Goal: Task Accomplishment & Management: Manage account settings

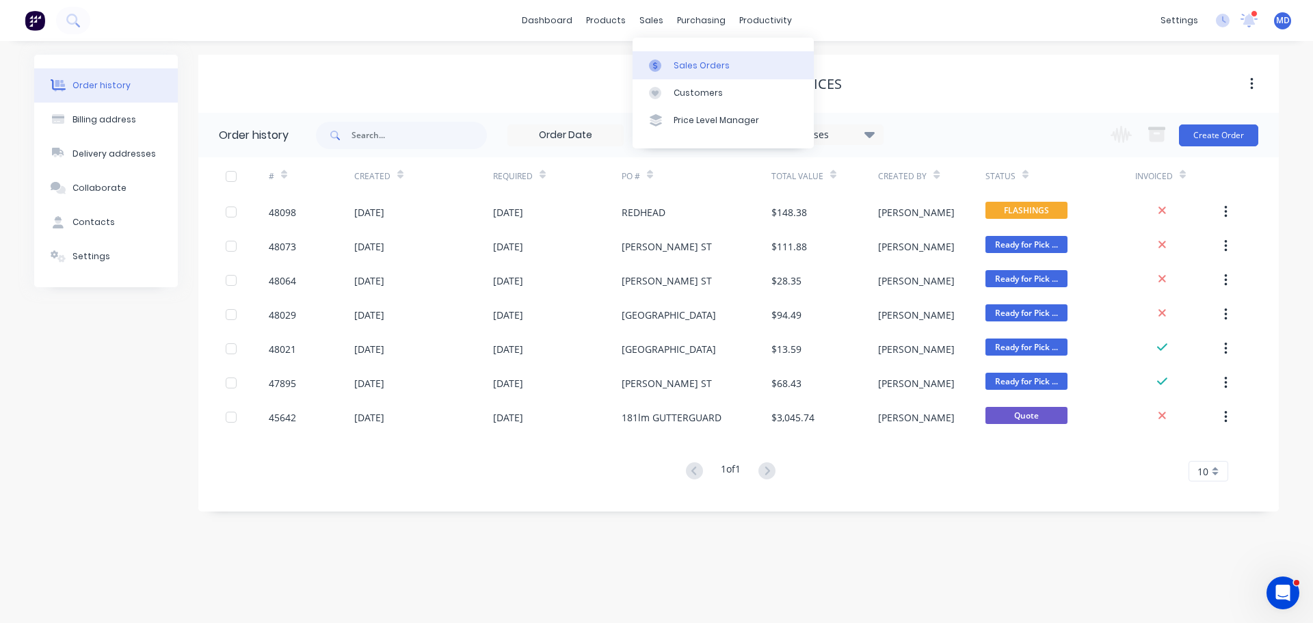
click at [680, 56] on link "Sales Orders" at bounding box center [722, 64] width 181 height 27
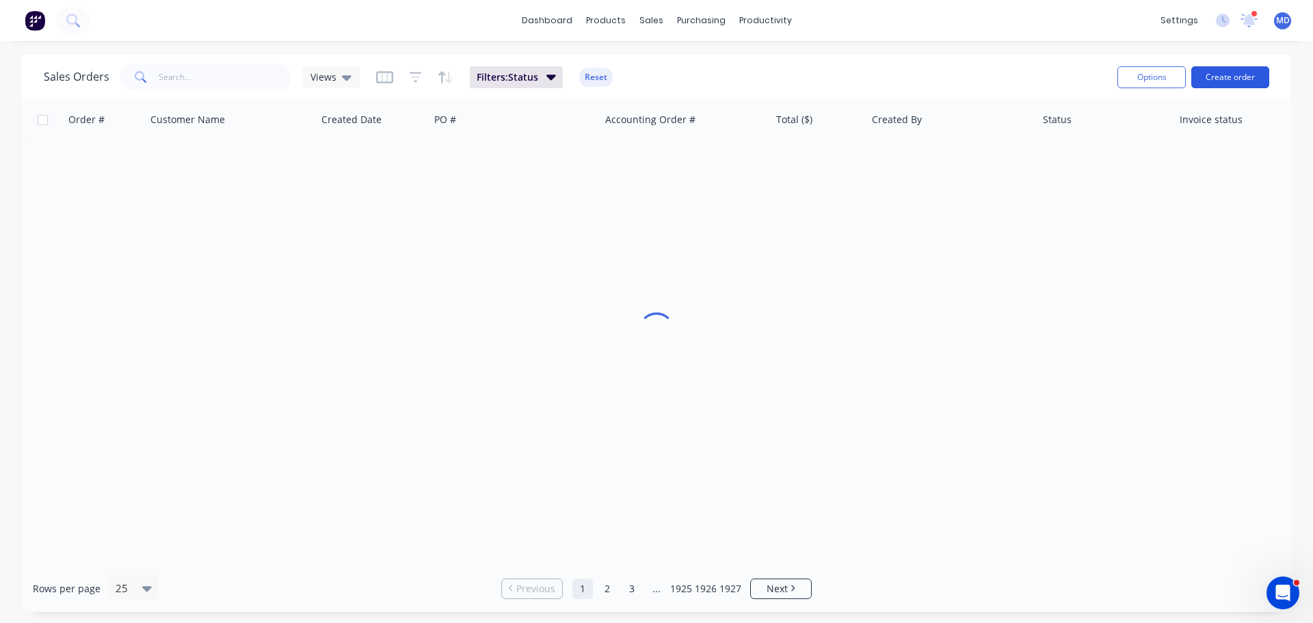
click at [1227, 77] on button "Create order" at bounding box center [1230, 77] width 78 height 22
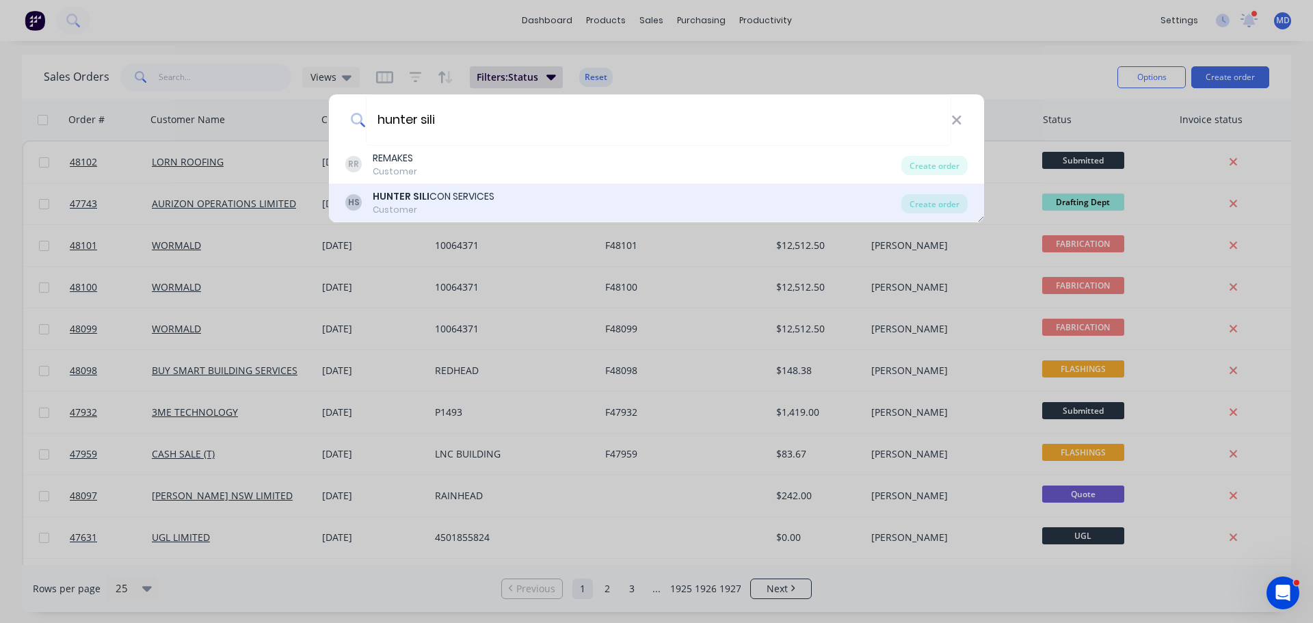
type input "hunter sili"
click at [461, 203] on div "HUNTER SILI CON SERVICES" at bounding box center [434, 196] width 122 height 14
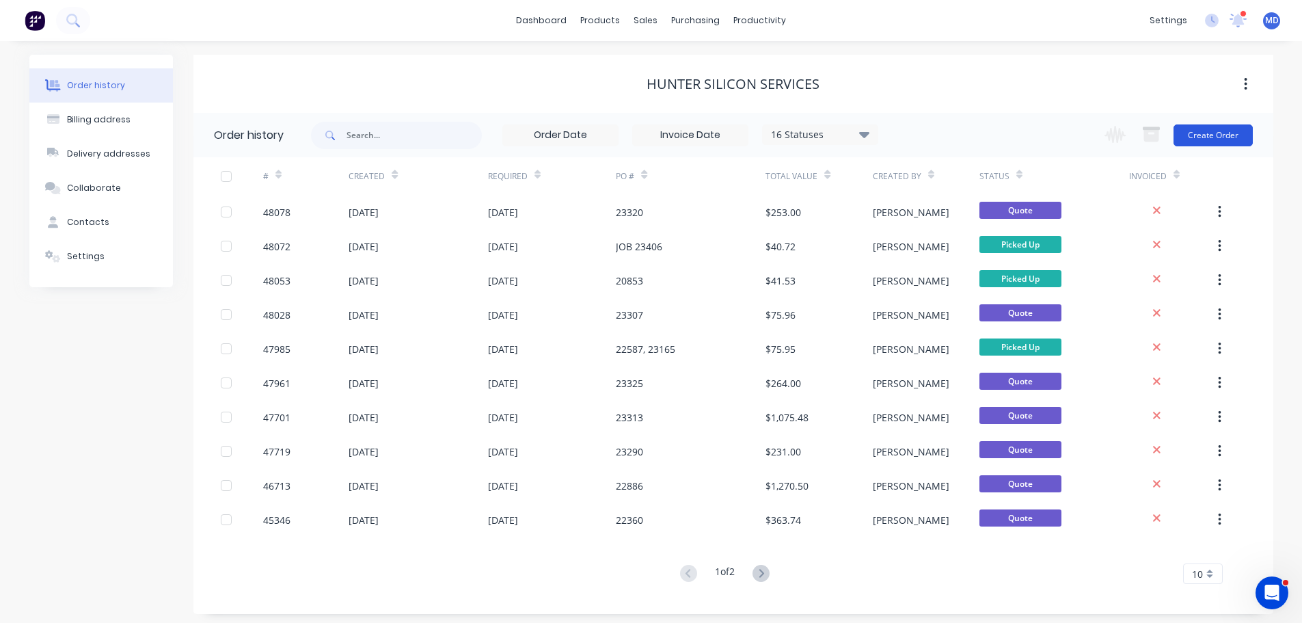
click at [1218, 141] on button "Create Order" at bounding box center [1213, 135] width 79 height 22
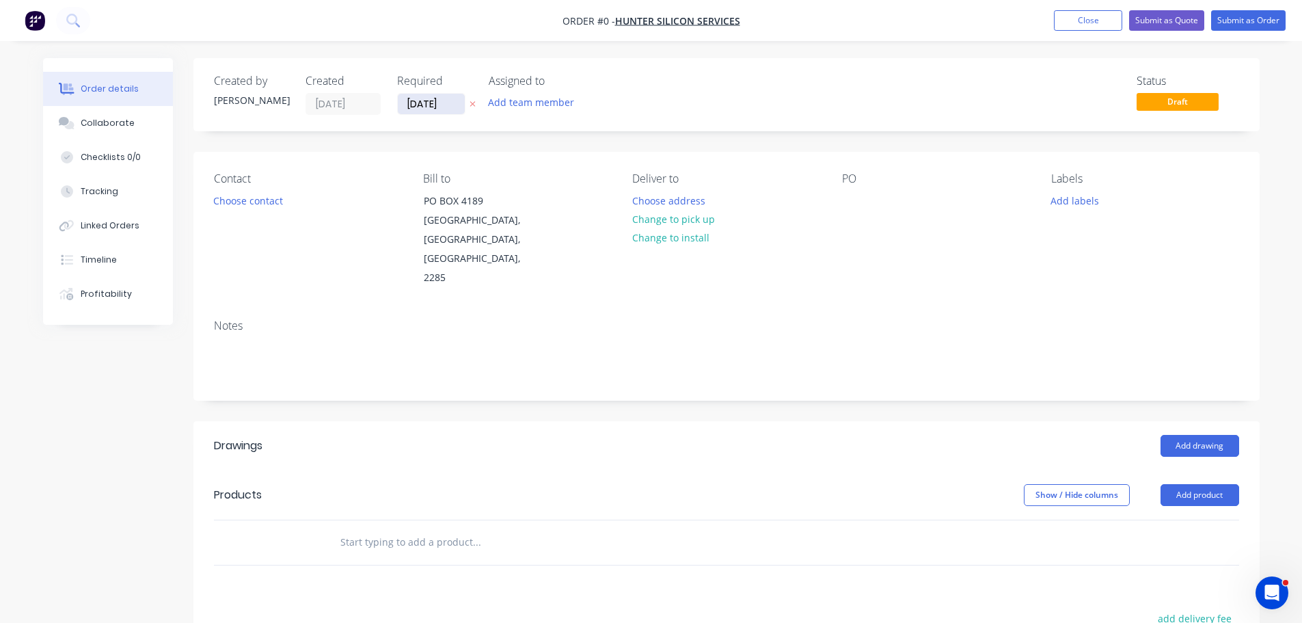
click at [416, 106] on input "[DATE]" at bounding box center [431, 104] width 67 height 21
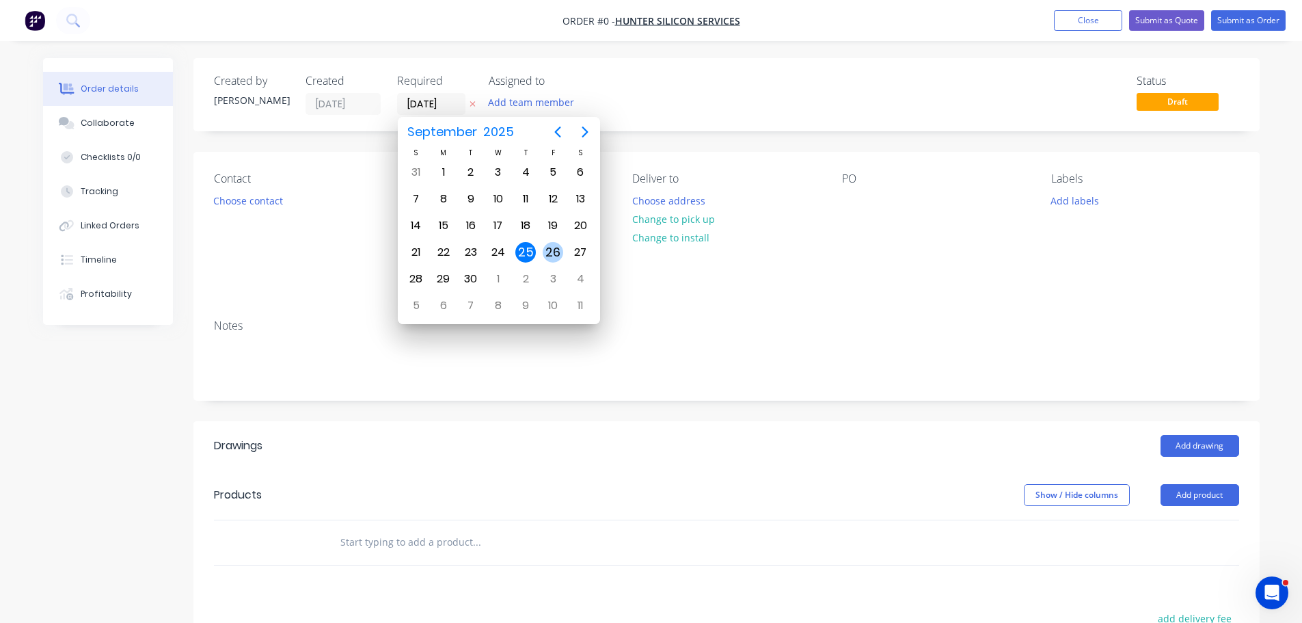
drag, startPoint x: 557, startPoint y: 247, endPoint x: 542, endPoint y: 248, distance: 15.1
click at [557, 248] on div "26" at bounding box center [553, 252] width 21 height 21
type input "[DATE]"
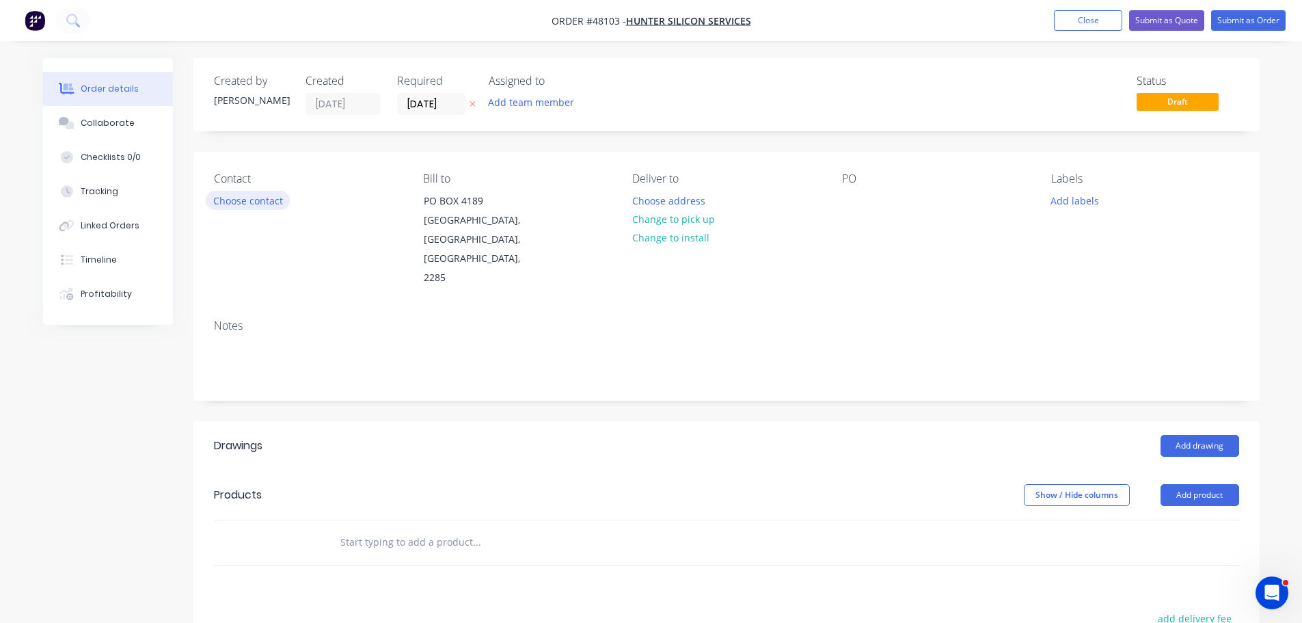
click at [242, 205] on button "Choose contact" at bounding box center [248, 200] width 84 height 18
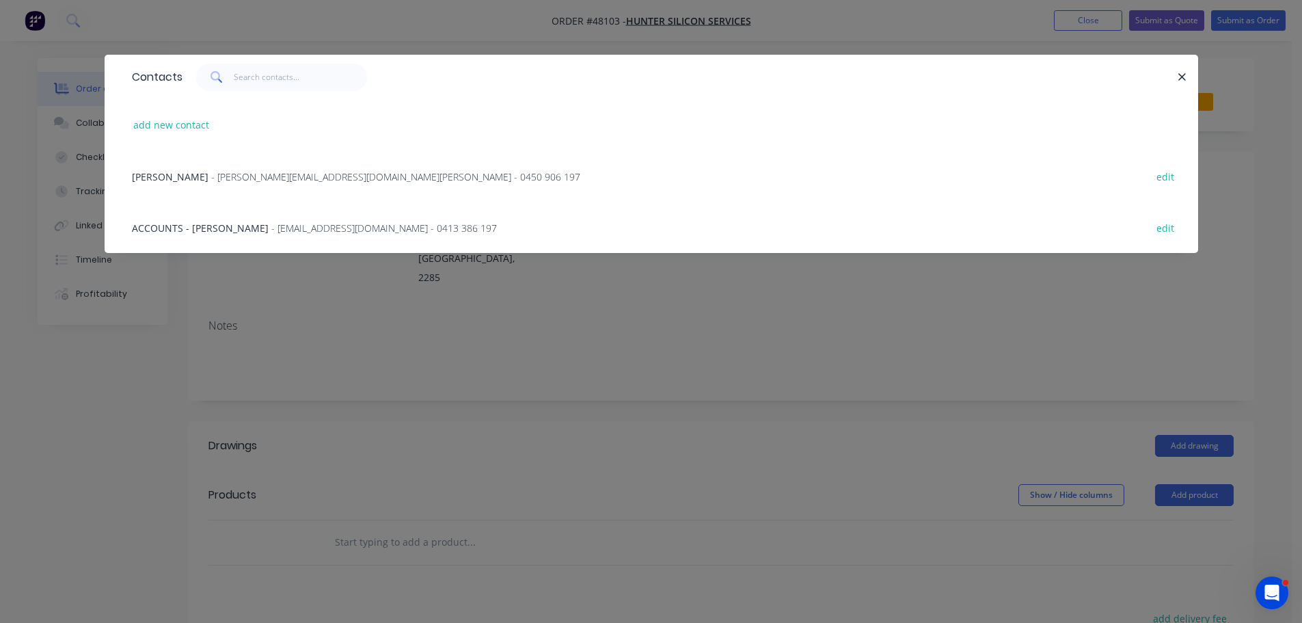
click at [196, 167] on div "MALCOLM CLARK - malcolm@huntersiliconeservices.com.au - 0450 906 197 edit" at bounding box center [651, 175] width 1053 height 51
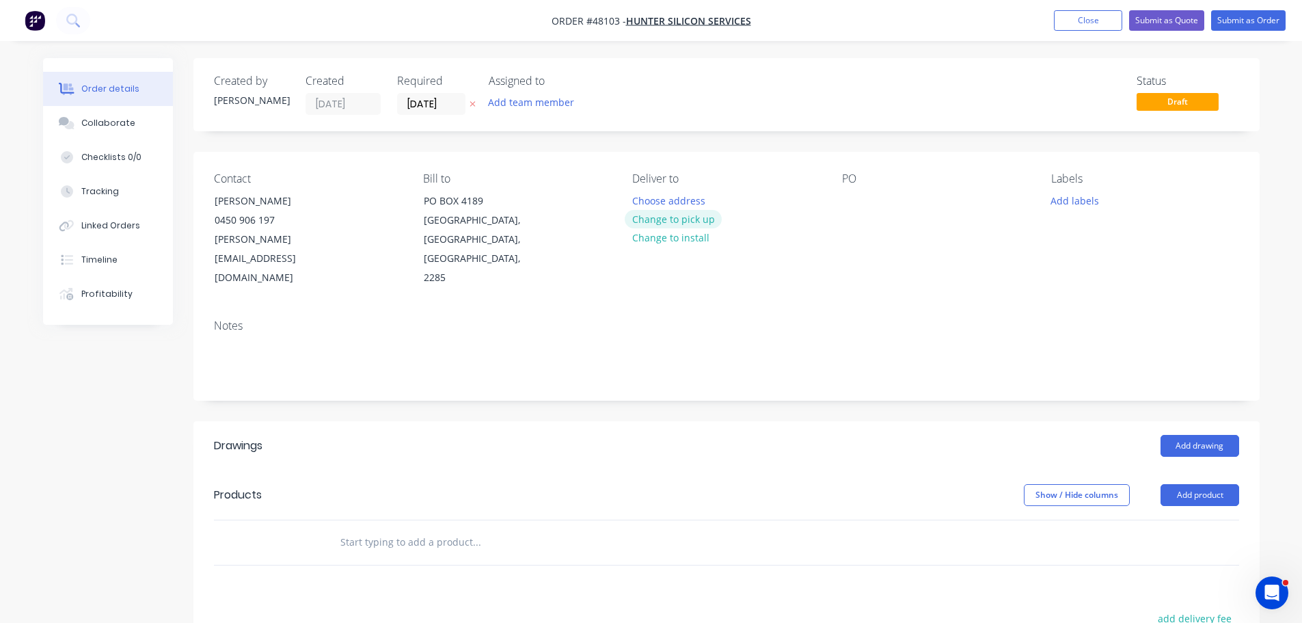
click at [706, 219] on button "Change to pick up" at bounding box center [673, 219] width 97 height 18
click at [856, 198] on div at bounding box center [853, 201] width 22 height 20
click at [1190, 435] on button "Add drawing" at bounding box center [1200, 446] width 79 height 22
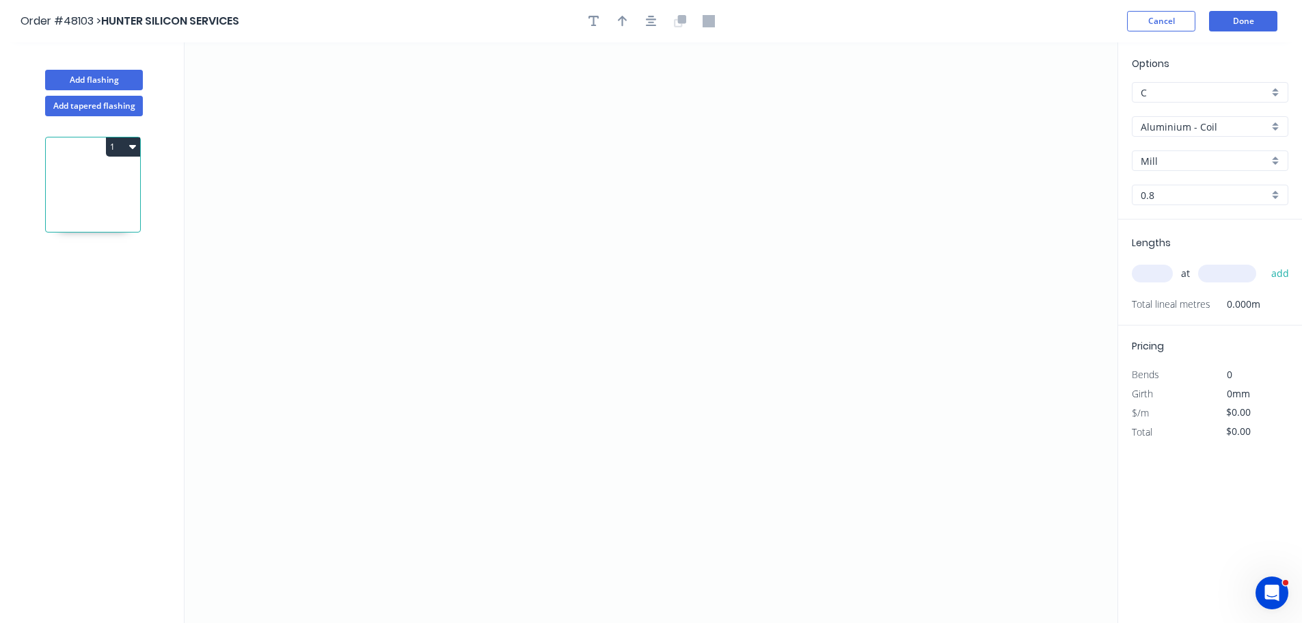
click at [1194, 128] on input "Aluminium - Coil" at bounding box center [1205, 127] width 128 height 14
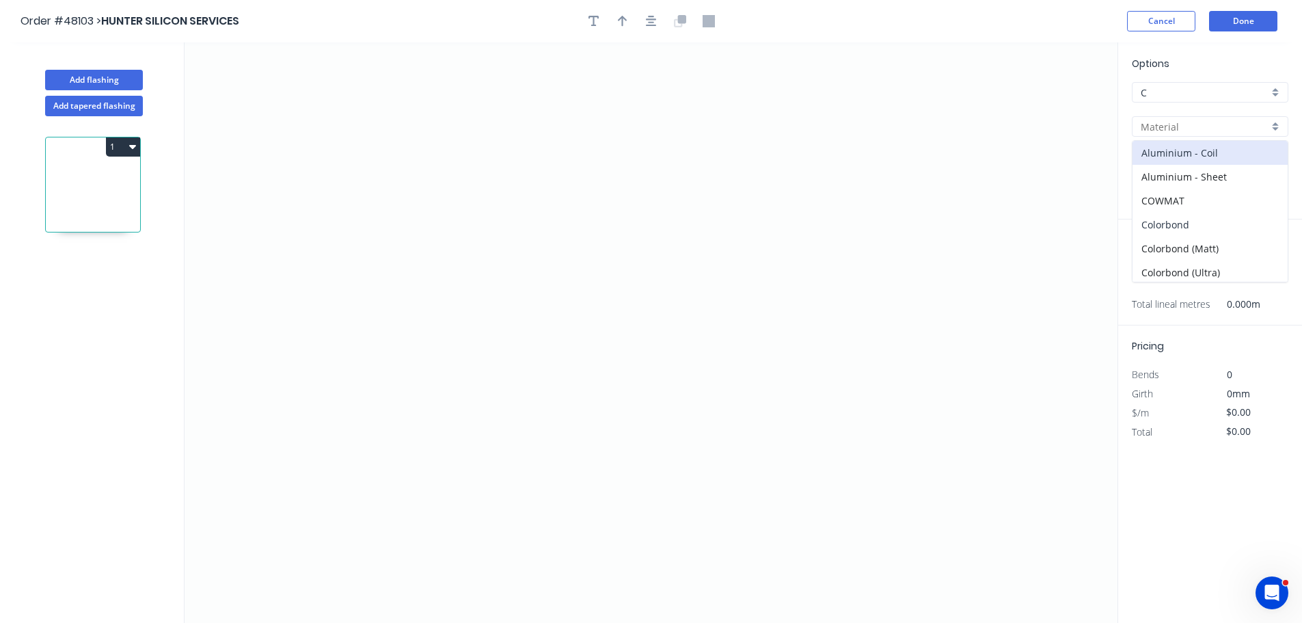
click at [1175, 226] on div "Colorbond" at bounding box center [1210, 225] width 155 height 24
type input "Colorbond"
type input "Basalt"
type input "0.55"
click at [1171, 161] on input "Basalt" at bounding box center [1205, 161] width 128 height 14
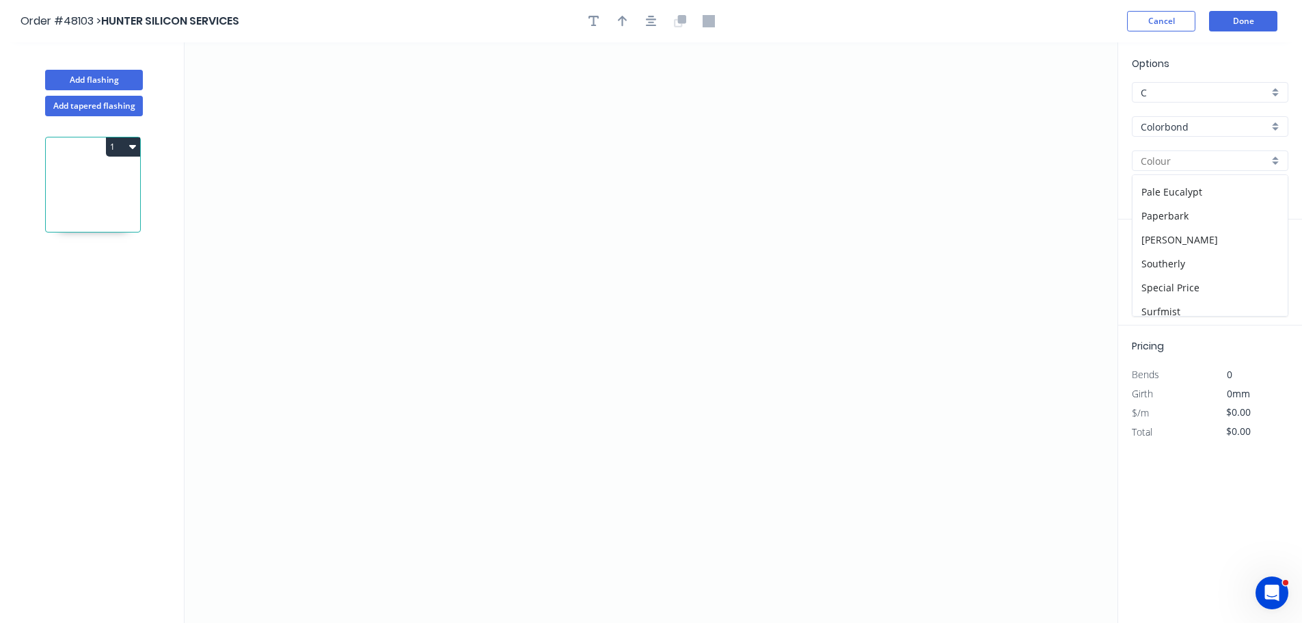
scroll to position [410, 0]
click at [1170, 280] on div "Surfmist" at bounding box center [1210, 279] width 155 height 24
type input "Surfmist"
click at [412, 131] on icon "0" at bounding box center [651, 332] width 933 height 580
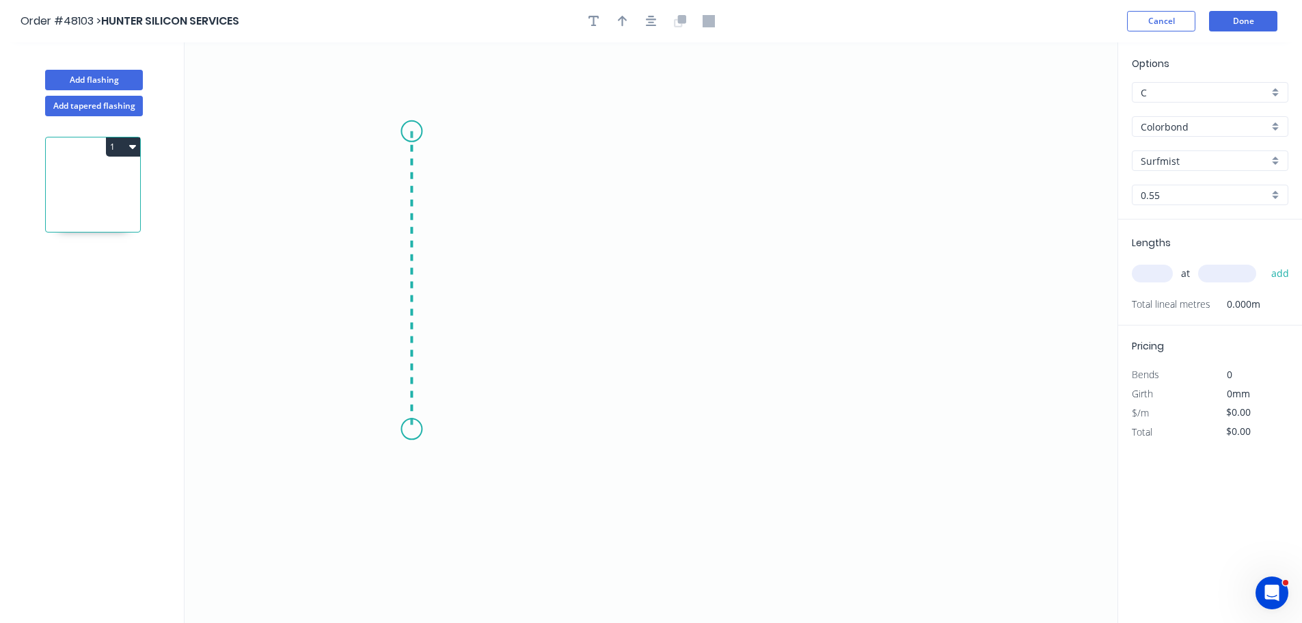
click at [404, 429] on icon "0" at bounding box center [651, 332] width 933 height 580
click at [553, 438] on icon "0 ?" at bounding box center [651, 332] width 933 height 580
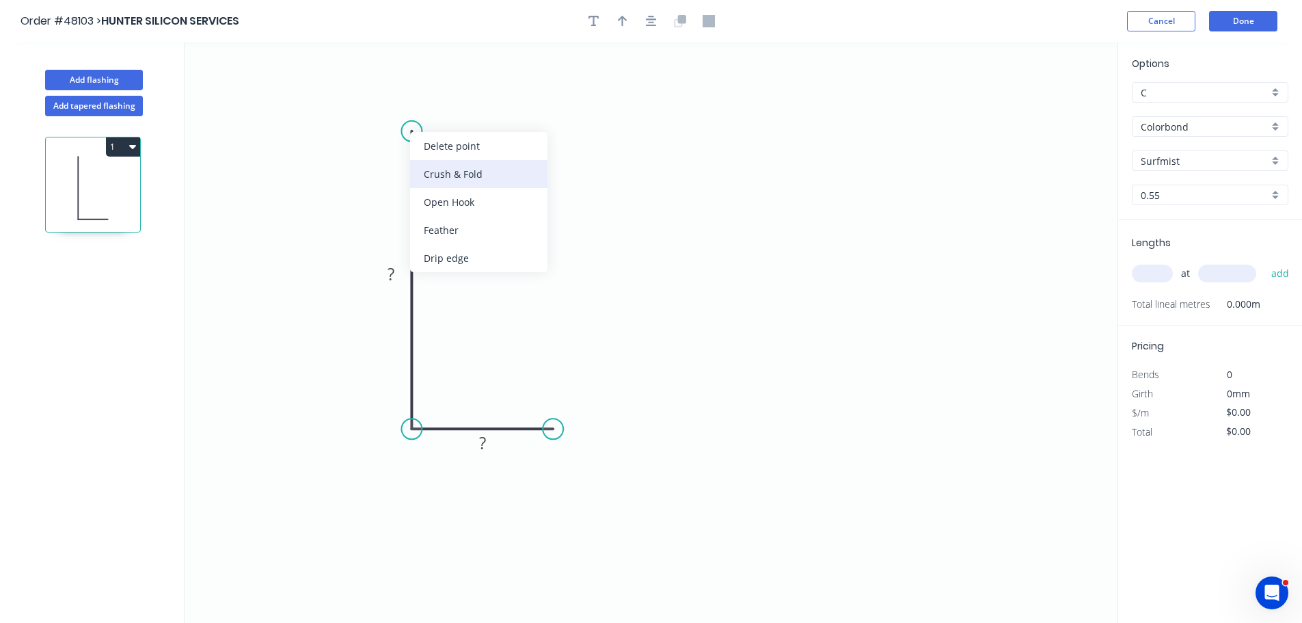
click at [430, 166] on div "Crush & Fold" at bounding box center [478, 174] width 137 height 28
click at [425, 167] on div "Flip bend" at bounding box center [473, 175] width 137 height 28
click at [395, 144] on tspan "10" at bounding box center [391, 142] width 19 height 23
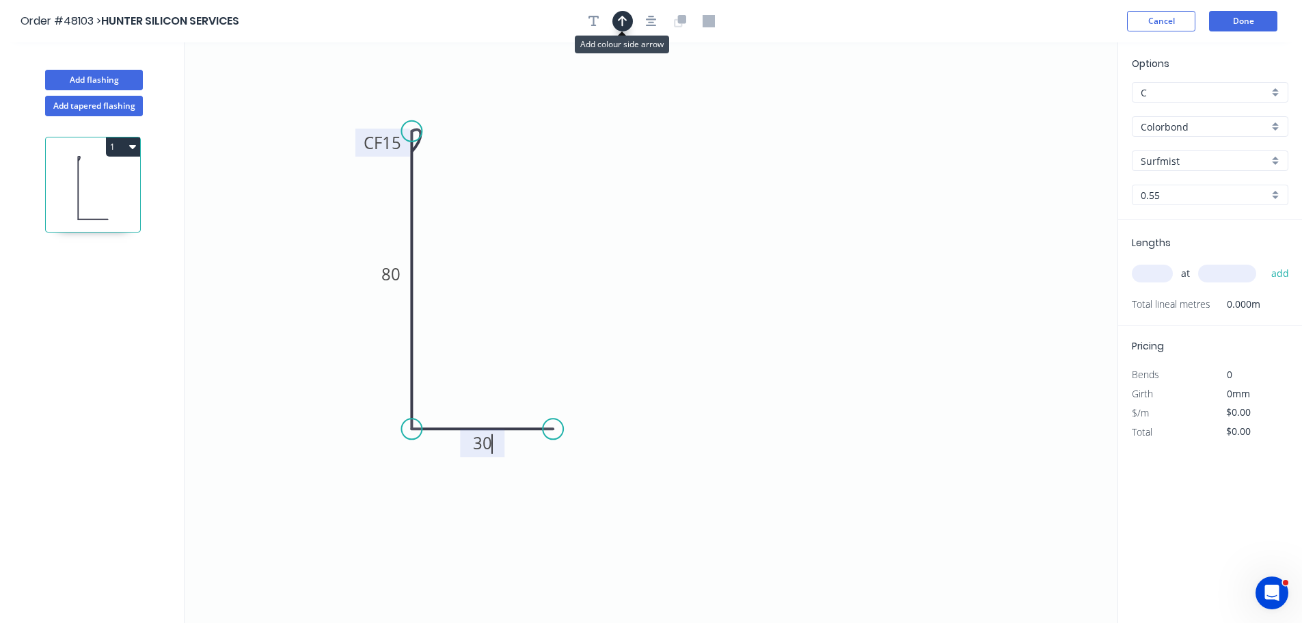
click at [622, 19] on icon "button" at bounding box center [623, 21] width 10 height 11
type input "$9.00"
drag, startPoint x: 1049, startPoint y: 111, endPoint x: 373, endPoint y: 382, distance: 727.7
click at [373, 382] on icon at bounding box center [373, 366] width 12 height 44
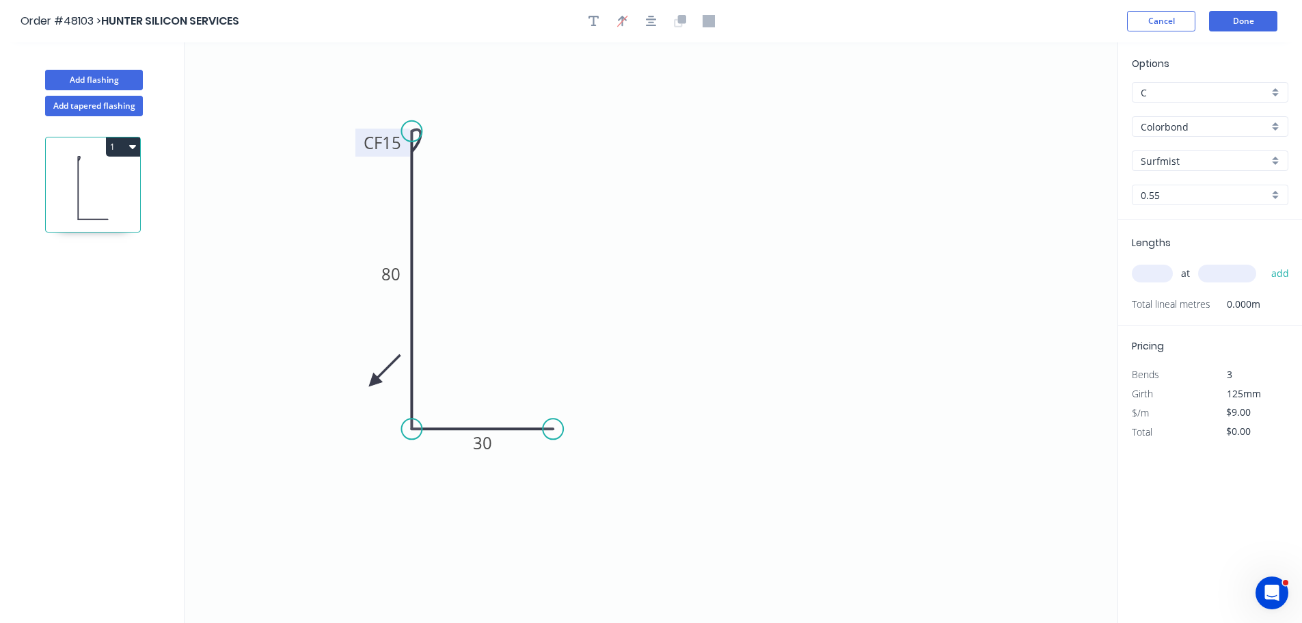
click at [373, 382] on icon at bounding box center [385, 371] width 40 height 40
click at [373, 382] on icon at bounding box center [389, 381] width 44 height 12
click at [373, 382] on icon at bounding box center [385, 393] width 40 height 40
click at [373, 382] on icon at bounding box center [363, 393] width 40 height 40
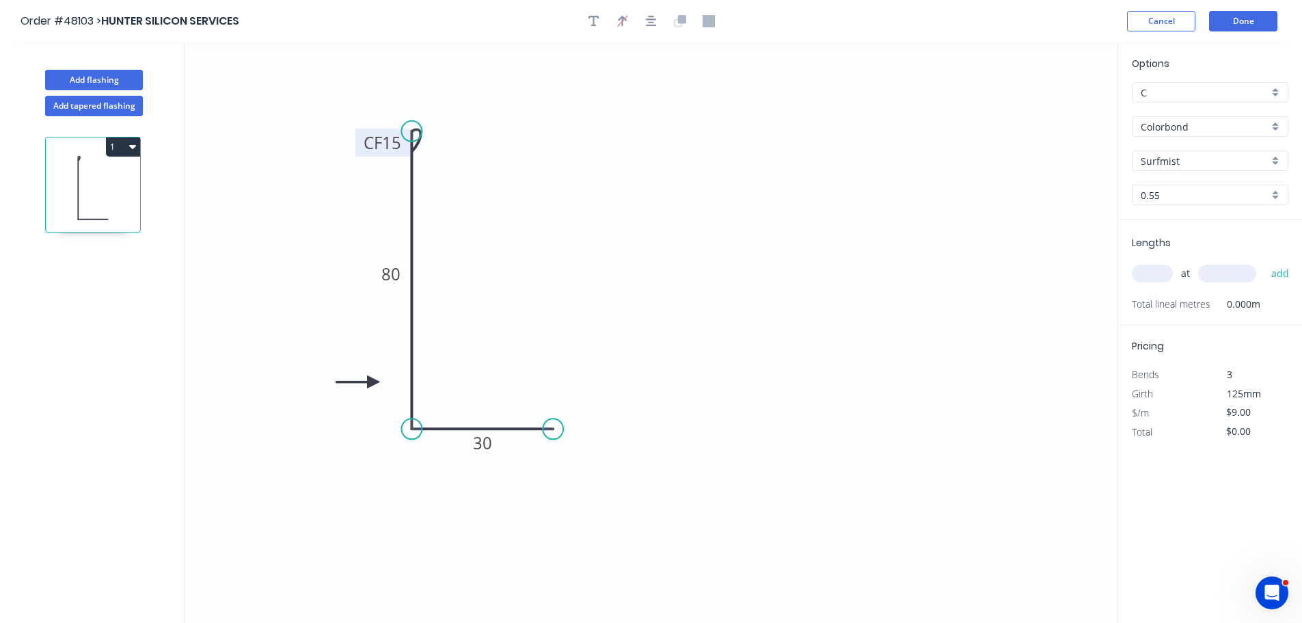
click at [1157, 273] on input "text" at bounding box center [1152, 274] width 41 height 18
type input "1"
type input "600"
click at [1265, 262] on button "add" at bounding box center [1281, 273] width 32 height 23
type input "$9.00"
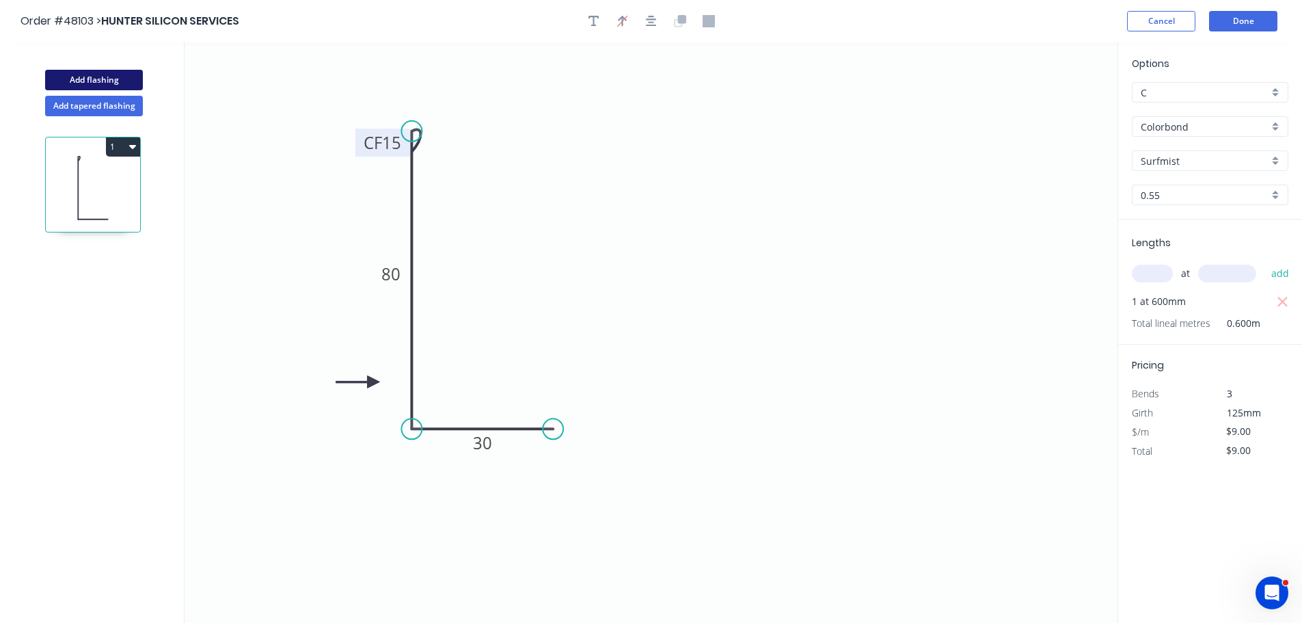
drag, startPoint x: 105, startPoint y: 77, endPoint x: 181, endPoint y: 85, distance: 77.1
click at [105, 77] on button "Add flashing" at bounding box center [94, 80] width 98 height 21
type input "$0.00"
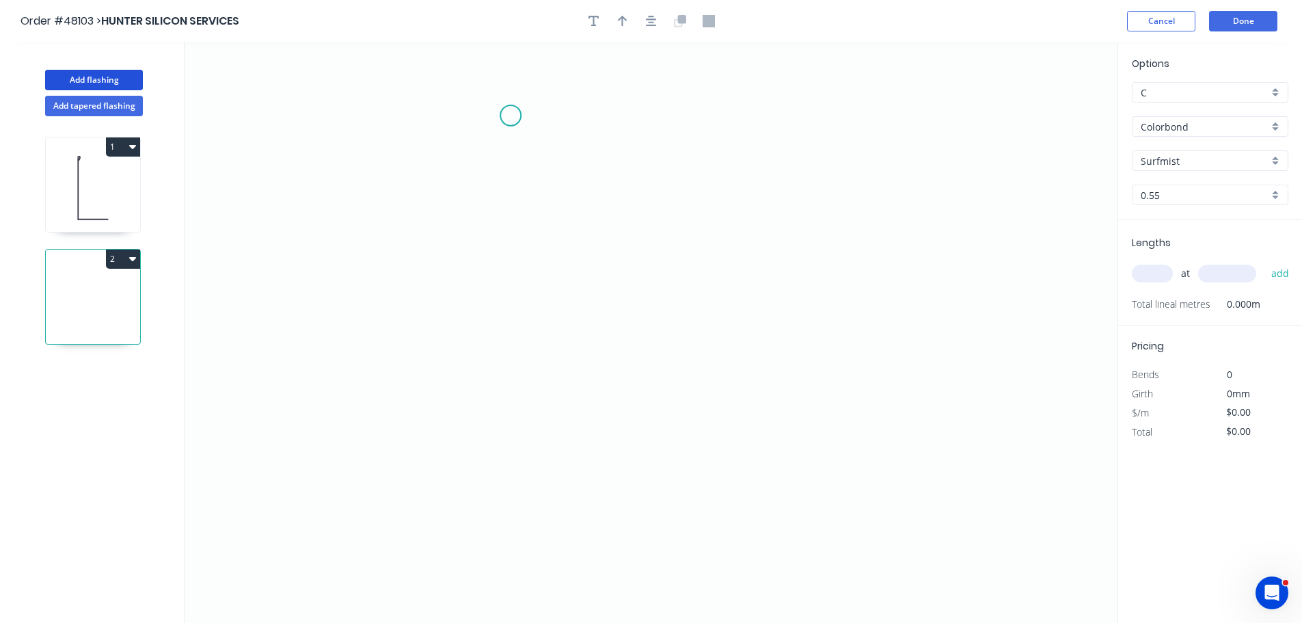
click at [511, 116] on icon "0" at bounding box center [651, 332] width 933 height 580
click at [504, 397] on icon "0" at bounding box center [651, 332] width 933 height 580
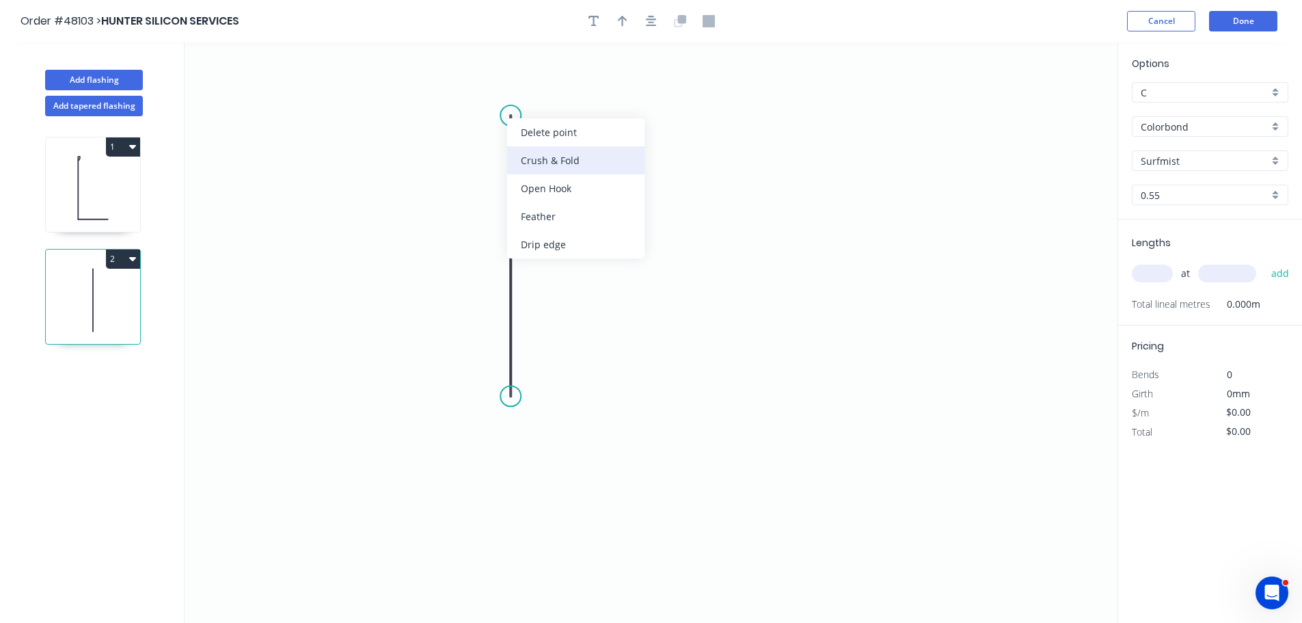
click at [518, 162] on div "Crush & Fold" at bounding box center [575, 160] width 137 height 28
click at [528, 157] on div "Flip bend" at bounding box center [581, 158] width 137 height 28
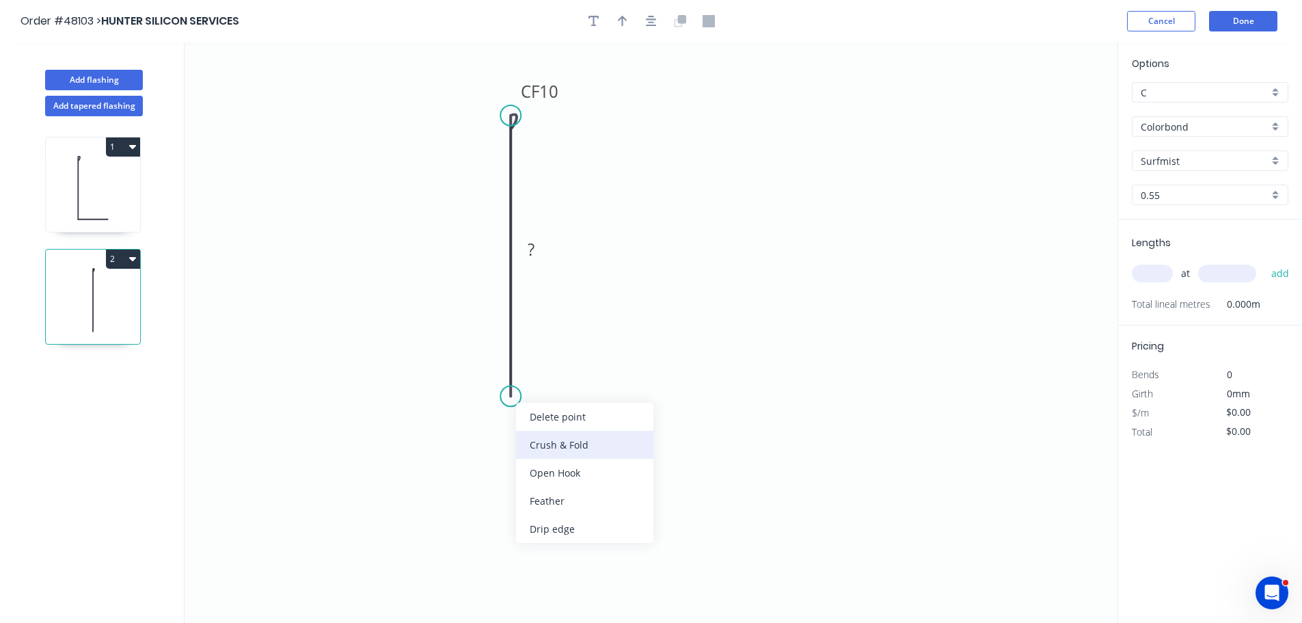
click at [535, 447] on div "Crush & Fold" at bounding box center [584, 445] width 137 height 28
click at [499, 375] on tspan "10" at bounding box center [490, 371] width 19 height 23
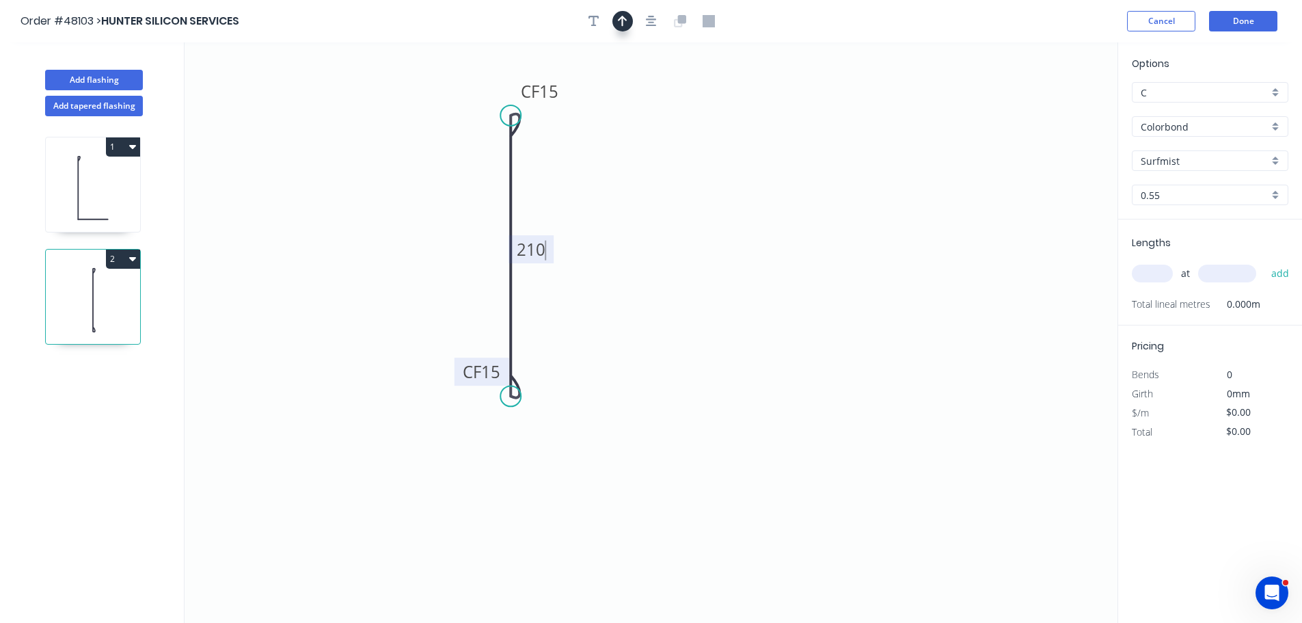
click at [624, 27] on icon "button" at bounding box center [623, 21] width 10 height 12
type input "$13.38"
drag, startPoint x: 1052, startPoint y: 109, endPoint x: 473, endPoint y: 250, distance: 596.0
click at [473, 250] on icon at bounding box center [473, 235] width 12 height 44
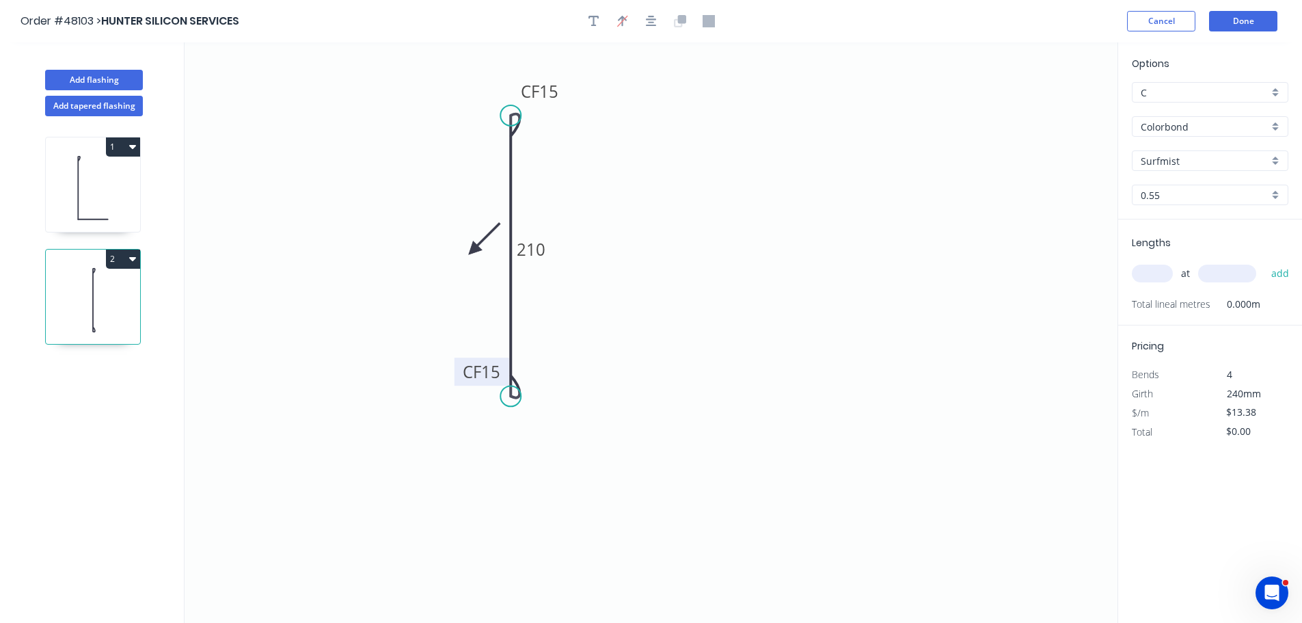
click at [473, 250] on icon at bounding box center [485, 239] width 40 height 40
click at [473, 250] on icon at bounding box center [489, 250] width 44 height 12
click at [473, 250] on icon at bounding box center [485, 261] width 40 height 40
click at [473, 250] on icon at bounding box center [462, 261] width 40 height 40
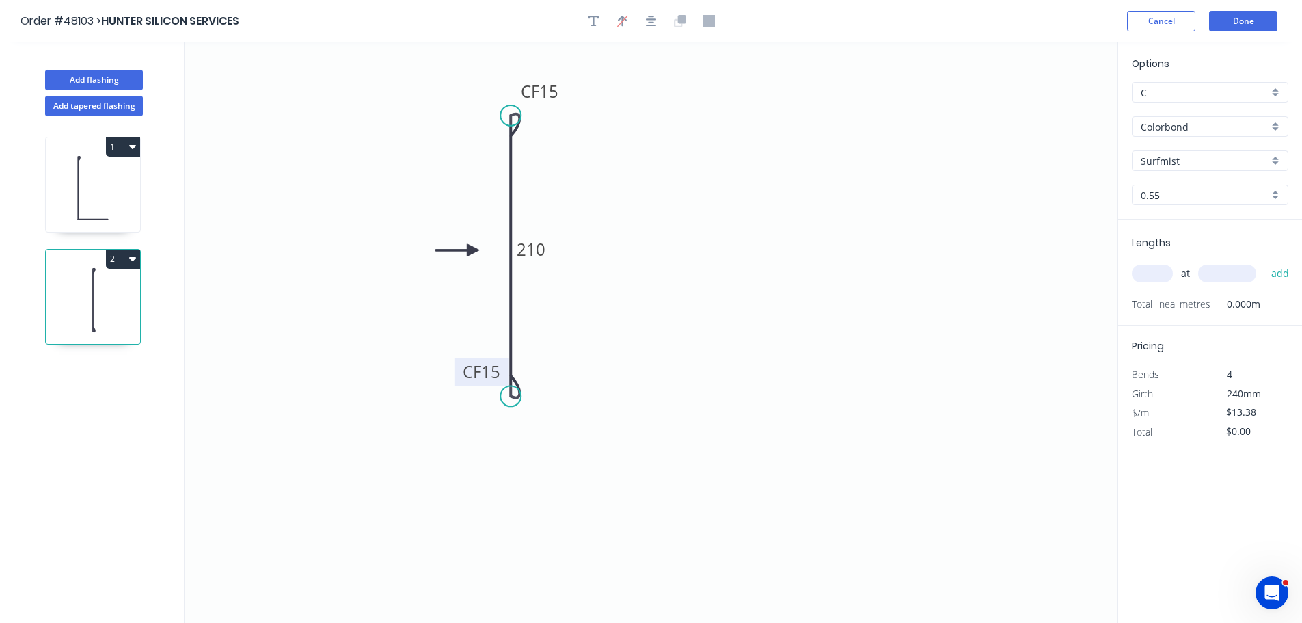
click at [1161, 269] on input "text" at bounding box center [1152, 274] width 41 height 18
type input "1"
type input "2120"
click at [1265, 262] on button "add" at bounding box center [1281, 273] width 32 height 23
click at [122, 262] on button "2" at bounding box center [123, 259] width 34 height 19
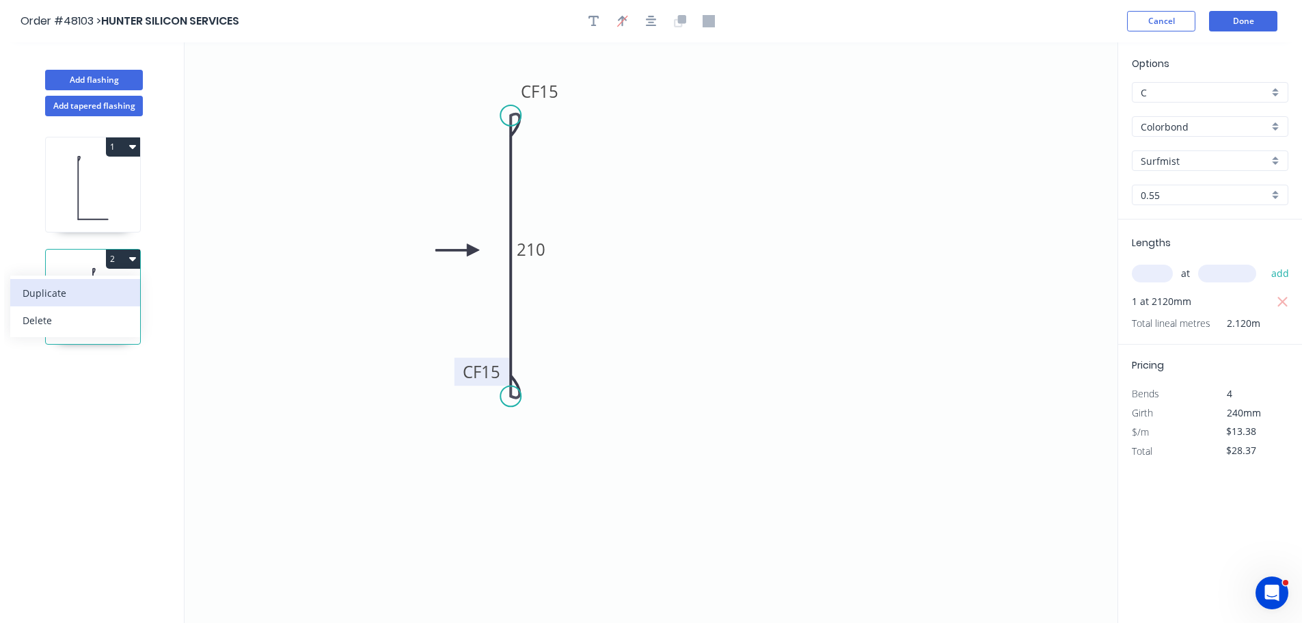
click at [90, 286] on div "Duplicate" at bounding box center [75, 293] width 105 height 20
type input "$0.00"
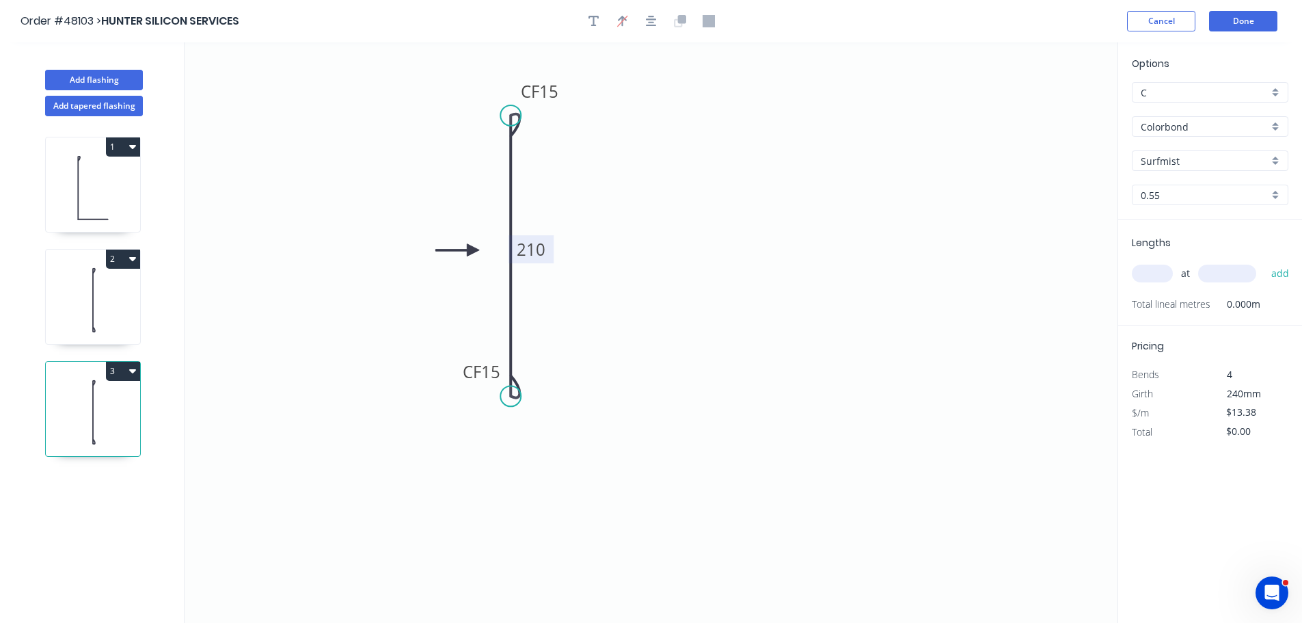
click at [548, 253] on rect at bounding box center [531, 249] width 45 height 28
click at [538, 252] on tspan "210" at bounding box center [531, 249] width 29 height 23
click at [1145, 275] on input "text" at bounding box center [1152, 274] width 41 height 18
type input "$15.22"
type input "1"
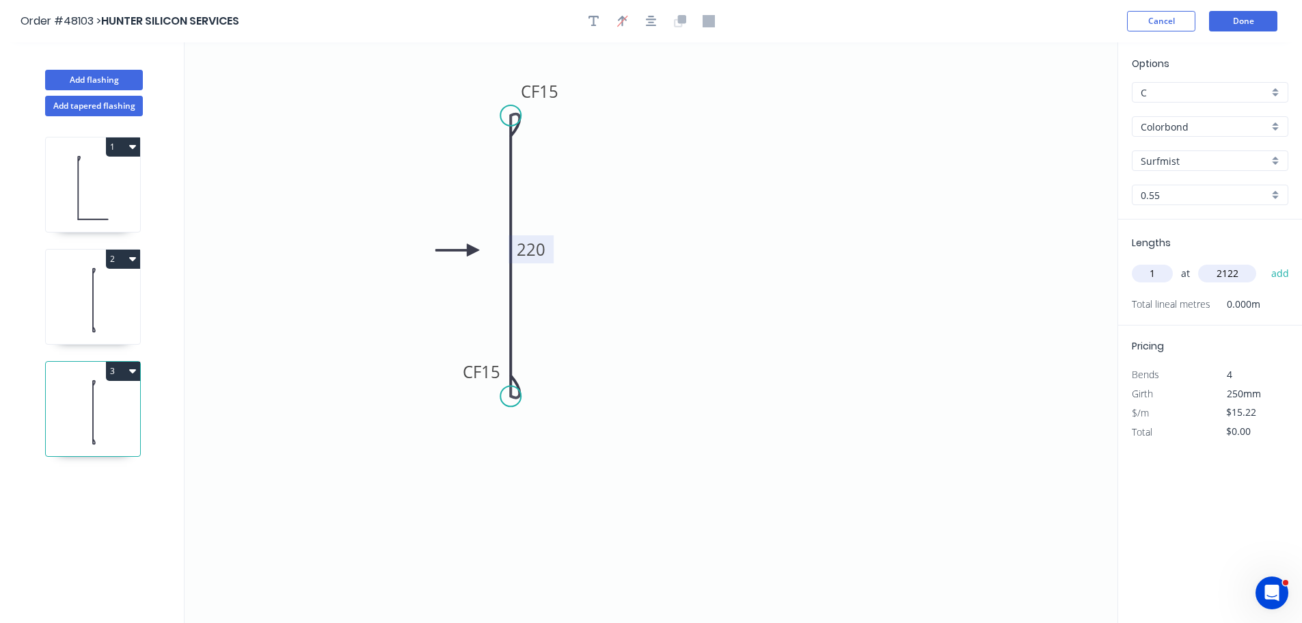
type input "2122"
click at [1265, 262] on button "add" at bounding box center [1281, 273] width 32 height 23
type input "$32.30"
type input "1"
type input "2130"
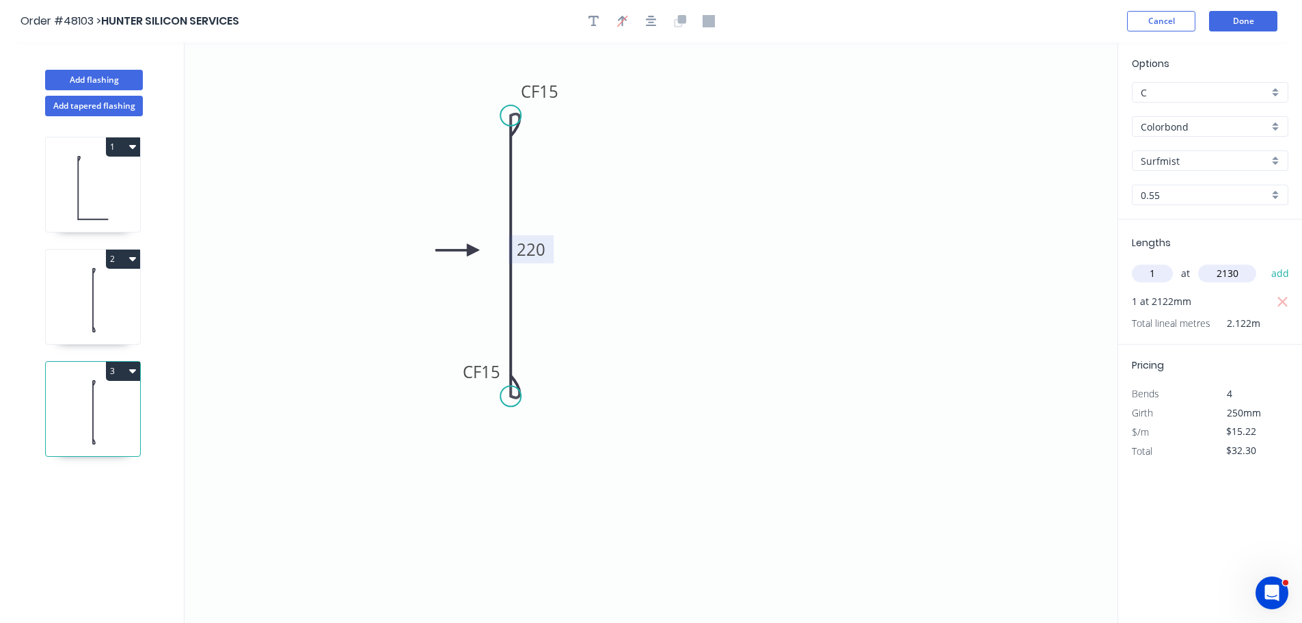
click at [1265, 262] on button "add" at bounding box center [1281, 273] width 32 height 23
type input "$64.72"
click at [1229, 22] on button "Done" at bounding box center [1243, 21] width 68 height 21
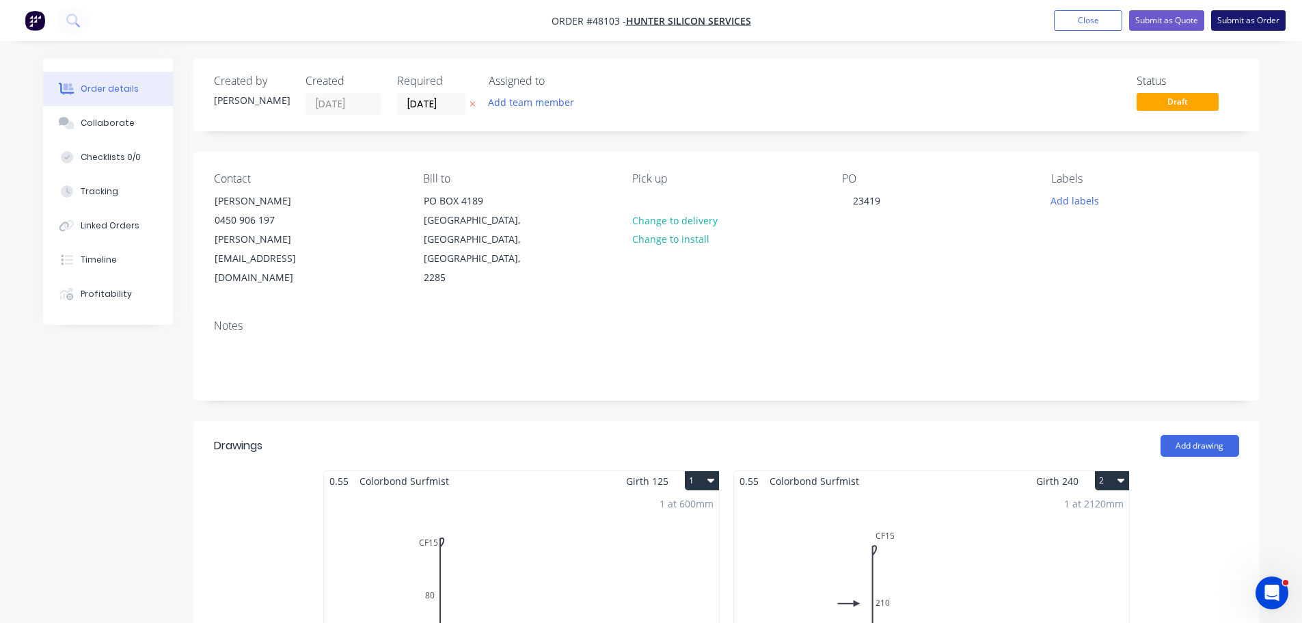
click at [1268, 21] on button "Submit as Order" at bounding box center [1248, 20] width 75 height 21
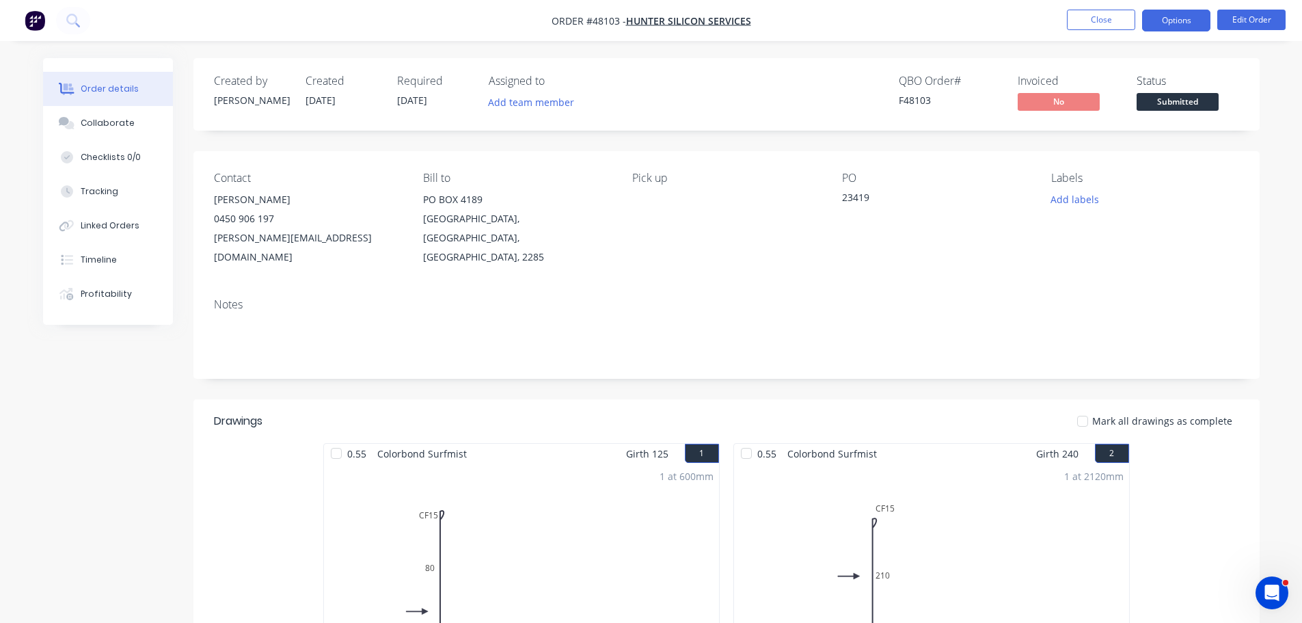
click at [1173, 23] on button "Options" at bounding box center [1176, 21] width 68 height 22
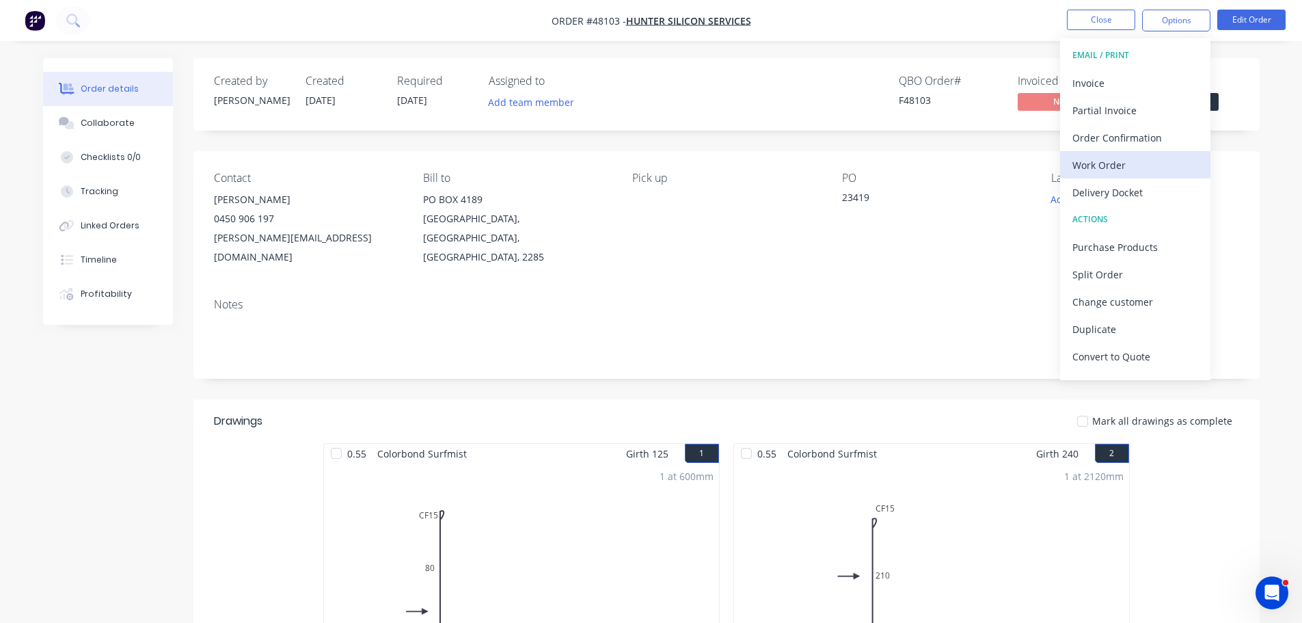
click at [1131, 157] on div "Work Order" at bounding box center [1136, 165] width 126 height 20
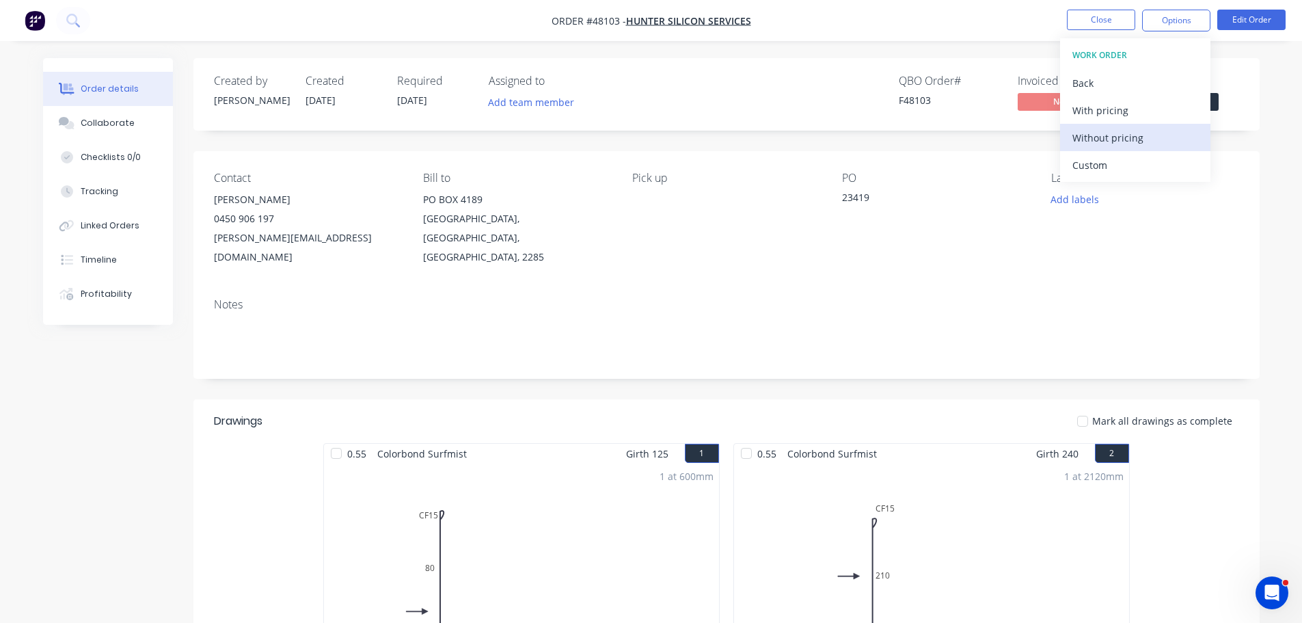
click at [1132, 131] on div "Without pricing" at bounding box center [1136, 138] width 126 height 20
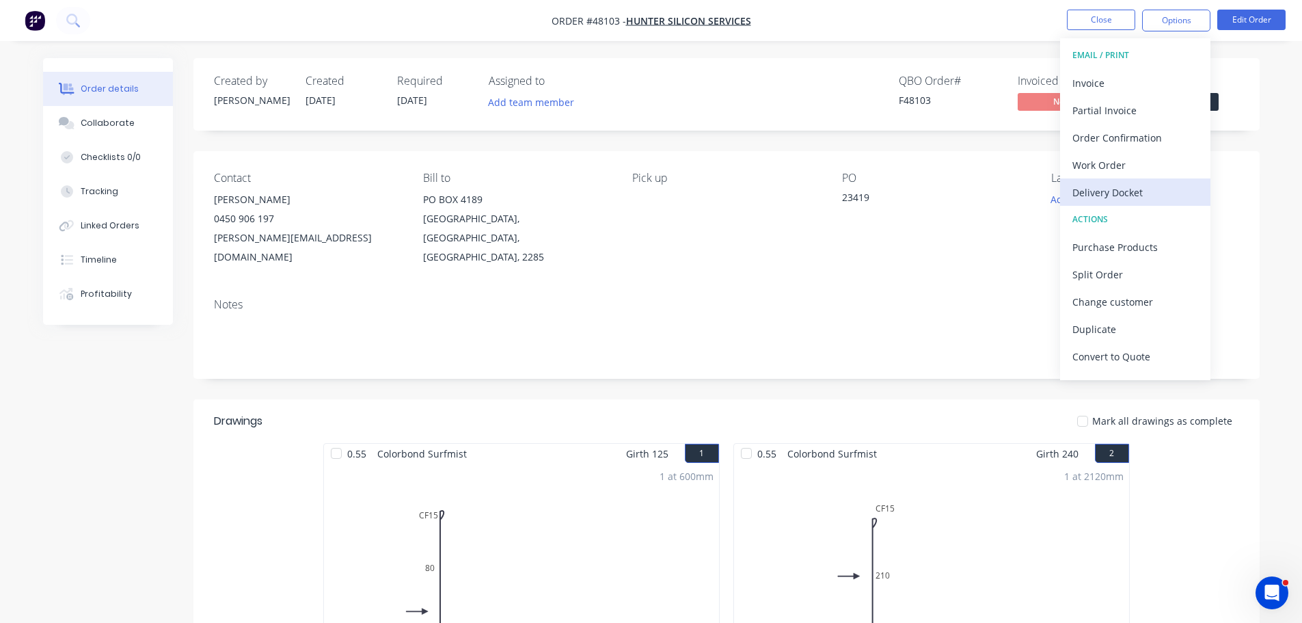
click at [1143, 193] on div "Delivery Docket" at bounding box center [1136, 193] width 126 height 20
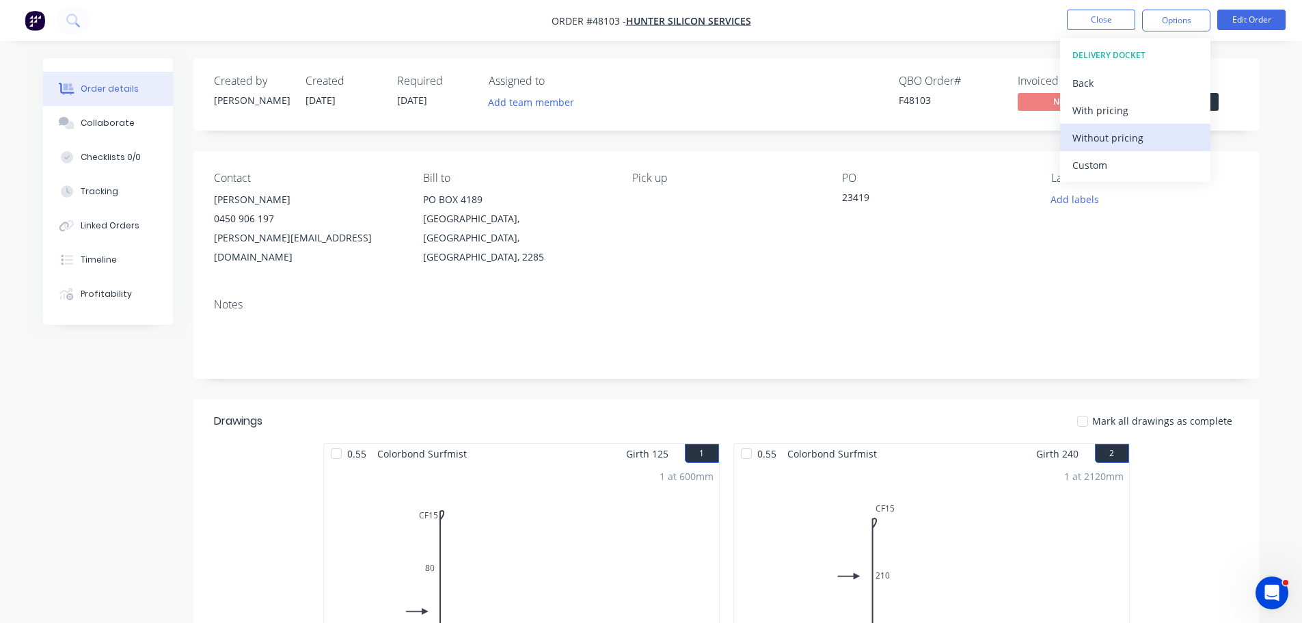
click at [1106, 142] on div "Without pricing" at bounding box center [1136, 138] width 126 height 20
click at [1240, 85] on div "Created by Mel Created 25/09/25 Required 26/09/25 Assigned to Add team member Q…" at bounding box center [726, 94] width 1067 height 72
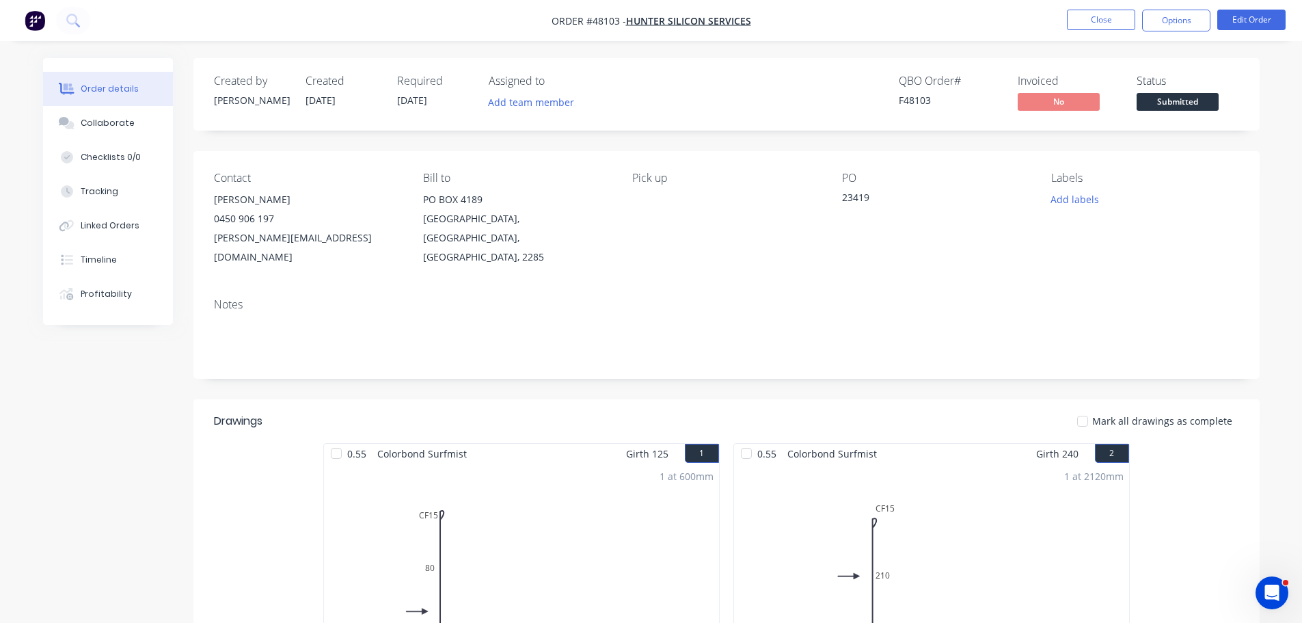
click at [1201, 96] on span "Submitted" at bounding box center [1178, 101] width 82 height 17
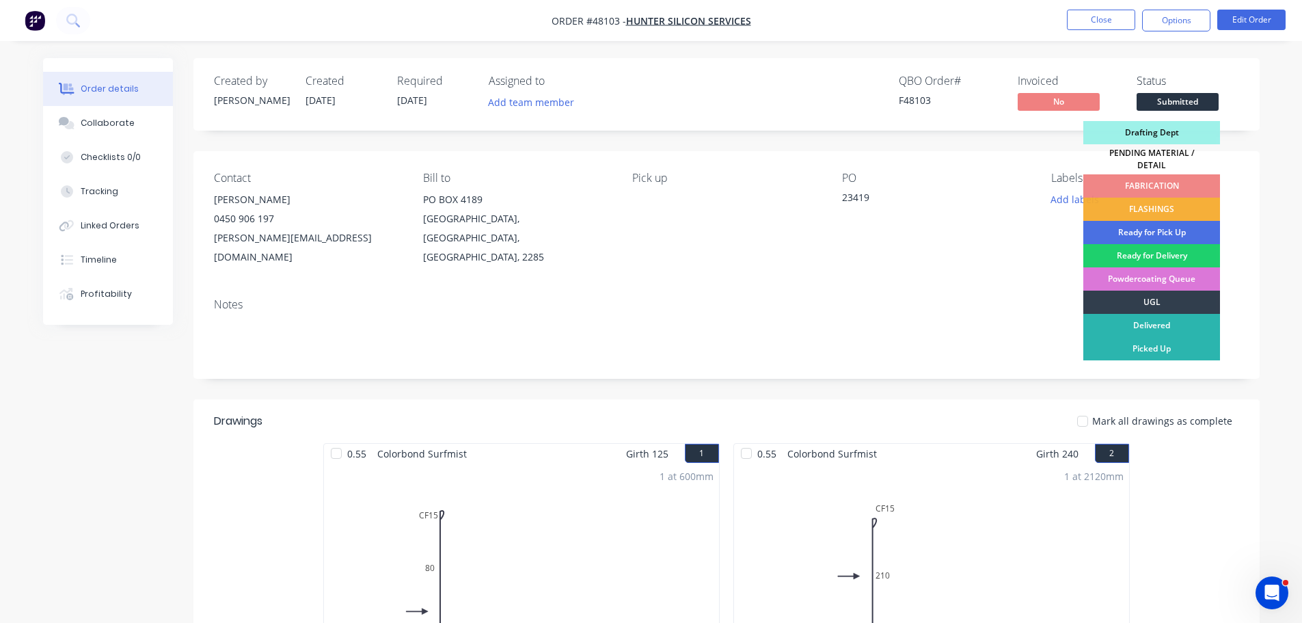
drag, startPoint x: 1181, startPoint y: 200, endPoint x: 1148, endPoint y: 90, distance: 115.1
click at [1179, 200] on div "FLASHINGS" at bounding box center [1152, 209] width 137 height 23
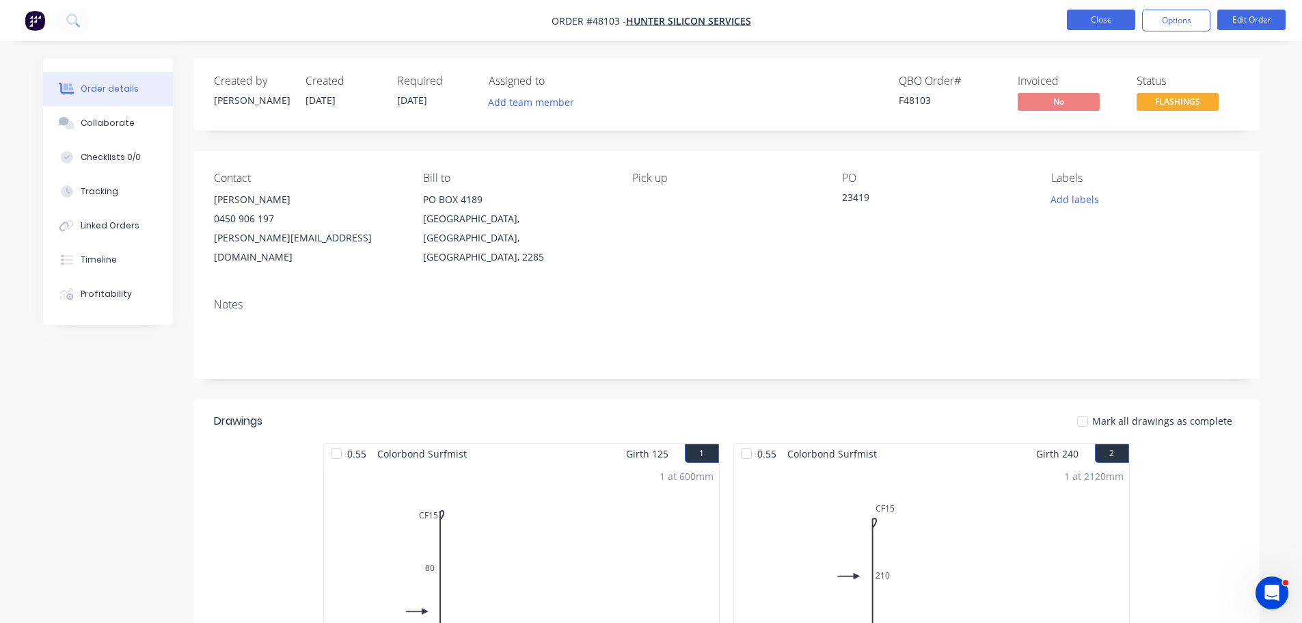
click at [1116, 23] on button "Close" at bounding box center [1101, 20] width 68 height 21
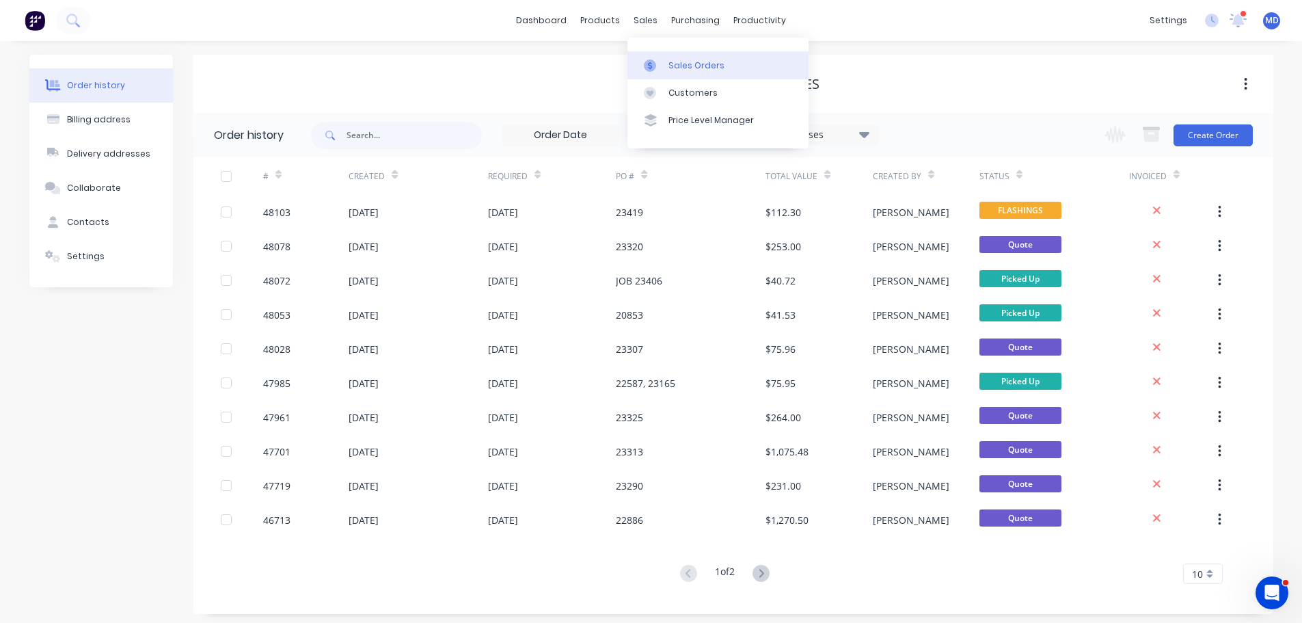
click at [658, 66] on div at bounding box center [654, 65] width 21 height 12
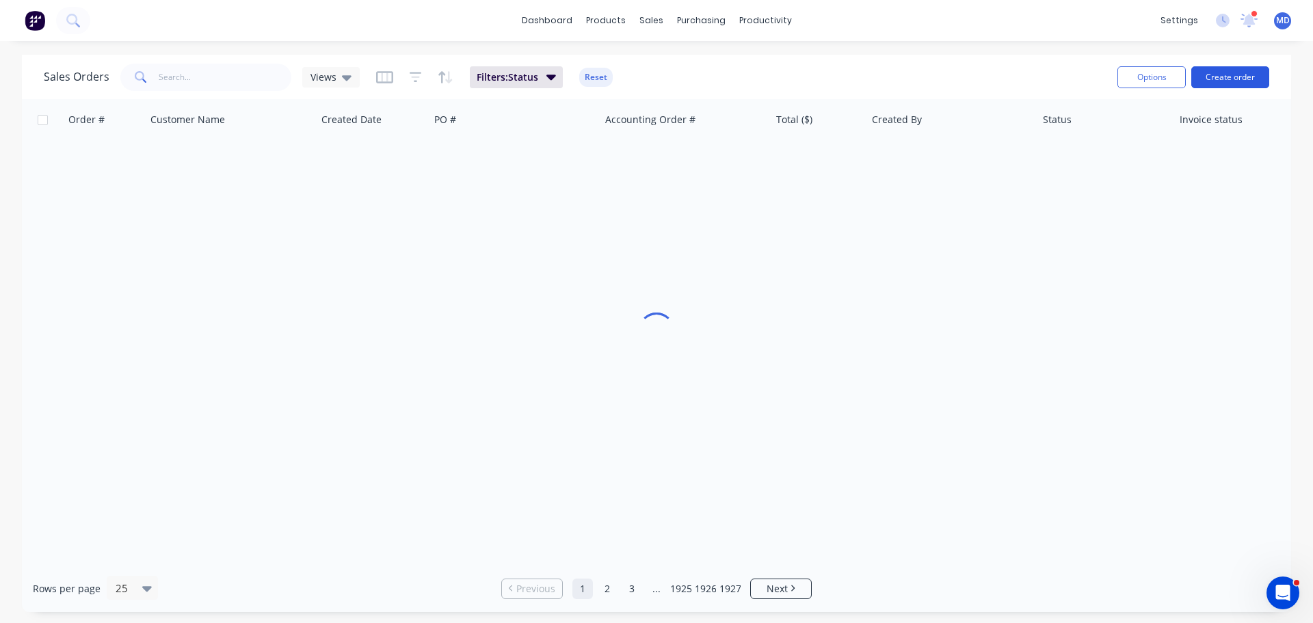
click at [1237, 75] on button "Create order" at bounding box center [1230, 77] width 78 height 22
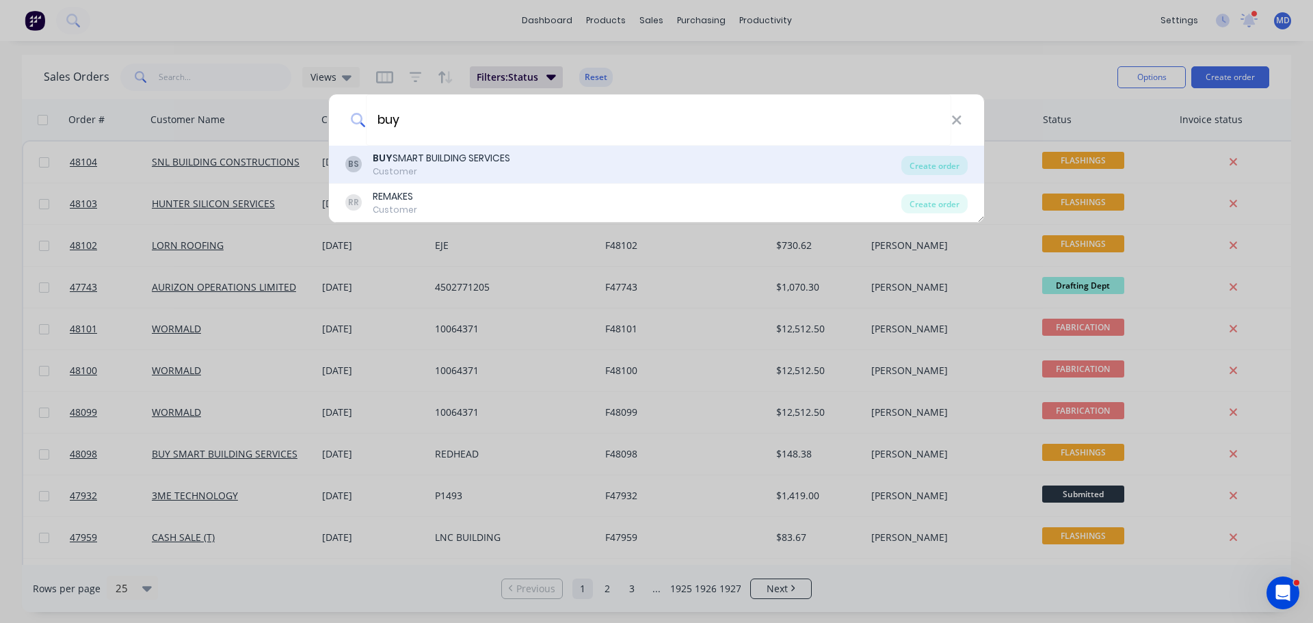
type input "buy"
click at [501, 163] on div "BUY SMART BUILDING SERVICES" at bounding box center [441, 158] width 137 height 14
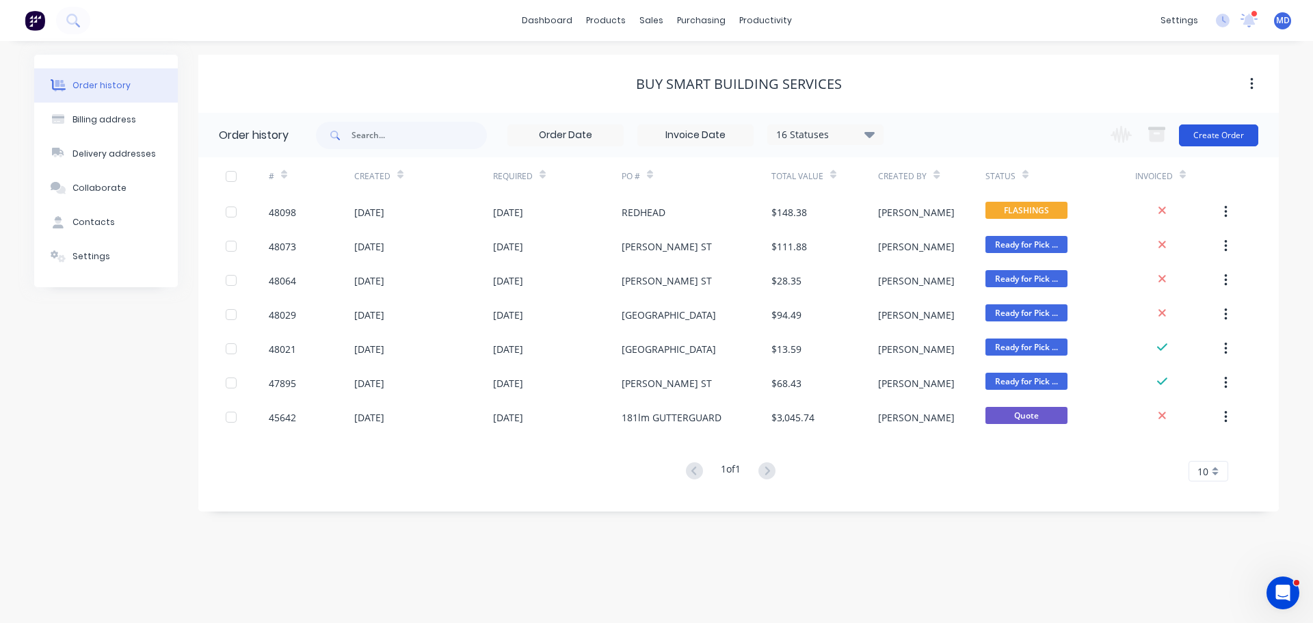
click at [1201, 135] on button "Create Order" at bounding box center [1218, 135] width 79 height 22
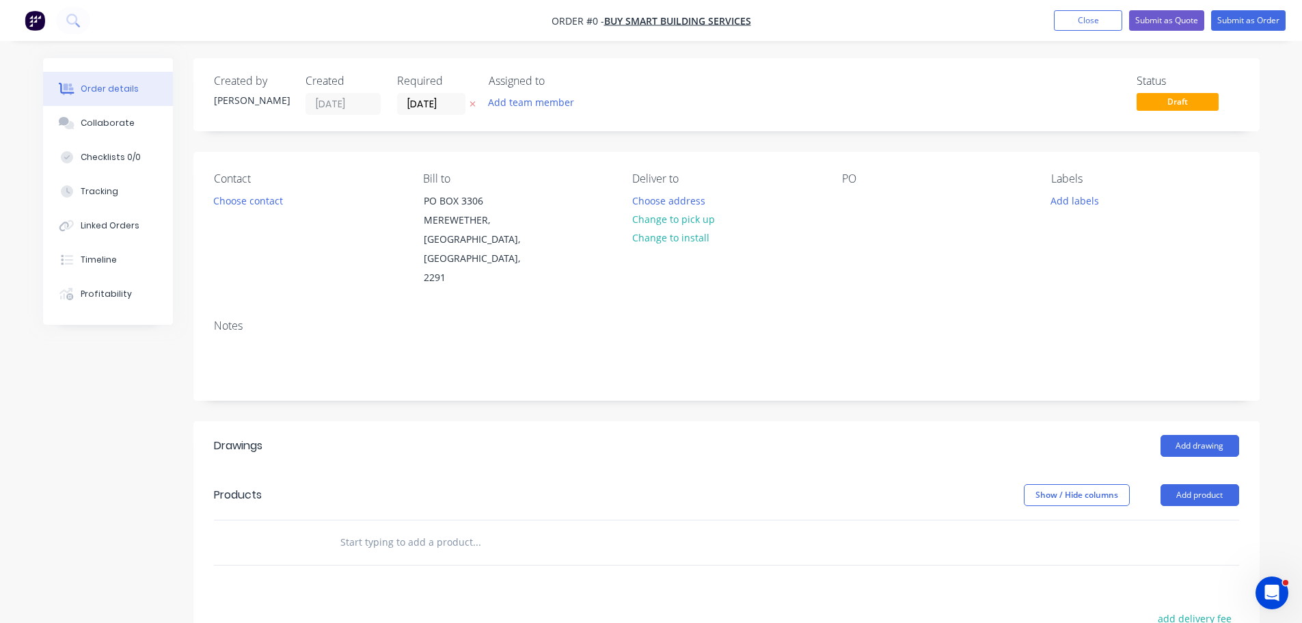
click at [258, 214] on div "Contact Choose contact" at bounding box center [307, 230] width 187 height 116
click at [258, 204] on button "Choose contact" at bounding box center [248, 200] width 84 height 18
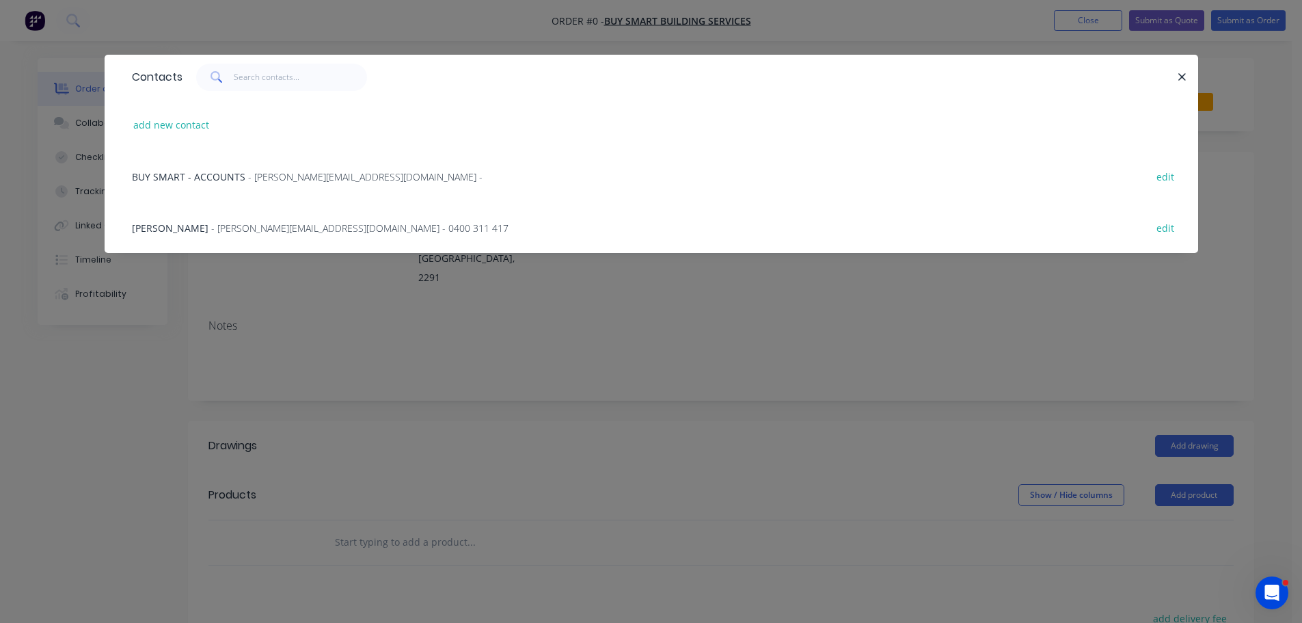
click at [246, 237] on div "BRETT CLEMENTS - brett.bsbs@gmail.com - 0400 311 417 edit" at bounding box center [651, 227] width 1053 height 51
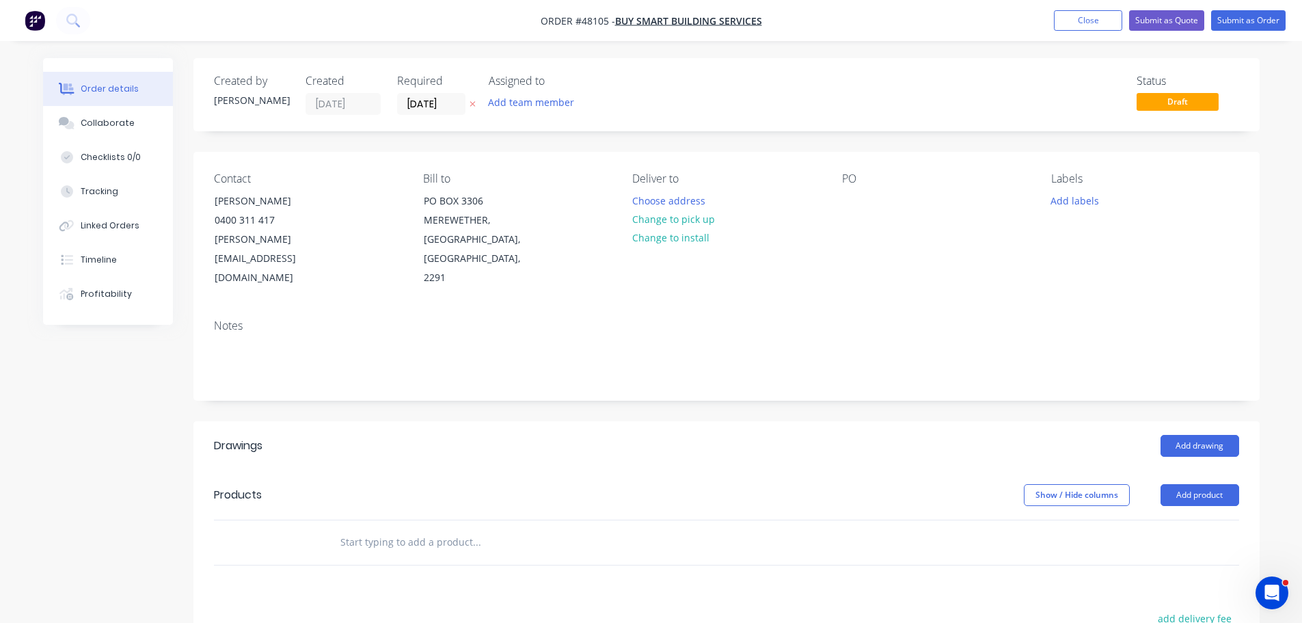
drag, startPoint x: 654, startPoint y: 218, endPoint x: 738, endPoint y: 203, distance: 84.8
click at [656, 218] on button "Change to pick up" at bounding box center [673, 219] width 97 height 18
click at [851, 205] on div at bounding box center [853, 201] width 22 height 20
click at [1185, 435] on button "Add drawing" at bounding box center [1200, 446] width 79 height 22
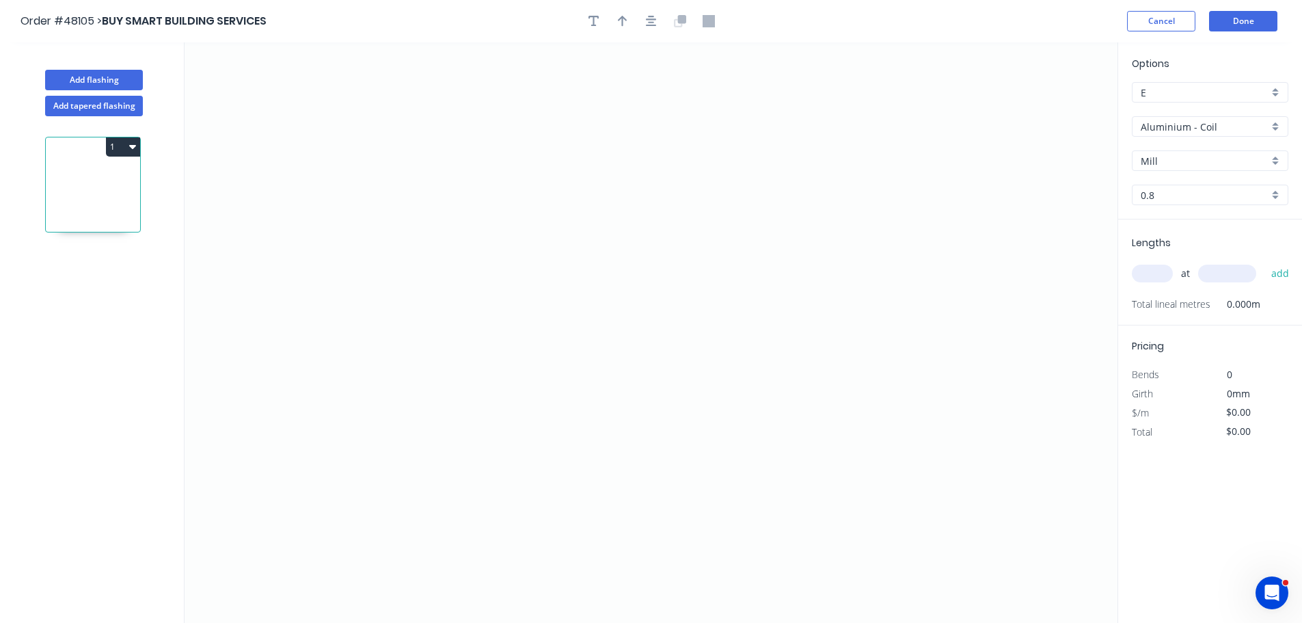
click at [1188, 133] on input "Aluminium - Coil" at bounding box center [1205, 127] width 128 height 14
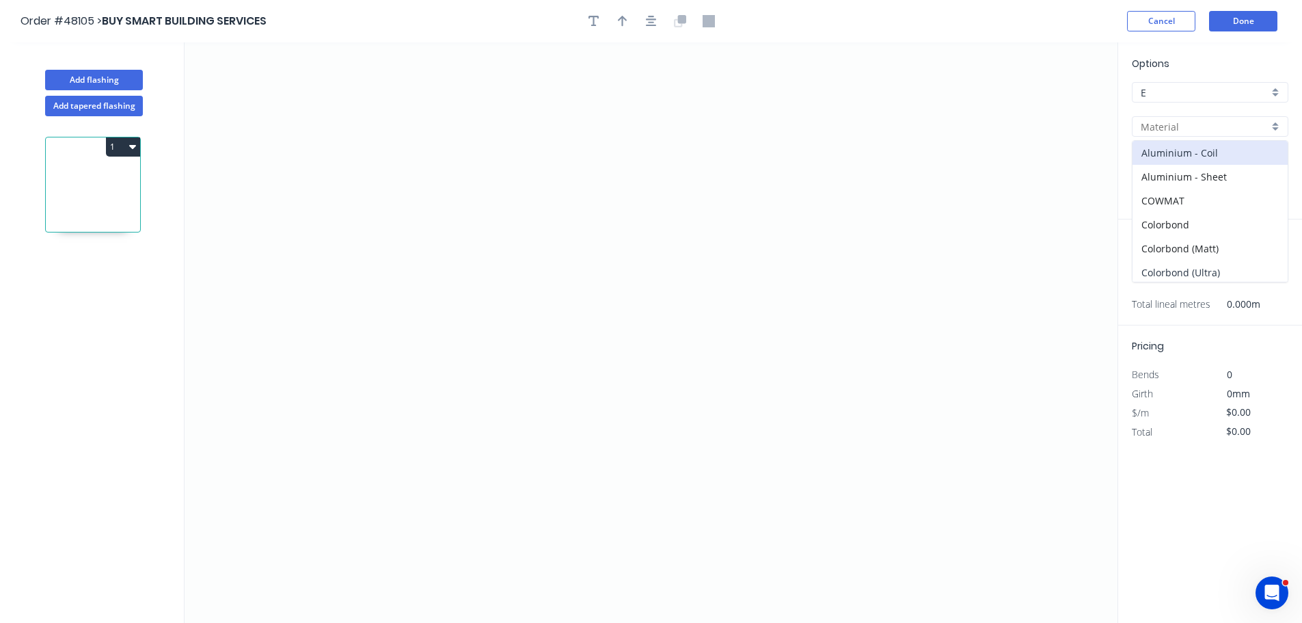
click at [1201, 261] on div "Colorbond (Ultra)" at bounding box center [1210, 272] width 155 height 24
type input "Colorbond (Ultra)"
type input "Dune"
type input "0.55"
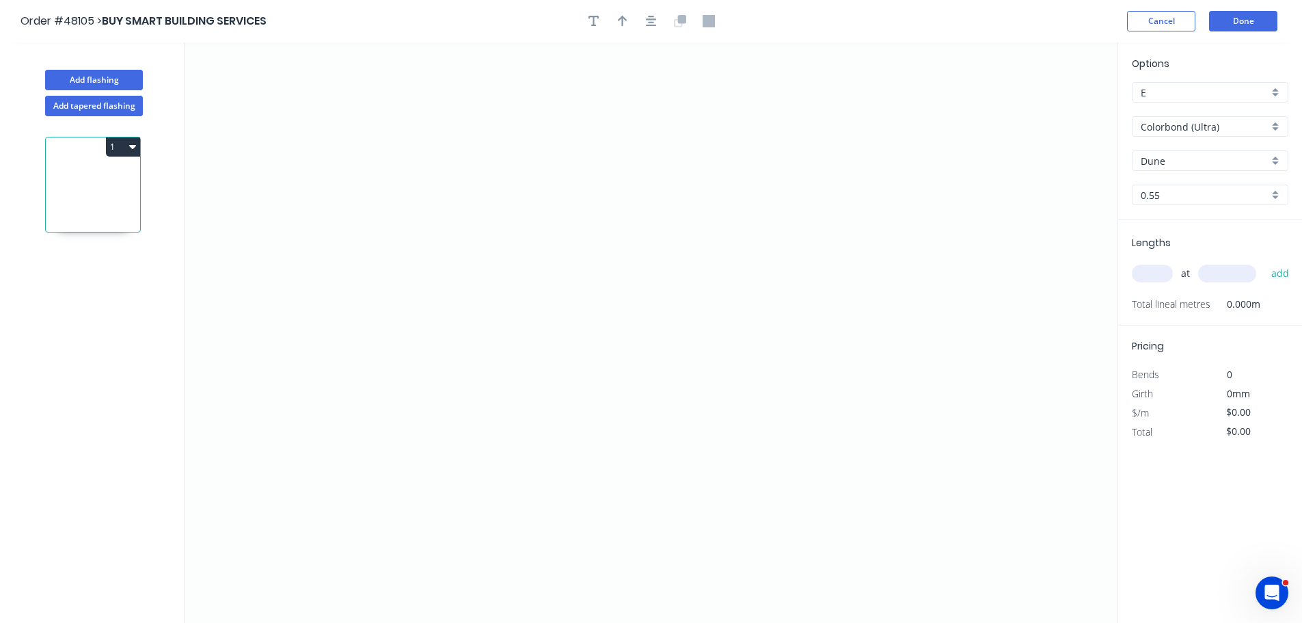
click at [1185, 158] on input "Dune" at bounding box center [1205, 161] width 128 height 14
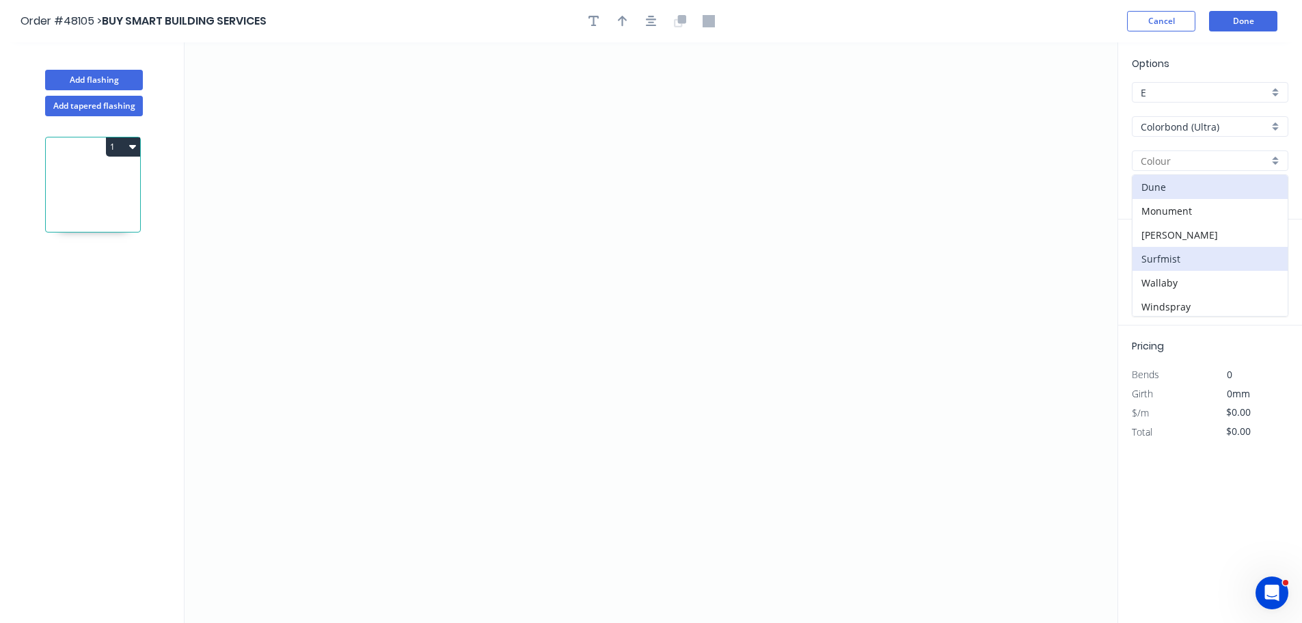
scroll to position [27, 0]
click at [1191, 276] on div "Windspray" at bounding box center [1210, 280] width 155 height 24
type input "Windspray"
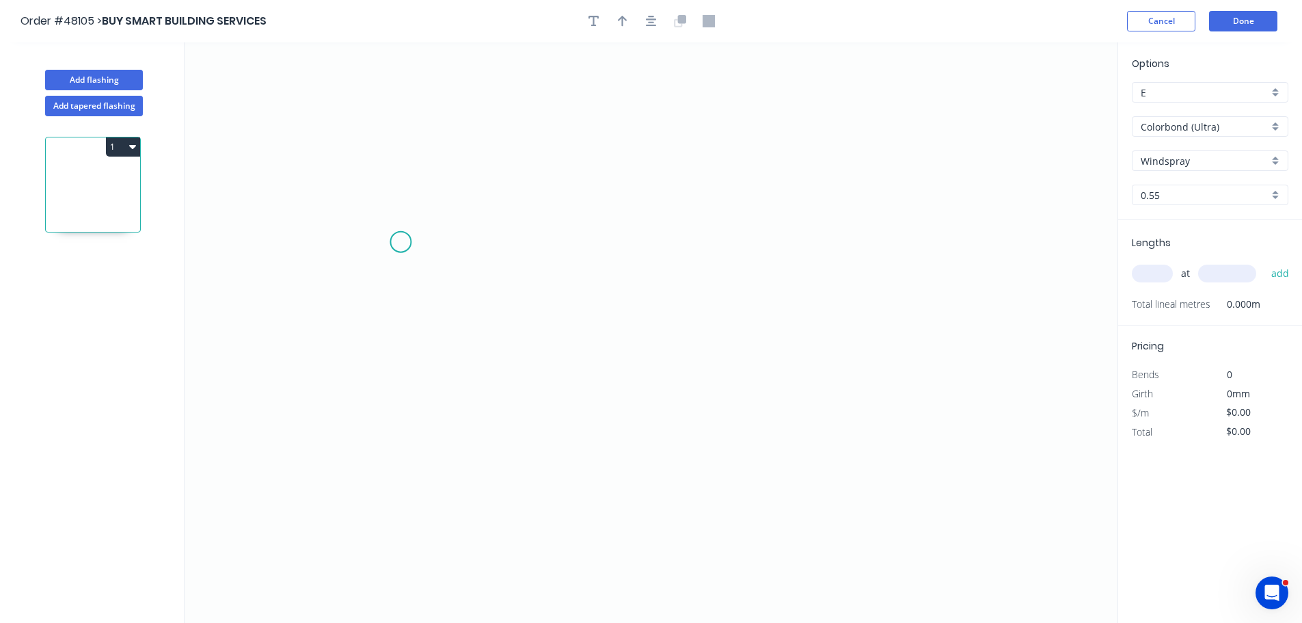
click at [403, 242] on icon "0" at bounding box center [651, 332] width 933 height 580
click at [317, 243] on icon "0" at bounding box center [651, 332] width 933 height 580
drag, startPoint x: 600, startPoint y: 443, endPoint x: 643, endPoint y: 401, distance: 60.0
click at [601, 443] on icon "0 ?" at bounding box center [651, 332] width 933 height 580
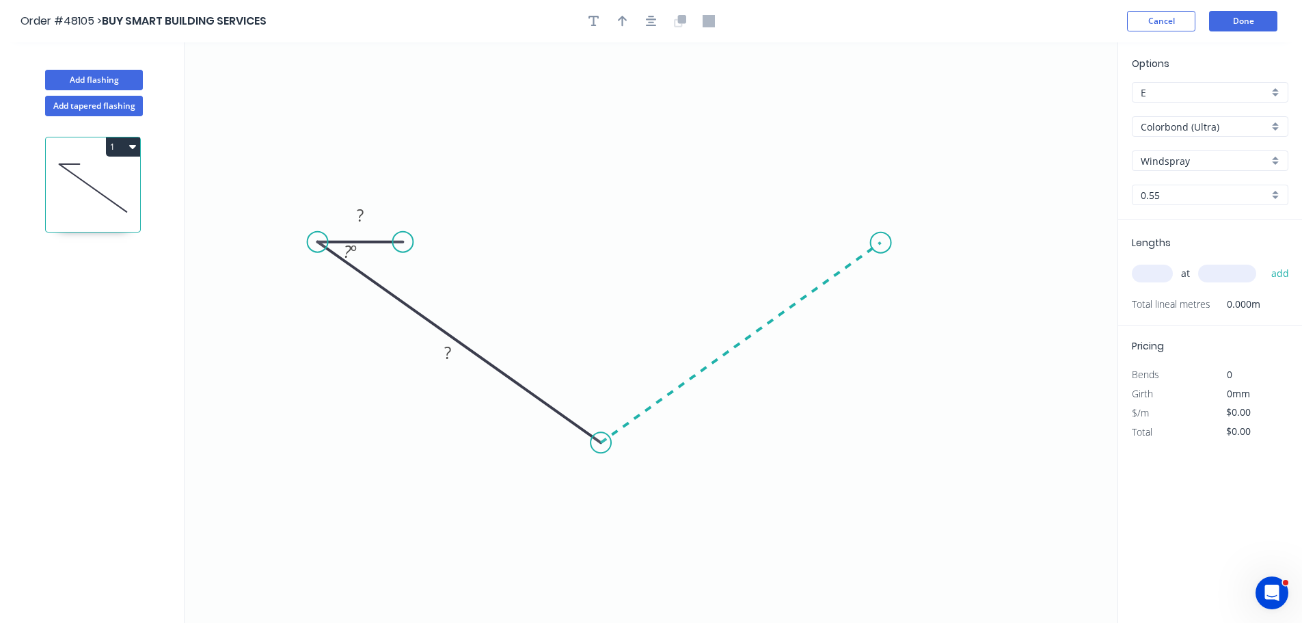
drag, startPoint x: 881, startPoint y: 243, endPoint x: 860, endPoint y: 241, distance: 21.2
click at [881, 243] on icon "0 ? ? ? º" at bounding box center [651, 332] width 933 height 580
click at [786, 247] on icon "0 ? ? ? ? º ? º" at bounding box center [651, 332] width 933 height 580
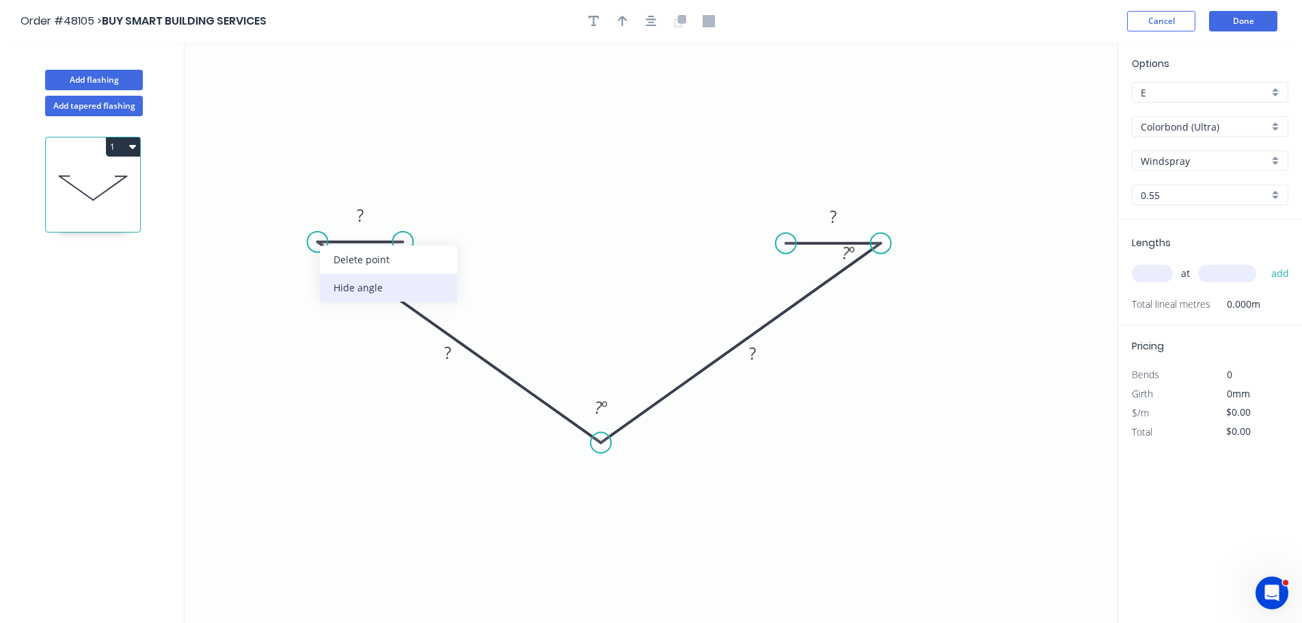
click at [366, 283] on div "Hide angle" at bounding box center [388, 287] width 137 height 28
click at [890, 299] on div "Hide angle" at bounding box center [947, 295] width 137 height 28
click at [357, 207] on tspan "?" at bounding box center [360, 215] width 7 height 23
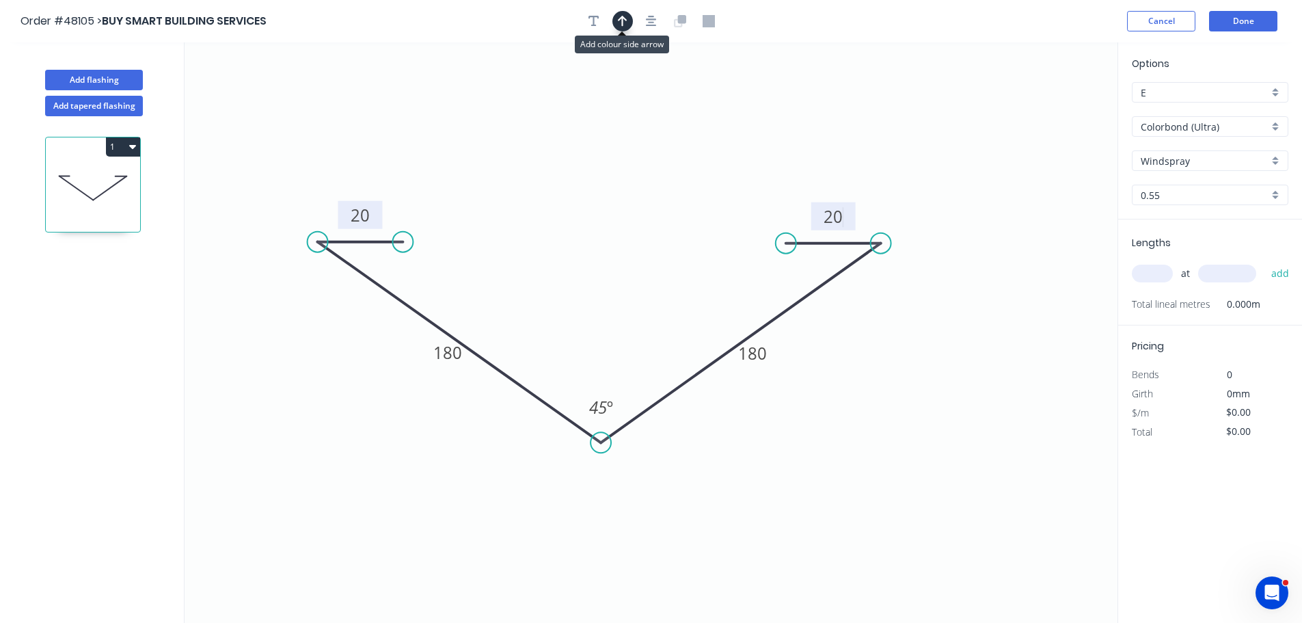
click at [627, 21] on icon "button" at bounding box center [623, 21] width 10 height 12
type input "$26.23"
drag, startPoint x: 1044, startPoint y: 109, endPoint x: 582, endPoint y: 283, distance: 493.7
click at [602, 331] on icon at bounding box center [601, 315] width 12 height 44
click at [598, 17] on icon "button" at bounding box center [594, 21] width 11 height 11
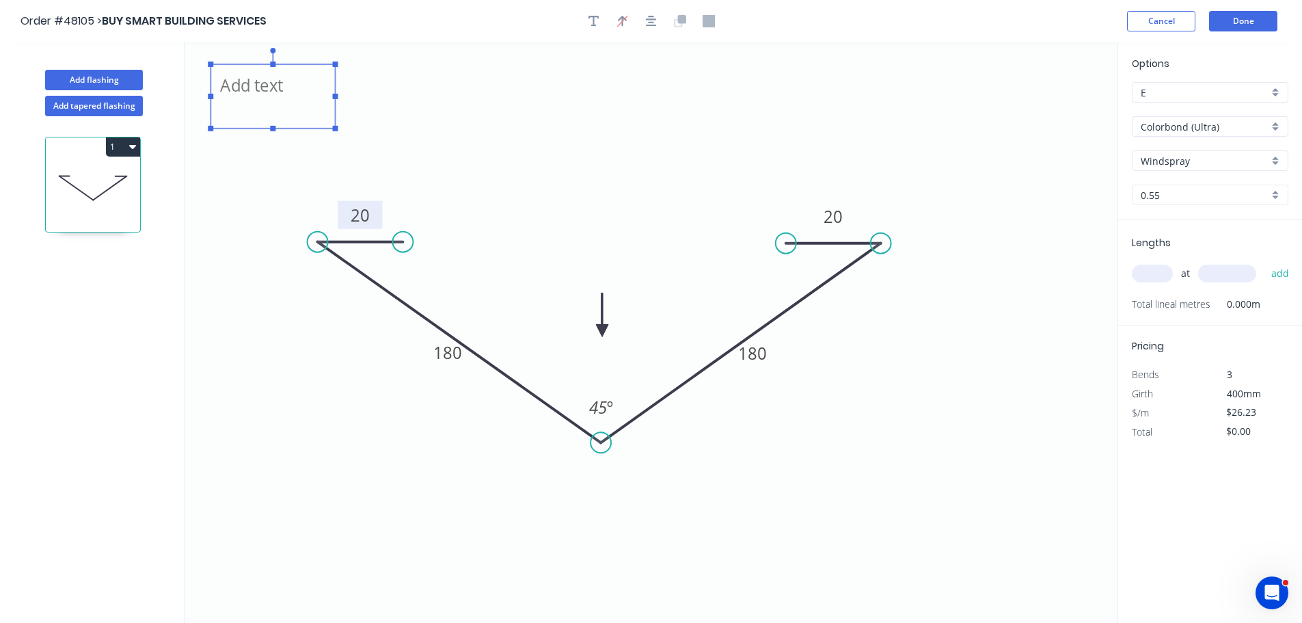
click at [217, 76] on rect at bounding box center [273, 96] width 124 height 64
click at [251, 85] on textarea at bounding box center [272, 96] width 111 height 51
click at [260, 96] on textarea at bounding box center [272, 96] width 111 height 51
drag, startPoint x: 496, startPoint y: 178, endPoint x: 486, endPoint y: 174, distance: 10.7
click at [492, 176] on icon "STANDARD VALLEY 20 180 180 20 45 º" at bounding box center [651, 332] width 933 height 580
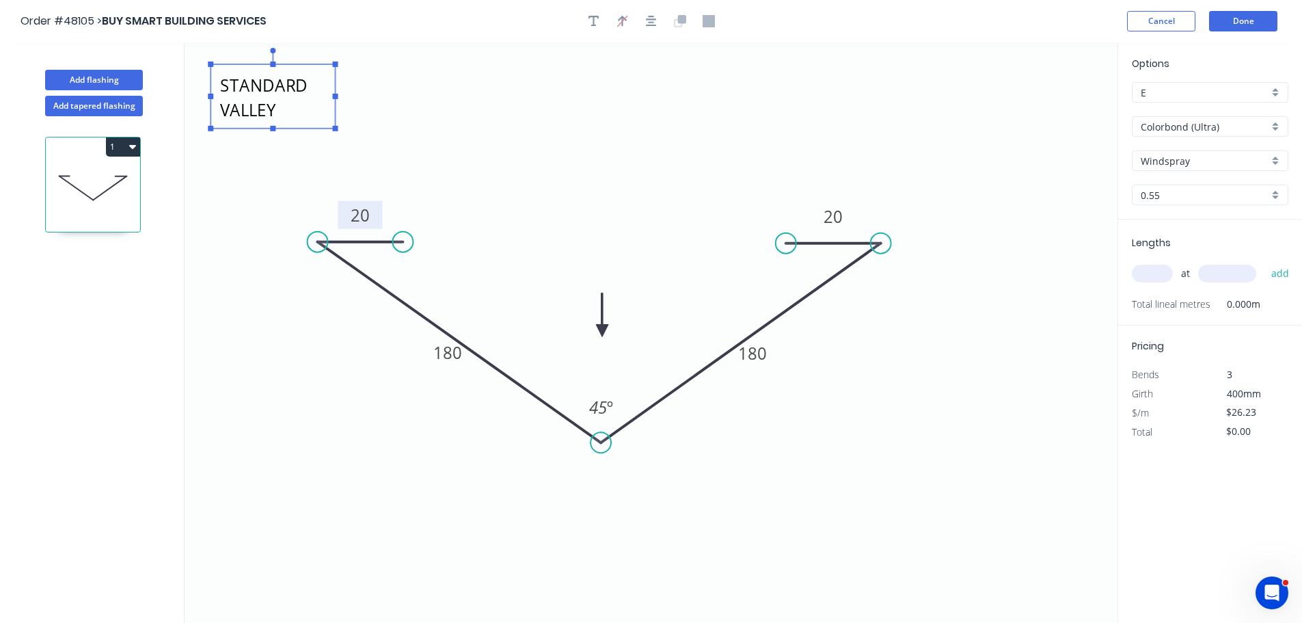
type textarea "STANDARD VALLEY"
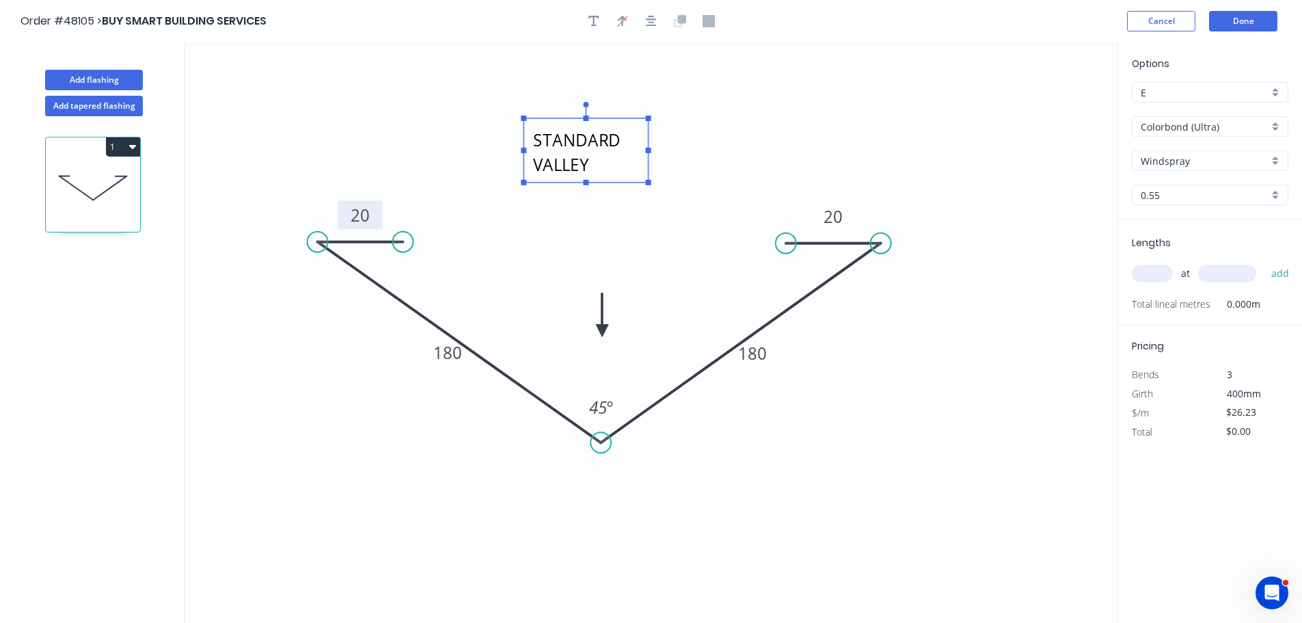
drag, startPoint x: 267, startPoint y: 112, endPoint x: 611, endPoint y: 174, distance: 348.8
click at [611, 174] on textarea "STANDARD VALLEY" at bounding box center [586, 150] width 111 height 51
click at [1134, 273] on input "text" at bounding box center [1152, 274] width 41 height 18
type input "1"
type input "3300"
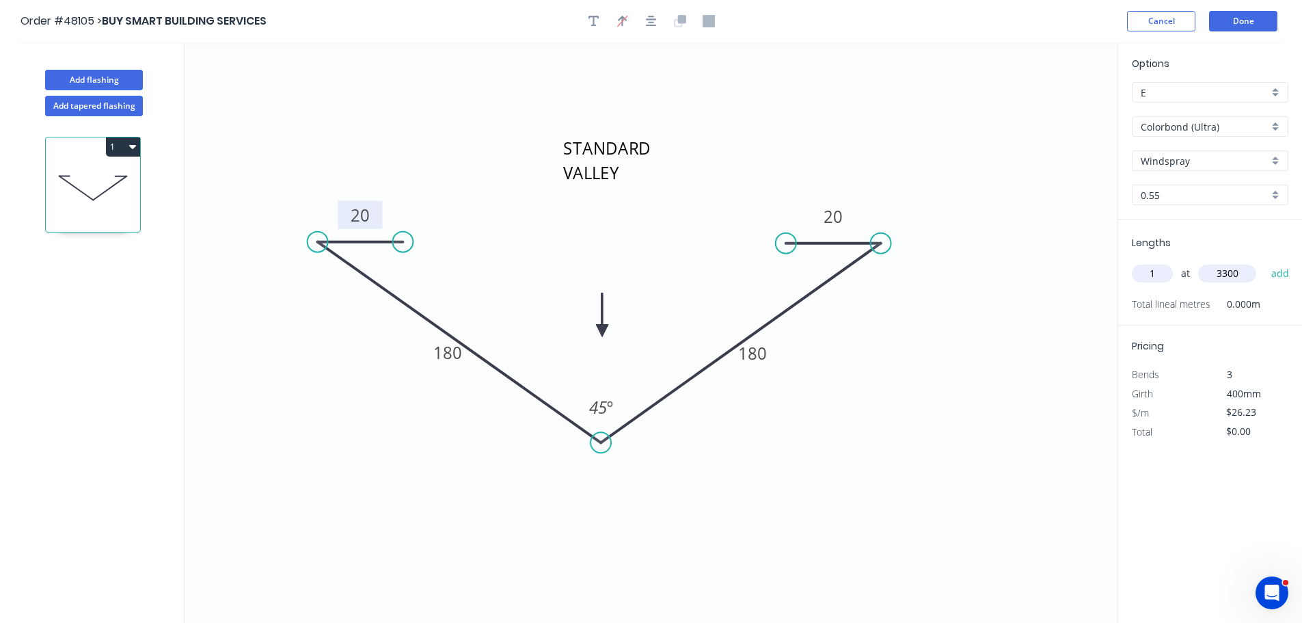
click at [1265, 262] on button "add" at bounding box center [1281, 273] width 32 height 23
type input "$86.56"
click at [1231, 23] on button "Done" at bounding box center [1243, 21] width 68 height 21
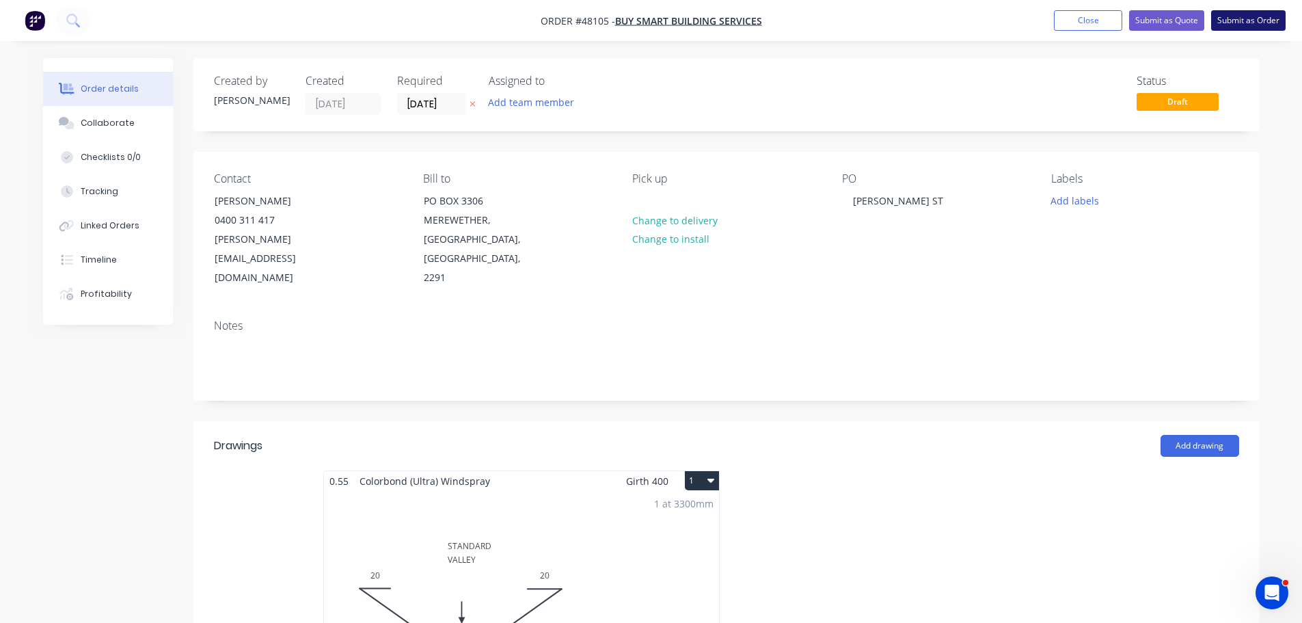
click at [1252, 19] on button "Submit as Order" at bounding box center [1248, 20] width 75 height 21
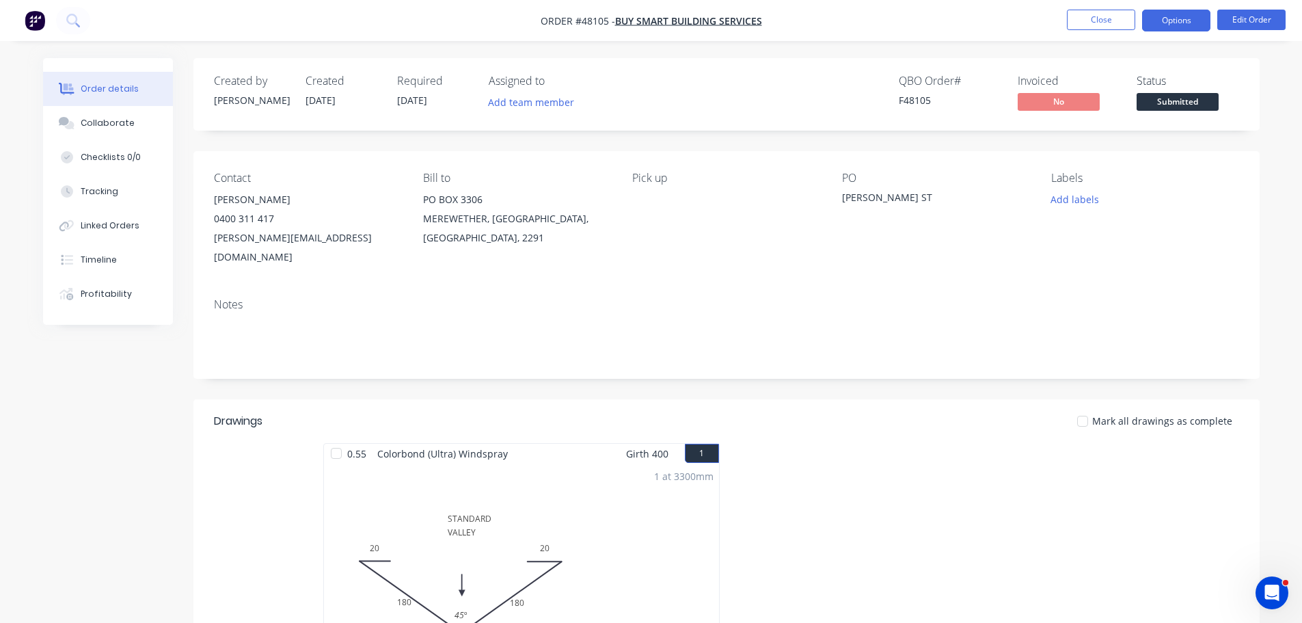
click at [1194, 22] on button "Options" at bounding box center [1176, 21] width 68 height 22
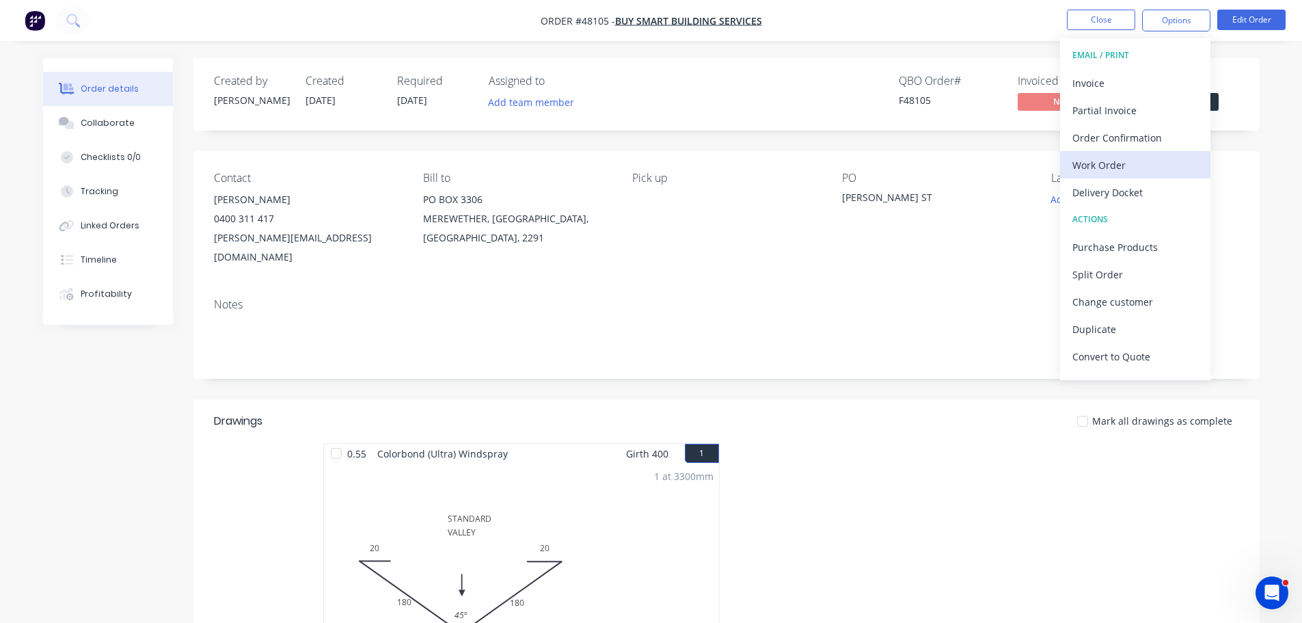
click at [1134, 167] on div "Work Order" at bounding box center [1136, 165] width 126 height 20
click at [1141, 138] on div "Without pricing" at bounding box center [1136, 138] width 126 height 20
click at [1233, 97] on div "Status Submitted" at bounding box center [1188, 95] width 103 height 40
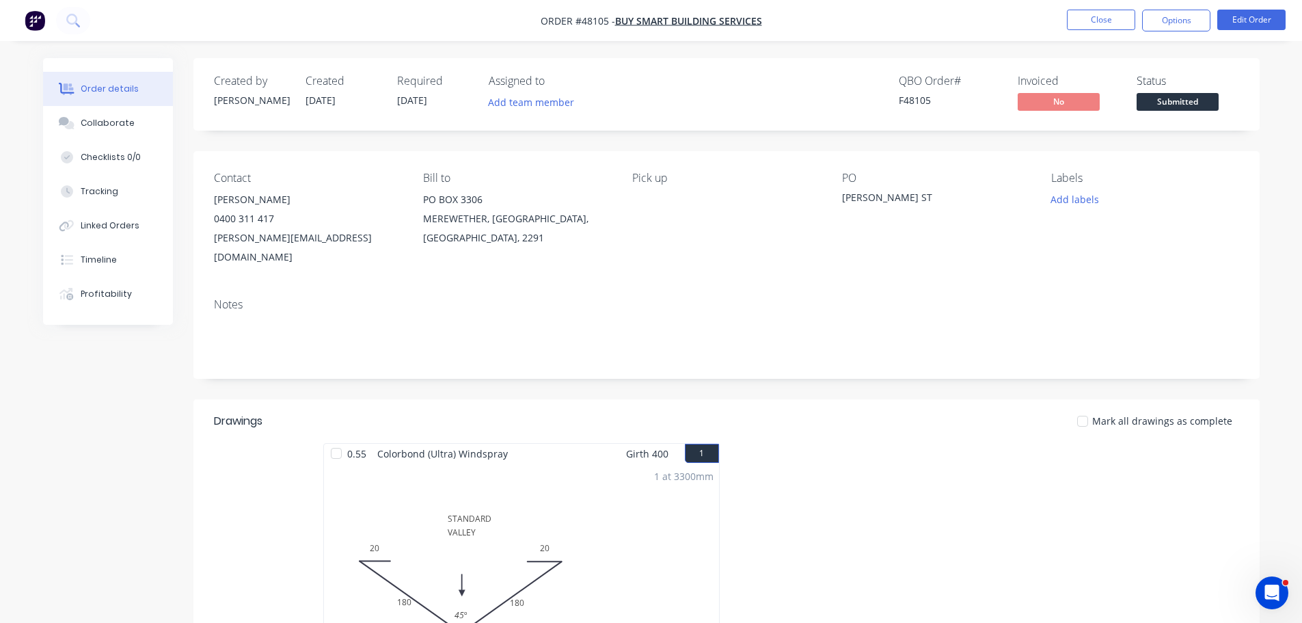
click at [1198, 105] on span "Submitted" at bounding box center [1178, 101] width 82 height 17
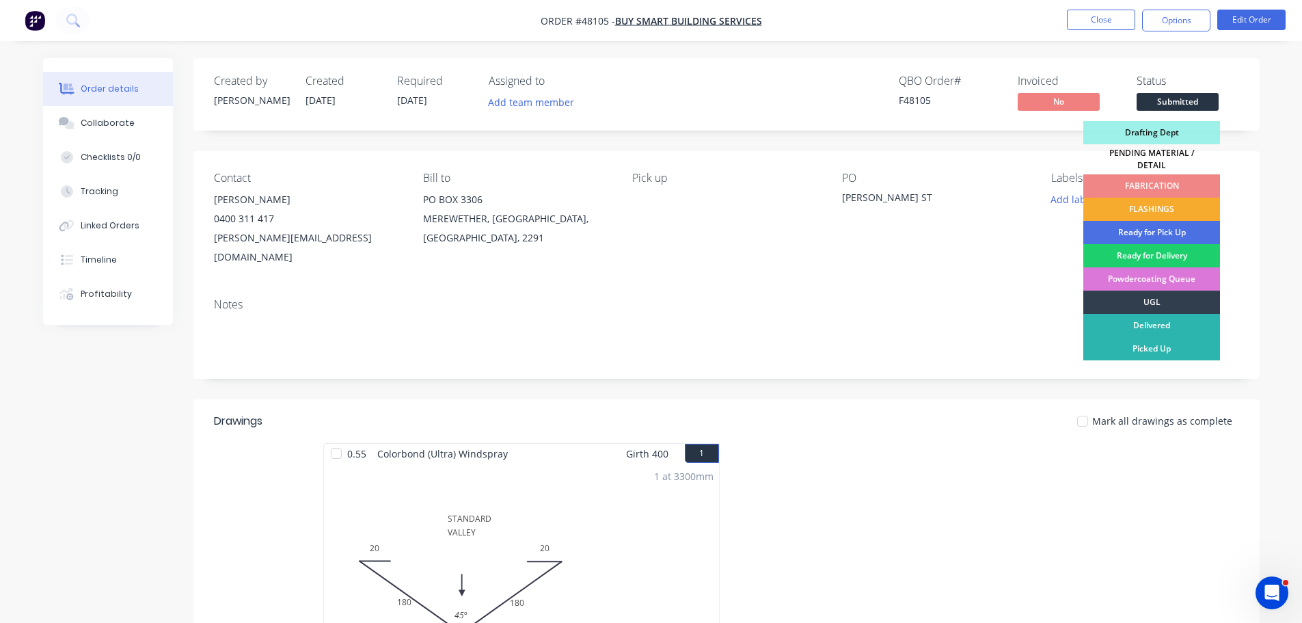
click at [1169, 198] on div "FLASHINGS" at bounding box center [1152, 209] width 137 height 23
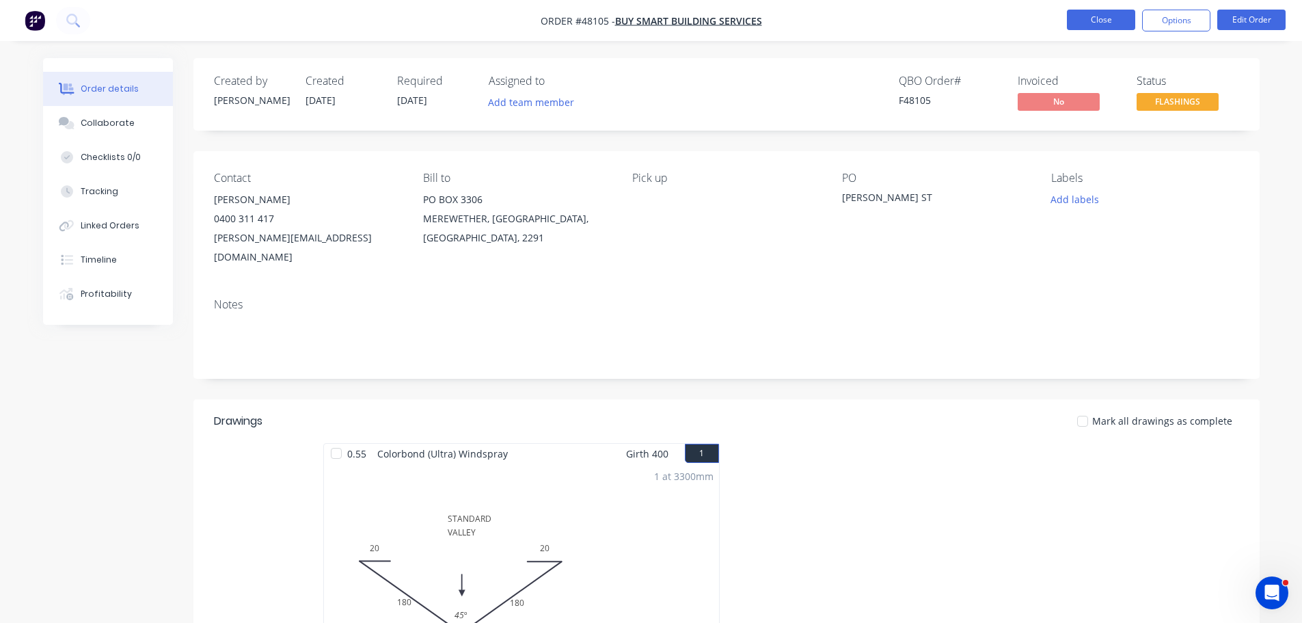
click at [1080, 29] on button "Close" at bounding box center [1101, 20] width 68 height 21
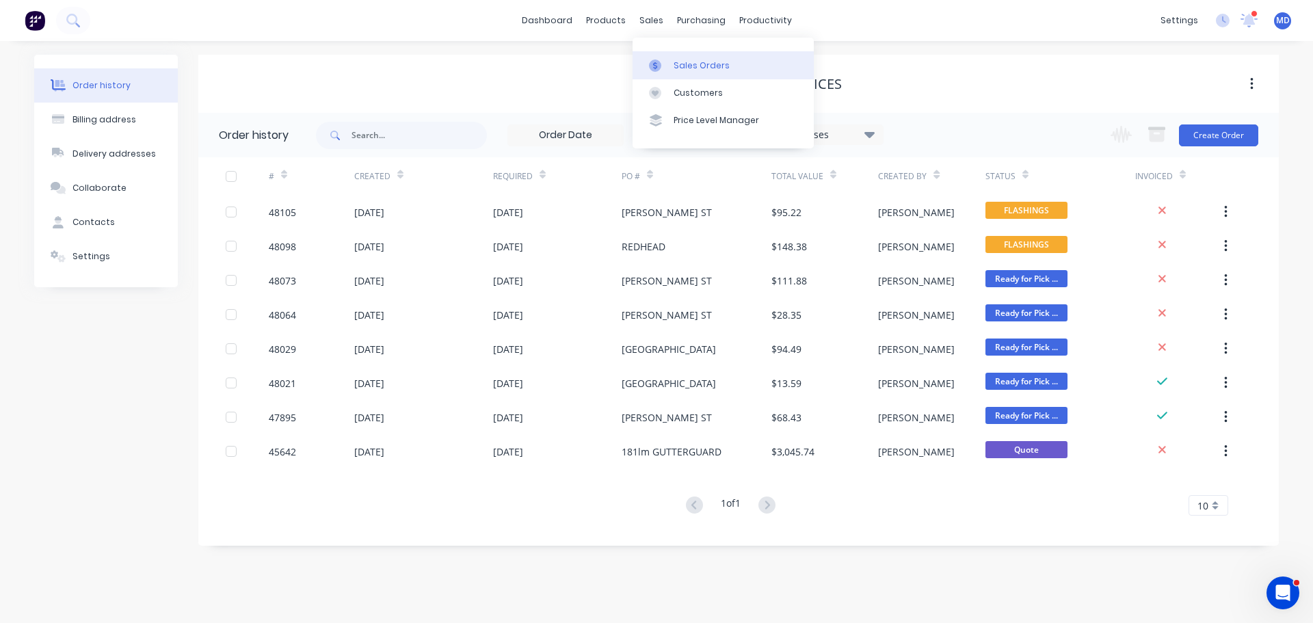
click at [701, 67] on div "Sales Orders" at bounding box center [701, 65] width 56 height 12
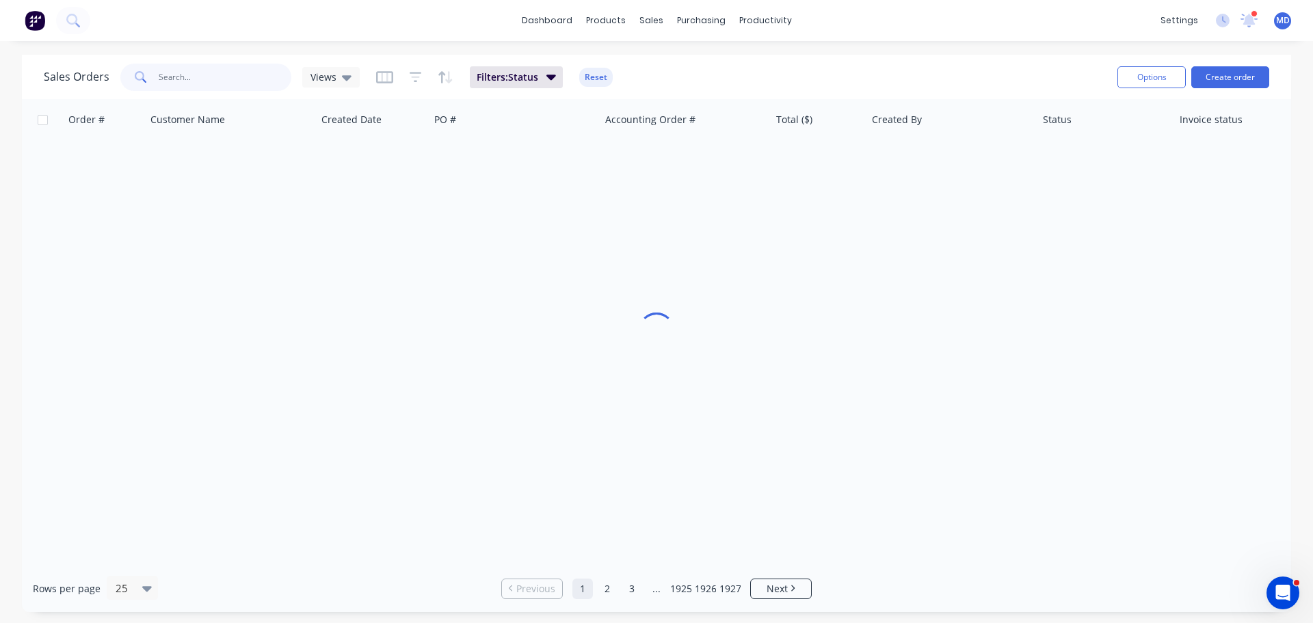
click at [185, 90] on input "text" at bounding box center [225, 77] width 133 height 27
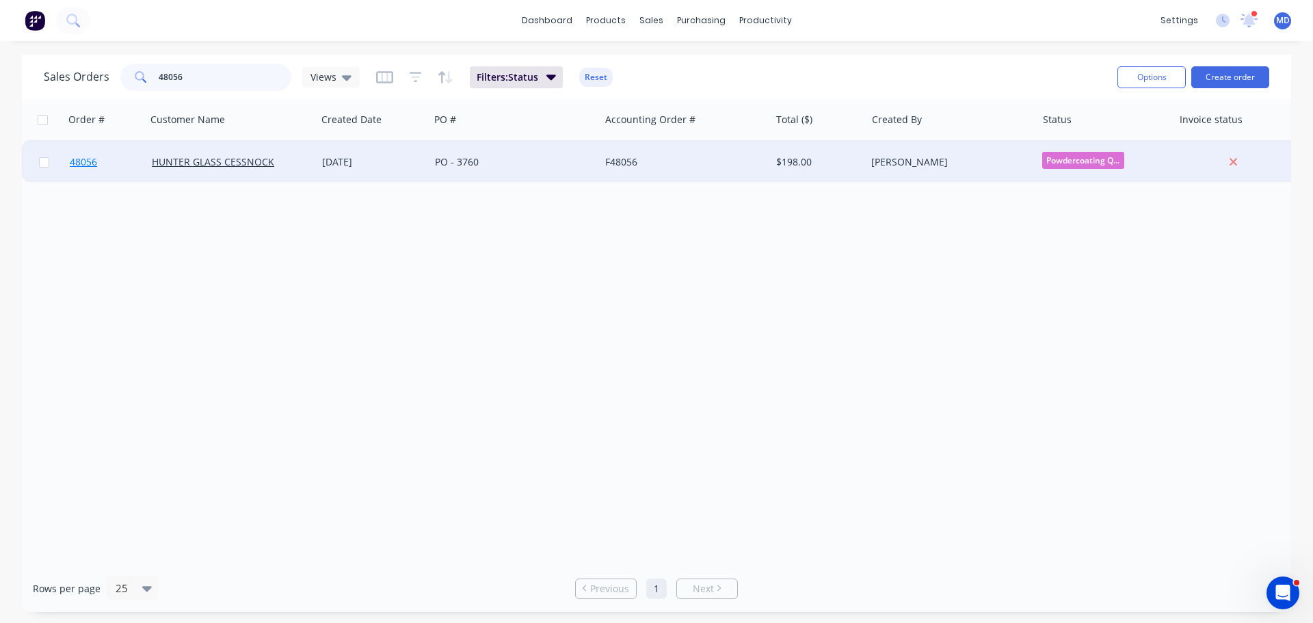
type input "48056"
click at [86, 168] on span "48056" at bounding box center [83, 162] width 27 height 14
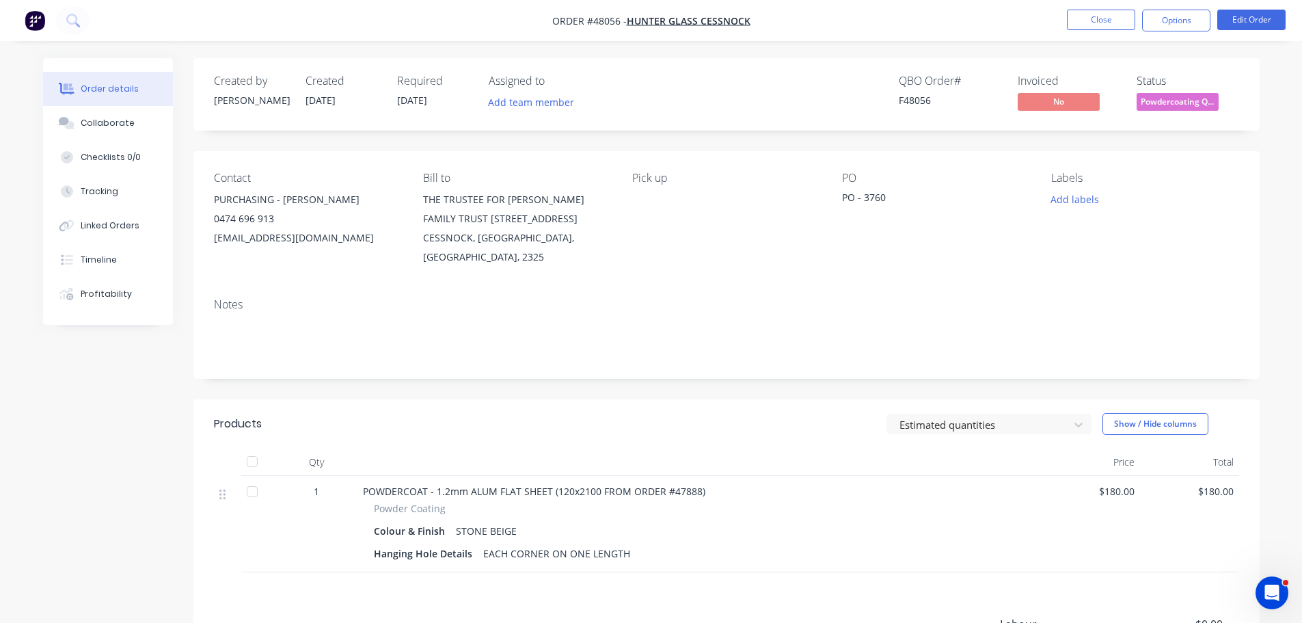
click at [1177, 107] on span "Powdercoating Q..." at bounding box center [1178, 101] width 82 height 17
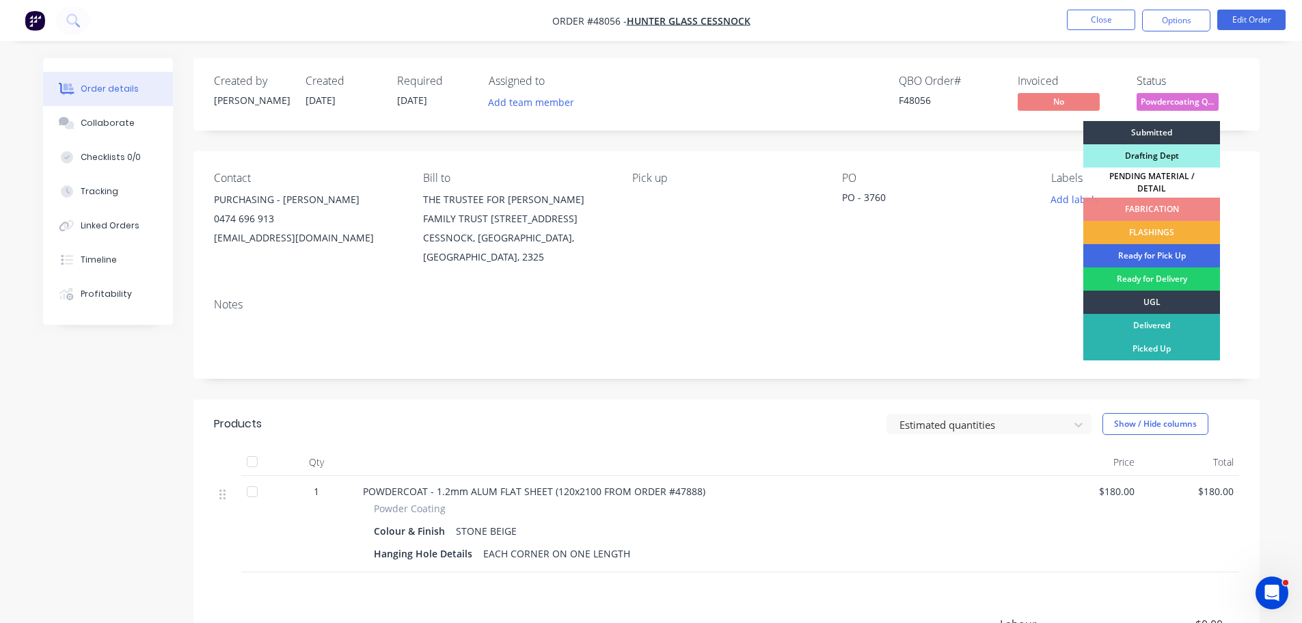
click at [1157, 249] on div "Ready for Pick Up" at bounding box center [1152, 255] width 137 height 23
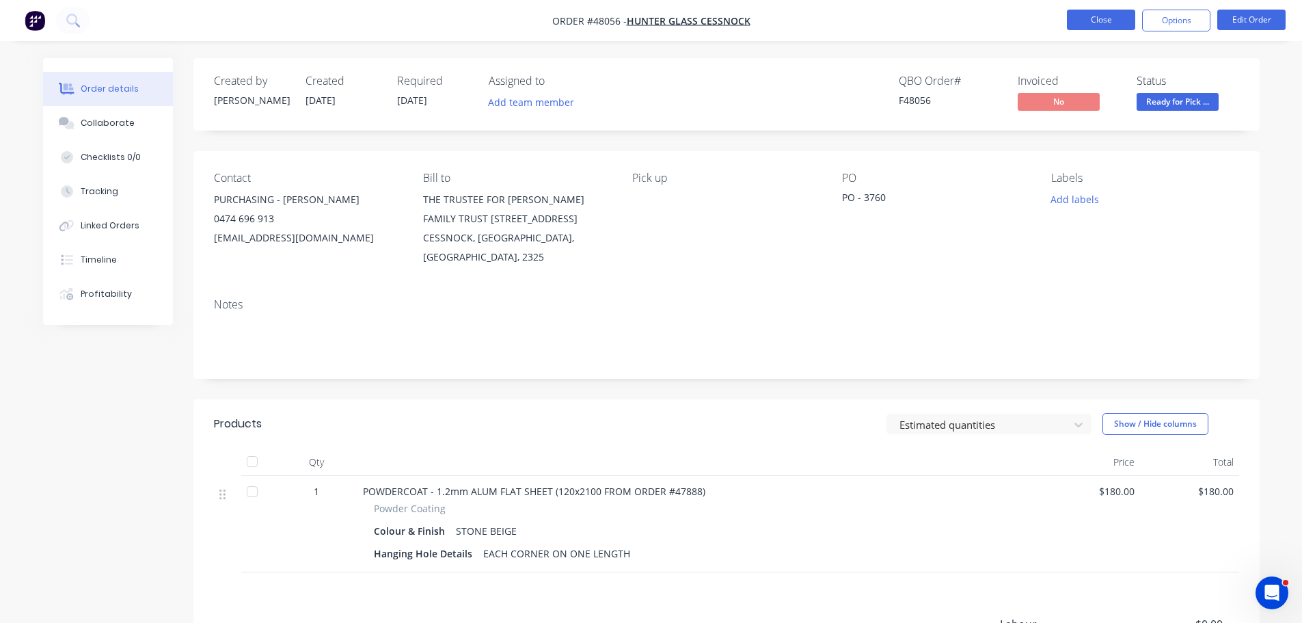
click at [1097, 23] on button "Close" at bounding box center [1101, 20] width 68 height 21
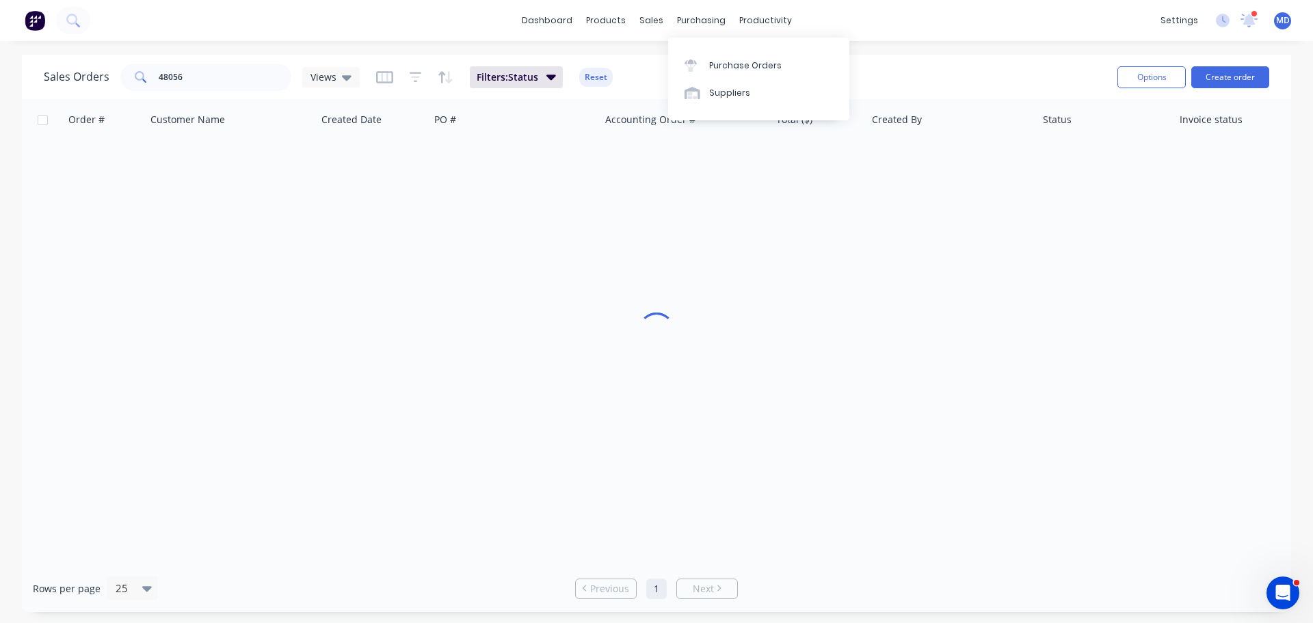
click at [222, 94] on div "Sales Orders 48056 Views Filters: Status Reset Options Create order" at bounding box center [656, 77] width 1269 height 44
click at [222, 85] on input "48056" at bounding box center [225, 77] width 133 height 27
type input "4"
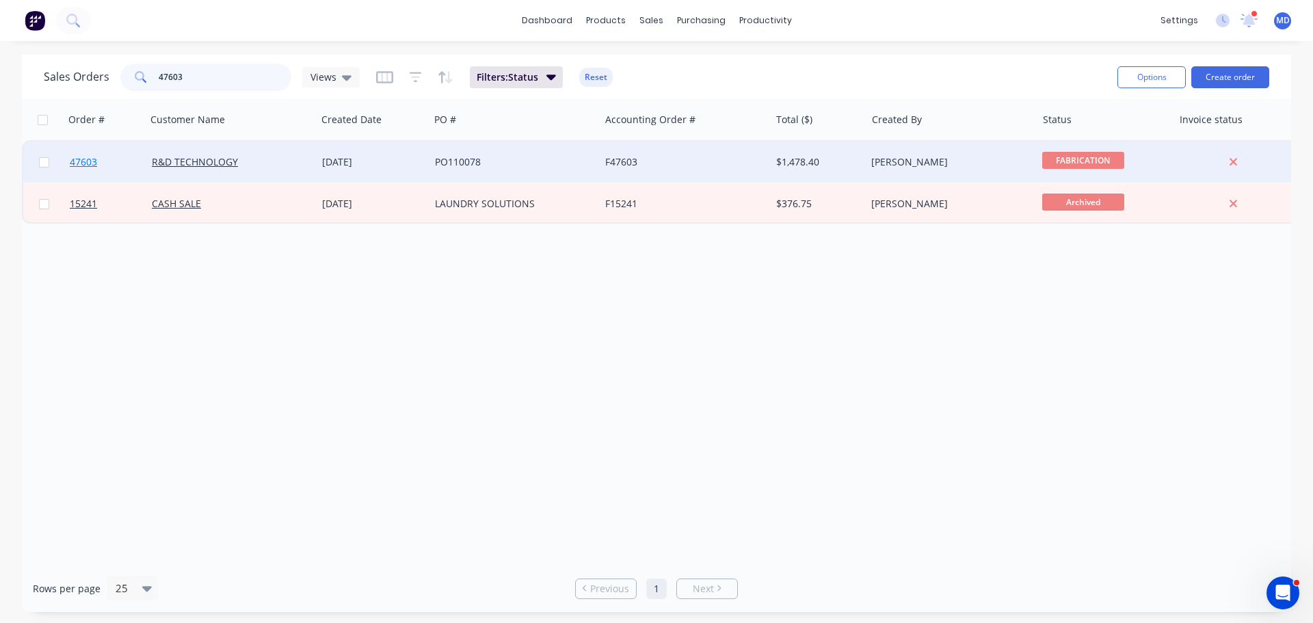
type input "47603"
click at [90, 159] on span "47603" at bounding box center [83, 162] width 27 height 14
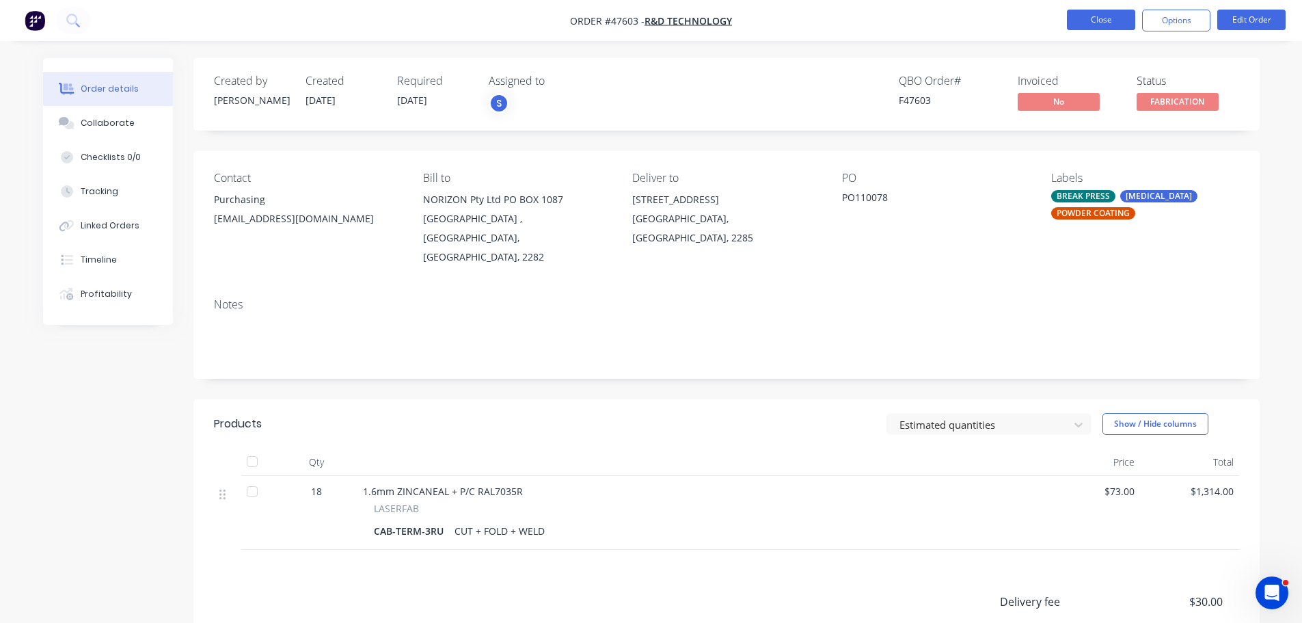
click at [1099, 23] on button "Close" at bounding box center [1101, 20] width 68 height 21
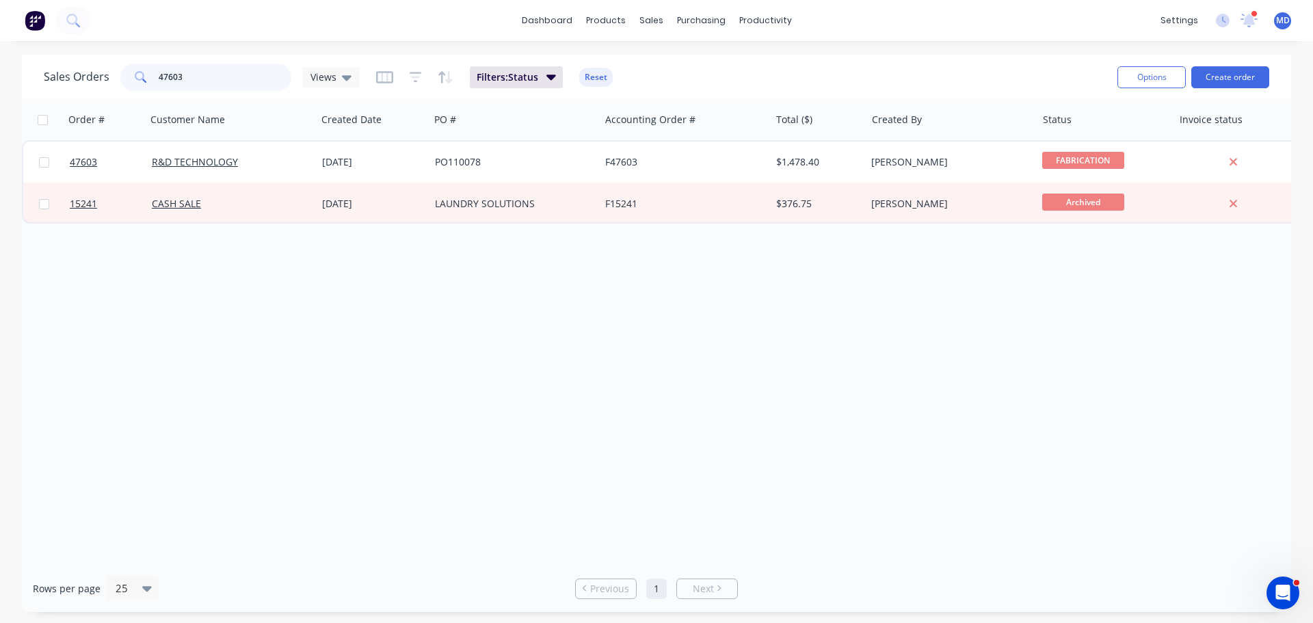
drag, startPoint x: 210, startPoint y: 69, endPoint x: -3, endPoint y: 90, distance: 214.4
click at [0, 90] on html "dashboard products sales purchasing productivity dashboard products Product Cat…" at bounding box center [656, 311] width 1313 height 623
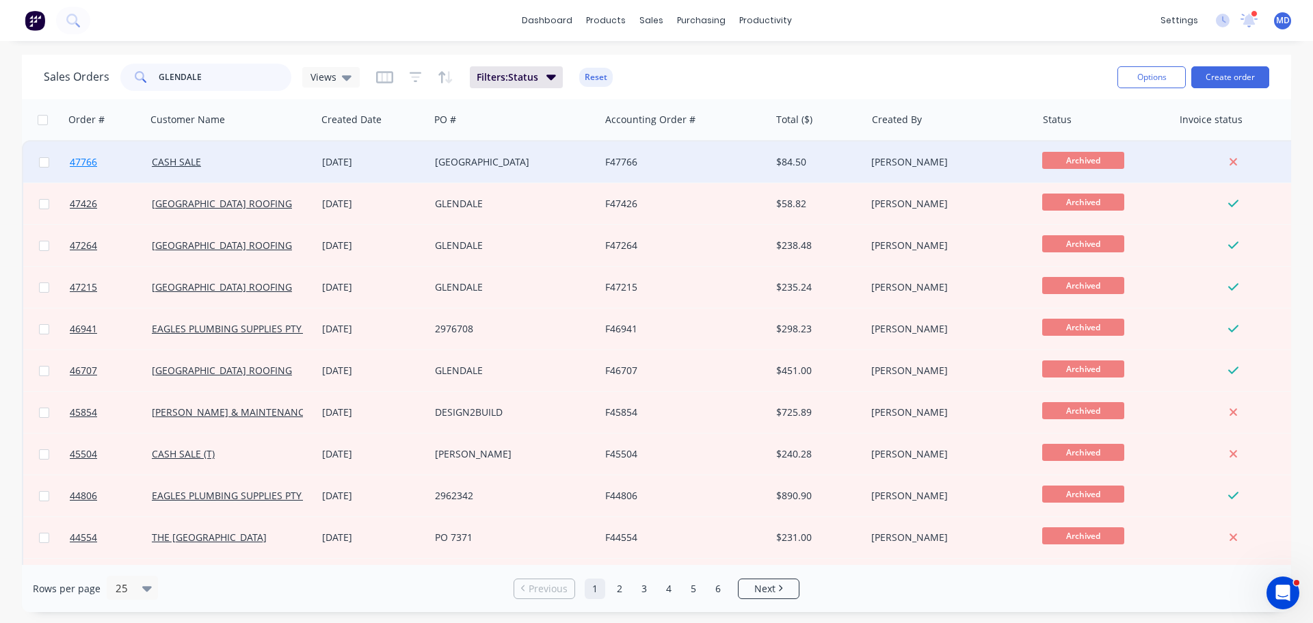
type input "GLENDALE"
click at [79, 161] on span "47766" at bounding box center [83, 162] width 27 height 14
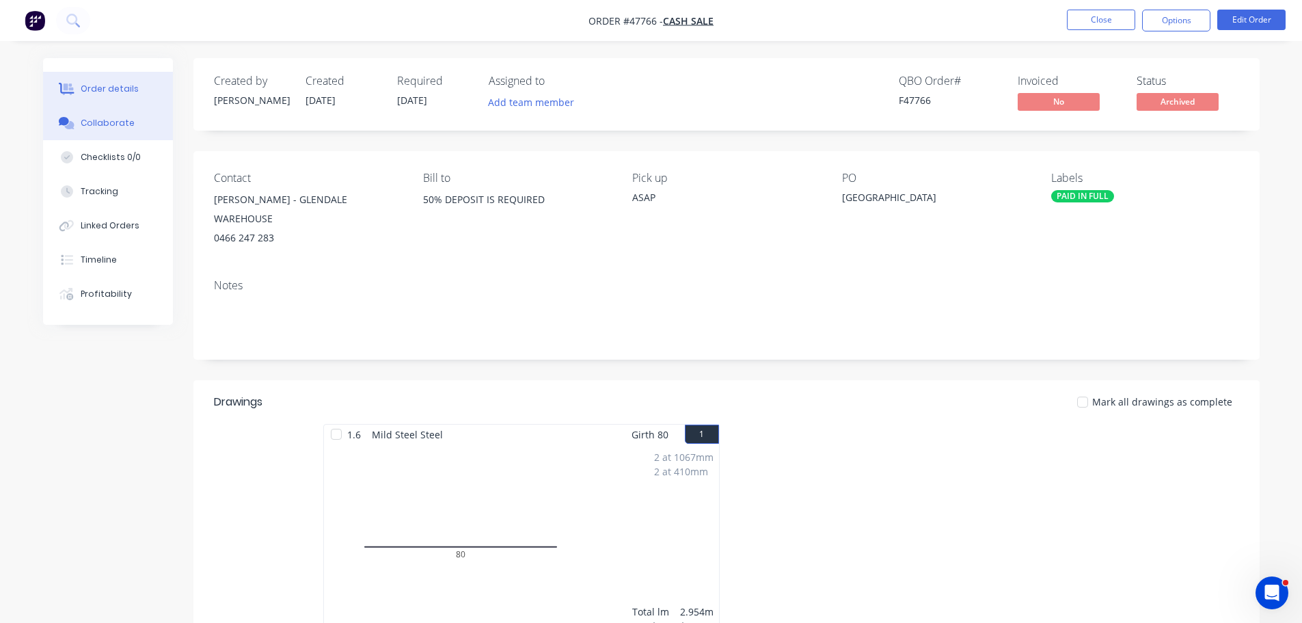
click at [121, 135] on button "Collaborate" at bounding box center [108, 123] width 130 height 34
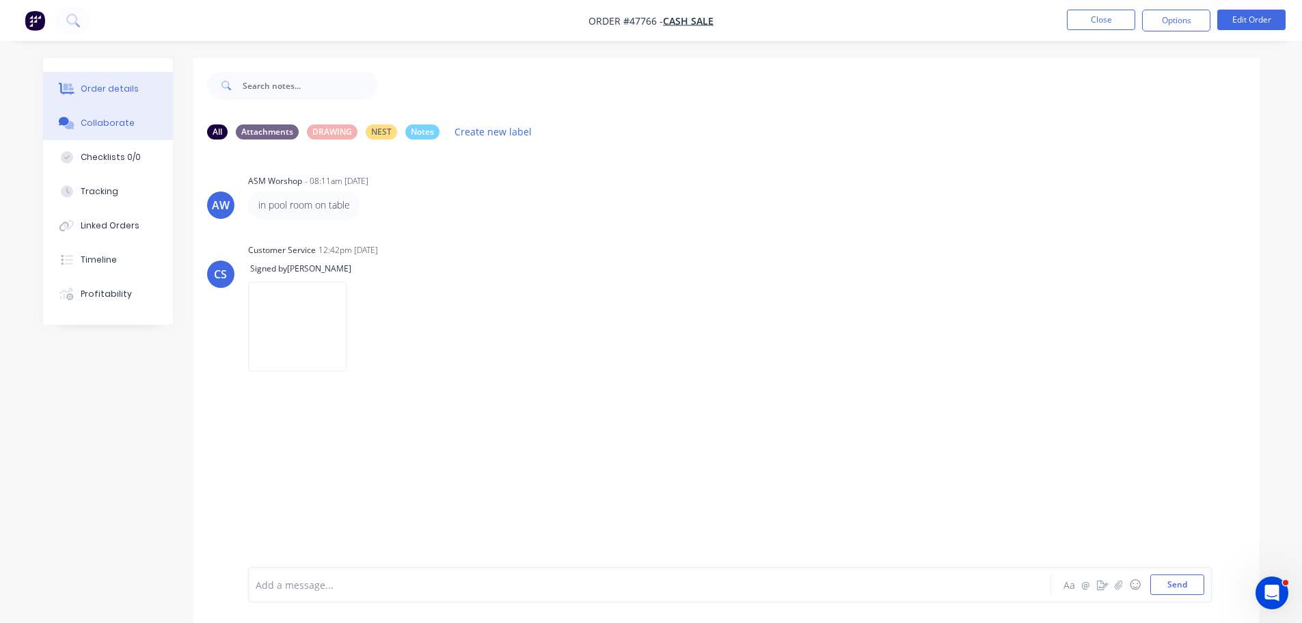
click at [109, 80] on button "Order details" at bounding box center [108, 89] width 130 height 34
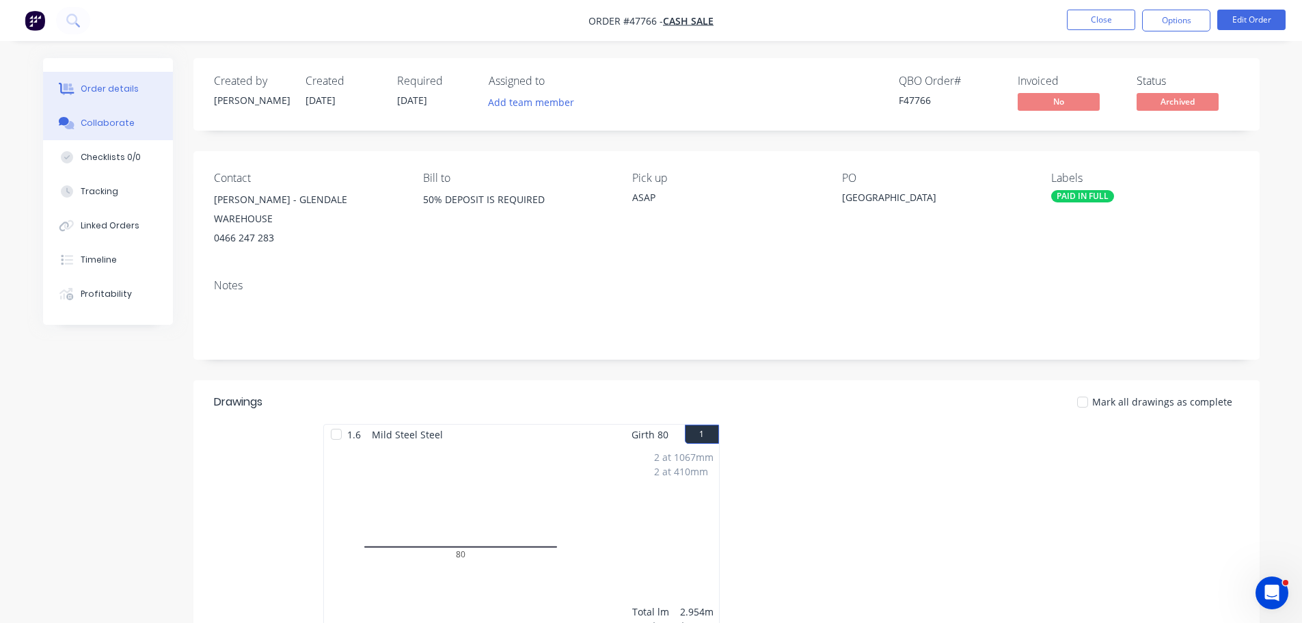
click at [122, 132] on button "Collaborate" at bounding box center [108, 123] width 130 height 34
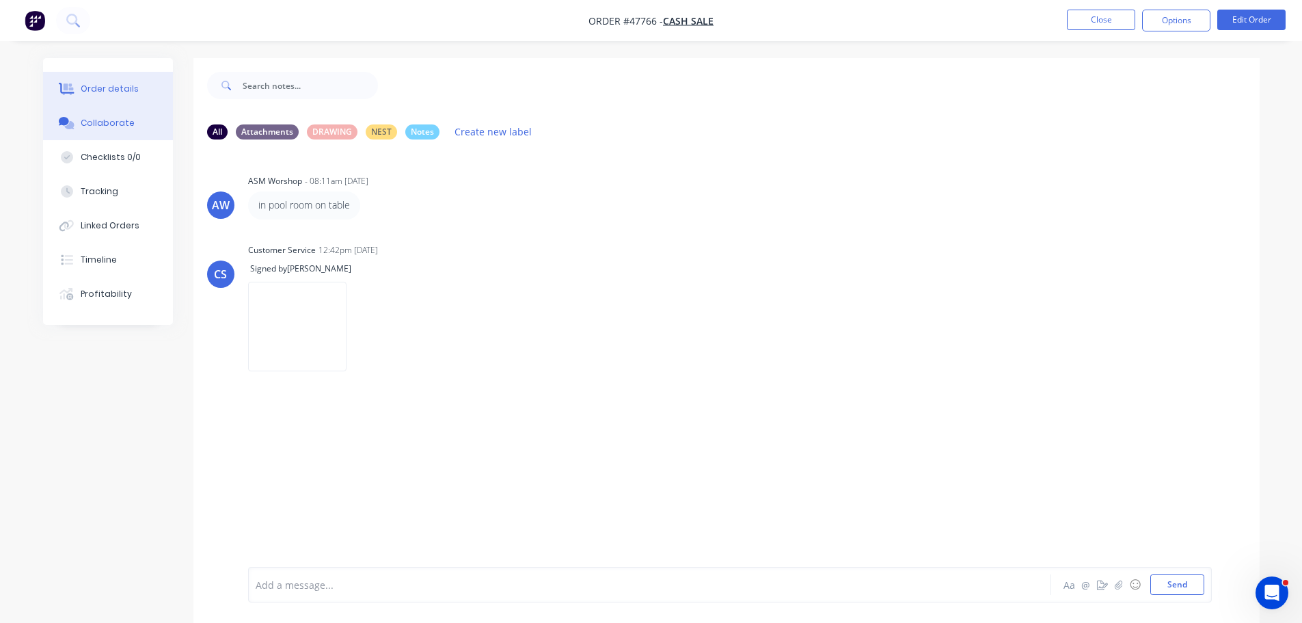
click at [94, 90] on div "Order details" at bounding box center [110, 89] width 58 height 12
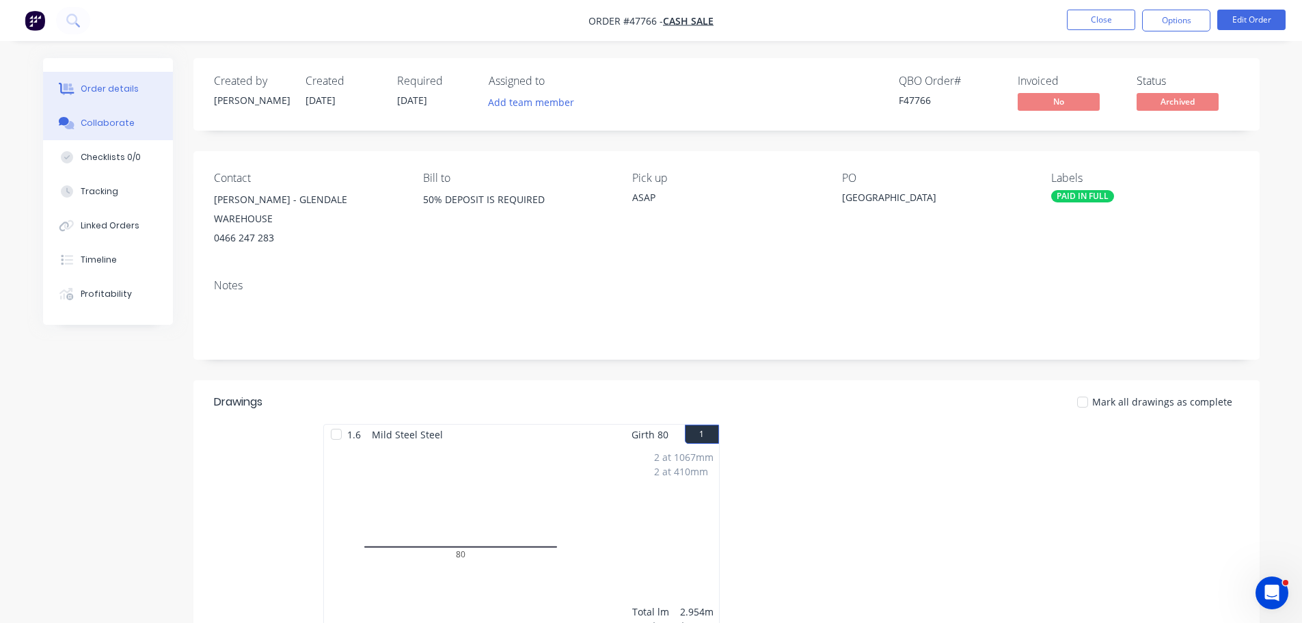
click at [122, 131] on button "Collaborate" at bounding box center [108, 123] width 130 height 34
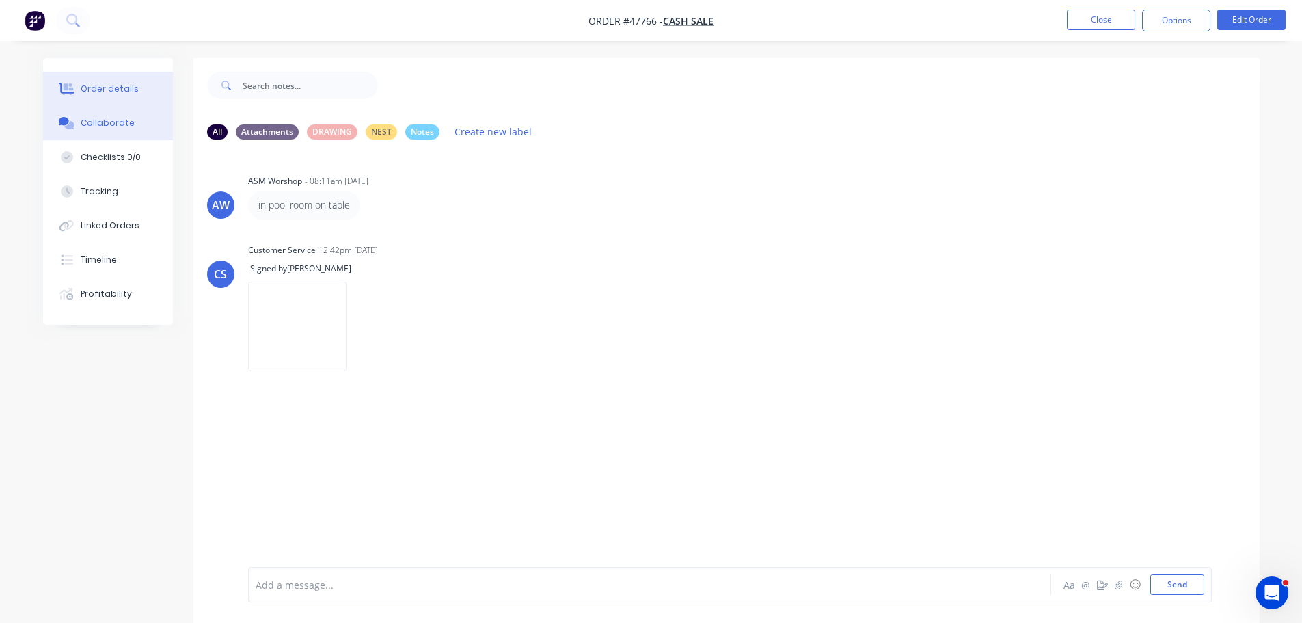
click at [89, 81] on button "Order details" at bounding box center [108, 89] width 130 height 34
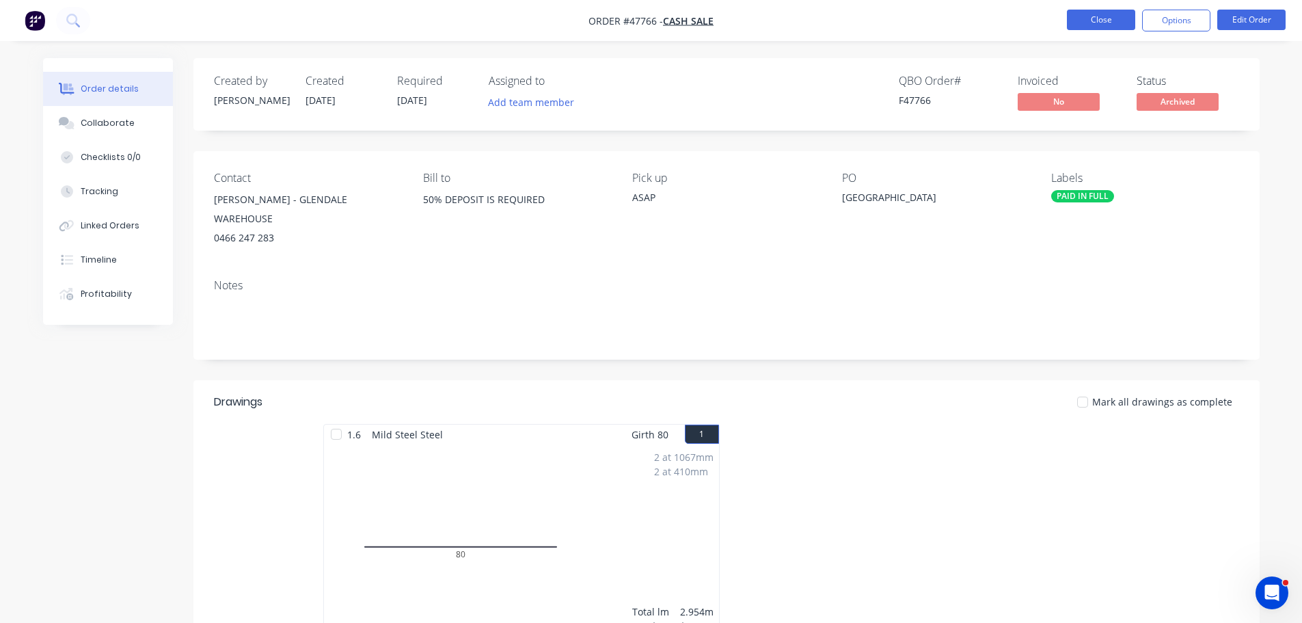
click at [1119, 25] on button "Close" at bounding box center [1101, 20] width 68 height 21
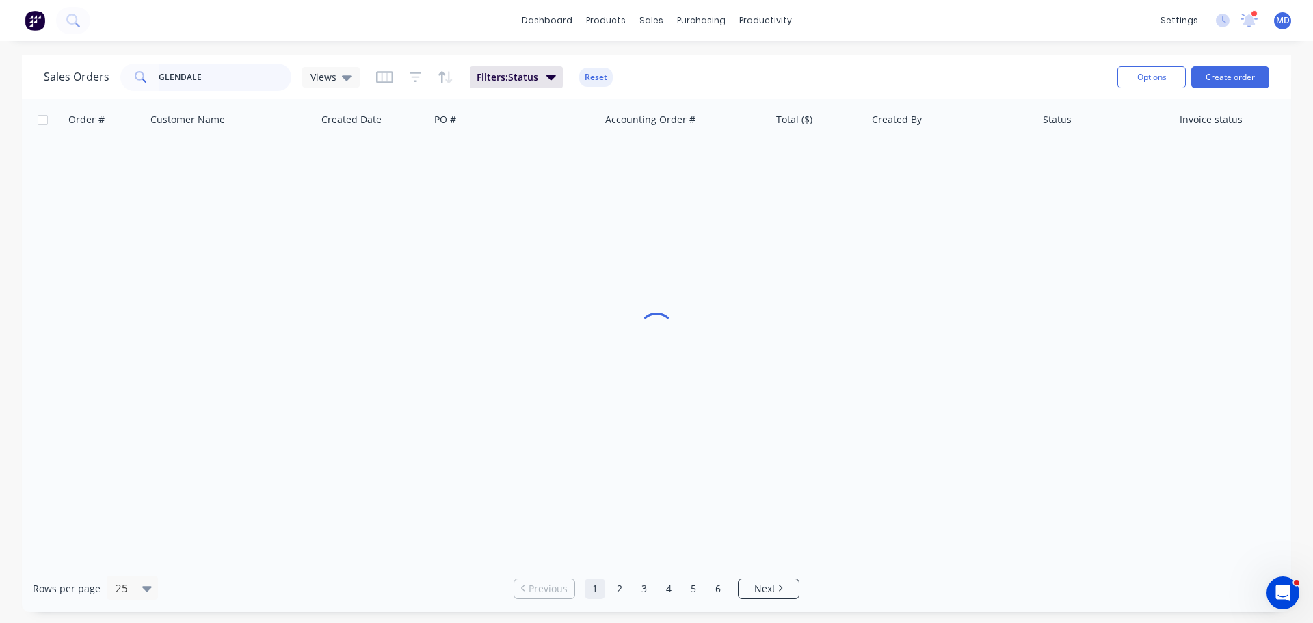
click at [223, 77] on input "GLENDALE" at bounding box center [225, 77] width 133 height 27
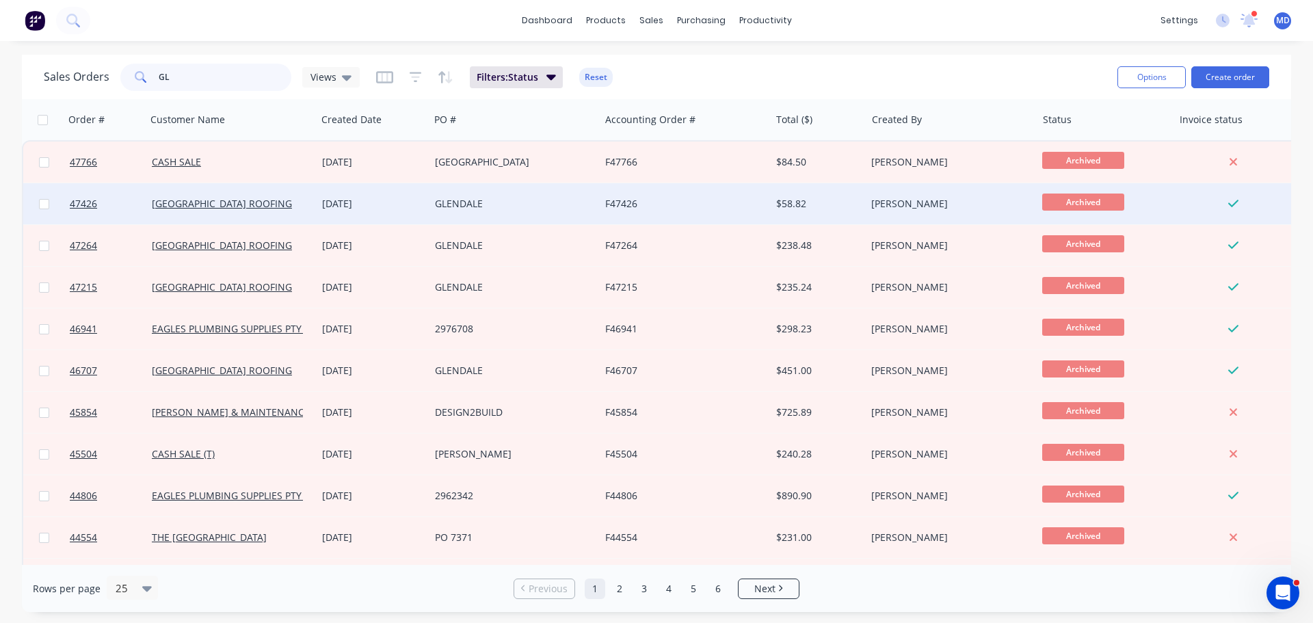
type input "G"
type input "REMAKE"
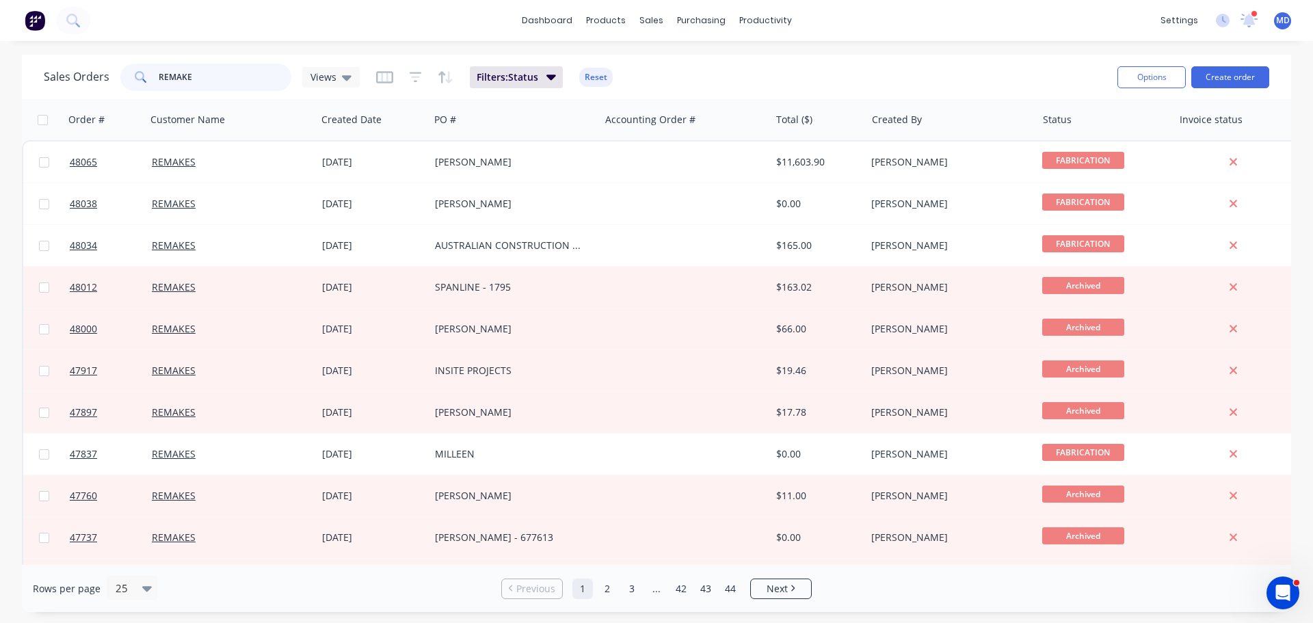
drag, startPoint x: 220, startPoint y: 77, endPoint x: 62, endPoint y: 68, distance: 158.2
click at [63, 69] on div "Sales Orders REMAKE Views" at bounding box center [202, 77] width 316 height 27
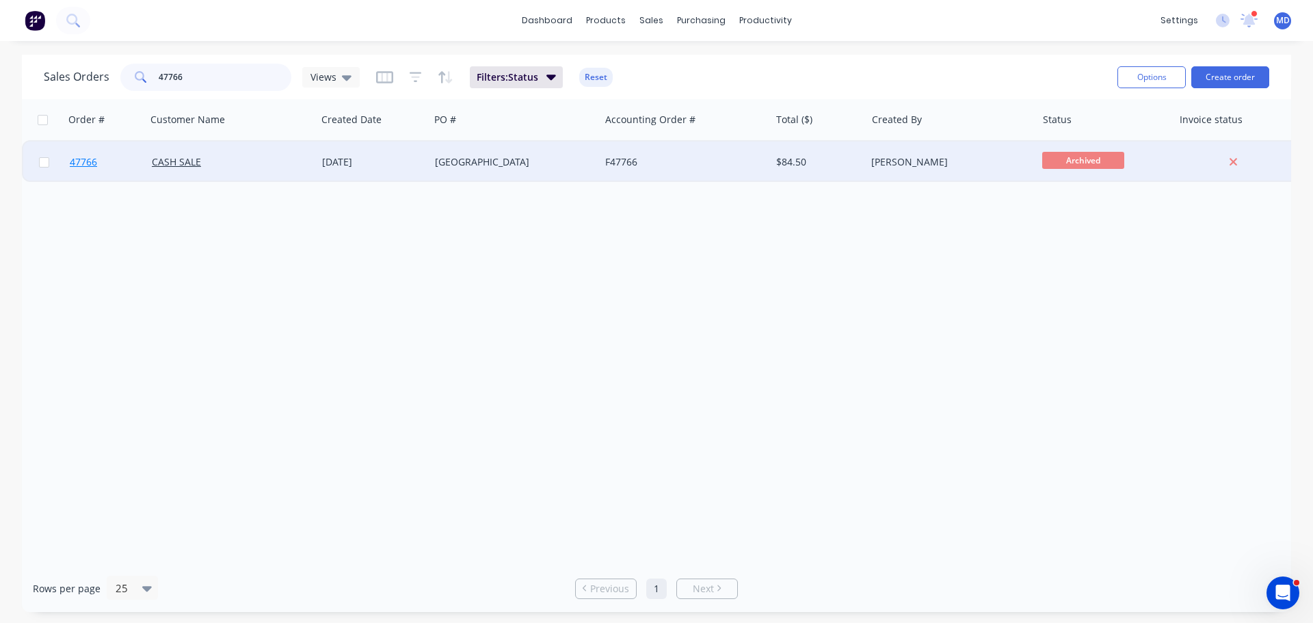
type input "47766"
click at [99, 156] on link "47766" at bounding box center [111, 162] width 82 height 41
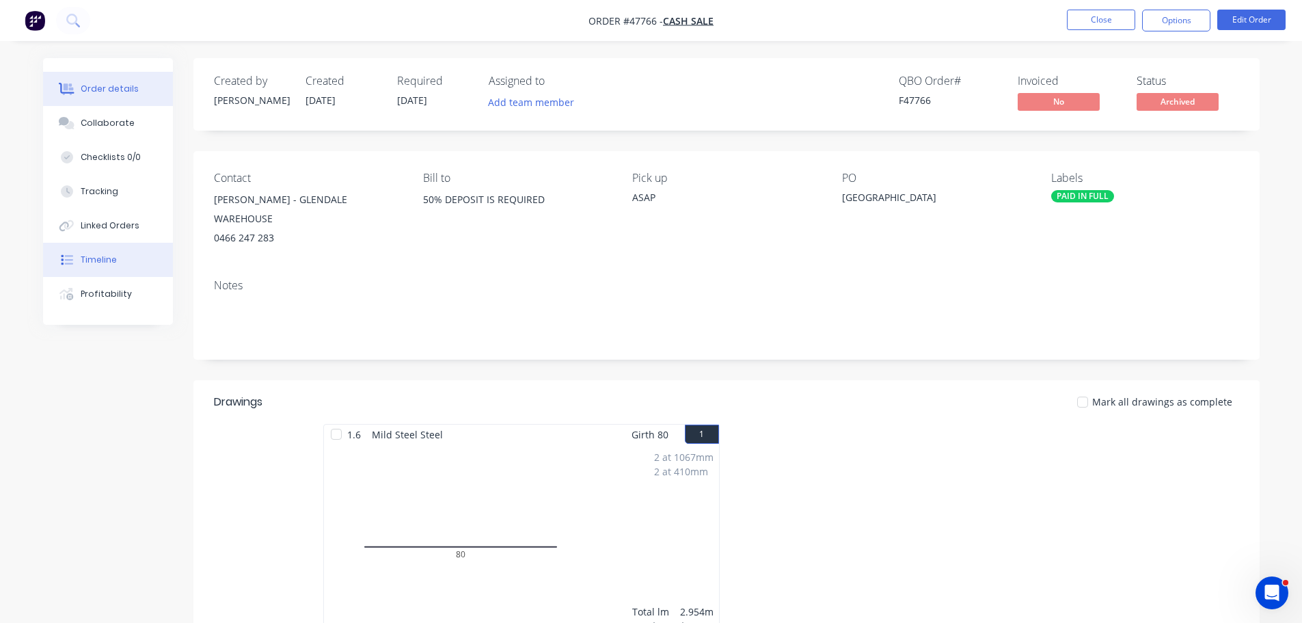
click at [126, 260] on button "Timeline" at bounding box center [108, 260] width 130 height 34
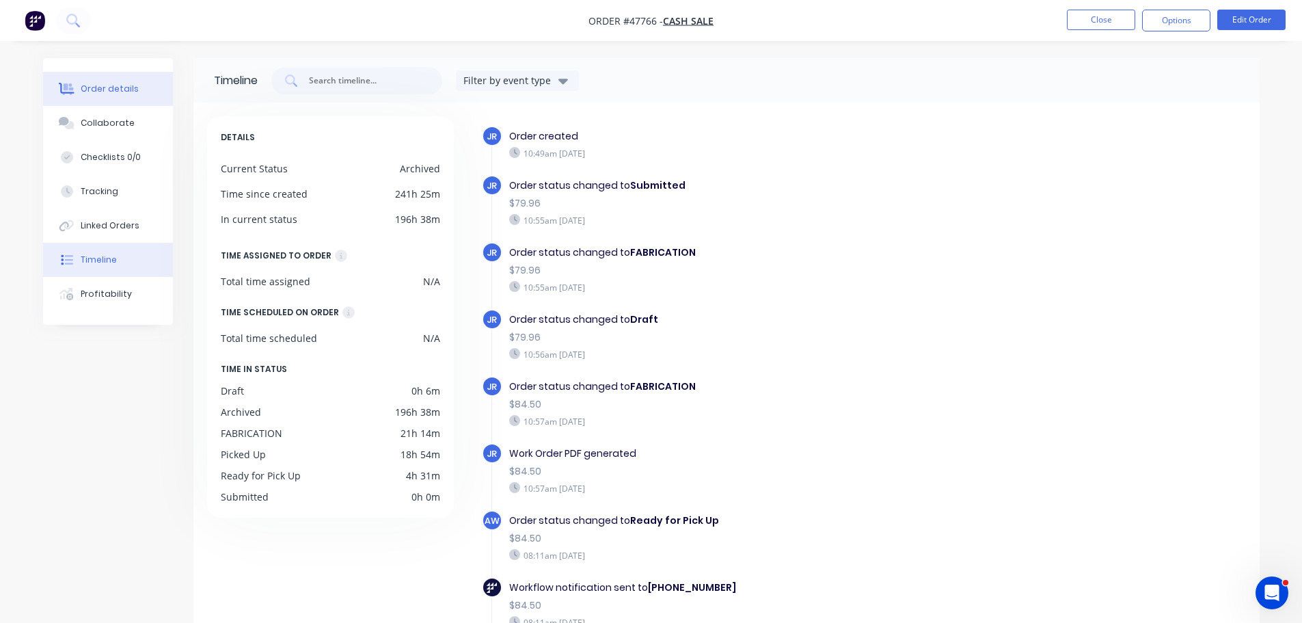
click at [80, 92] on button "Order details" at bounding box center [108, 89] width 130 height 34
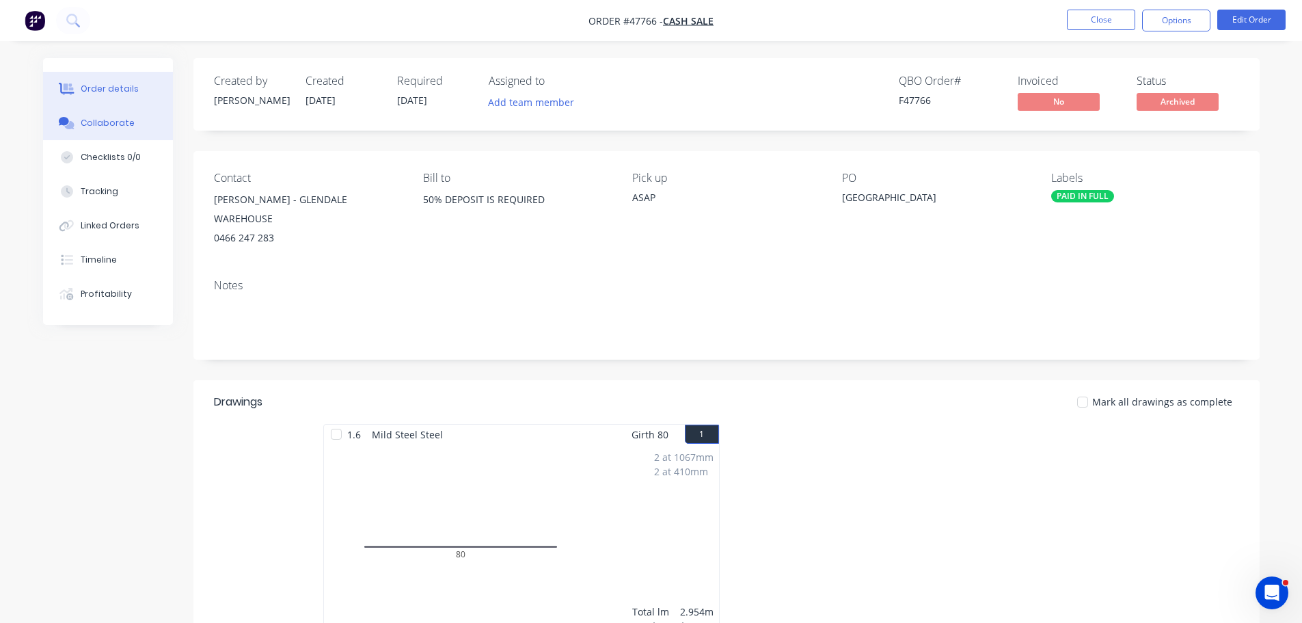
click at [142, 118] on button "Collaborate" at bounding box center [108, 123] width 130 height 34
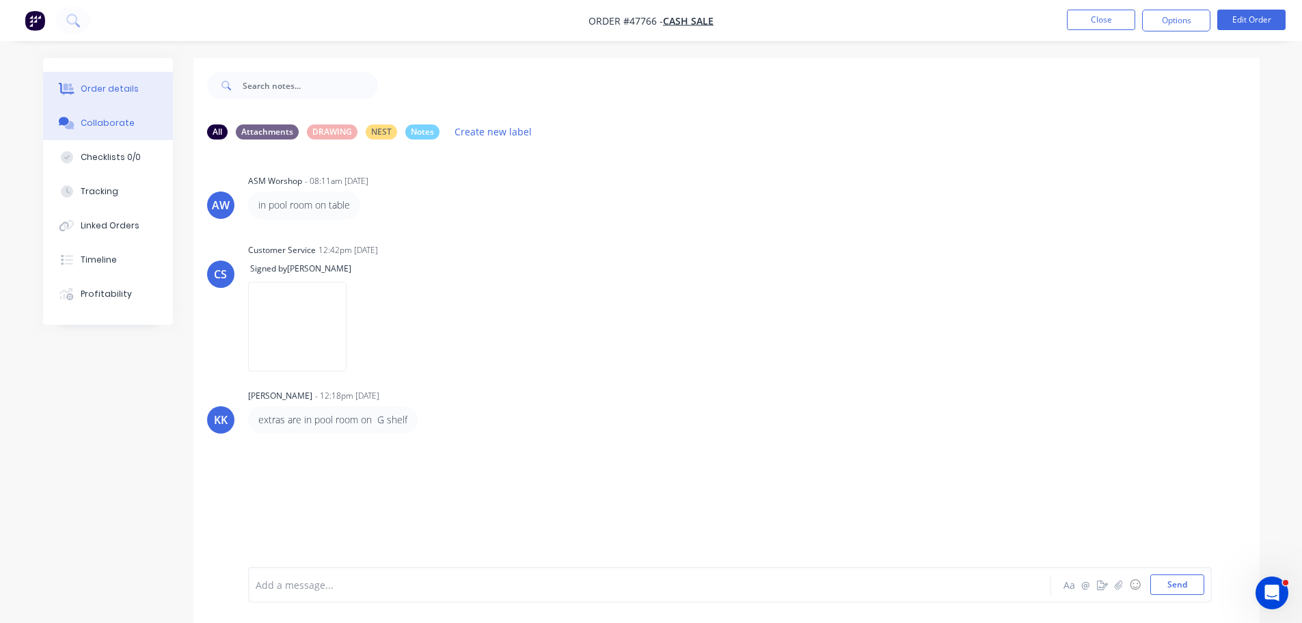
click at [119, 94] on div "Order details" at bounding box center [110, 89] width 58 height 12
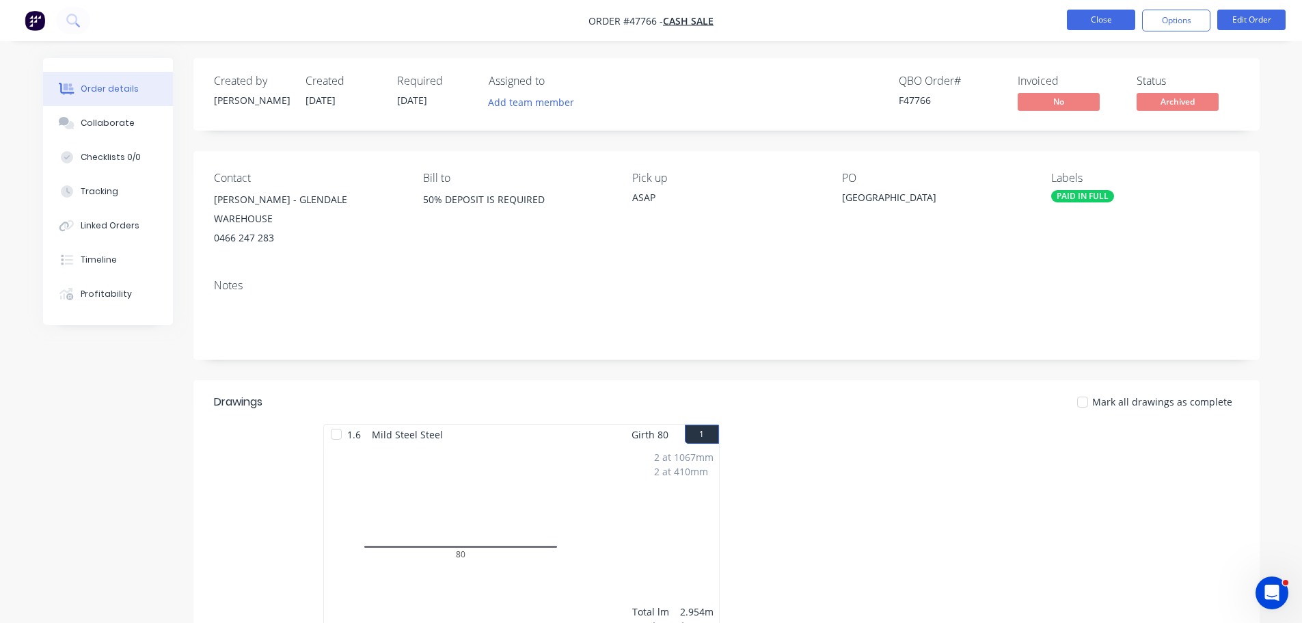
click at [1100, 19] on button "Close" at bounding box center [1101, 20] width 68 height 21
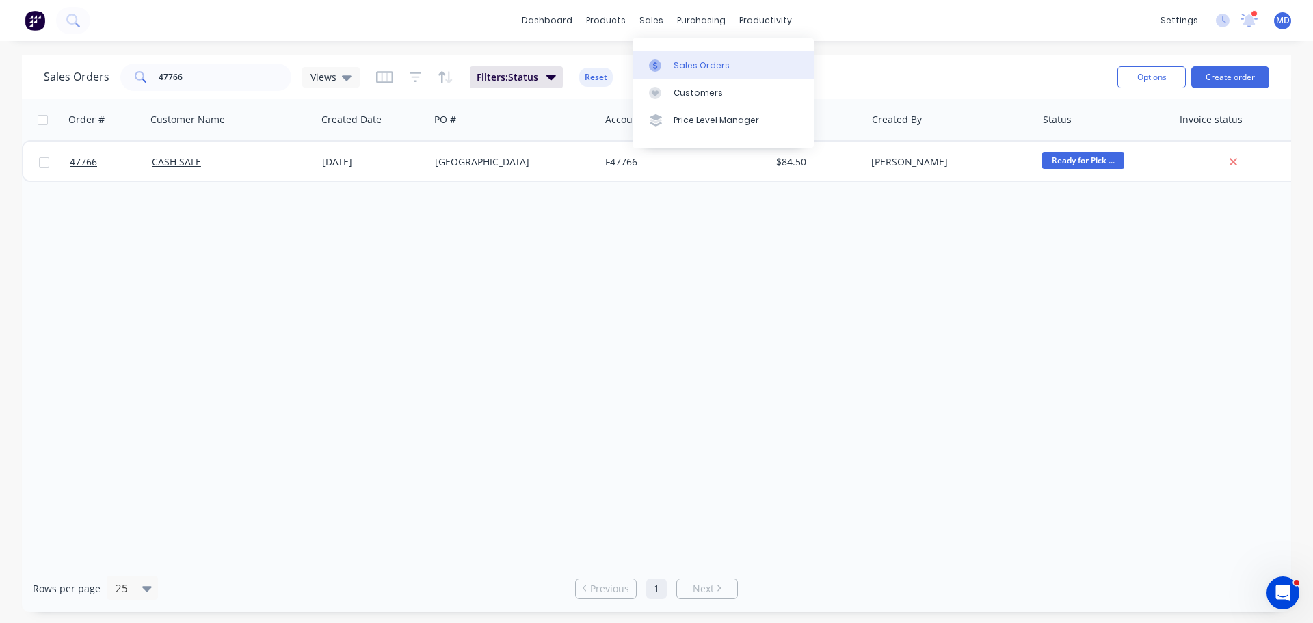
click at [686, 62] on div "Sales Orders" at bounding box center [701, 65] width 56 height 12
click at [1224, 82] on button "Create order" at bounding box center [1230, 77] width 78 height 22
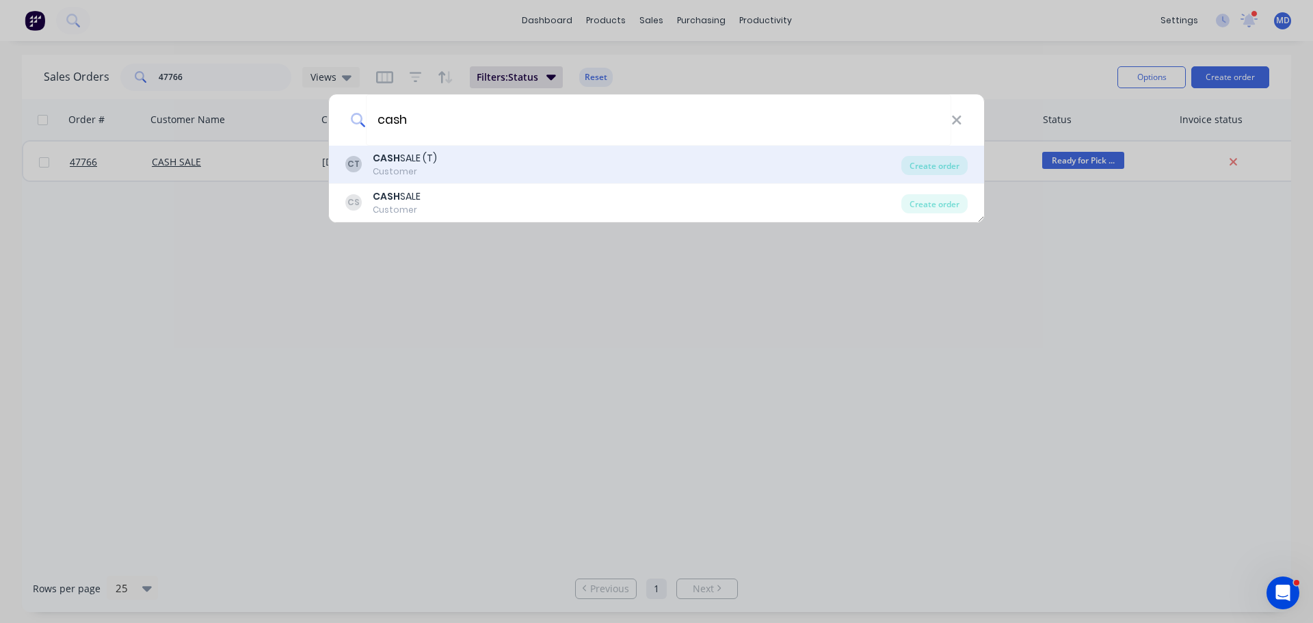
type input "cash"
click at [395, 156] on b "CASH" at bounding box center [386, 158] width 27 height 14
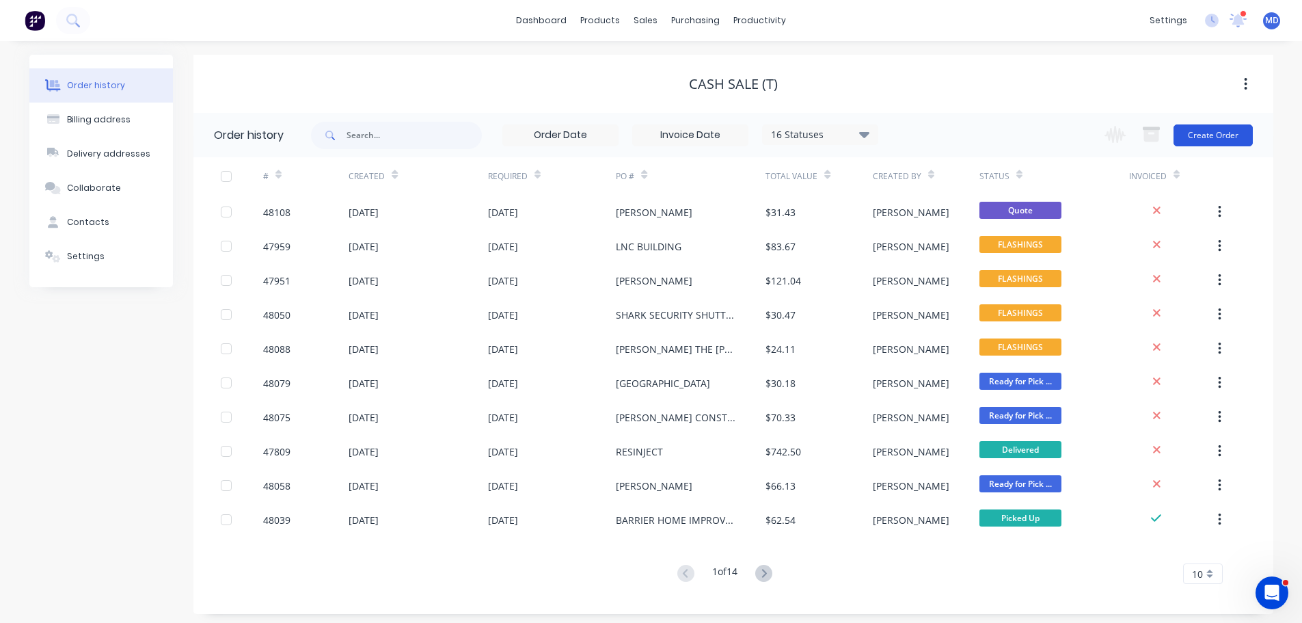
click at [1222, 133] on button "Create Order" at bounding box center [1213, 135] width 79 height 22
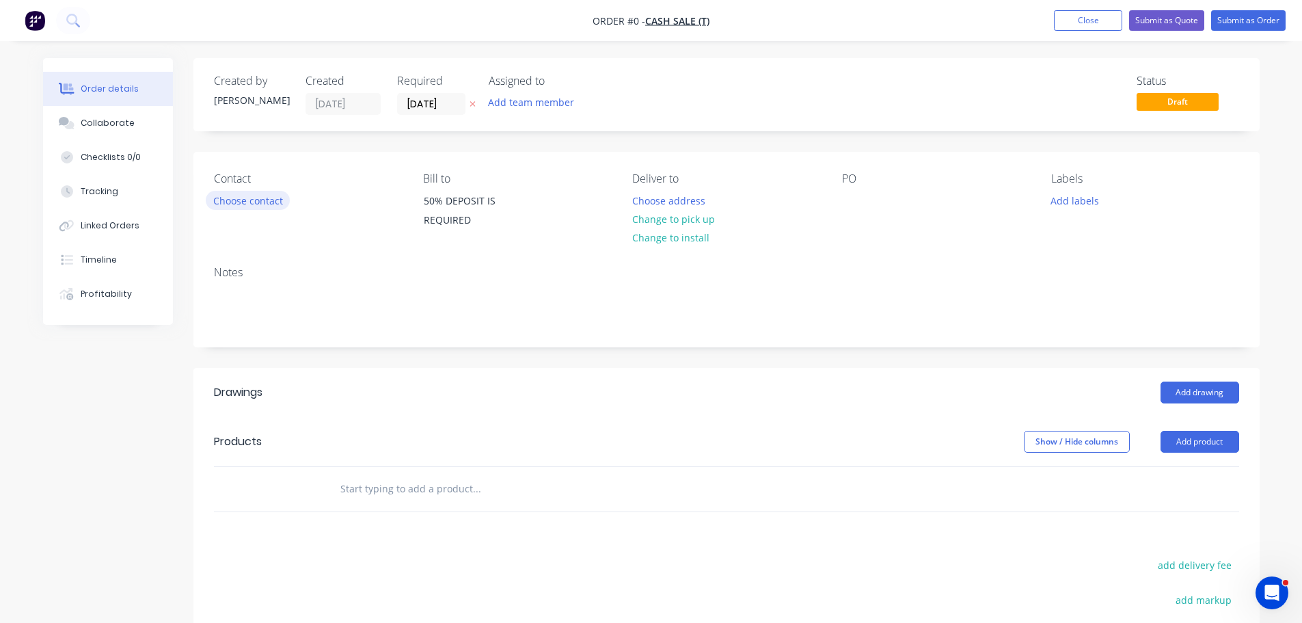
click at [242, 192] on button "Choose contact" at bounding box center [248, 200] width 84 height 18
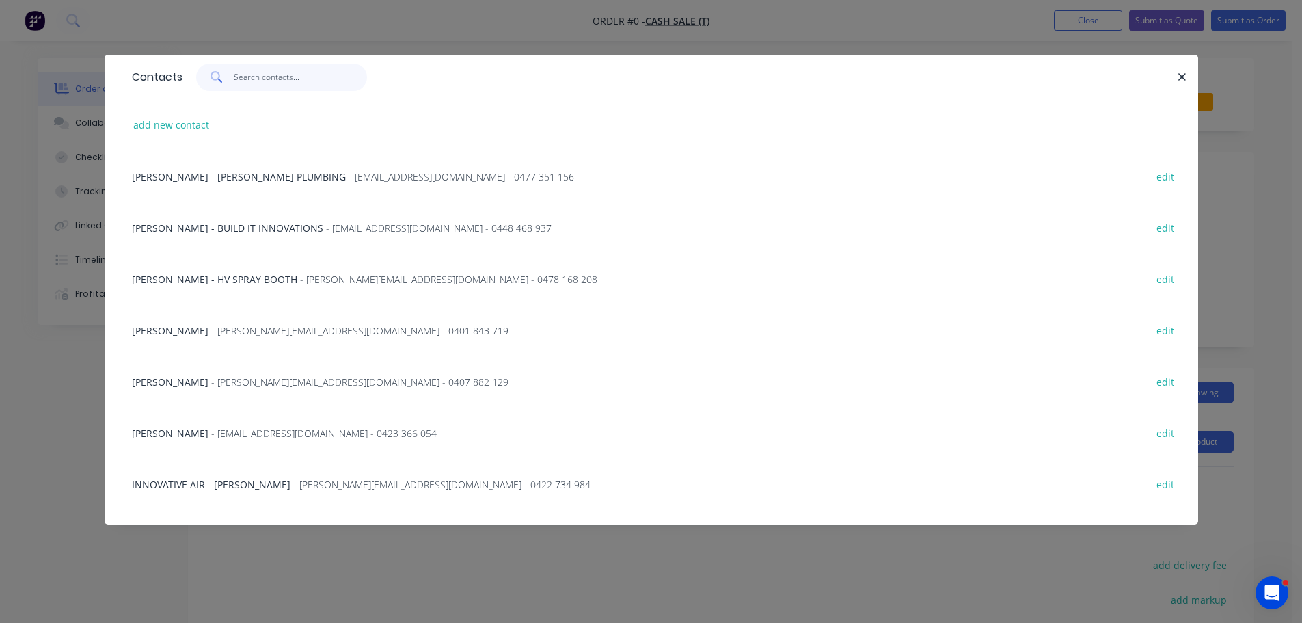
click at [243, 81] on input "text" at bounding box center [300, 77] width 133 height 27
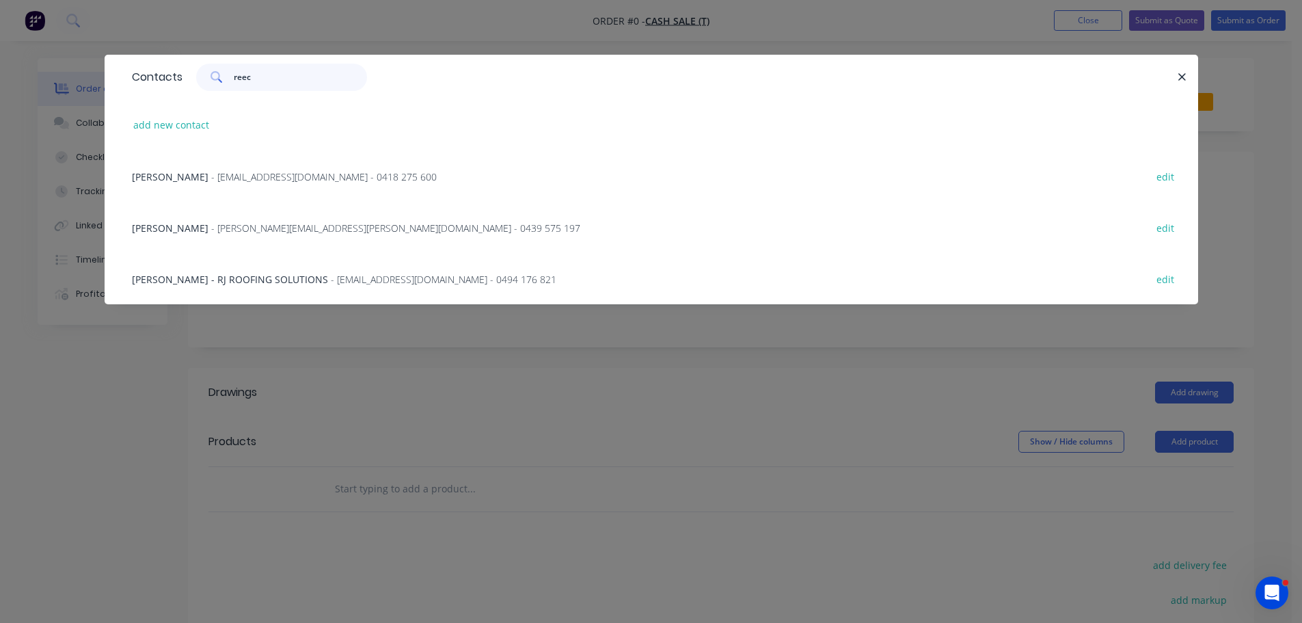
type input "reec"
click at [233, 225] on span "- Reece.McKeon@bluescope.com - 0439 575 197" at bounding box center [395, 228] width 369 height 13
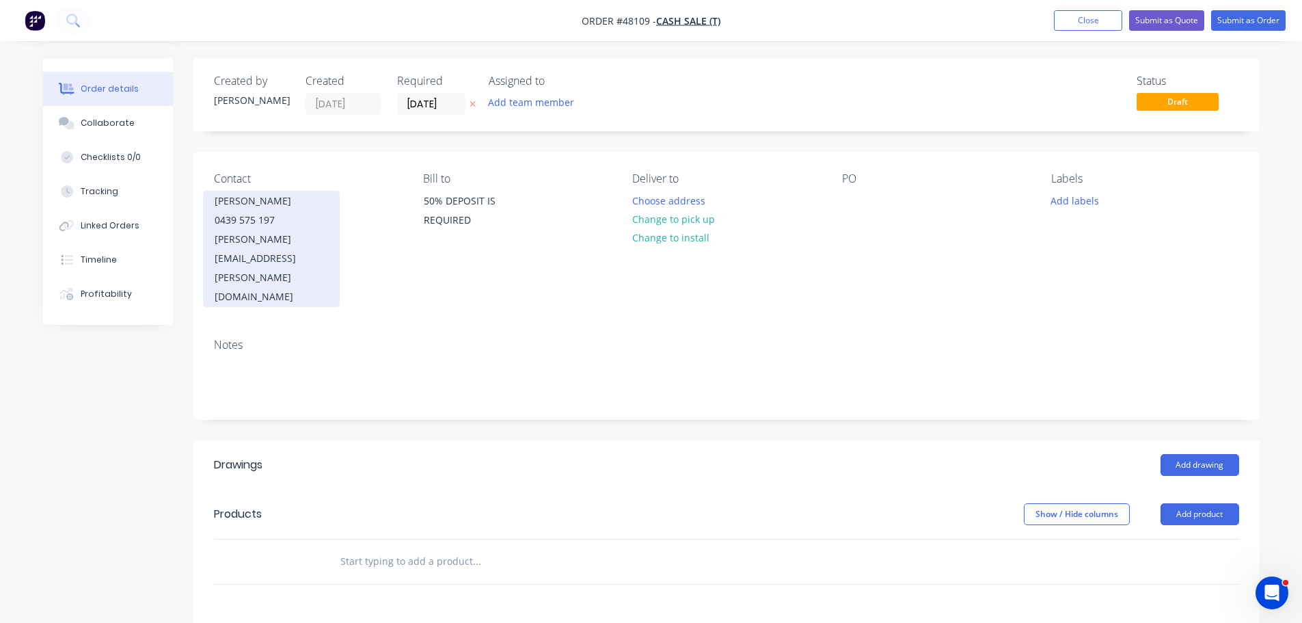
click at [245, 217] on div "0439 575 197" at bounding box center [271, 220] width 113 height 19
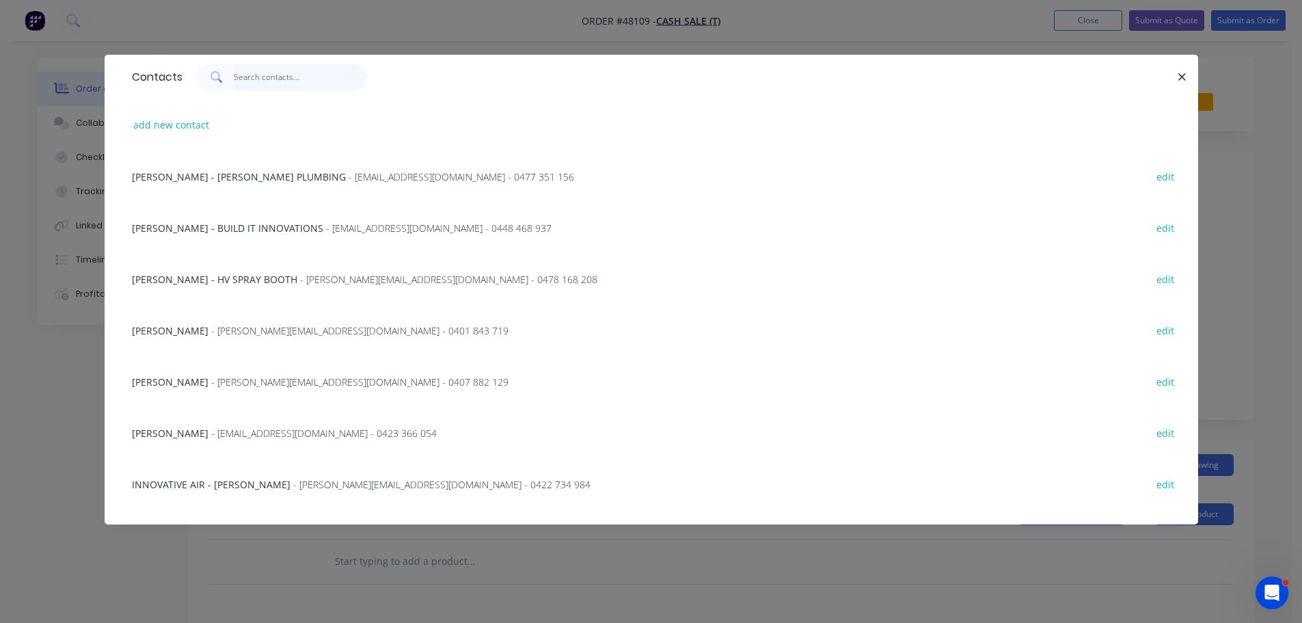
click at [256, 73] on input "text" at bounding box center [300, 77] width 133 height 27
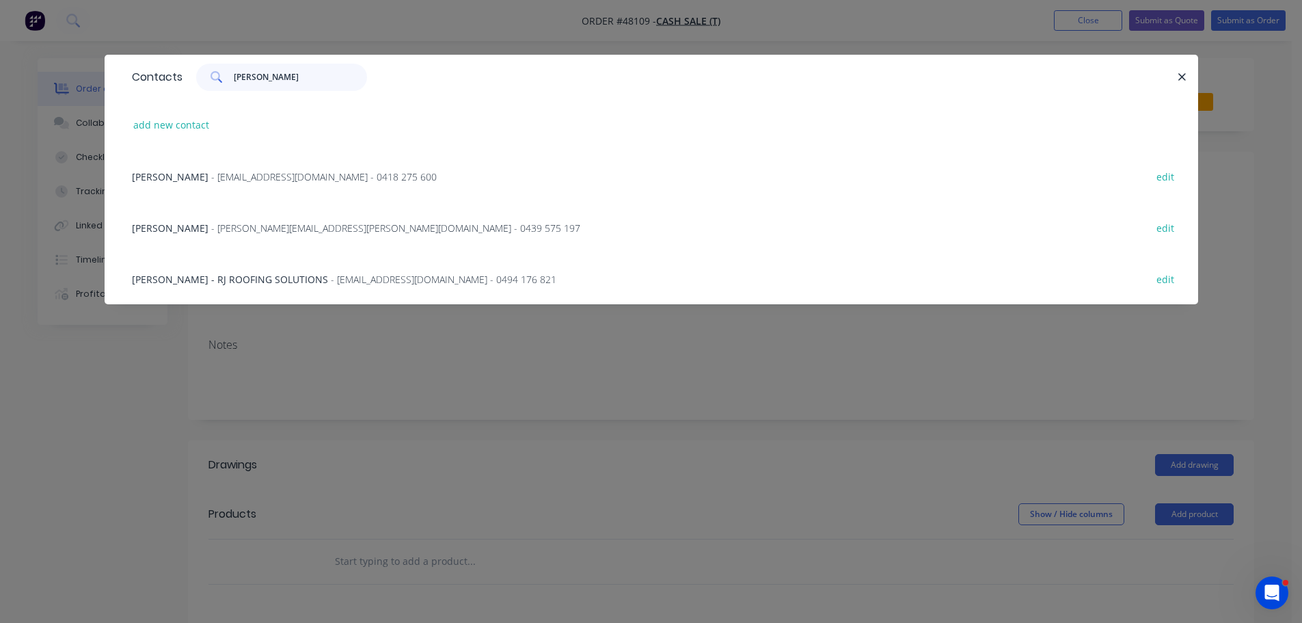
type input "reece"
click at [282, 275] on span "REECE MCKEON - RJ ROOFING SOLUTIONS" at bounding box center [230, 279] width 196 height 13
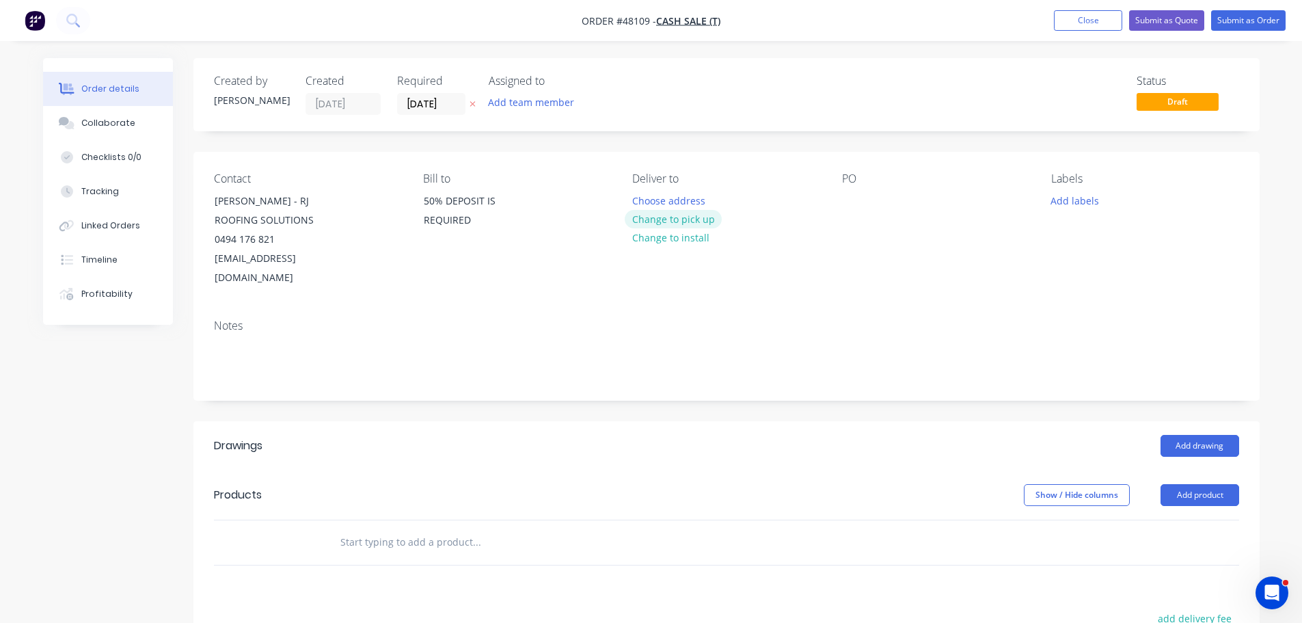
click at [669, 219] on button "Change to pick up" at bounding box center [673, 219] width 97 height 18
click at [647, 197] on div at bounding box center [643, 201] width 22 height 20
click at [859, 202] on div at bounding box center [853, 201] width 22 height 20
click at [1202, 435] on button "Add drawing" at bounding box center [1200, 446] width 79 height 22
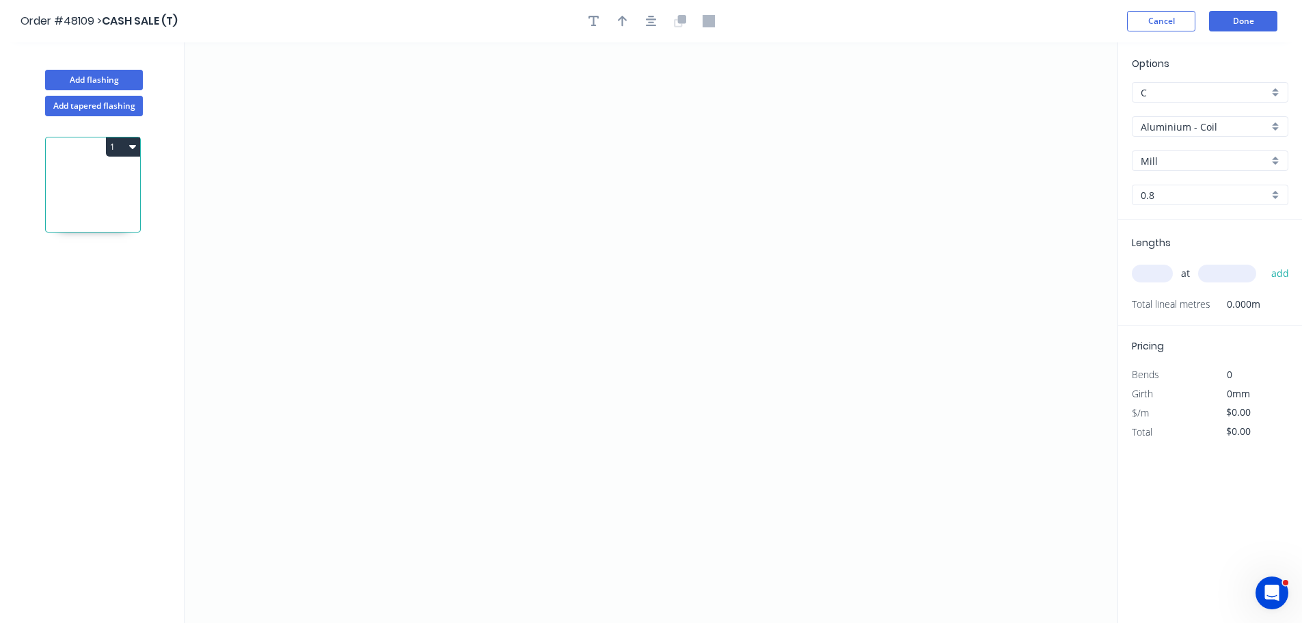
click at [1207, 129] on input "Aluminium - Coil" at bounding box center [1205, 127] width 128 height 14
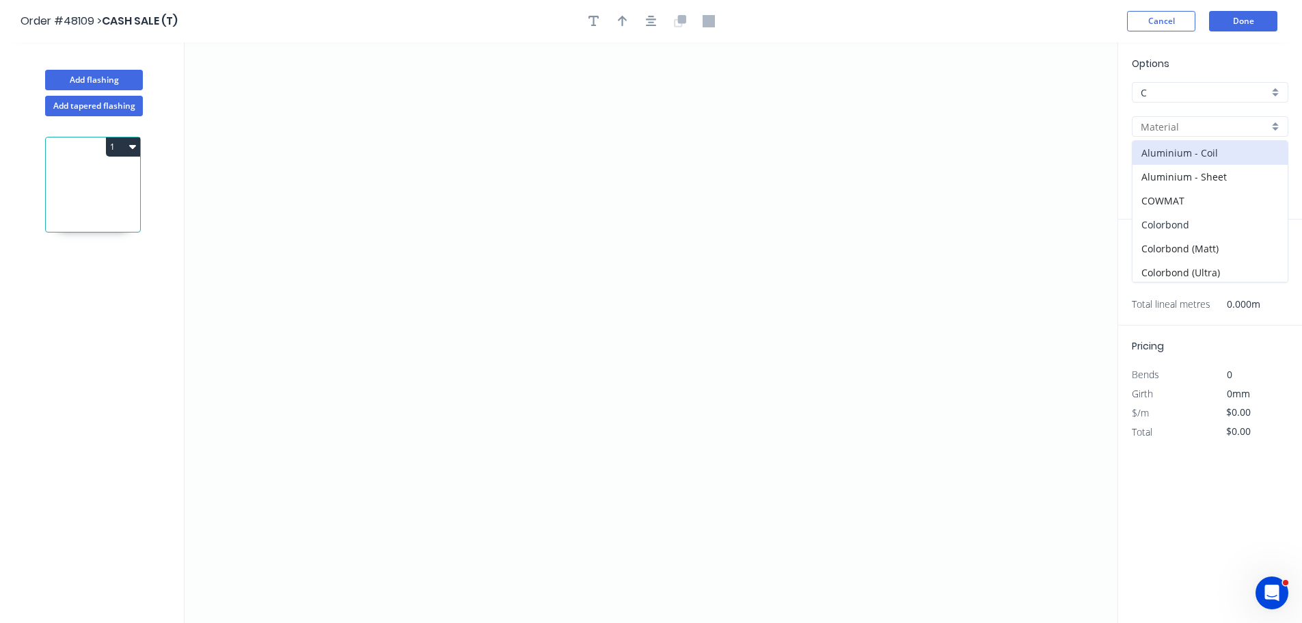
click at [1160, 223] on div "Colorbond" at bounding box center [1210, 225] width 155 height 24
type input "Colorbond"
type input "Basalt"
type input "0.55"
click at [1162, 165] on input "Basalt" at bounding box center [1205, 161] width 128 height 14
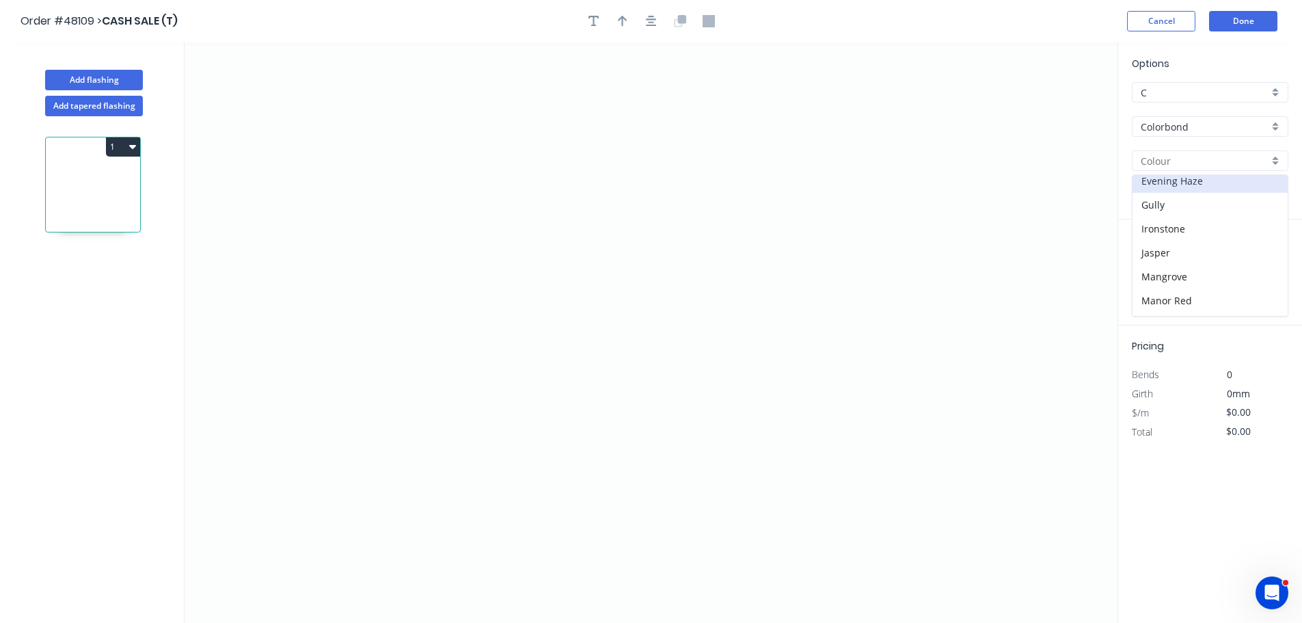
scroll to position [273, 0]
click at [1162, 232] on div "Manor Red" at bounding box center [1210, 225] width 155 height 24
type input "Manor Red"
click at [439, 409] on icon "0" at bounding box center [651, 332] width 933 height 580
drag, startPoint x: 435, startPoint y: 324, endPoint x: 379, endPoint y: 320, distance: 55.5
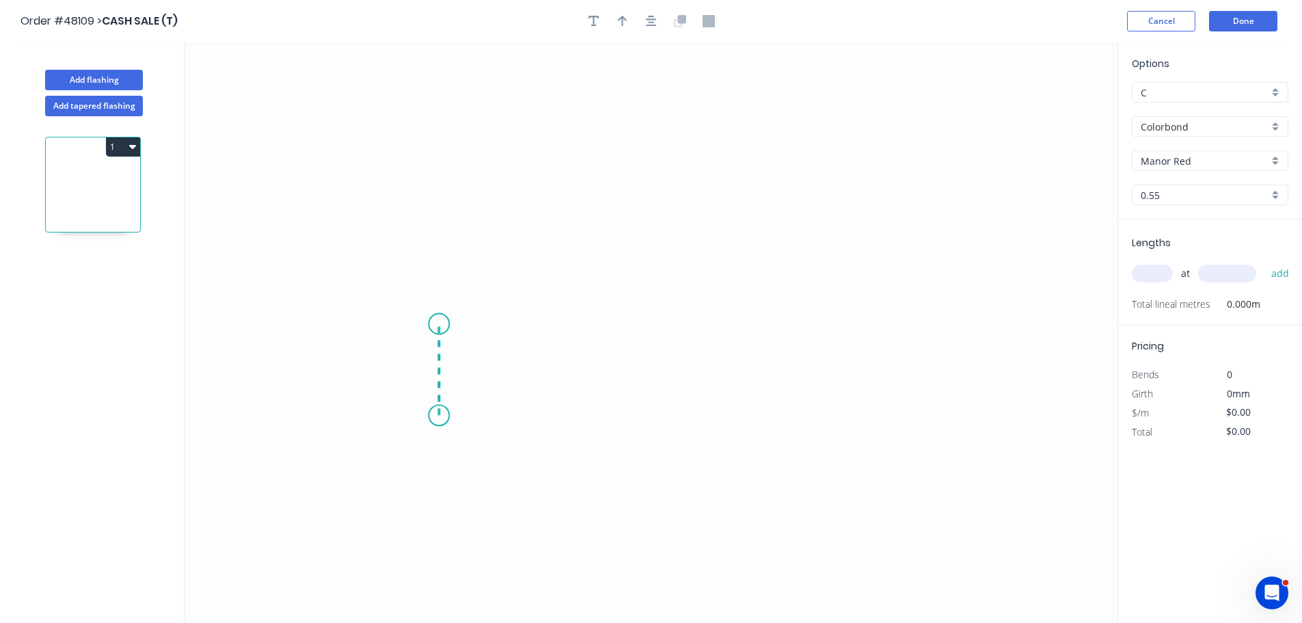
click at [413, 323] on icon "0" at bounding box center [651, 332] width 933 height 580
click at [333, 323] on icon "0 ?" at bounding box center [651, 332] width 933 height 580
click at [323, 149] on icon "0 ? ? ? º" at bounding box center [651, 332] width 933 height 580
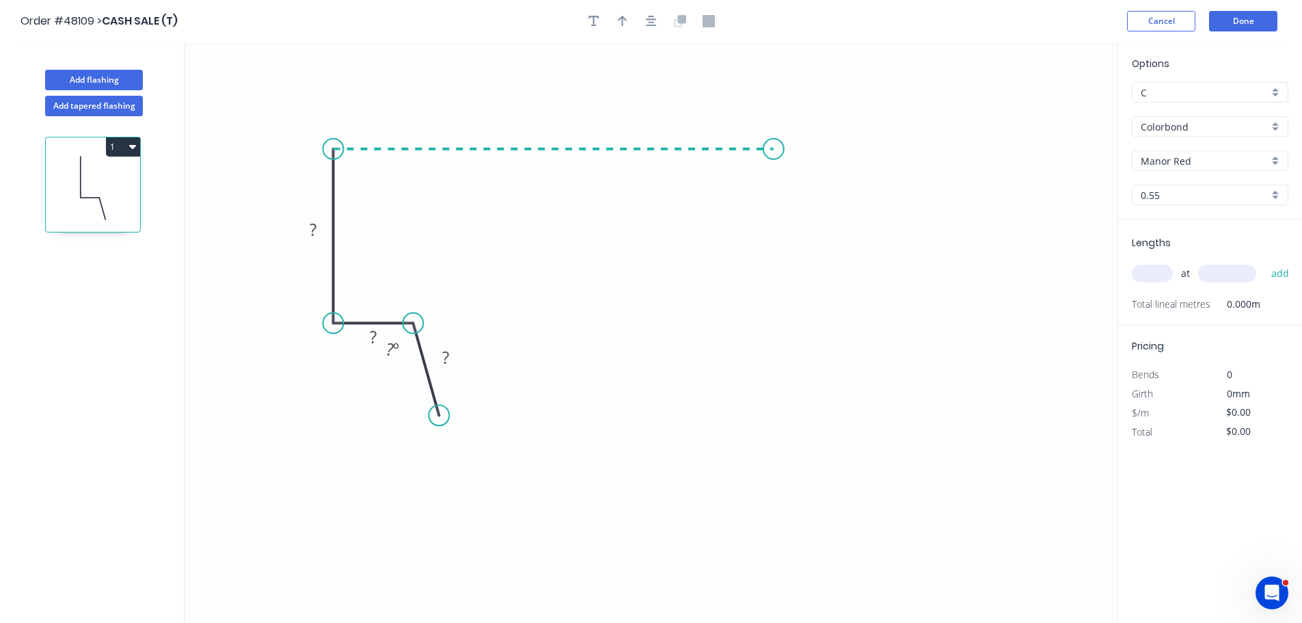
click at [774, 151] on icon "0 ? ? ? ? º" at bounding box center [651, 332] width 933 height 580
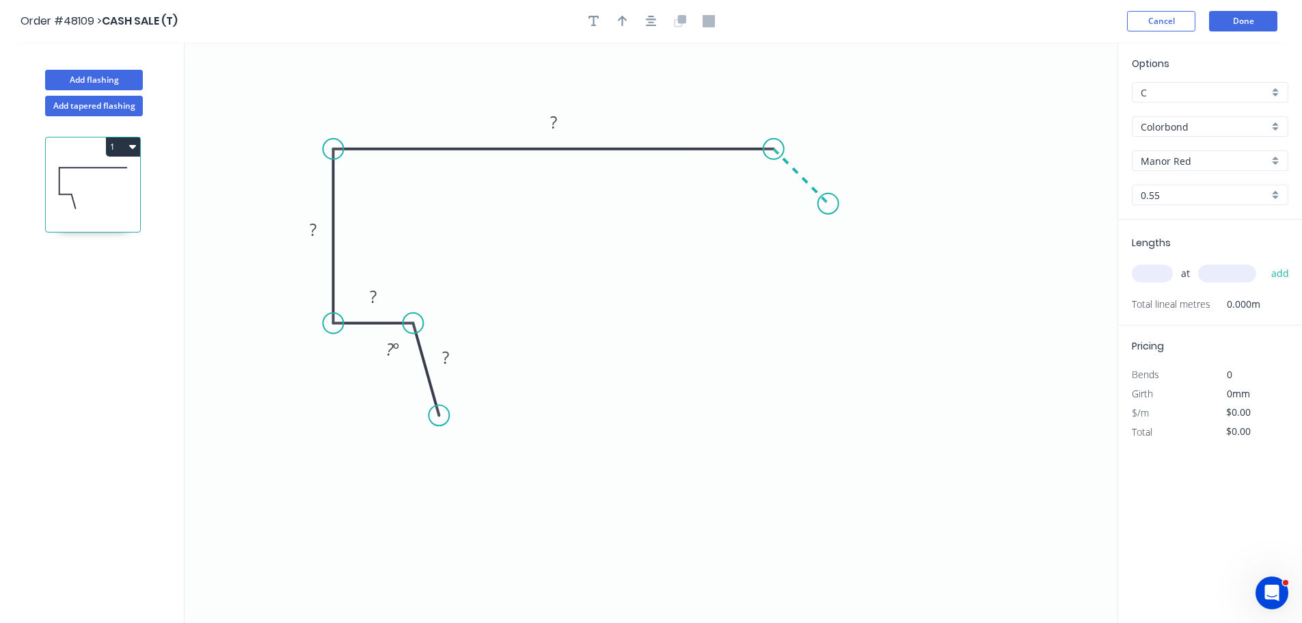
click at [829, 208] on icon "0 ? ? ? ? ? º" at bounding box center [651, 332] width 933 height 580
drag, startPoint x: 443, startPoint y: 420, endPoint x: 415, endPoint y: 423, distance: 28.2
click at [415, 423] on circle at bounding box center [413, 422] width 21 height 21
click at [429, 369] on rect at bounding box center [433, 367] width 27 height 19
drag, startPoint x: 603, startPoint y: 429, endPoint x: 639, endPoint y: 79, distance: 351.9
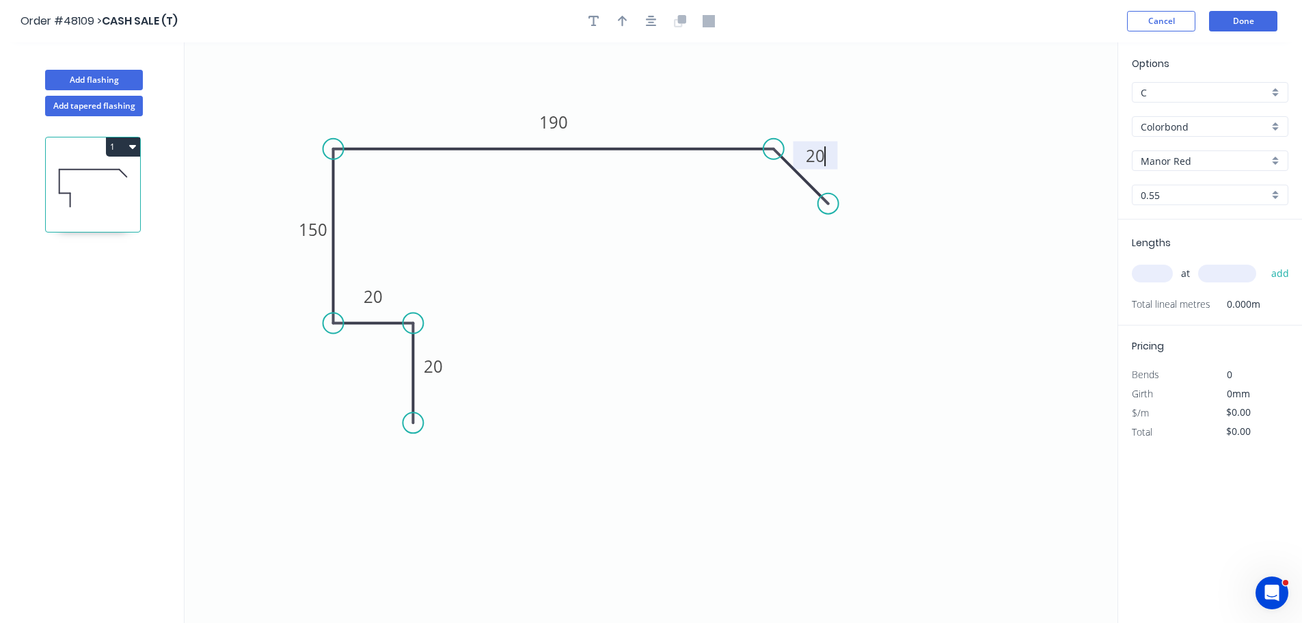
click at [603, 424] on icon "0 20 20 150 190 20" at bounding box center [651, 332] width 933 height 580
type input "$19.68"
click at [619, 16] on icon "button" at bounding box center [623, 21] width 10 height 12
drag, startPoint x: 1045, startPoint y: 111, endPoint x: 996, endPoint y: 77, distance: 59.5
click at [704, 109] on icon "0 20 20 150 190 20" at bounding box center [651, 332] width 933 height 580
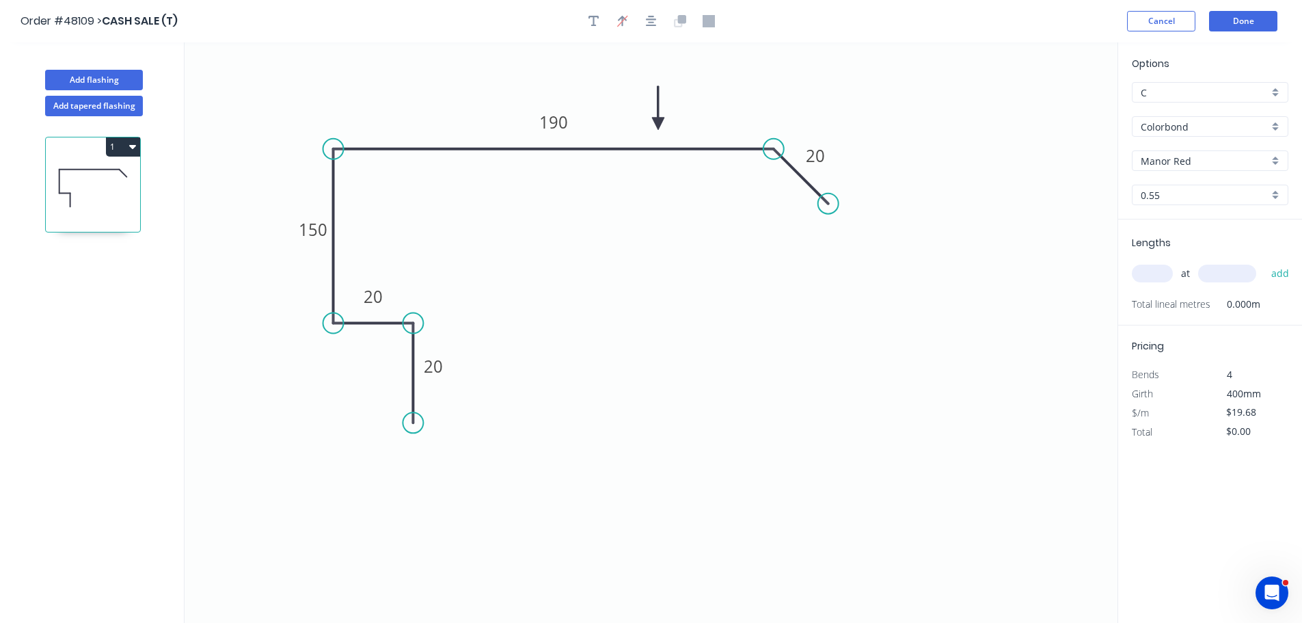
drag, startPoint x: 1047, startPoint y: 105, endPoint x: 652, endPoint y: 127, distance: 396.5
click at [652, 127] on icon at bounding box center [658, 108] width 12 height 44
click at [1161, 270] on input "text" at bounding box center [1152, 274] width 41 height 18
type input "1"
type input "1800"
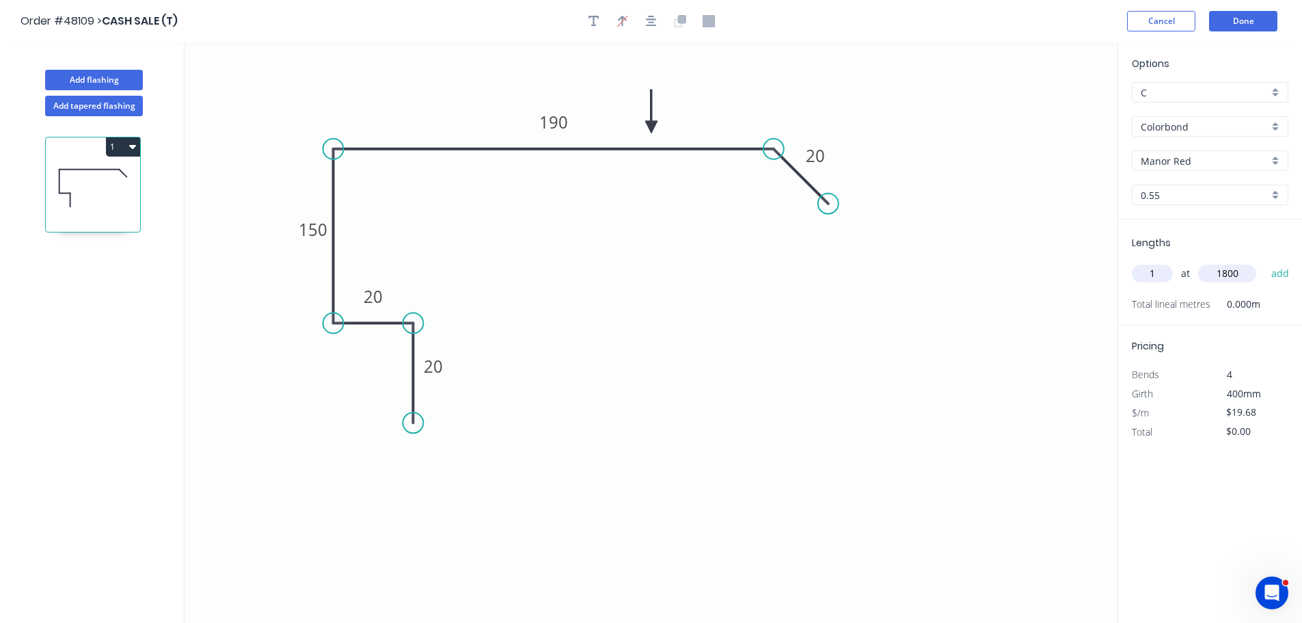
click at [1265, 262] on button "add" at bounding box center [1281, 273] width 32 height 23
type input "$35.42"
click at [1255, 15] on button "Done" at bounding box center [1243, 21] width 68 height 21
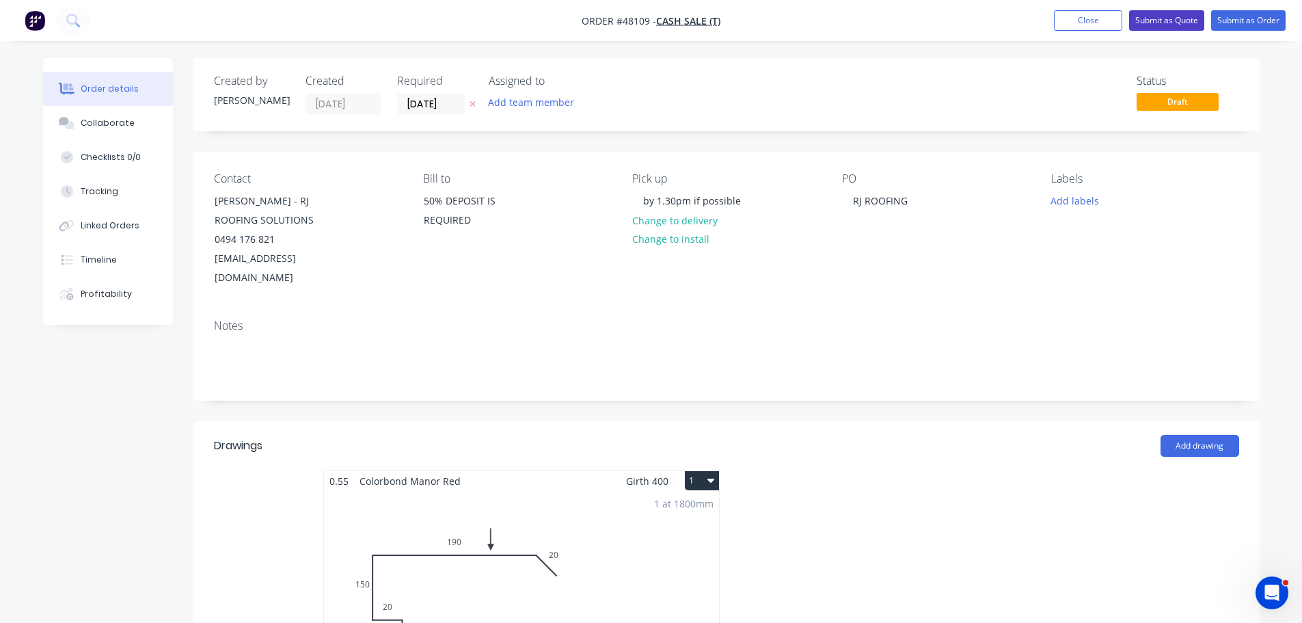
click at [1162, 18] on button "Submit as Quote" at bounding box center [1166, 20] width 75 height 21
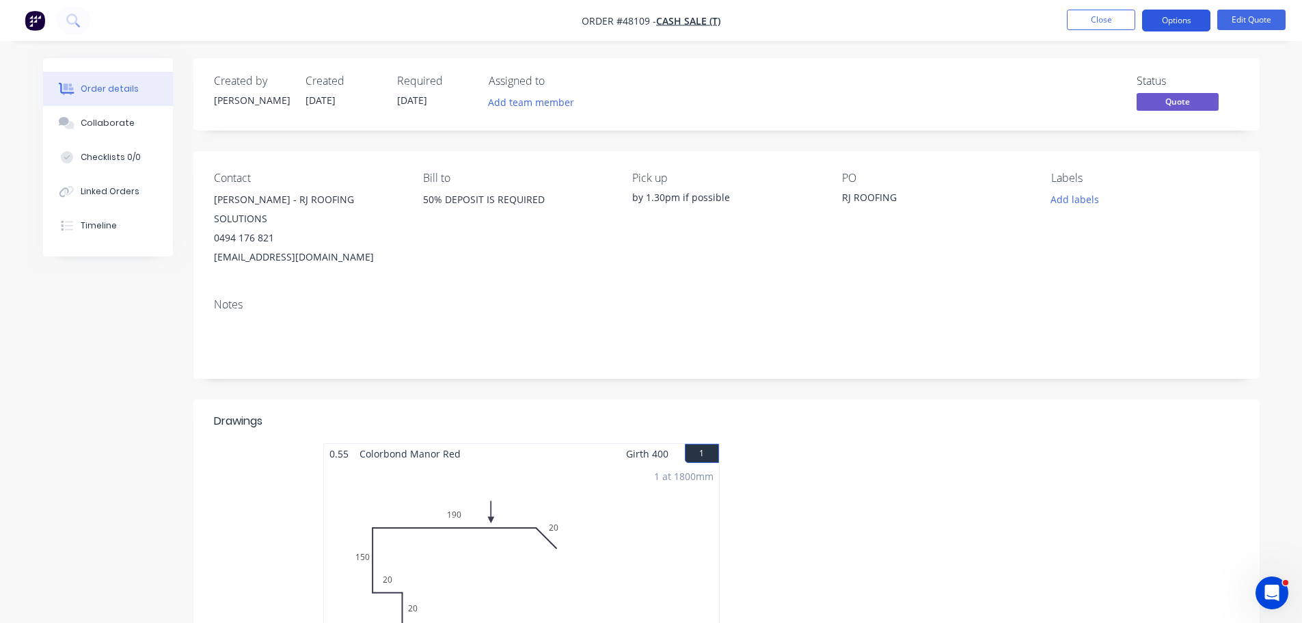
click at [1150, 27] on button "Options" at bounding box center [1176, 21] width 68 height 22
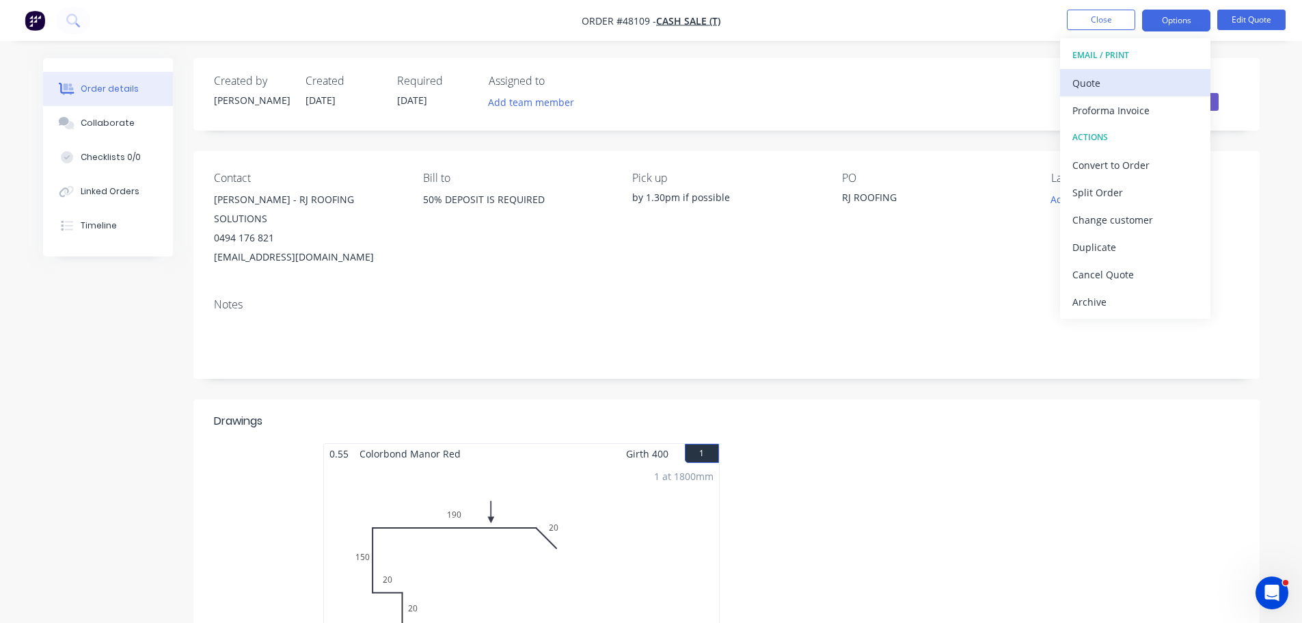
click at [1114, 76] on div "Quote" at bounding box center [1136, 83] width 126 height 20
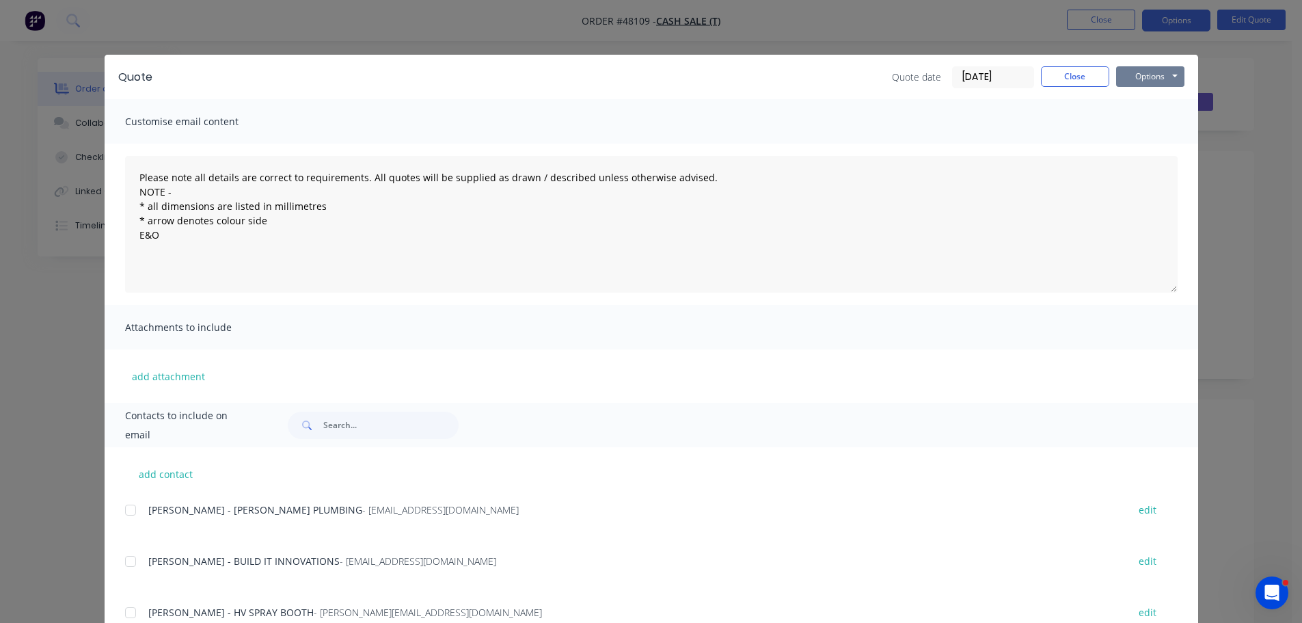
click at [1137, 73] on button "Options" at bounding box center [1150, 76] width 68 height 21
click at [1144, 119] on button "Print" at bounding box center [1160, 123] width 88 height 23
click at [1064, 68] on button "Close" at bounding box center [1075, 76] width 68 height 21
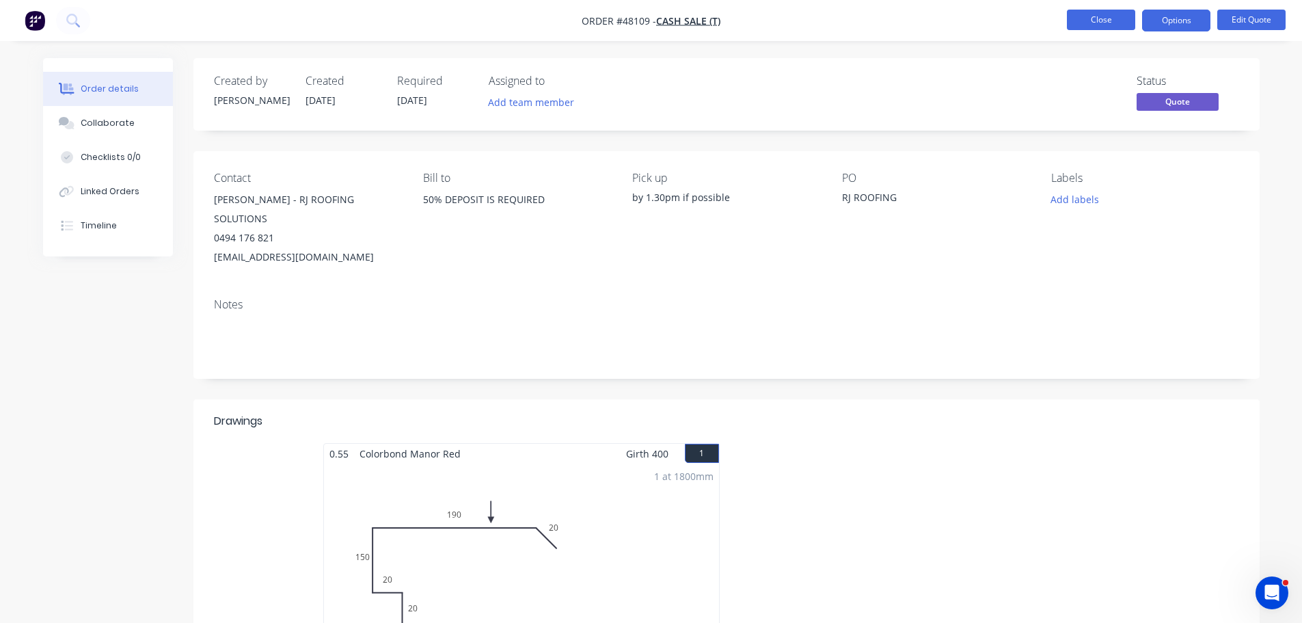
click at [1086, 20] on button "Close" at bounding box center [1101, 20] width 68 height 21
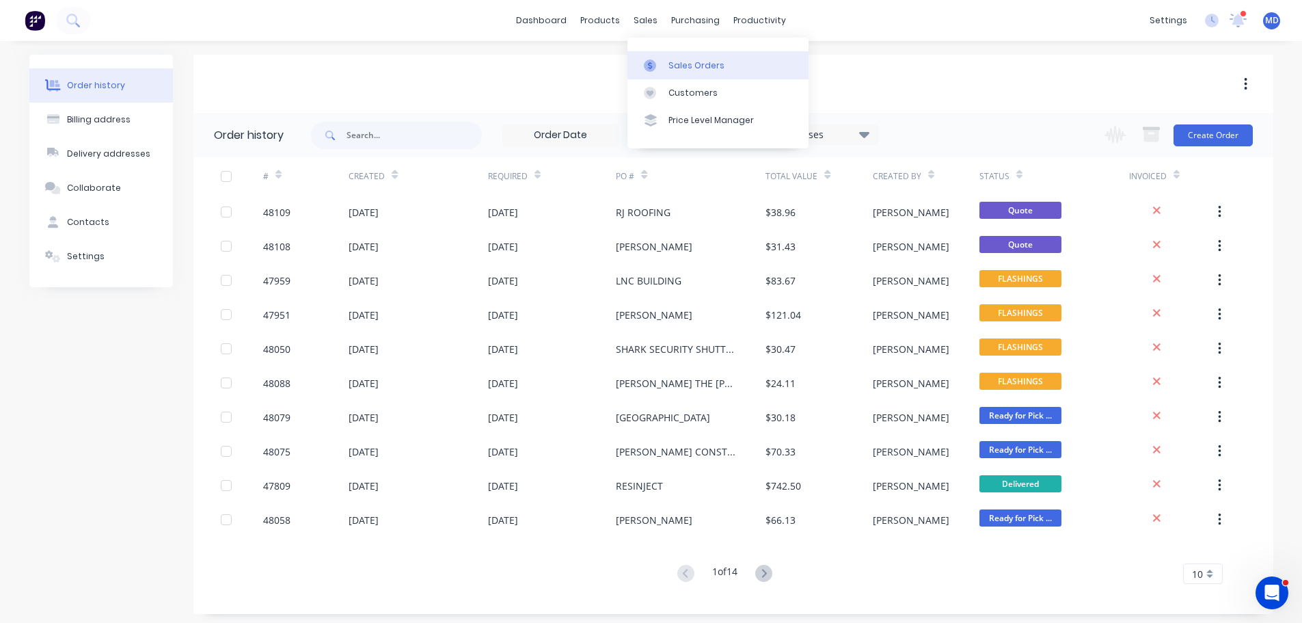
click at [688, 68] on div "Sales Orders" at bounding box center [697, 65] width 56 height 12
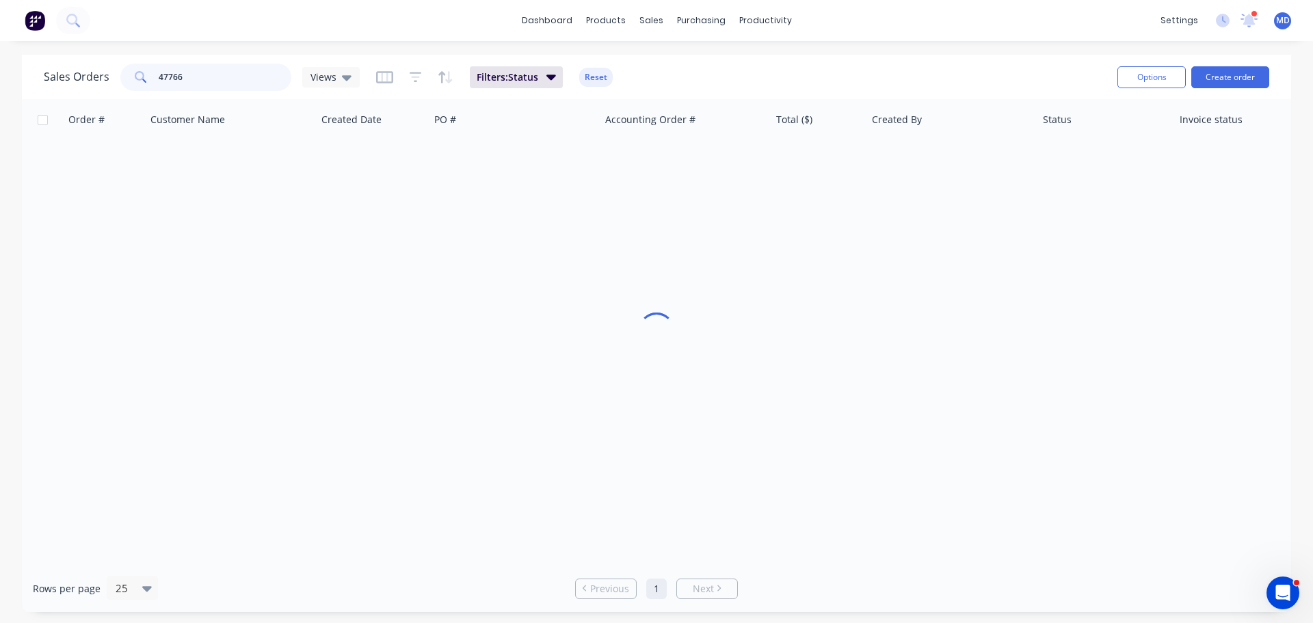
click at [206, 68] on input "47766" at bounding box center [225, 77] width 133 height 27
type input "4"
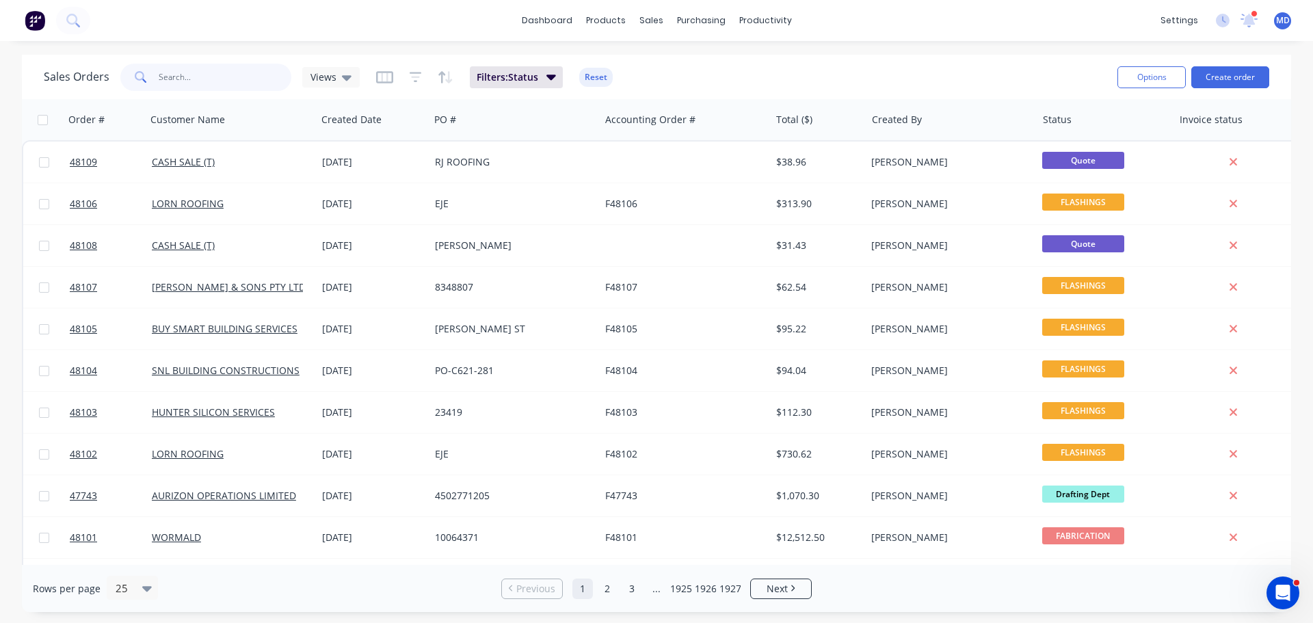
click at [213, 80] on input "text" at bounding box center [225, 77] width 133 height 27
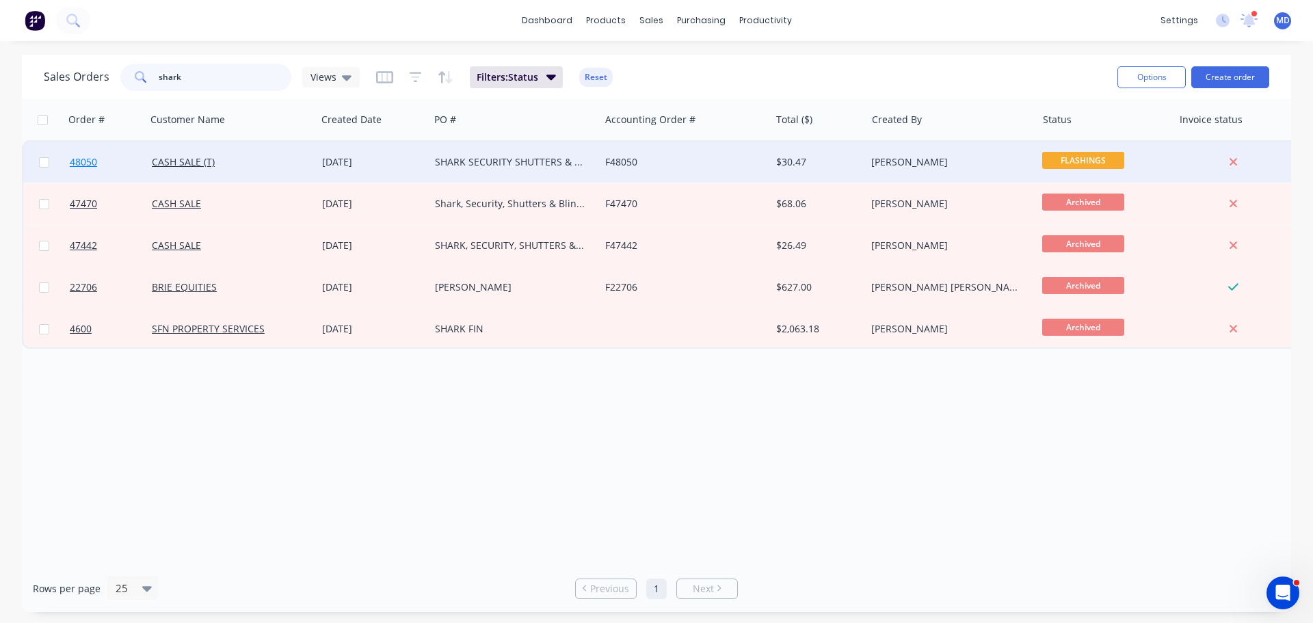
type input "shark"
click at [90, 160] on span "48050" at bounding box center [83, 162] width 27 height 14
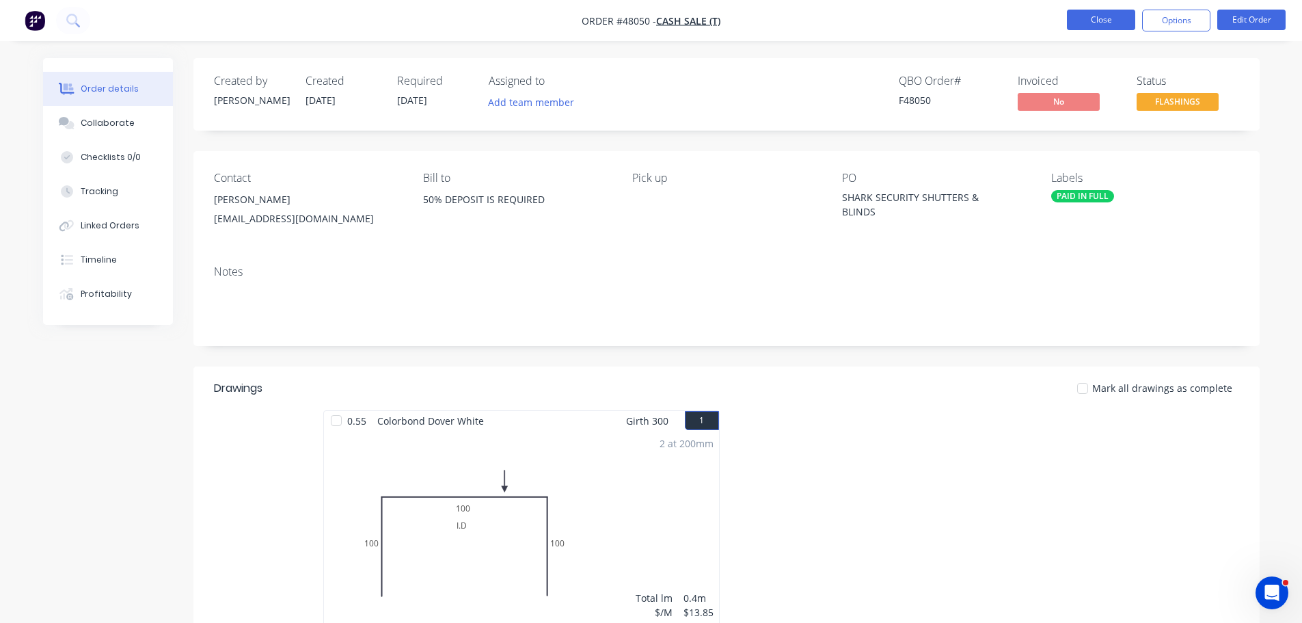
click at [1124, 16] on button "Close" at bounding box center [1101, 20] width 68 height 21
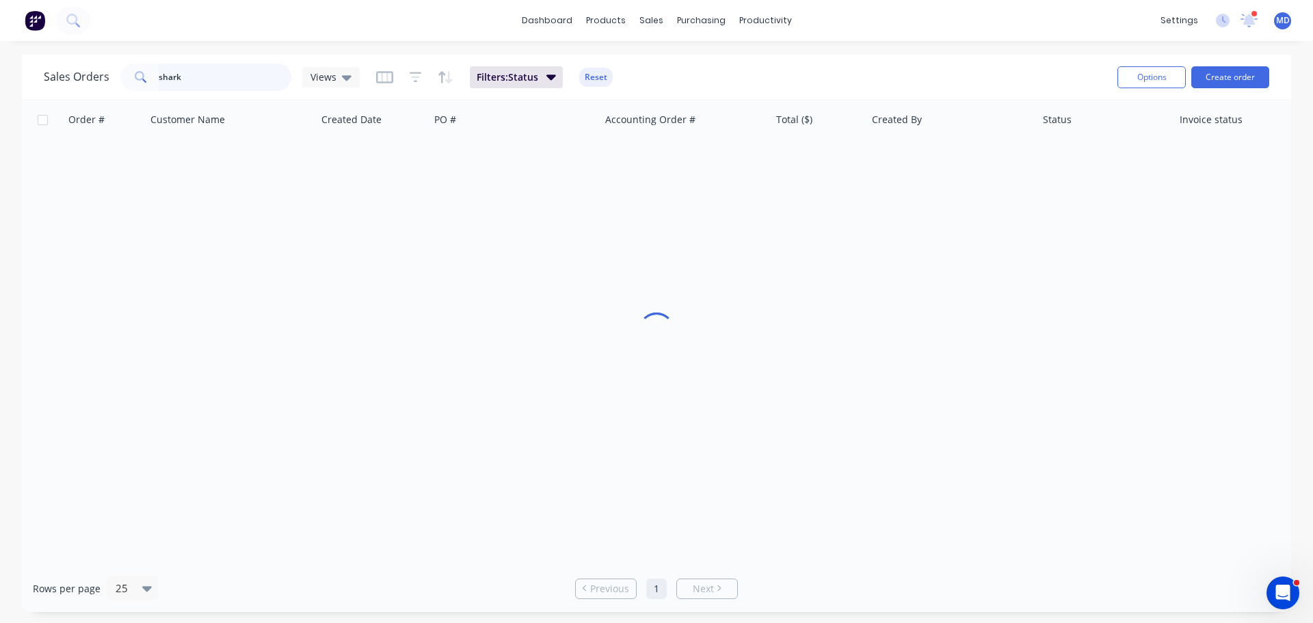
drag, startPoint x: 217, startPoint y: 87, endPoint x: 74, endPoint y: 94, distance: 143.1
click at [74, 94] on div "Sales Orders shark Views Filters: Status Reset Options Create order" at bounding box center [656, 77] width 1269 height 44
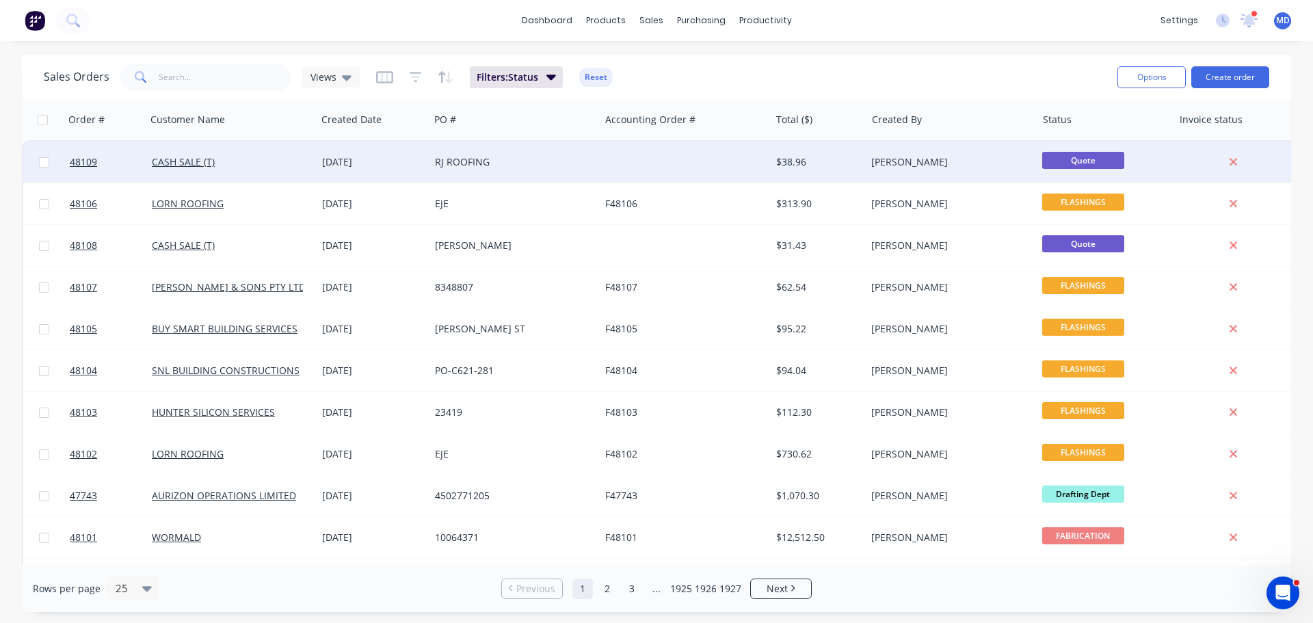
click at [185, 170] on div "CASH SALE (T)" at bounding box center [231, 162] width 170 height 41
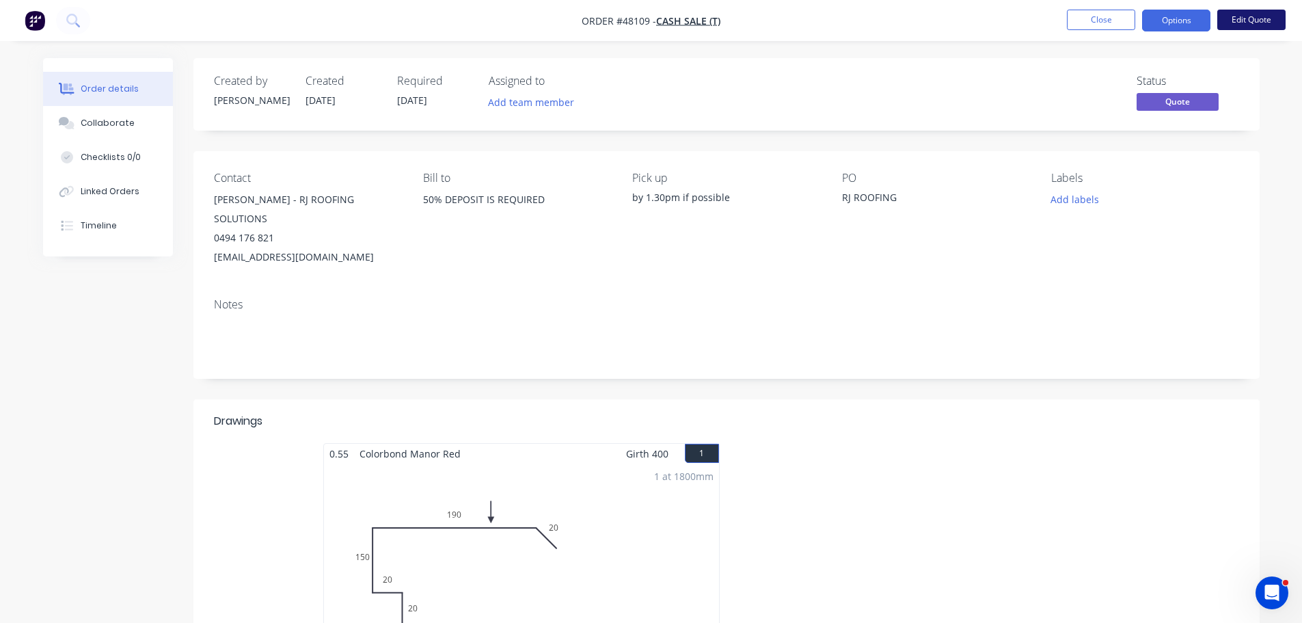
click at [1265, 25] on button "Edit Quote" at bounding box center [1252, 20] width 68 height 21
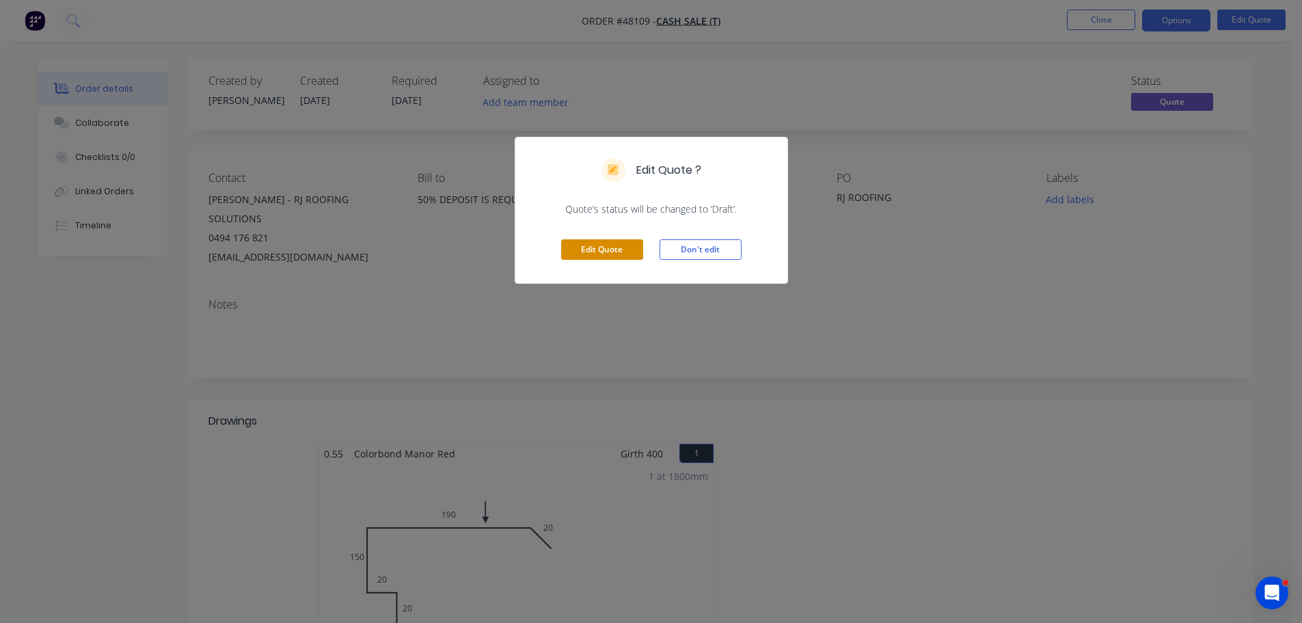
click at [626, 254] on button "Edit Quote" at bounding box center [602, 249] width 82 height 21
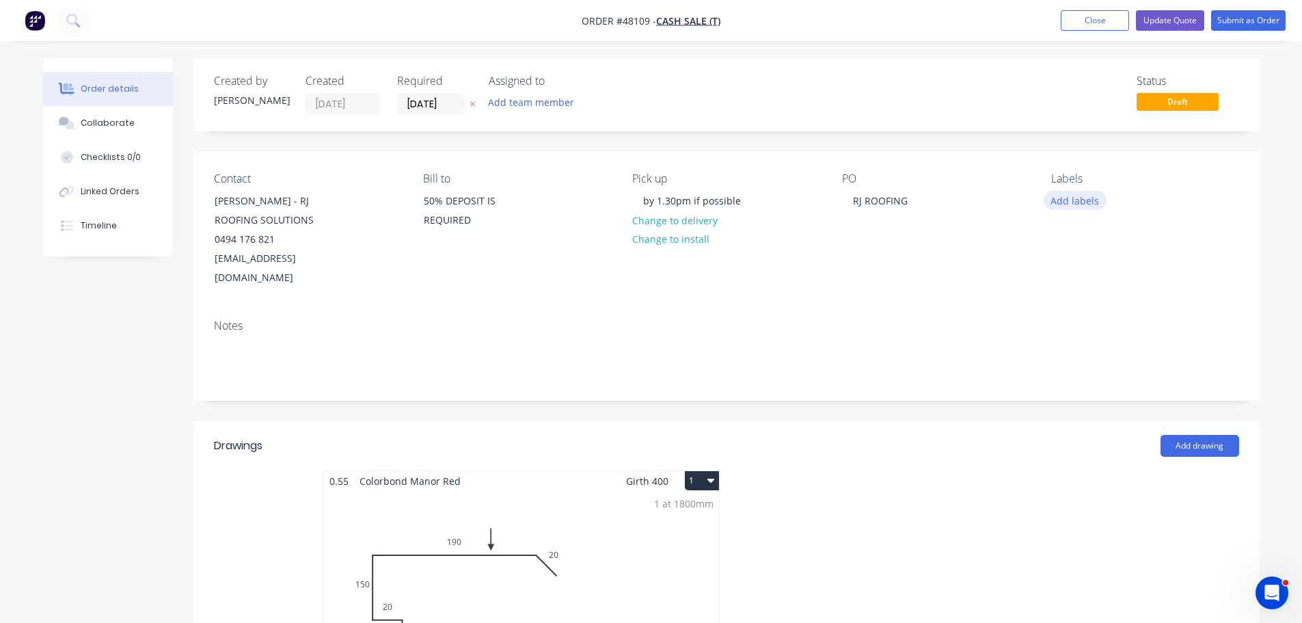
click at [1079, 203] on button "Add labels" at bounding box center [1075, 200] width 63 height 18
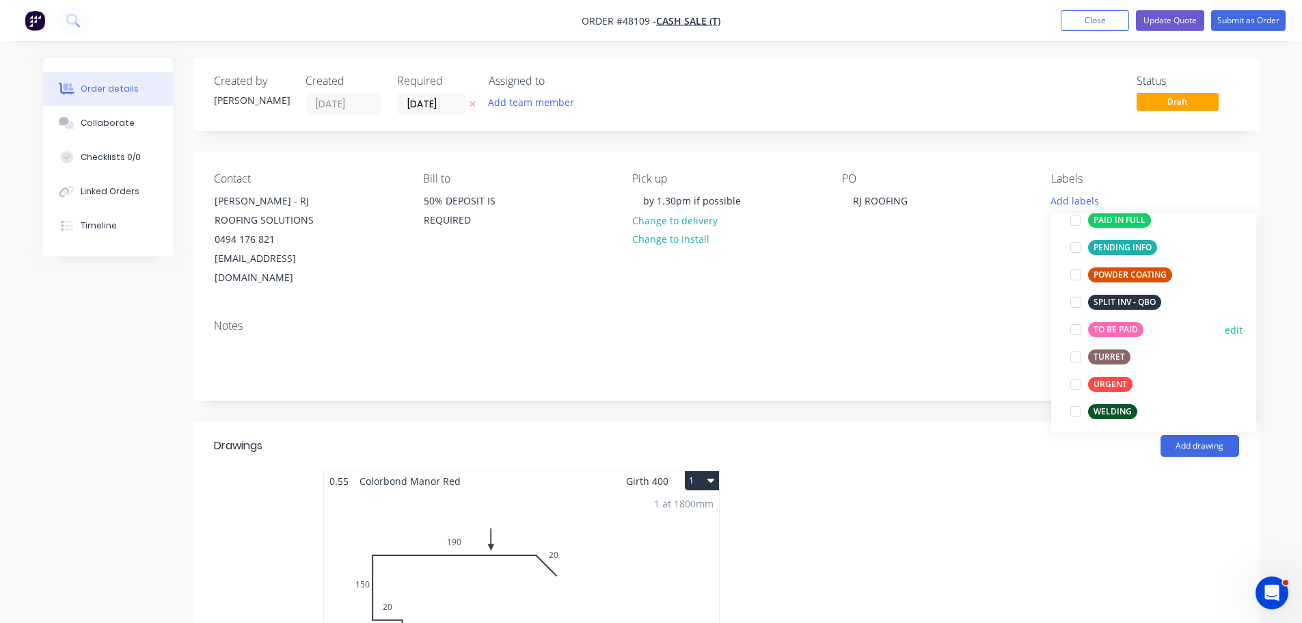
scroll to position [273, 0]
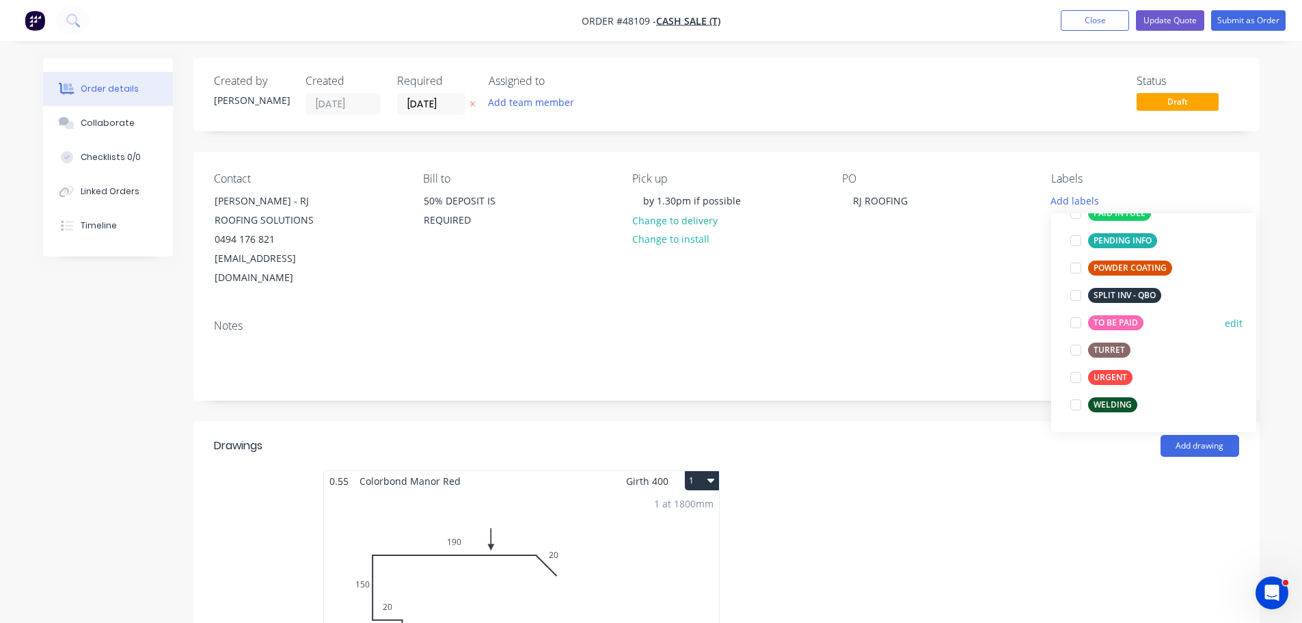
click at [1078, 325] on div at bounding box center [1075, 322] width 27 height 27
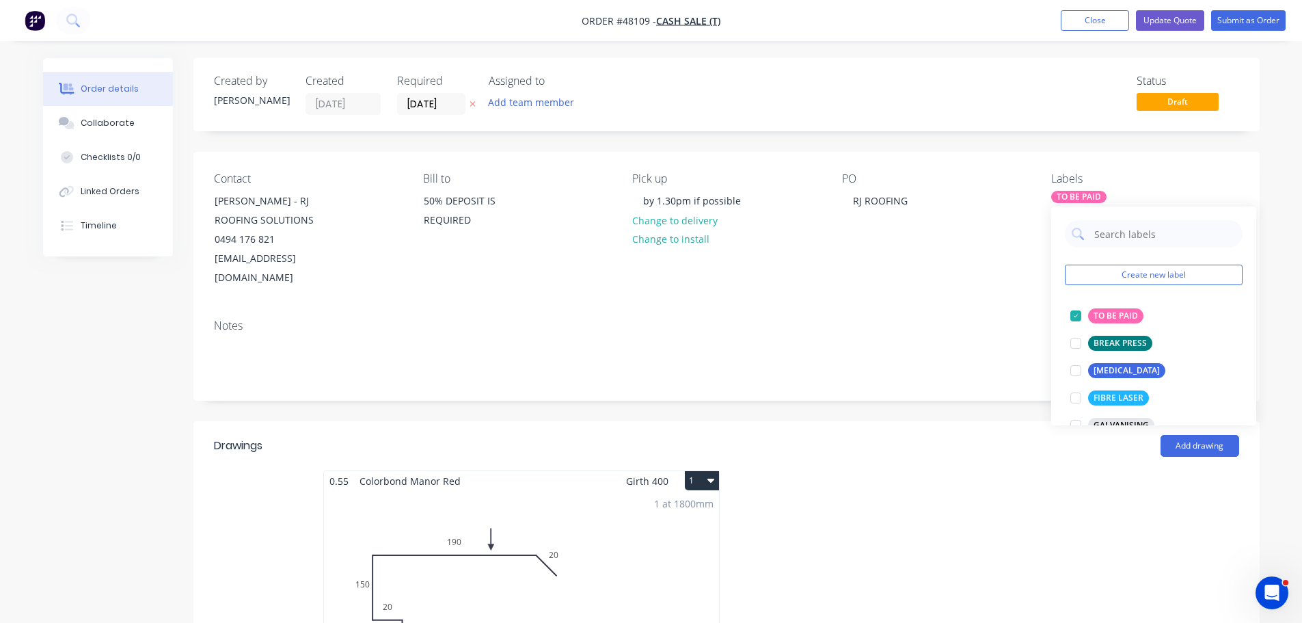
click at [999, 308] on div "Notes" at bounding box center [726, 354] width 1067 height 92
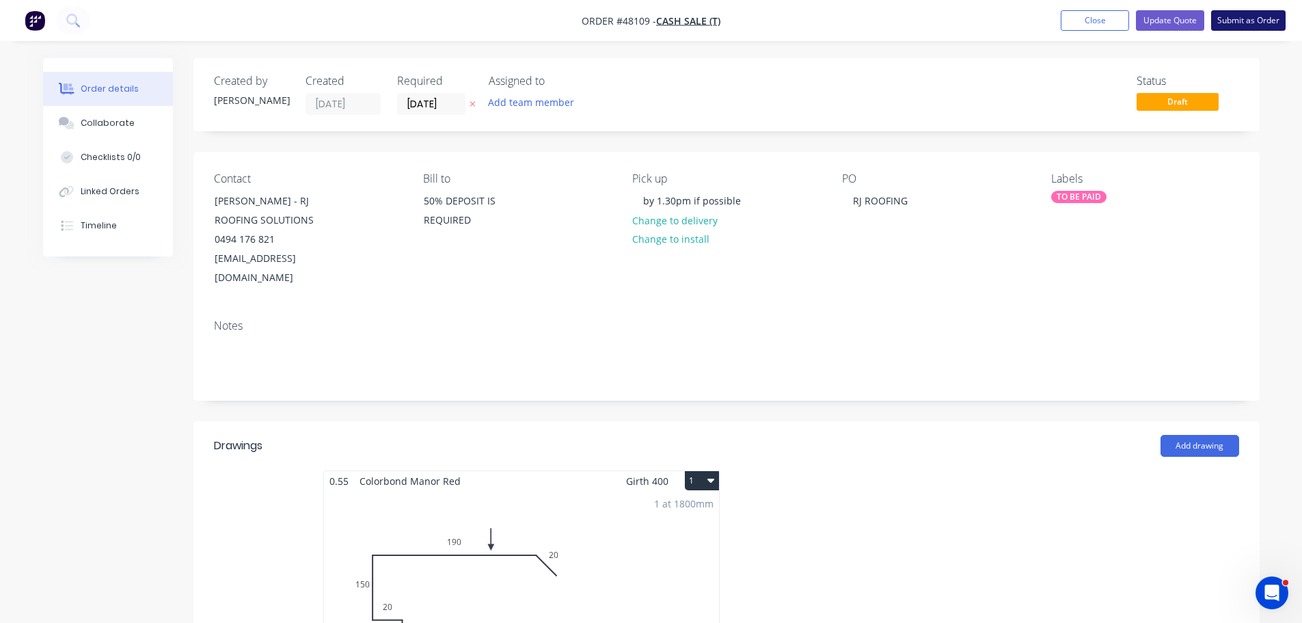
click at [1241, 20] on button "Submit as Order" at bounding box center [1248, 20] width 75 height 21
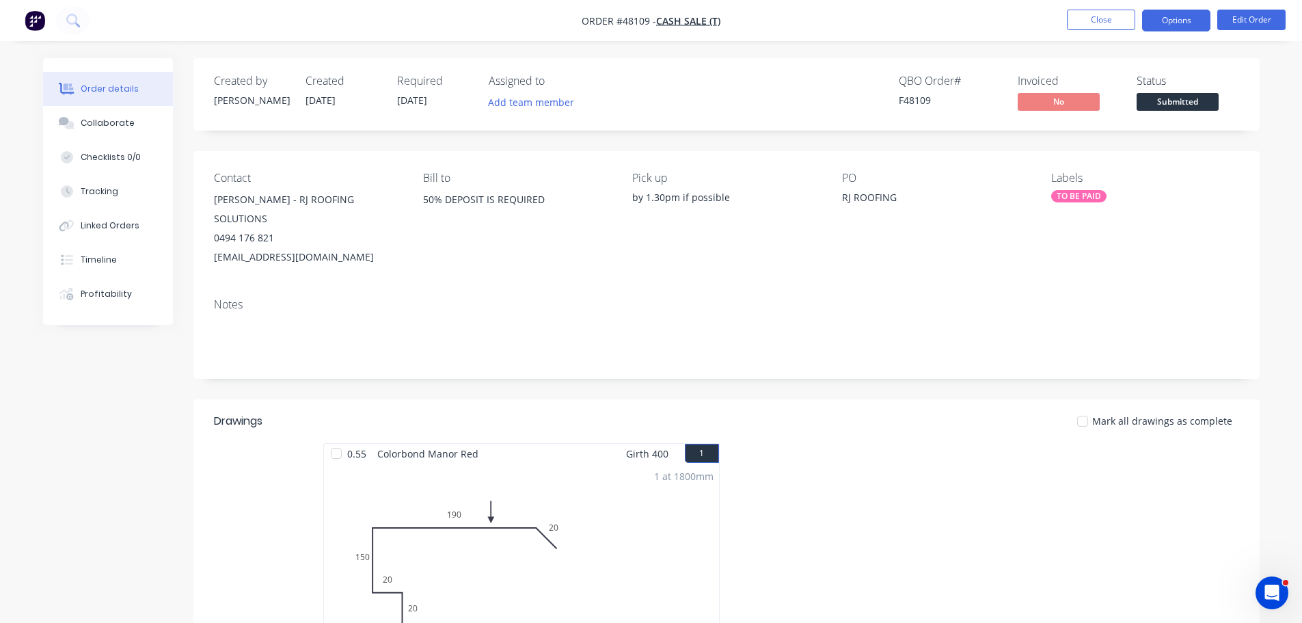
click at [1169, 22] on button "Options" at bounding box center [1176, 21] width 68 height 22
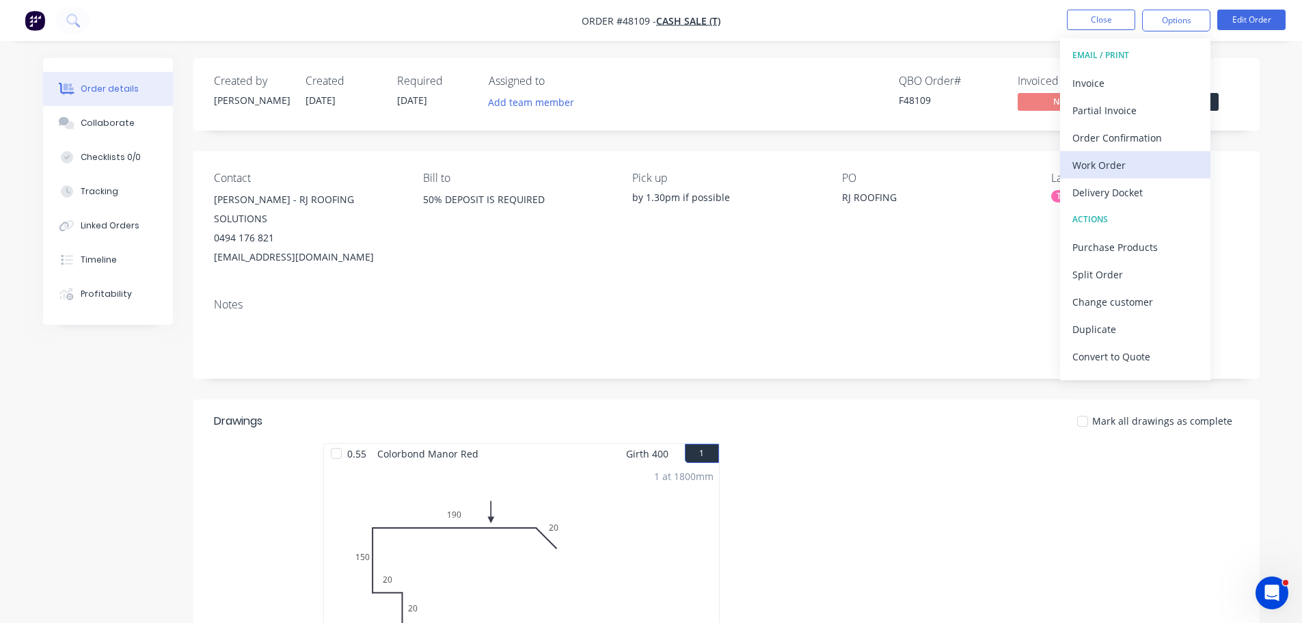
click at [1132, 160] on div "Work Order" at bounding box center [1136, 165] width 126 height 20
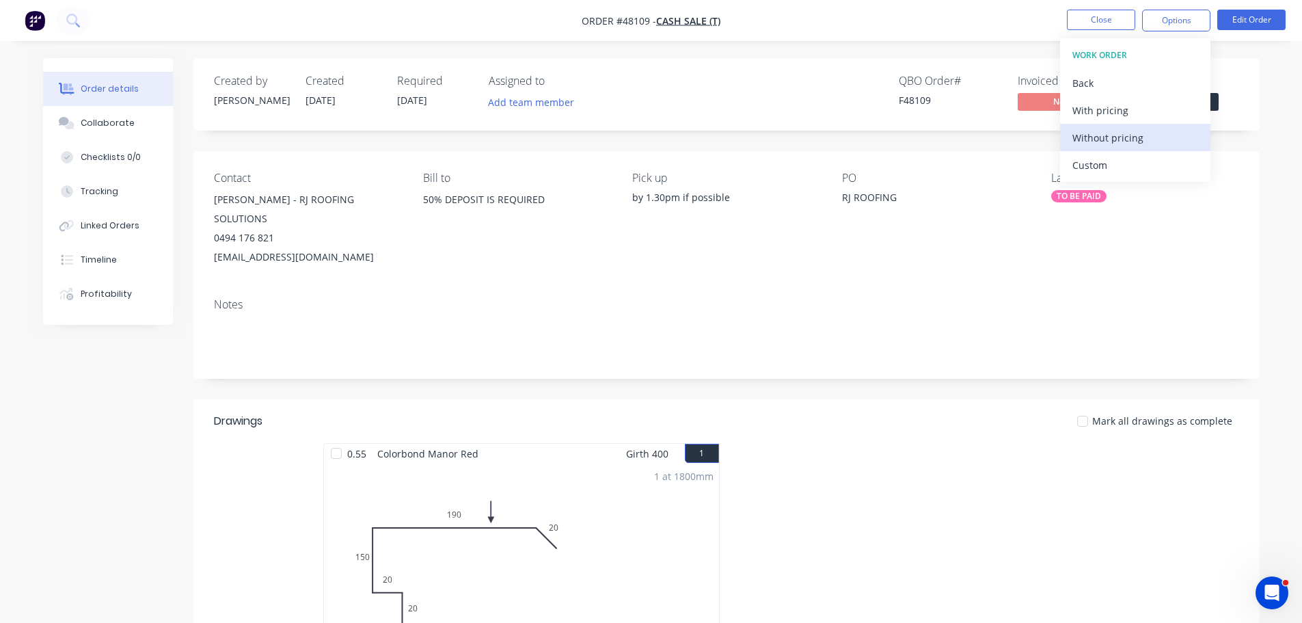
click at [1134, 137] on div "Without pricing" at bounding box center [1136, 138] width 126 height 20
click at [1254, 81] on div "Created by Mel Created 25/09/25 Required 25/09/25 Assigned to Add team member Q…" at bounding box center [726, 94] width 1067 height 72
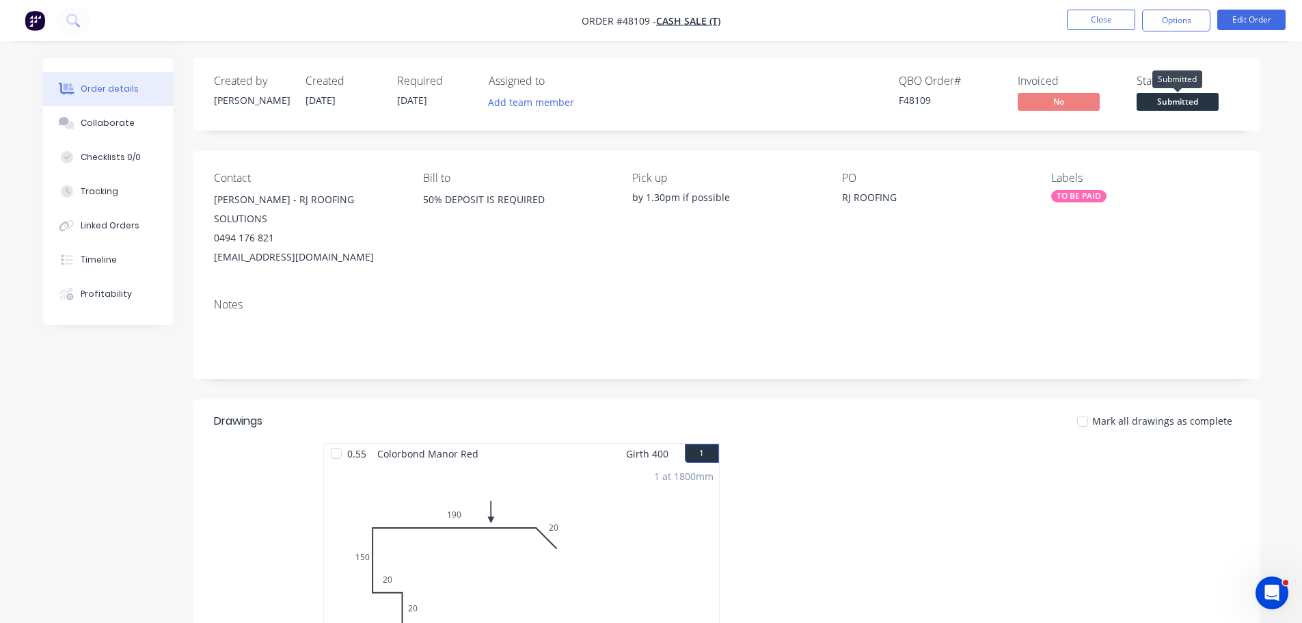
click at [1199, 100] on span "Submitted" at bounding box center [1178, 101] width 82 height 17
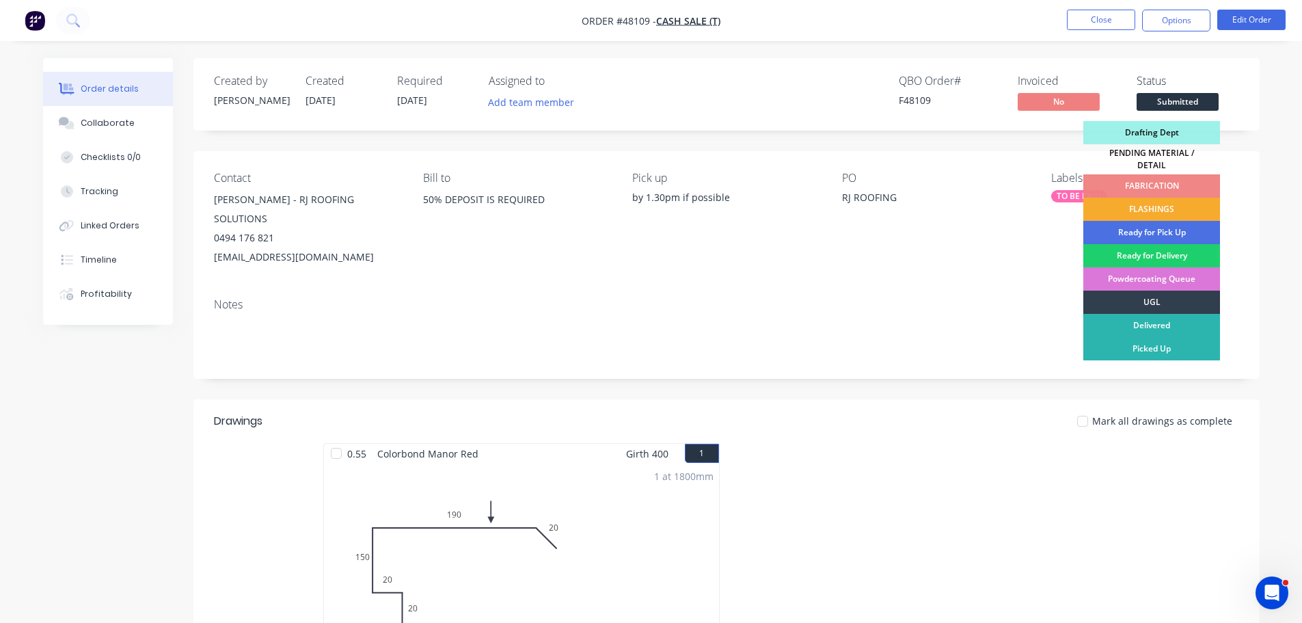
click at [1166, 200] on div "FLASHINGS" at bounding box center [1152, 209] width 137 height 23
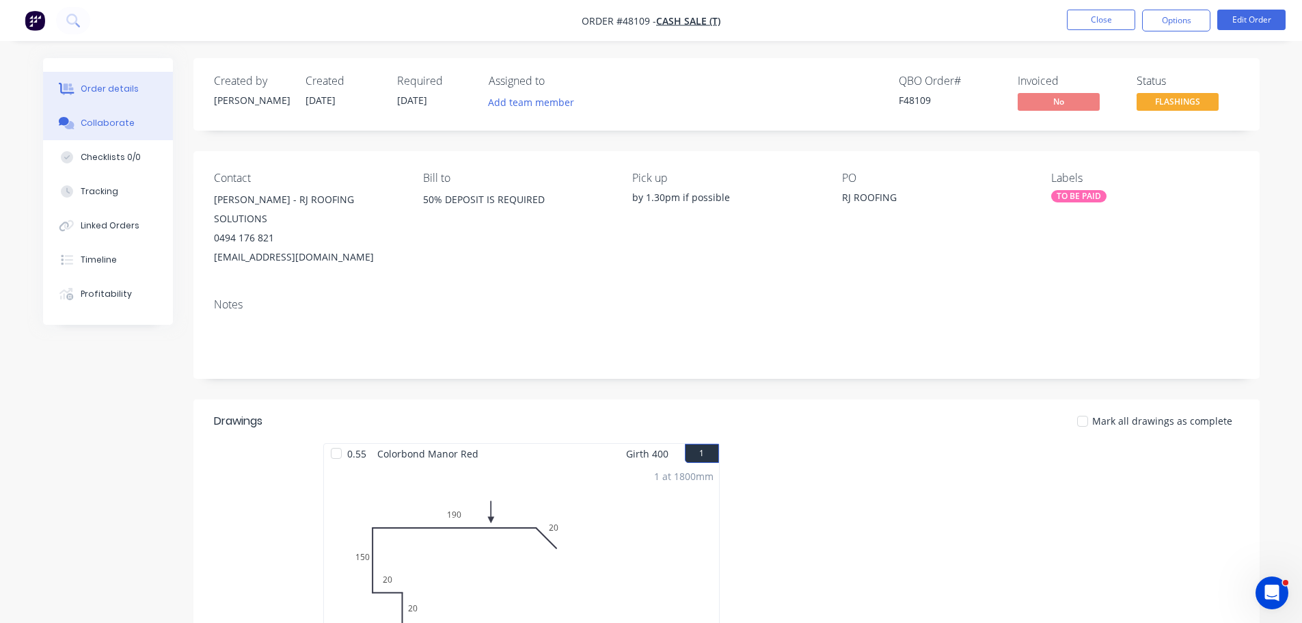
click at [109, 129] on button "Collaborate" at bounding box center [108, 123] width 130 height 34
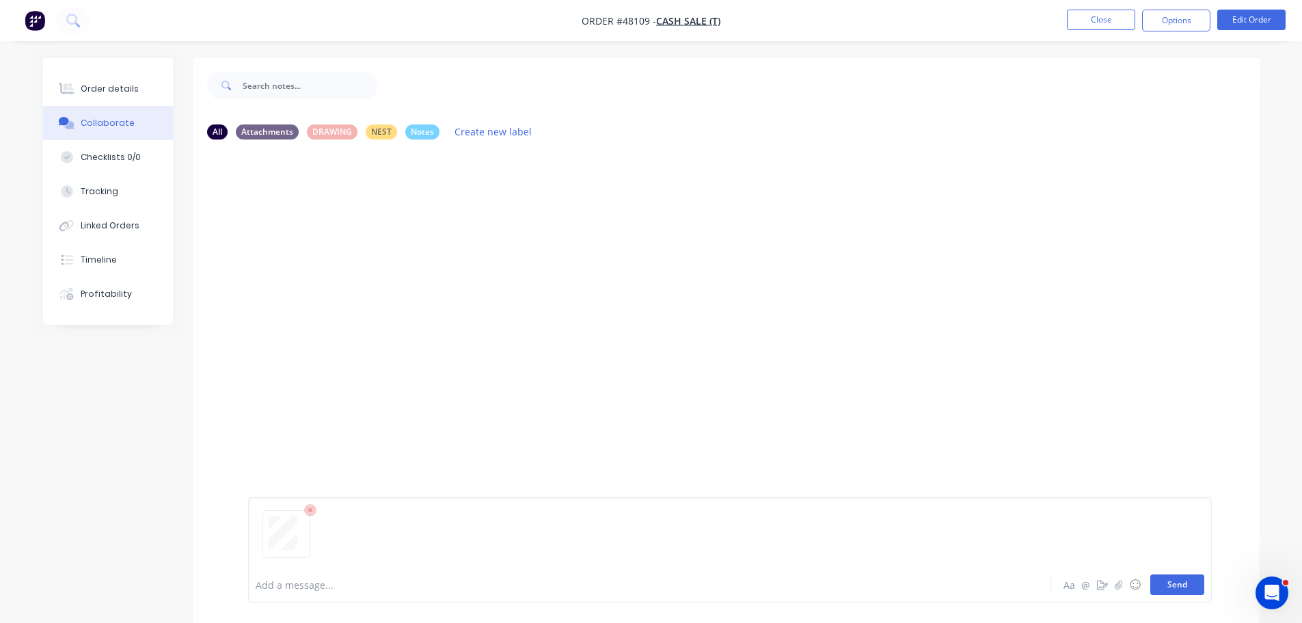
click at [1171, 585] on button "Send" at bounding box center [1178, 584] width 54 height 21
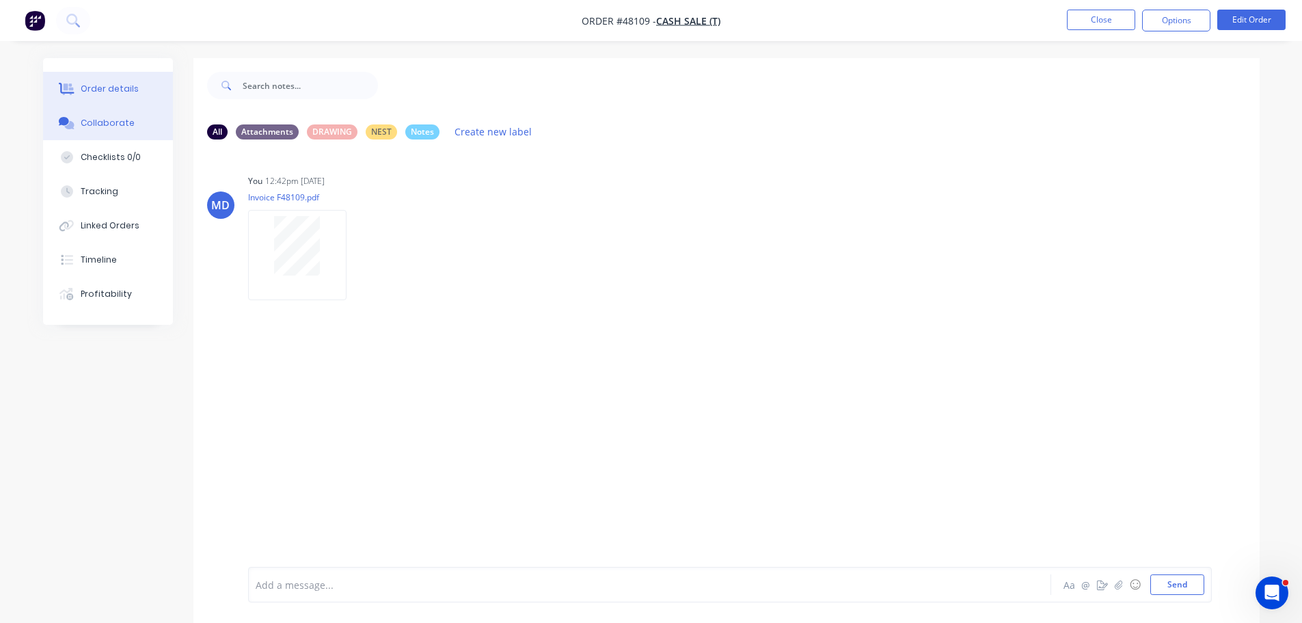
click at [124, 94] on div "Order details" at bounding box center [110, 89] width 58 height 12
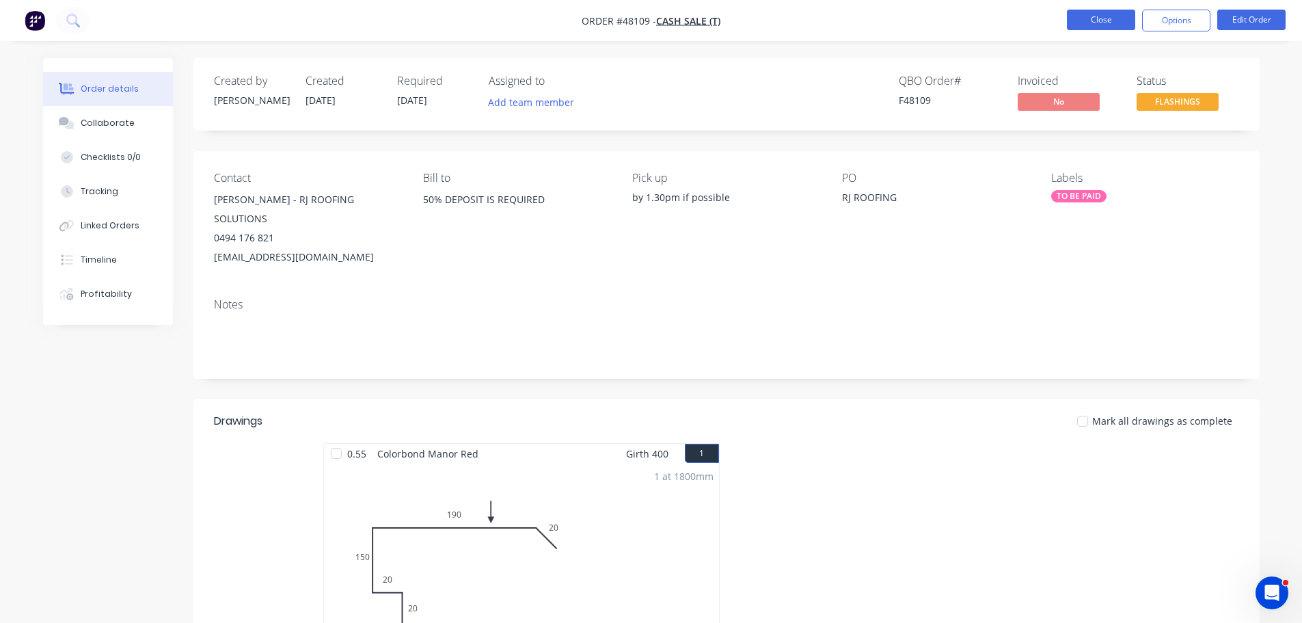
click at [1097, 20] on button "Close" at bounding box center [1101, 20] width 68 height 21
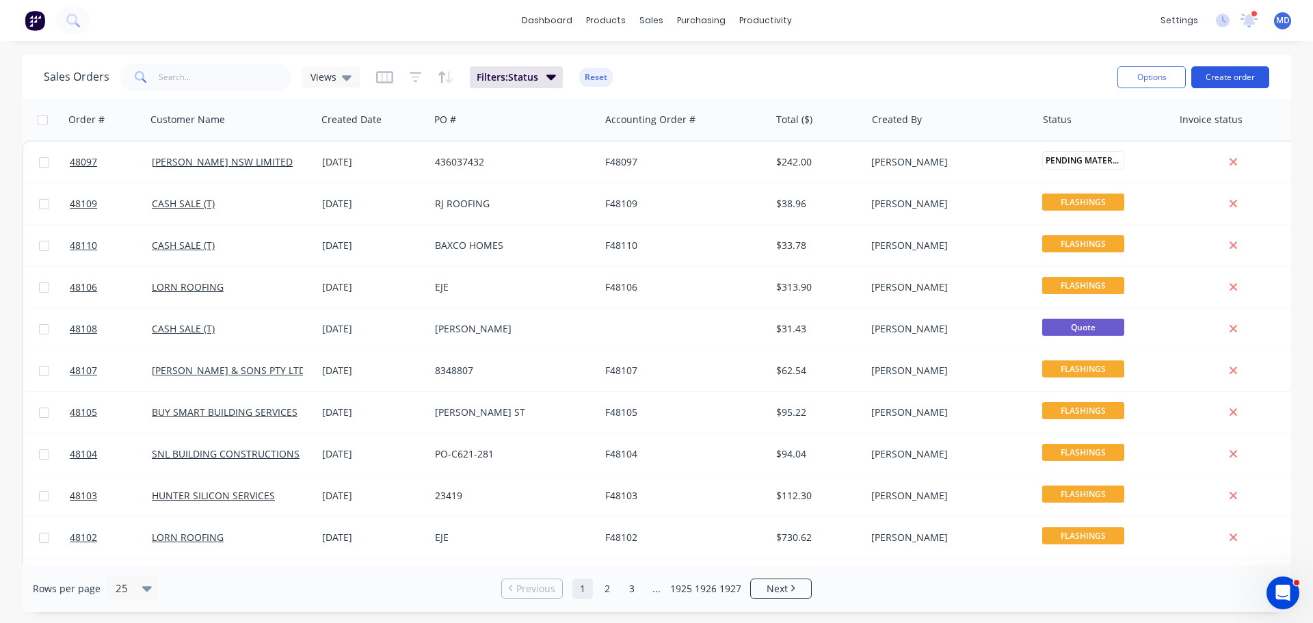
click at [1207, 74] on button "Create order" at bounding box center [1230, 77] width 78 height 22
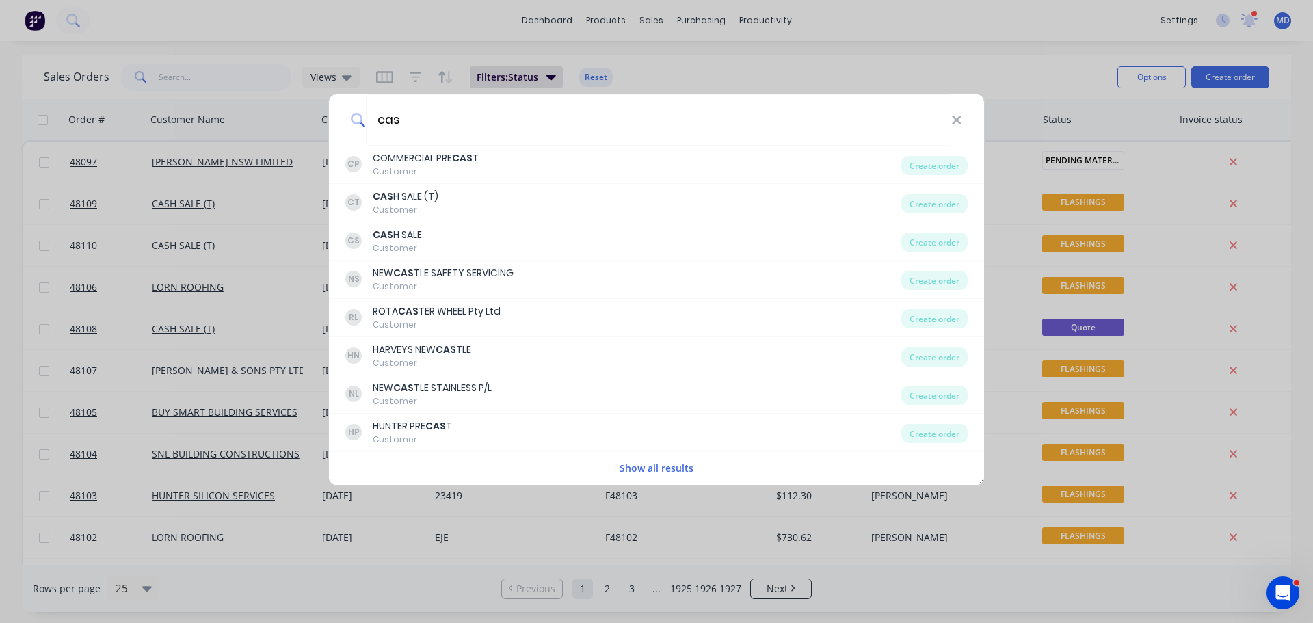
type input "cas"
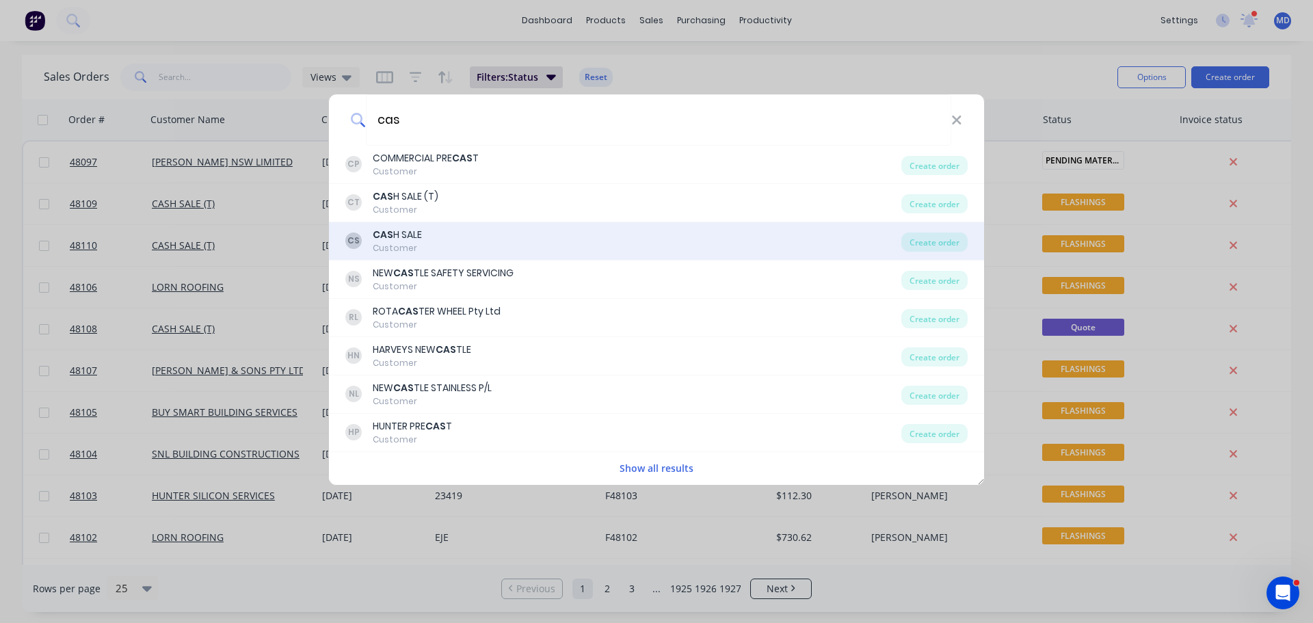
click at [401, 235] on div "CAS H SALE" at bounding box center [397, 235] width 49 height 14
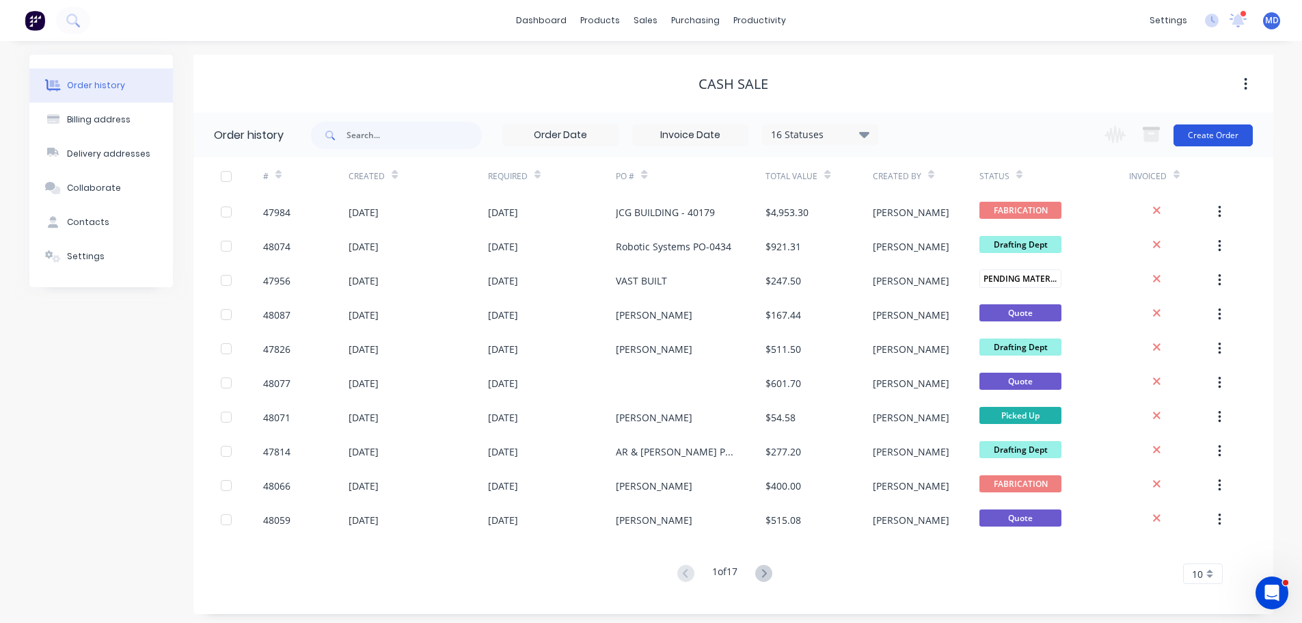
click at [1235, 135] on button "Create Order" at bounding box center [1213, 135] width 79 height 22
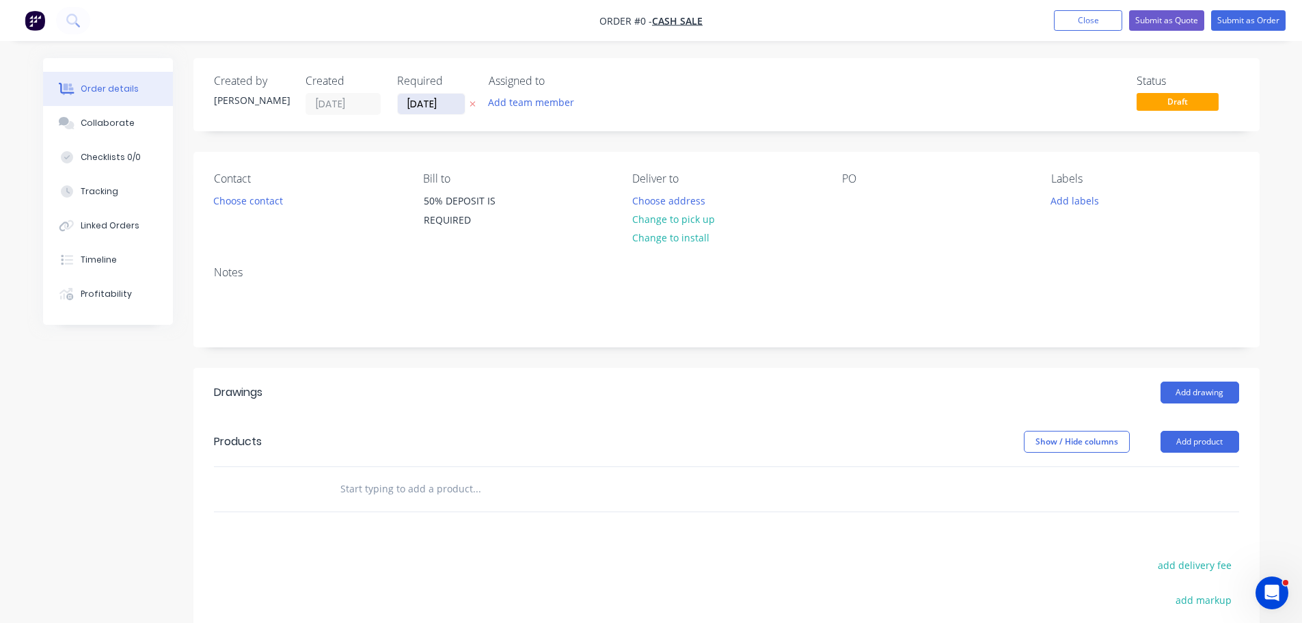
click at [423, 99] on input "[DATE]" at bounding box center [431, 104] width 67 height 21
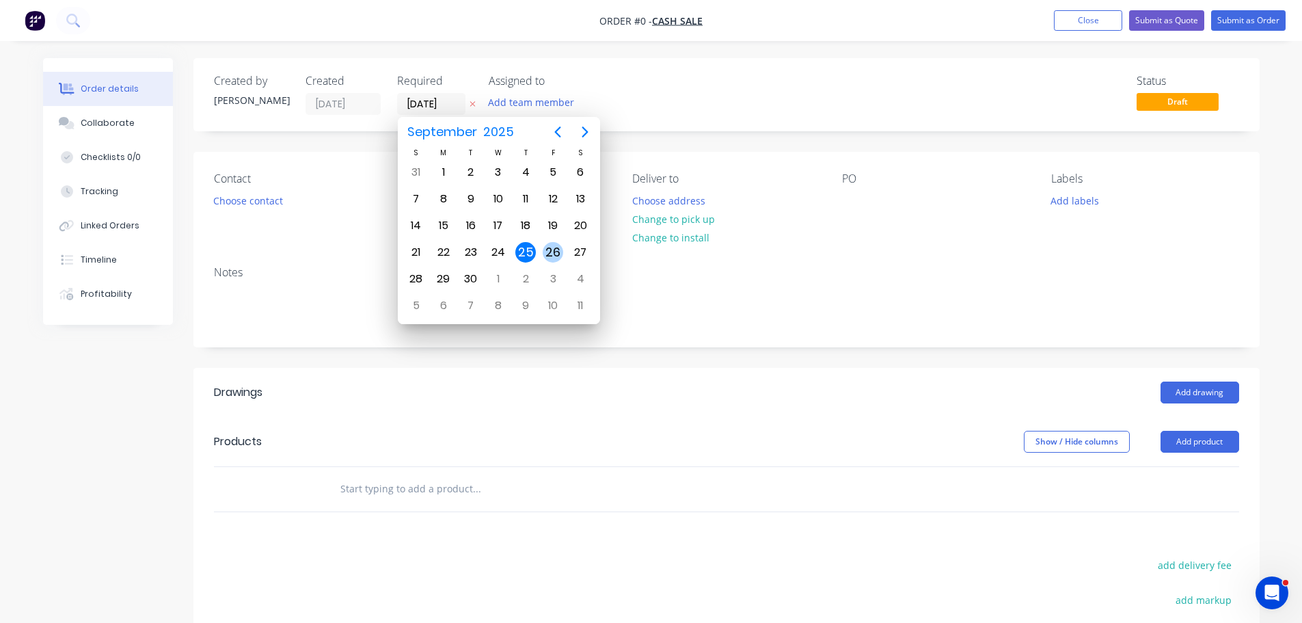
drag, startPoint x: 557, startPoint y: 248, endPoint x: 430, endPoint y: 200, distance: 135.5
click at [556, 248] on div "26" at bounding box center [553, 252] width 21 height 21
type input "[DATE]"
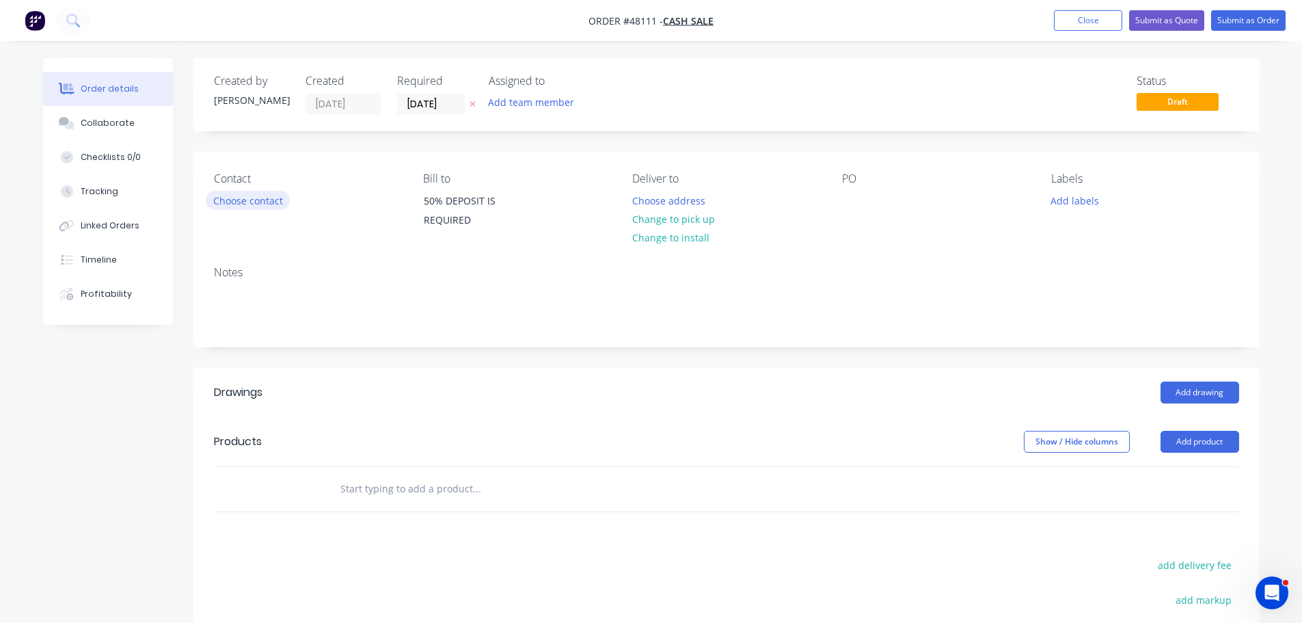
click at [253, 201] on button "Choose contact" at bounding box center [248, 200] width 84 height 18
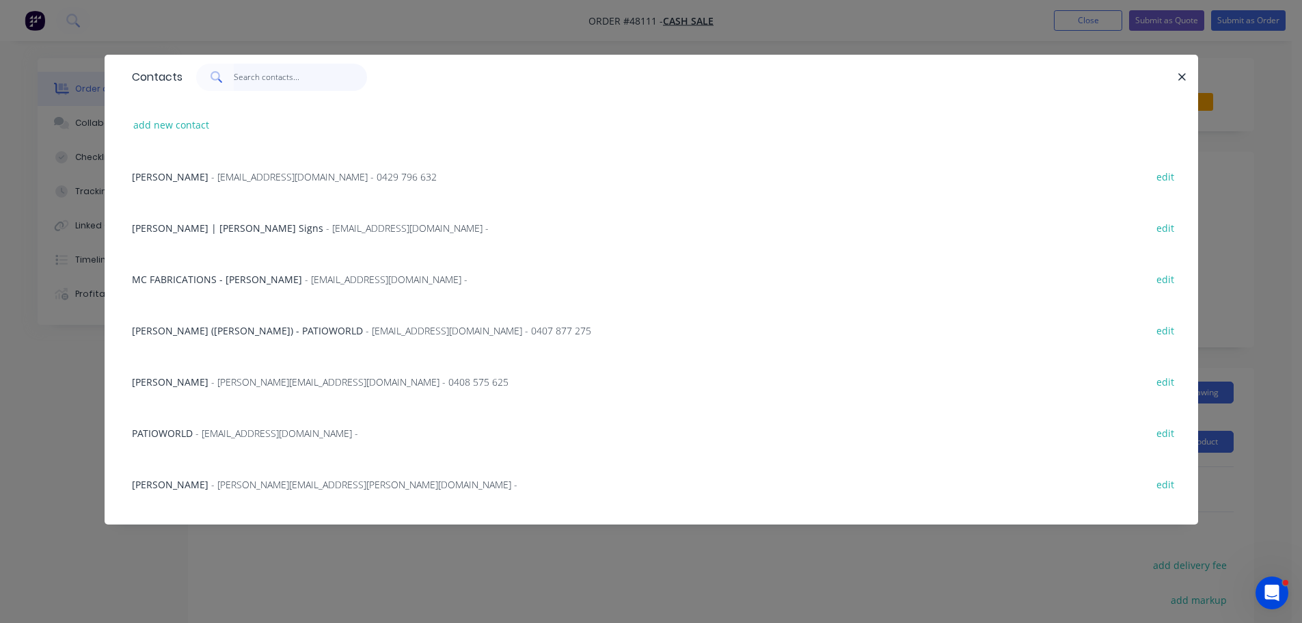
click at [250, 73] on input "text" at bounding box center [300, 77] width 133 height 27
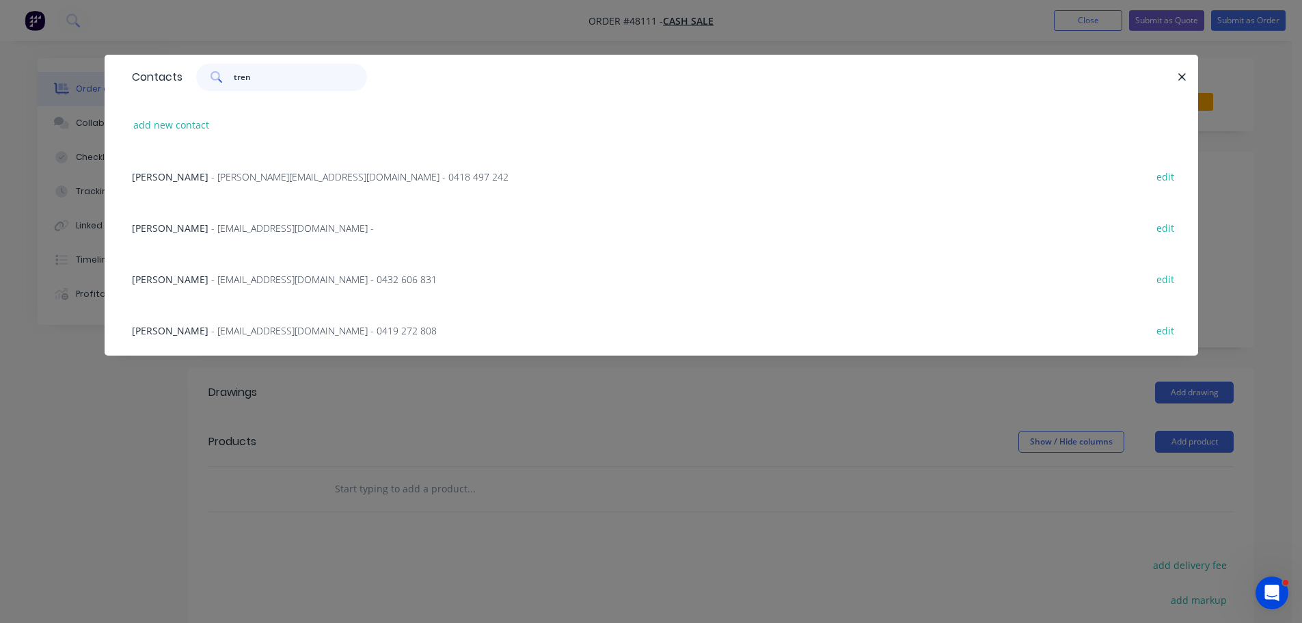
type input "tren"
click at [245, 327] on span "- trent@smithcompanygroup.com.au - 0419 272 808" at bounding box center [324, 330] width 226 height 13
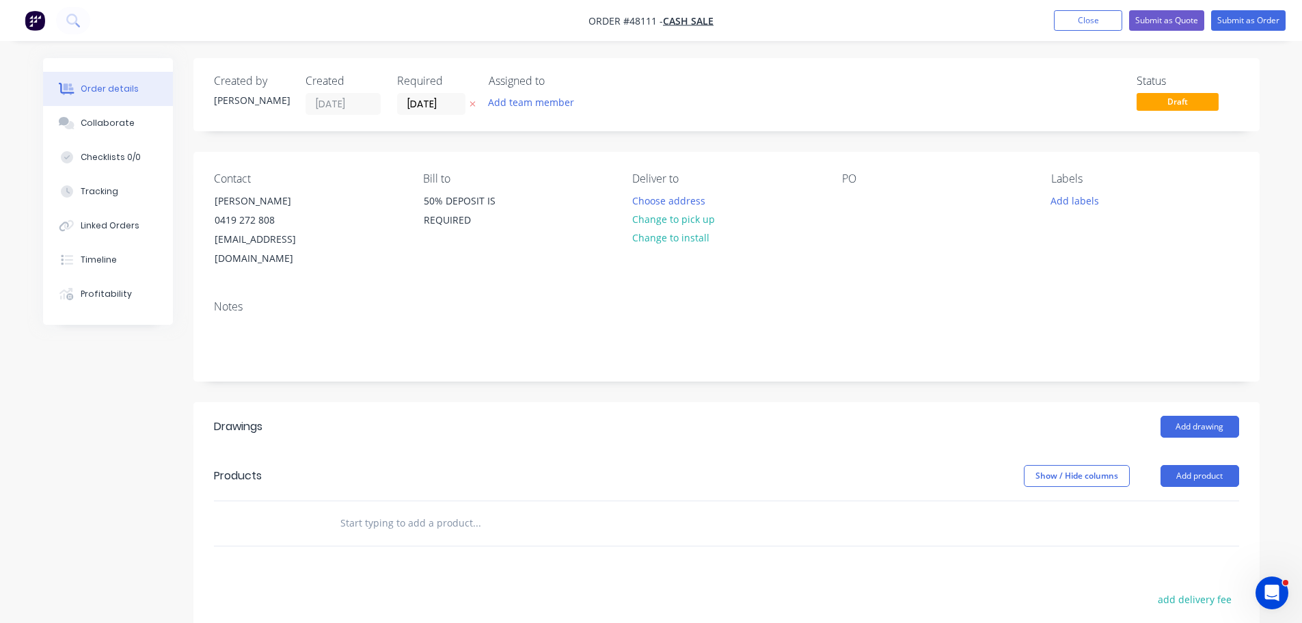
click at [654, 217] on button "Change to pick up" at bounding box center [673, 219] width 97 height 18
click at [852, 193] on div at bounding box center [853, 201] width 22 height 20
click at [1208, 465] on button "Add product" at bounding box center [1200, 476] width 79 height 22
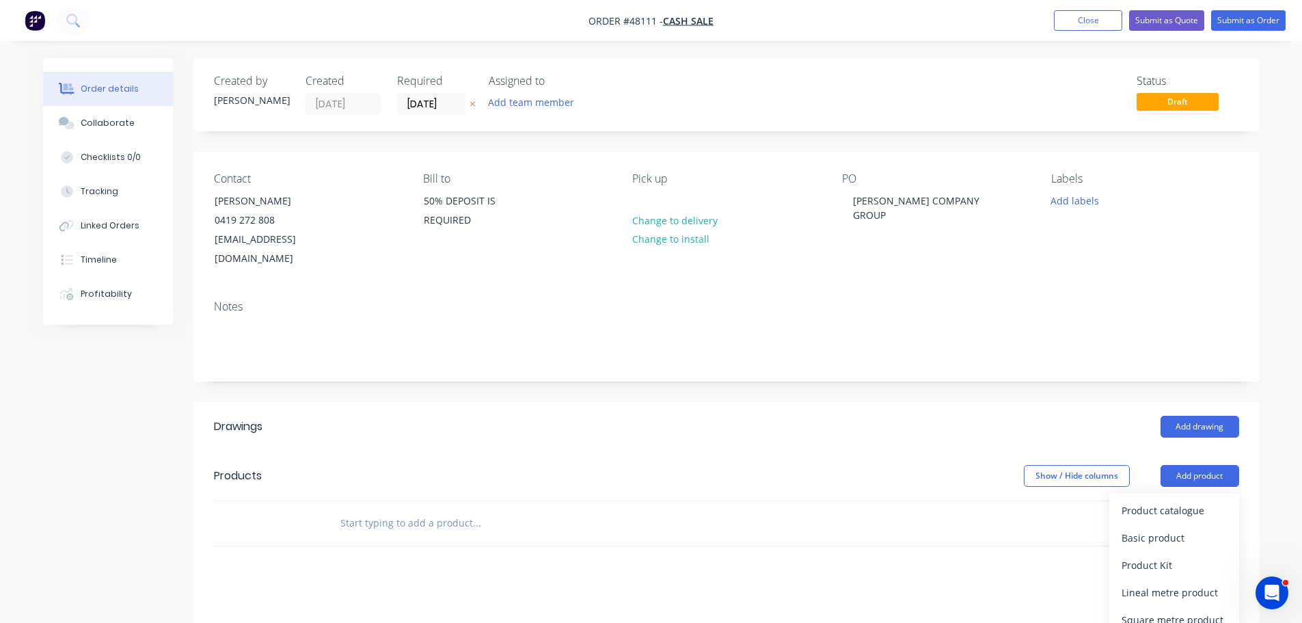
drag, startPoint x: 1196, startPoint y: 471, endPoint x: 1175, endPoint y: 485, distance: 25.8
click at [1175, 500] on div "Product catalogue" at bounding box center [1174, 510] width 105 height 20
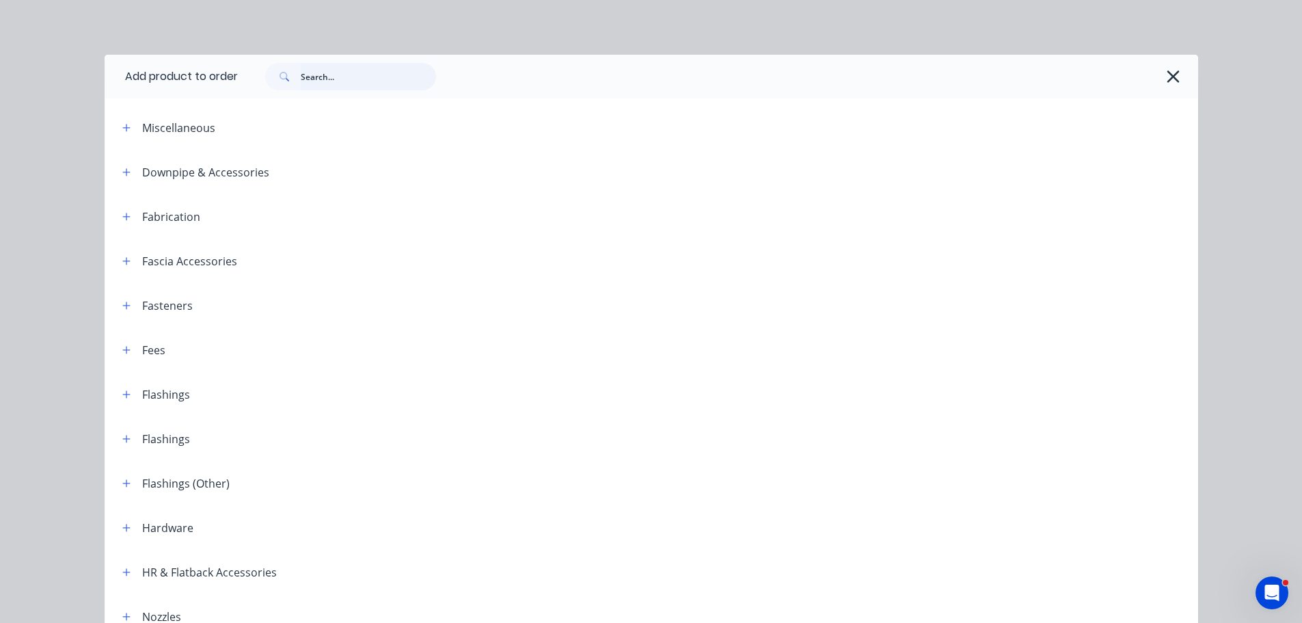
click at [315, 73] on input "text" at bounding box center [368, 76] width 135 height 27
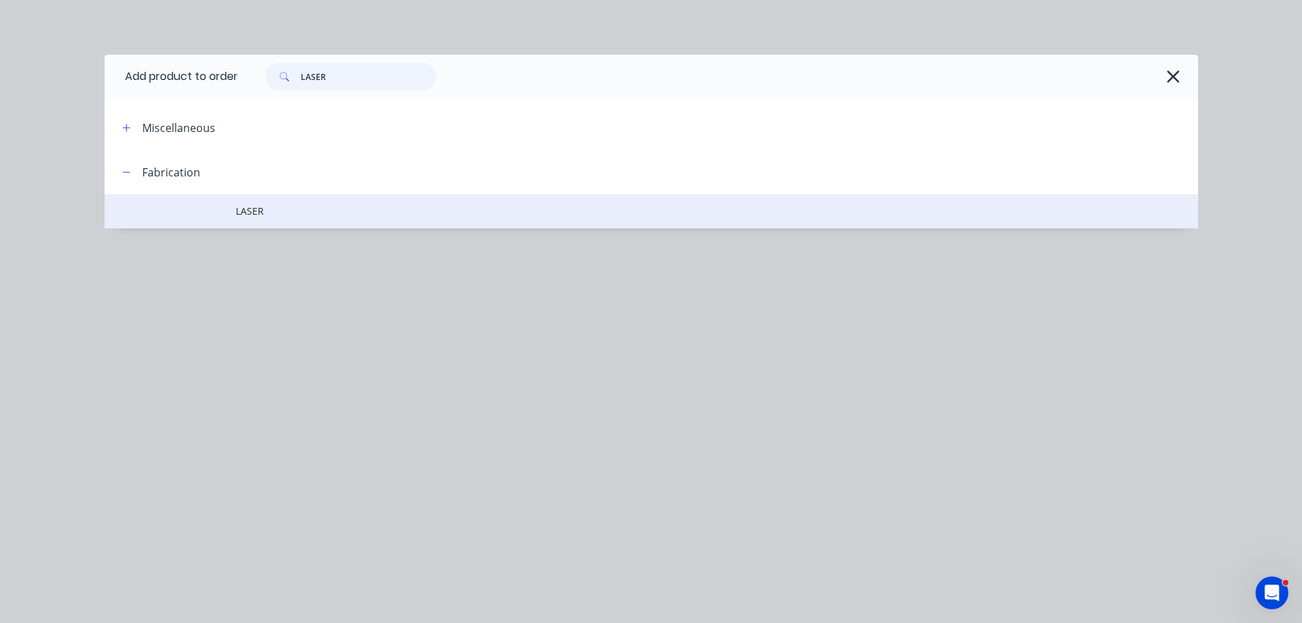
type input "LASER"
click at [250, 201] on td "LASER" at bounding box center [717, 211] width 963 height 34
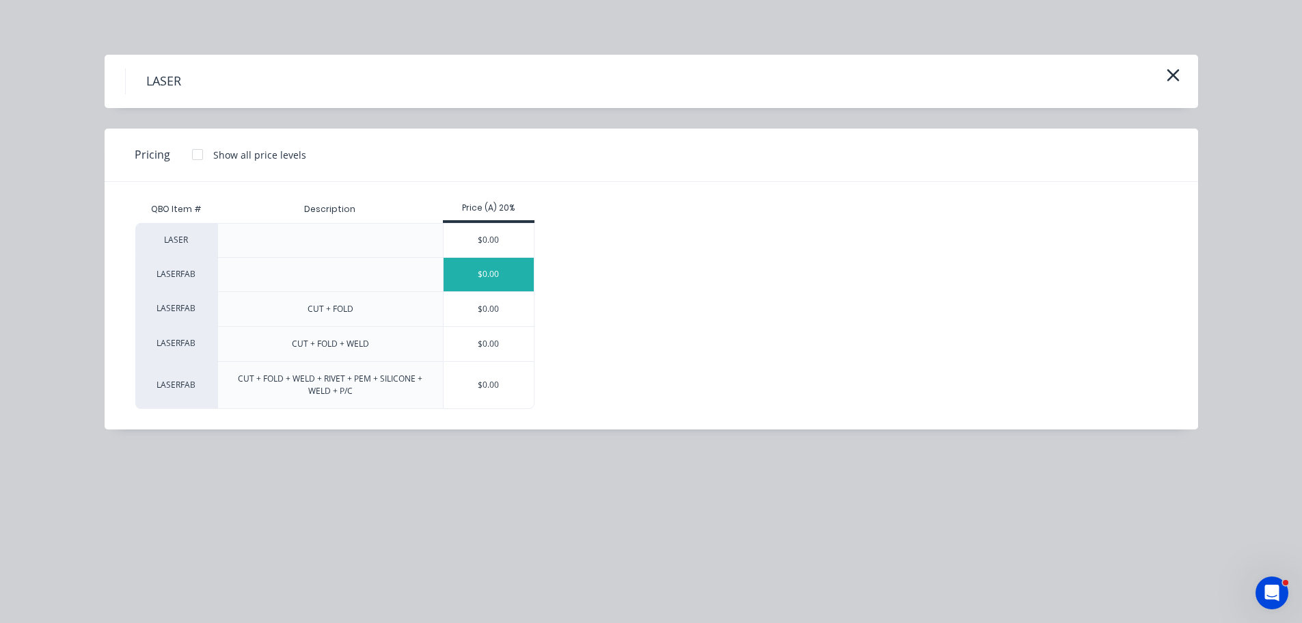
click at [470, 265] on div "$0.00" at bounding box center [489, 275] width 91 height 34
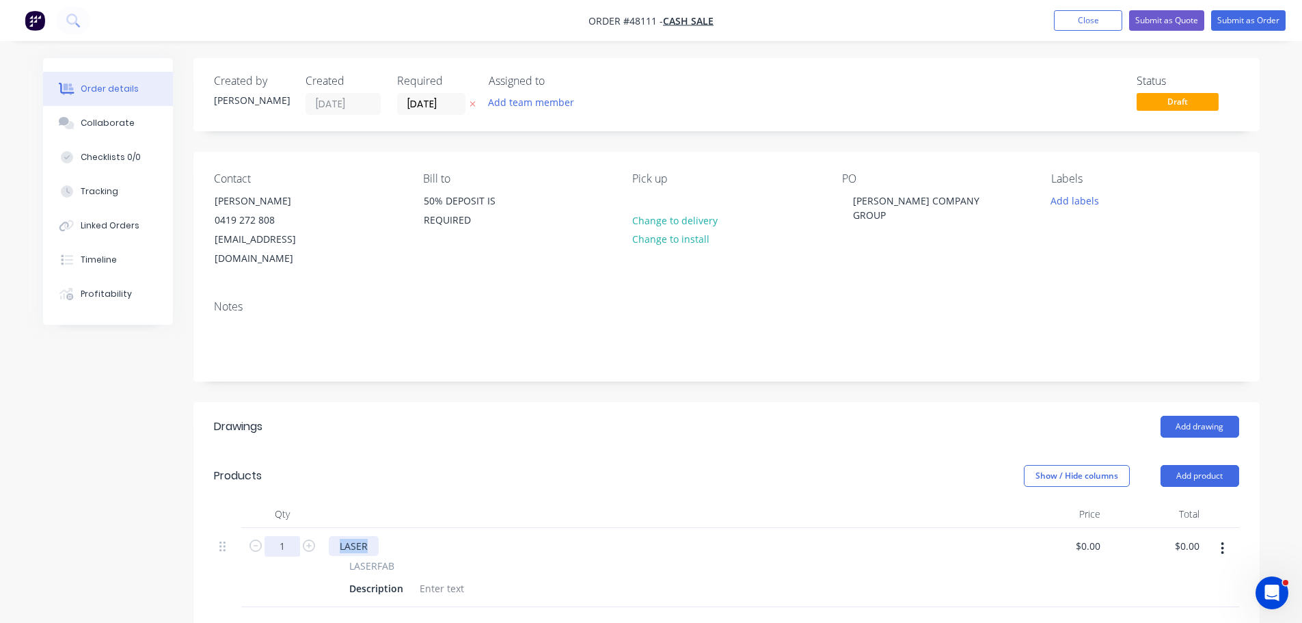
drag, startPoint x: 375, startPoint y: 524, endPoint x: 275, endPoint y: 520, distance: 99.9
click at [275, 528] on div "1 LASER LASERFAB Description $0.00 $0.00 $0.00 $0.00" at bounding box center [727, 567] width 1026 height 79
click at [1220, 536] on button "button" at bounding box center [1223, 548] width 32 height 25
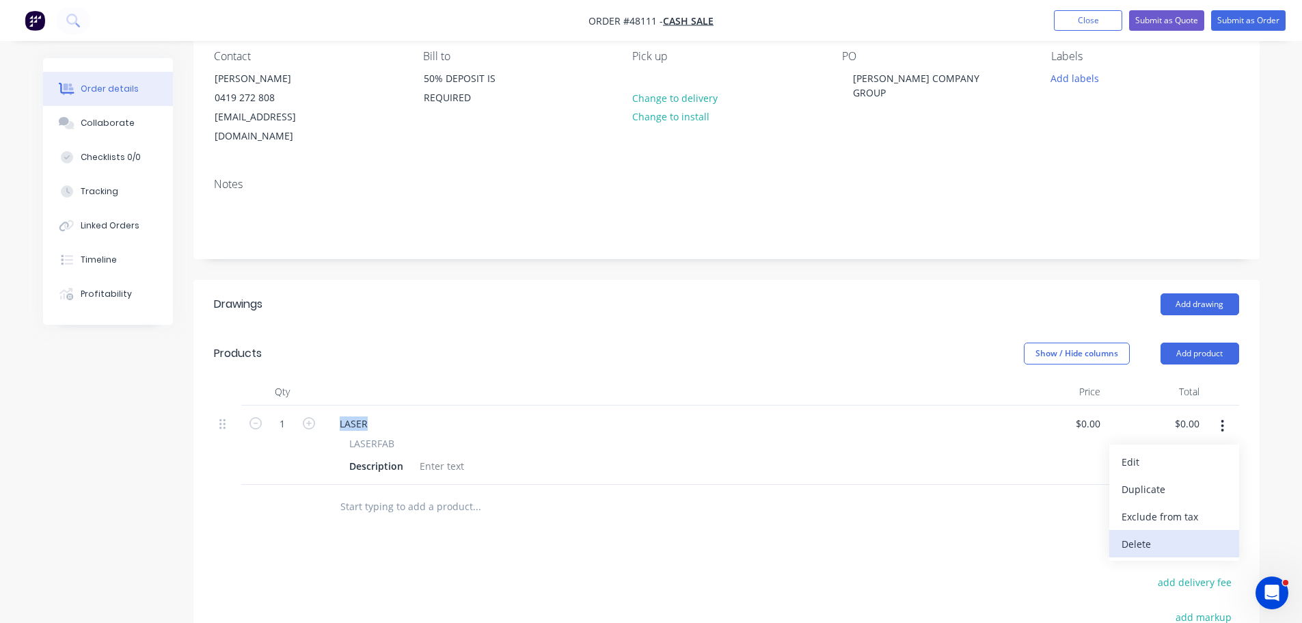
scroll to position [137, 0]
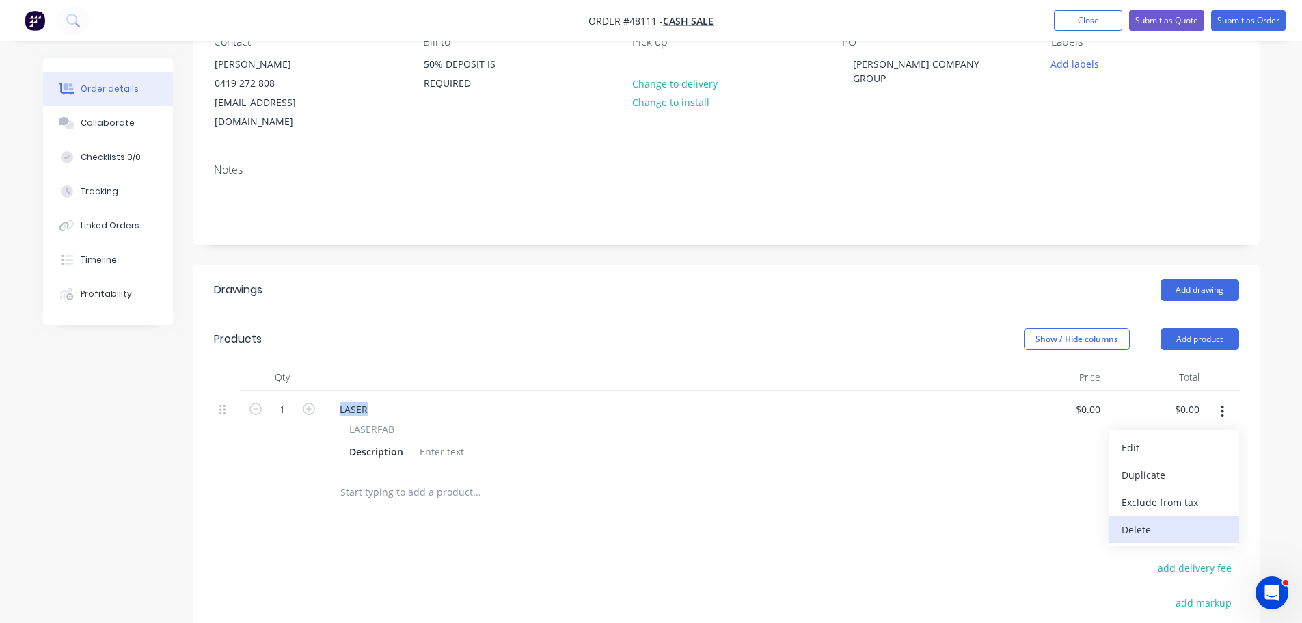
click at [1134, 520] on div "Delete" at bounding box center [1174, 530] width 105 height 20
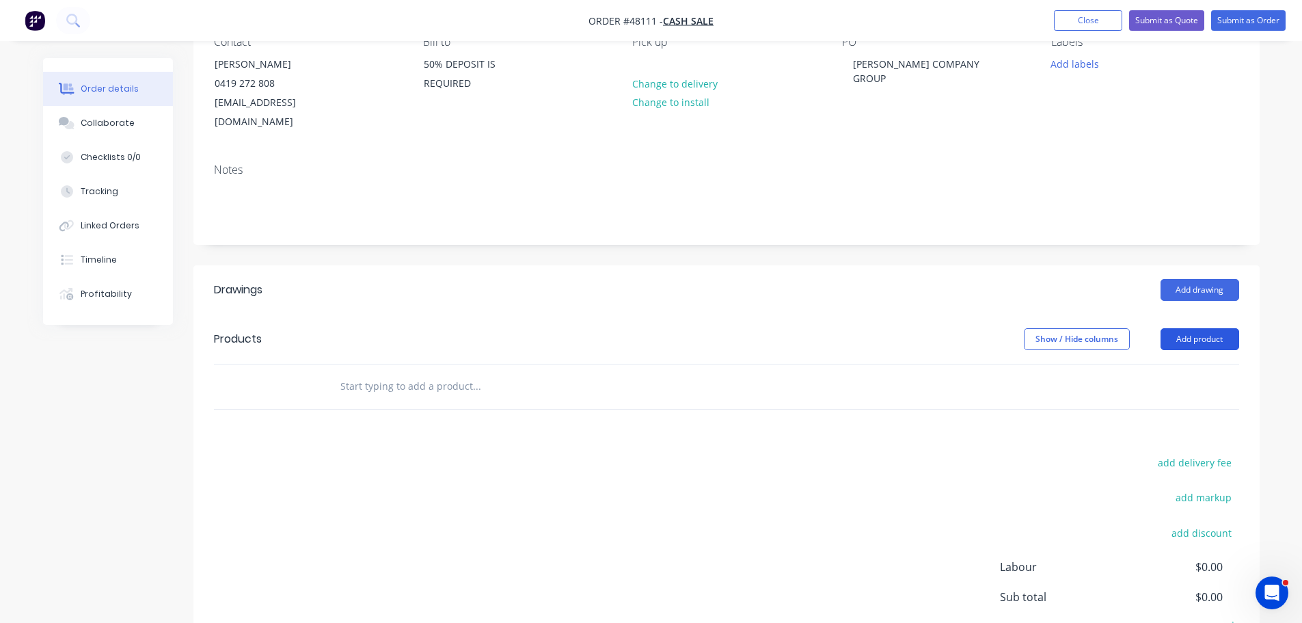
click at [1177, 328] on button "Add product" at bounding box center [1200, 339] width 79 height 22
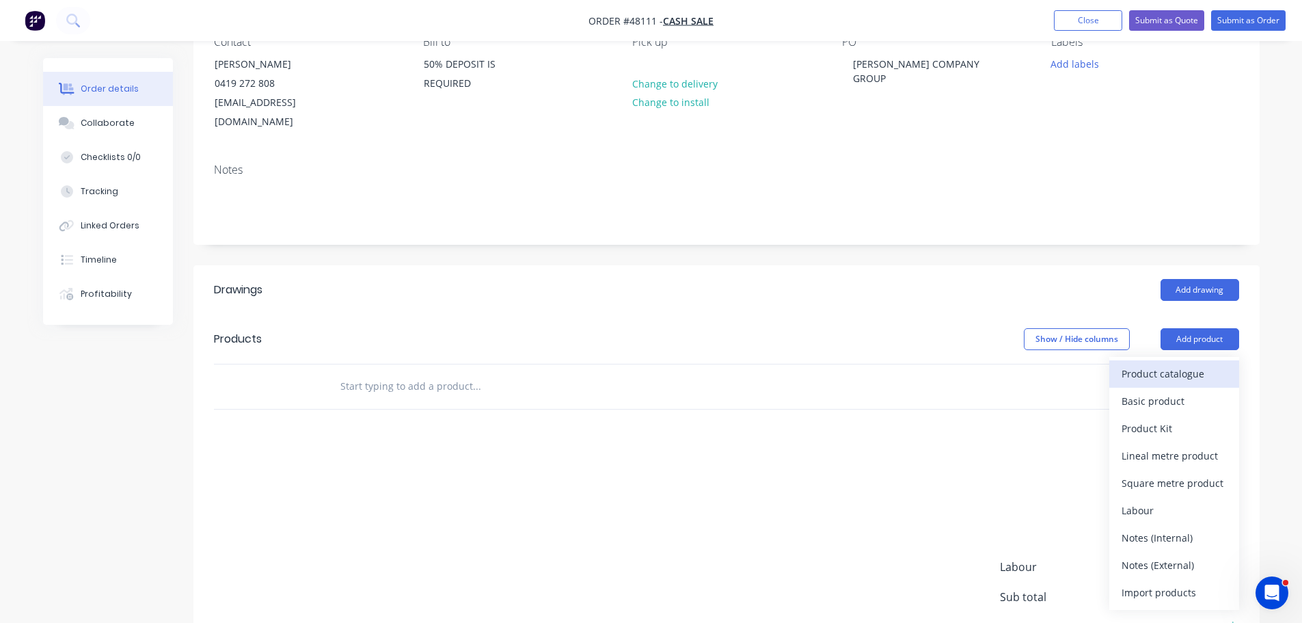
drag, startPoint x: 1134, startPoint y: 345, endPoint x: 1127, endPoint y: 346, distance: 6.9
click at [1127, 364] on div "Product catalogue" at bounding box center [1174, 374] width 105 height 20
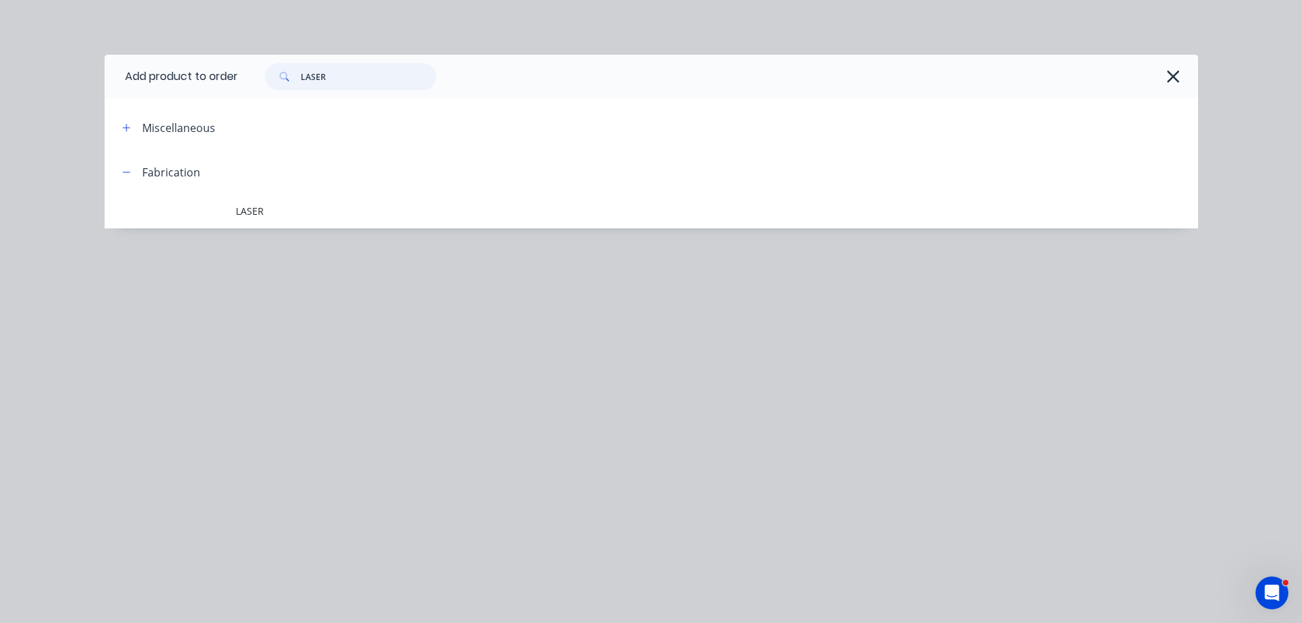
drag, startPoint x: 326, startPoint y: 75, endPoint x: 160, endPoint y: 67, distance: 166.3
click at [160, 67] on header "Add product to order LASER" at bounding box center [652, 77] width 1094 height 44
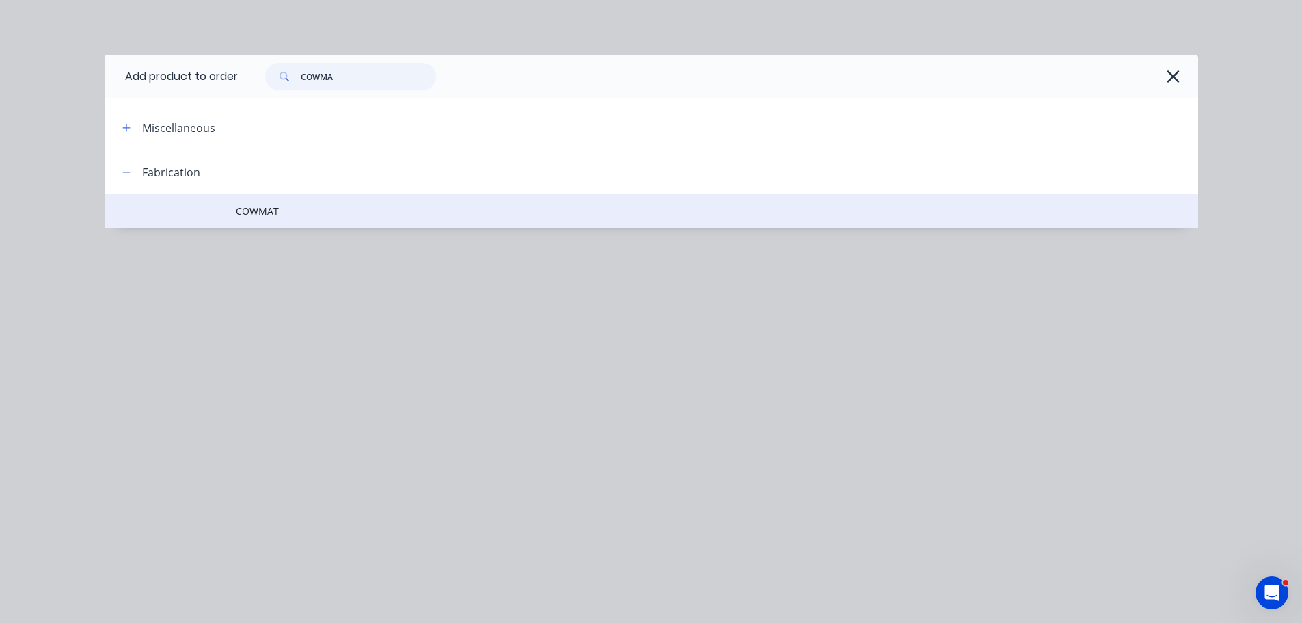
type input "COWMA"
click at [278, 211] on span "COWMAT" at bounding box center [621, 211] width 770 height 14
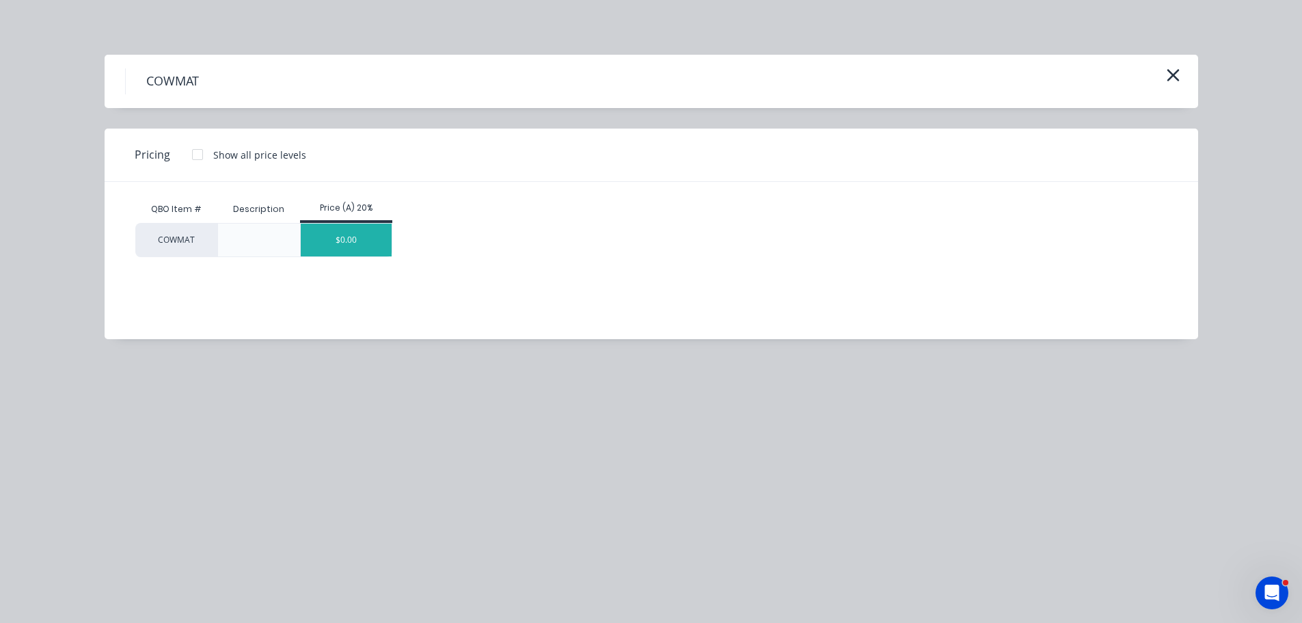
click at [336, 230] on div "$0.00" at bounding box center [346, 240] width 91 height 33
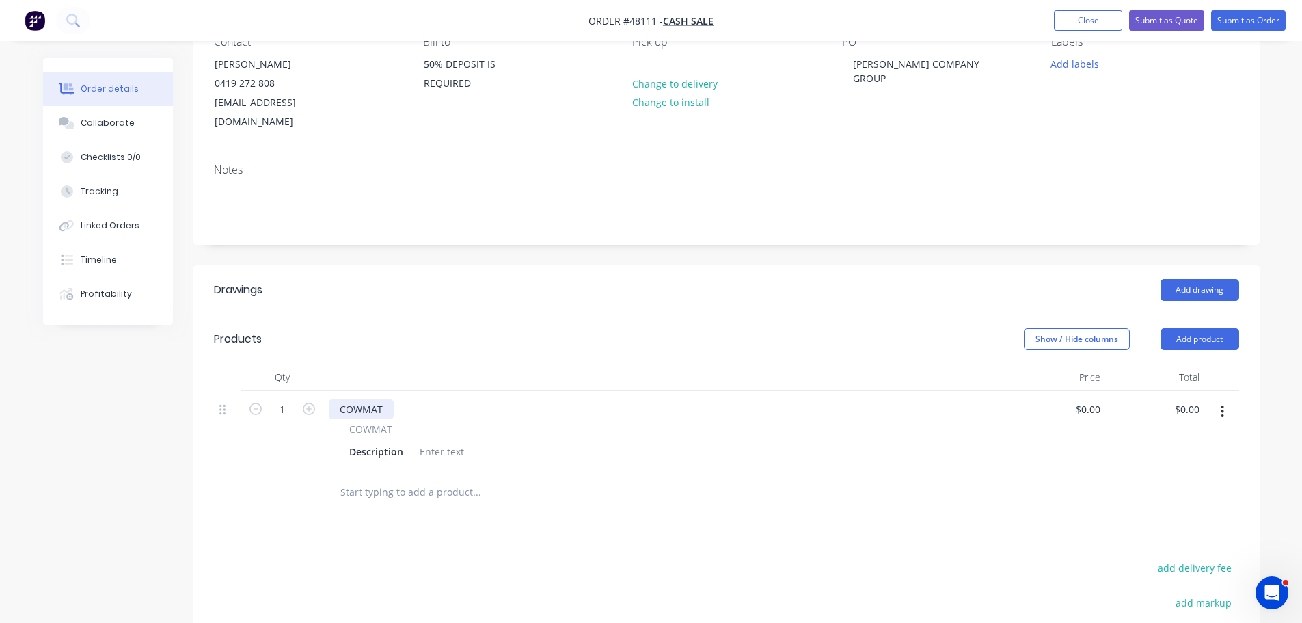
click at [386, 399] on div "COWMAT" at bounding box center [361, 409] width 65 height 20
drag, startPoint x: 402, startPoint y: 437, endPoint x: 273, endPoint y: 436, distance: 128.5
click at [273, 436] on div "1 COWMAT - STAINLESS COWMAT Description $0.00 $0.00 $0.00 $0.00" at bounding box center [727, 430] width 1026 height 79
click at [498, 399] on div "COWMAT - STAINLESS" at bounding box center [665, 409] width 673 height 20
click at [409, 442] on div "Description" at bounding box center [662, 452] width 637 height 20
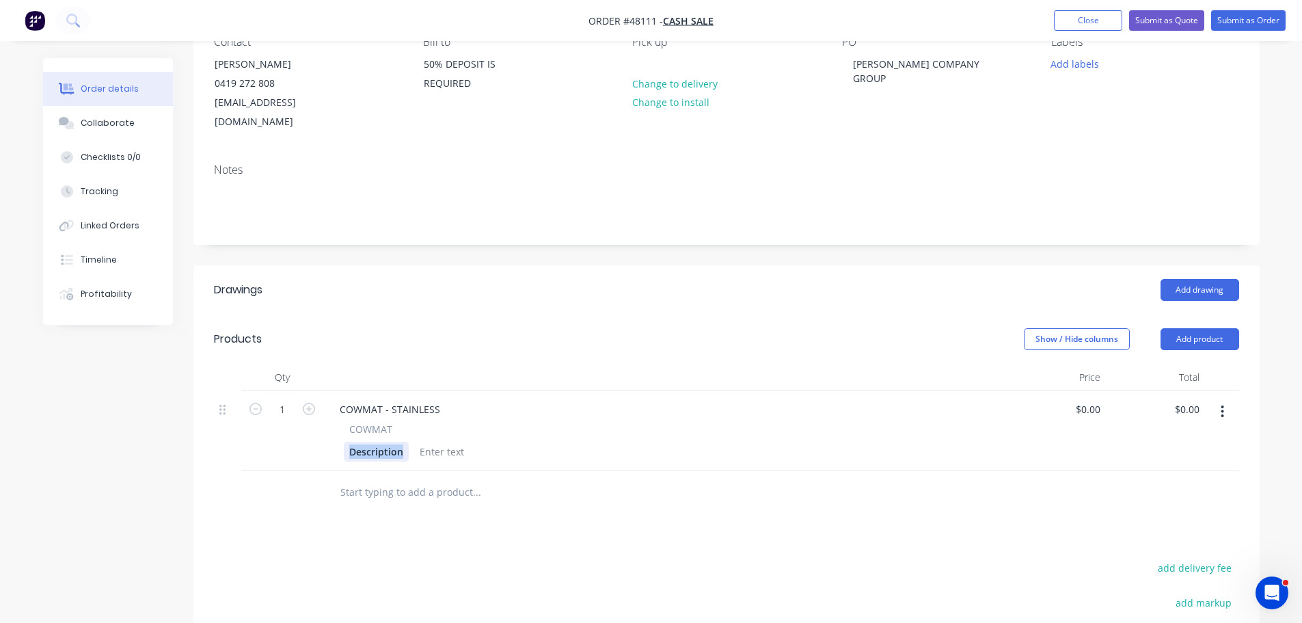
drag, startPoint x: 381, startPoint y: 437, endPoint x: 338, endPoint y: 437, distance: 43.8
click at [338, 437] on div "COWMAT Description" at bounding box center [665, 442] width 673 height 40
click at [444, 442] on div at bounding box center [433, 452] width 55 height 20
click at [1093, 399] on input "0" at bounding box center [1090, 409] width 31 height 20
type input "$151.16"
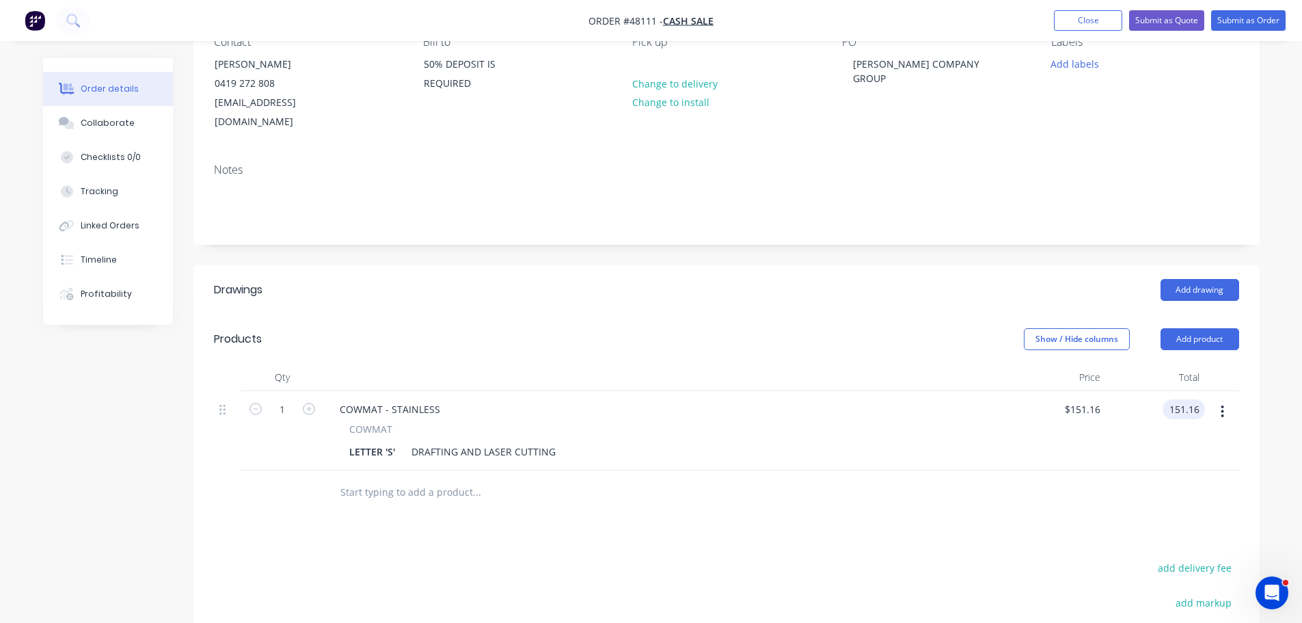
type input "$151.16"
click at [1007, 422] on div "$151.16 $151.16" at bounding box center [1056, 430] width 99 height 79
click at [441, 399] on div "COWMAT - STAINLESS" at bounding box center [390, 409] width 122 height 20
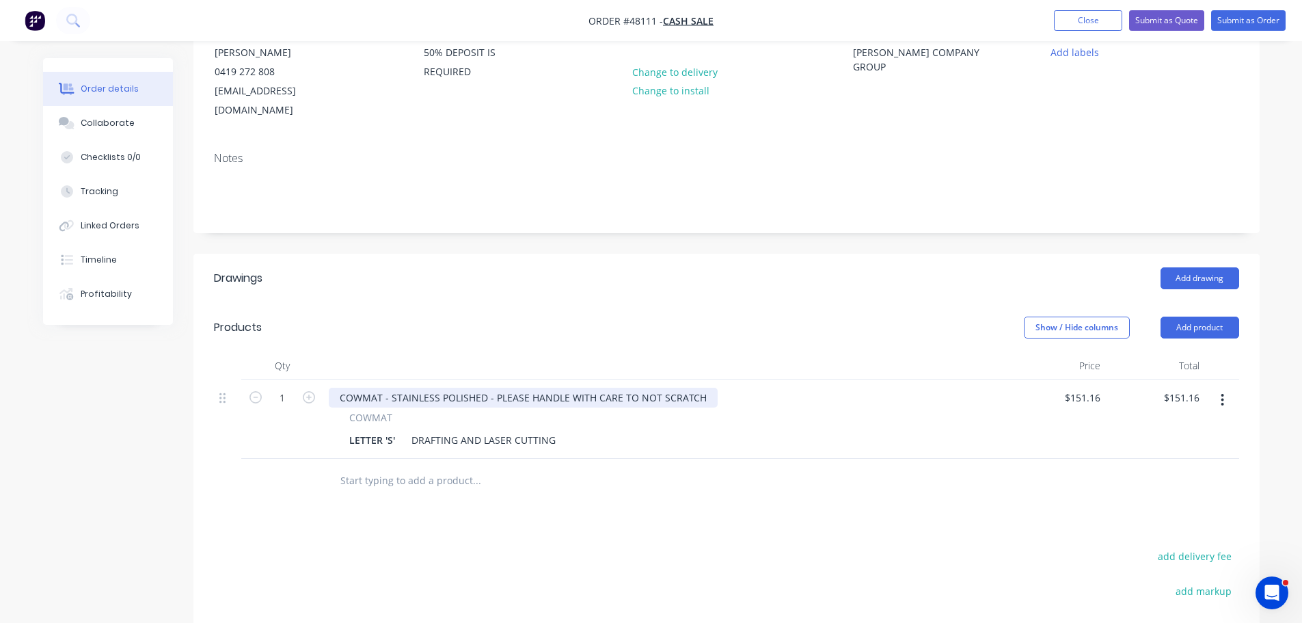
scroll to position [0, 0]
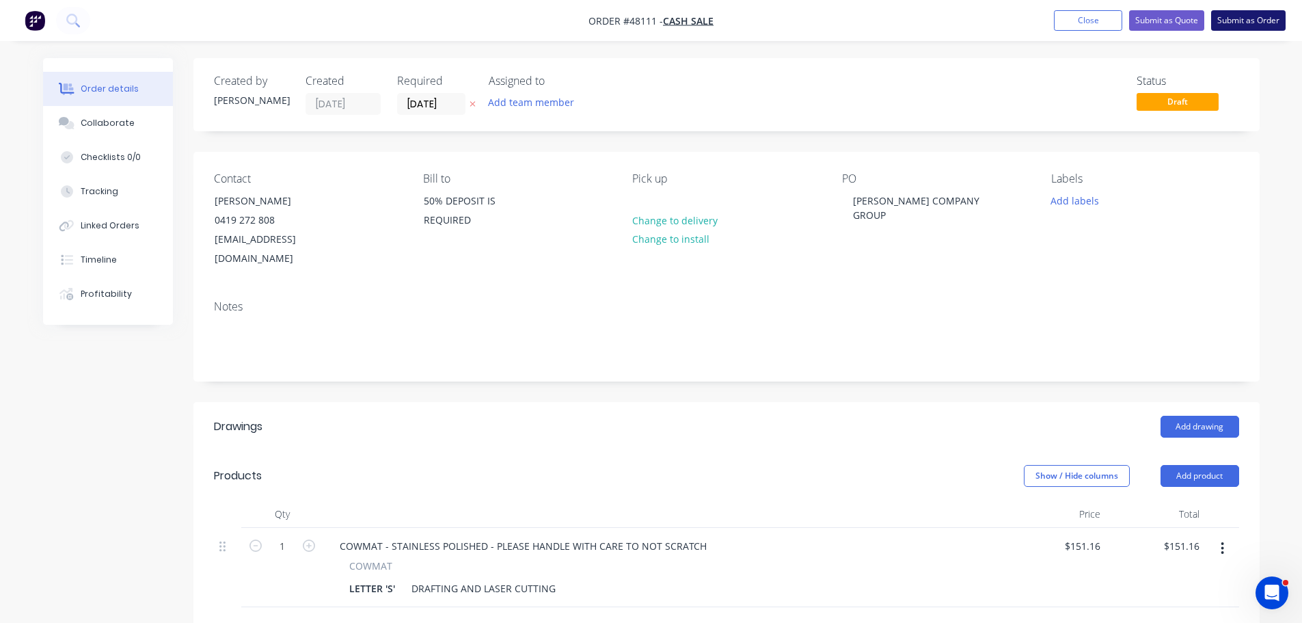
click at [1244, 21] on button "Submit as Order" at bounding box center [1248, 20] width 75 height 21
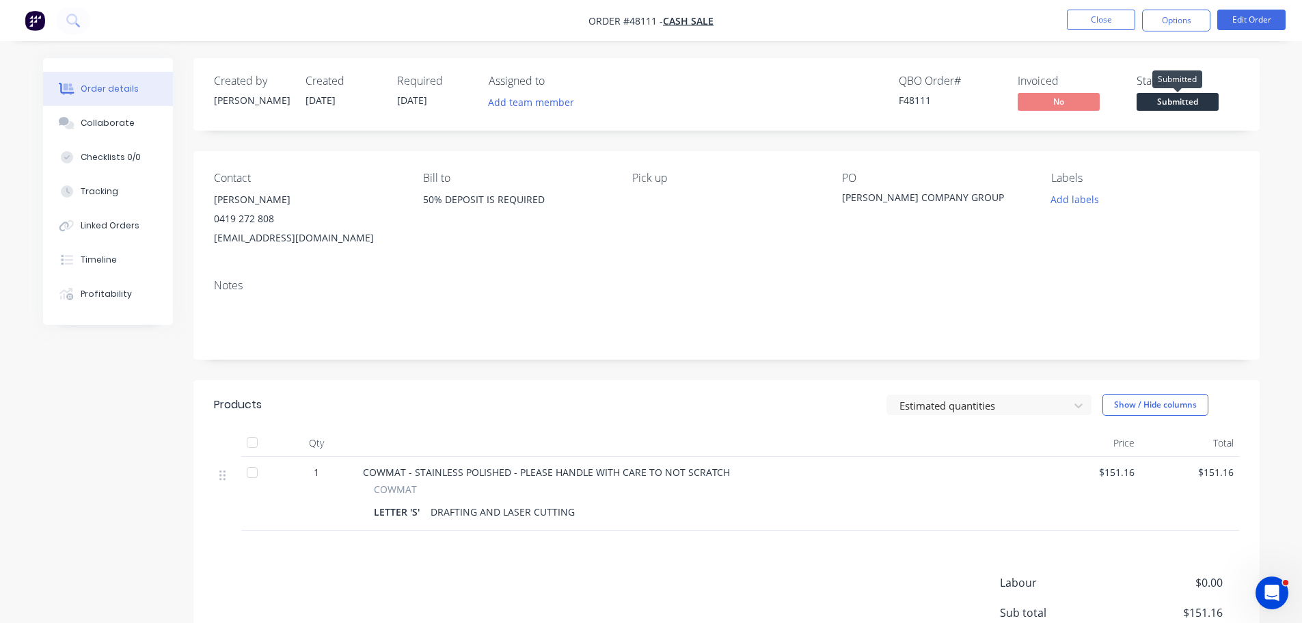
click at [1204, 97] on span "Submitted" at bounding box center [1178, 101] width 82 height 17
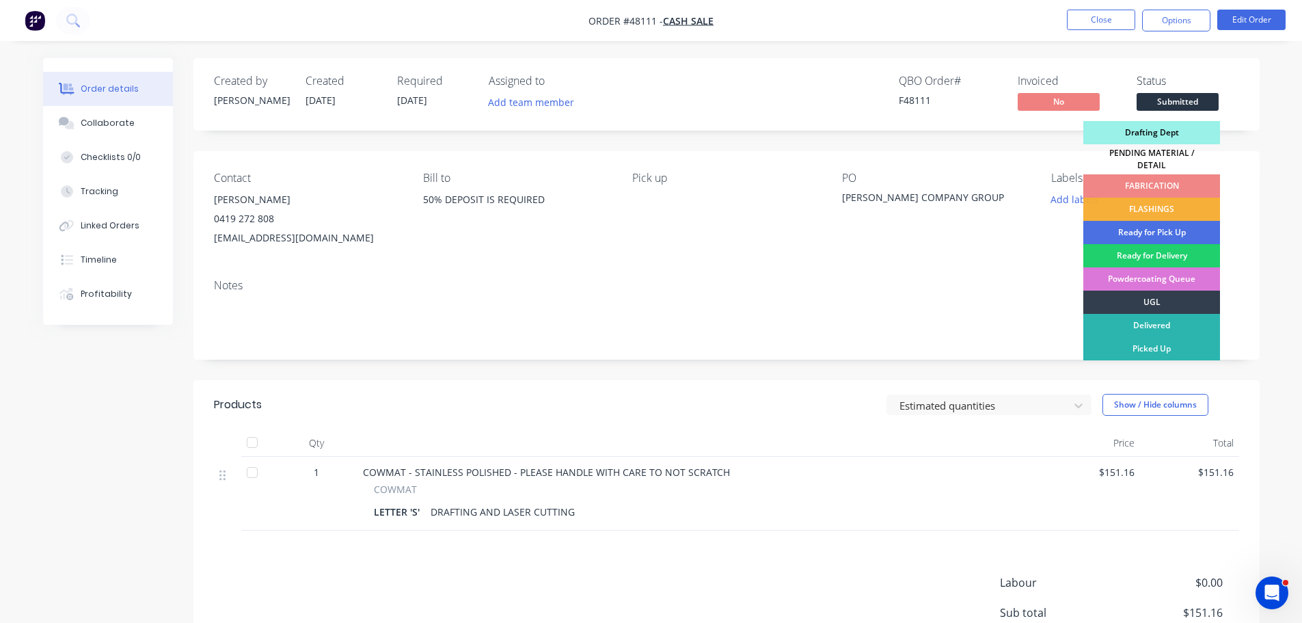
click at [1176, 137] on div "Drafting Dept" at bounding box center [1152, 132] width 137 height 23
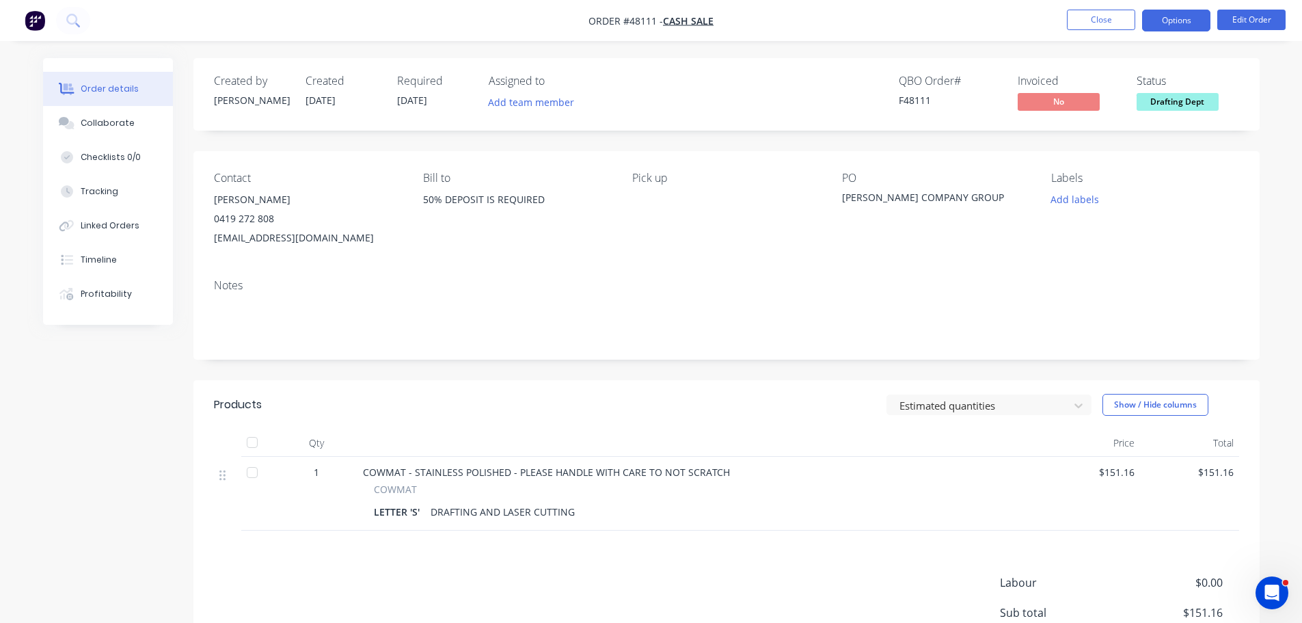
click at [1173, 16] on button "Options" at bounding box center [1176, 21] width 68 height 22
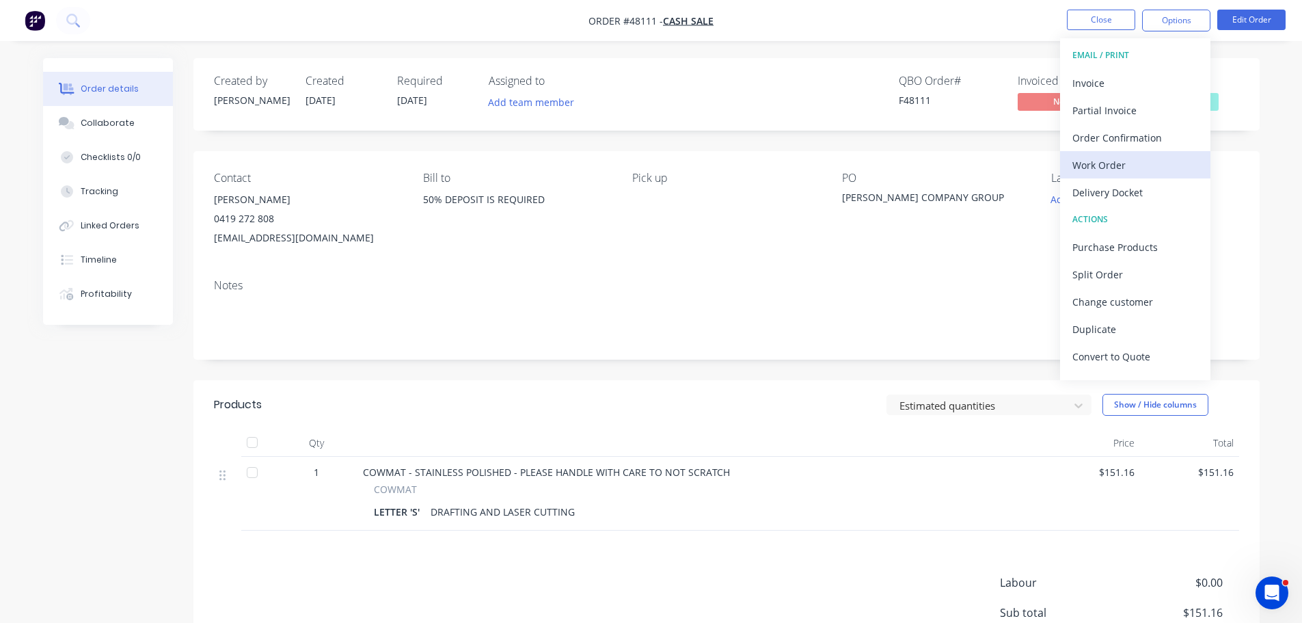
click at [1127, 158] on div "Work Order" at bounding box center [1136, 165] width 126 height 20
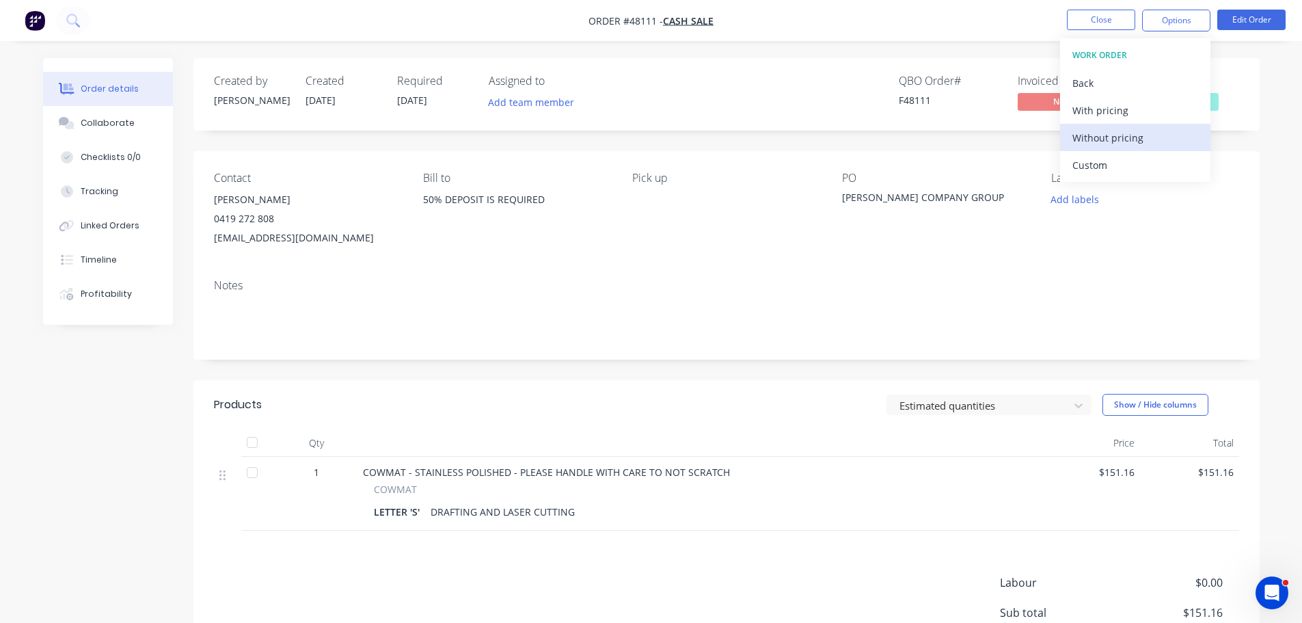
click at [1125, 141] on div "Without pricing" at bounding box center [1136, 138] width 126 height 20
drag, startPoint x: 1261, startPoint y: 75, endPoint x: 1157, endPoint y: 37, distance: 110.1
click at [1259, 75] on div "Order details Collaborate Checklists 0/0 Tracking Linked Orders Timeline Profit…" at bounding box center [651, 401] width 1244 height 686
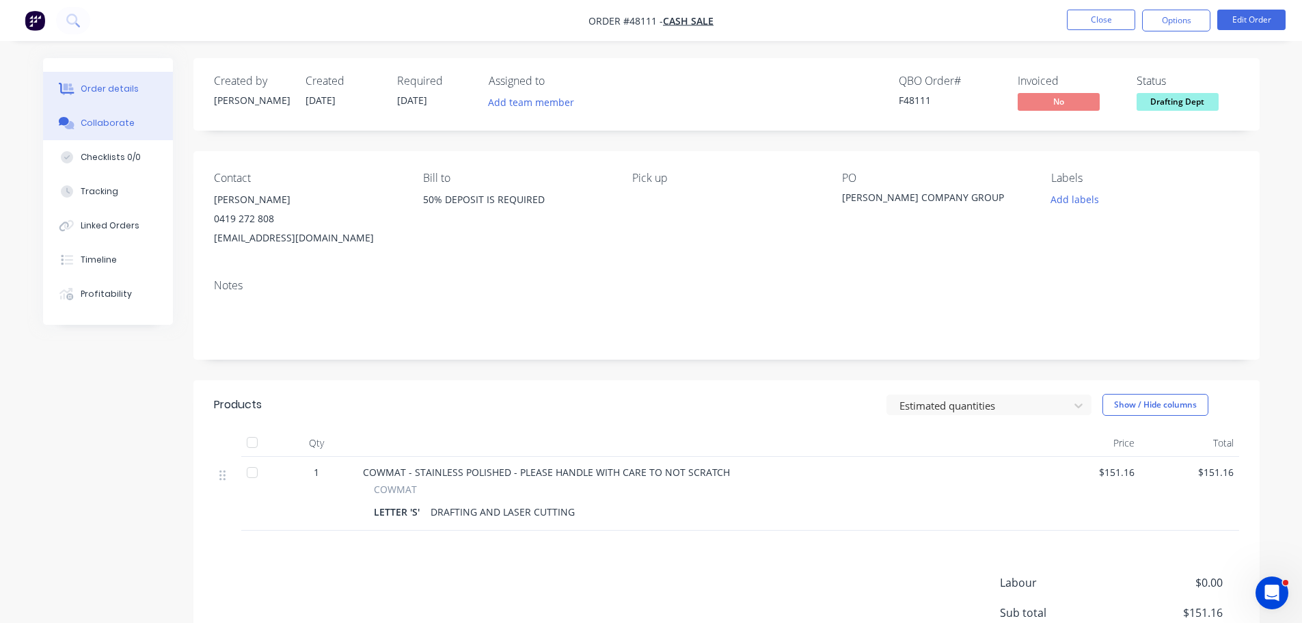
click at [118, 120] on div "Collaborate" at bounding box center [108, 123] width 54 height 12
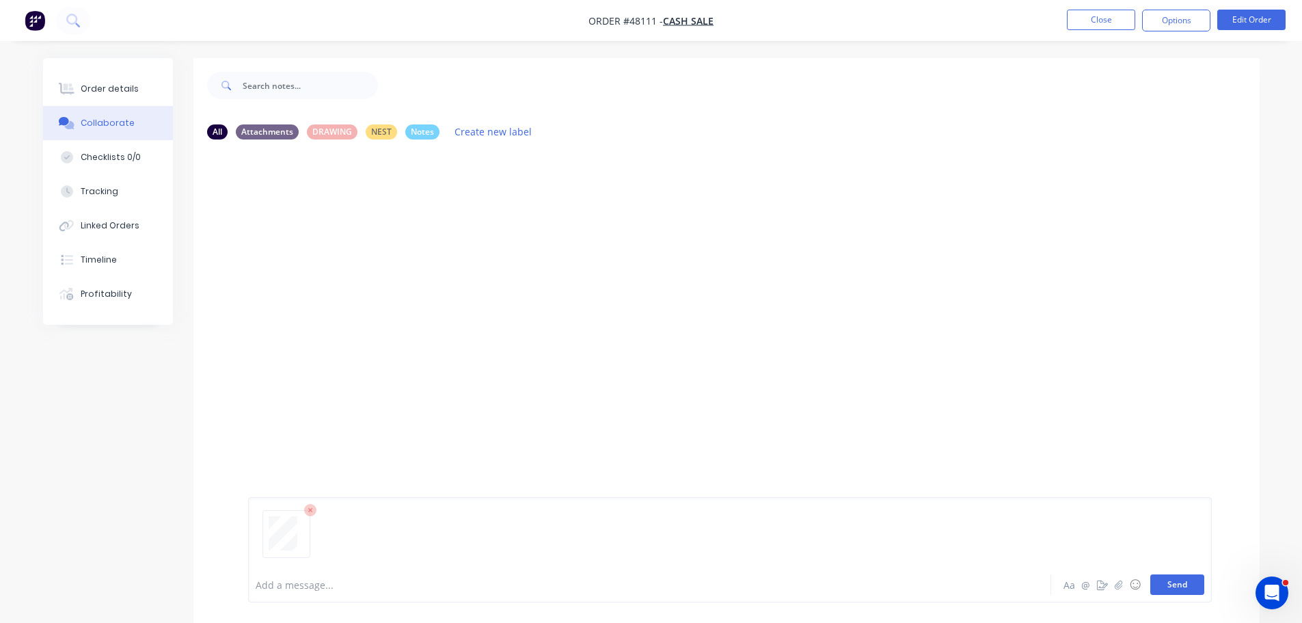
click at [1174, 589] on button "Send" at bounding box center [1178, 584] width 54 height 21
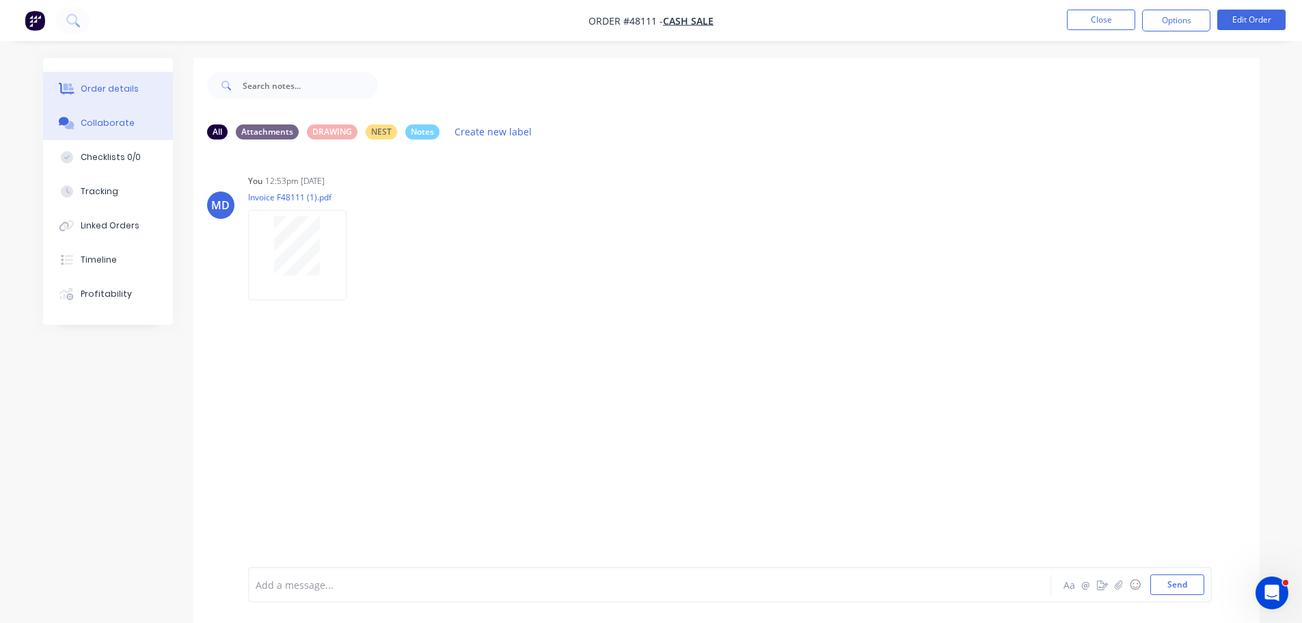
click at [96, 85] on div "Order details" at bounding box center [110, 89] width 58 height 12
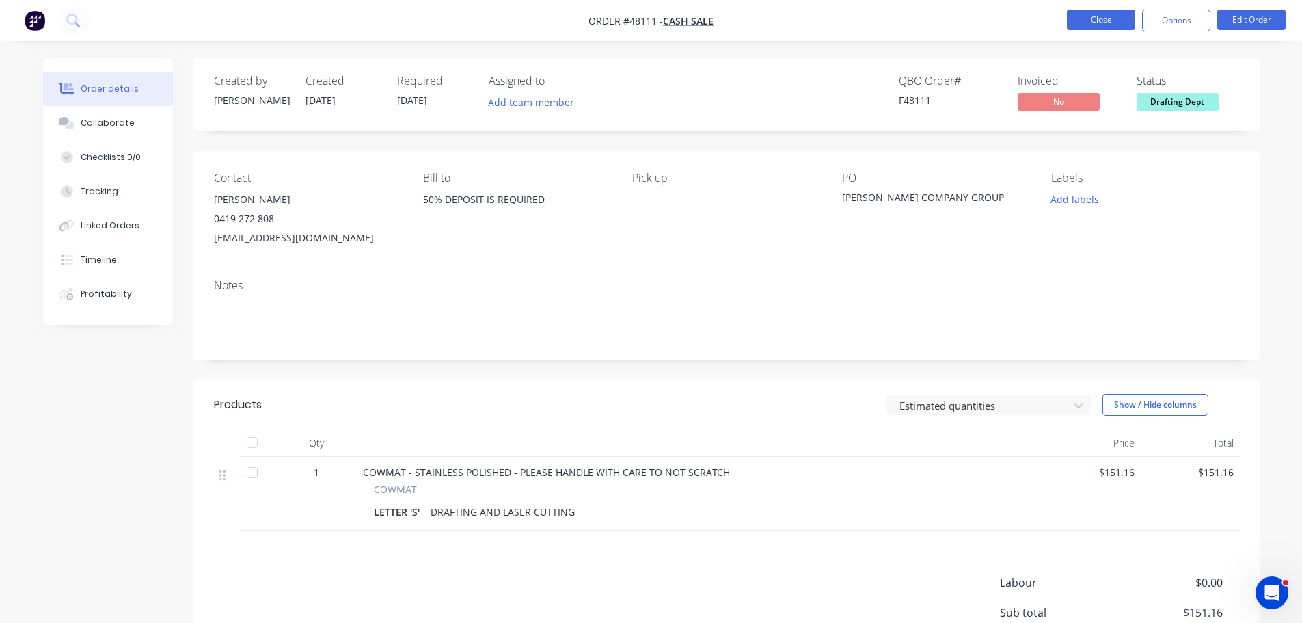
click at [1097, 21] on button "Close" at bounding box center [1101, 20] width 68 height 21
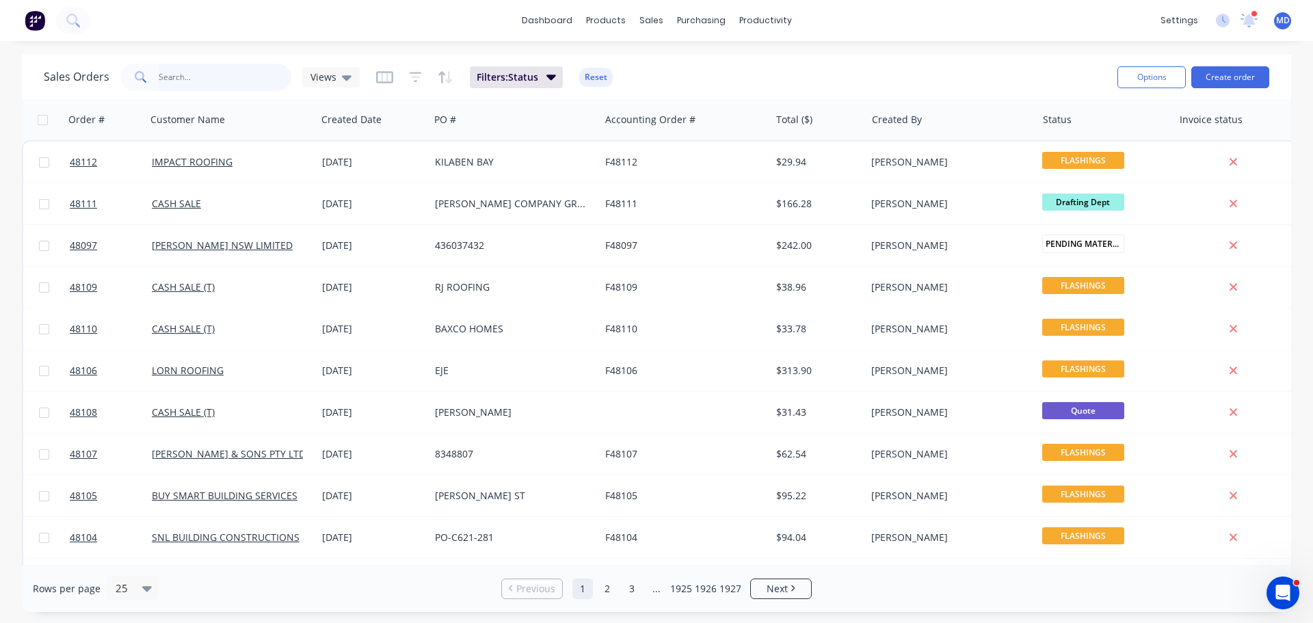
click at [198, 70] on input "text" at bounding box center [225, 77] width 133 height 27
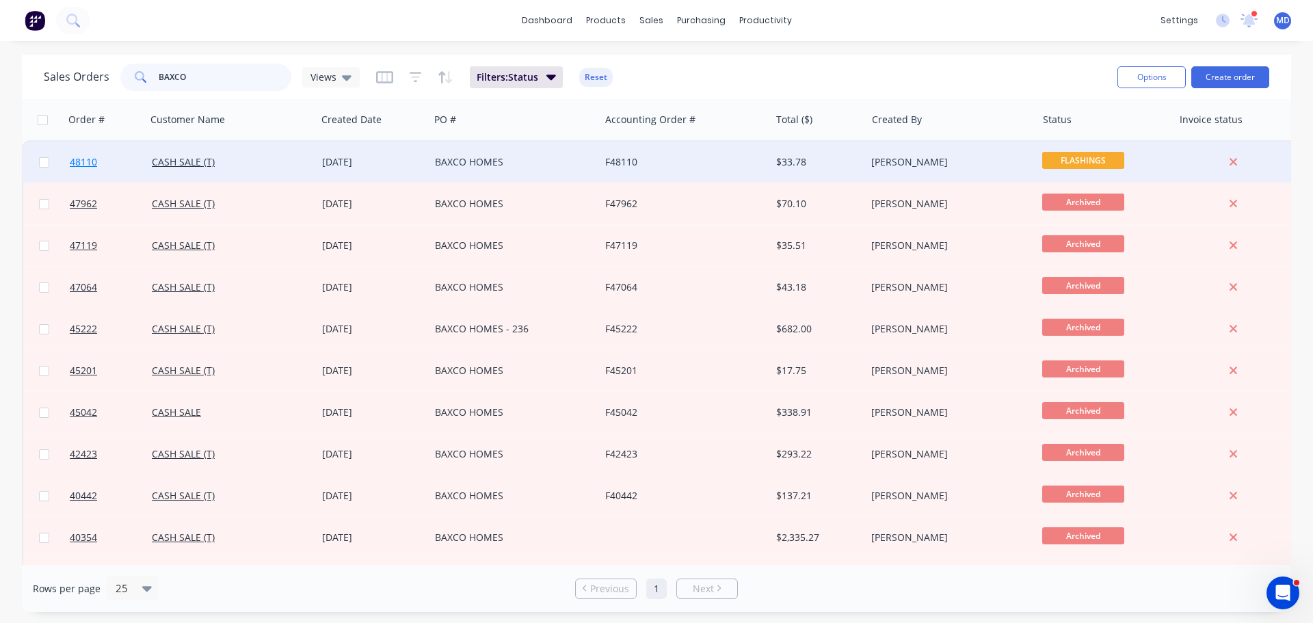
type input "BAXCO"
click at [95, 155] on link "48110" at bounding box center [111, 162] width 82 height 41
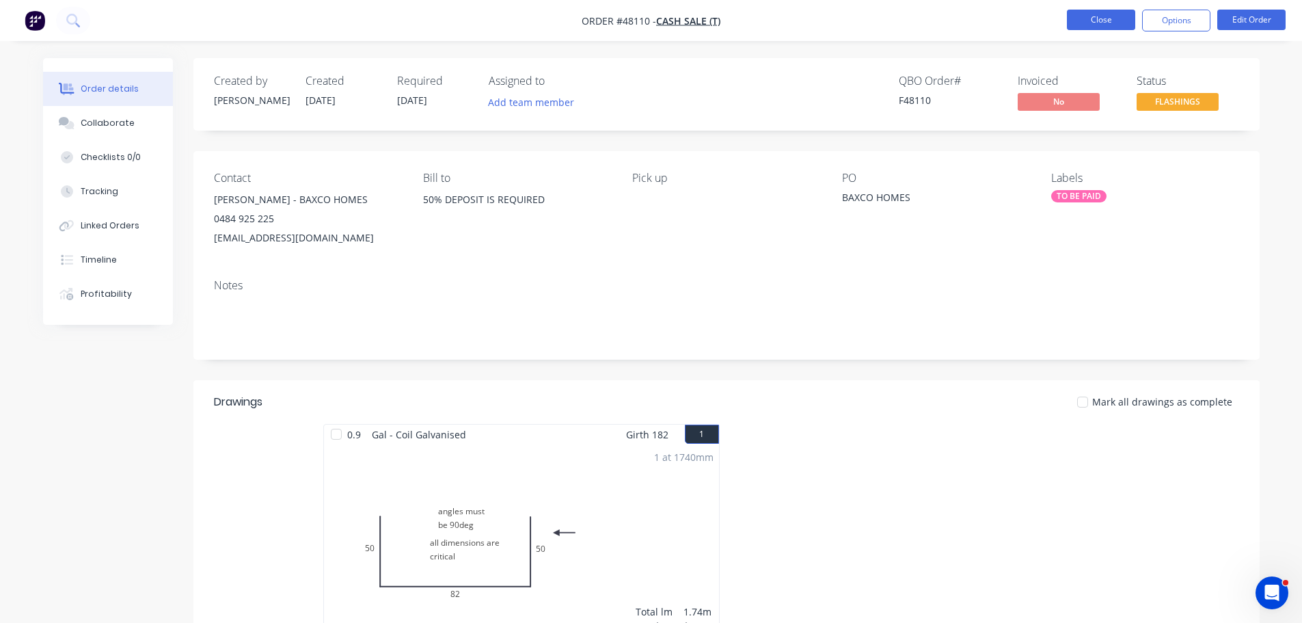
click at [1101, 19] on button "Close" at bounding box center [1101, 20] width 68 height 21
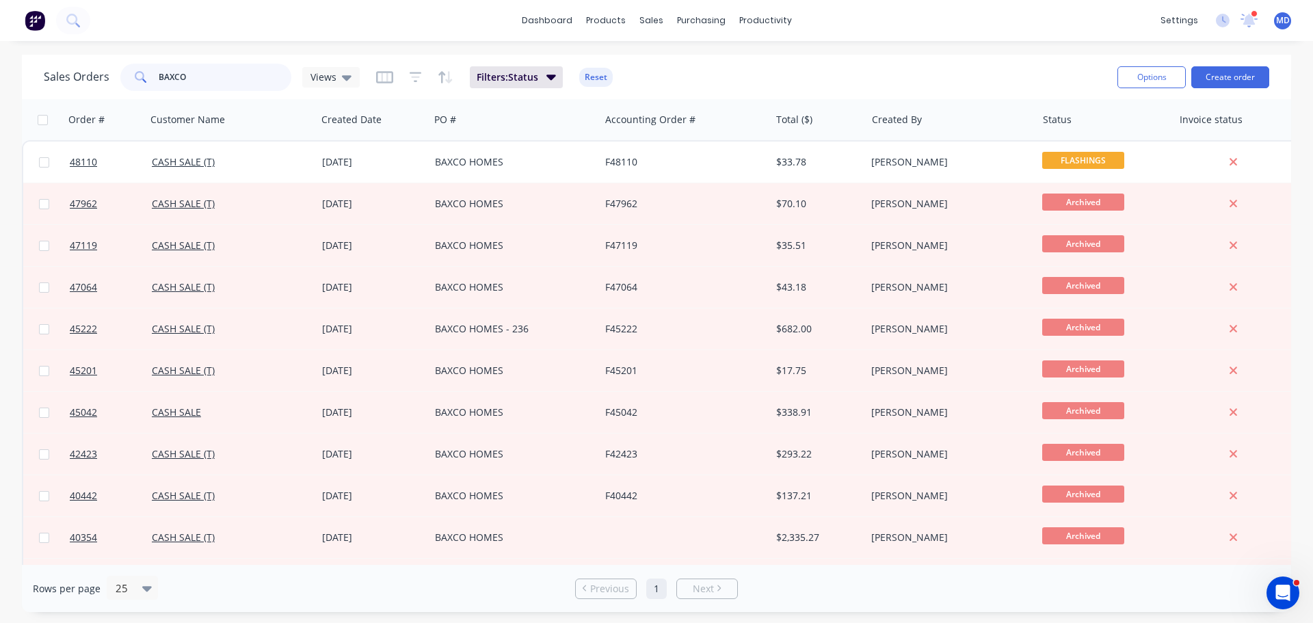
drag, startPoint x: 204, startPoint y: 74, endPoint x: 45, endPoint y: 61, distance: 159.1
click at [45, 67] on div "Sales Orders BAXCO Views" at bounding box center [202, 77] width 316 height 27
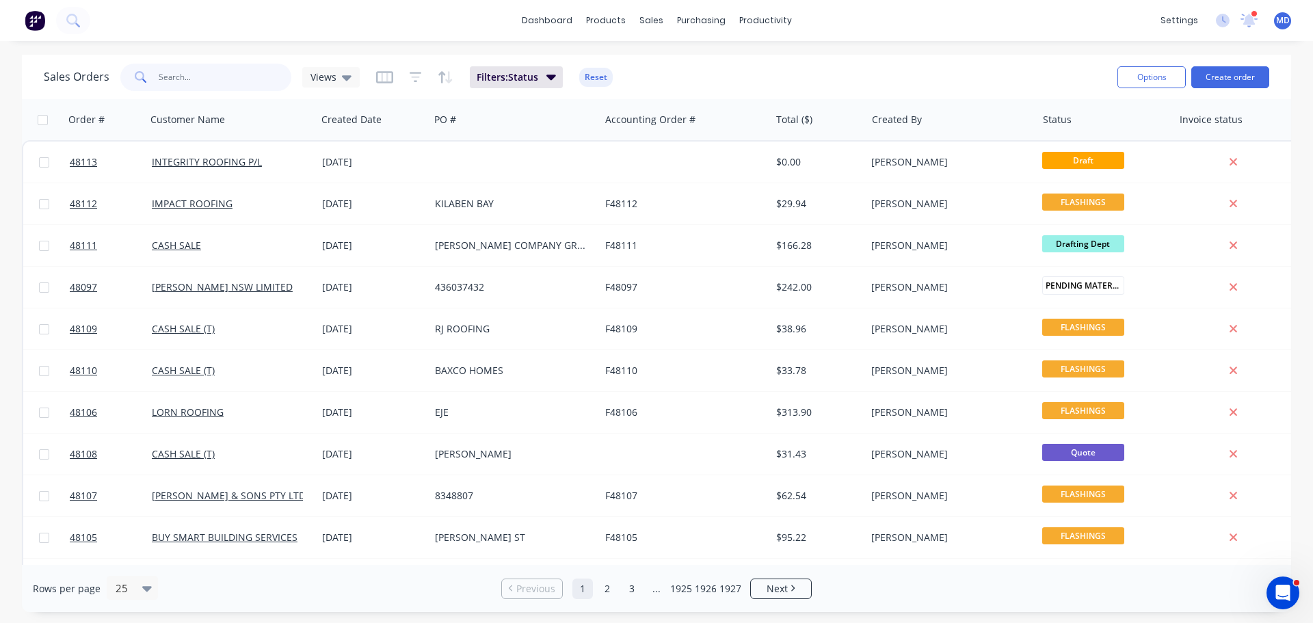
click at [166, 79] on input "text" at bounding box center [225, 77] width 133 height 27
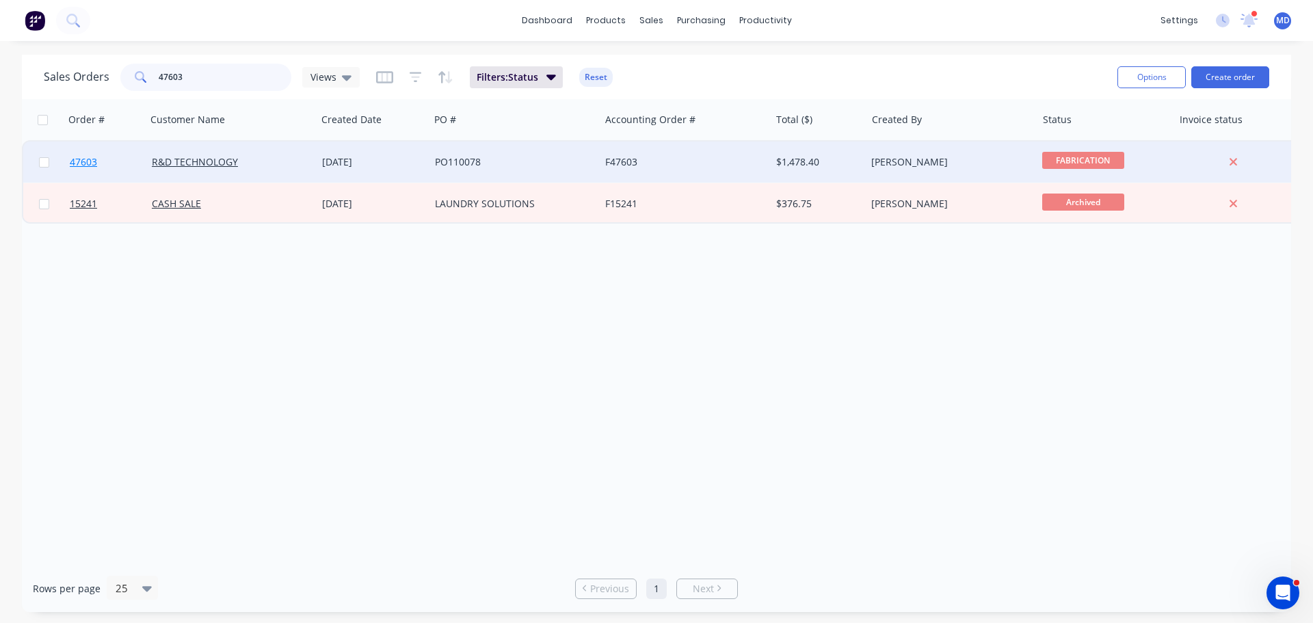
type input "47603"
click at [72, 158] on span "47603" at bounding box center [83, 162] width 27 height 14
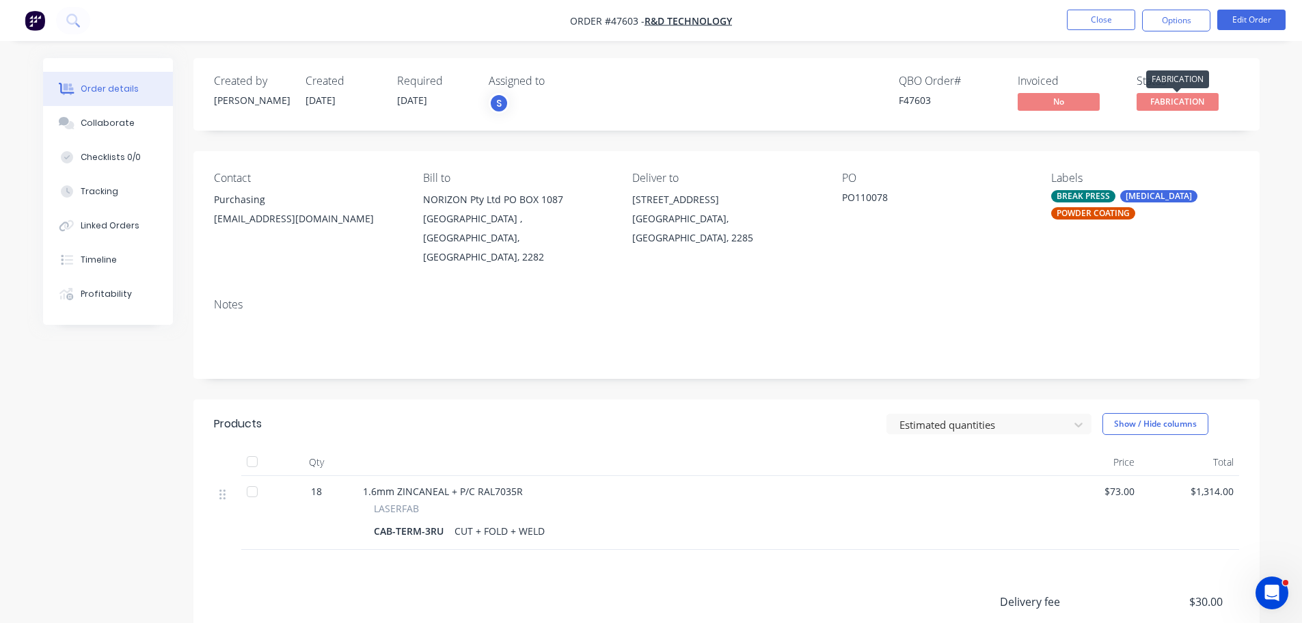
click at [1183, 104] on span "FABRICATION" at bounding box center [1178, 101] width 82 height 17
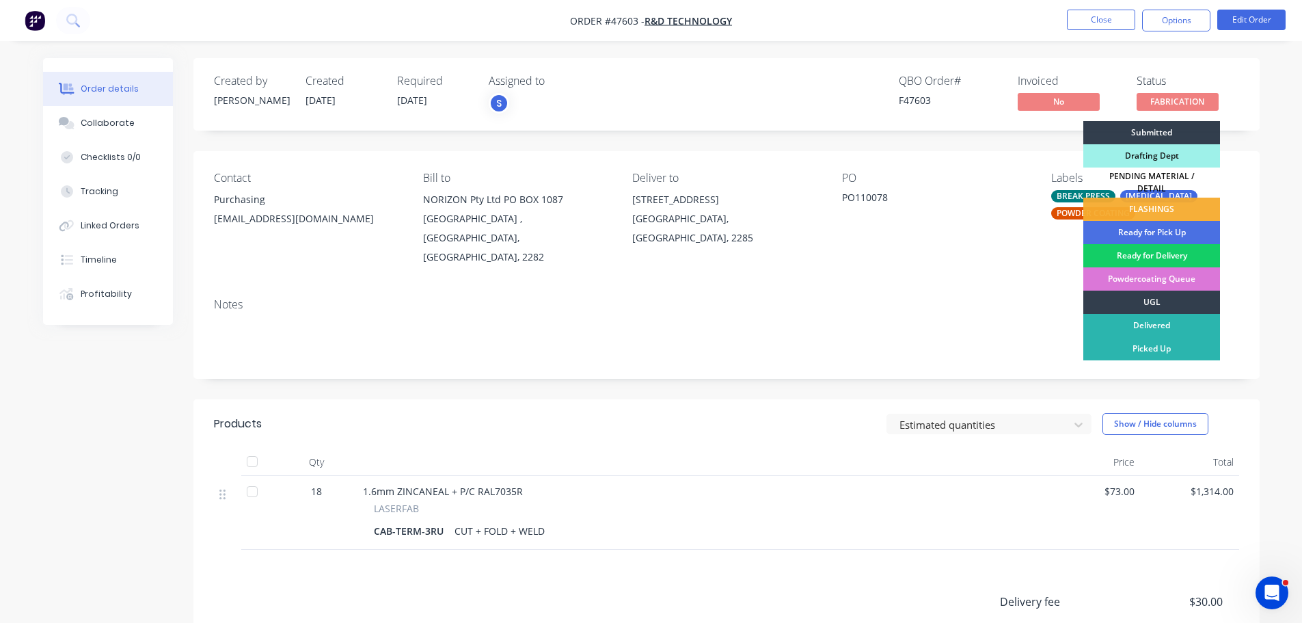
click at [1157, 247] on div "Ready for Delivery" at bounding box center [1152, 255] width 137 height 23
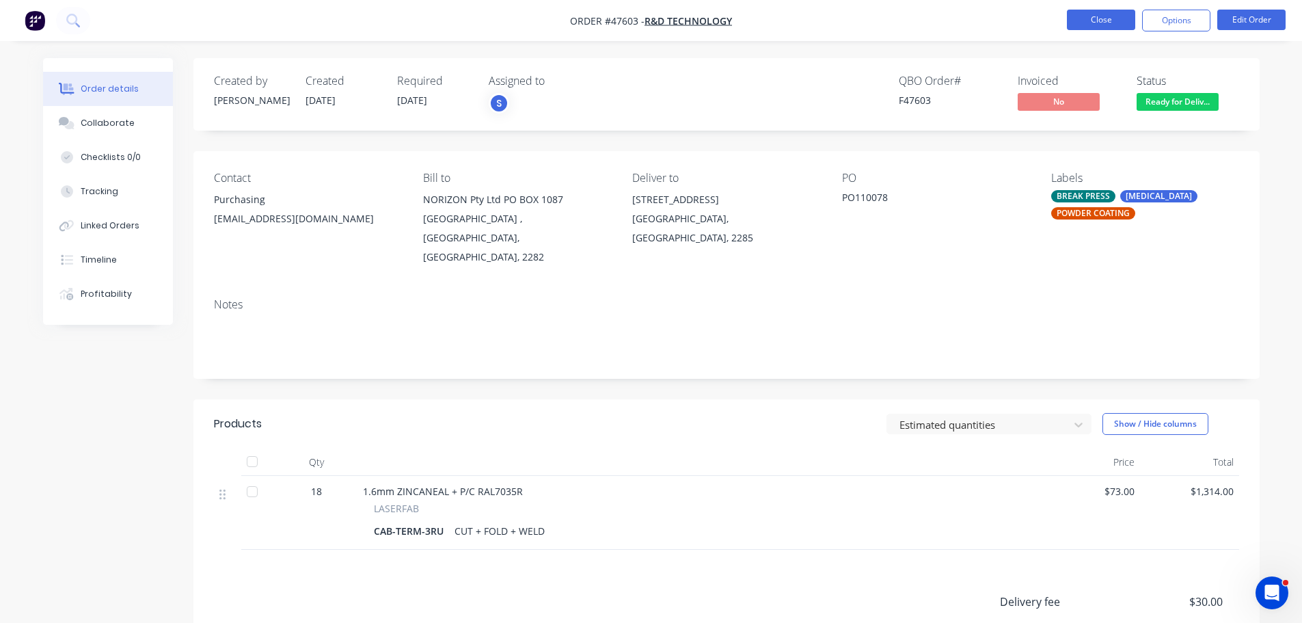
click at [1110, 14] on button "Close" at bounding box center [1101, 20] width 68 height 21
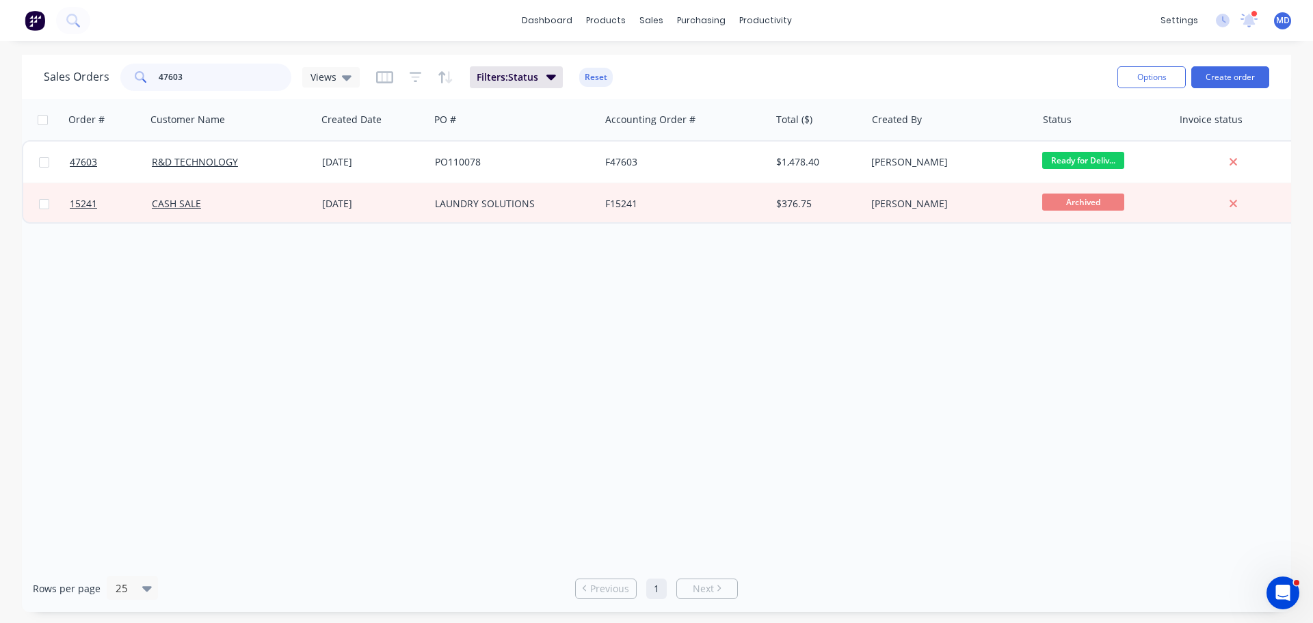
drag, startPoint x: 189, startPoint y: 79, endPoint x: 35, endPoint y: 80, distance: 154.5
click at [36, 83] on div "Sales Orders 47603 Views Filters: Status Reset Options Create order" at bounding box center [656, 77] width 1269 height 44
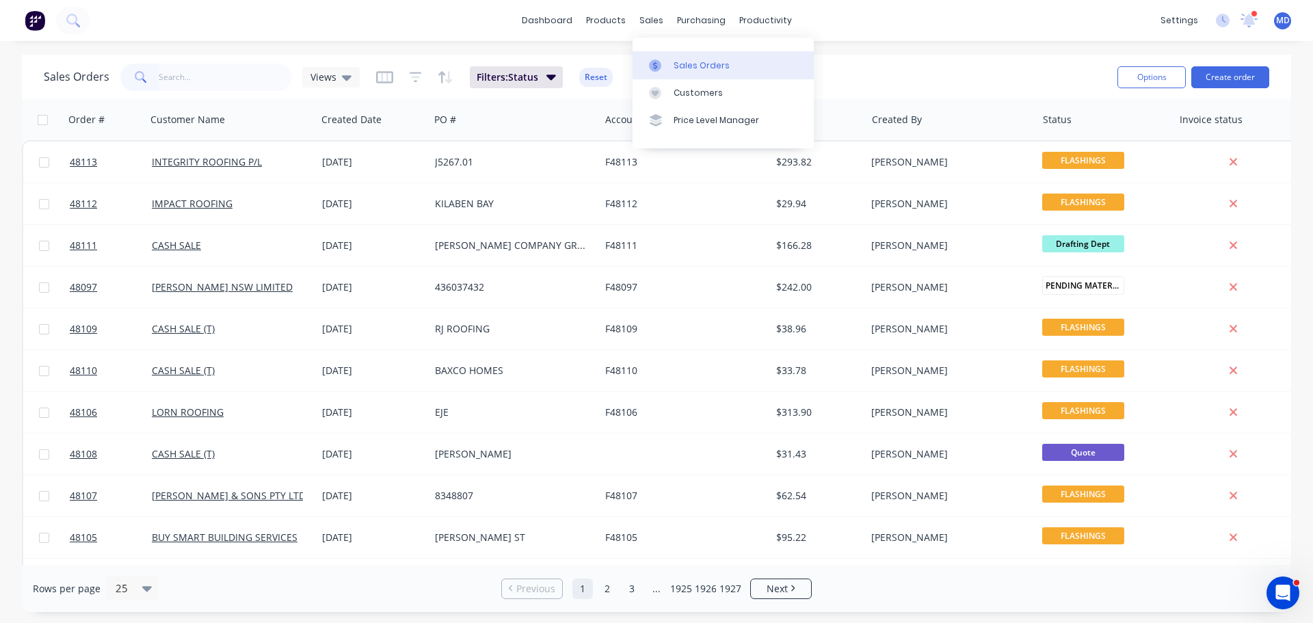
click at [650, 55] on link "Sales Orders" at bounding box center [722, 64] width 181 height 27
click at [1237, 79] on button "Create order" at bounding box center [1230, 77] width 78 height 22
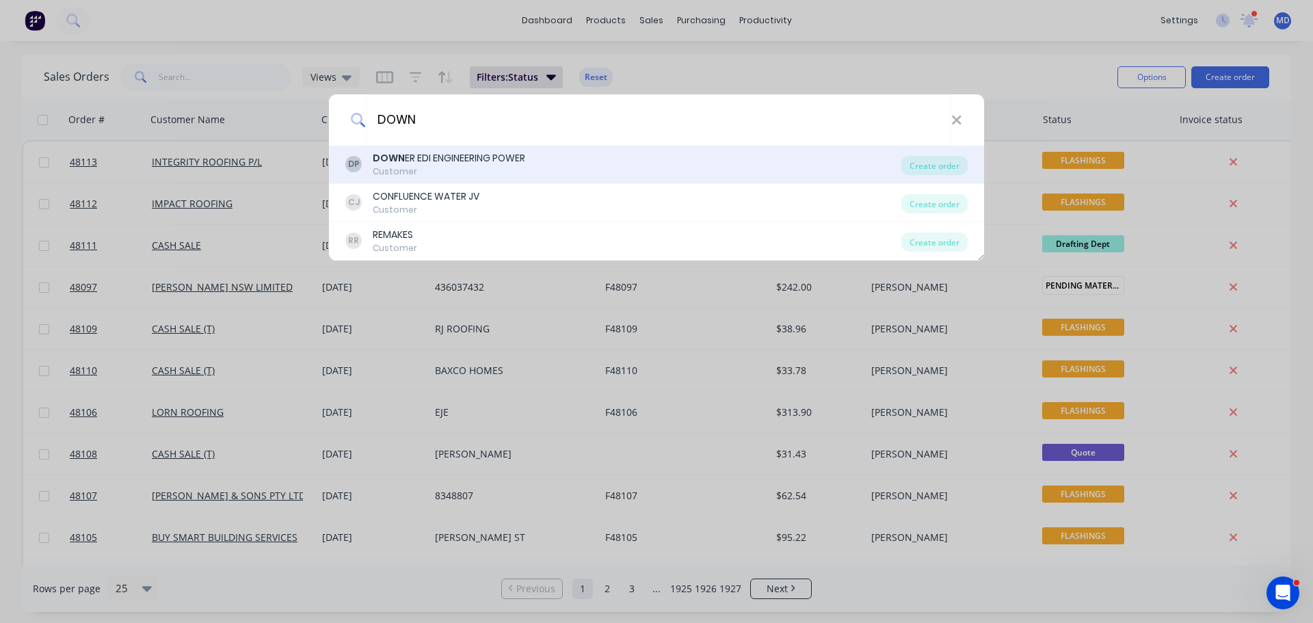
type input "DOWN"
click at [489, 151] on div "DOWN ER EDI ENGINEERING POWER" at bounding box center [449, 158] width 152 height 14
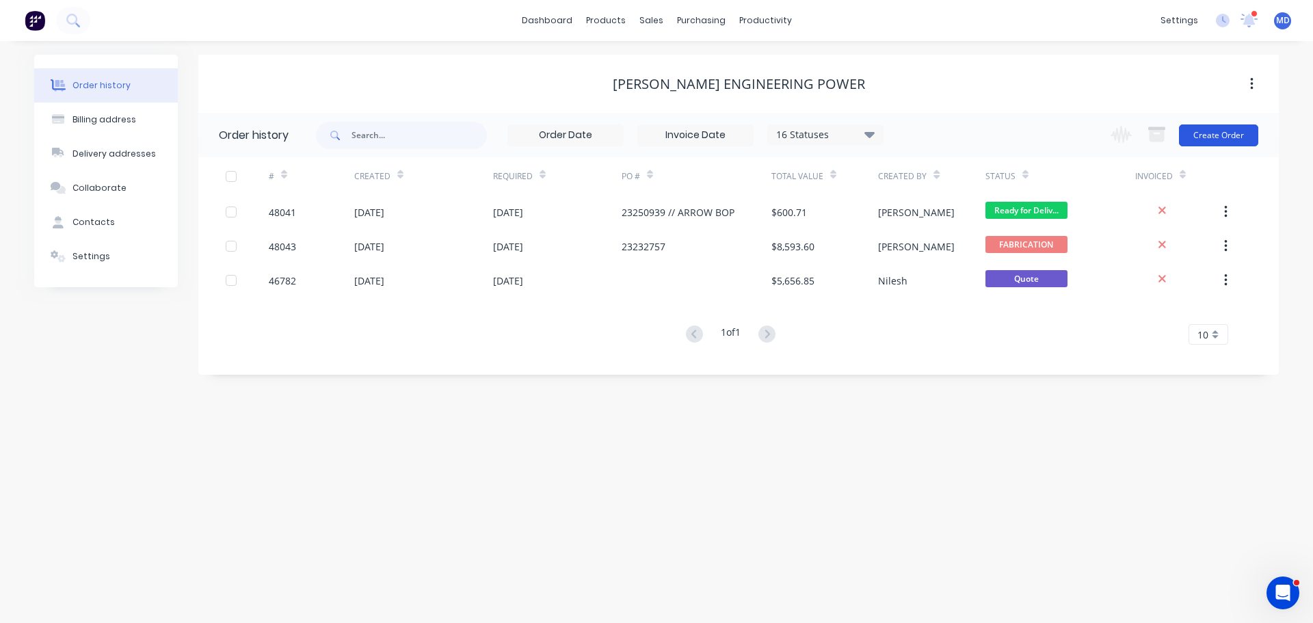
click at [1206, 142] on button "Create Order" at bounding box center [1218, 135] width 79 height 22
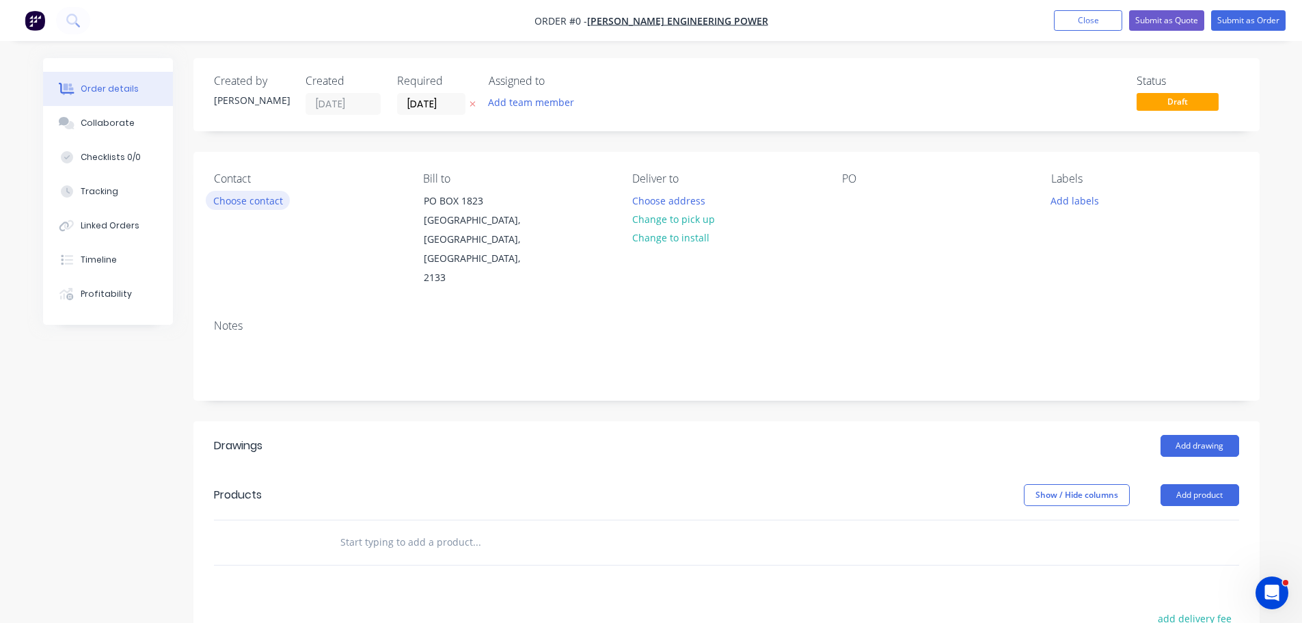
click at [263, 203] on button "Choose contact" at bounding box center [248, 200] width 84 height 18
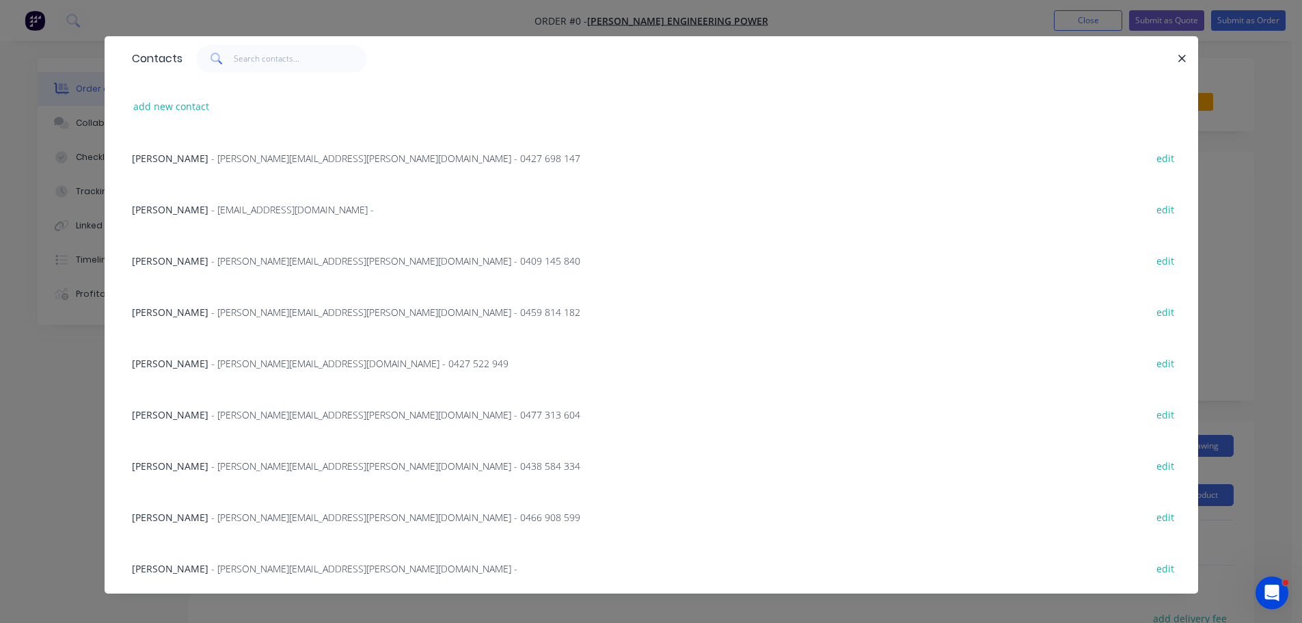
scroll to position [29, 0]
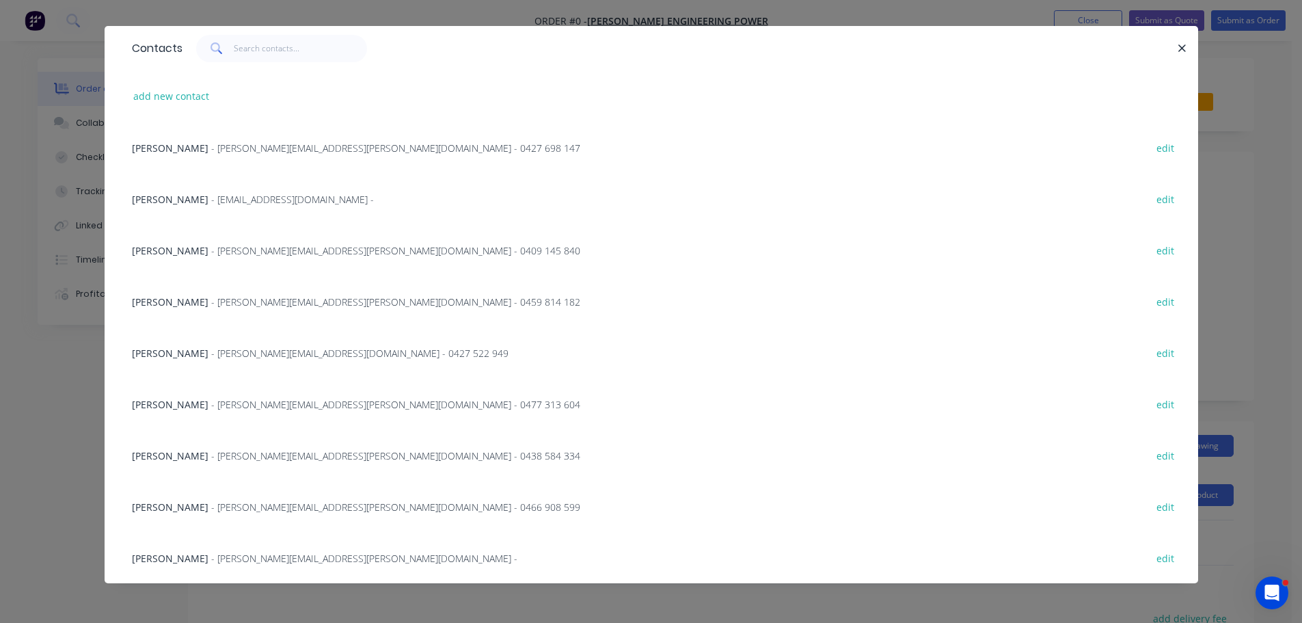
click at [227, 548] on div "GARRETT MARSHALL - garrett.marshall@downergroup.com - edit" at bounding box center [651, 557] width 1053 height 51
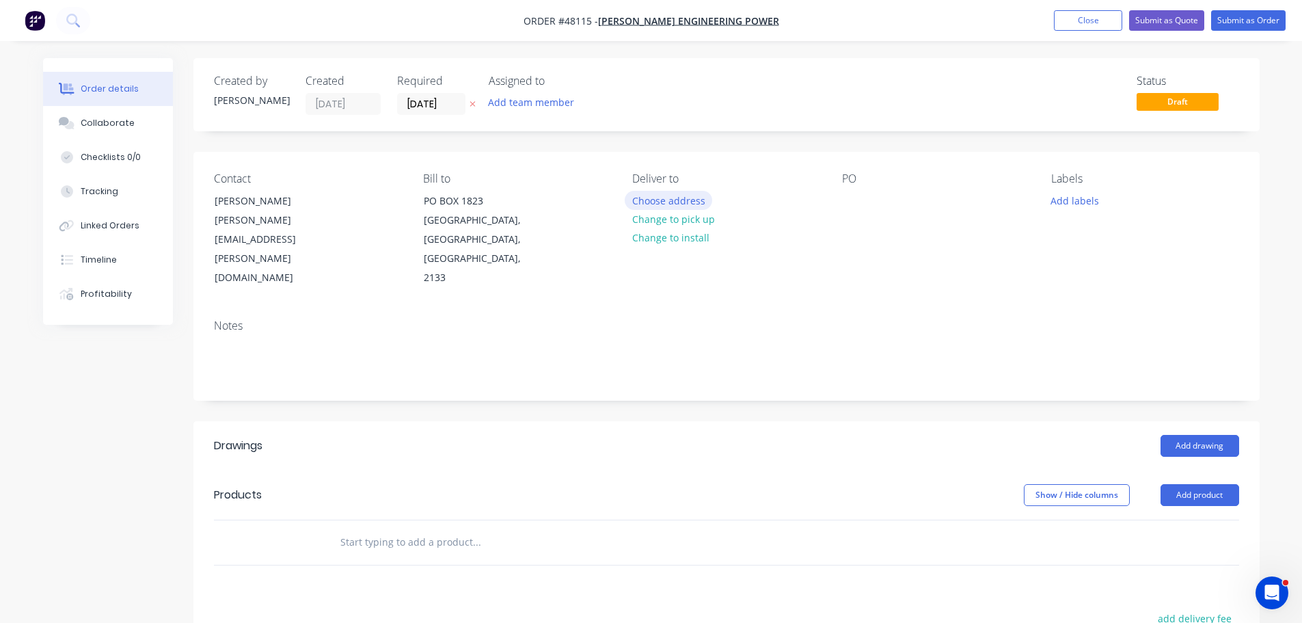
click at [654, 204] on button "Choose address" at bounding box center [669, 200] width 88 height 18
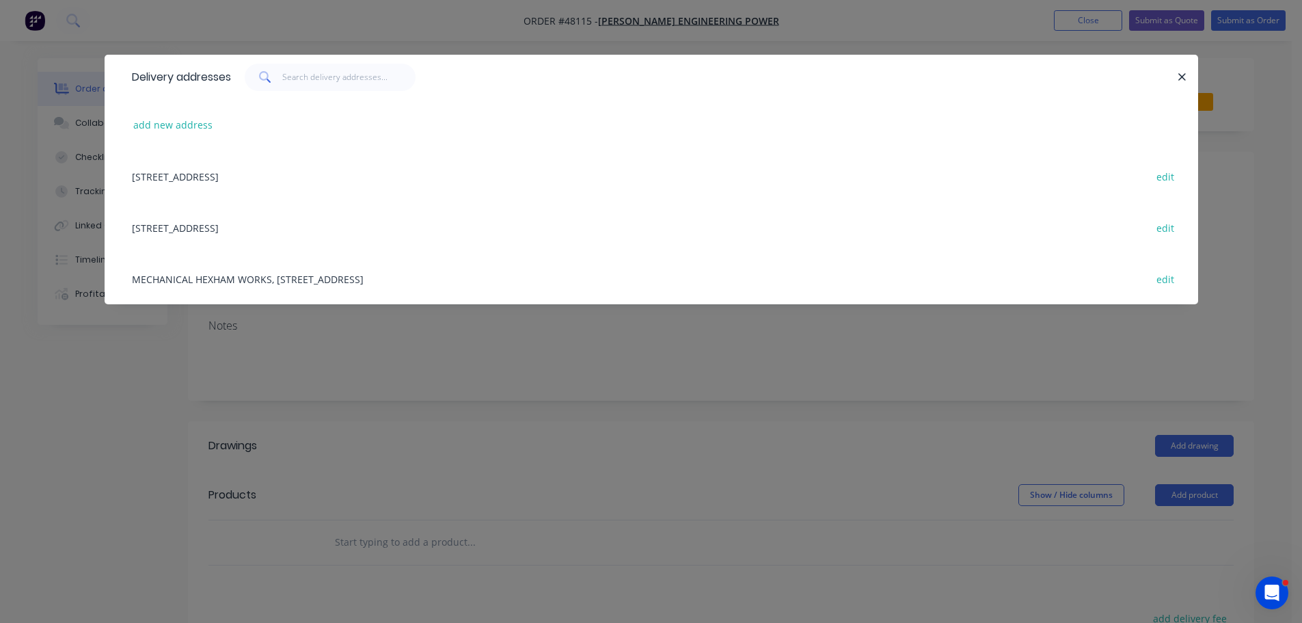
click at [232, 282] on div "MECHANICAL HEXHAM WORKS, Unit 6 / 16 GALLEGHAN ST, HEXHAM, New South Wales, Aus…" at bounding box center [651, 278] width 1053 height 51
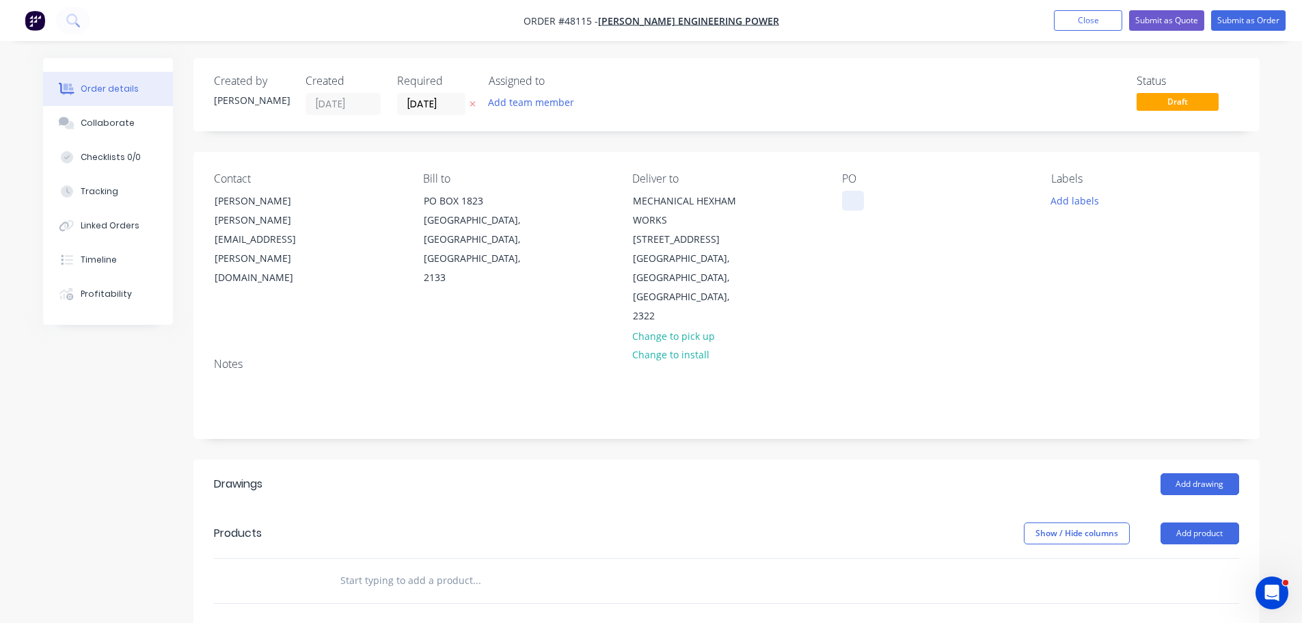
click at [850, 199] on div at bounding box center [853, 201] width 22 height 20
click at [1180, 473] on button "Add drawing" at bounding box center [1200, 484] width 79 height 22
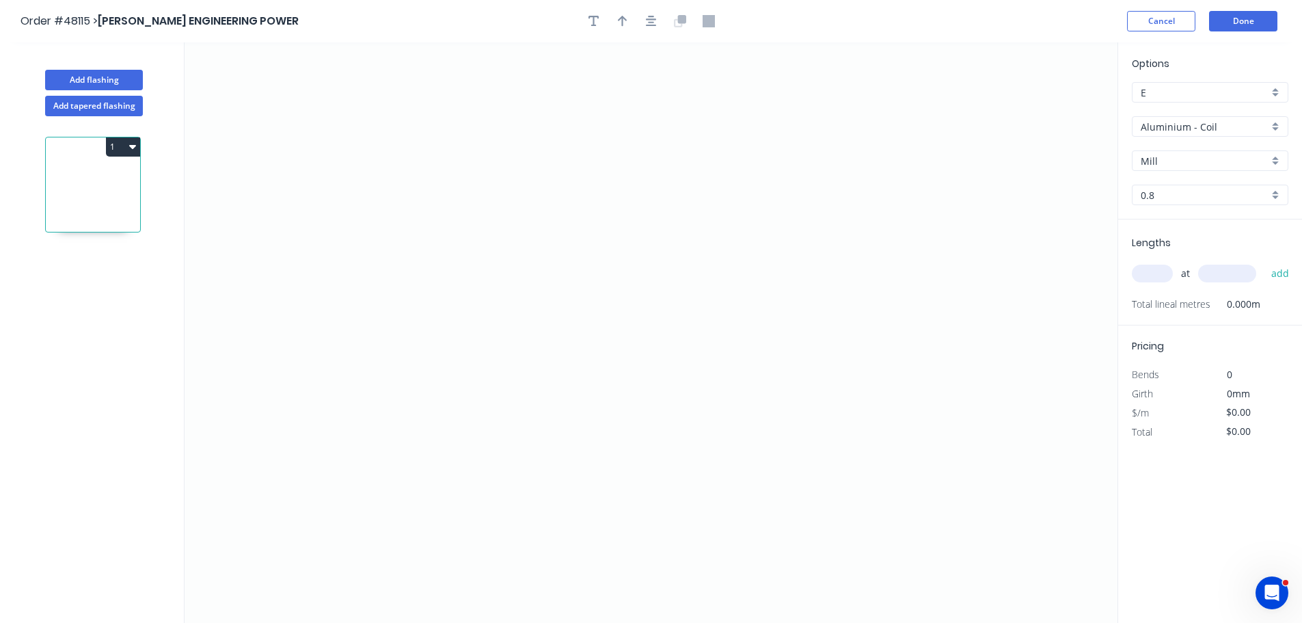
click at [1170, 122] on input "Aluminium - Coil" at bounding box center [1205, 127] width 128 height 14
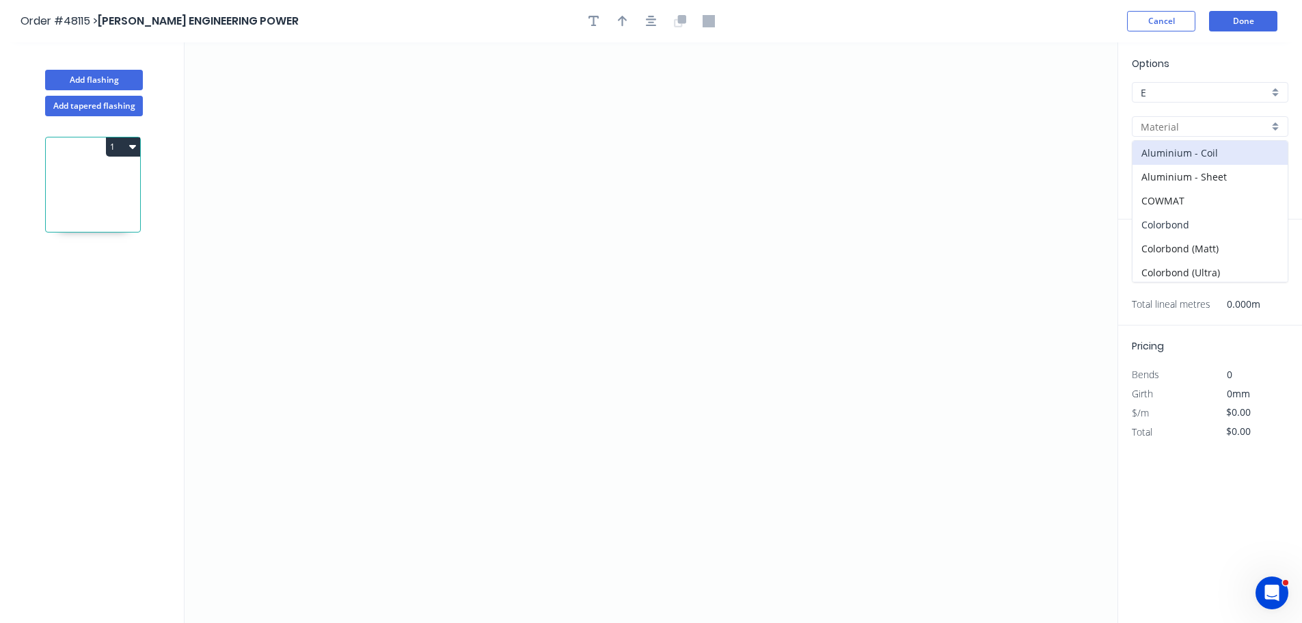
drag, startPoint x: 1174, startPoint y: 224, endPoint x: 1173, endPoint y: 193, distance: 30.8
click at [1174, 224] on div "Colorbond" at bounding box center [1210, 225] width 155 height 24
type input "Colorbond"
type input "Basalt"
type input "0.55"
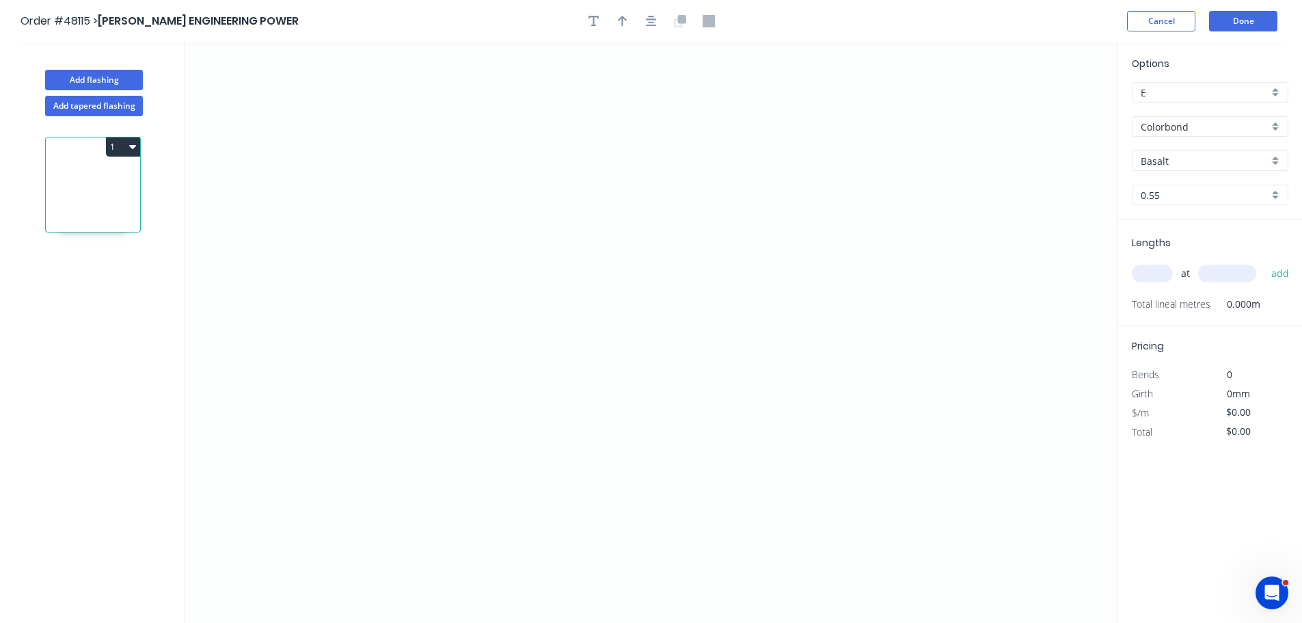
click at [1175, 165] on input "Basalt" at bounding box center [1205, 161] width 128 height 14
click at [1185, 231] on div "Classic Cream" at bounding box center [1210, 235] width 155 height 24
type input "Classic Cream"
click at [279, 343] on icon "0" at bounding box center [651, 332] width 933 height 580
click at [544, 271] on icon at bounding box center [412, 307] width 265 height 72
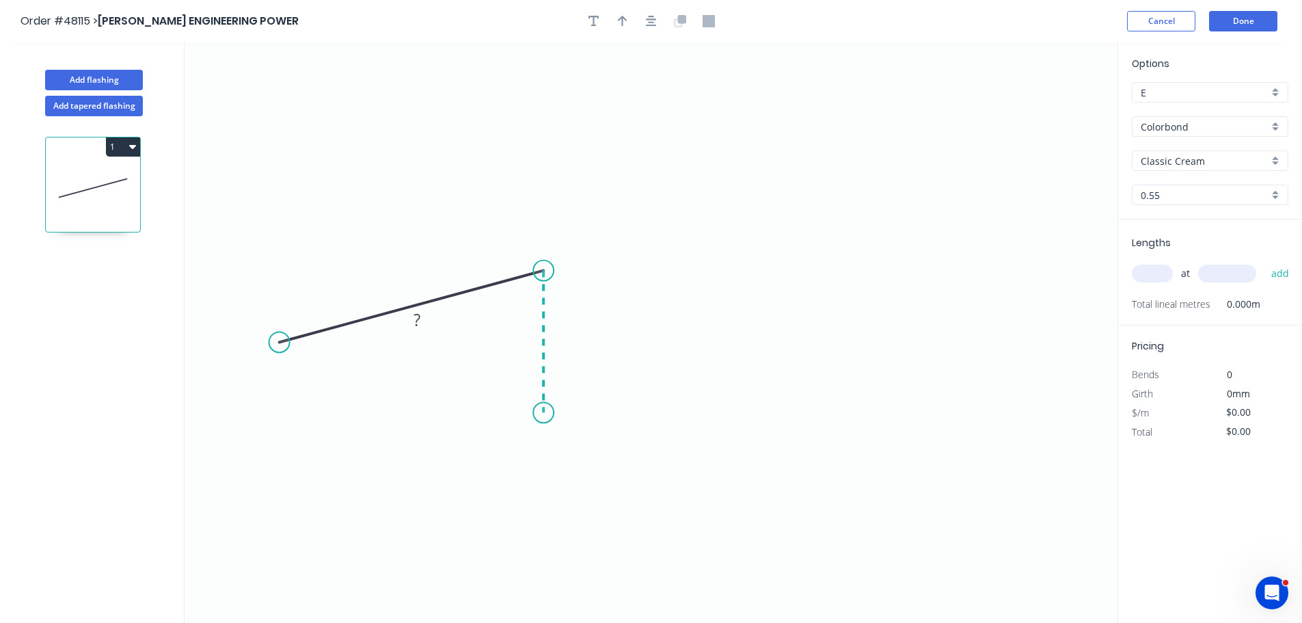
click at [536, 413] on icon "0 ?" at bounding box center [651, 332] width 933 height 580
click at [885, 417] on icon "0 ? ? ? º" at bounding box center [651, 332] width 933 height 580
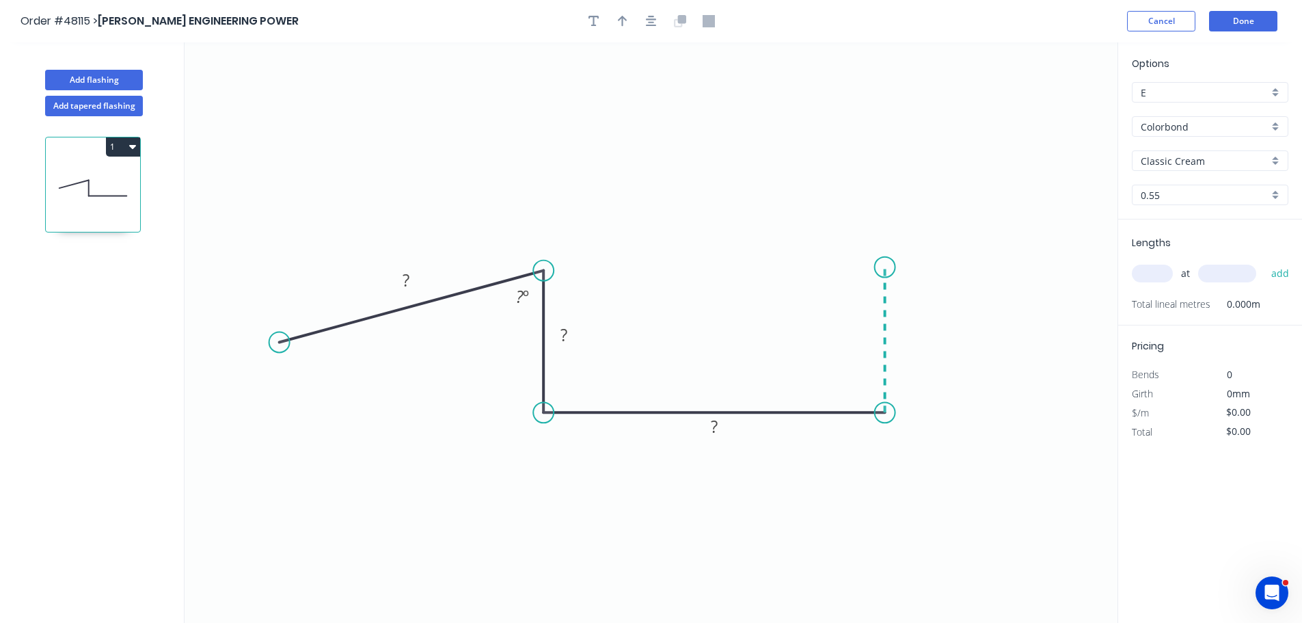
click at [885, 267] on icon "0 ? ? ? ? º" at bounding box center [651, 332] width 933 height 580
click at [1117, 365] on icon "0 ? ? ? ? ? º" at bounding box center [651, 332] width 933 height 580
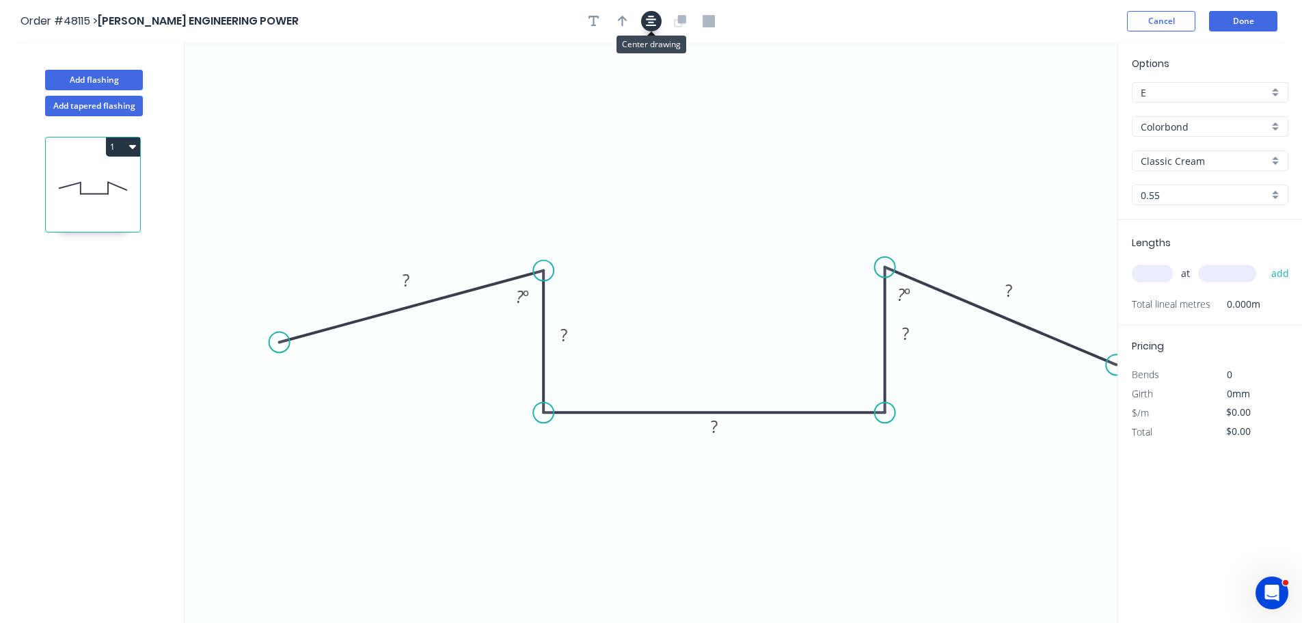
click at [646, 26] on icon "button" at bounding box center [651, 21] width 11 height 12
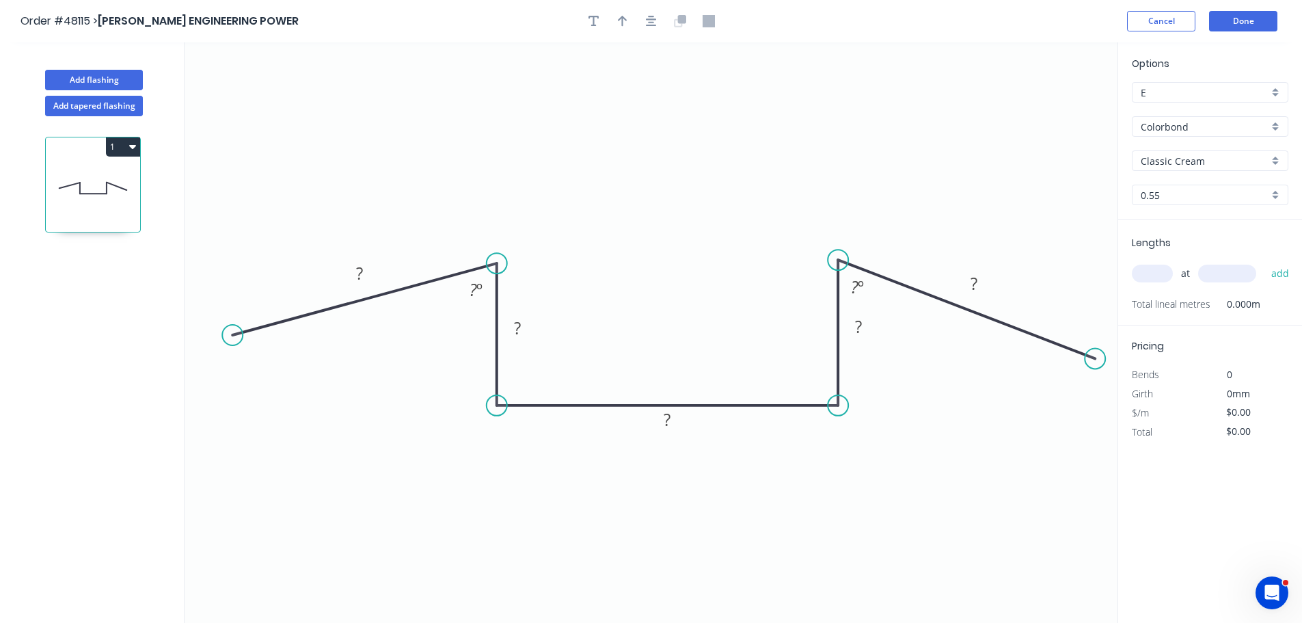
drag, startPoint x: 1075, startPoint y: 360, endPoint x: 1096, endPoint y: 359, distance: 20.6
click at [1096, 359] on circle at bounding box center [1095, 358] width 21 height 21
click at [367, 271] on rect at bounding box center [359, 274] width 27 height 19
click at [626, 21] on icon "button" at bounding box center [623, 21] width 10 height 12
type input "$11.01"
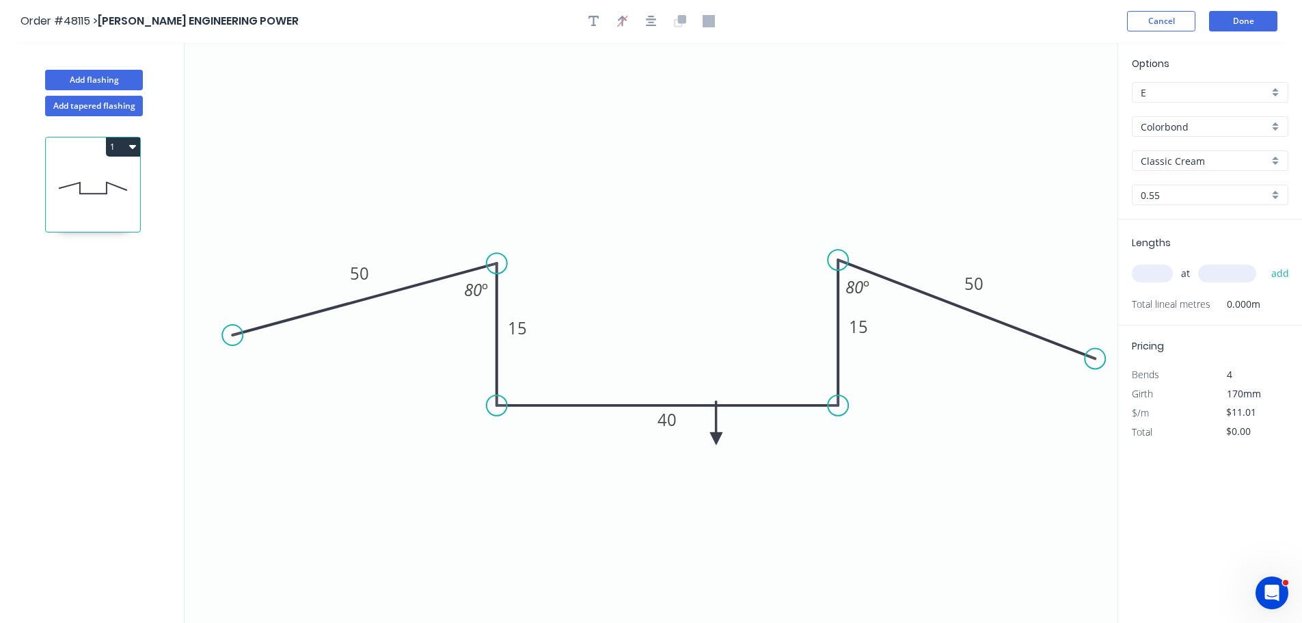
drag, startPoint x: 1047, startPoint y: 109, endPoint x: 716, endPoint y: 442, distance: 468.4
click at [716, 442] on icon at bounding box center [716, 423] width 12 height 44
click at [717, 442] on icon at bounding box center [716, 425] width 12 height 44
click at [717, 442] on icon at bounding box center [728, 430] width 40 height 40
click at [717, 442] on icon at bounding box center [732, 441] width 44 height 12
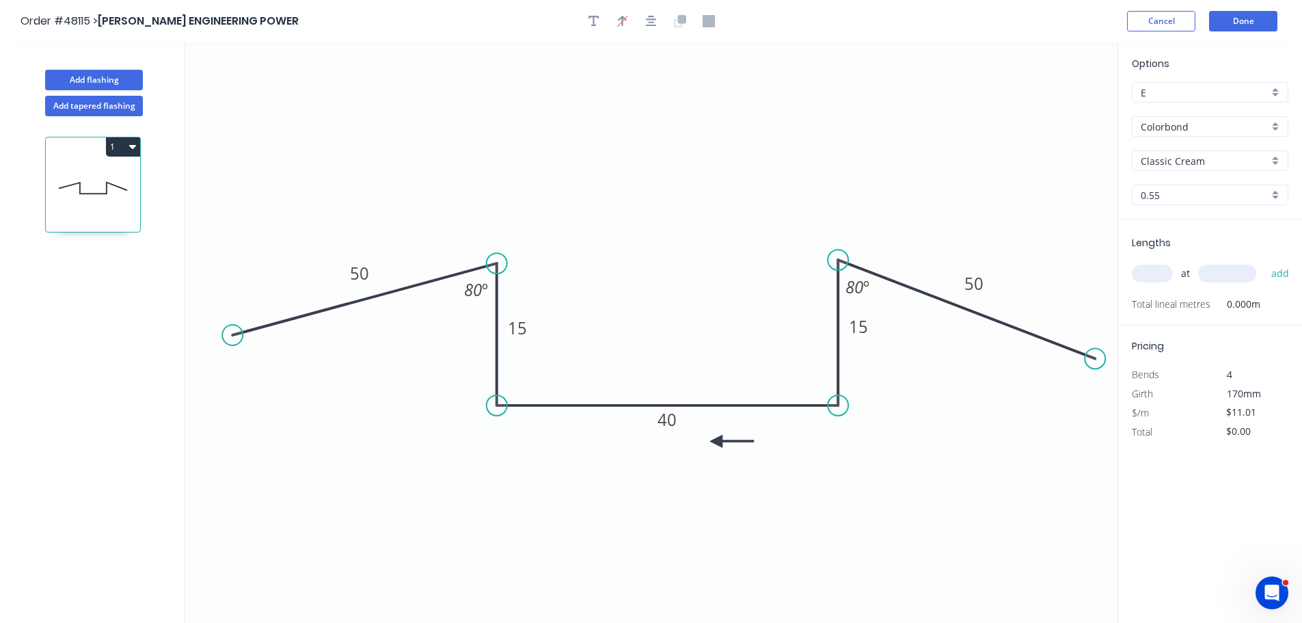
click at [717, 442] on icon at bounding box center [732, 441] width 44 height 12
click at [1149, 279] on input "text" at bounding box center [1152, 274] width 41 height 18
type input "12"
type input "4500"
click at [1265, 262] on button "add" at bounding box center [1281, 273] width 32 height 23
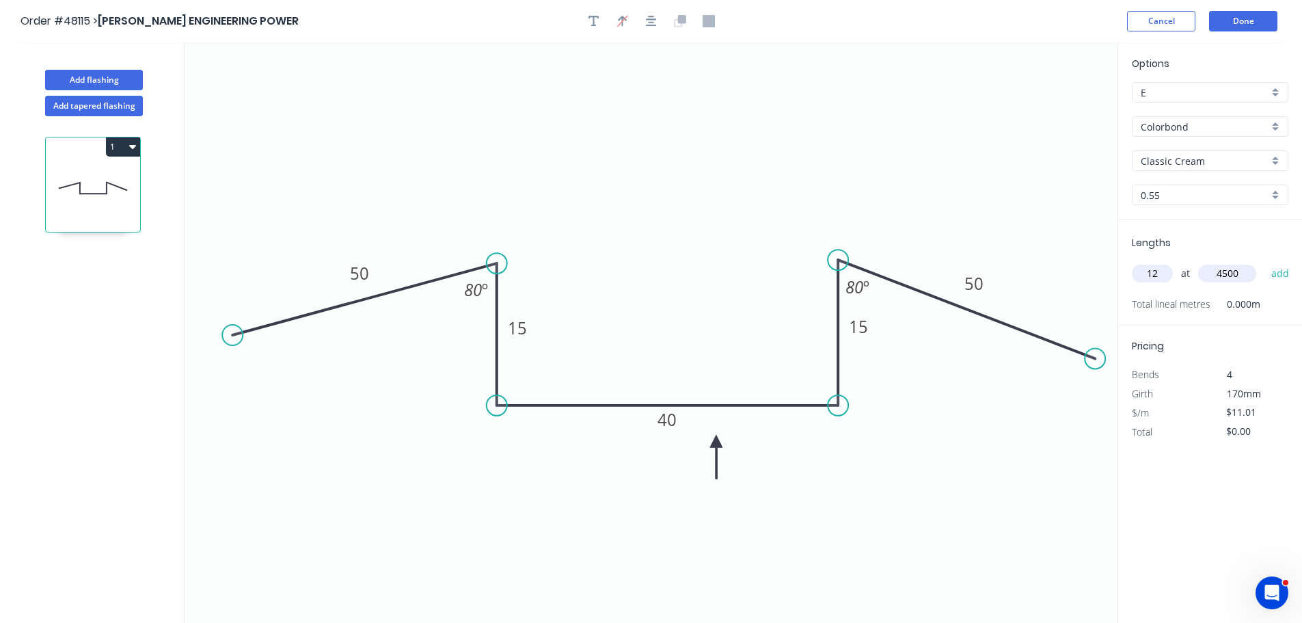
type input "$594.54"
click at [107, 76] on button "Add flashing" at bounding box center [94, 80] width 98 height 21
type input "$0.00"
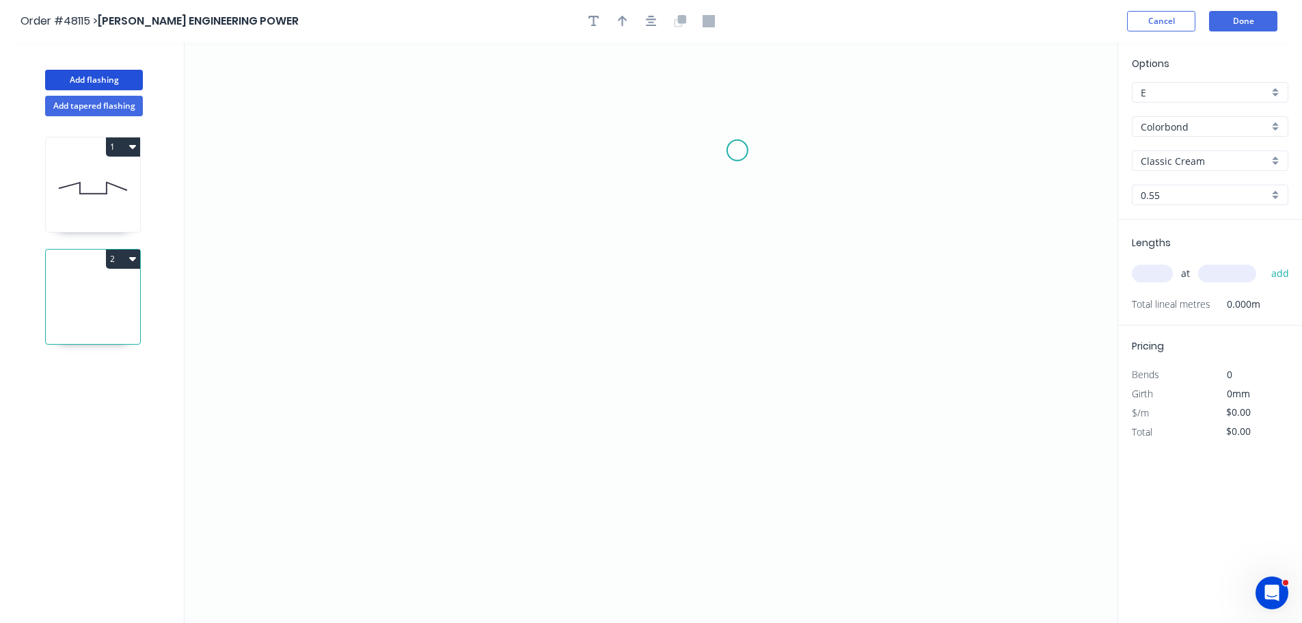
click at [764, 165] on icon "0" at bounding box center [651, 332] width 933 height 580
click at [758, 321] on icon "0" at bounding box center [651, 332] width 933 height 580
click at [759, 327] on circle at bounding box center [764, 320] width 21 height 21
click at [407, 309] on icon "0 ?" at bounding box center [651, 332] width 933 height 580
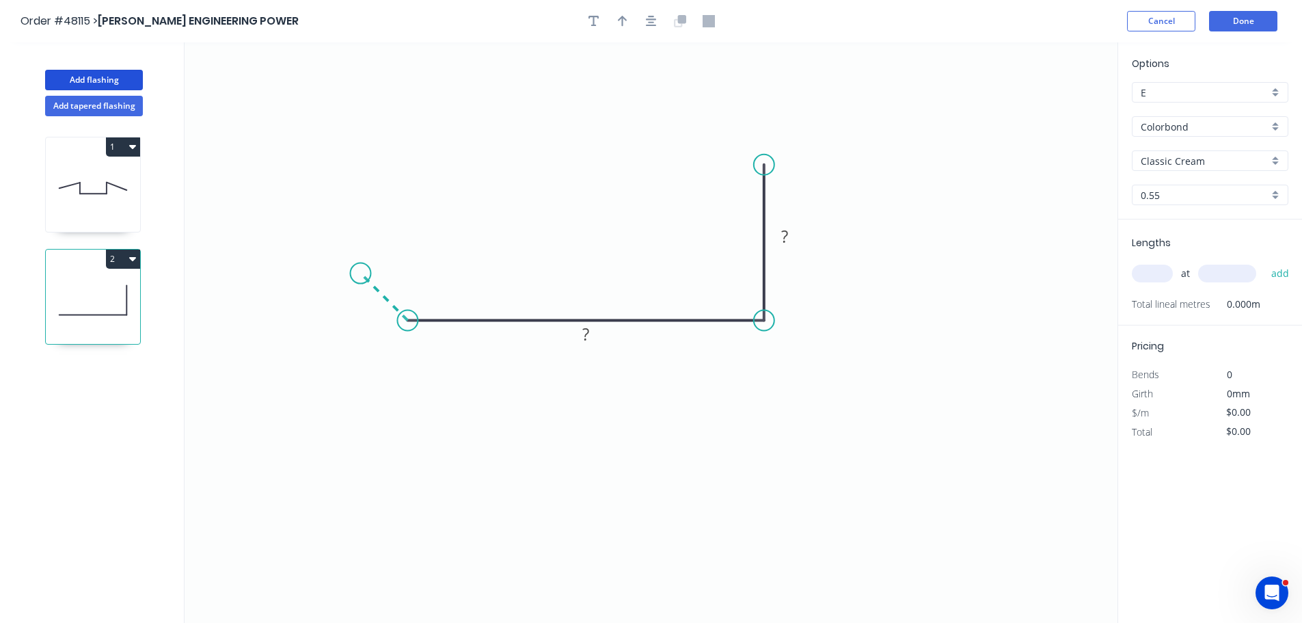
click at [360, 270] on icon "0 ? ?" at bounding box center [651, 332] width 933 height 580
click at [1164, 160] on input "Classic Cream" at bounding box center [1205, 161] width 128 height 14
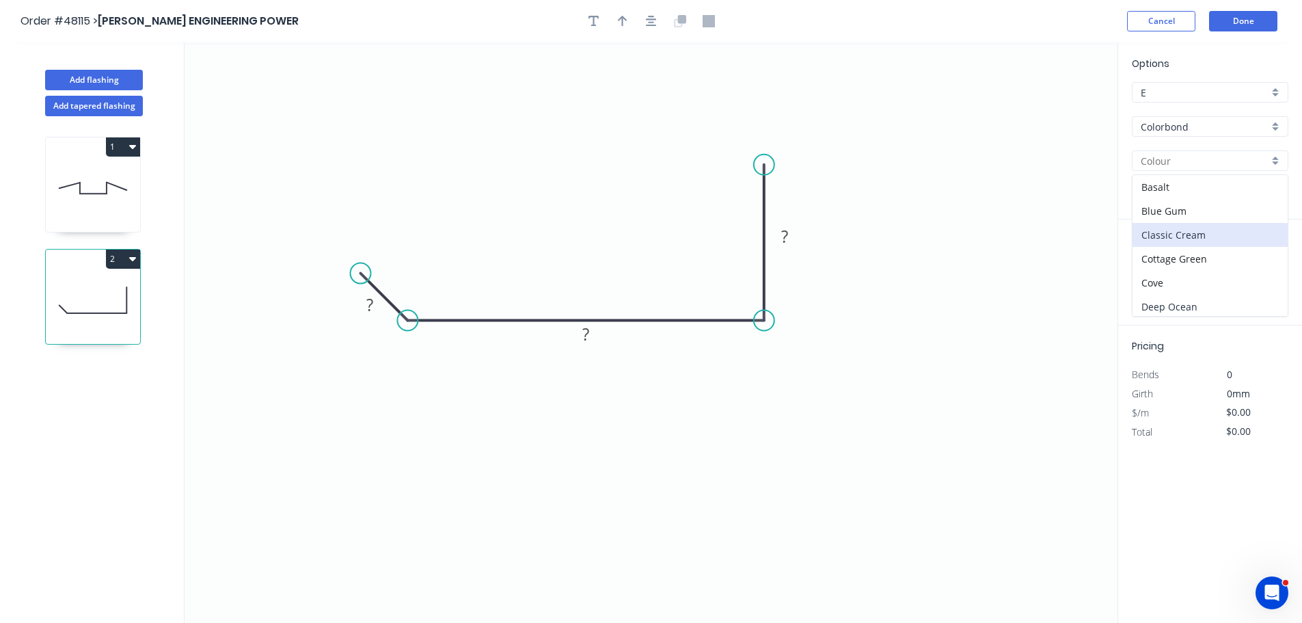
click at [1177, 301] on div "Deep Ocean" at bounding box center [1210, 307] width 155 height 24
type input "Deep Ocean"
click at [366, 303] on tspan "?" at bounding box center [369, 304] width 7 height 23
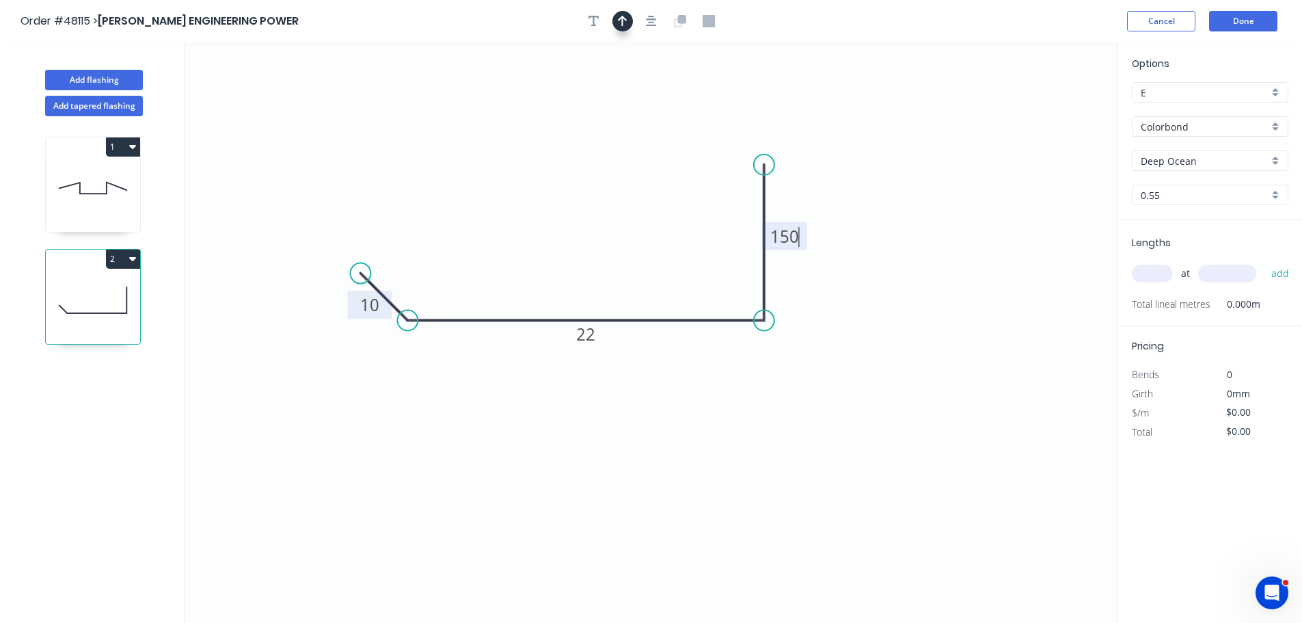
click at [622, 18] on icon "button" at bounding box center [623, 21] width 10 height 11
type input "$9.67"
drag, startPoint x: 1051, startPoint y: 109, endPoint x: 578, endPoint y: 260, distance: 496.4
click at [578, 260] on icon at bounding box center [579, 244] width 12 height 44
click at [1145, 273] on input "text" at bounding box center [1152, 274] width 41 height 18
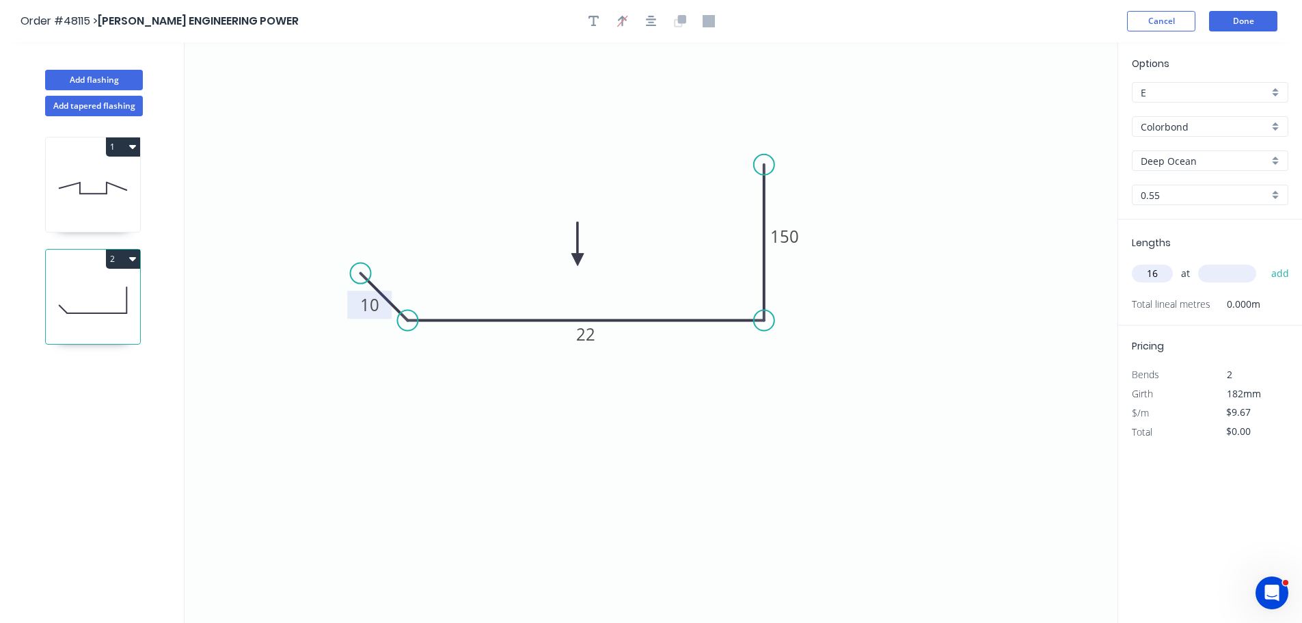
type input "16"
type input "4500"
click at [1265, 262] on button "add" at bounding box center [1281, 273] width 32 height 23
click at [120, 254] on button "2" at bounding box center [123, 259] width 34 height 19
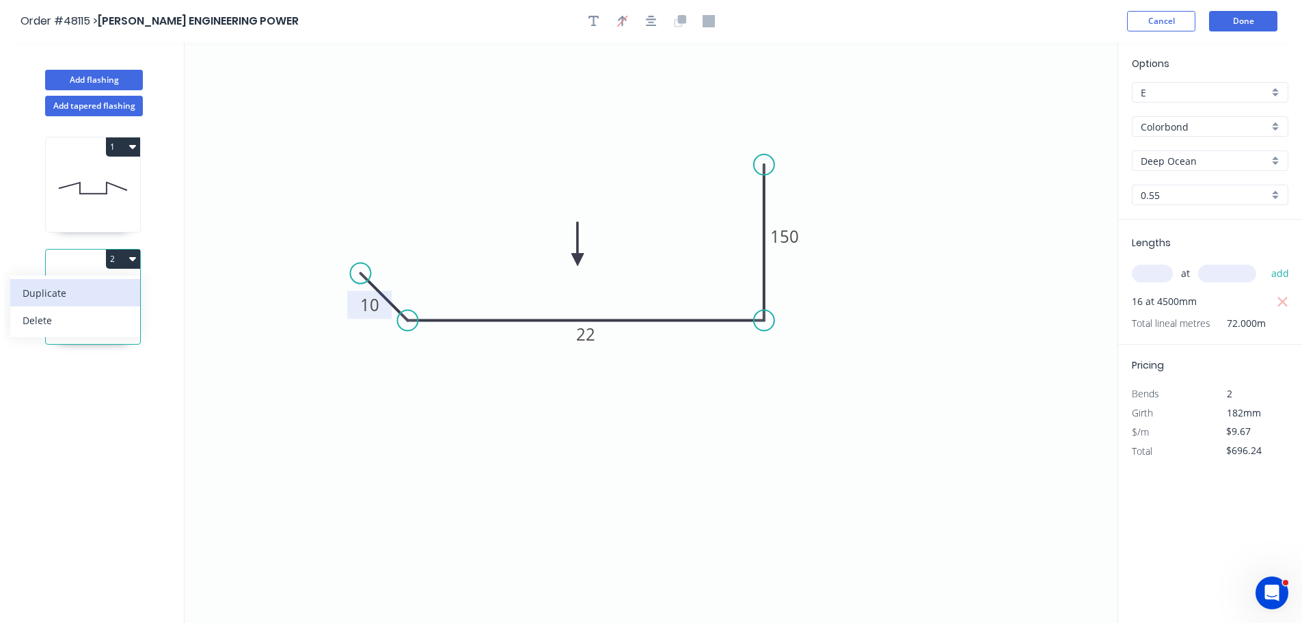
click at [103, 295] on div "Duplicate" at bounding box center [75, 293] width 105 height 20
type input "$0.00"
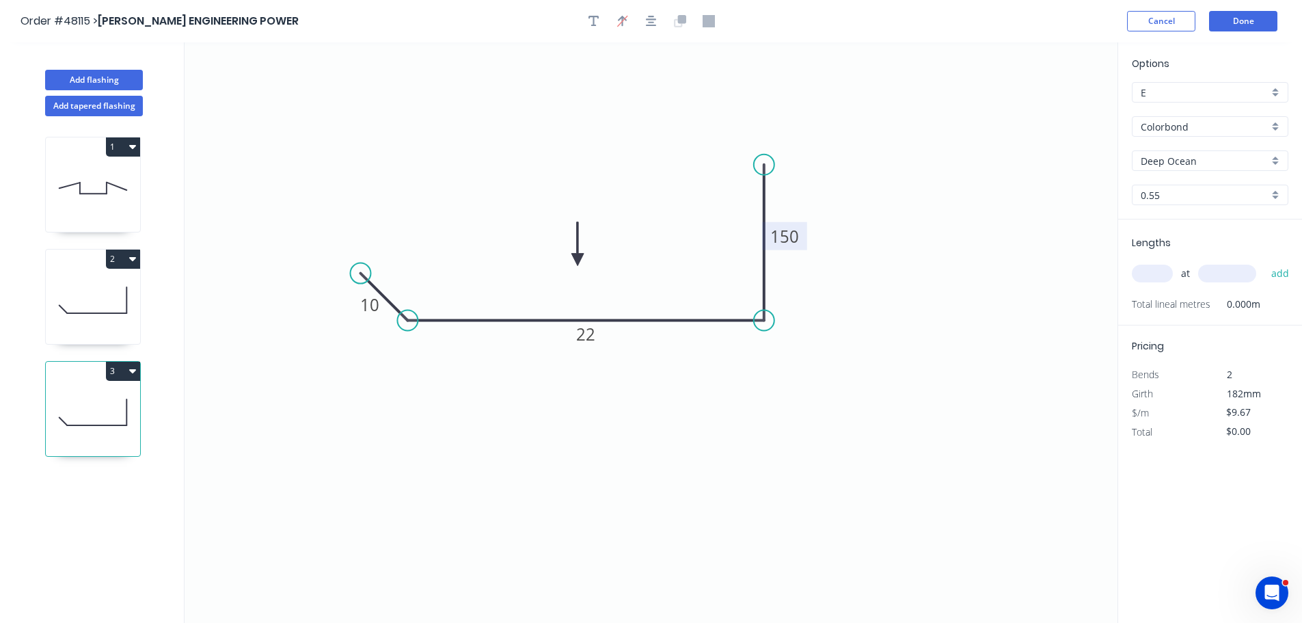
click at [786, 234] on tspan "150" at bounding box center [785, 236] width 29 height 23
click at [1162, 271] on input "text" at bounding box center [1152, 274] width 41 height 18
type input "$5.56"
type input "1"
type input "2300"
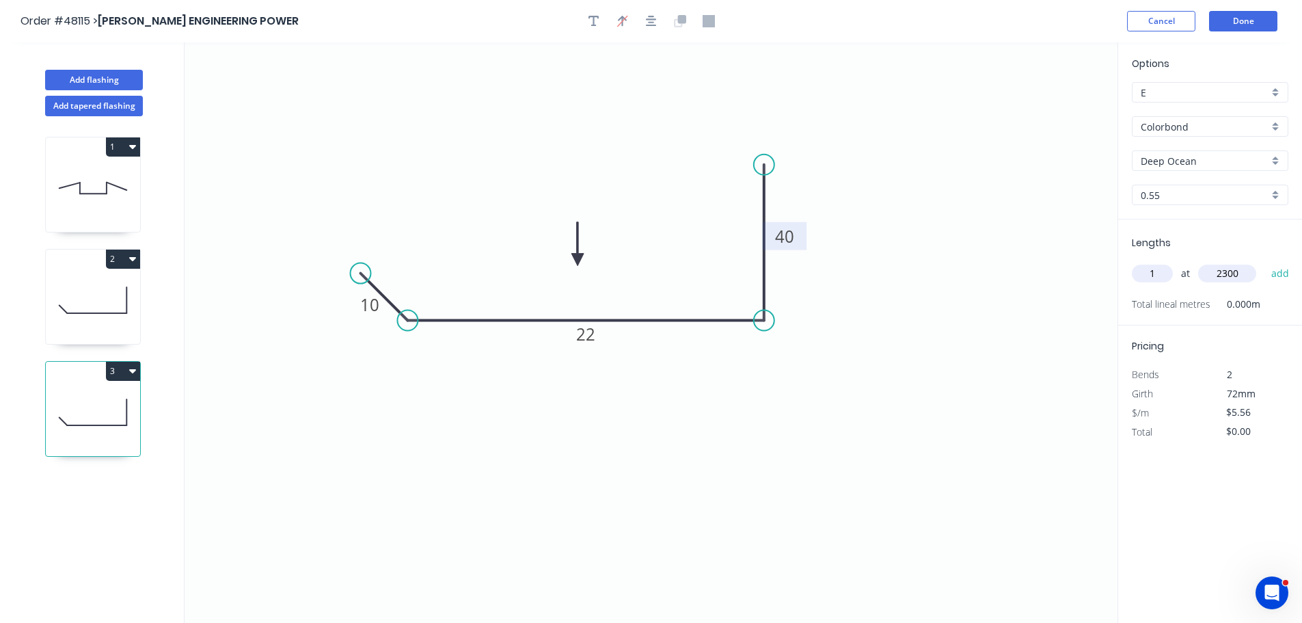
click at [1265, 262] on button "add" at bounding box center [1281, 273] width 32 height 23
drag, startPoint x: 578, startPoint y: 261, endPoint x: 514, endPoint y: 360, distance: 117.2
click at [514, 360] on icon at bounding box center [514, 344] width 12 height 44
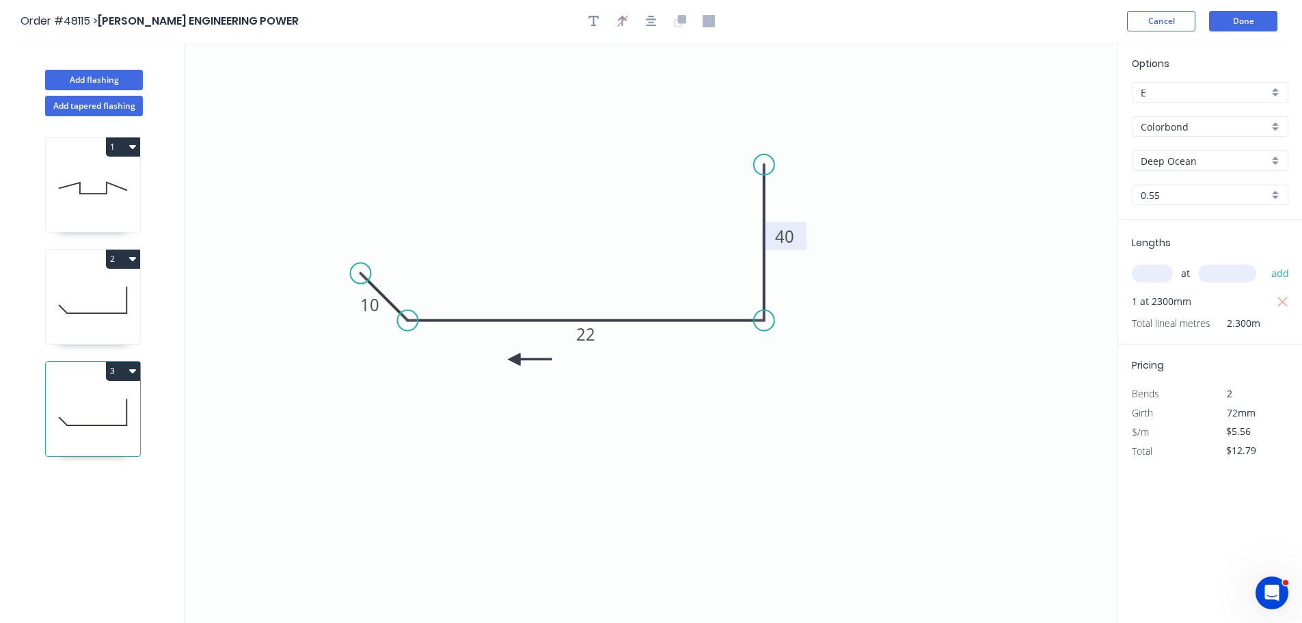
click at [514, 360] on icon at bounding box center [530, 359] width 44 height 12
click at [514, 360] on icon at bounding box center [526, 371] width 40 height 40
click at [124, 366] on button "3" at bounding box center [123, 371] width 34 height 19
click at [94, 413] on div "Duplicate" at bounding box center [75, 405] width 105 height 20
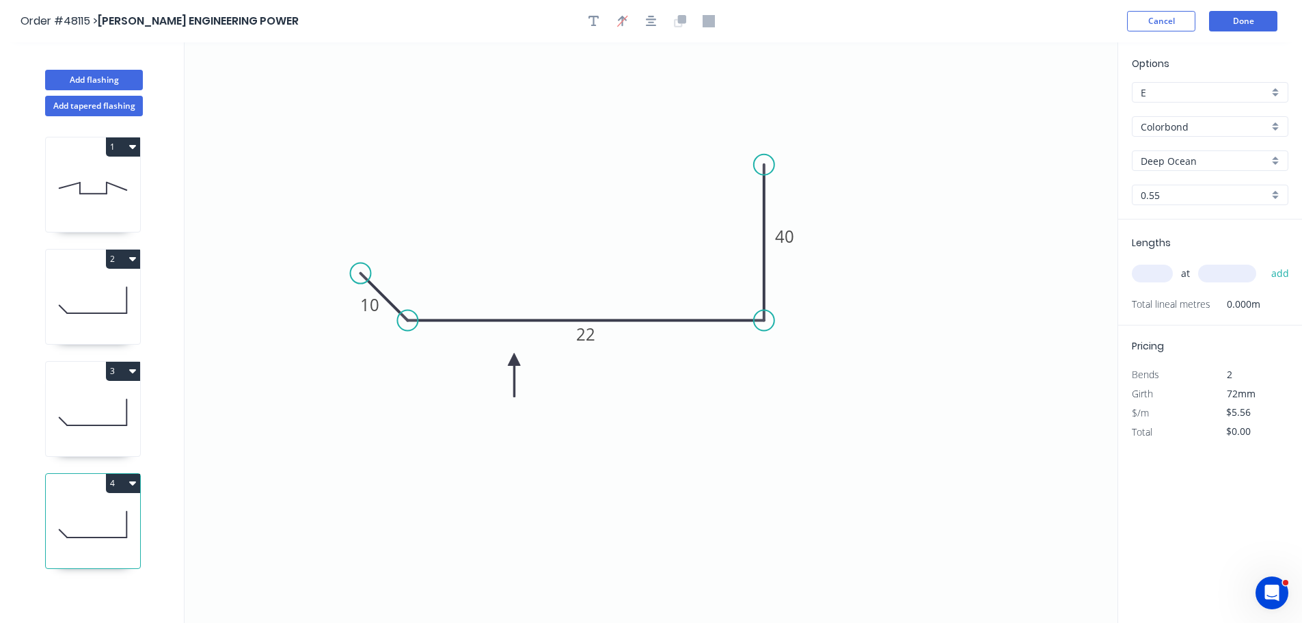
click at [137, 483] on button "4" at bounding box center [123, 483] width 34 height 19
click at [60, 533] on button "Delete" at bounding box center [75, 544] width 130 height 27
type input "$12.79"
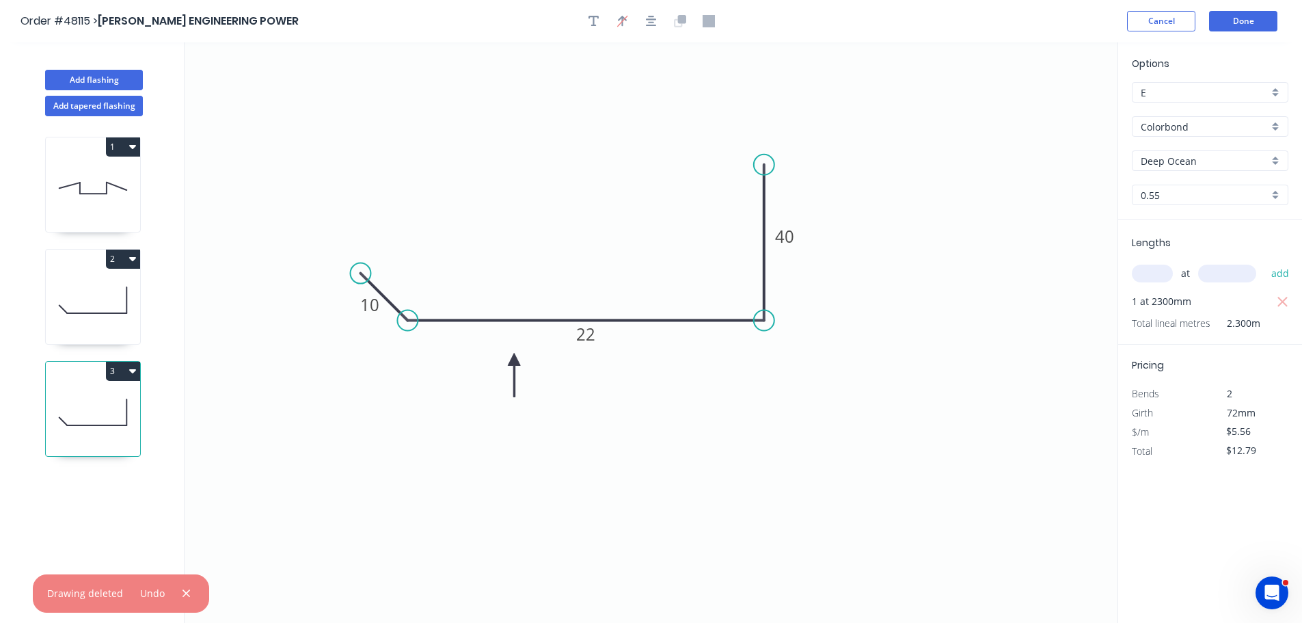
click at [1136, 263] on div "at add" at bounding box center [1211, 273] width 159 height 23
click at [1141, 269] on input "text" at bounding box center [1152, 274] width 41 height 18
type input "1"
type input "1300"
click at [1265, 262] on button "add" at bounding box center [1281, 273] width 32 height 23
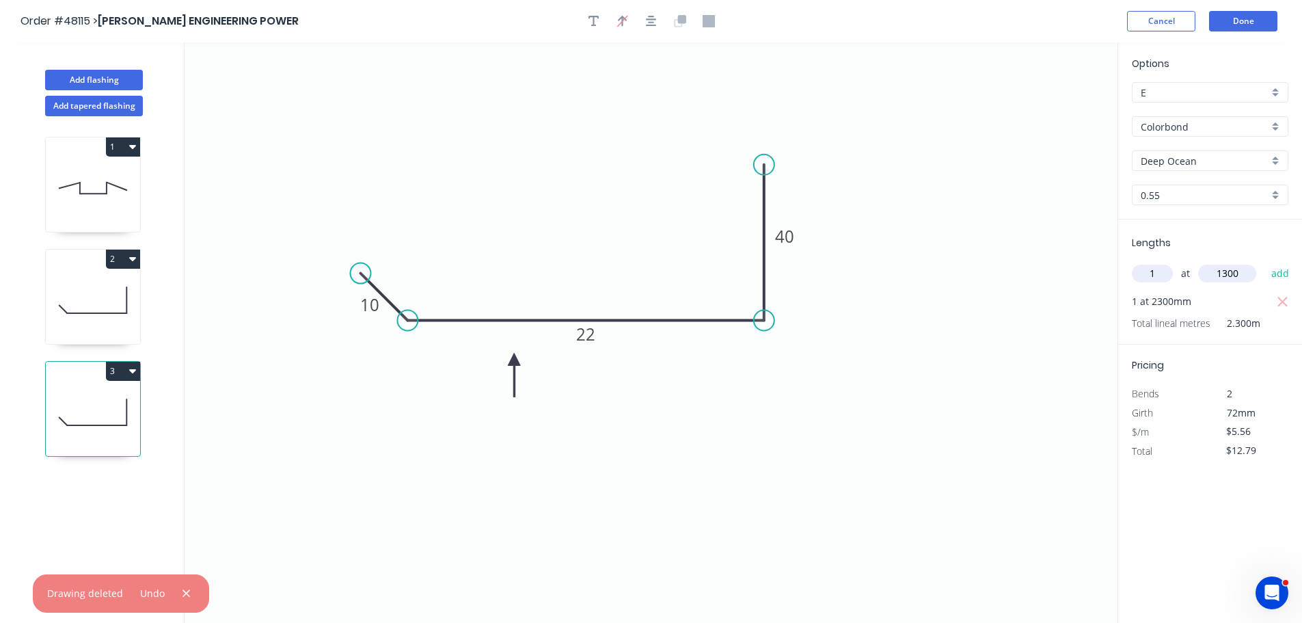
type input "$20.02"
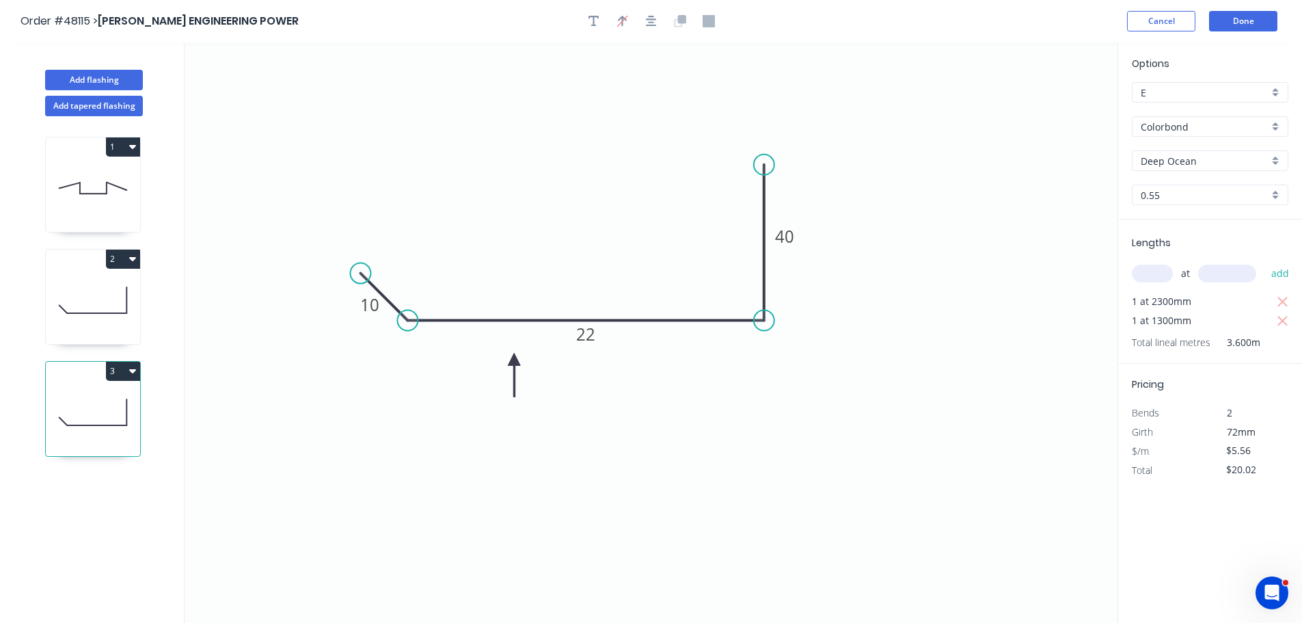
click at [101, 295] on icon at bounding box center [93, 300] width 94 height 88
type input "$9.67"
type input "$696.24"
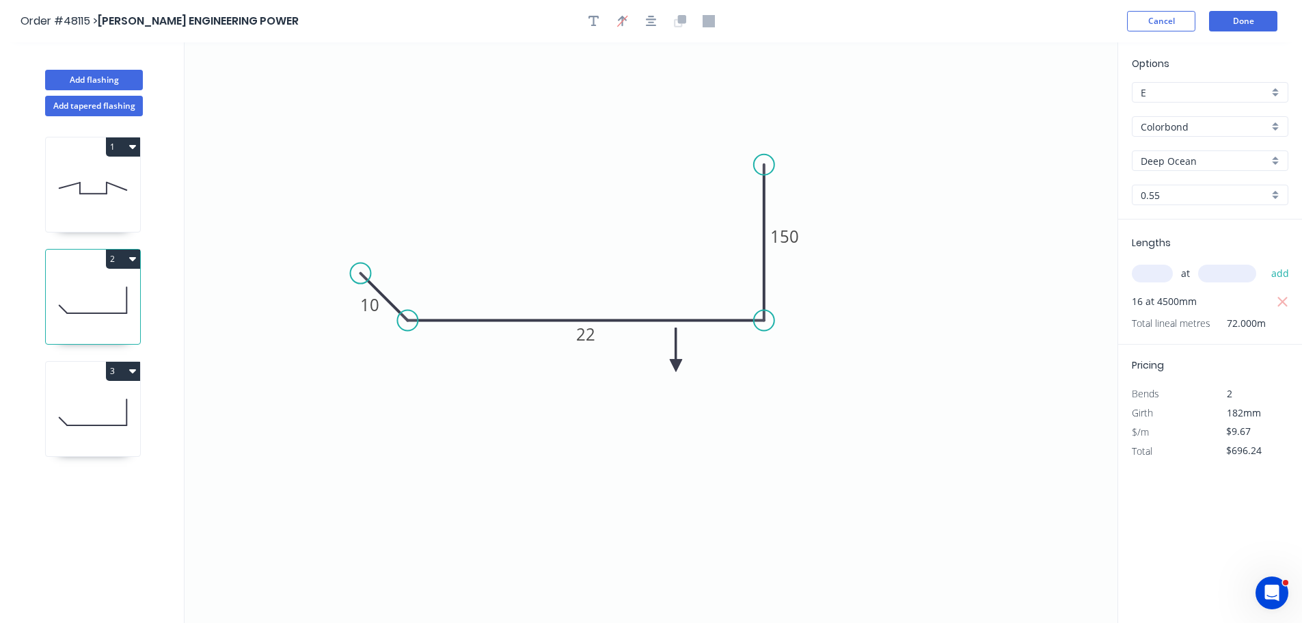
drag, startPoint x: 576, startPoint y: 260, endPoint x: 676, endPoint y: 366, distance: 146.0
click at [676, 366] on icon at bounding box center [676, 350] width 12 height 44
click at [676, 366] on icon at bounding box center [687, 354] width 40 height 40
click at [676, 366] on icon at bounding box center [692, 365] width 44 height 12
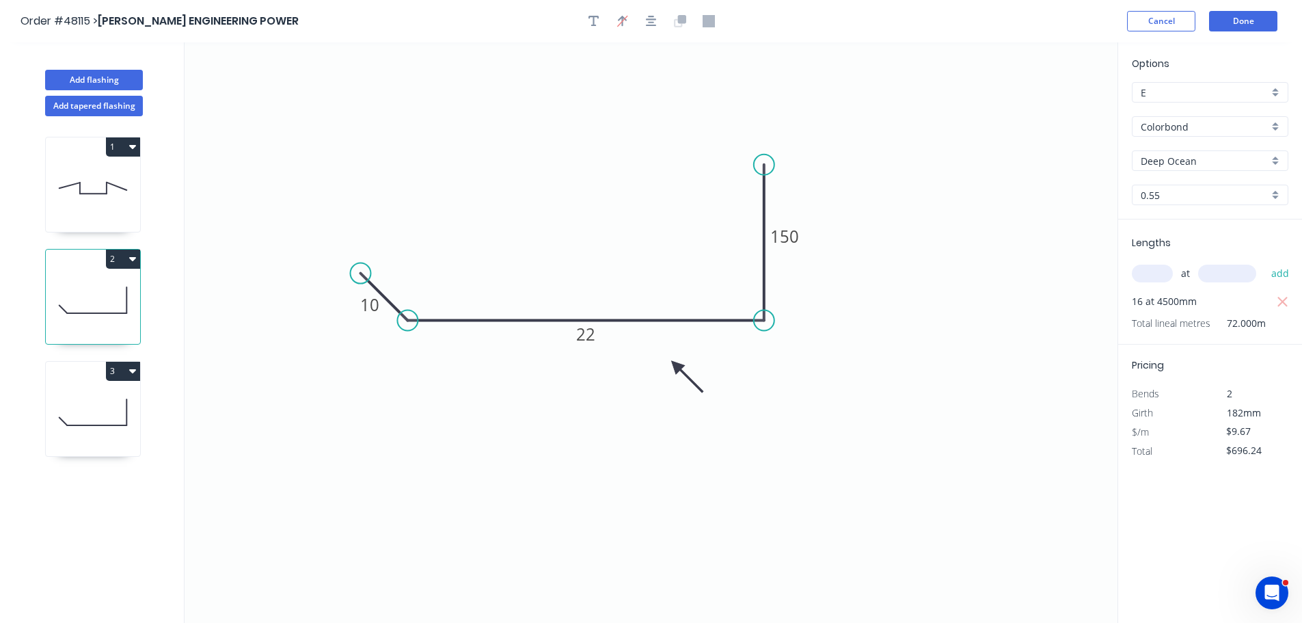
click at [676, 366] on icon at bounding box center [687, 377] width 40 height 40
drag, startPoint x: 362, startPoint y: 273, endPoint x: 355, endPoint y: 377, distance: 104.2
click at [355, 377] on circle at bounding box center [355, 372] width 21 height 21
drag, startPoint x: 678, startPoint y: 369, endPoint x: 683, endPoint y: 241, distance: 127.3
click at [683, 241] on icon at bounding box center [683, 257] width 12 height 44
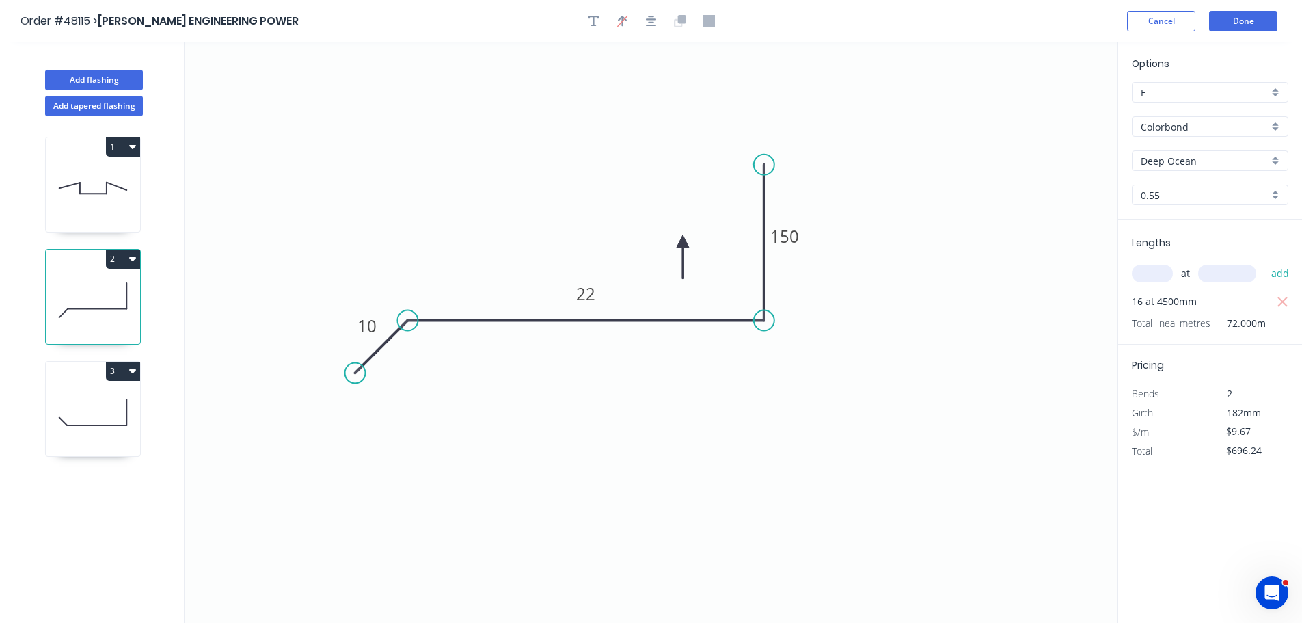
click at [683, 241] on icon at bounding box center [683, 257] width 12 height 44
click at [683, 241] on icon at bounding box center [672, 252] width 40 height 40
click at [683, 241] on icon at bounding box center [667, 241] width 44 height 12
click at [683, 241] on icon at bounding box center [672, 230] width 40 height 40
click at [1241, 24] on button "Done" at bounding box center [1243, 21] width 68 height 21
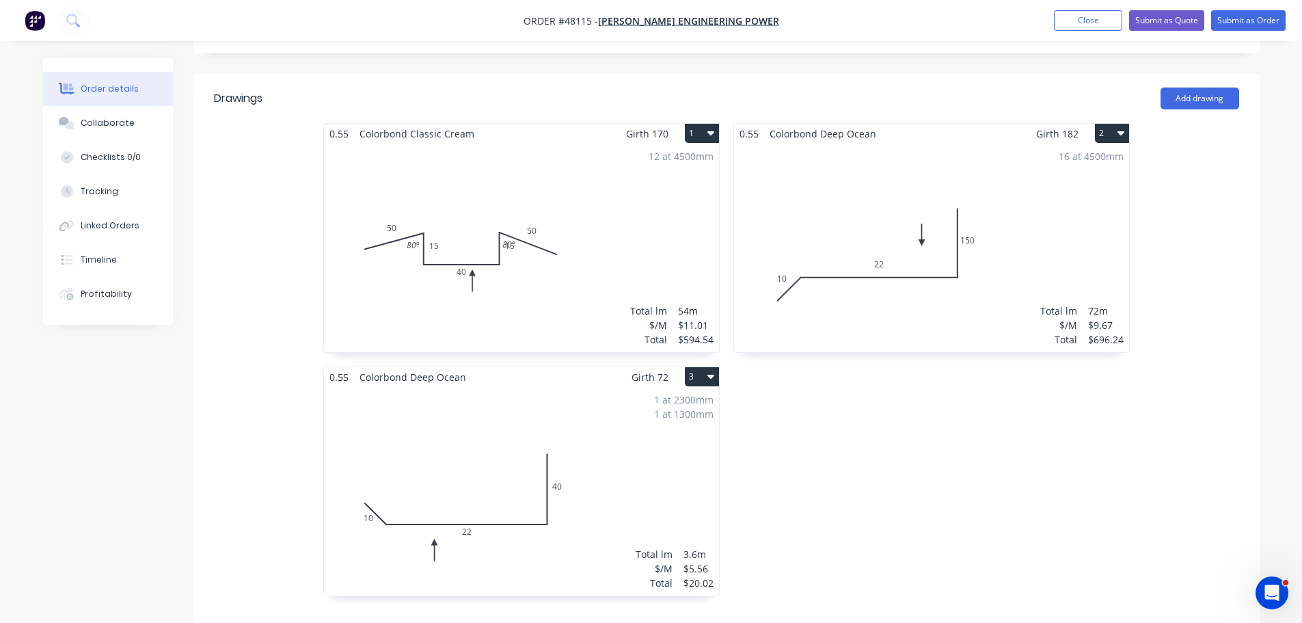
scroll to position [684, 0]
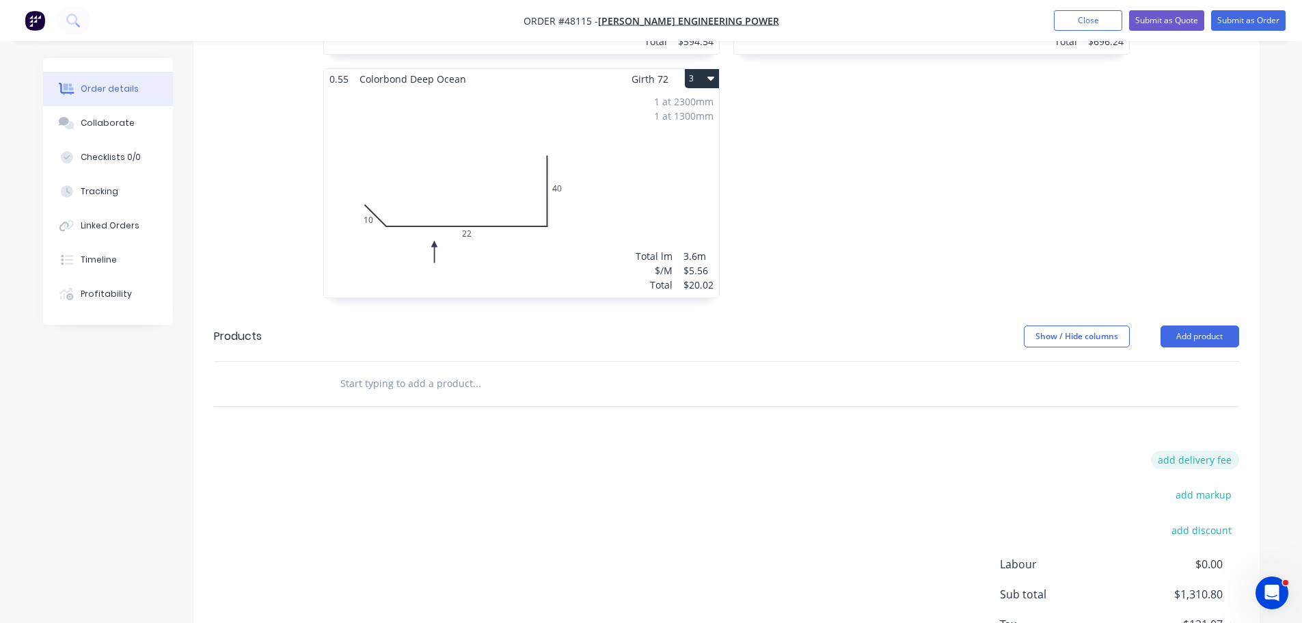
click at [1212, 451] on button "add delivery fee" at bounding box center [1195, 460] width 88 height 18
type input "90"
click input "submit" at bounding box center [0, 0] width 0 height 0
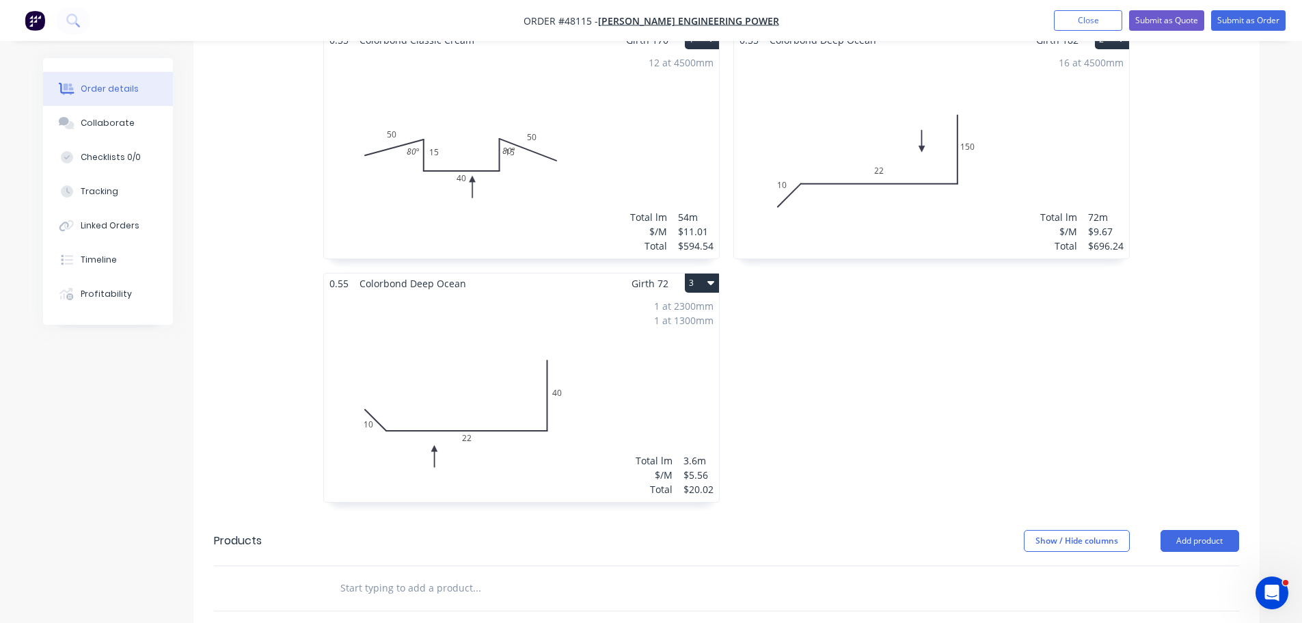
scroll to position [342, 0]
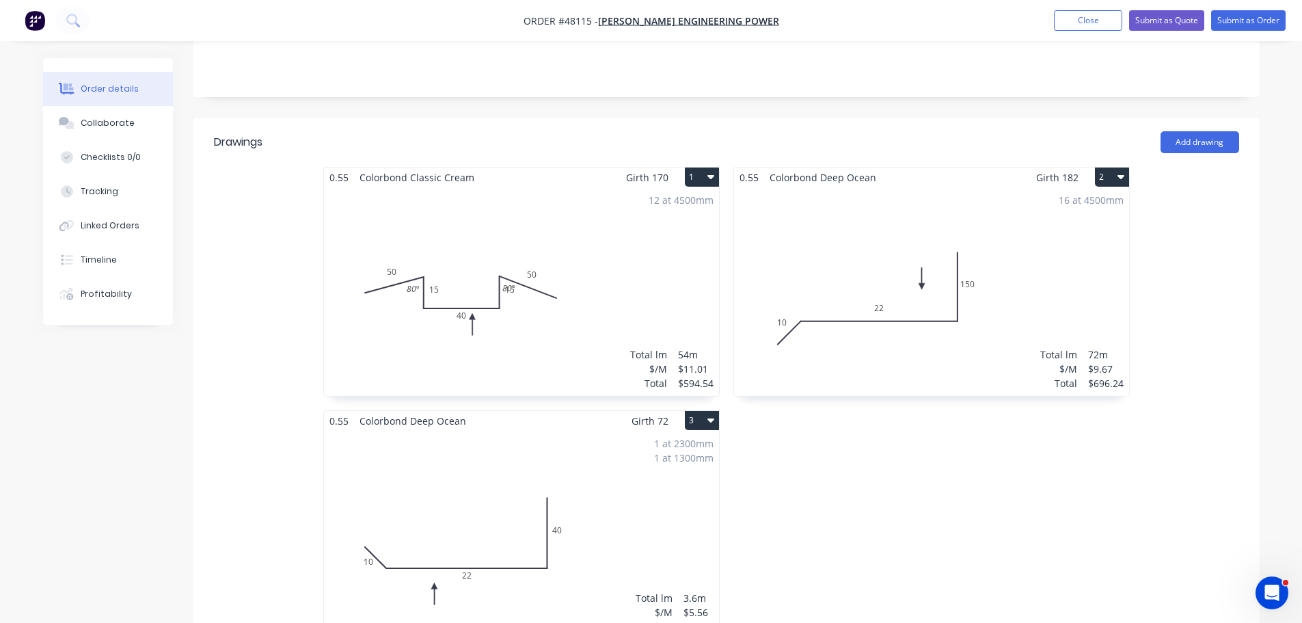
click at [510, 237] on div "12 at 4500mm Total lm $/M Total 54m $11.01 $594.54" at bounding box center [521, 291] width 395 height 209
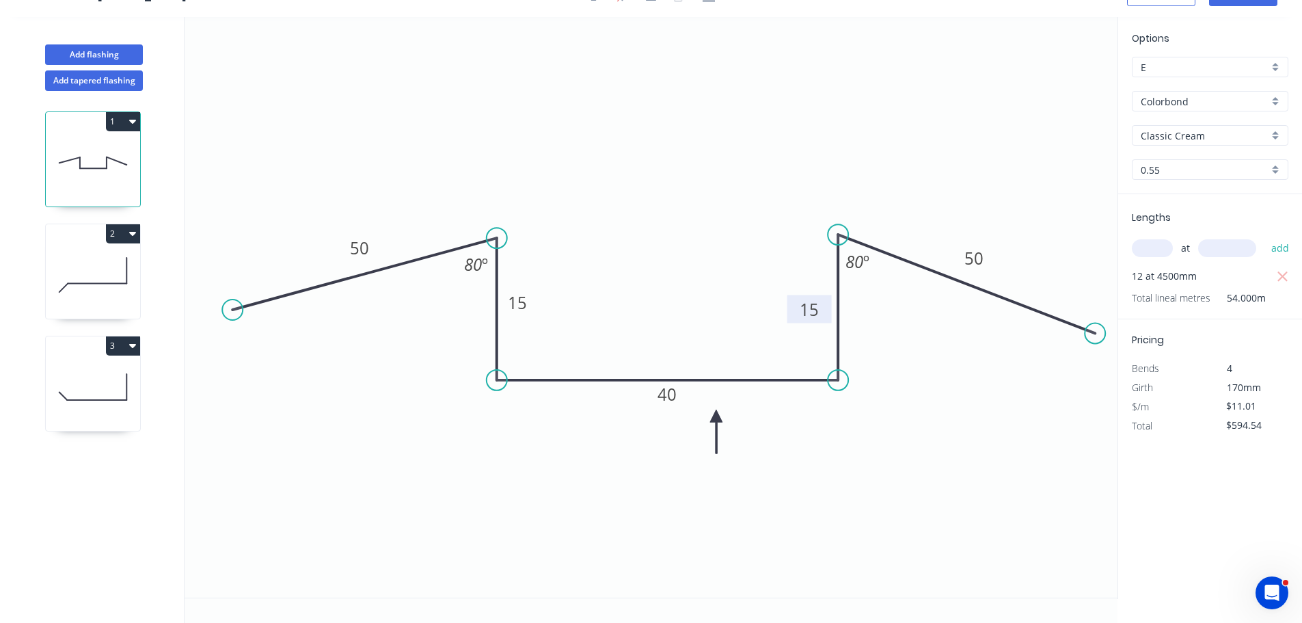
drag, startPoint x: 876, startPoint y: 301, endPoint x: 827, endPoint y: 309, distance: 49.9
click at [827, 309] on rect at bounding box center [810, 309] width 44 height 28
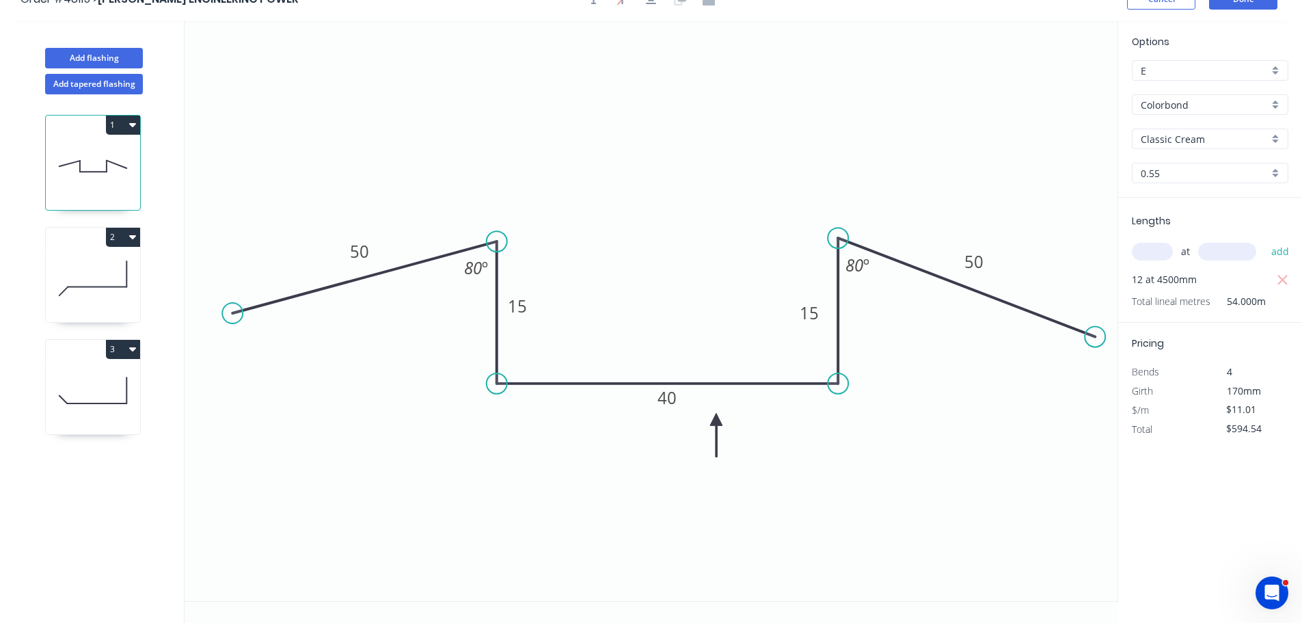
scroll to position [0, 0]
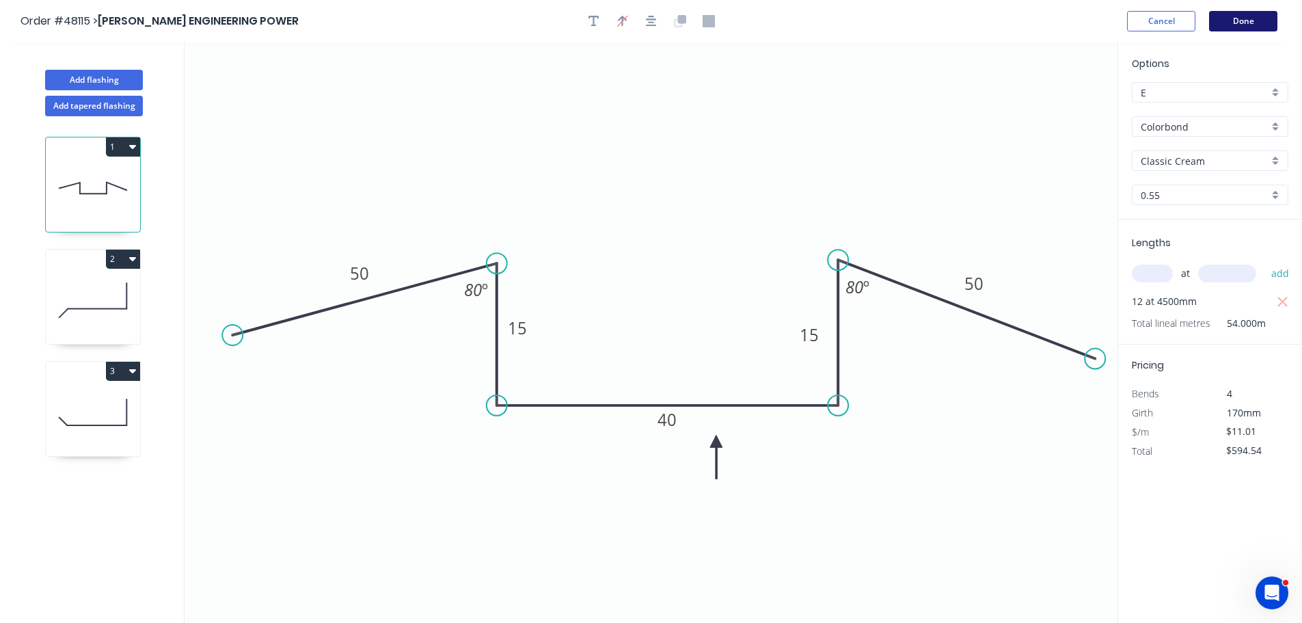
click at [1227, 25] on button "Done" at bounding box center [1243, 21] width 68 height 21
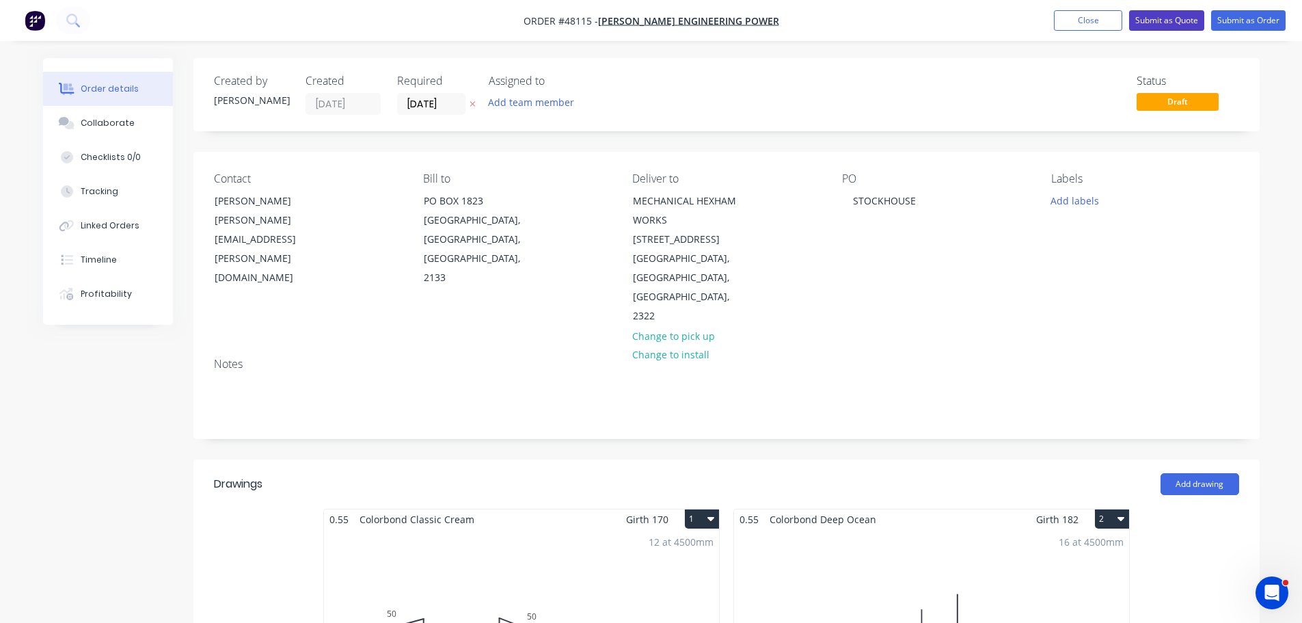
click at [1149, 20] on button "Submit as Quote" at bounding box center [1166, 20] width 75 height 21
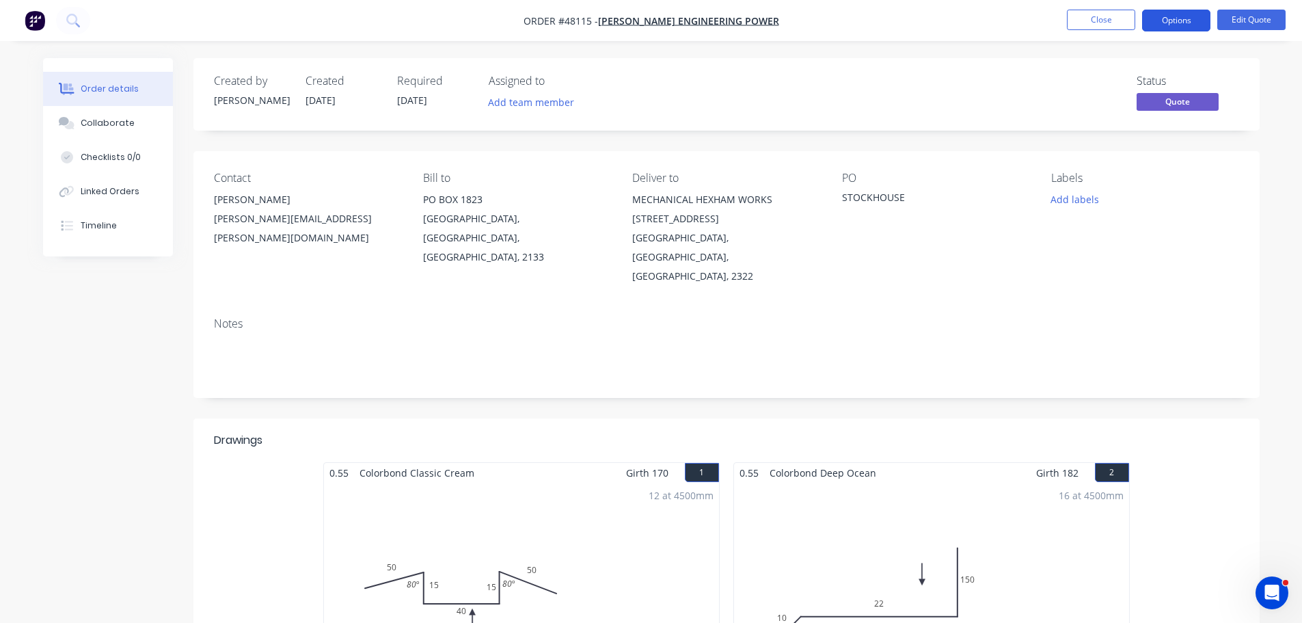
click at [1182, 18] on button "Options" at bounding box center [1176, 21] width 68 height 22
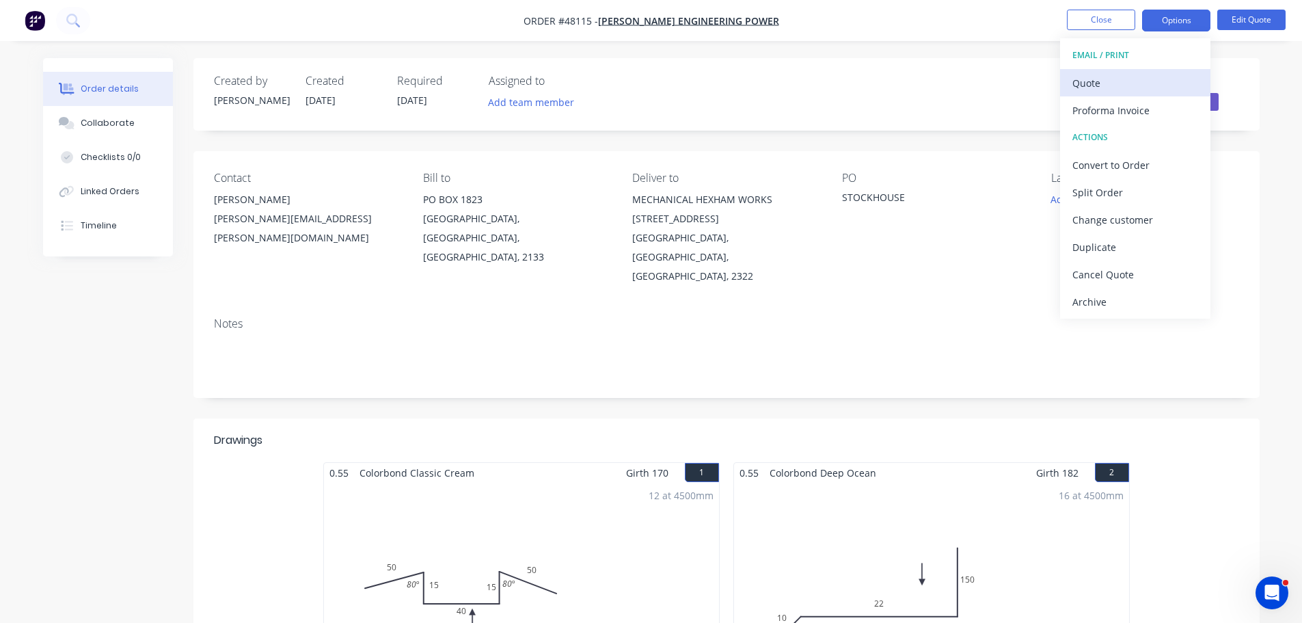
click at [1080, 81] on div "Quote" at bounding box center [1136, 83] width 126 height 20
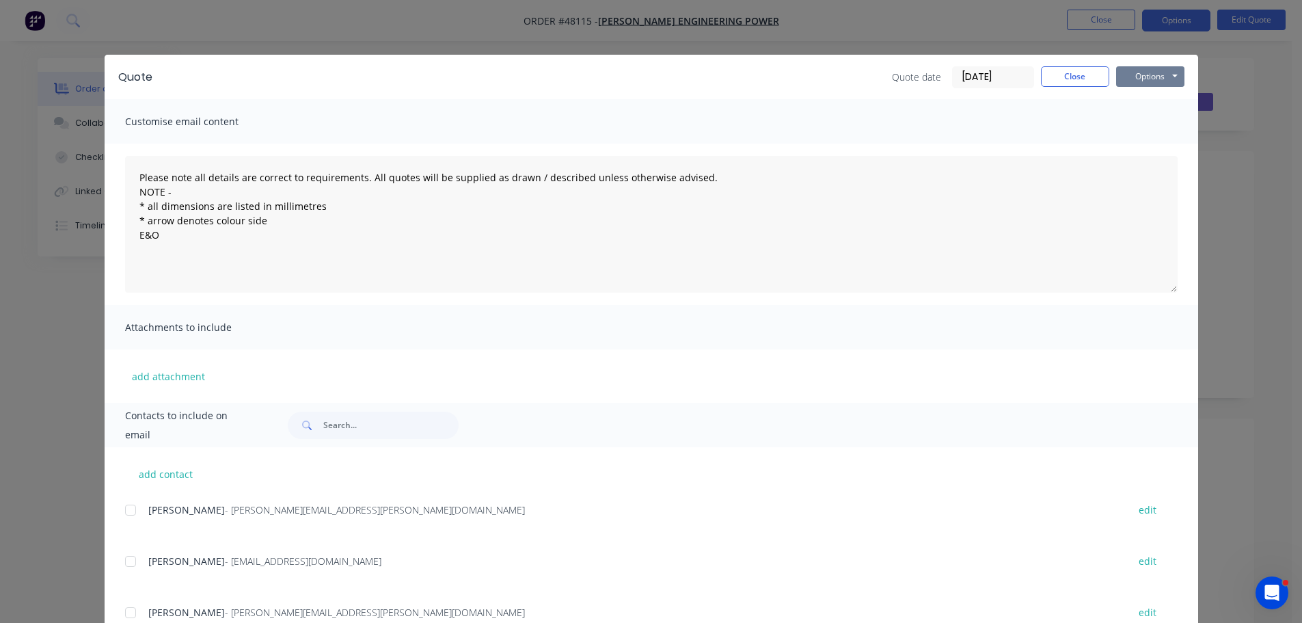
click at [1137, 70] on button "Options" at bounding box center [1150, 76] width 68 height 21
click at [1141, 131] on button "Print" at bounding box center [1160, 123] width 88 height 23
click at [1053, 75] on button "Close" at bounding box center [1075, 76] width 68 height 21
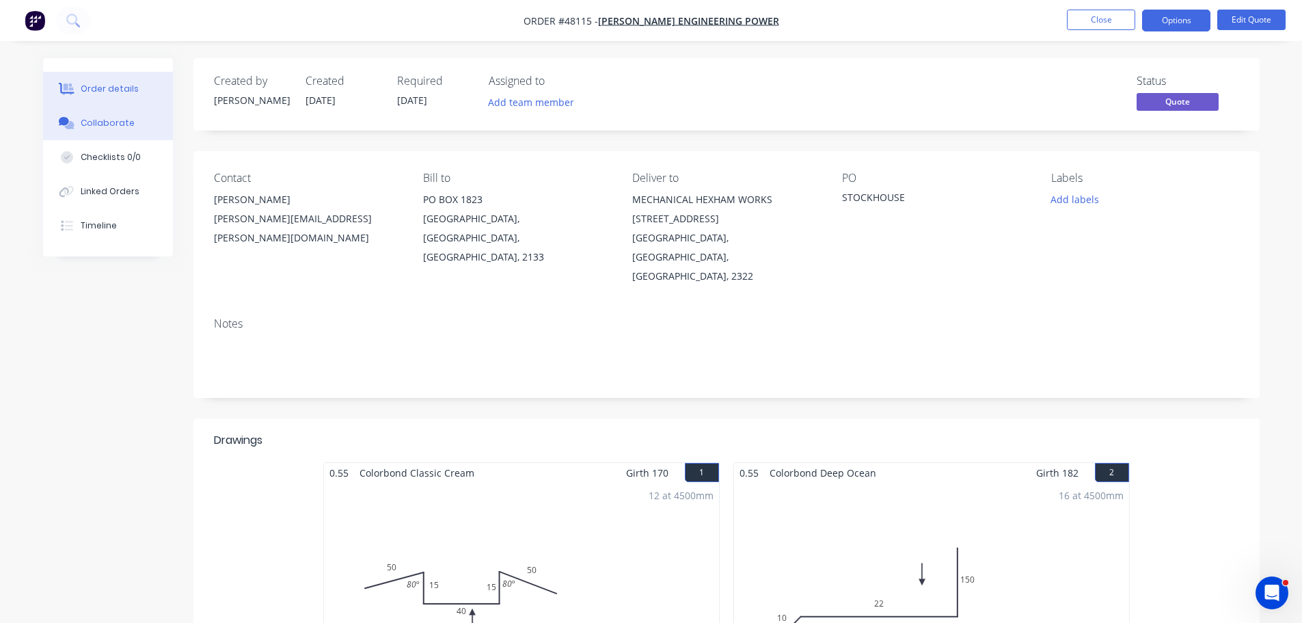
click at [89, 120] on div "Collaborate" at bounding box center [108, 123] width 54 height 12
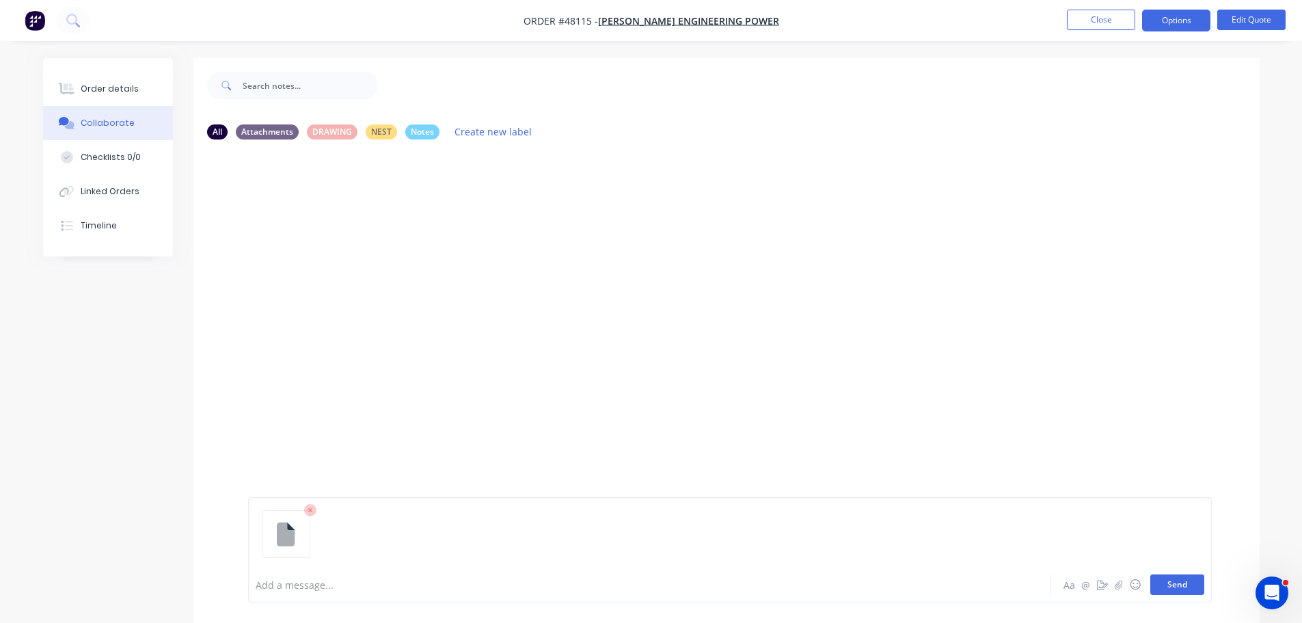
click at [1178, 582] on button "Send" at bounding box center [1178, 584] width 54 height 21
click at [297, 578] on div at bounding box center [611, 585] width 711 height 14
click at [1181, 590] on button "Send" at bounding box center [1178, 584] width 54 height 21
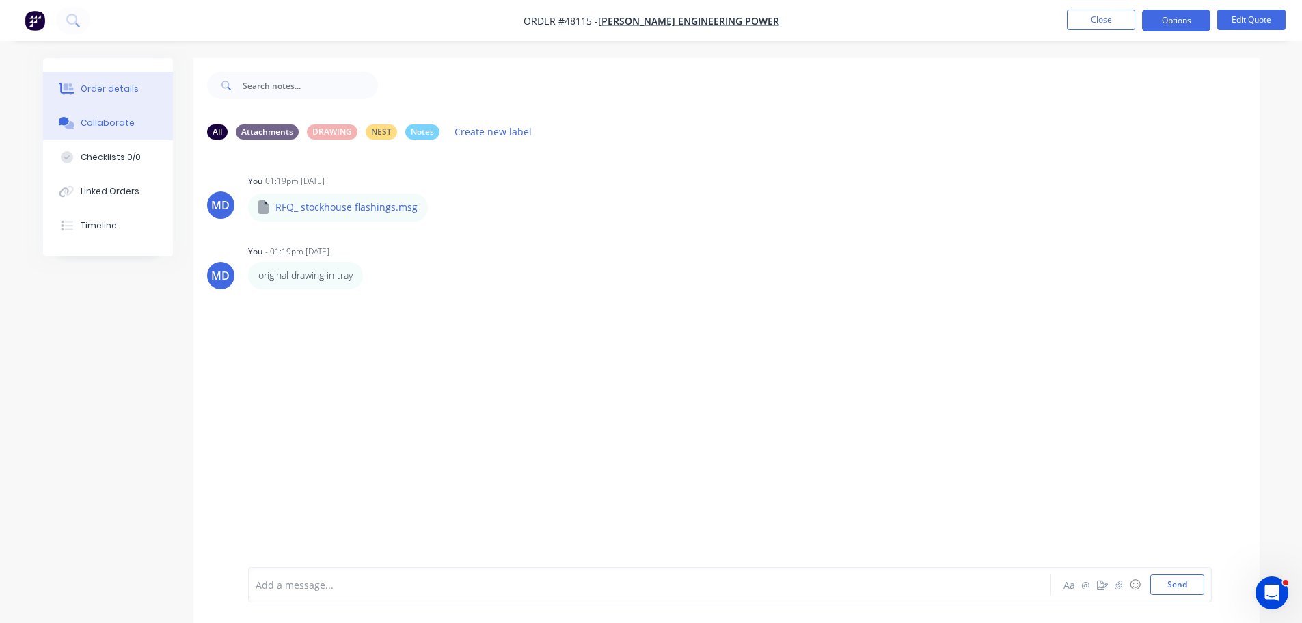
click at [117, 97] on button "Order details" at bounding box center [108, 89] width 130 height 34
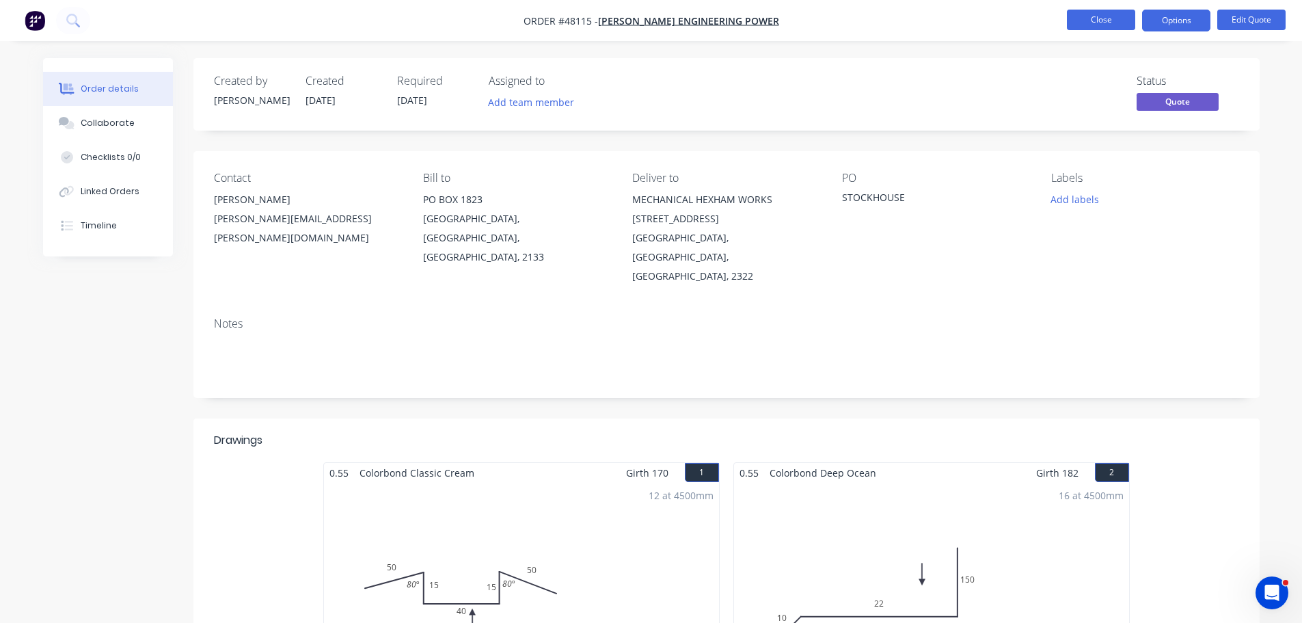
click at [1088, 23] on button "Close" at bounding box center [1101, 20] width 68 height 21
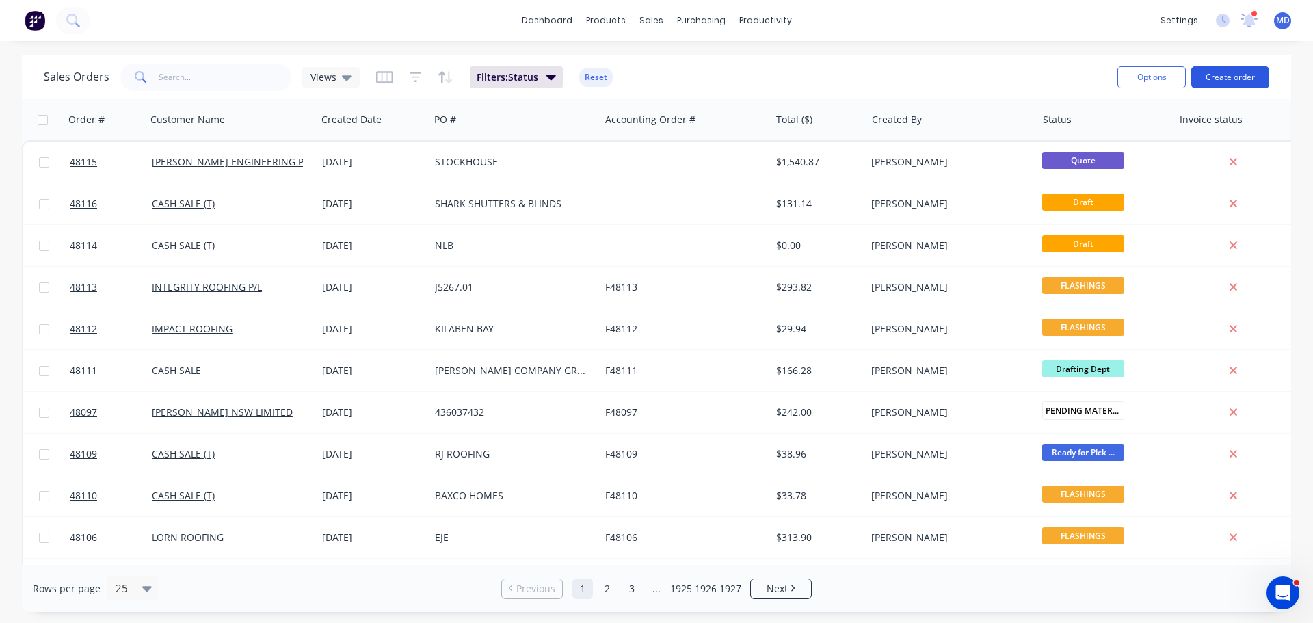
click at [1252, 76] on button "Create order" at bounding box center [1230, 77] width 78 height 22
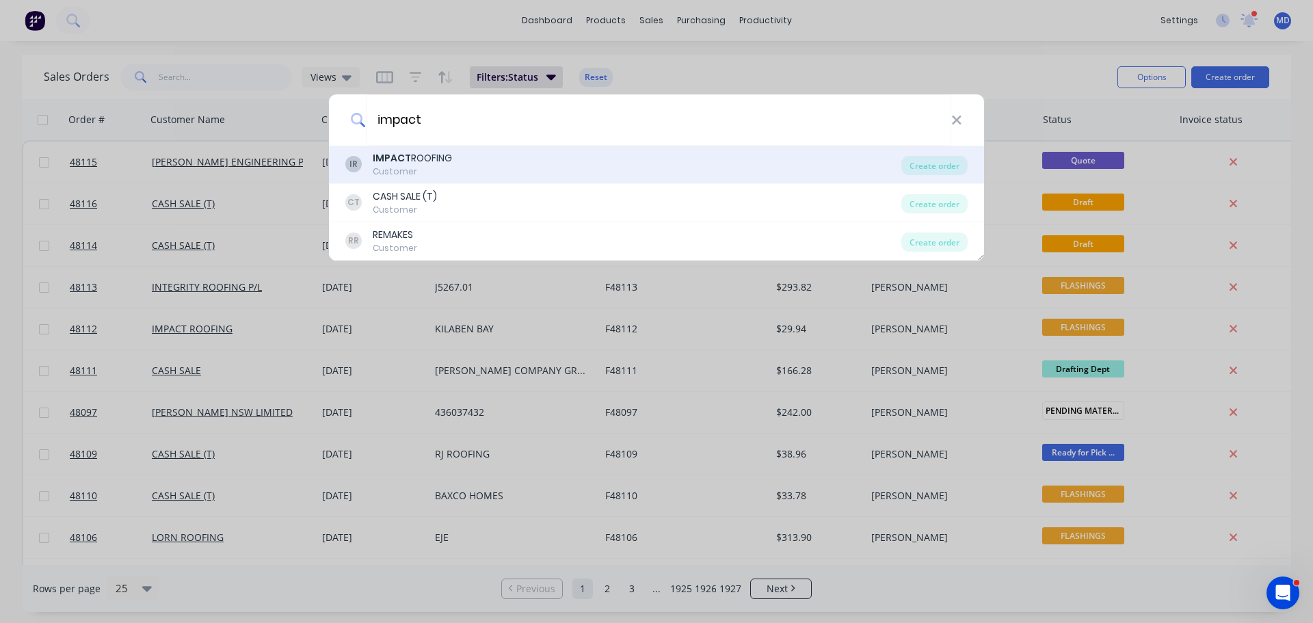
type input "impact"
click at [438, 163] on div "IMPACT ROOFING" at bounding box center [412, 158] width 79 height 14
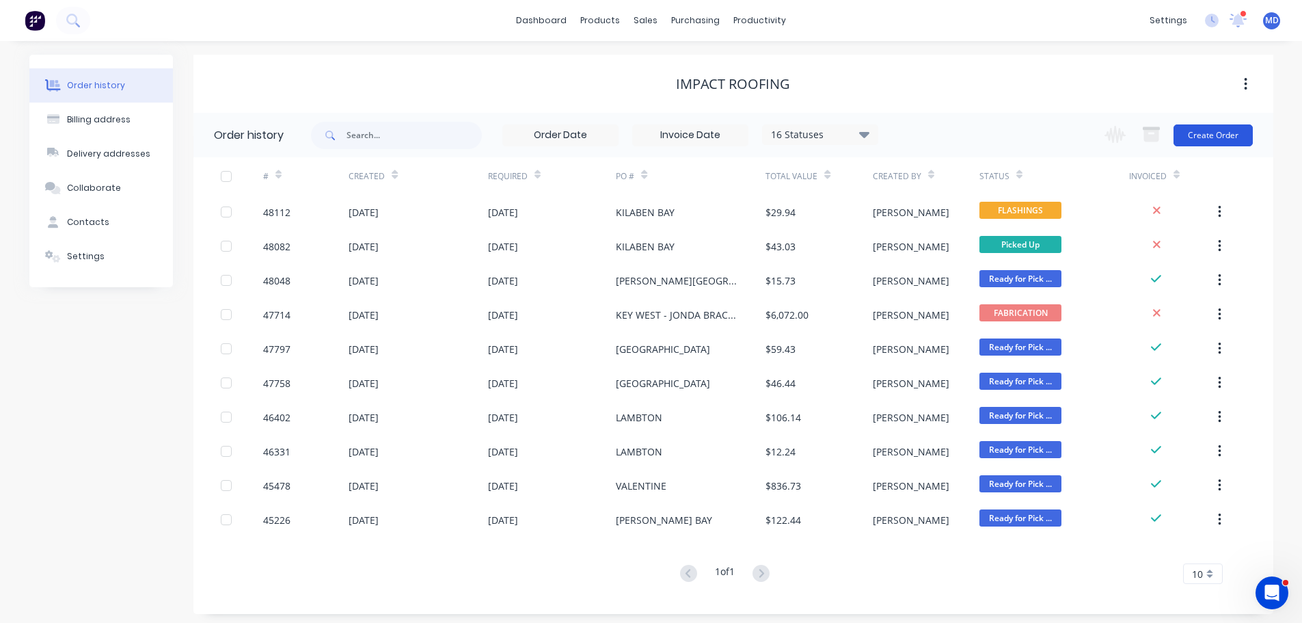
click at [1225, 130] on button "Create Order" at bounding box center [1213, 135] width 79 height 22
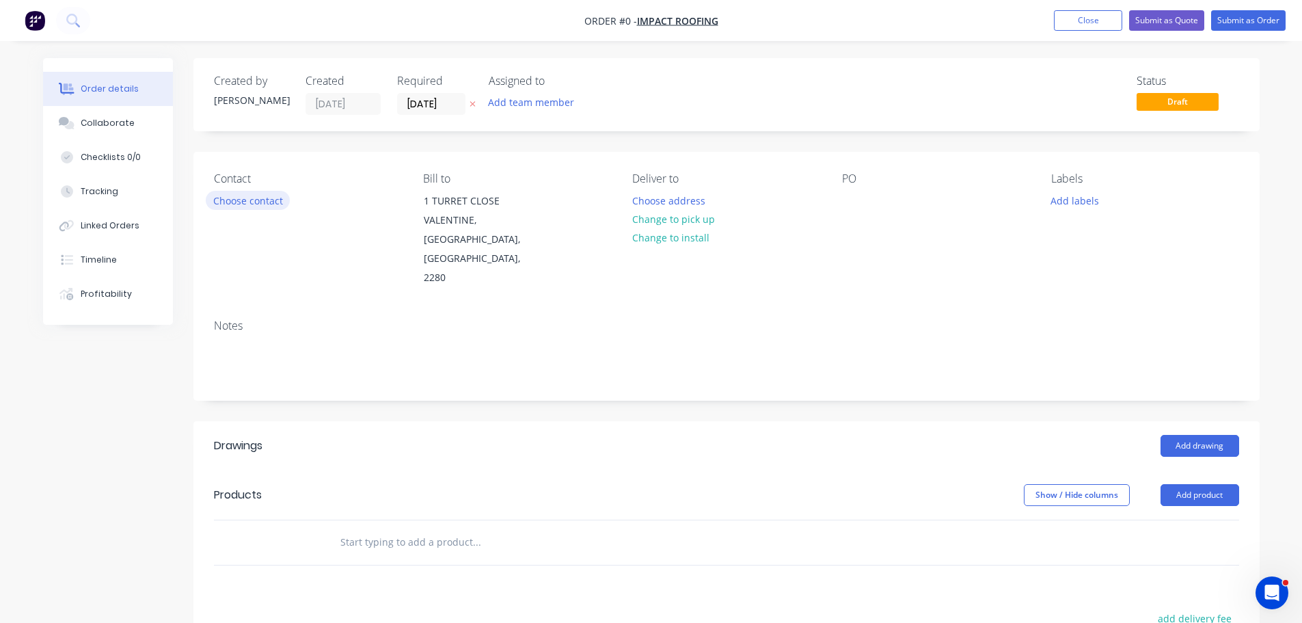
click at [232, 201] on button "Choose contact" at bounding box center [248, 200] width 84 height 18
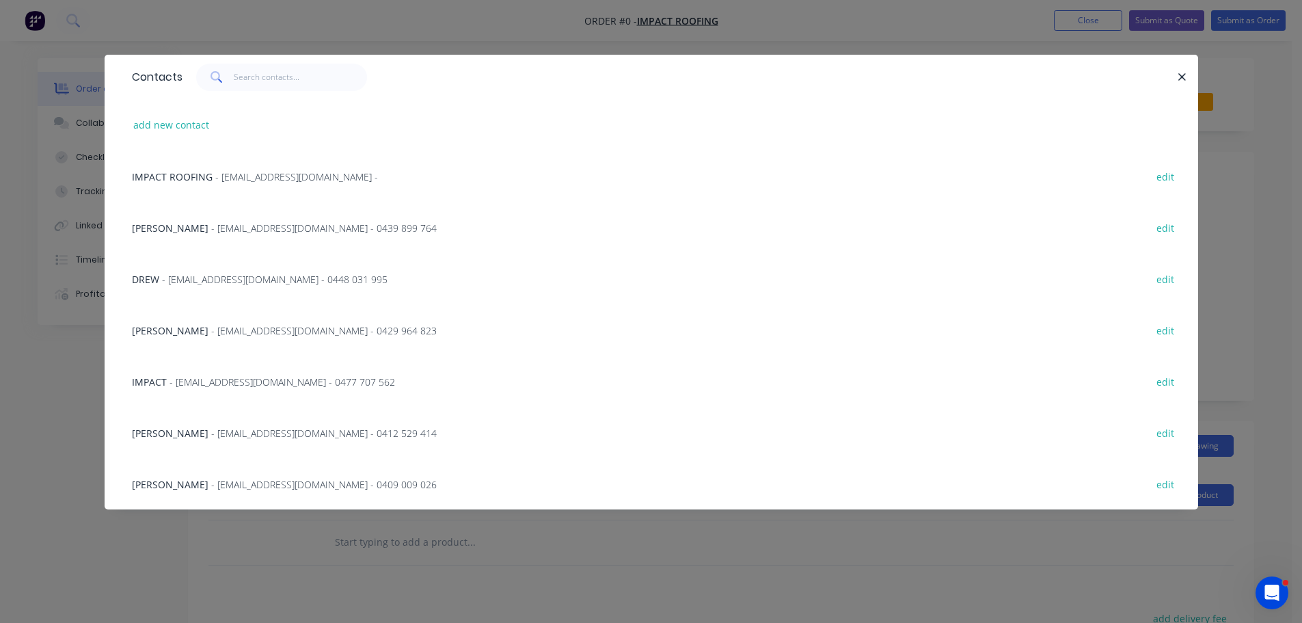
click at [193, 275] on span "- drew@impactroofing.net - 0448 031 995" at bounding box center [275, 279] width 226 height 13
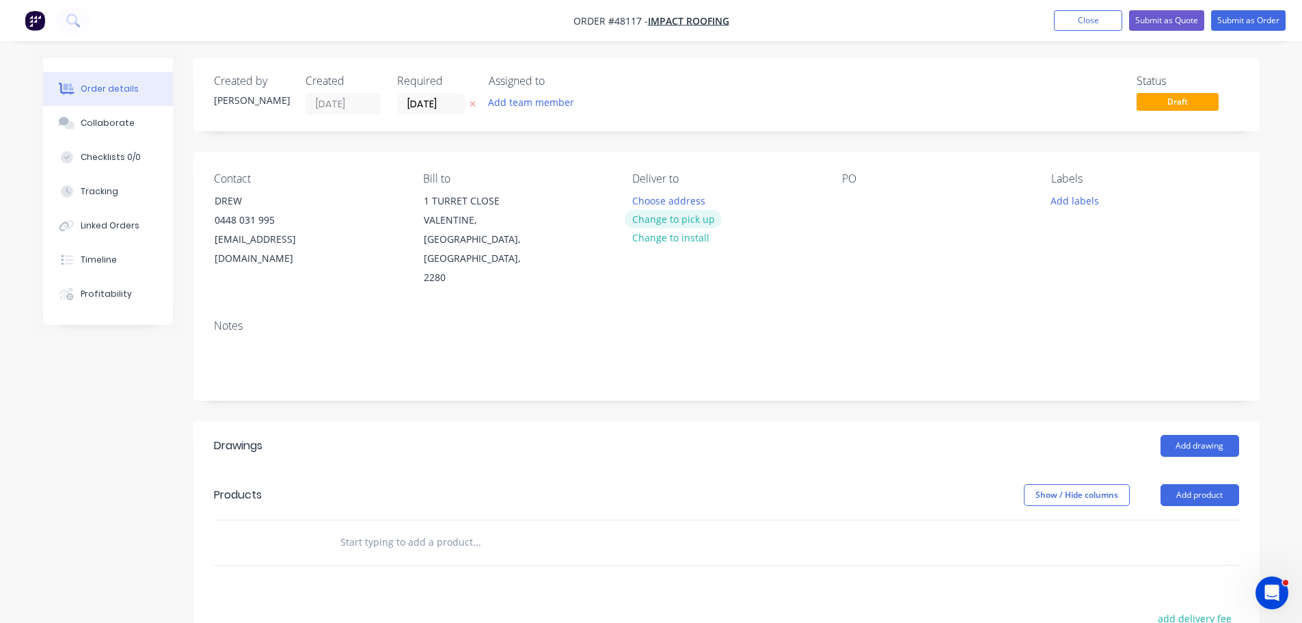
click at [680, 222] on button "Change to pick up" at bounding box center [673, 219] width 97 height 18
click at [865, 202] on div "PO" at bounding box center [935, 230] width 187 height 116
click at [852, 203] on div at bounding box center [853, 201] width 22 height 20
click at [1176, 484] on button "Add product" at bounding box center [1200, 495] width 79 height 22
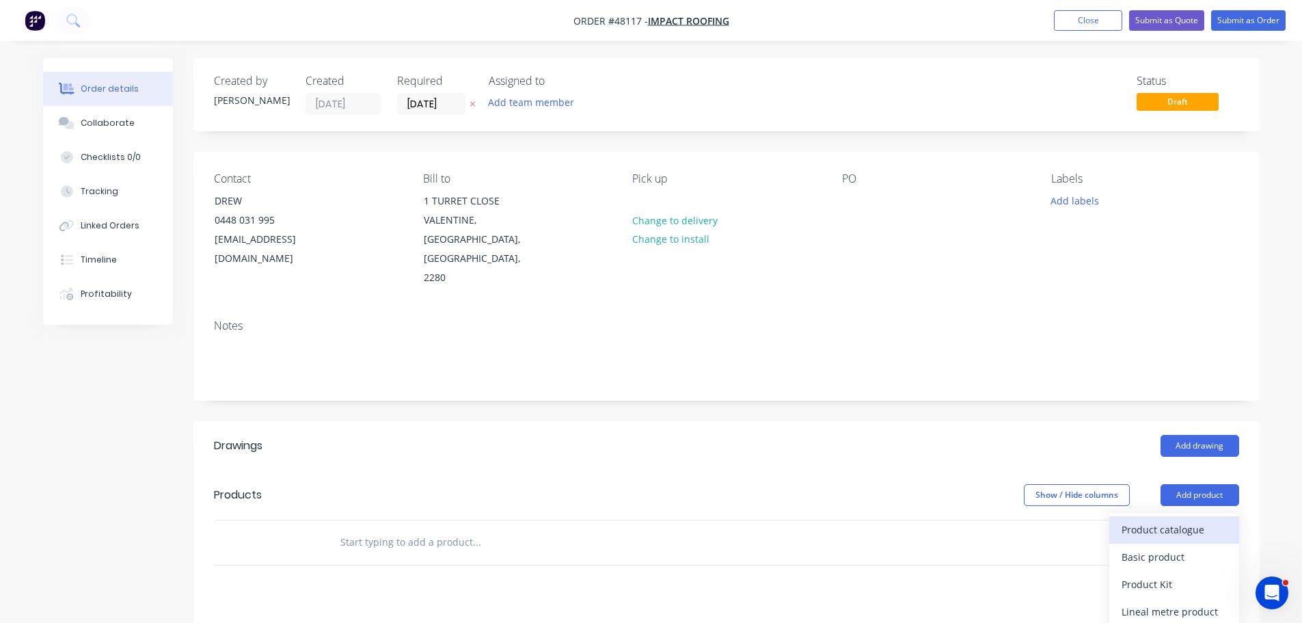
click at [1165, 520] on div "Product catalogue" at bounding box center [1174, 530] width 105 height 20
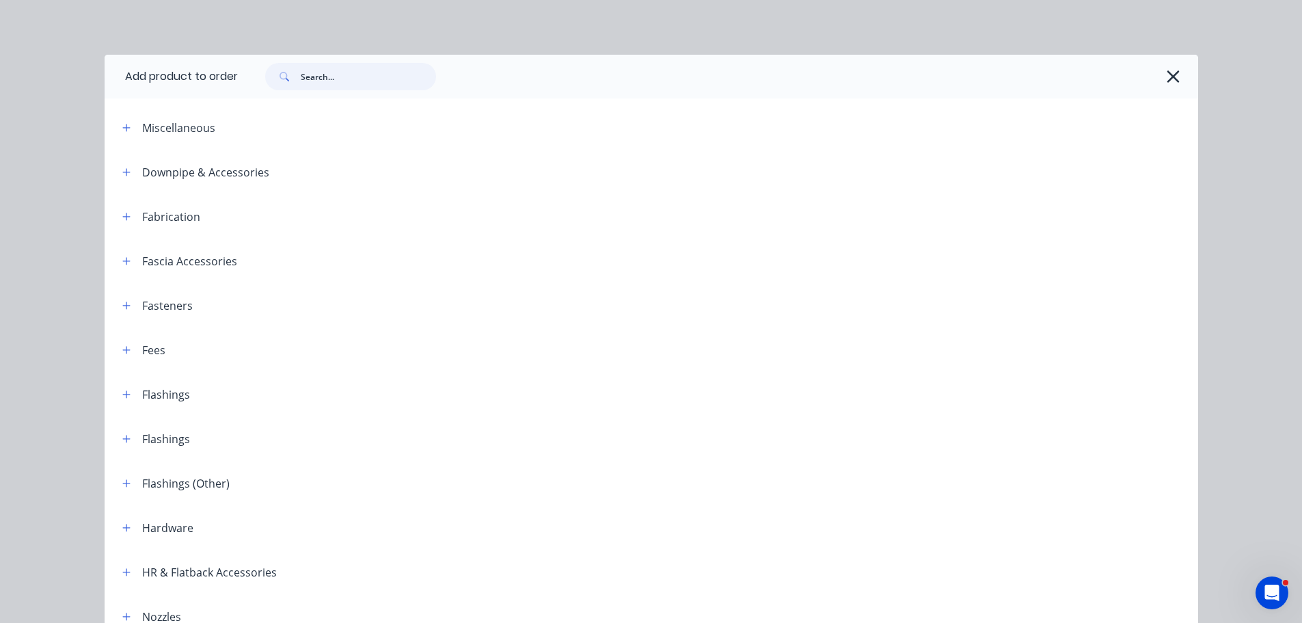
click at [324, 75] on input "text" at bounding box center [368, 76] width 135 height 27
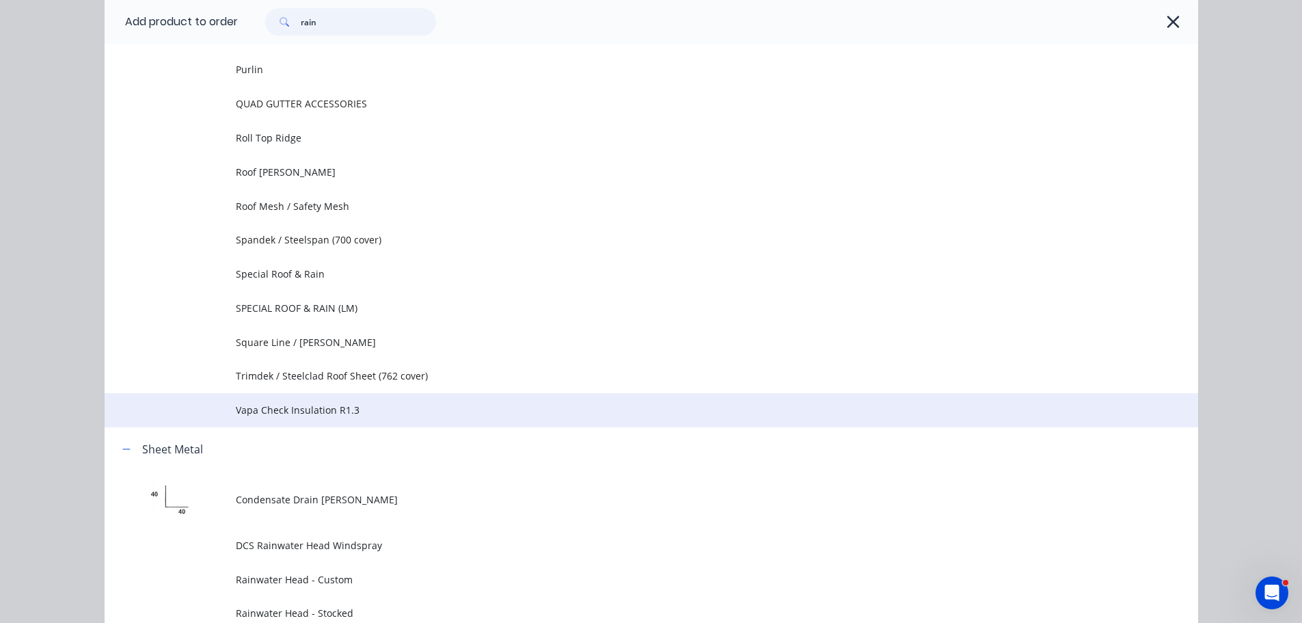
scroll to position [1298, 0]
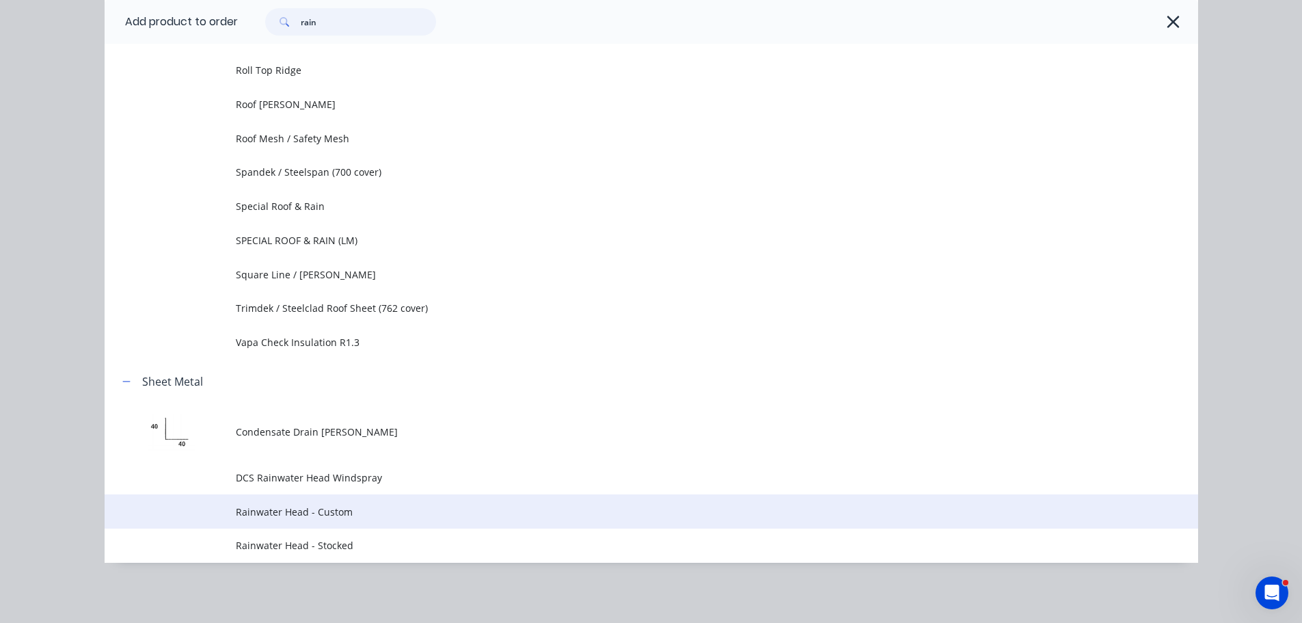
type input "rain"
click at [286, 513] on span "Rainwater Head - Custom" at bounding box center [621, 512] width 770 height 14
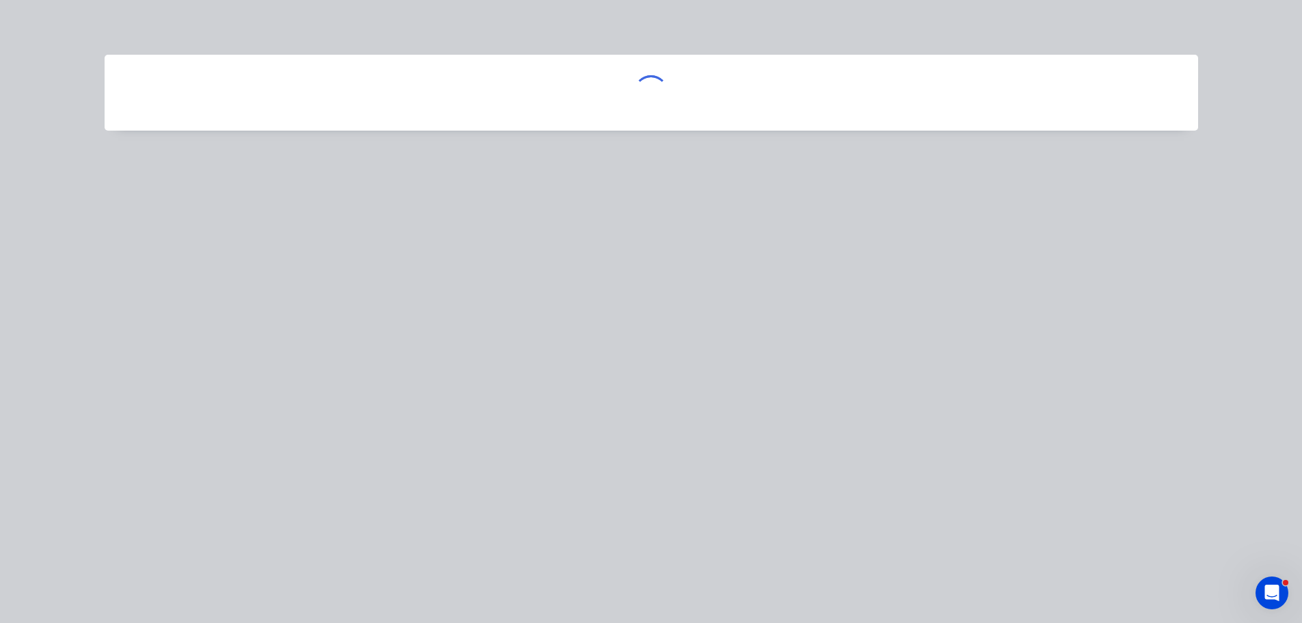
scroll to position [0, 0]
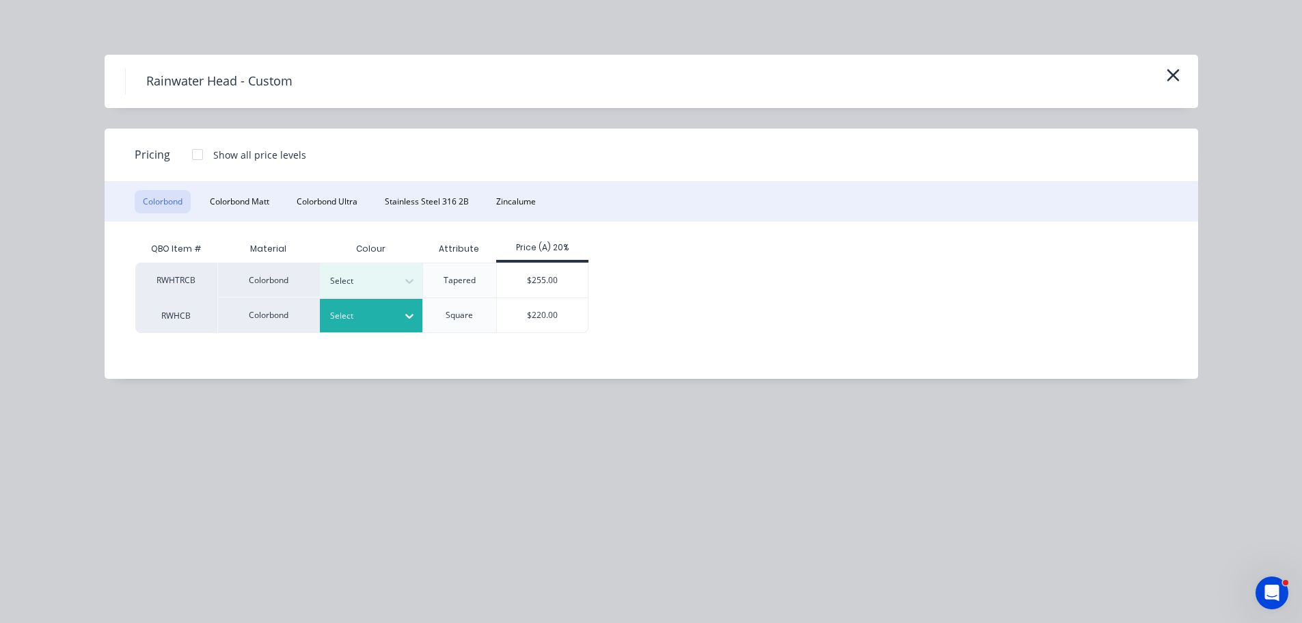
click at [397, 323] on div "Select" at bounding box center [359, 316] width 77 height 18
click at [558, 311] on div "$220.00" at bounding box center [542, 315] width 91 height 34
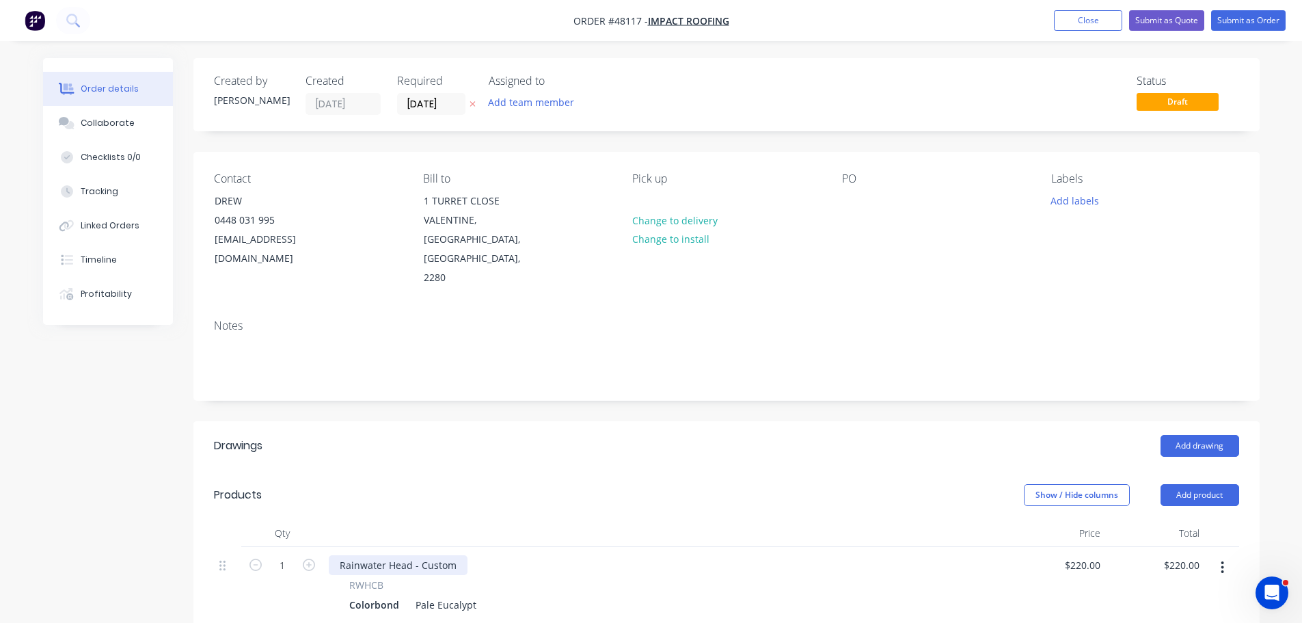
click at [455, 555] on div "Rainwater Head - Custom" at bounding box center [398, 565] width 139 height 20
click at [309, 559] on icon "button" at bounding box center [309, 565] width 12 height 12
type input "2"
type input "$440.00"
click at [847, 202] on div at bounding box center [853, 201] width 22 height 20
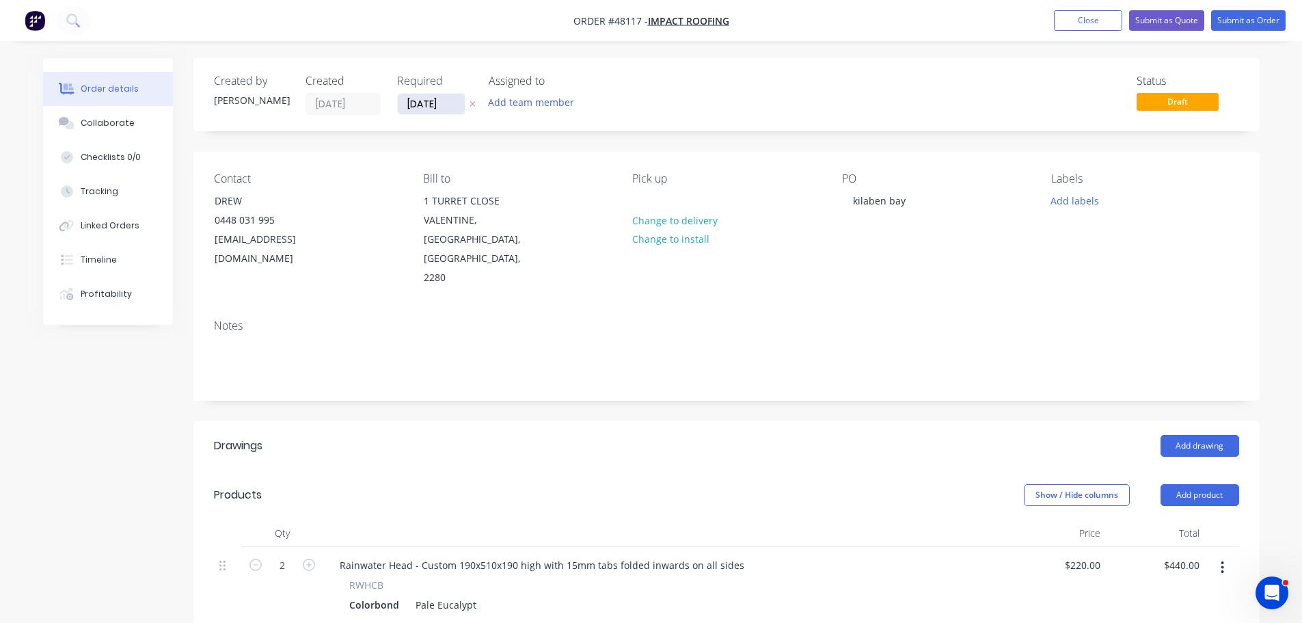
click at [425, 101] on input "[DATE]" at bounding box center [431, 104] width 67 height 21
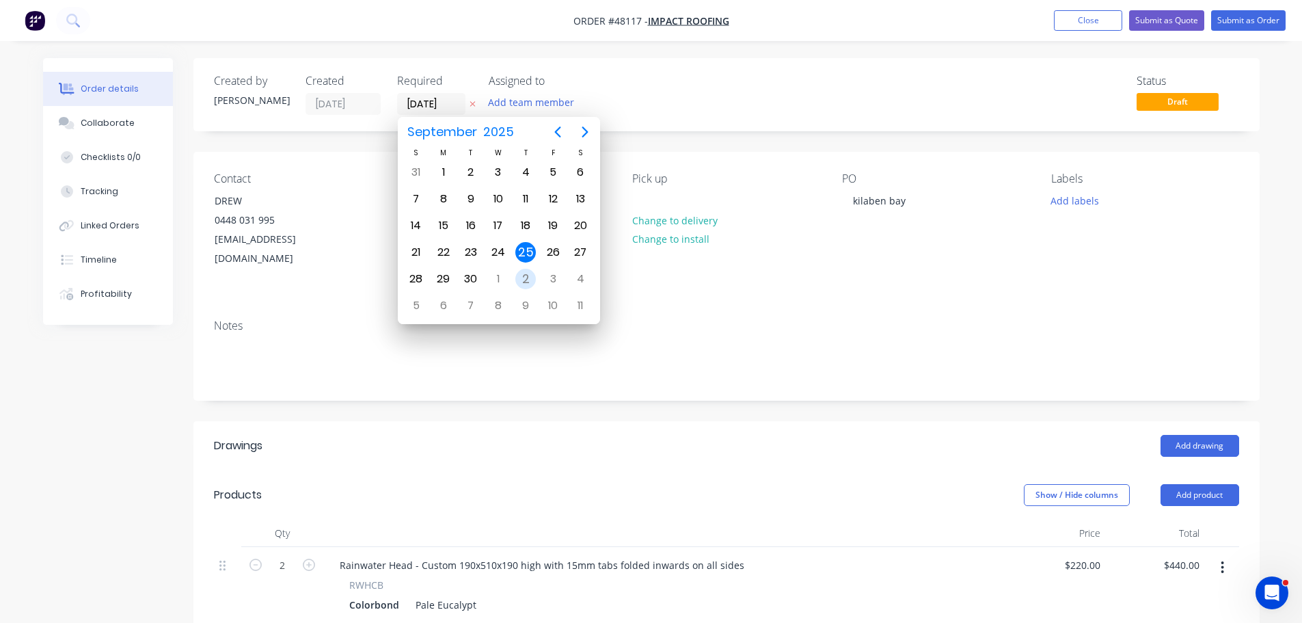
click at [526, 273] on div "2" at bounding box center [525, 279] width 21 height 21
type input "02/10/25"
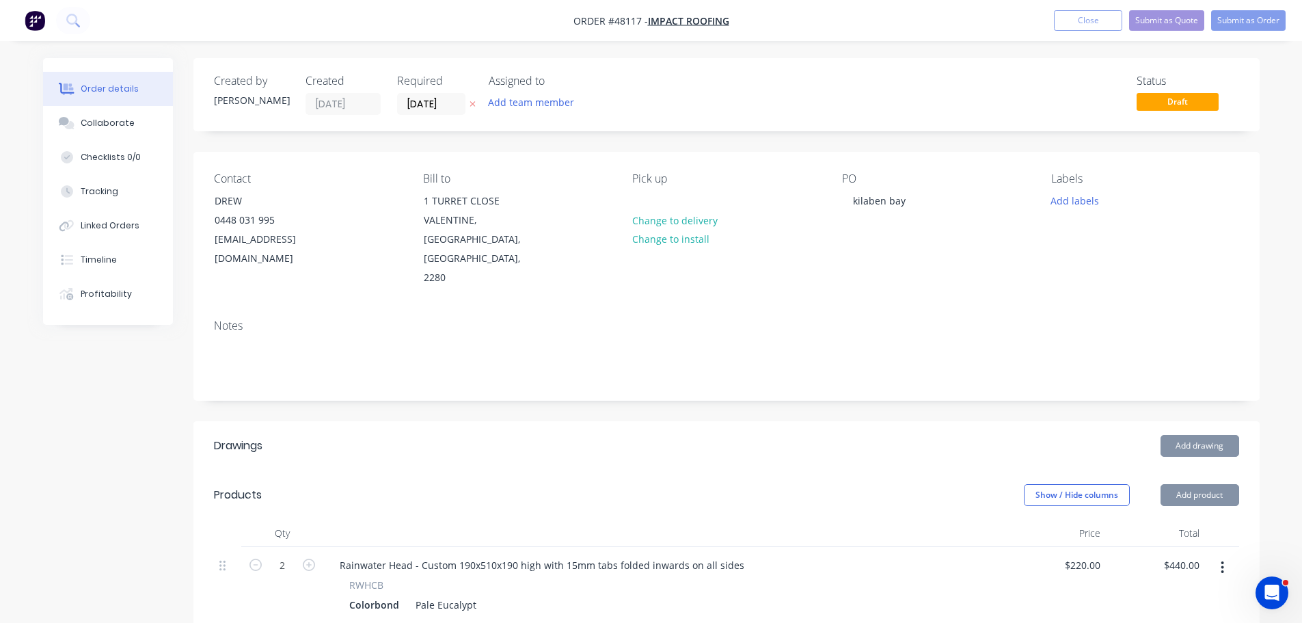
scroll to position [0, 0]
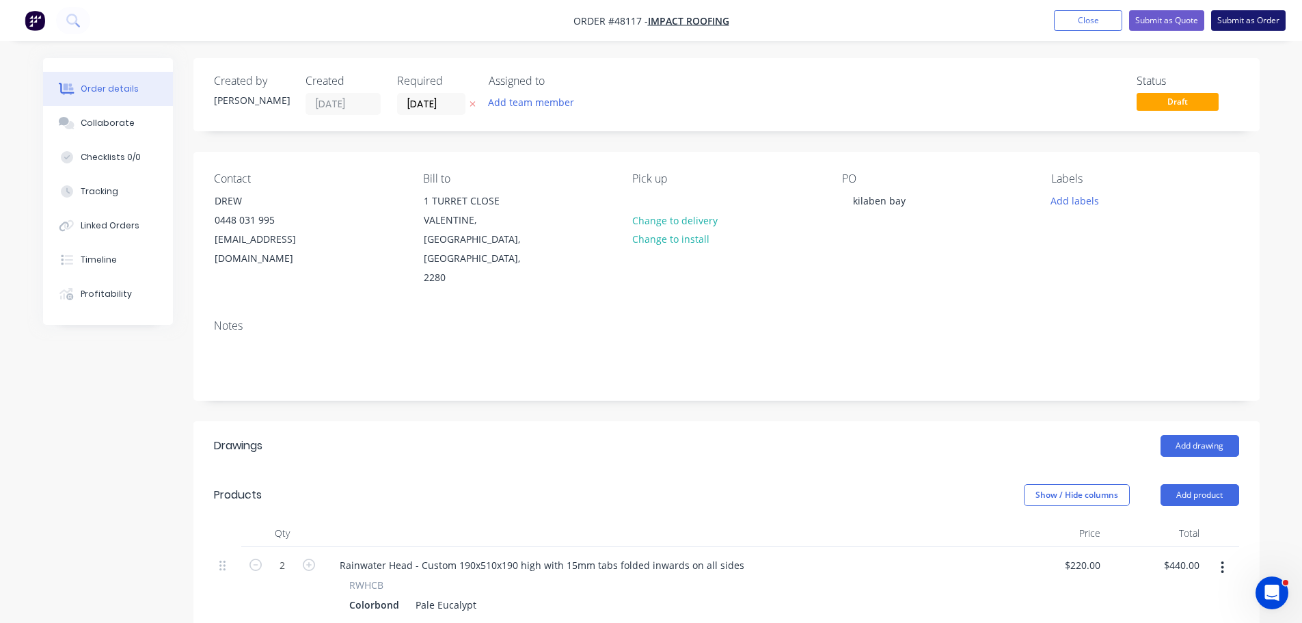
drag, startPoint x: 1252, startPoint y: 25, endPoint x: 1241, endPoint y: 28, distance: 11.5
click at [1241, 28] on button "Submit as Order" at bounding box center [1248, 20] width 75 height 21
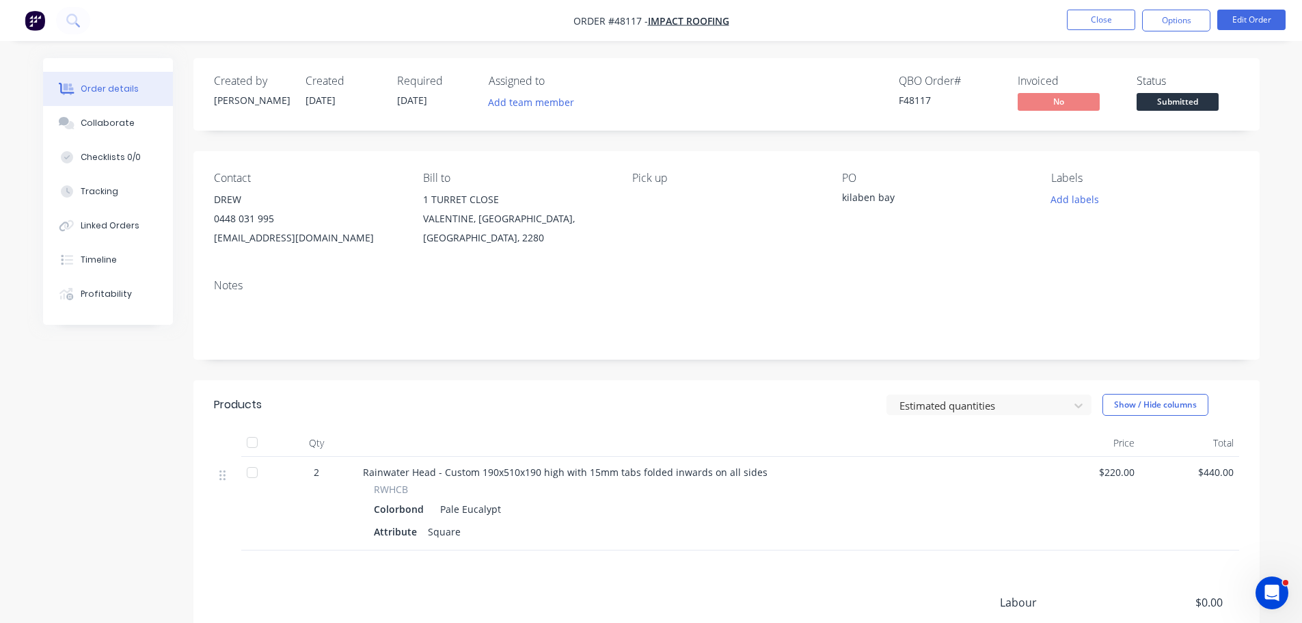
click at [1174, 3] on nav "Order #48117 - IMPACT ROOFING Close Options Edit Order" at bounding box center [651, 20] width 1302 height 41
click at [1187, 14] on button "Options" at bounding box center [1176, 21] width 68 height 22
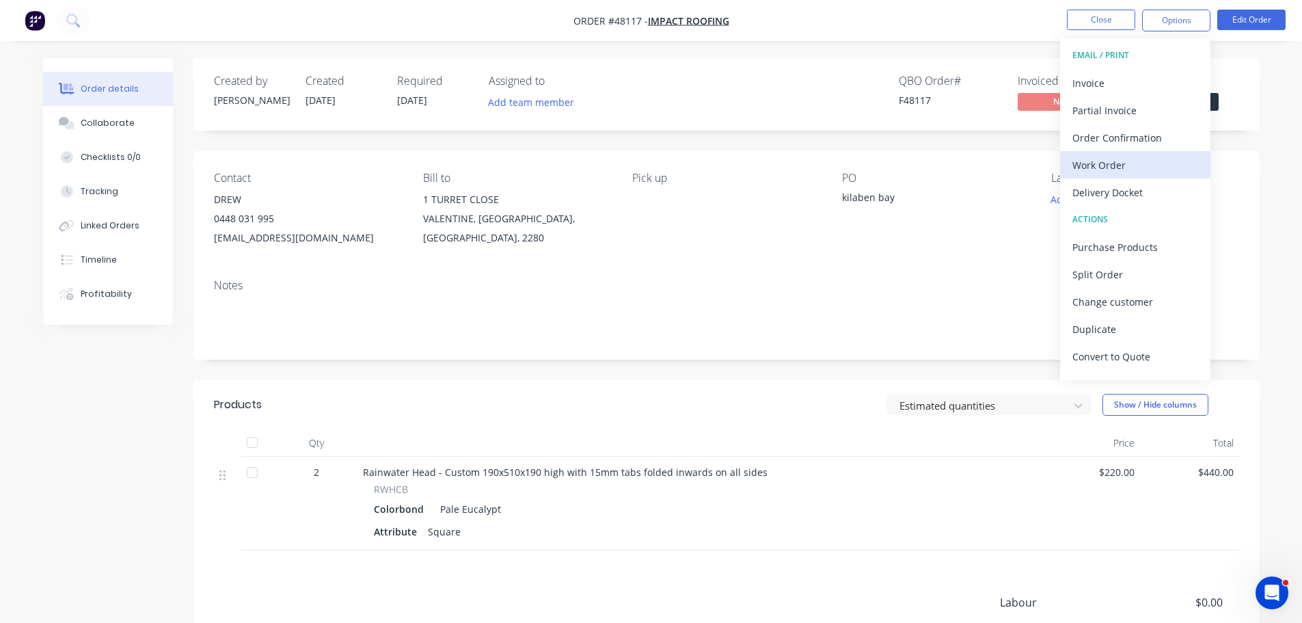
click at [1094, 157] on div "Work Order" at bounding box center [1136, 165] width 126 height 20
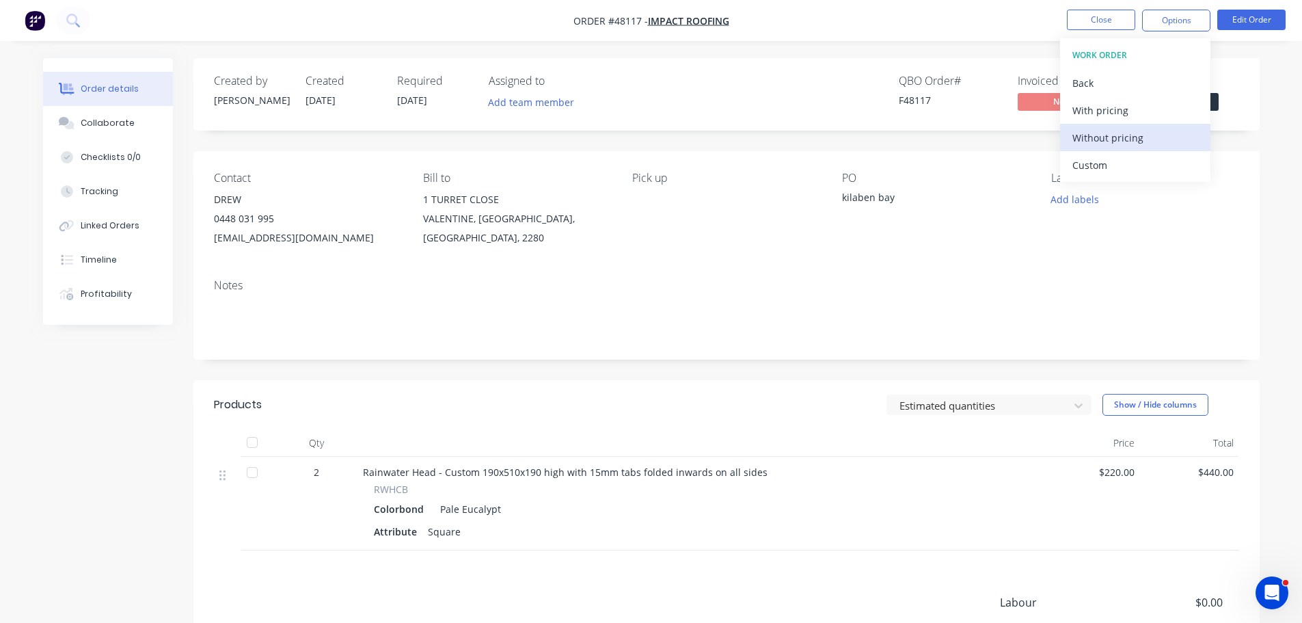
click at [1103, 133] on div "Without pricing" at bounding box center [1136, 138] width 126 height 20
click at [1262, 77] on div "Order details Collaborate Checklists 0/0 Tracking Linked Orders Timeline Profit…" at bounding box center [651, 411] width 1244 height 706
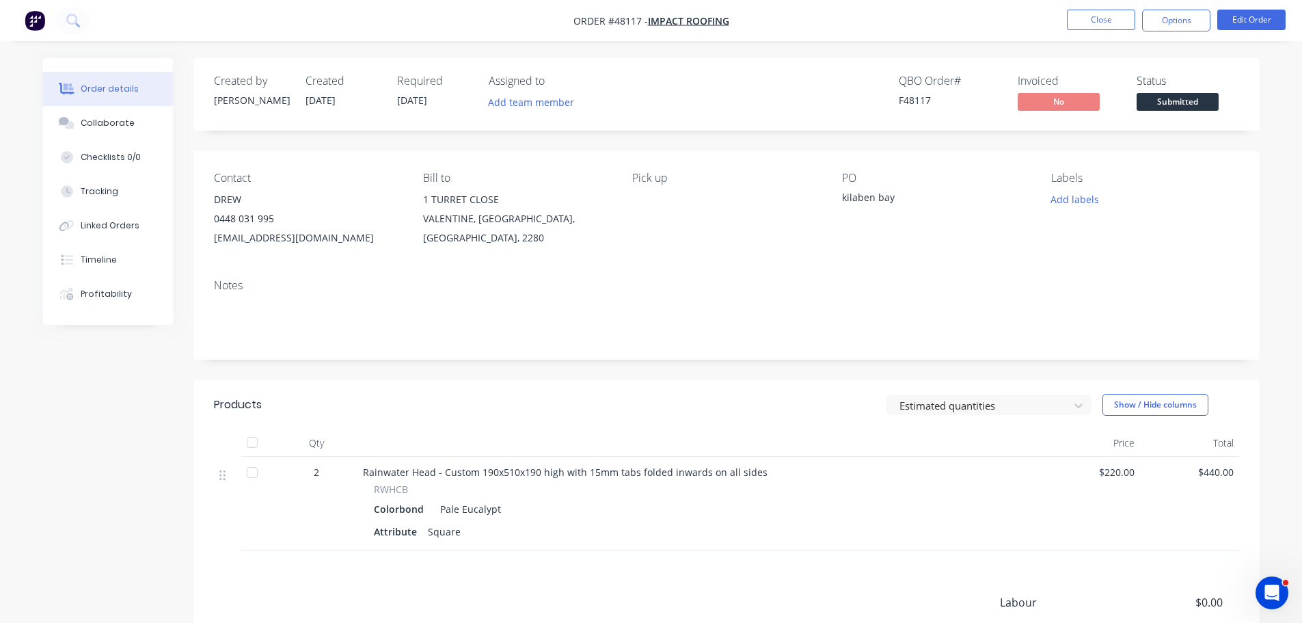
click at [1190, 102] on span "Submitted" at bounding box center [1178, 101] width 82 height 17
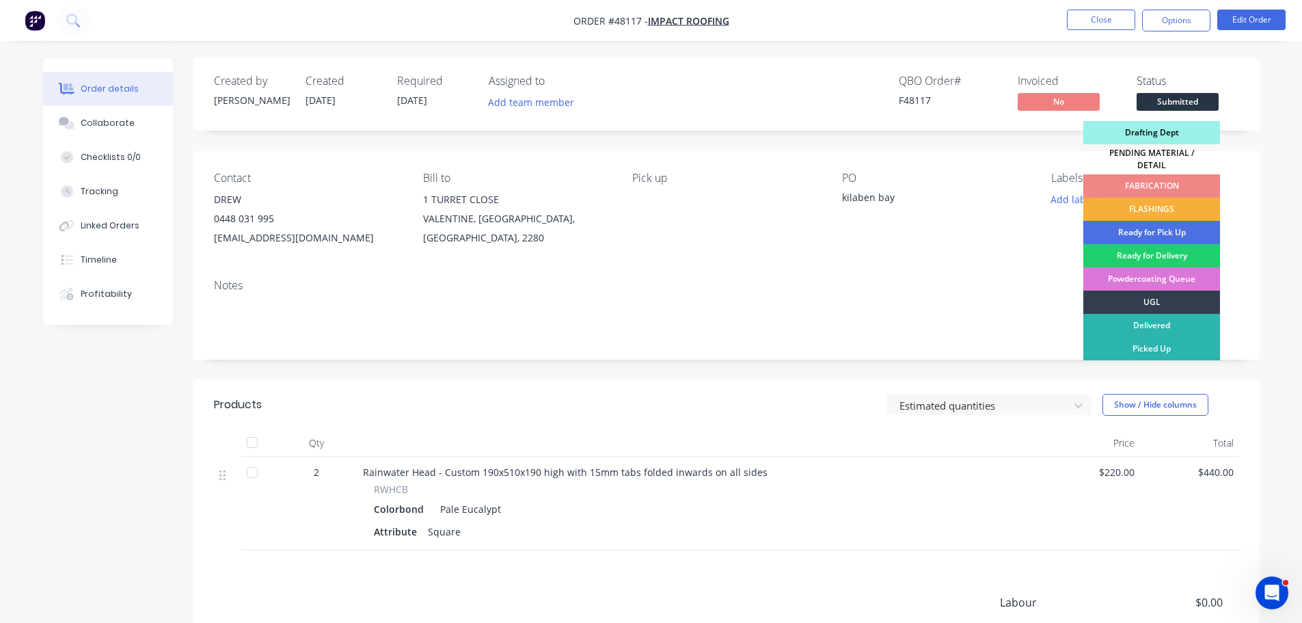
click at [1186, 130] on div "Drafting Dept" at bounding box center [1152, 132] width 137 height 23
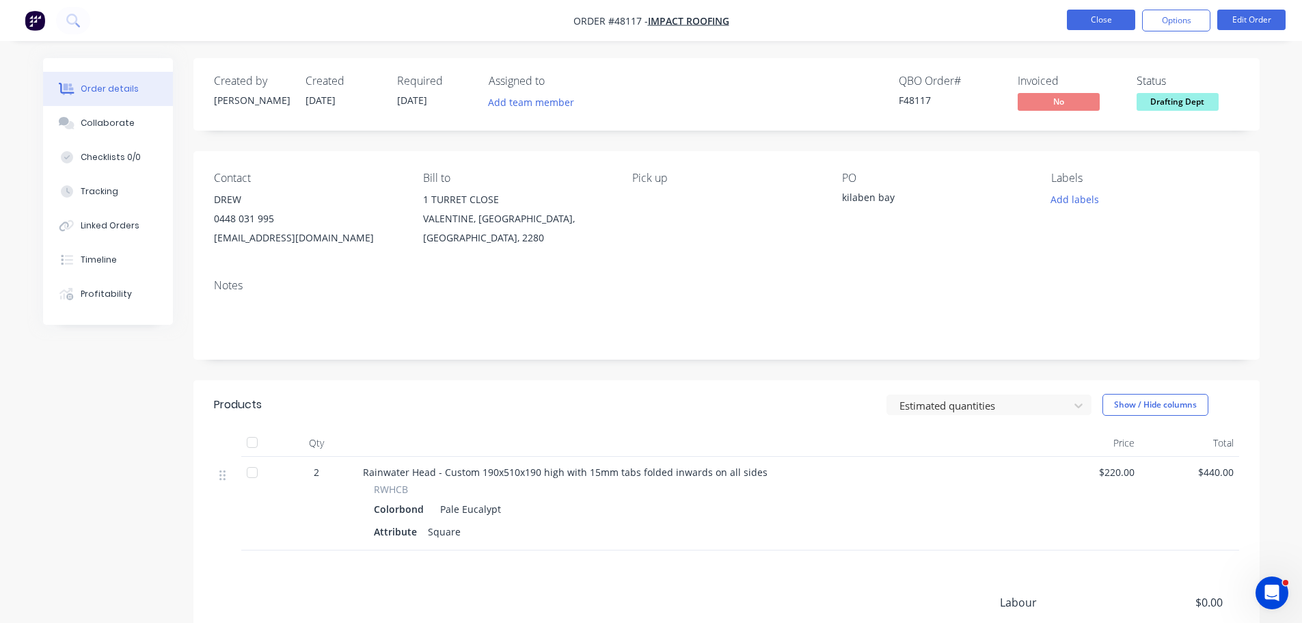
click at [1106, 17] on button "Close" at bounding box center [1101, 20] width 68 height 21
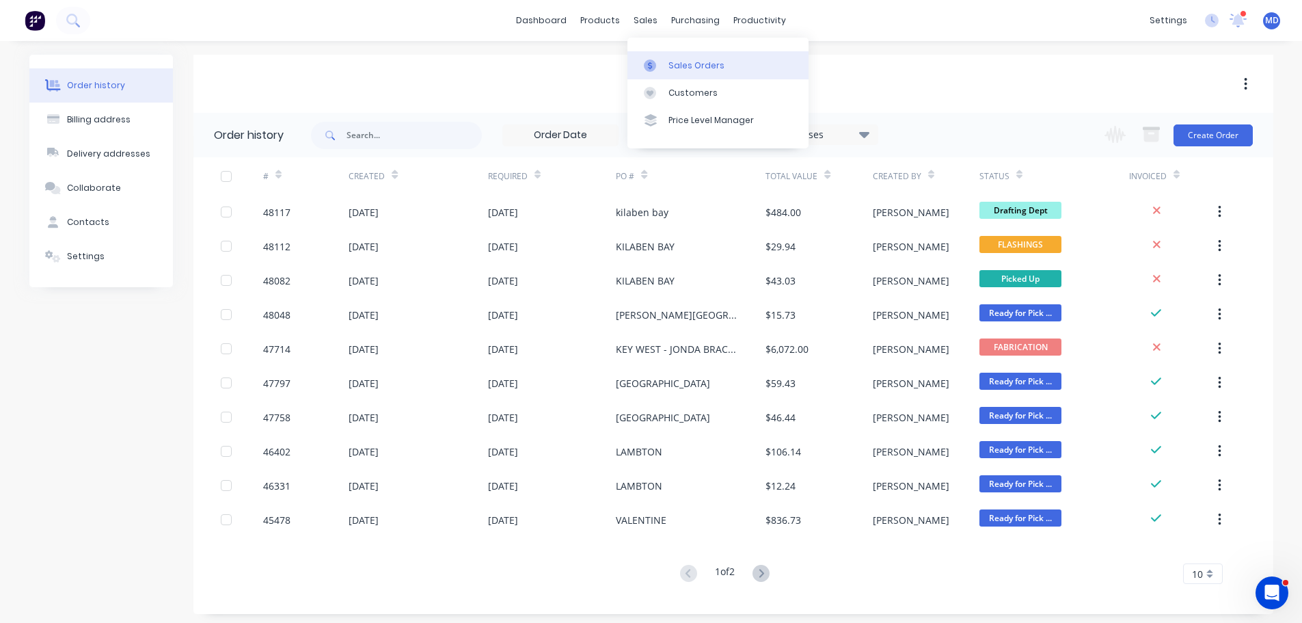
click at [661, 67] on div at bounding box center [654, 65] width 21 height 12
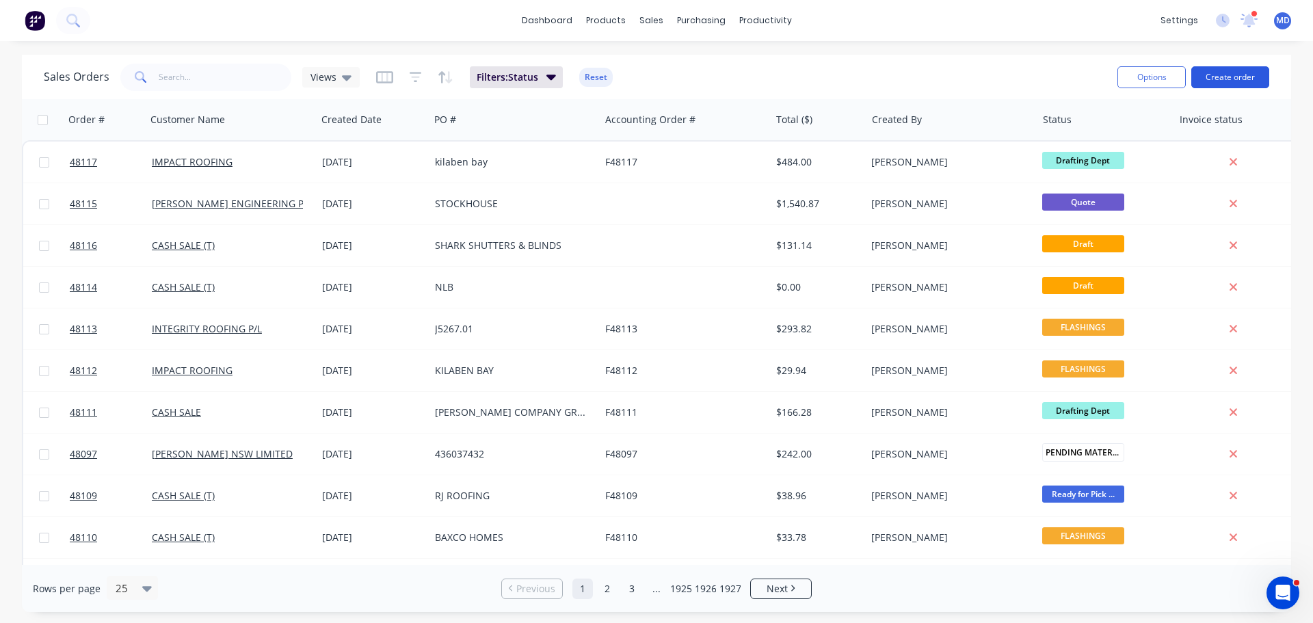
click at [1218, 77] on button "Create order" at bounding box center [1230, 77] width 78 height 22
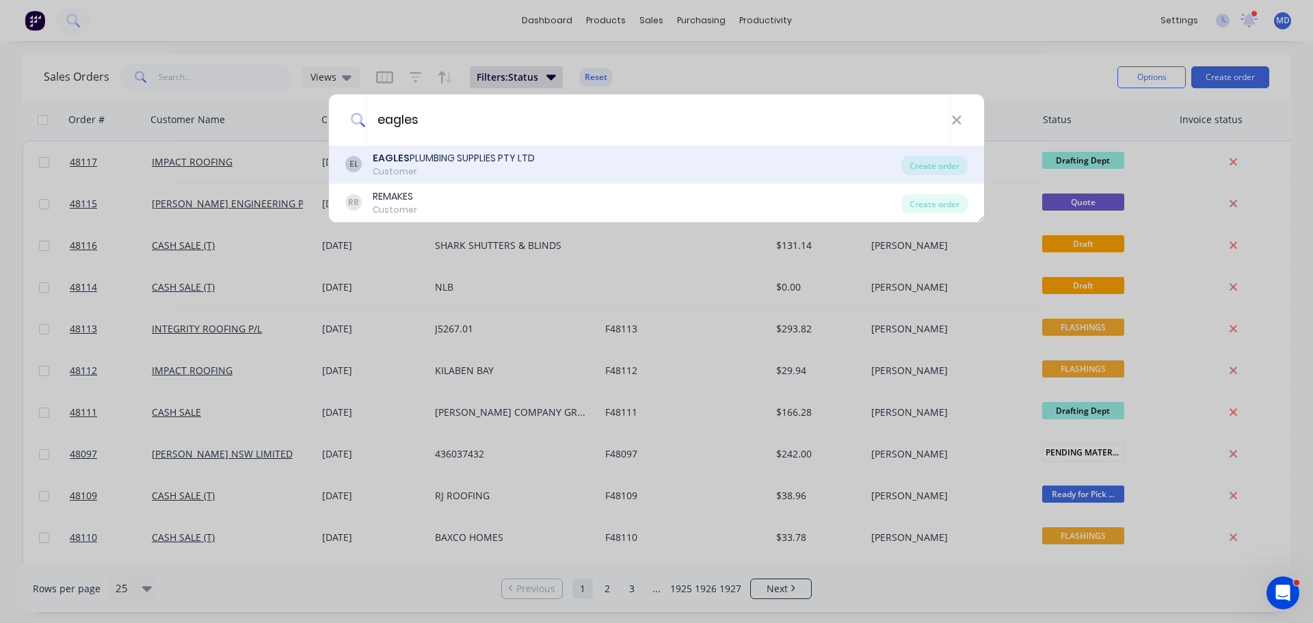
type input "eagles"
click at [450, 153] on div "EAGLES PLUMBING SUPPLIES PTY LTD" at bounding box center [454, 158] width 162 height 14
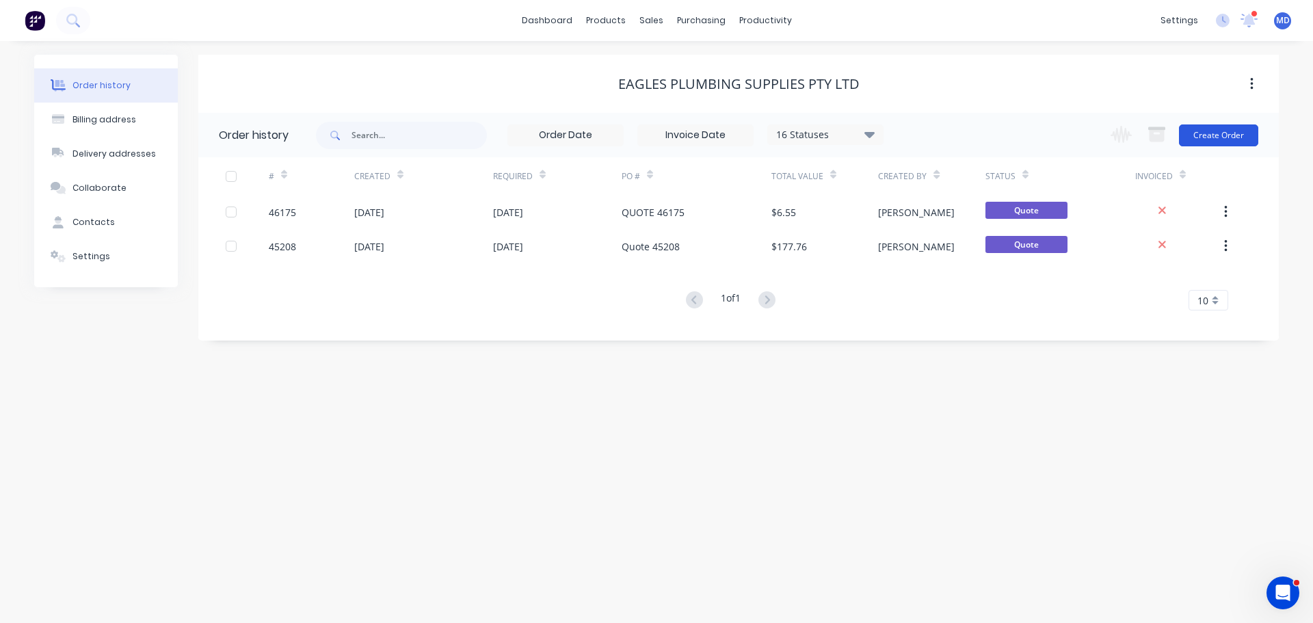
click at [1199, 140] on button "Create Order" at bounding box center [1218, 135] width 79 height 22
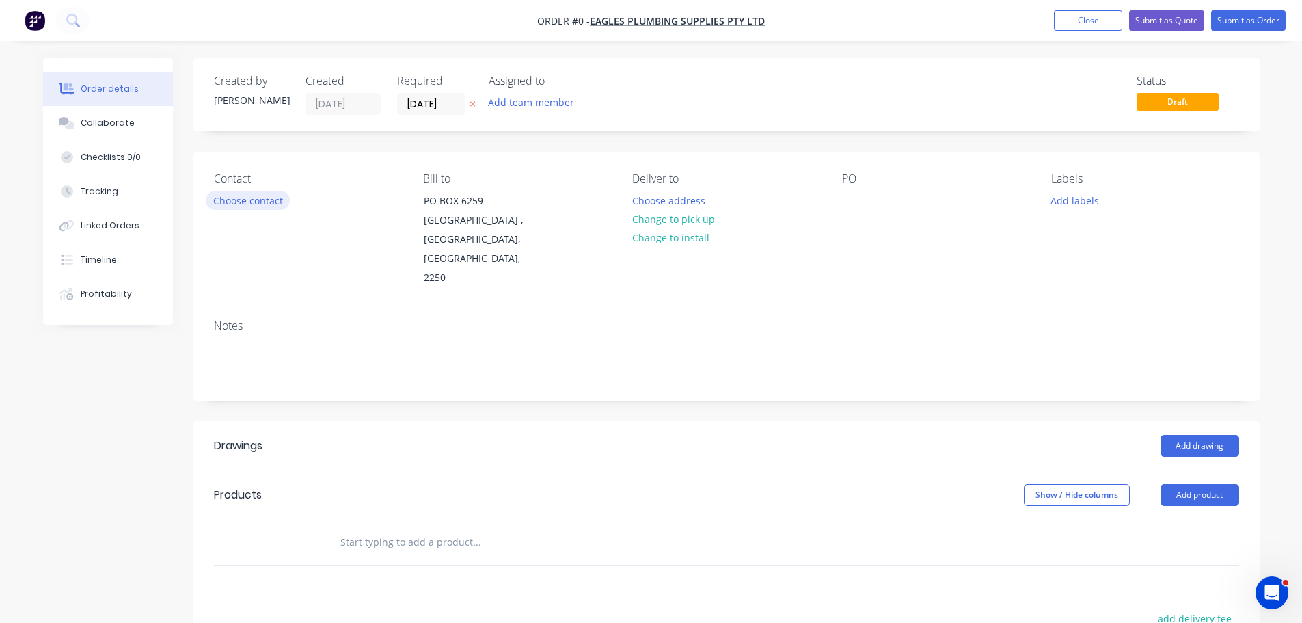
click at [273, 204] on button "Choose contact" at bounding box center [248, 200] width 84 height 18
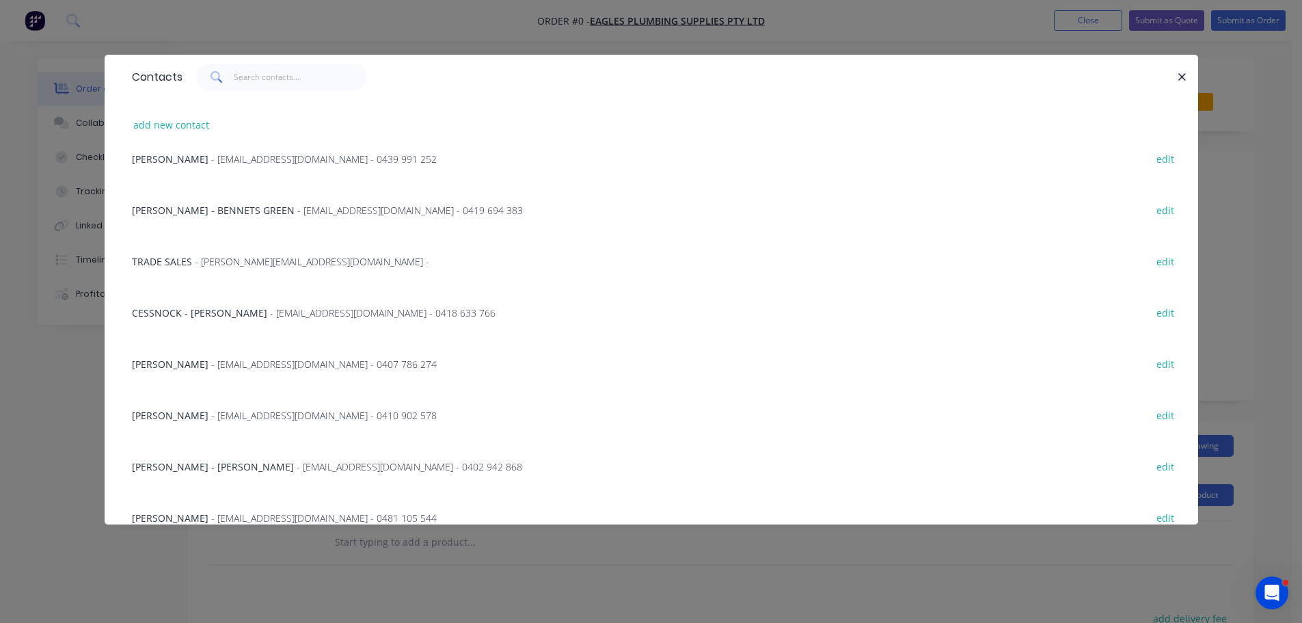
scroll to position [410, 0]
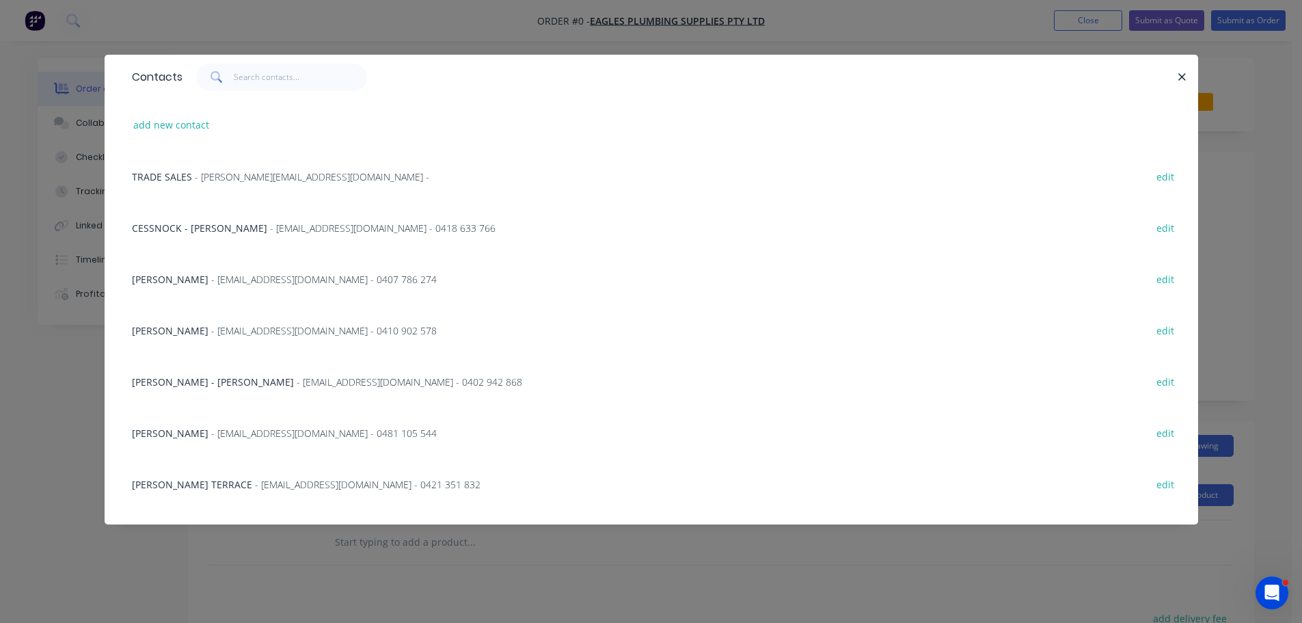
click at [195, 377] on span "STEVE HAMBLY - BENNETS GREEN" at bounding box center [213, 381] width 162 height 13
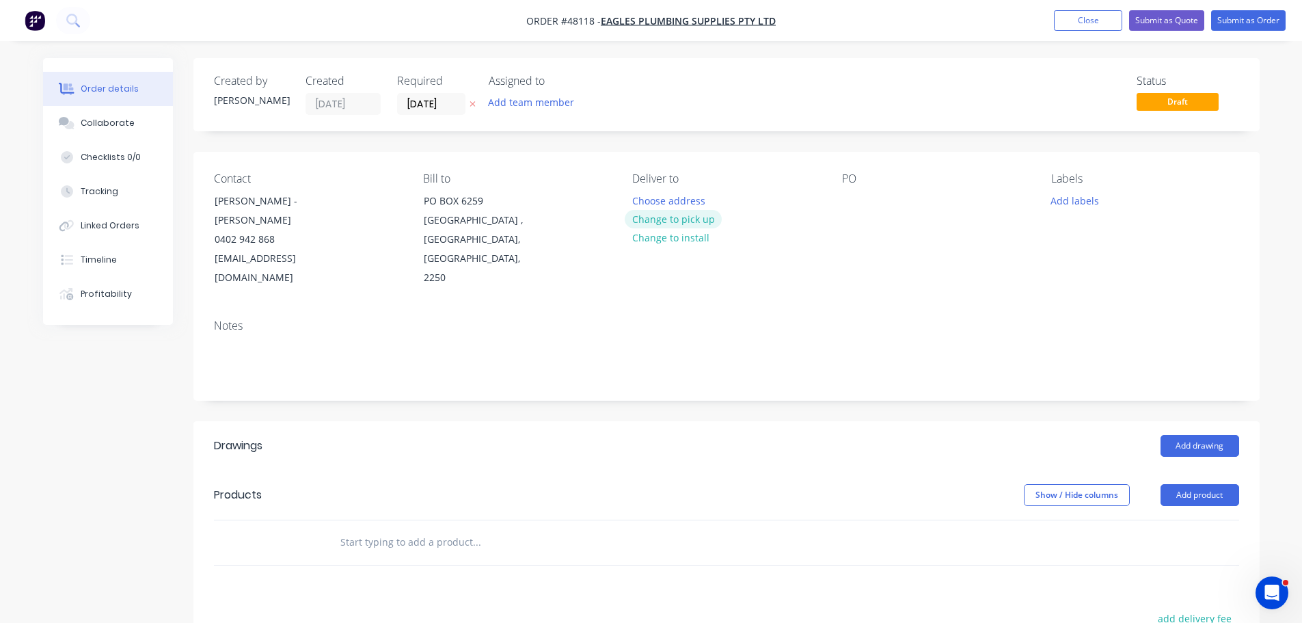
click at [669, 217] on button "Change to pick up" at bounding box center [673, 219] width 97 height 18
click at [849, 196] on div at bounding box center [853, 201] width 22 height 20
click at [1216, 438] on header "Drawings Add drawing" at bounding box center [726, 445] width 1067 height 49
click at [1181, 484] on button "Add product" at bounding box center [1200, 495] width 79 height 22
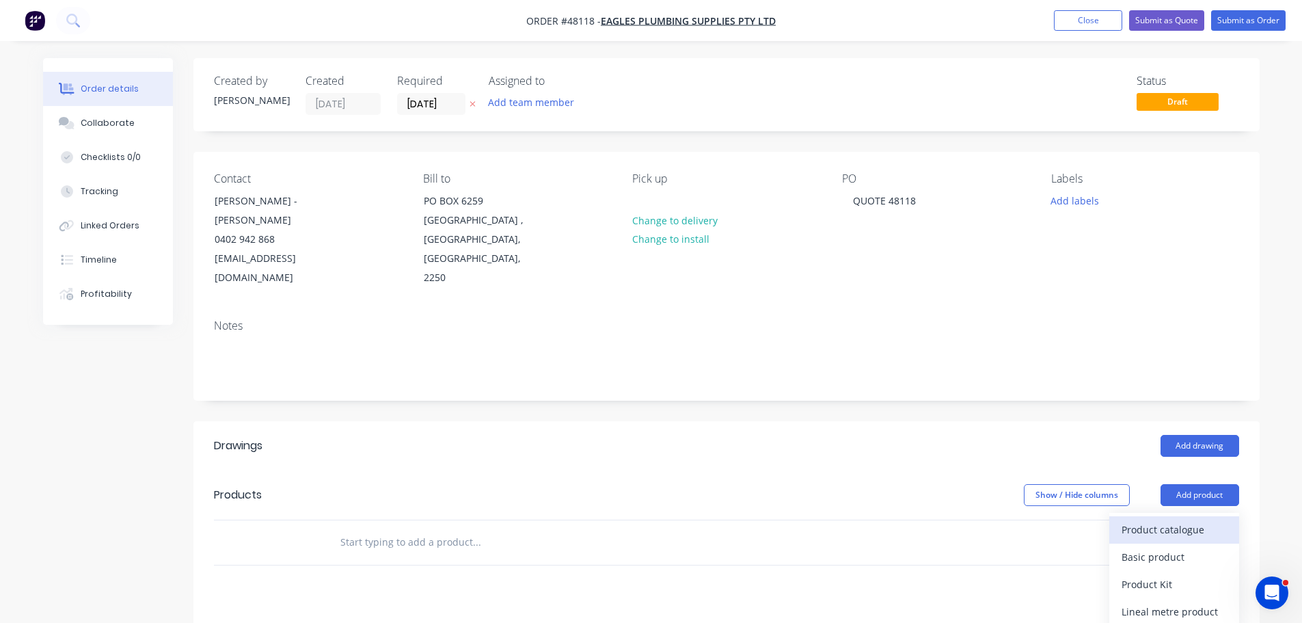
click at [1172, 520] on div "Product catalogue" at bounding box center [1174, 530] width 105 height 20
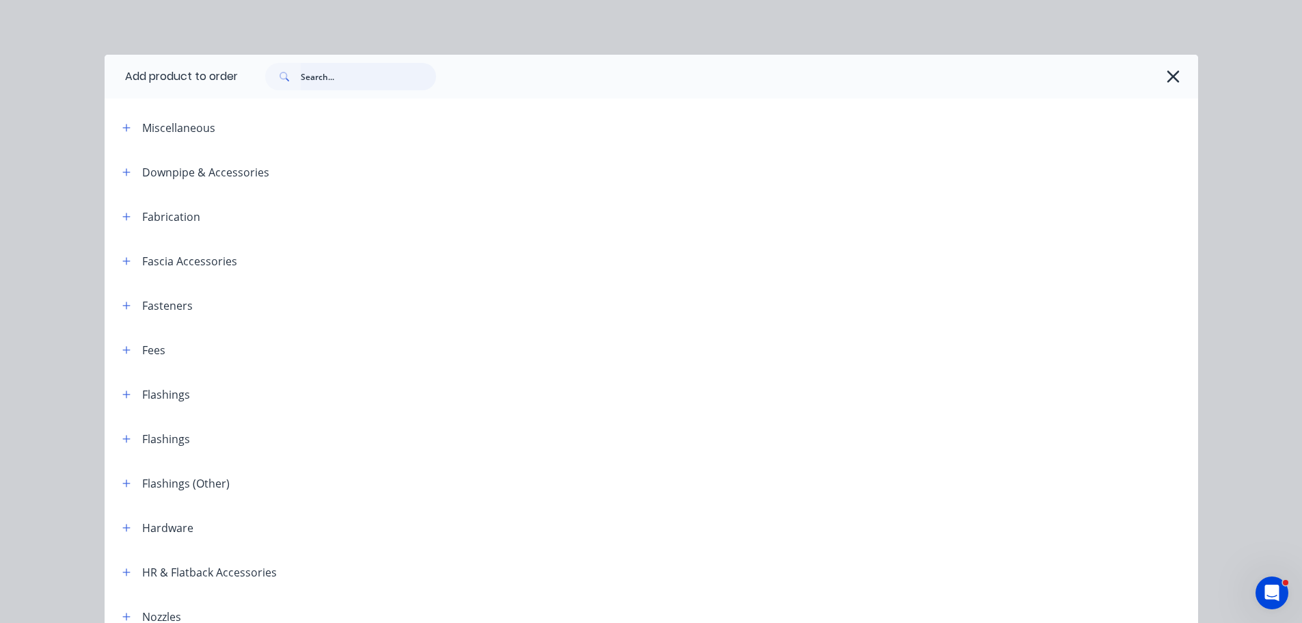
click at [309, 81] on input "text" at bounding box center [368, 76] width 135 height 27
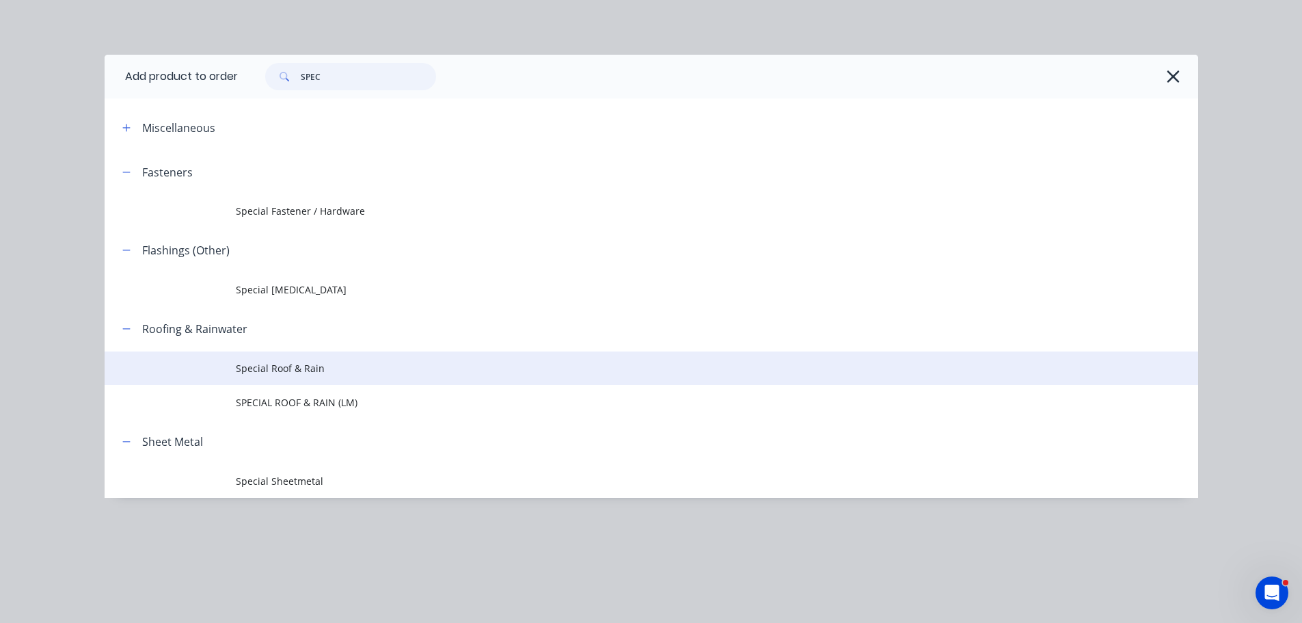
type input "SPEC"
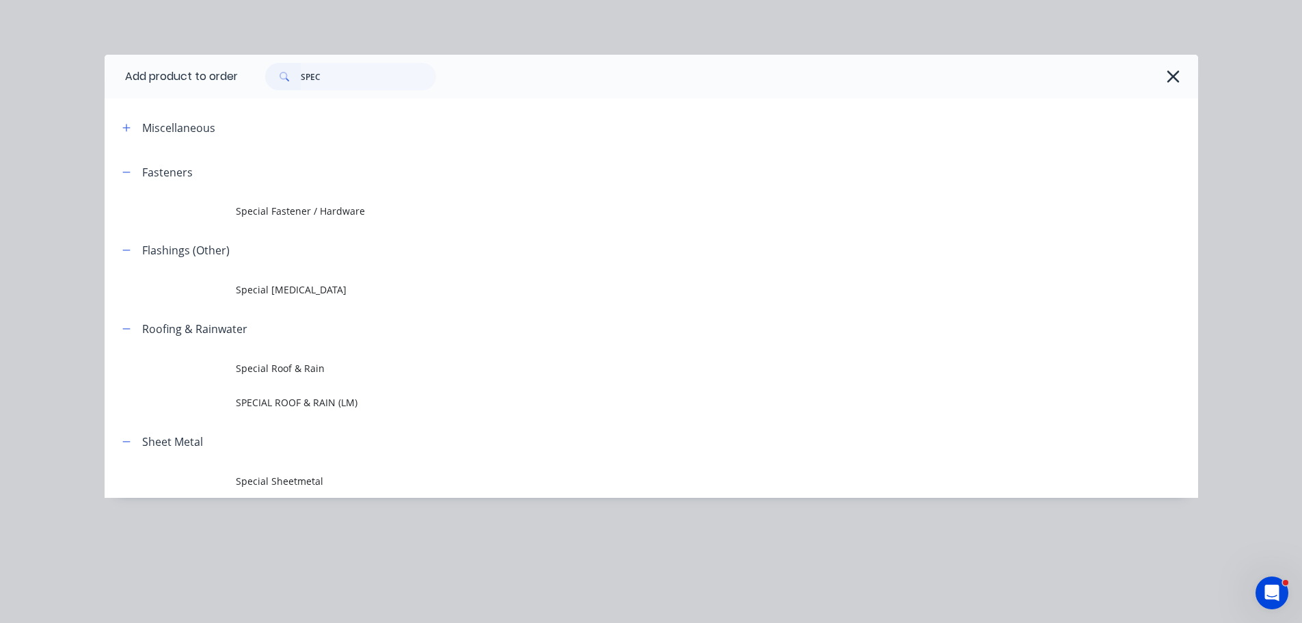
click at [263, 364] on span "Special Roof & Rain" at bounding box center [621, 368] width 770 height 14
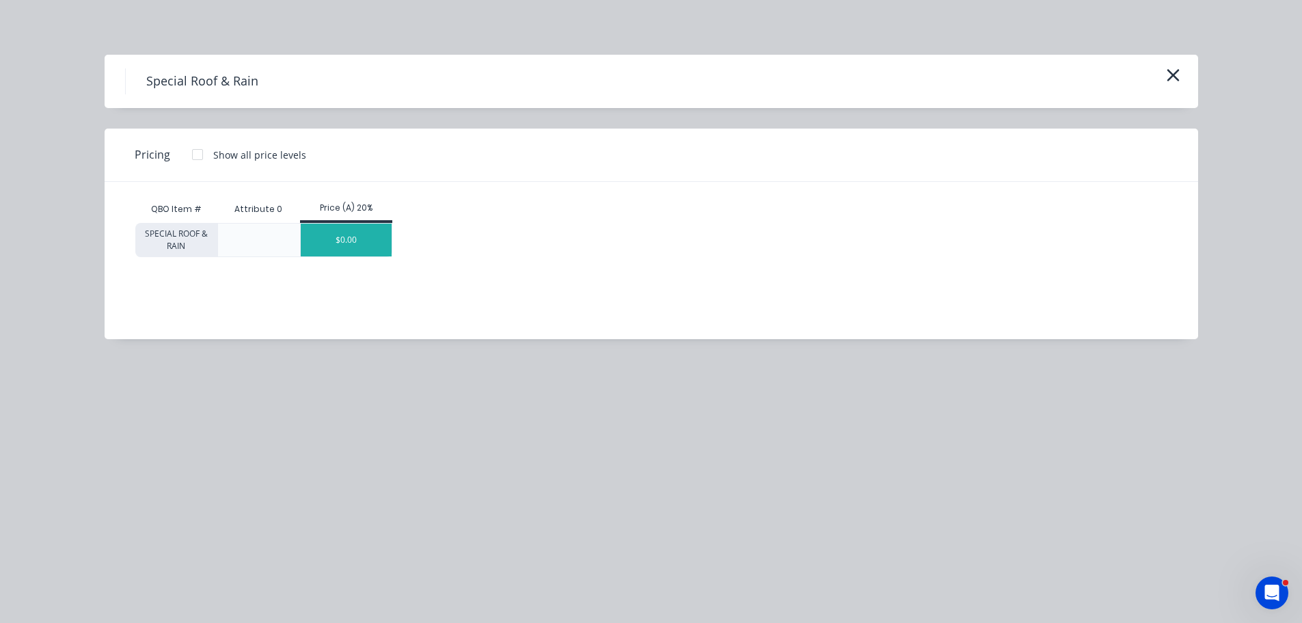
click at [351, 240] on div "$0.00" at bounding box center [346, 240] width 91 height 33
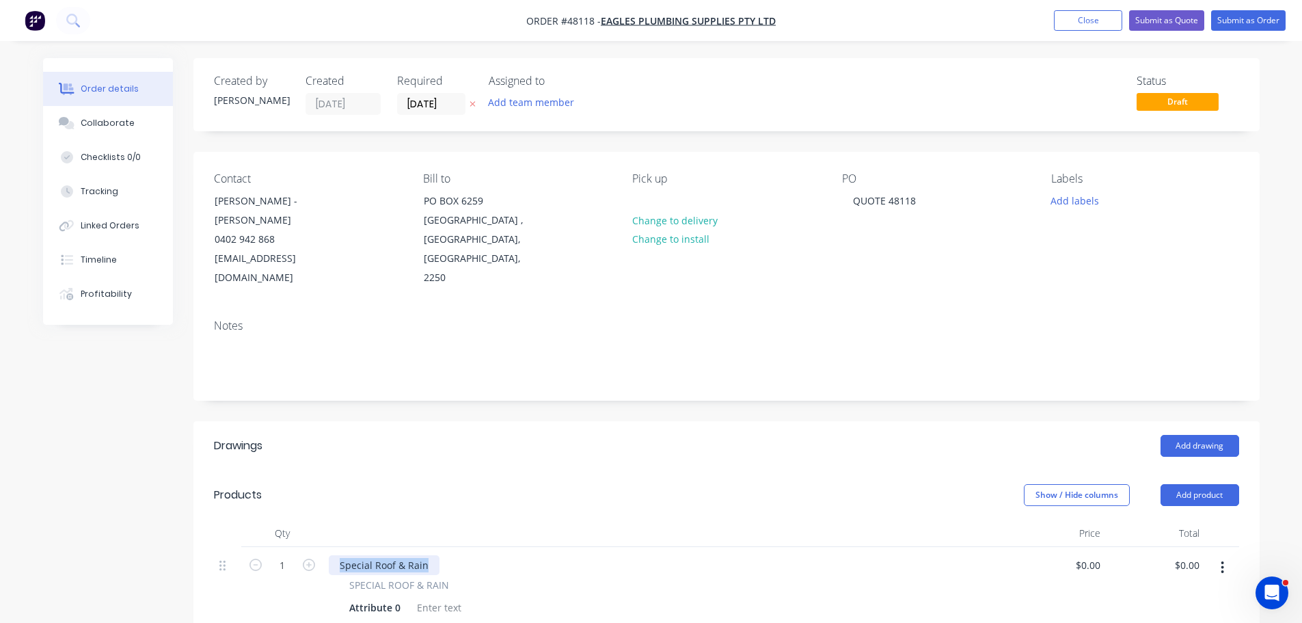
drag, startPoint x: 431, startPoint y: 549, endPoint x: 258, endPoint y: 559, distance: 174.0
click at [258, 559] on div "1 Special Roof & Rain SPECIAL ROOF & RAIN Attribute 0 $0.00 $0.00 $0.00 $0.00" at bounding box center [727, 586] width 1026 height 79
click at [399, 598] on div "Attribute 0" at bounding box center [375, 608] width 62 height 20
drag, startPoint x: 399, startPoint y: 589, endPoint x: 300, endPoint y: 587, distance: 99.2
click at [300, 587] on div "1 0.55 SURFMIST SPECIAL ROOF & RAIN Attribute 0 $0.00 $0.00 $0.00 $0.00" at bounding box center [727, 586] width 1026 height 79
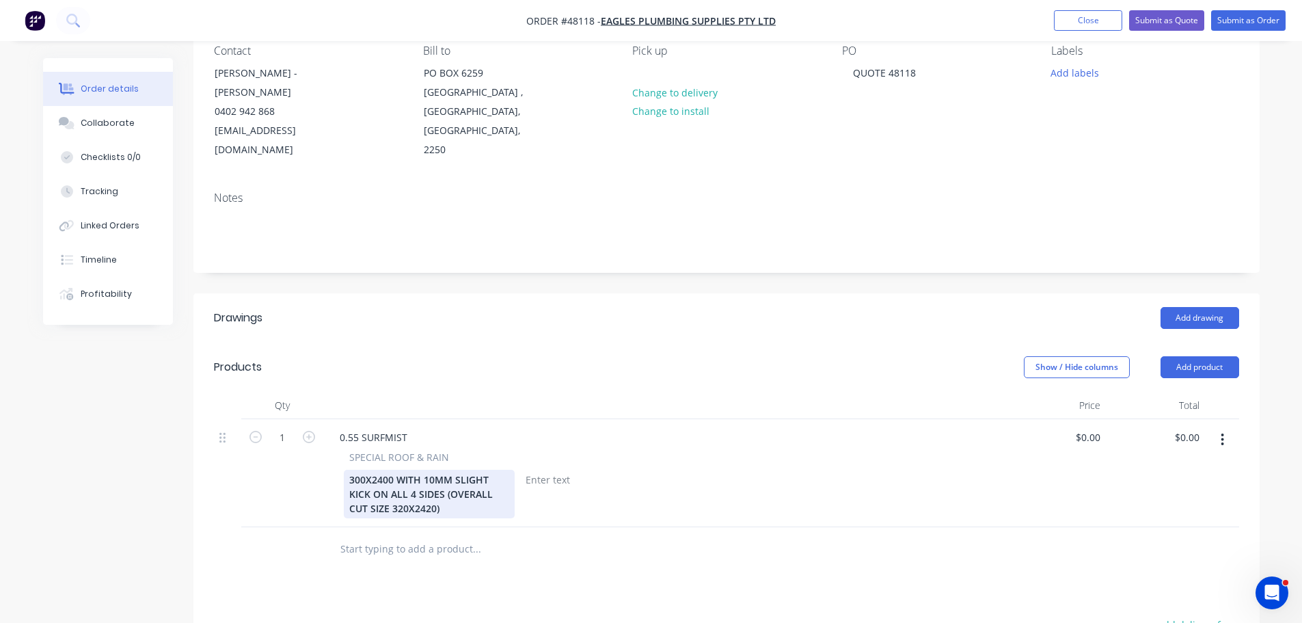
scroll to position [137, 0]
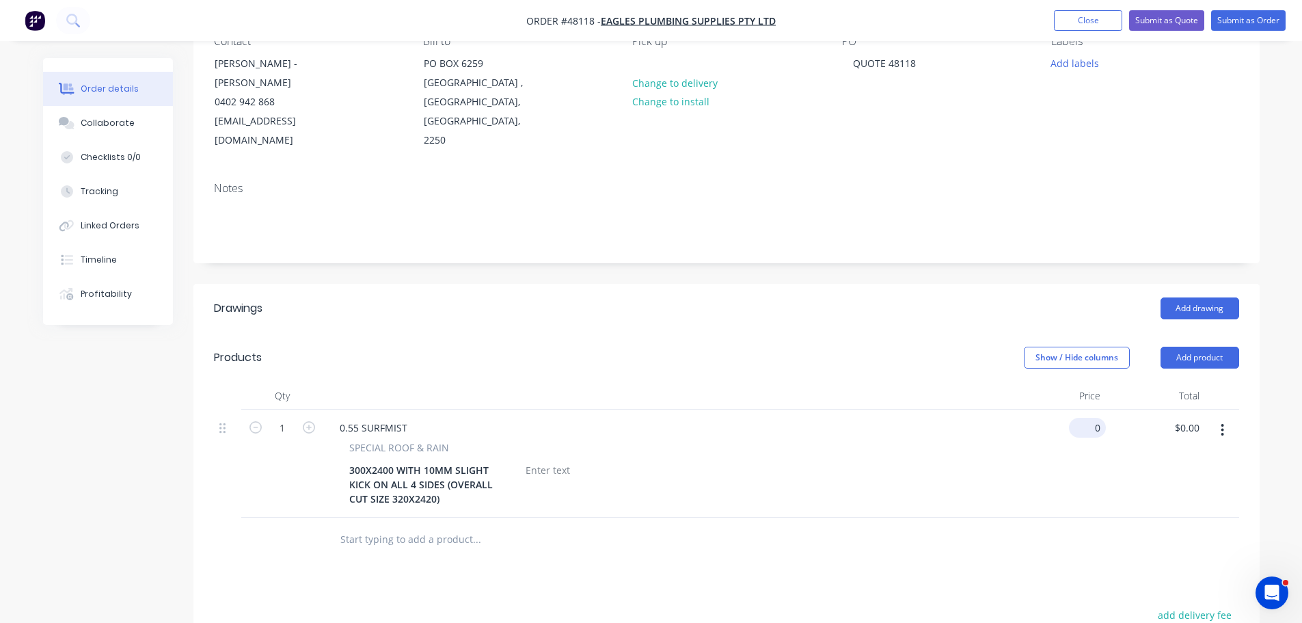
click at [1093, 418] on input "0" at bounding box center [1090, 428] width 31 height 20
type input "$87.95"
click at [930, 460] on div "300X2400 WITH 10MM SLIGHT KICK ON ALL 4 SIDES (OVERALL CUT SIZE 320X2420)" at bounding box center [662, 484] width 637 height 49
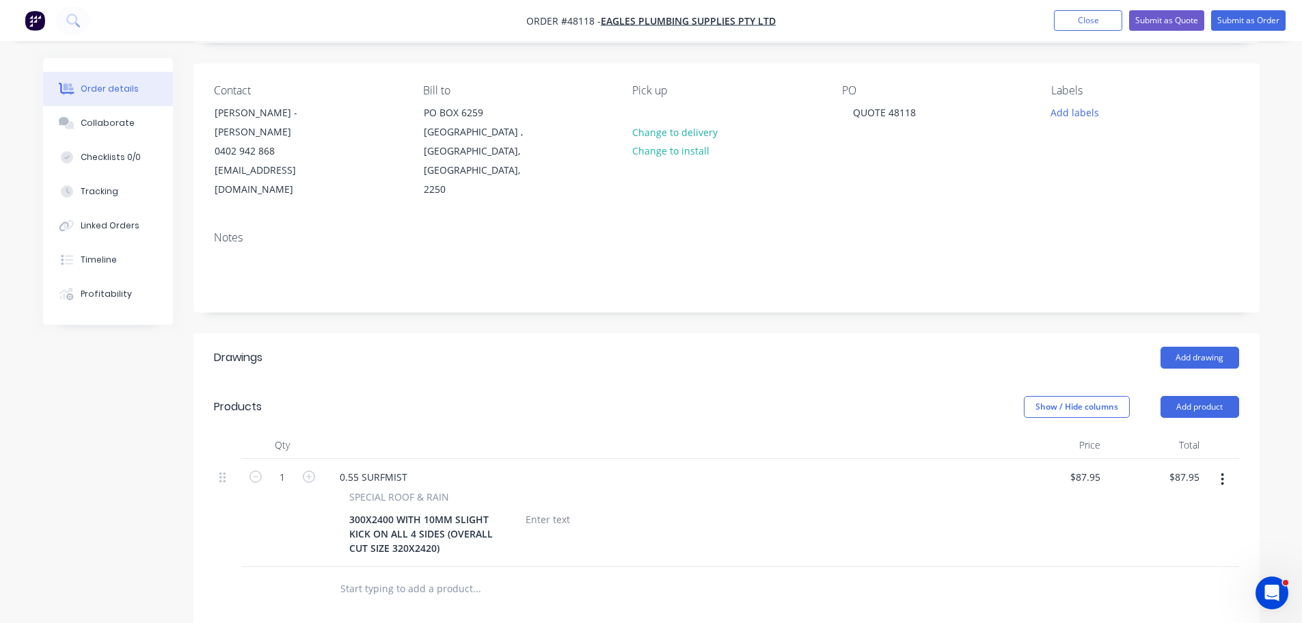
scroll to position [205, 0]
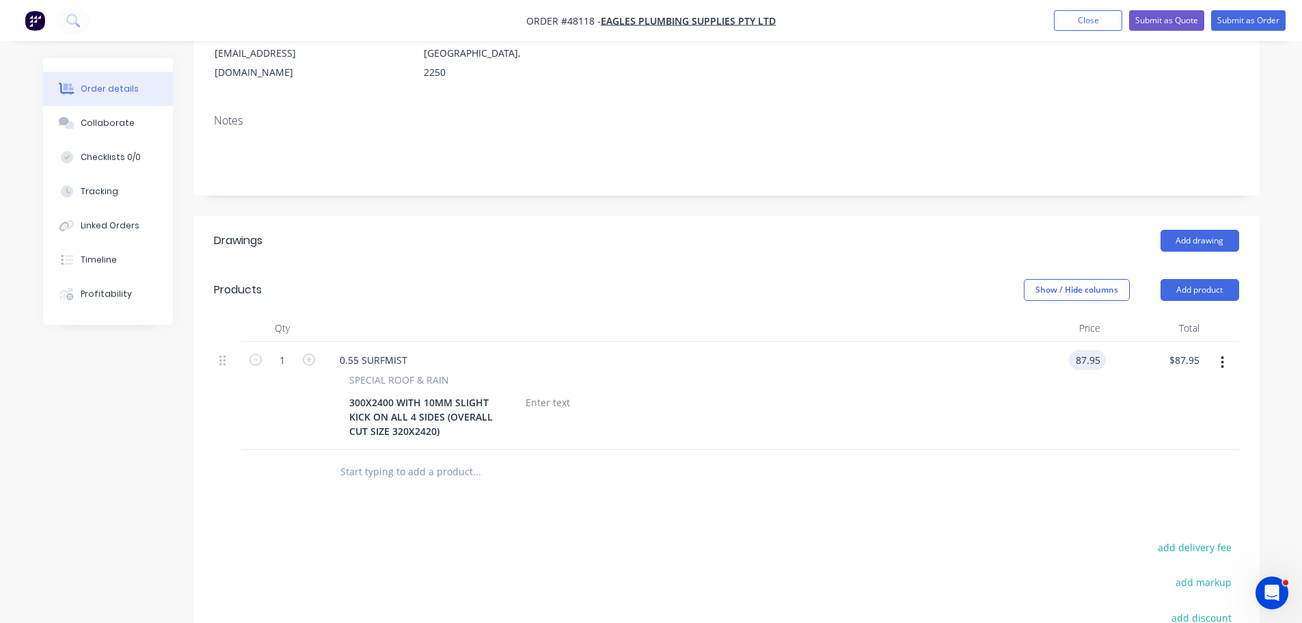
click at [1082, 350] on input "87.95" at bounding box center [1090, 360] width 31 height 20
type input "$74.95"
click at [1094, 375] on div "$74.95 $74.95" at bounding box center [1056, 396] width 99 height 108
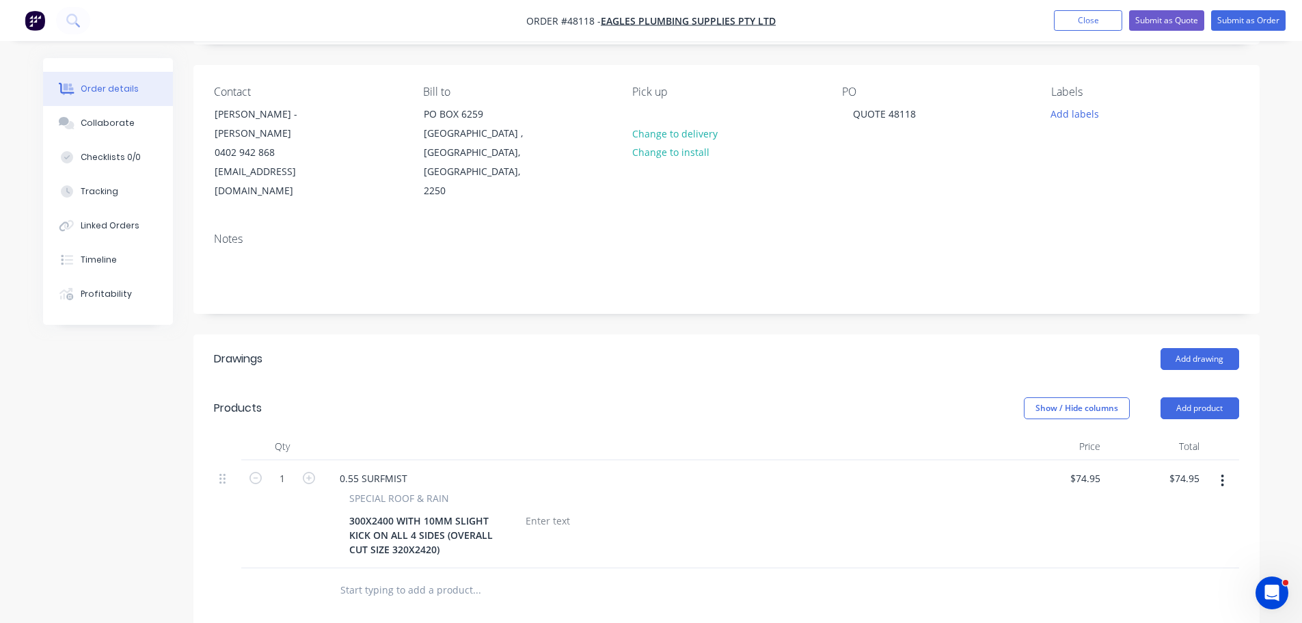
scroll to position [0, 0]
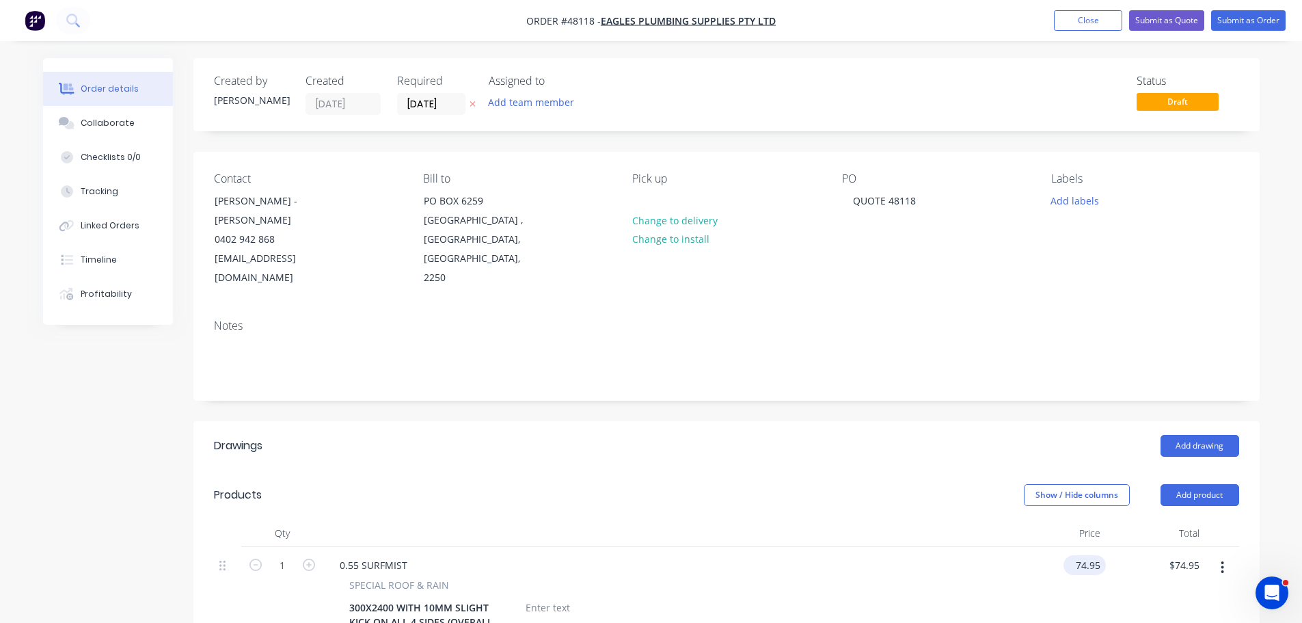
click at [1086, 555] on input "74.95" at bounding box center [1087, 565] width 37 height 20
type input "$49.00"
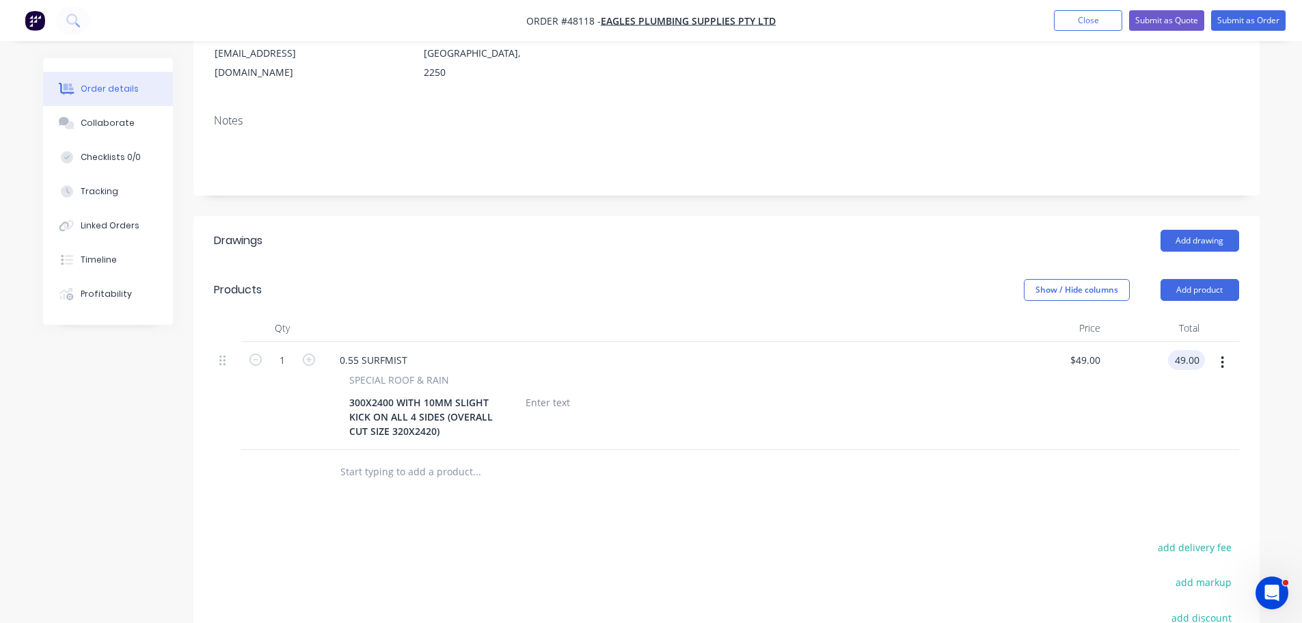
scroll to position [376, 0]
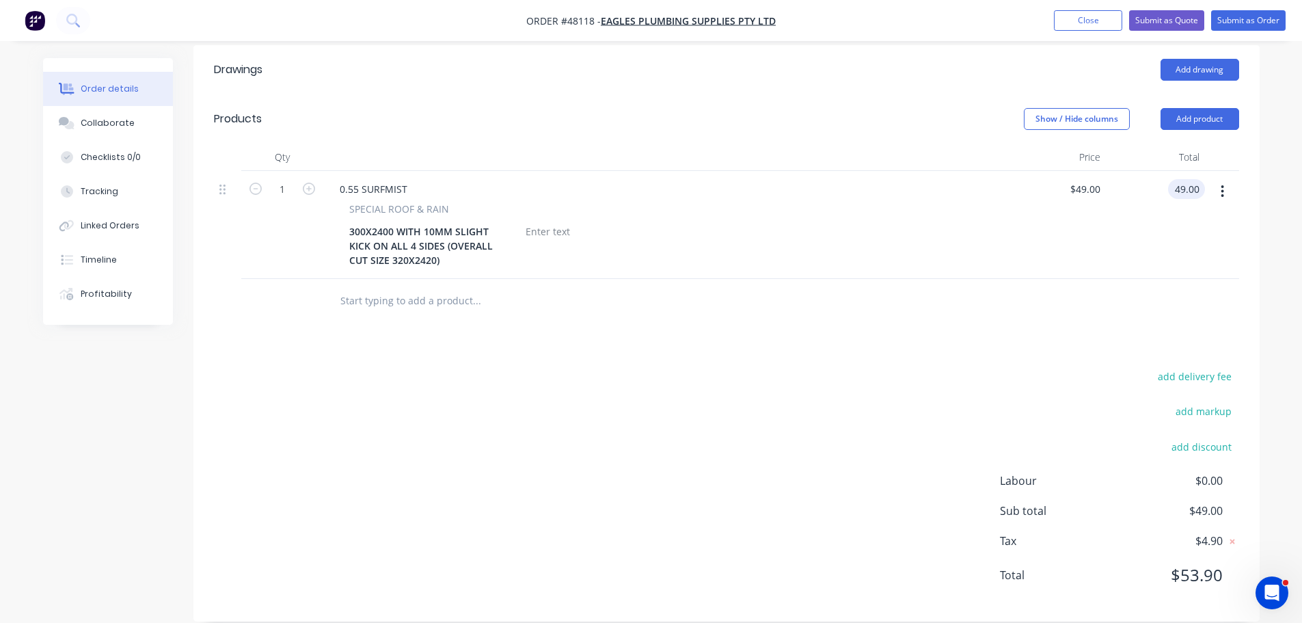
type input "$49.00"
click at [949, 330] on div "Drawings Add drawing Products Show / Hide columns Add product Qty Price Total 1…" at bounding box center [726, 333] width 1067 height 576
click at [1180, 16] on button "Submit as Quote" at bounding box center [1166, 20] width 75 height 21
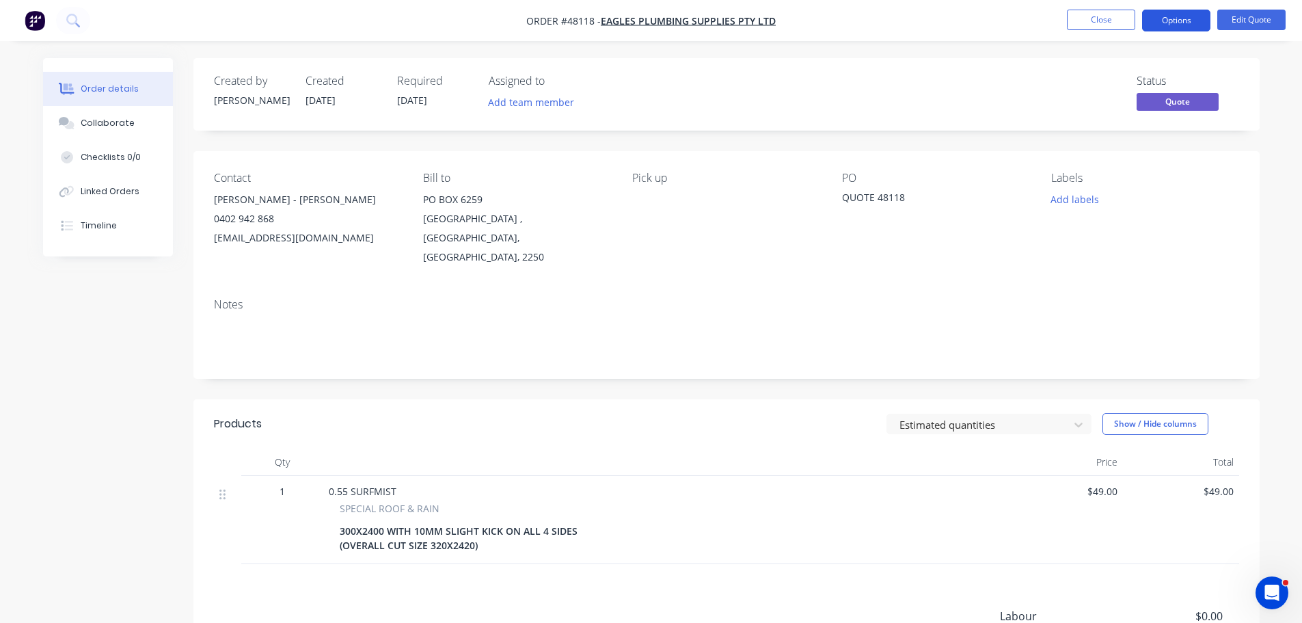
click at [1173, 14] on button "Options" at bounding box center [1176, 21] width 68 height 22
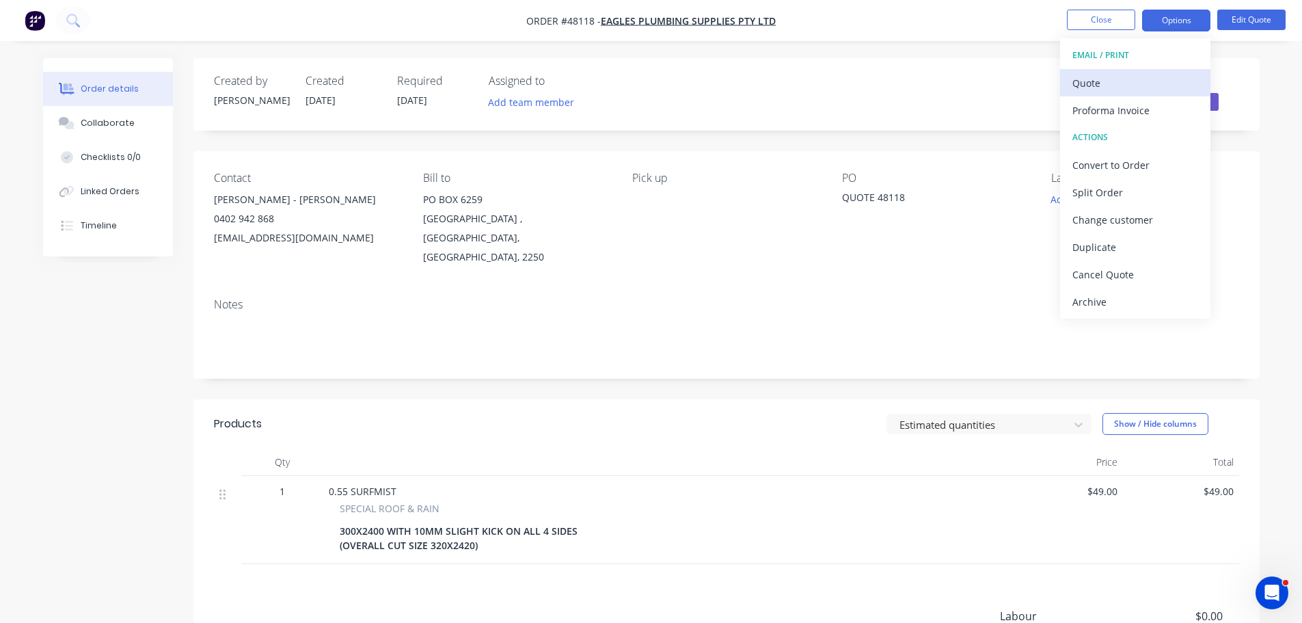
click at [1077, 79] on div "Quote" at bounding box center [1136, 83] width 126 height 20
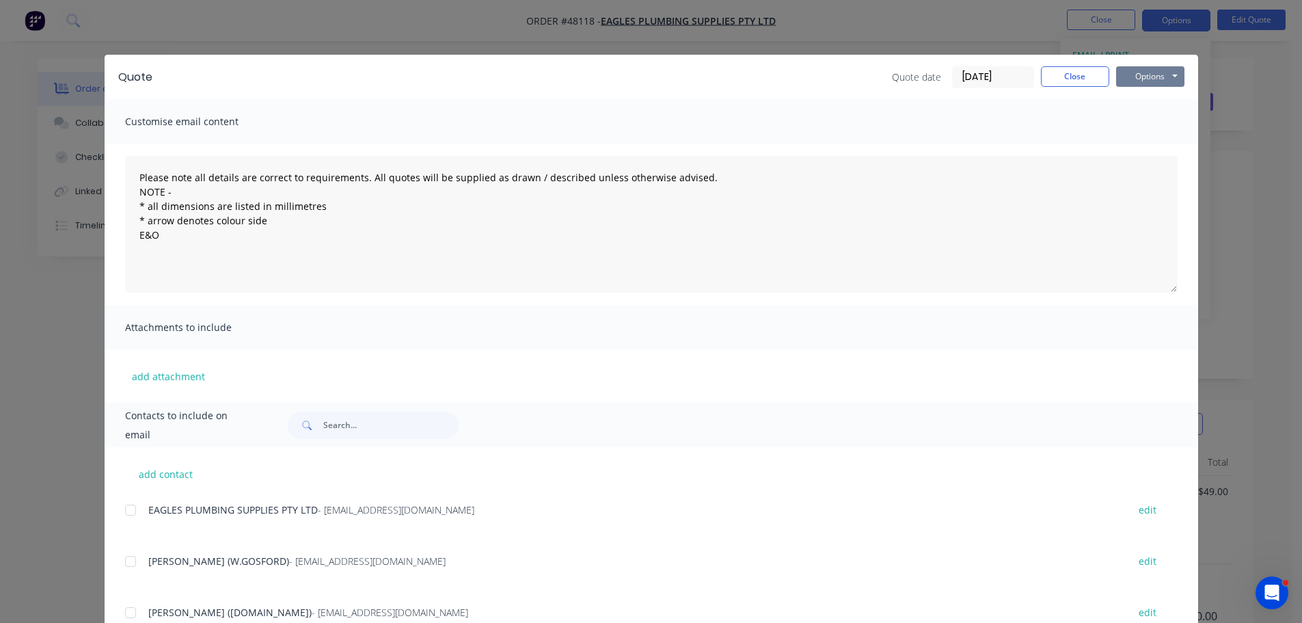
click at [1140, 72] on button "Options" at bounding box center [1150, 76] width 68 height 21
click at [1140, 122] on button "Print" at bounding box center [1160, 123] width 88 height 23
click at [1084, 78] on button "Close" at bounding box center [1075, 76] width 68 height 21
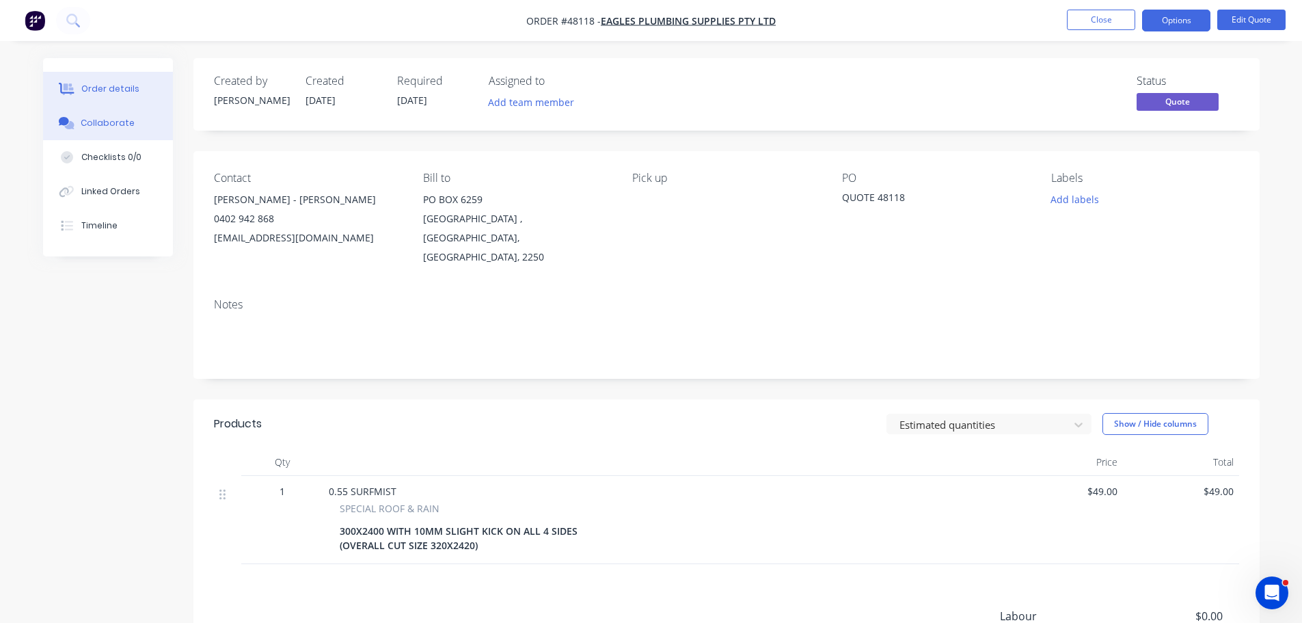
click at [116, 137] on button "Collaborate" at bounding box center [108, 123] width 130 height 34
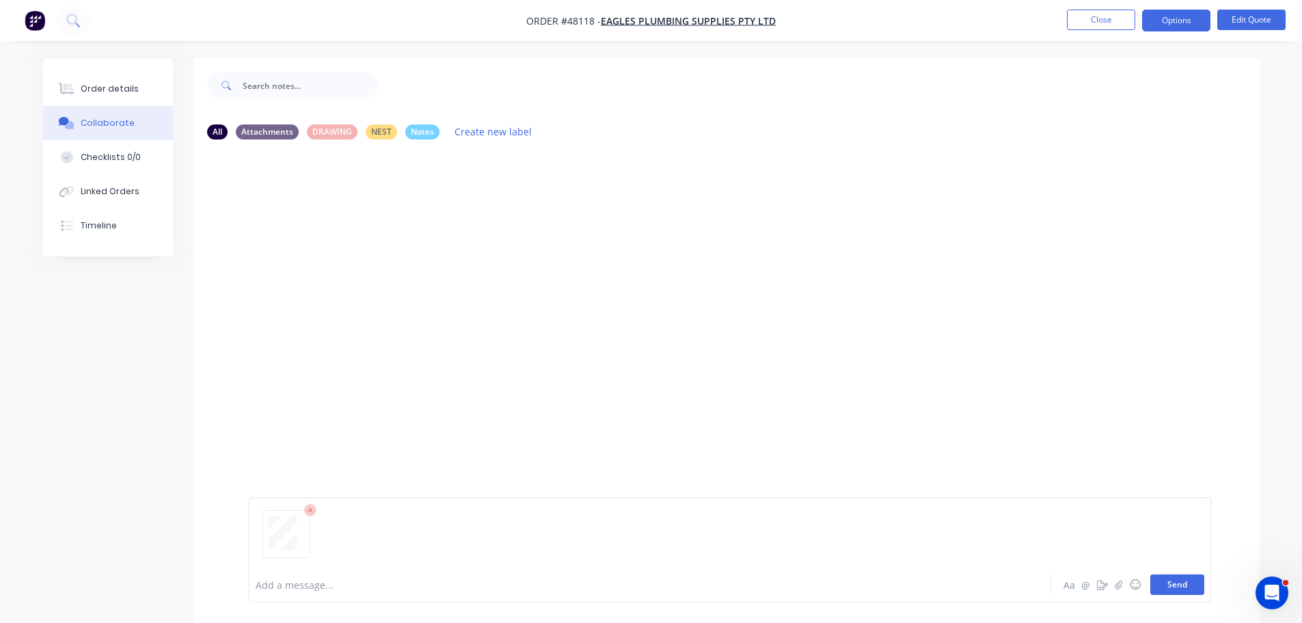
click at [1193, 583] on button "Send" at bounding box center [1178, 584] width 54 height 21
click at [118, 85] on div "Order details" at bounding box center [110, 89] width 58 height 12
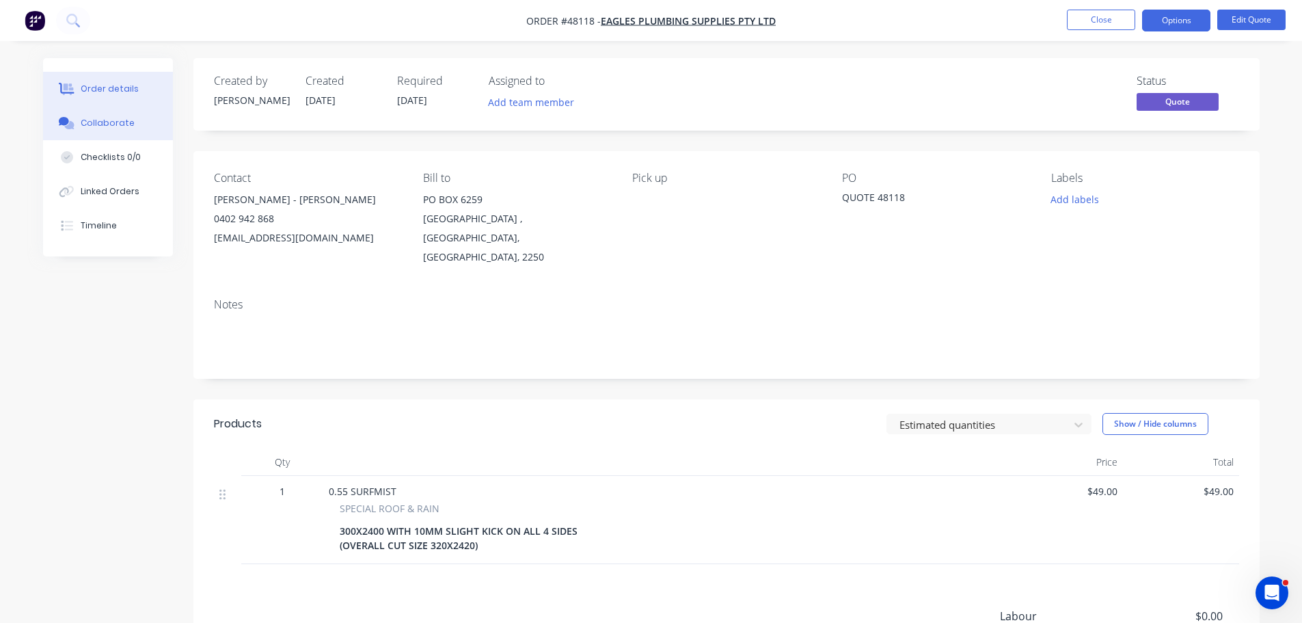
click at [110, 119] on div "Collaborate" at bounding box center [108, 123] width 54 height 12
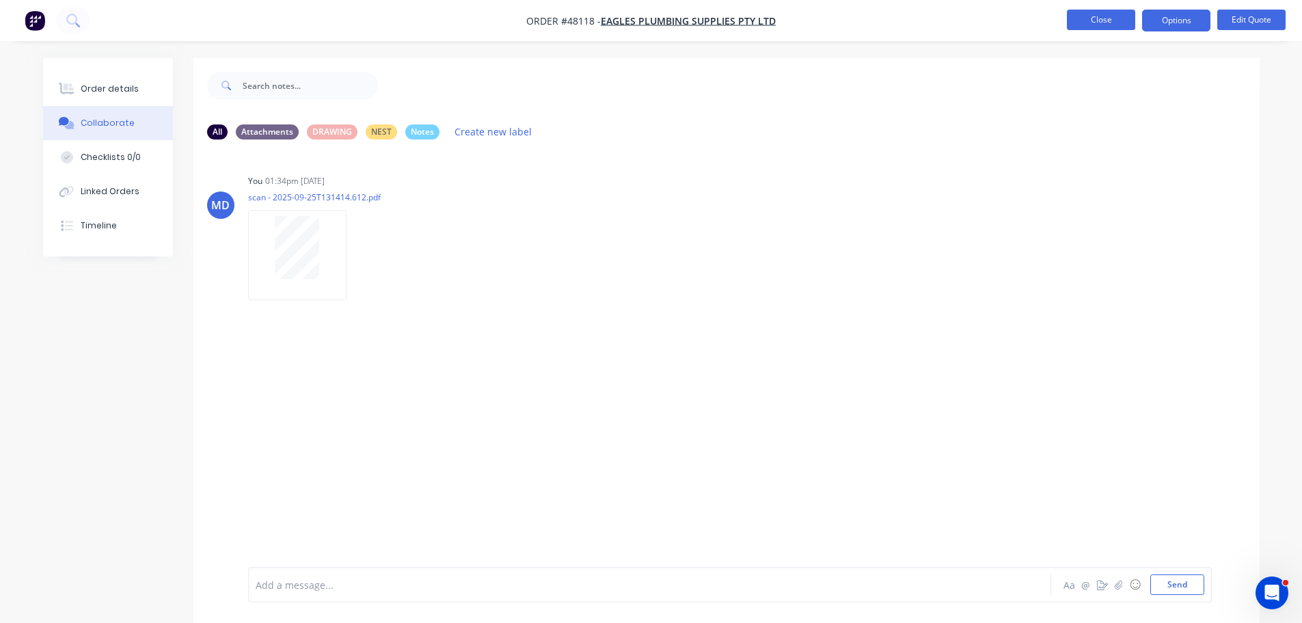
click at [1091, 13] on button "Close" at bounding box center [1101, 20] width 68 height 21
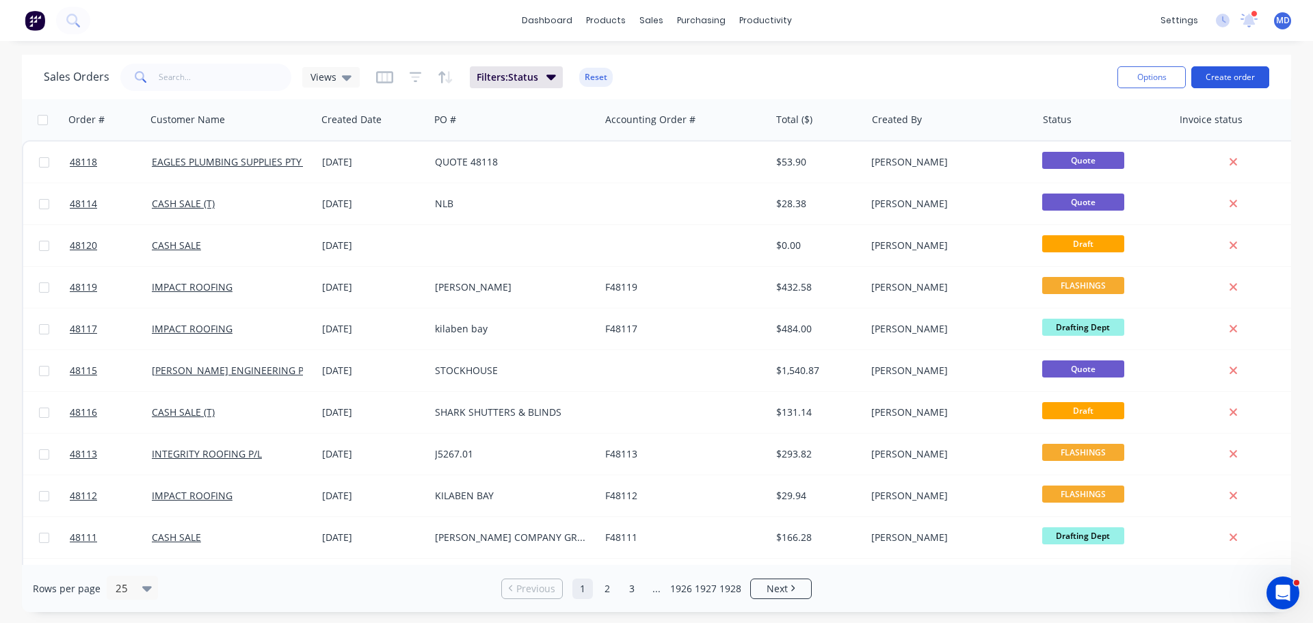
click at [1223, 80] on button "Create order" at bounding box center [1230, 77] width 78 height 22
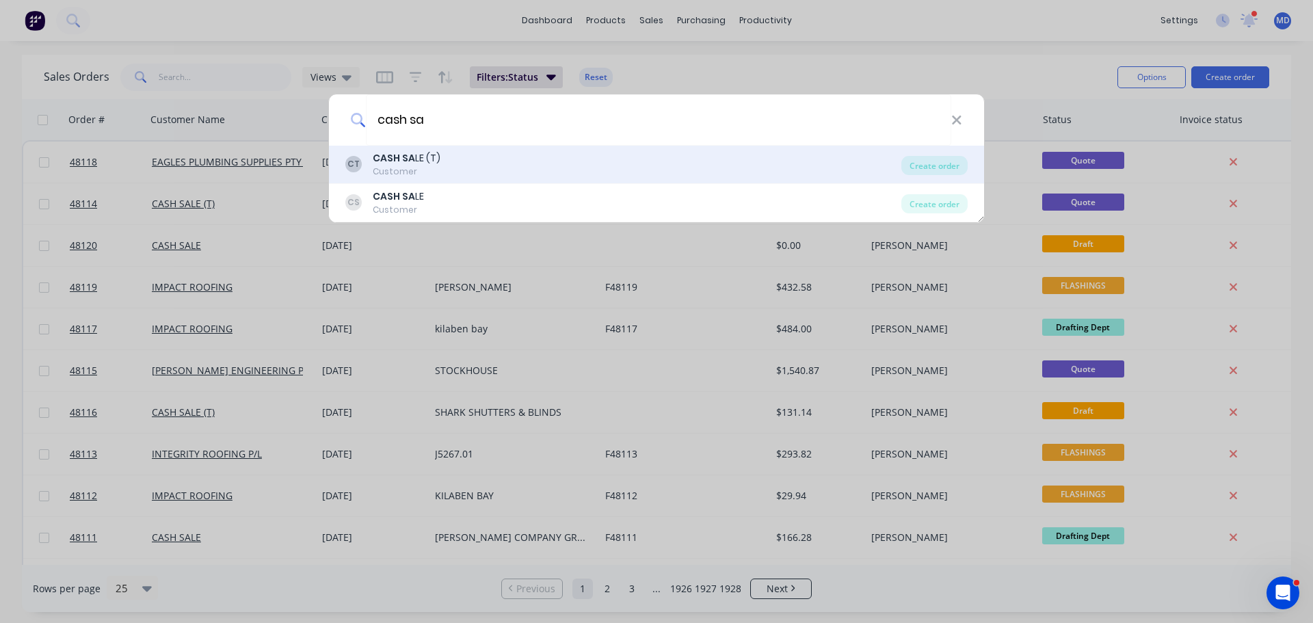
type input "cash sa"
click at [375, 163] on b "CASH SA" at bounding box center [394, 158] width 42 height 14
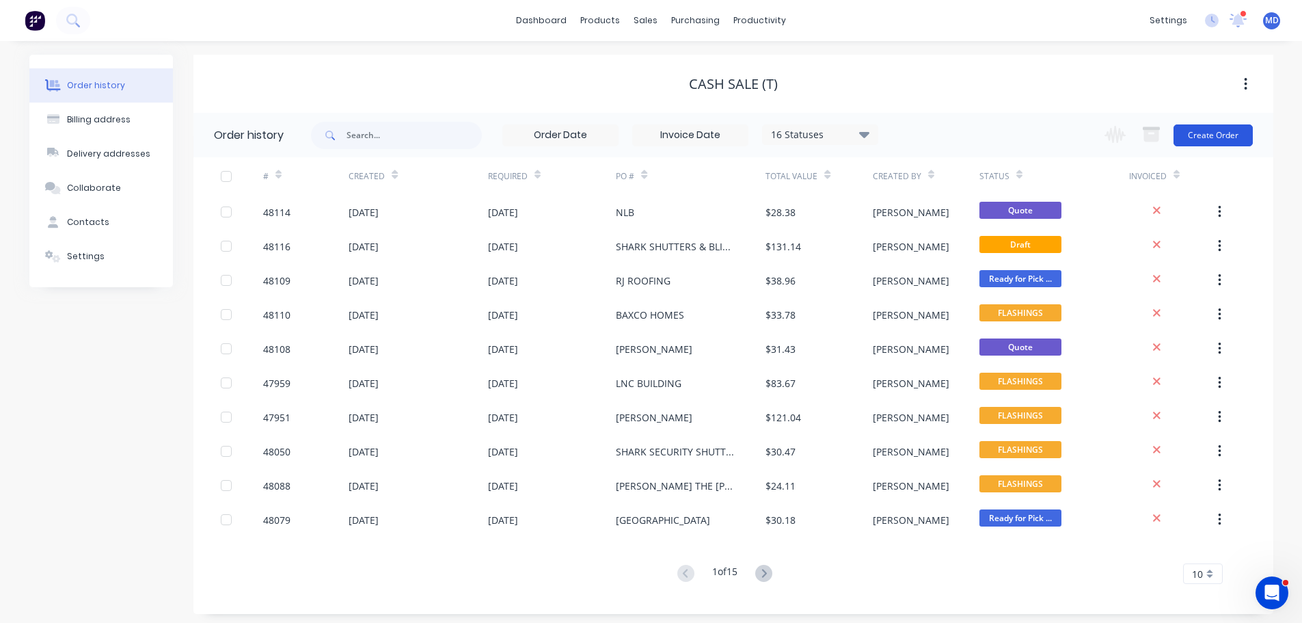
click at [1208, 129] on button "Create Order" at bounding box center [1213, 135] width 79 height 22
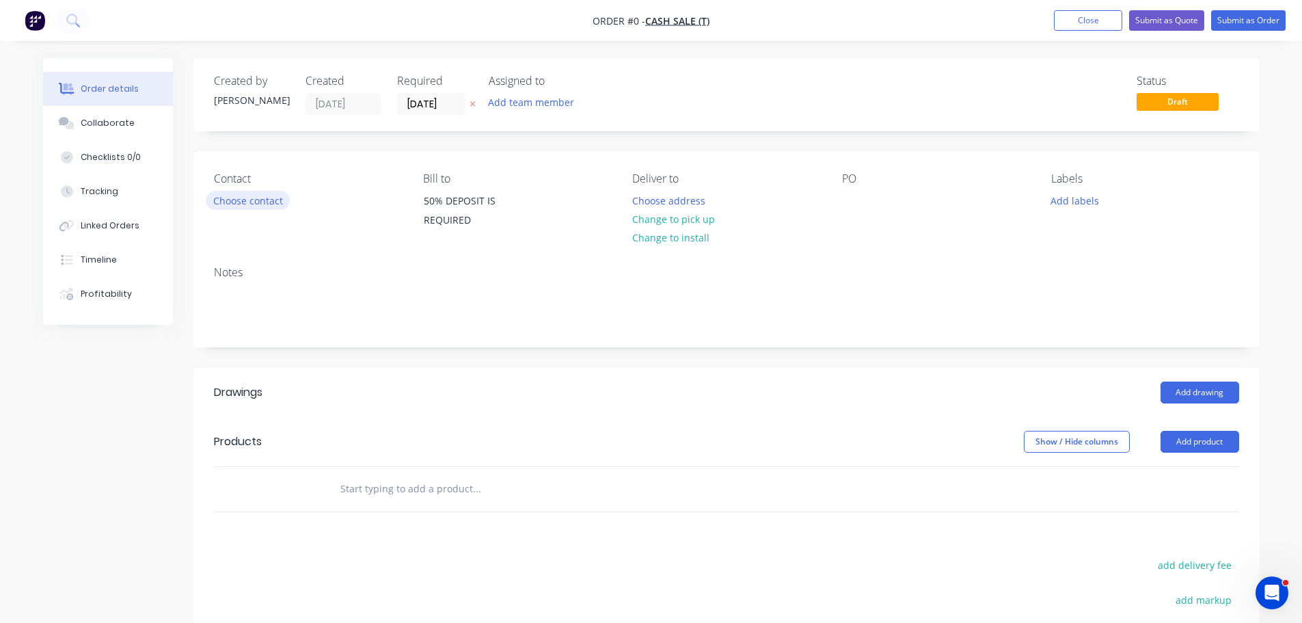
click at [235, 209] on button "Choose contact" at bounding box center [248, 200] width 84 height 18
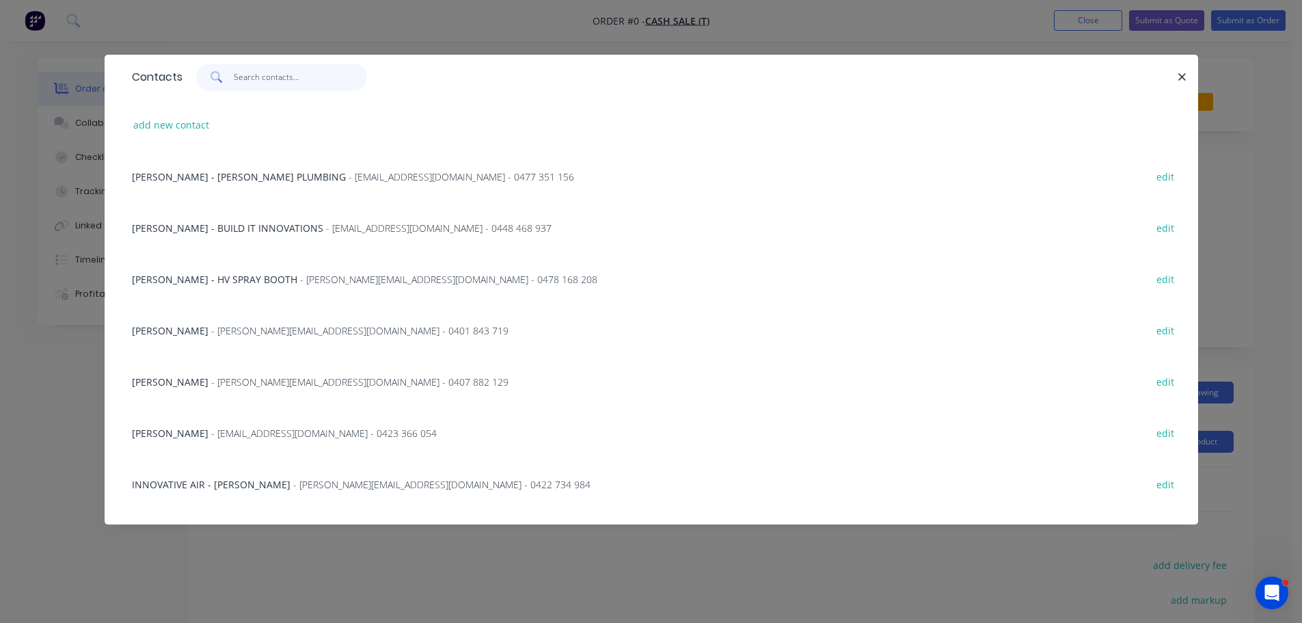
click at [265, 75] on input "text" at bounding box center [300, 77] width 133 height 27
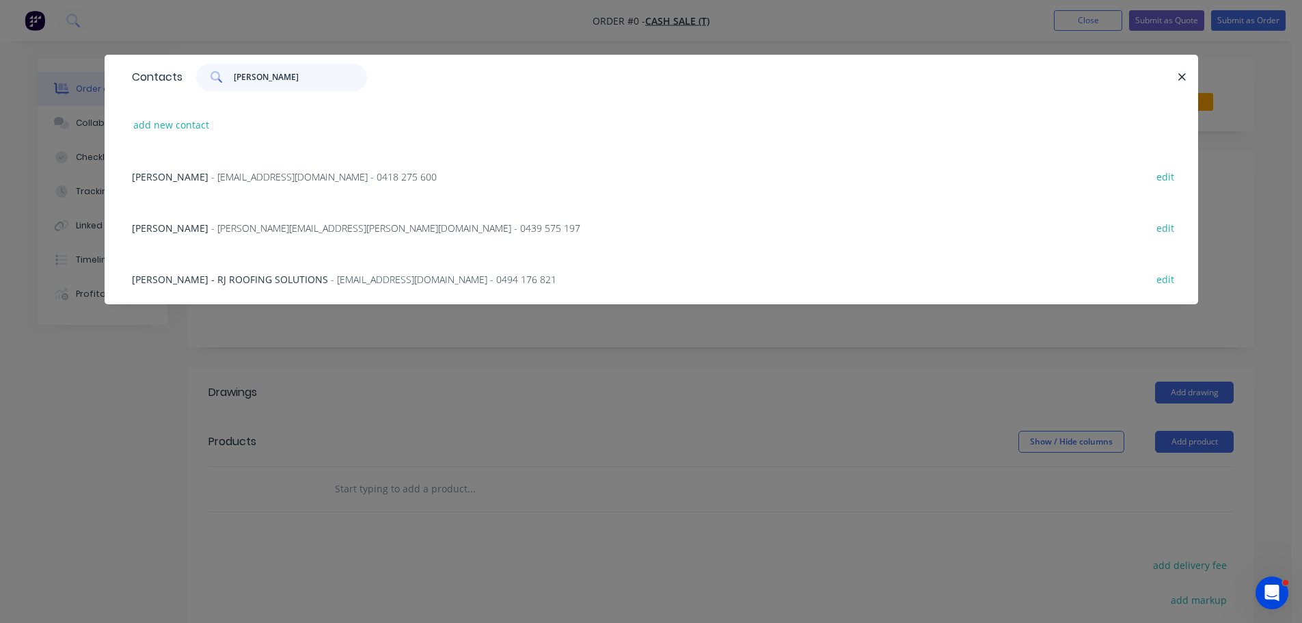
type input "reece"
click at [249, 281] on span "REECE MCKEON - RJ ROOFING SOLUTIONS" at bounding box center [230, 279] width 196 height 13
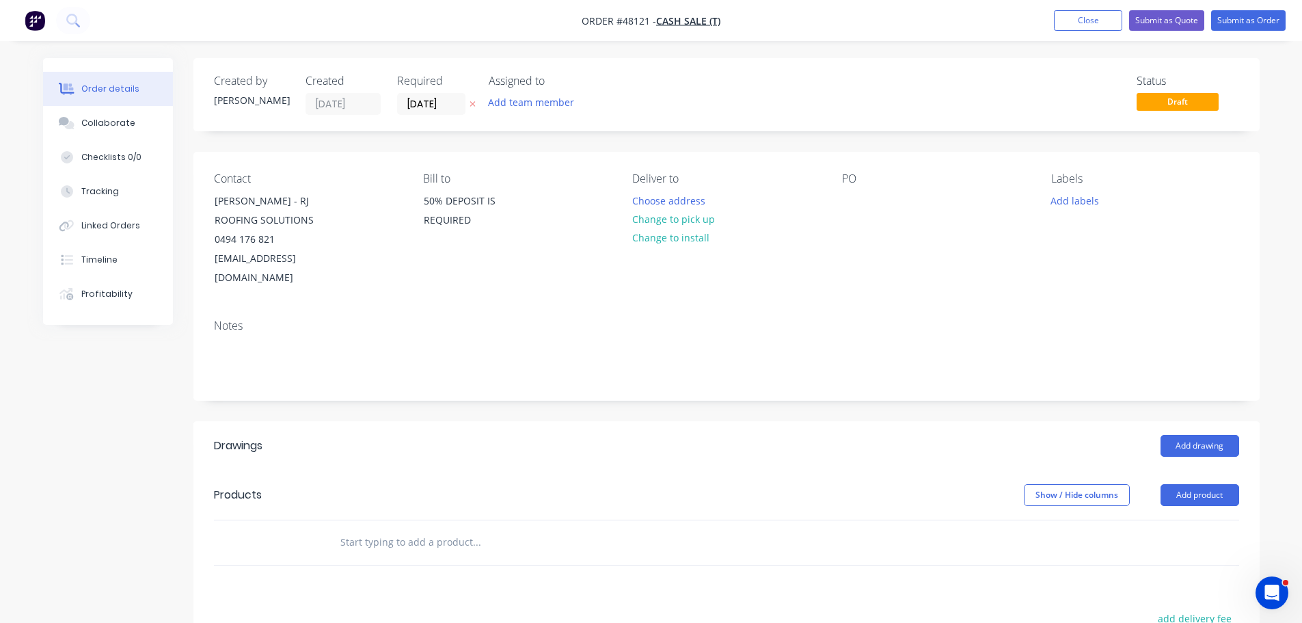
drag, startPoint x: 658, startPoint y: 219, endPoint x: 679, endPoint y: 192, distance: 33.6
click at [660, 219] on button "Change to pick up" at bounding box center [673, 219] width 97 height 18
click at [424, 105] on input "[DATE]" at bounding box center [431, 104] width 67 height 21
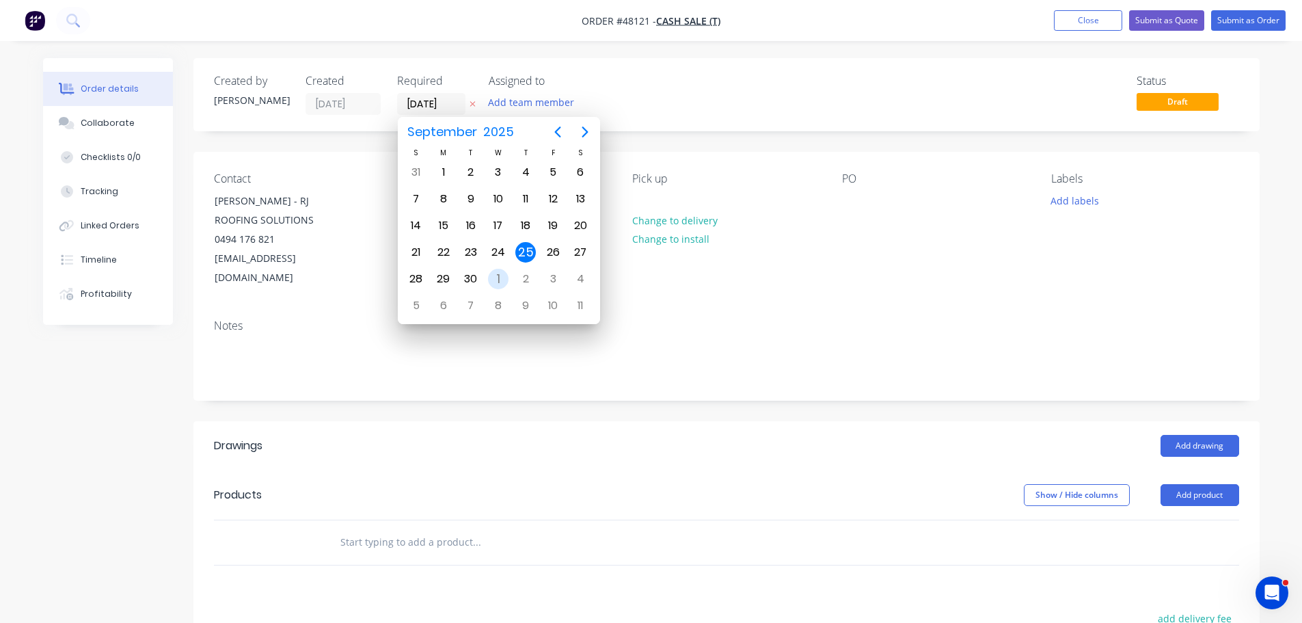
click at [491, 278] on div "1" at bounding box center [498, 279] width 21 height 21
type input "[DATE]"
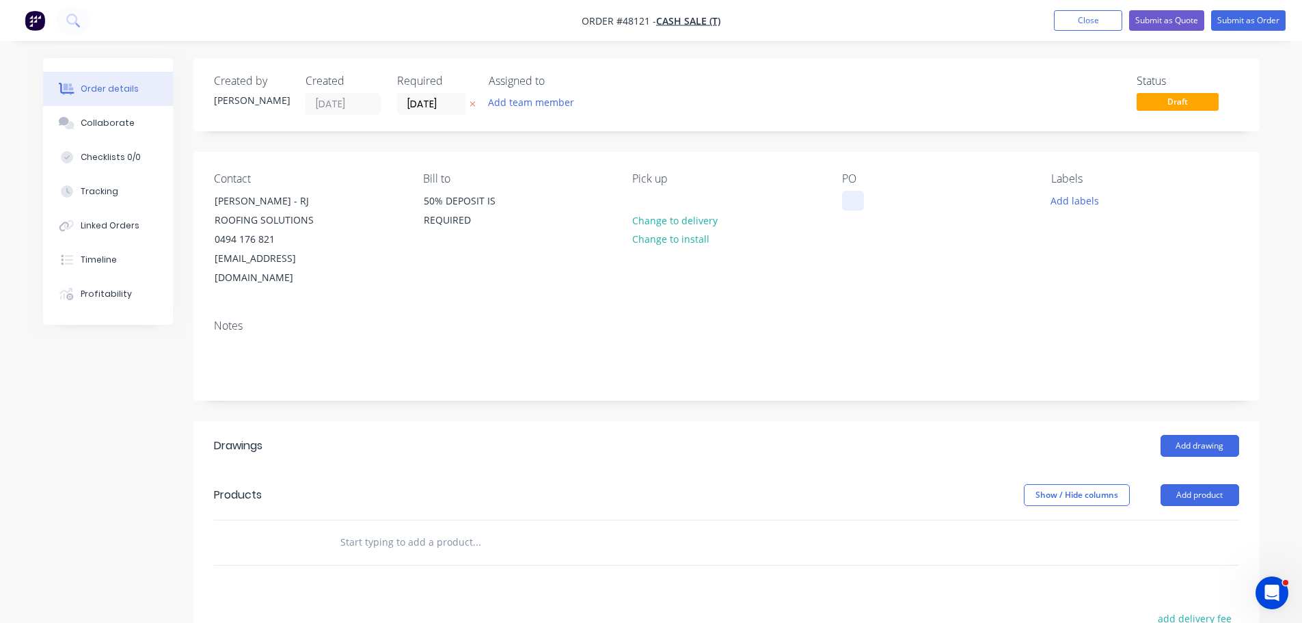
click at [858, 197] on div at bounding box center [853, 201] width 22 height 20
click at [1177, 435] on button "Add drawing" at bounding box center [1200, 446] width 79 height 22
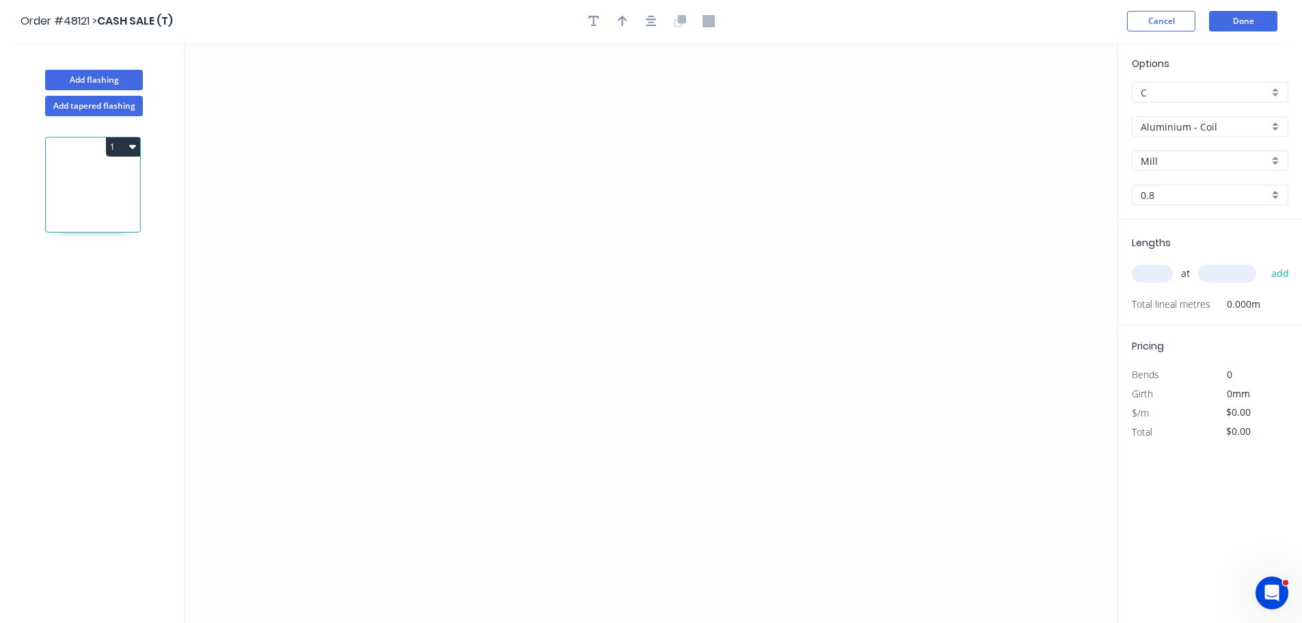
click at [1185, 131] on input "Aluminium - Coil" at bounding box center [1205, 127] width 128 height 14
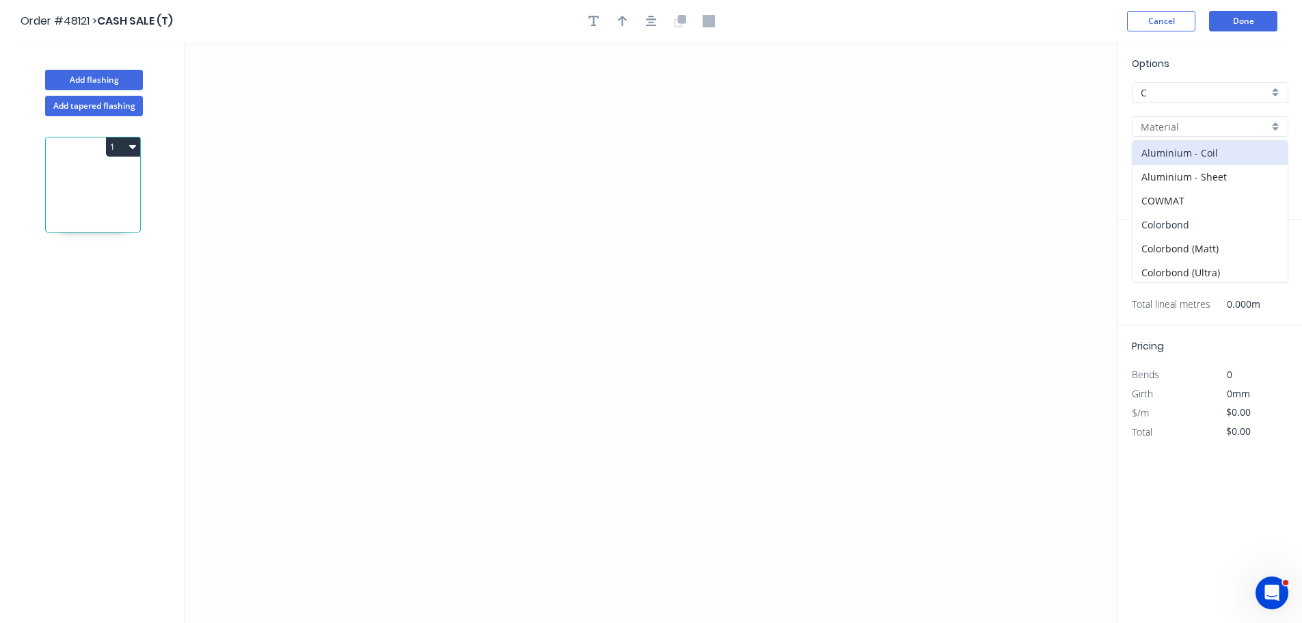
drag, startPoint x: 1180, startPoint y: 220, endPoint x: 1172, endPoint y: 166, distance: 54.6
click at [1180, 219] on div "Colorbond" at bounding box center [1210, 225] width 155 height 24
type input "Colorbond"
type input "Basalt"
type input "0.55"
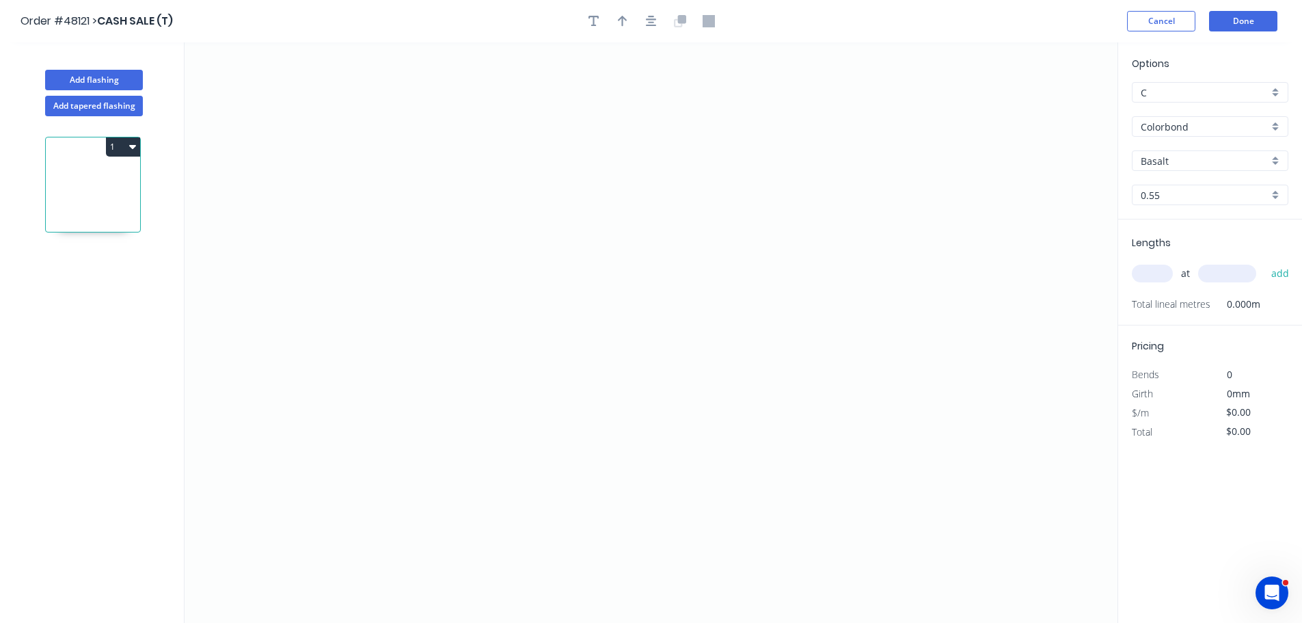
click at [1172, 151] on div "Basalt" at bounding box center [1210, 160] width 157 height 21
click at [1155, 211] on div "Surfmist" at bounding box center [1210, 211] width 155 height 24
type input "Surfmist"
click at [388, 354] on icon "0" at bounding box center [651, 332] width 933 height 580
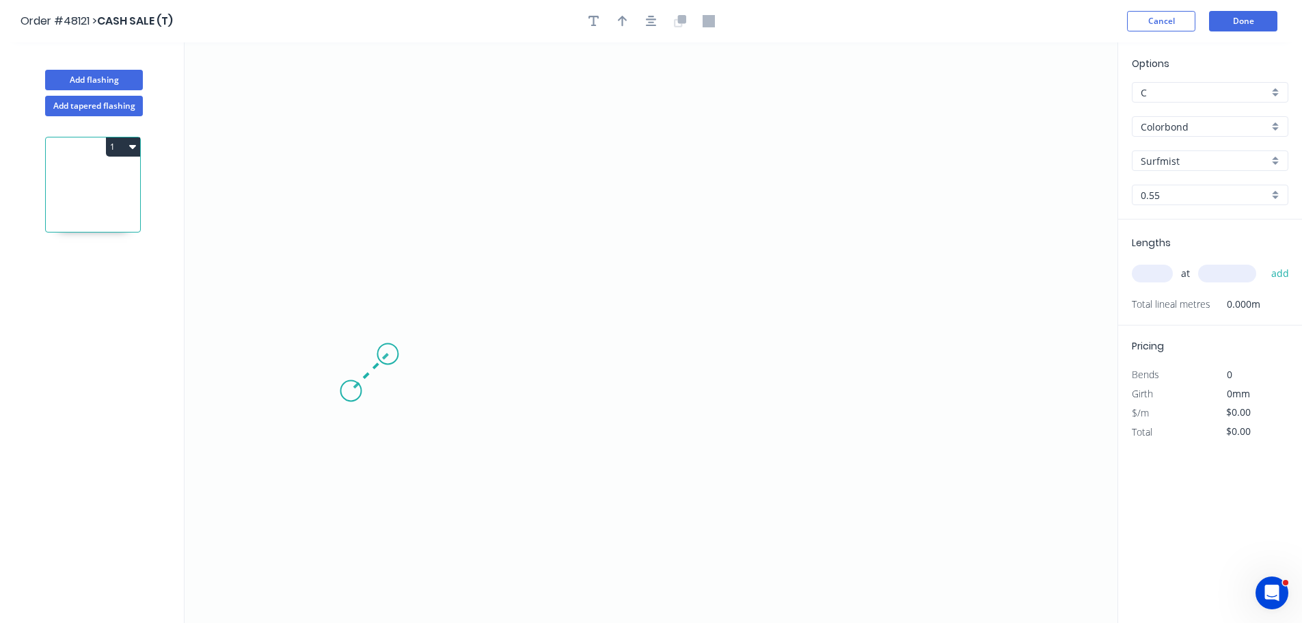
click at [351, 388] on icon "0" at bounding box center [651, 332] width 933 height 580
click at [346, 183] on icon "0 ?" at bounding box center [651, 332] width 933 height 580
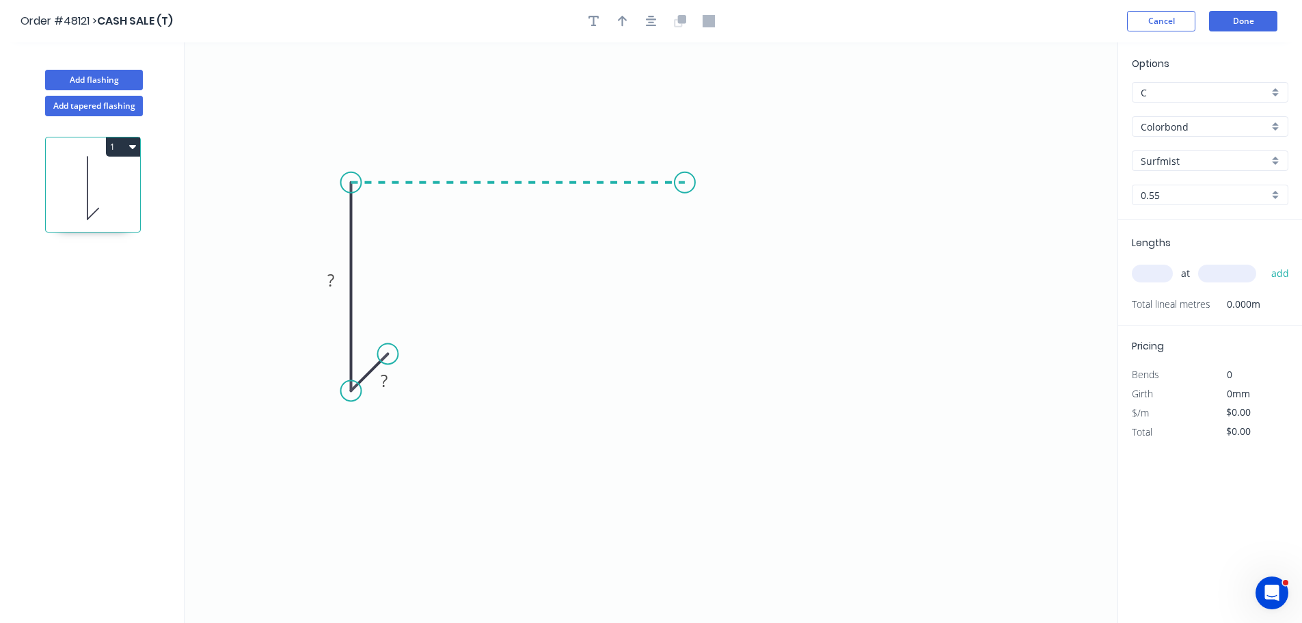
click at [685, 204] on icon "0 ? ?" at bounding box center [651, 332] width 933 height 580
click at [656, 451] on icon "0 ? ? ?" at bounding box center [651, 332] width 933 height 580
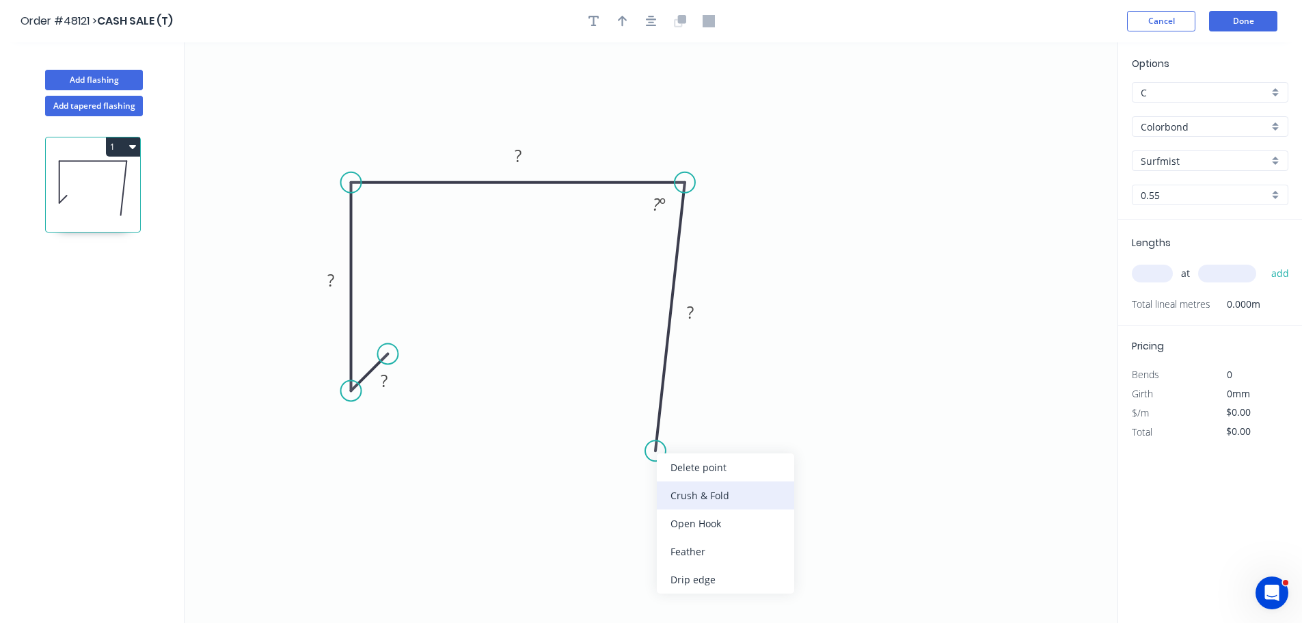
click at [694, 501] on div "Crush & Fold" at bounding box center [725, 495] width 137 height 28
click at [686, 497] on div "Flip bend" at bounding box center [727, 498] width 137 height 28
click at [388, 384] on rect at bounding box center [384, 381] width 27 height 19
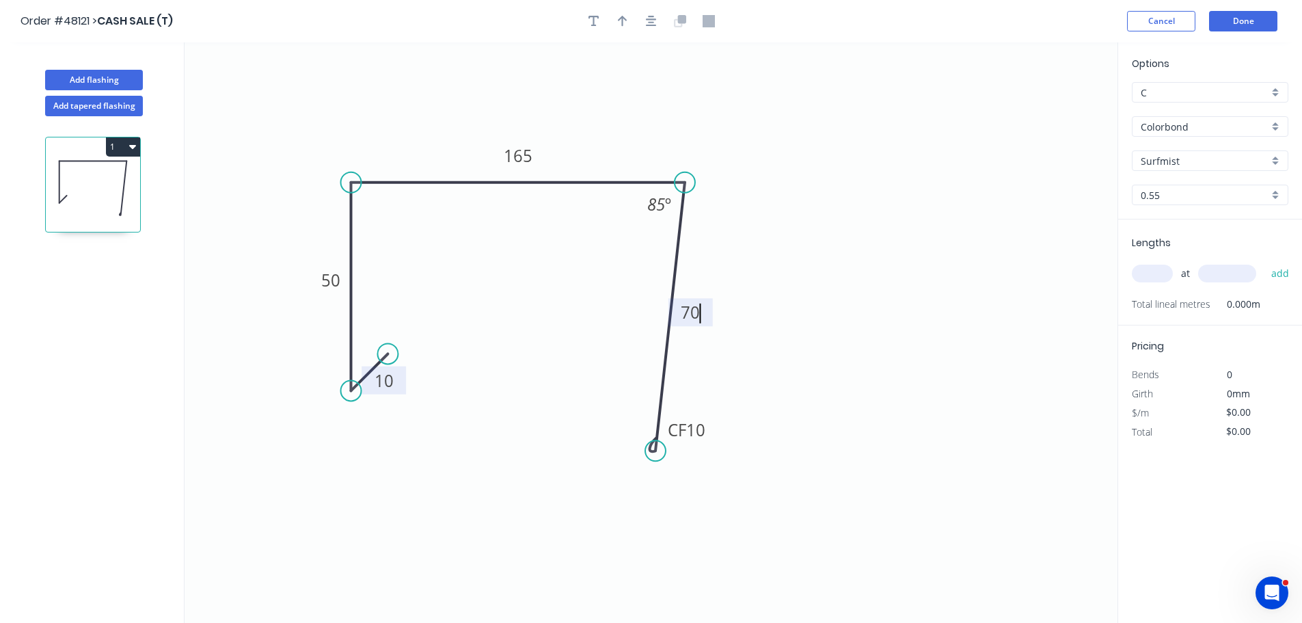
type input "$20.36"
click at [615, 18] on button "button" at bounding box center [623, 21] width 21 height 21
drag, startPoint x: 1051, startPoint y: 109, endPoint x: 620, endPoint y: 156, distance: 433.9
click at [620, 156] on icon at bounding box center [620, 140] width 12 height 44
click at [1151, 271] on input "text" at bounding box center [1152, 274] width 41 height 18
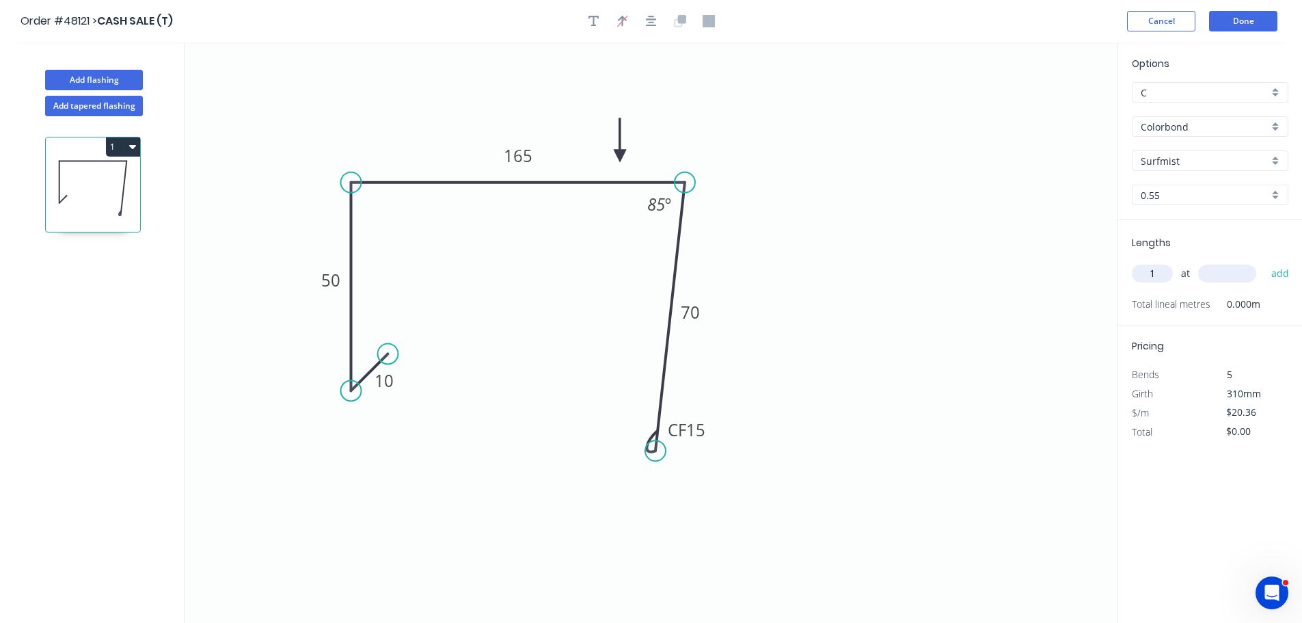
type input "1"
type input "1000"
click at [1265, 262] on button "add" at bounding box center [1281, 273] width 32 height 23
type input "$20.36"
click at [1237, 14] on button "Done" at bounding box center [1243, 21] width 68 height 21
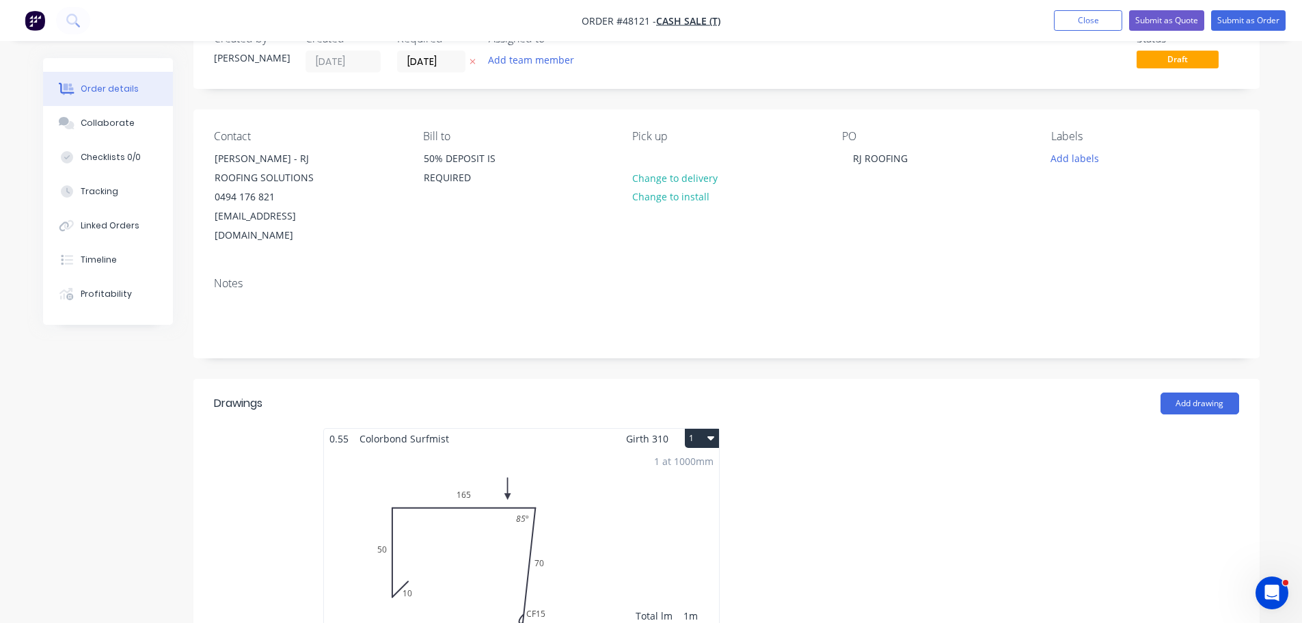
scroll to position [342, 0]
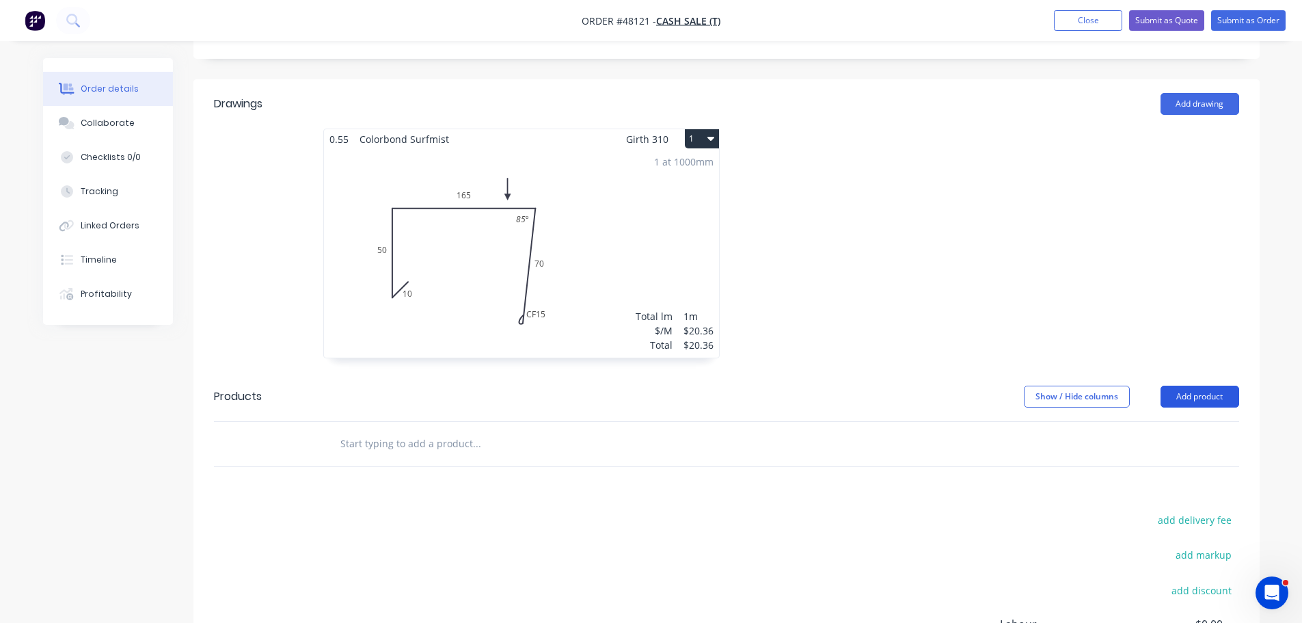
click at [1198, 386] on button "Add product" at bounding box center [1200, 397] width 79 height 22
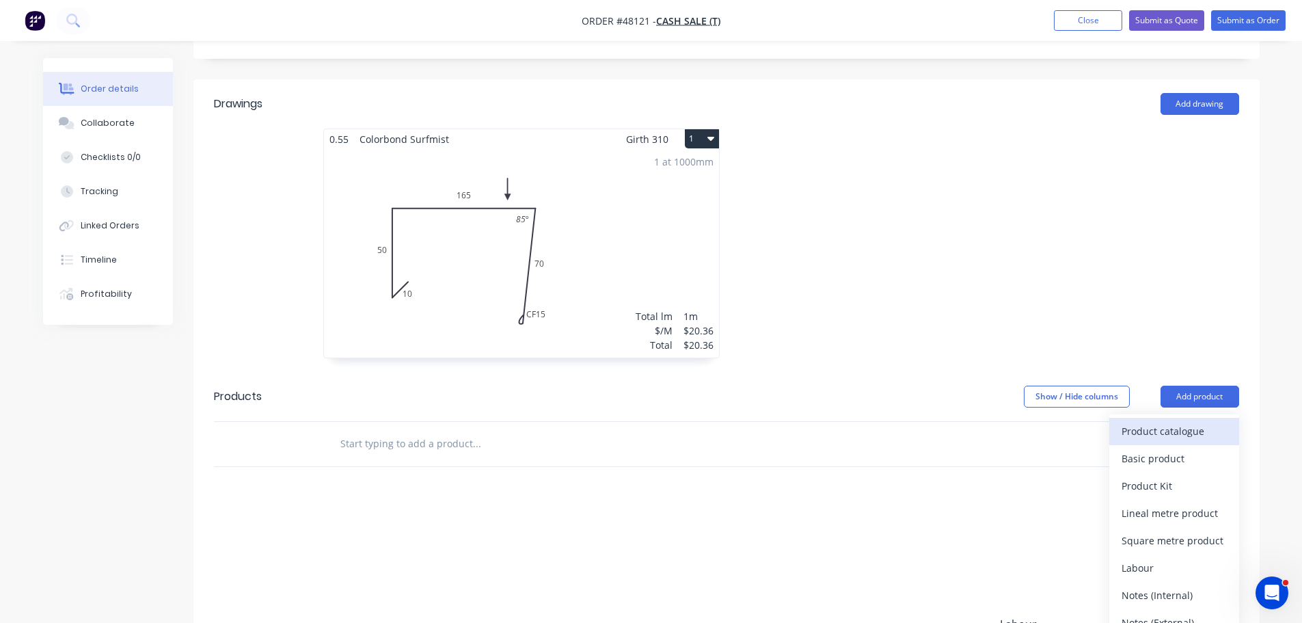
click at [1162, 421] on div "Product catalogue" at bounding box center [1174, 431] width 105 height 20
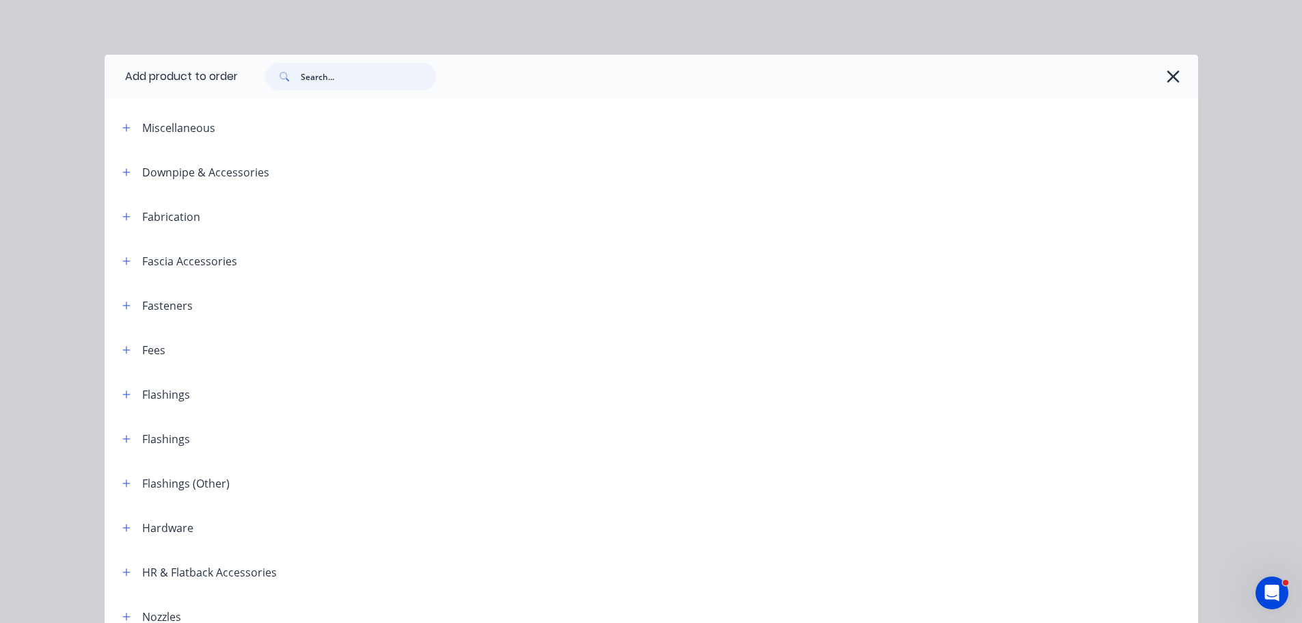
click at [334, 72] on input "text" at bounding box center [368, 76] width 135 height 27
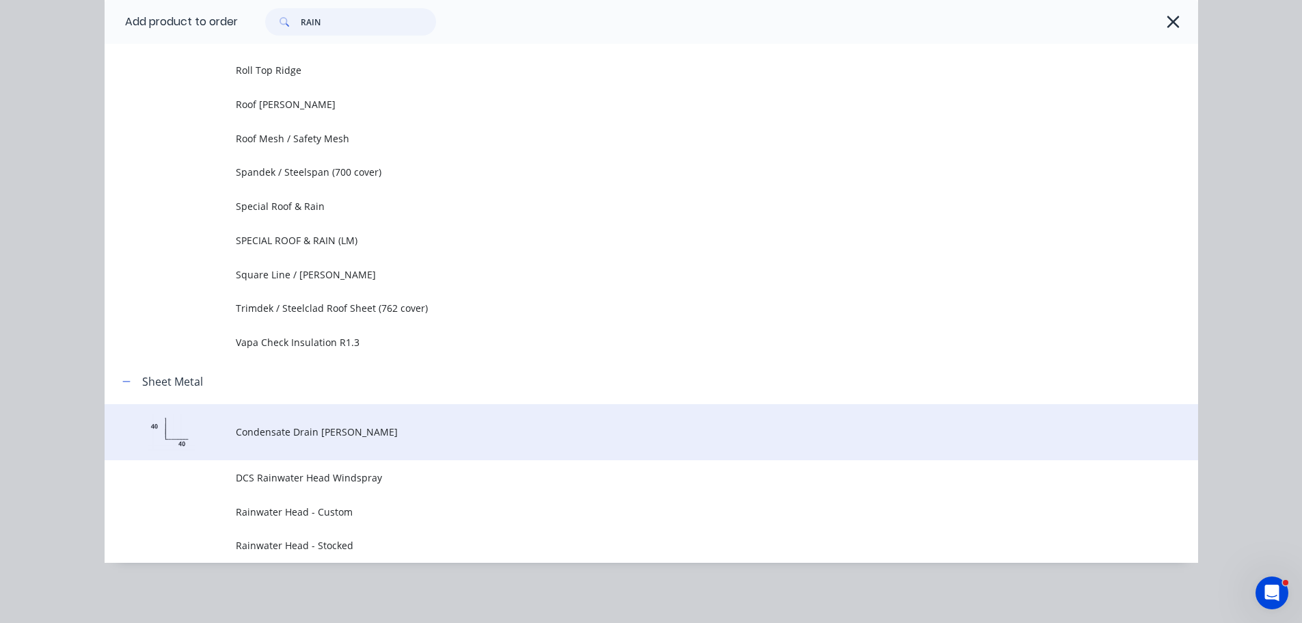
scroll to position [505, 0]
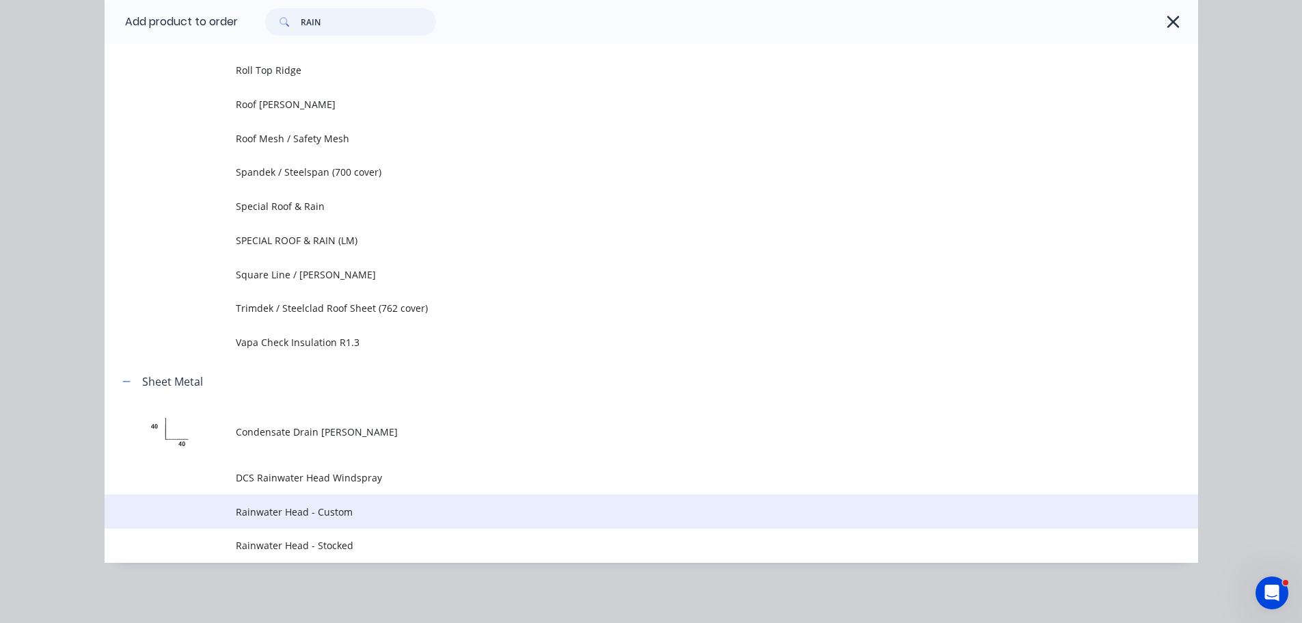
type input "RAIN"
click at [282, 505] on span "Rainwater Head - Custom" at bounding box center [621, 512] width 770 height 14
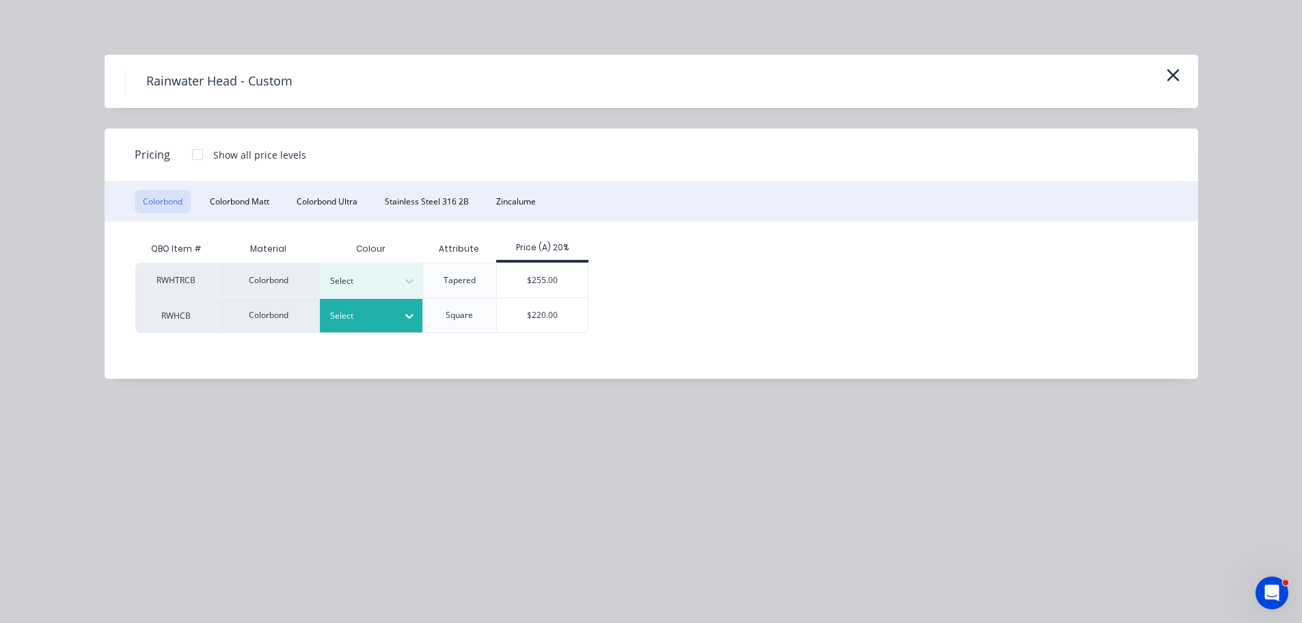
click at [373, 317] on div at bounding box center [361, 315] width 62 height 15
click at [171, 225] on div "Surfmist" at bounding box center [85, 212] width 171 height 25
click at [529, 317] on div "$220.00" at bounding box center [542, 315] width 91 height 34
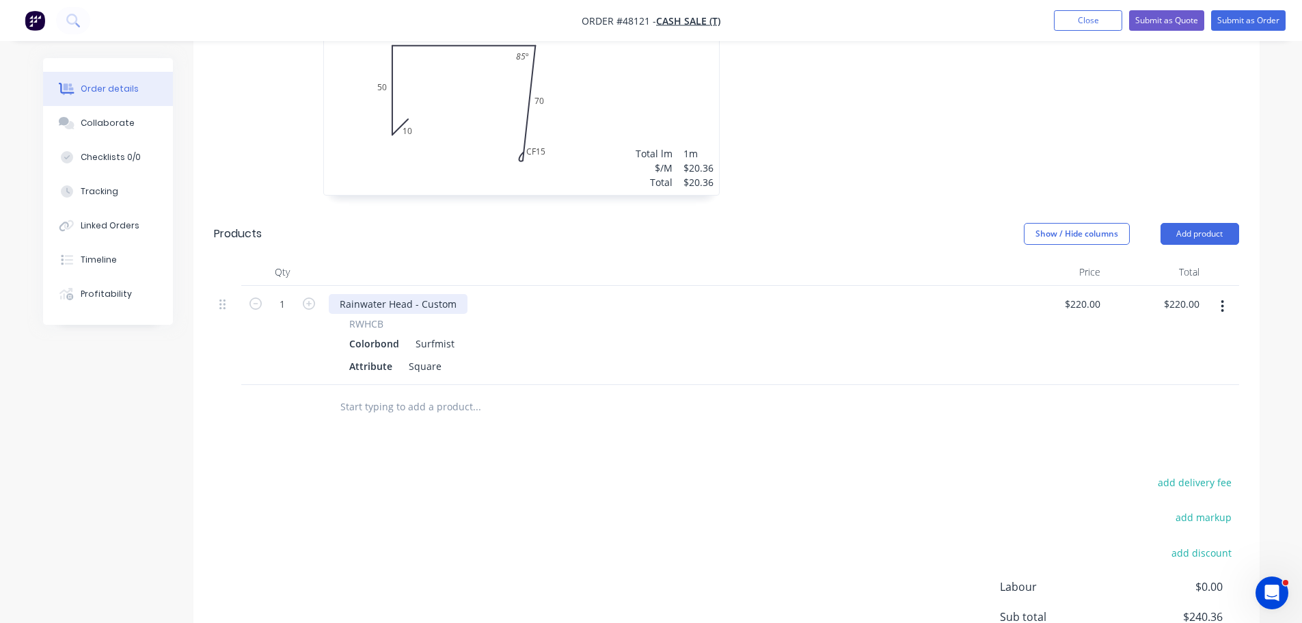
click at [461, 294] on div "Rainwater Head - Custom" at bounding box center [398, 304] width 139 height 20
click at [635, 356] on div "Attribute Square" at bounding box center [662, 366] width 637 height 20
click at [640, 393] on div at bounding box center [534, 406] width 410 height 27
click at [732, 294] on div "Rainwater Head - Custom 300X220X300 HIGH WITH 15MM CRUSH FOLD ON ALL 4 SIDES" at bounding box center [539, 304] width 420 height 20
drag, startPoint x: 973, startPoint y: 340, endPoint x: 965, endPoint y: 330, distance: 13.1
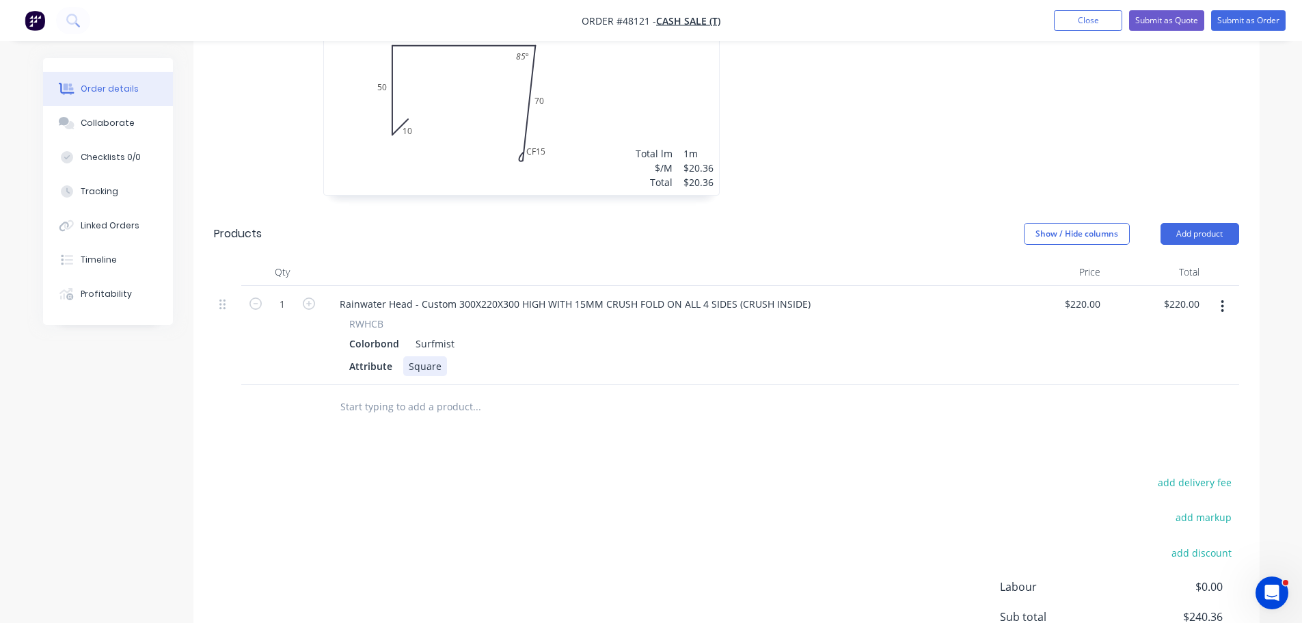
click at [973, 356] on div "Attribute Square" at bounding box center [662, 366] width 637 height 20
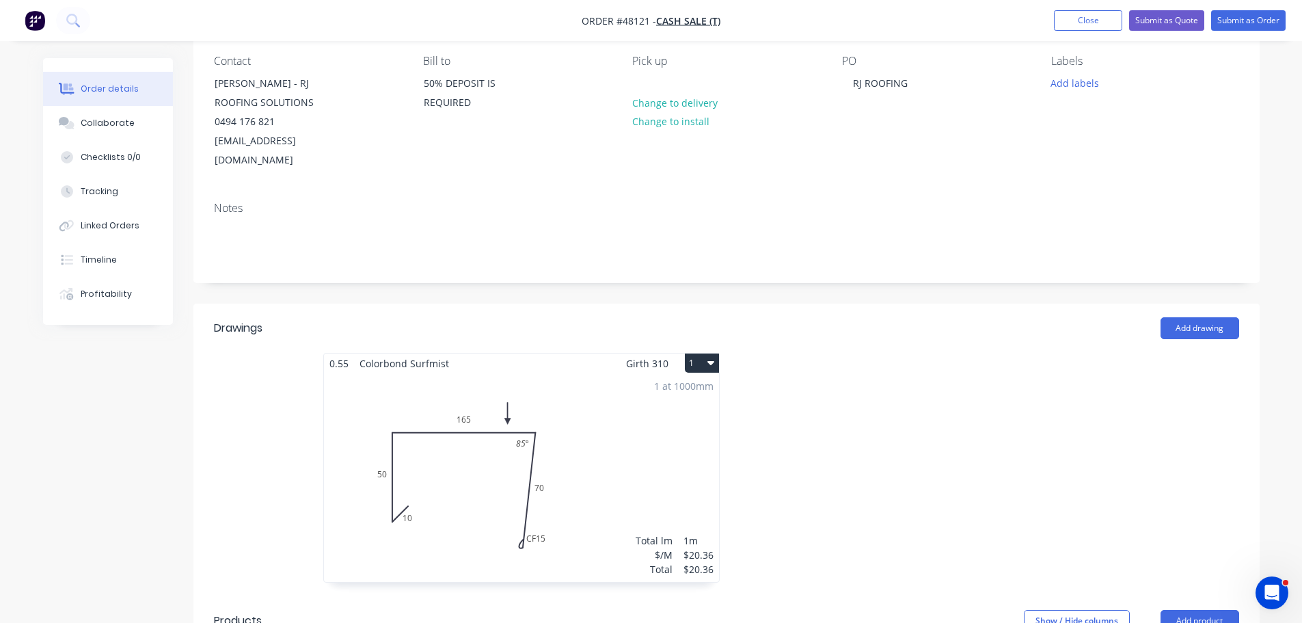
scroll to position [0, 0]
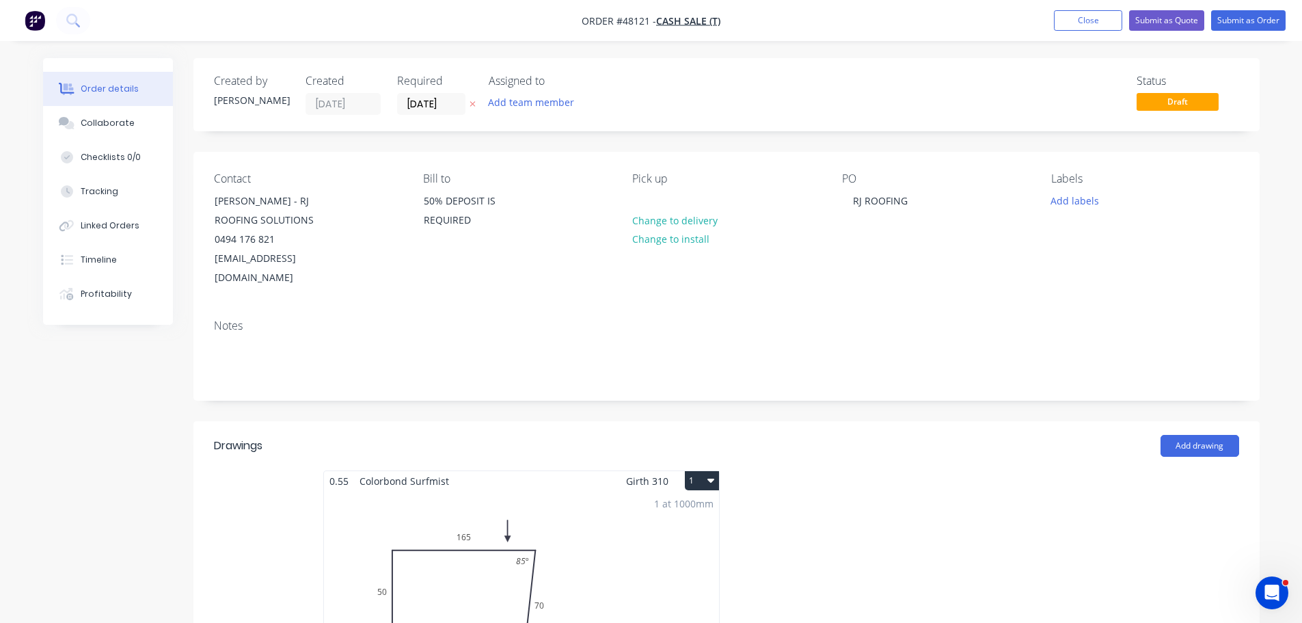
click at [666, 198] on div "Pick up Change to delivery Change to install" at bounding box center [725, 230] width 187 height 116
click at [640, 202] on div at bounding box center [643, 201] width 22 height 20
click at [1078, 206] on button "Add labels" at bounding box center [1075, 200] width 63 height 18
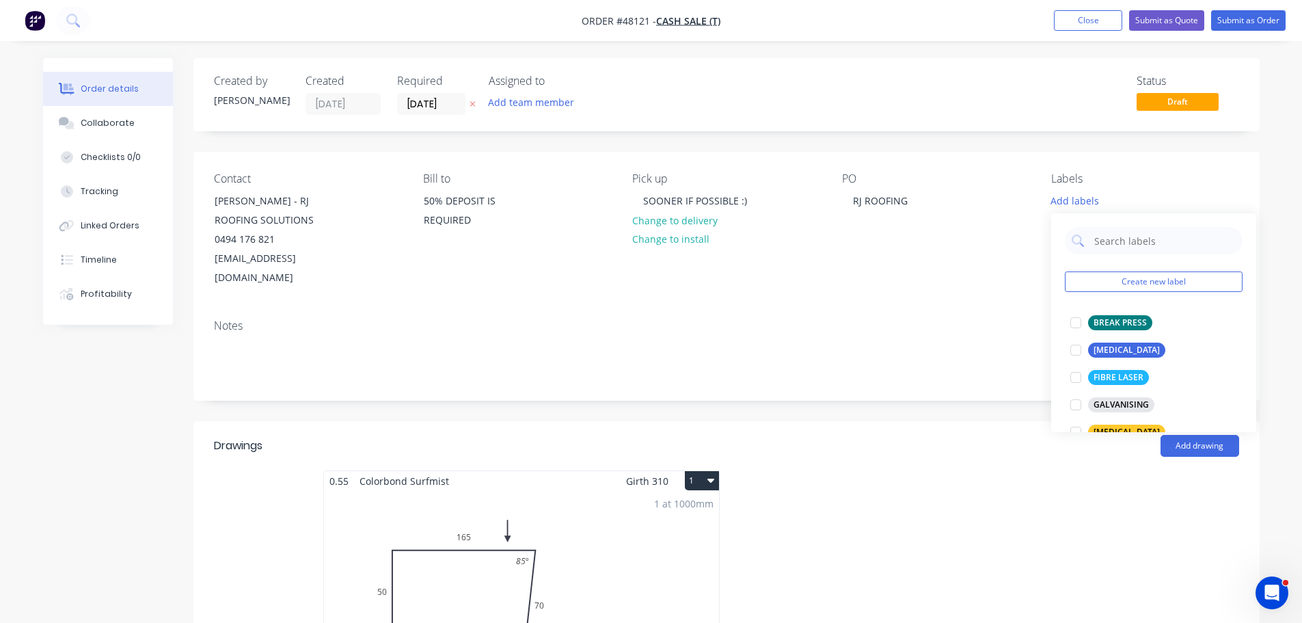
scroll to position [137, 0]
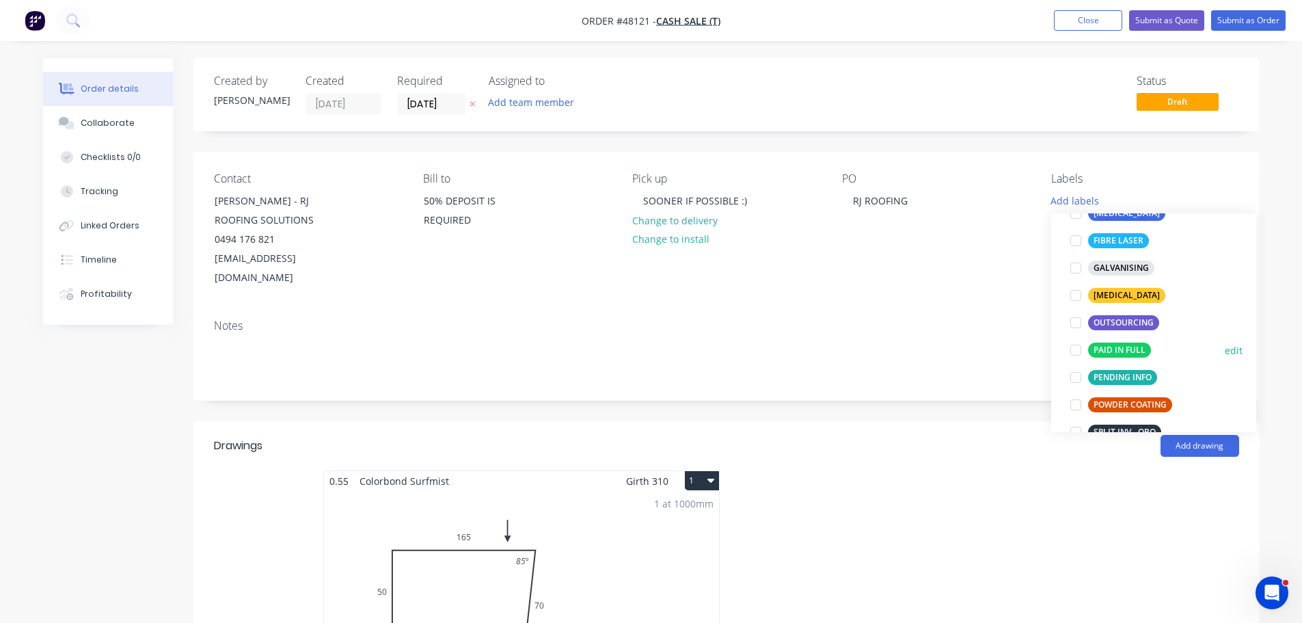
drag, startPoint x: 1073, startPoint y: 349, endPoint x: 1056, endPoint y: 345, distance: 18.4
click at [1073, 349] on div at bounding box center [1075, 349] width 27 height 27
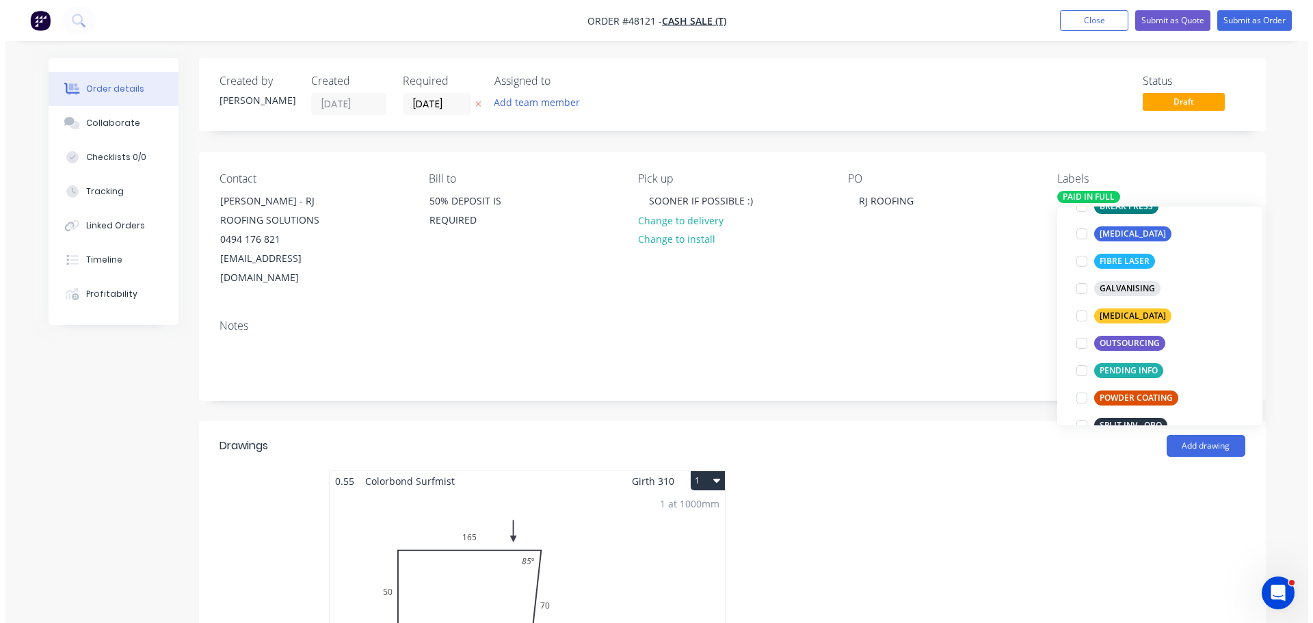
scroll to position [0, 0]
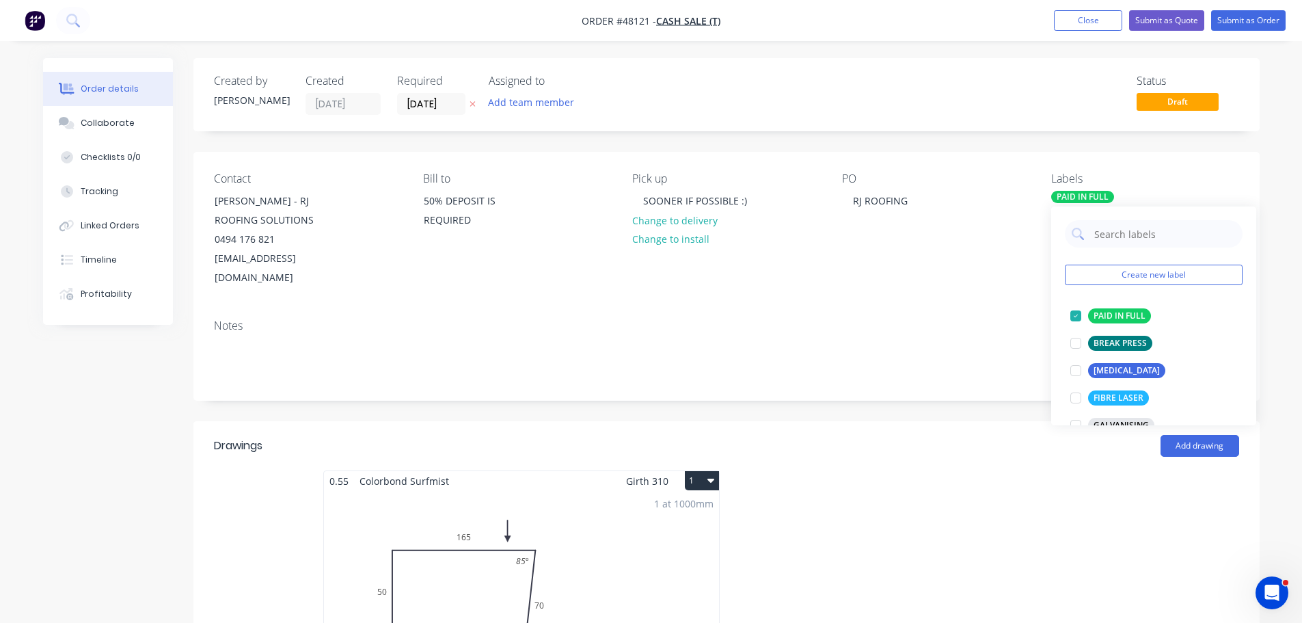
click at [965, 319] on div "Notes" at bounding box center [727, 325] width 1026 height 13
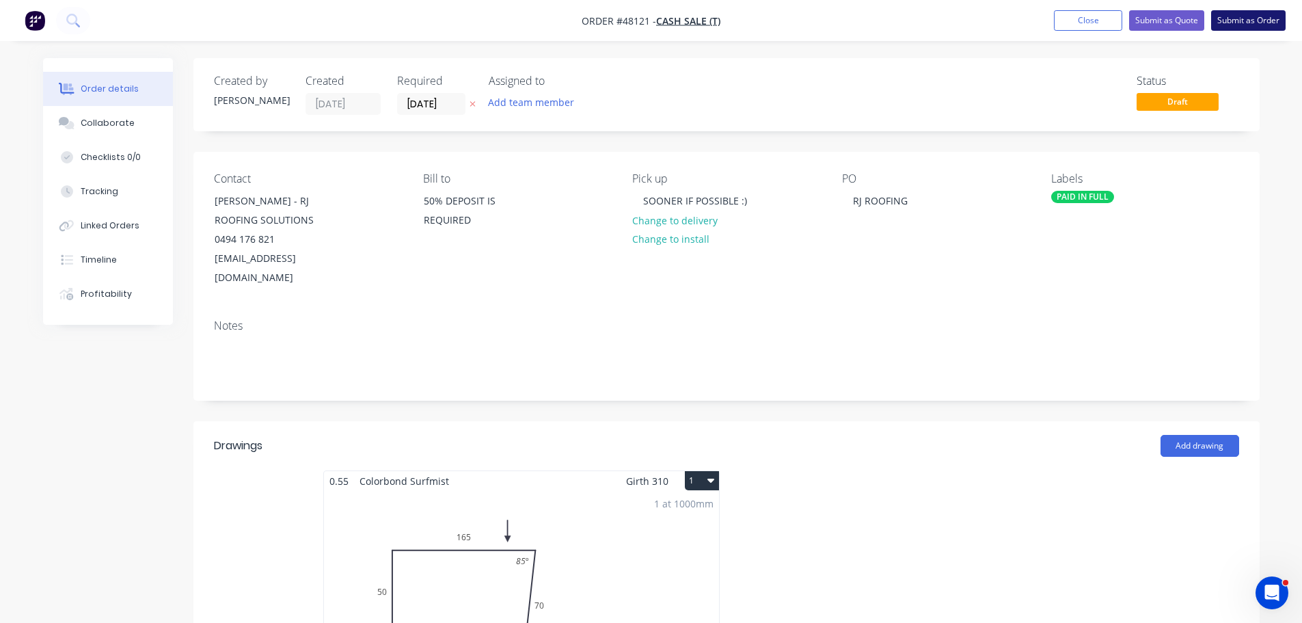
click at [1231, 23] on button "Submit as Order" at bounding box center [1248, 20] width 75 height 21
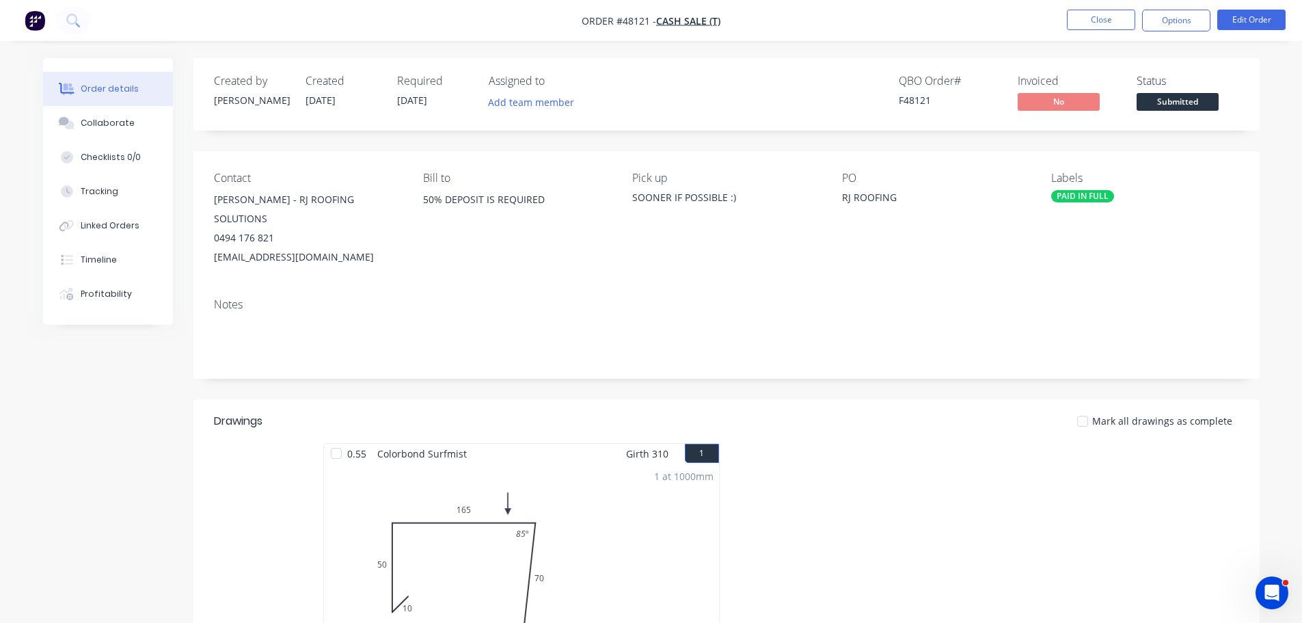
click at [1184, 34] on nav "Order #48121 - CASH SALE (T) Close Options Edit Order" at bounding box center [651, 20] width 1302 height 41
drag, startPoint x: 1184, startPoint y: 25, endPoint x: 1177, endPoint y: 31, distance: 8.8
click at [1184, 25] on button "Options" at bounding box center [1176, 21] width 68 height 22
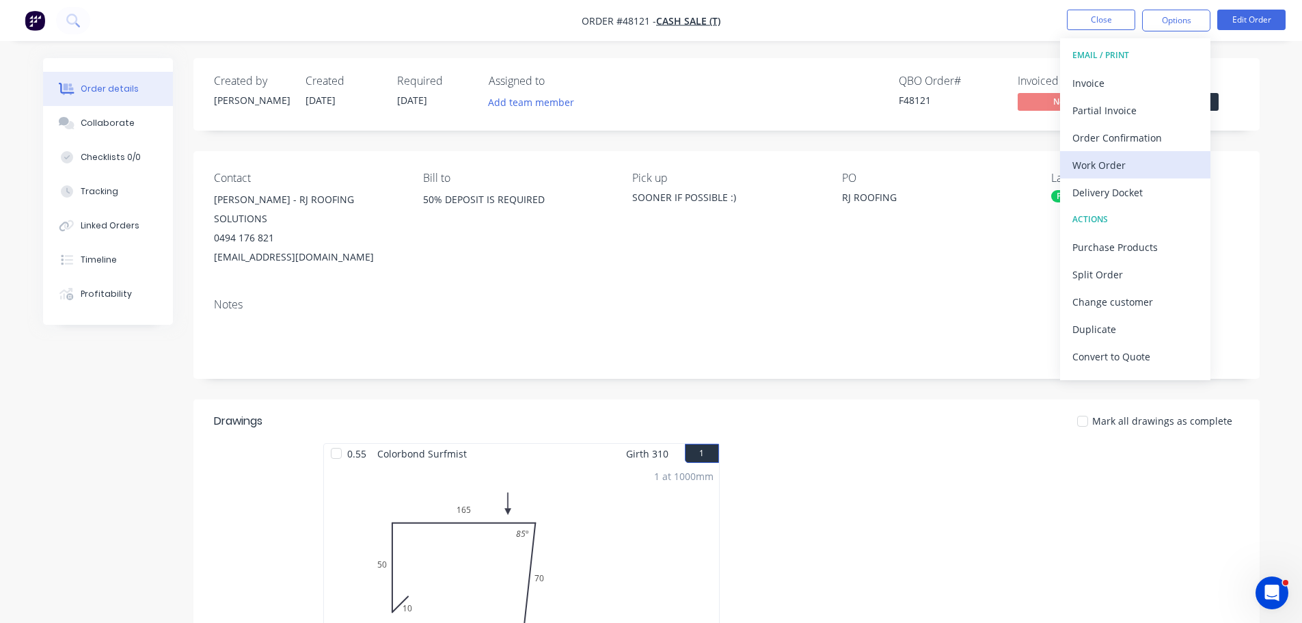
click at [1131, 161] on div "Work Order" at bounding box center [1136, 165] width 126 height 20
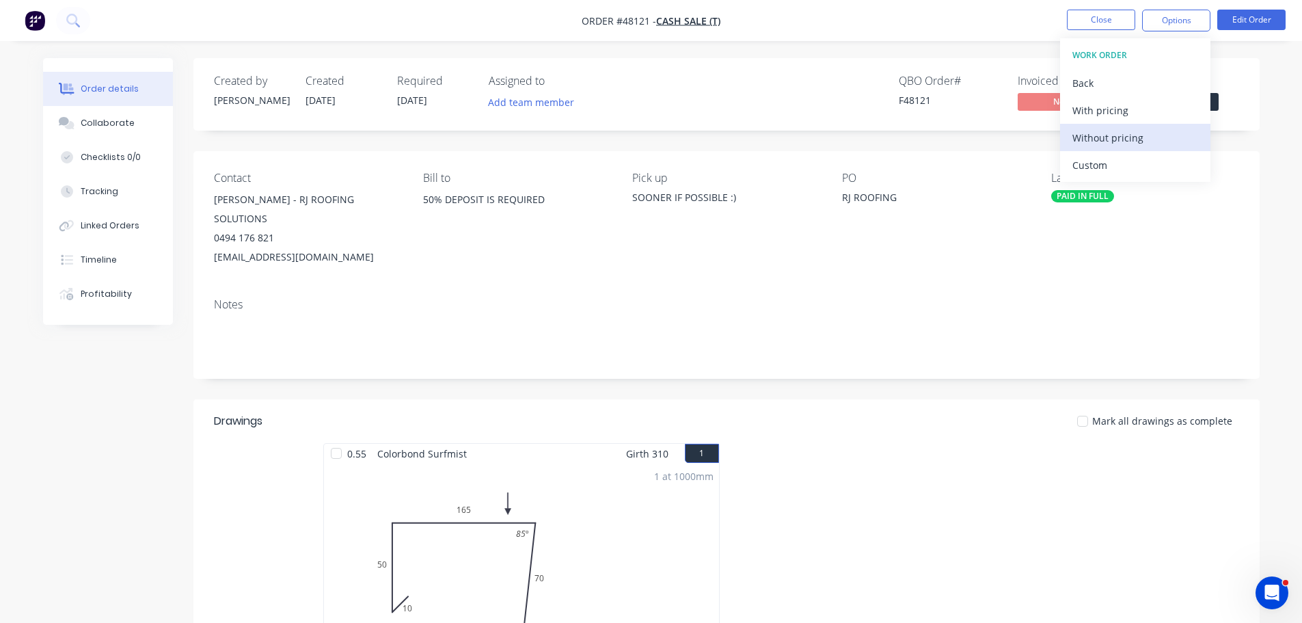
click at [1127, 146] on div "Without pricing" at bounding box center [1136, 138] width 126 height 20
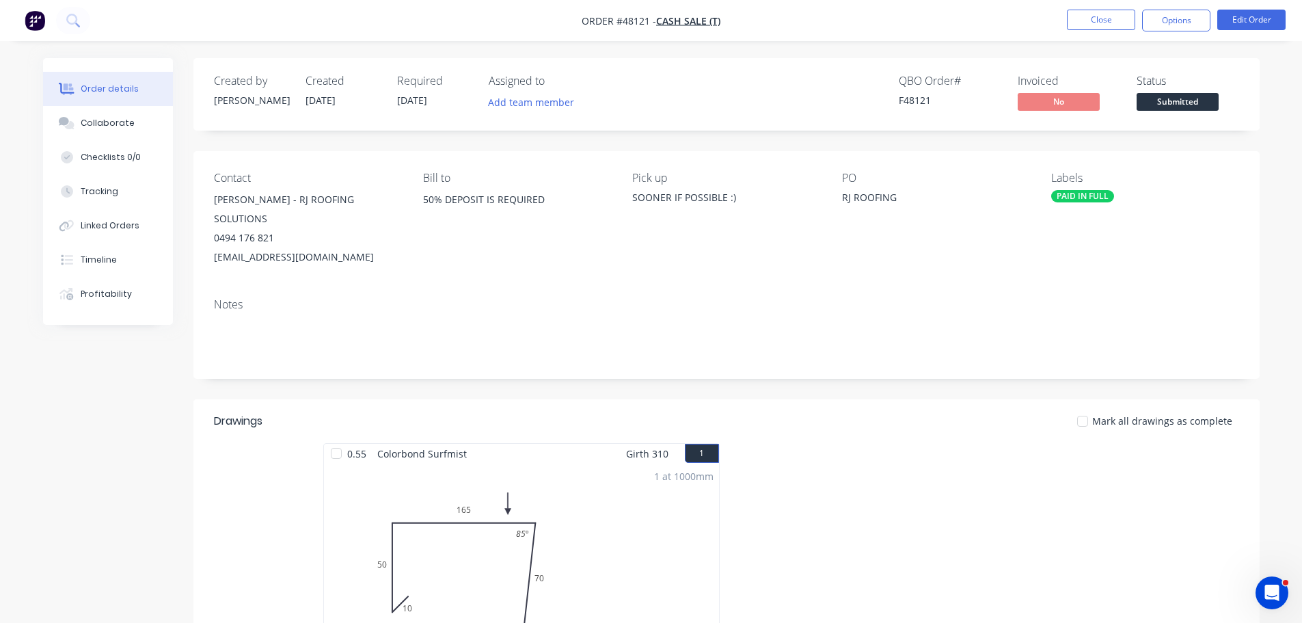
click at [1235, 101] on div "Status Submitted" at bounding box center [1188, 95] width 103 height 40
click at [1197, 99] on span "Submitted" at bounding box center [1178, 101] width 82 height 17
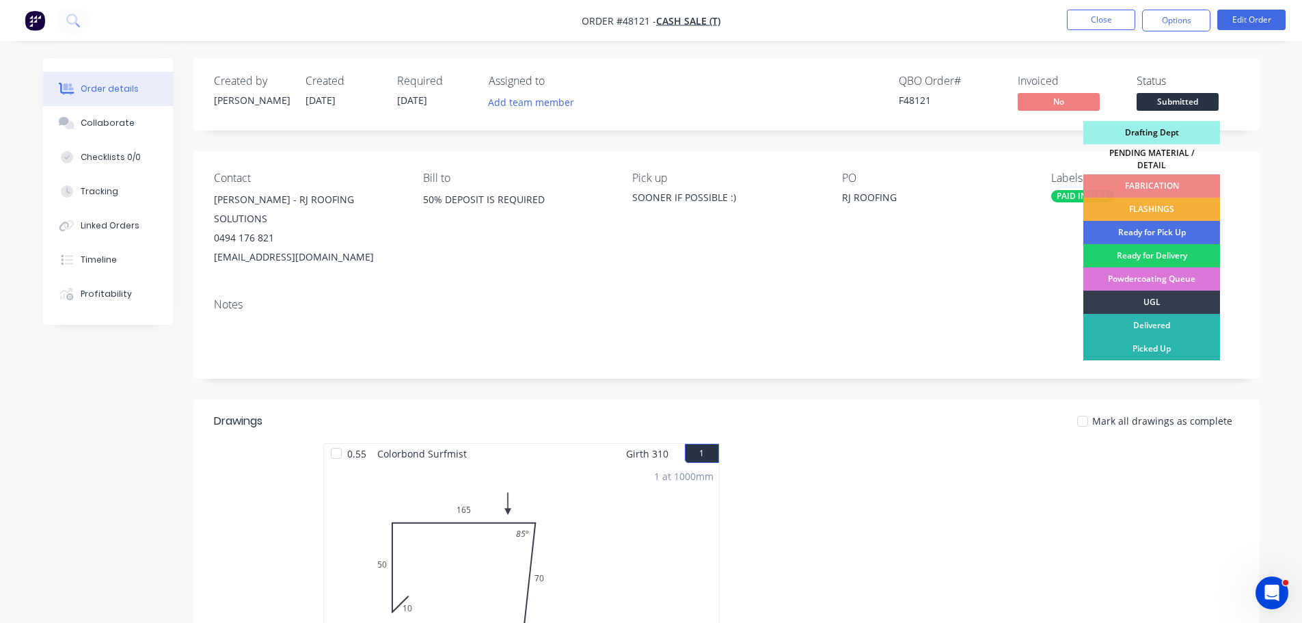
click at [1166, 141] on div "Drafting Dept" at bounding box center [1152, 132] width 137 height 23
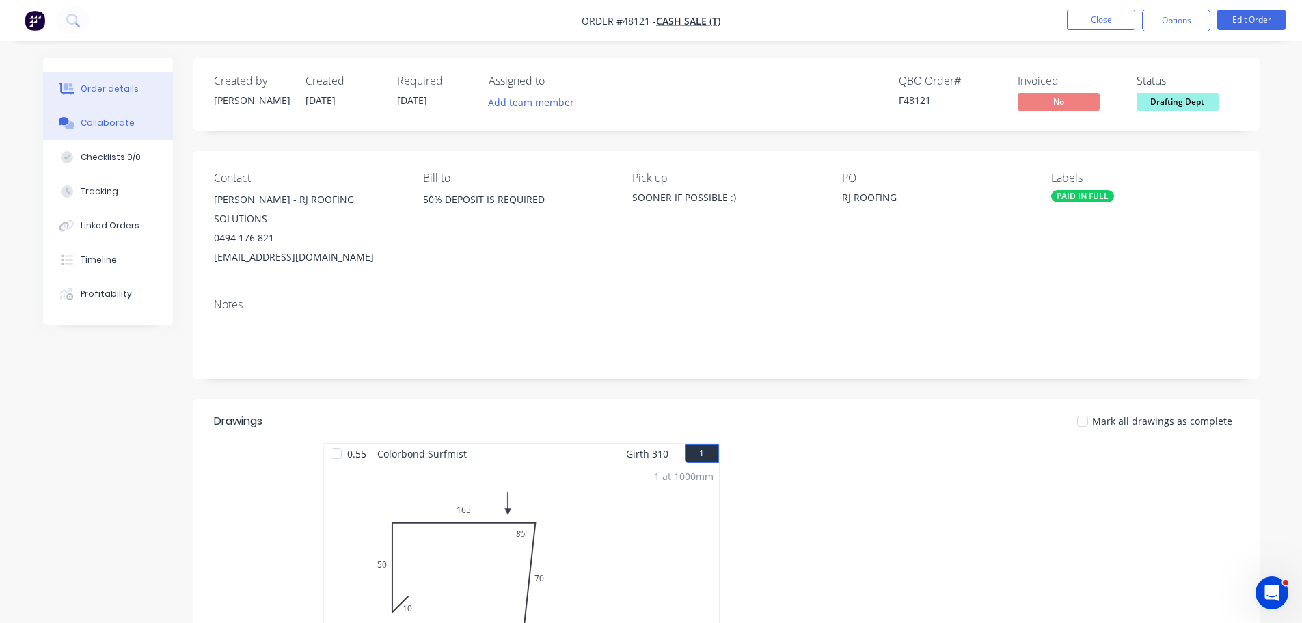
click at [81, 119] on div "Collaborate" at bounding box center [108, 123] width 54 height 12
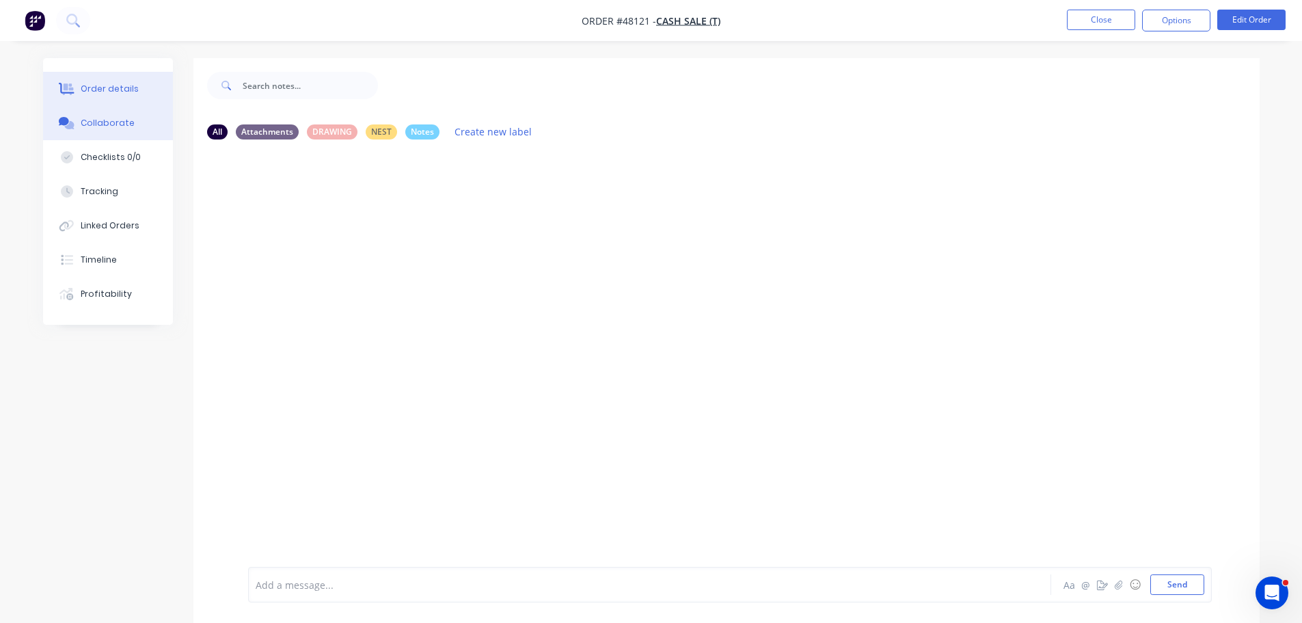
click at [81, 94] on div "Order details" at bounding box center [110, 89] width 58 height 12
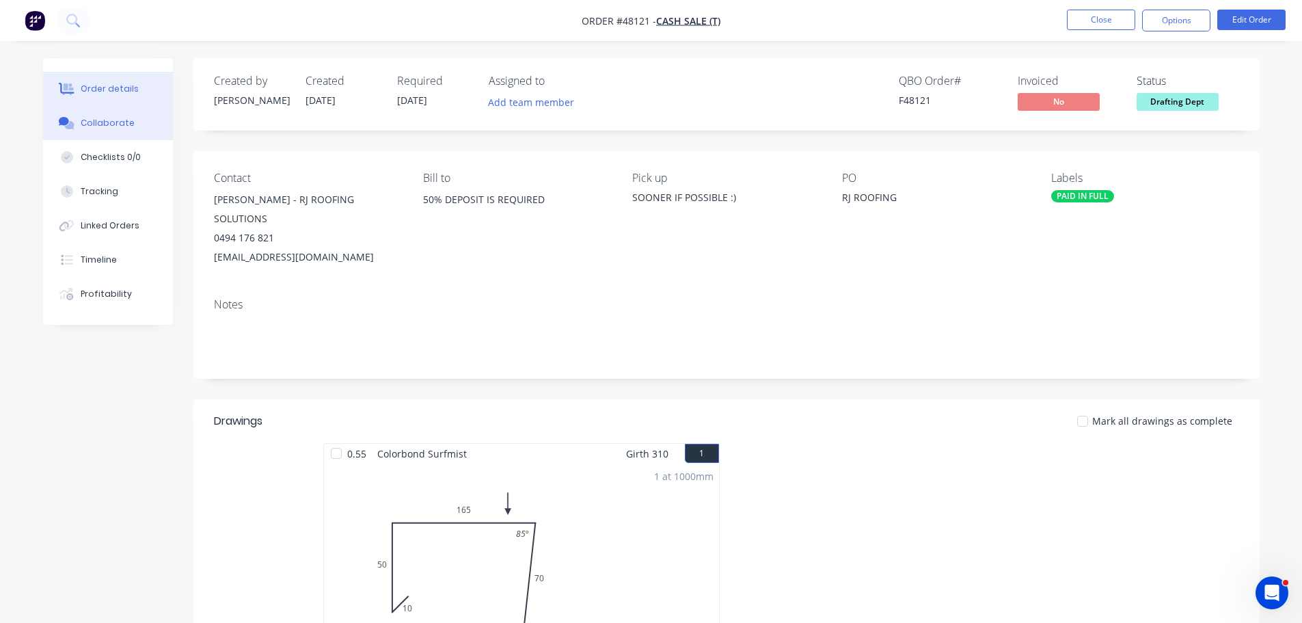
click at [85, 122] on div "Collaborate" at bounding box center [108, 123] width 54 height 12
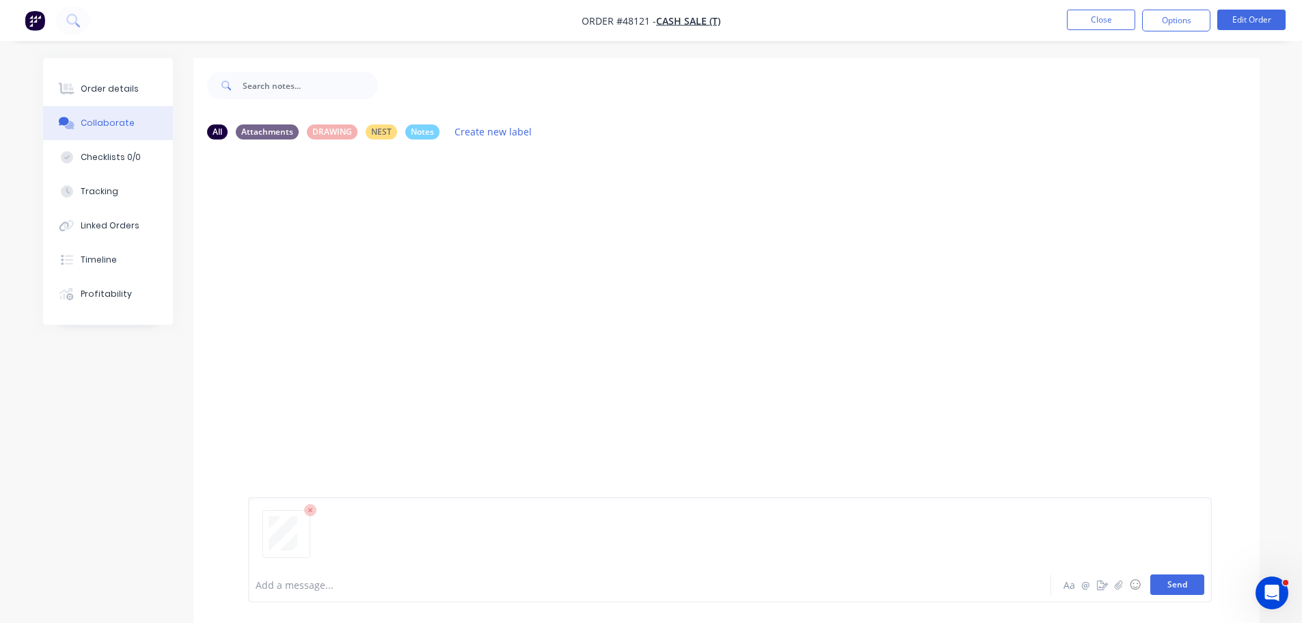
click at [1176, 583] on button "Send" at bounding box center [1178, 584] width 54 height 21
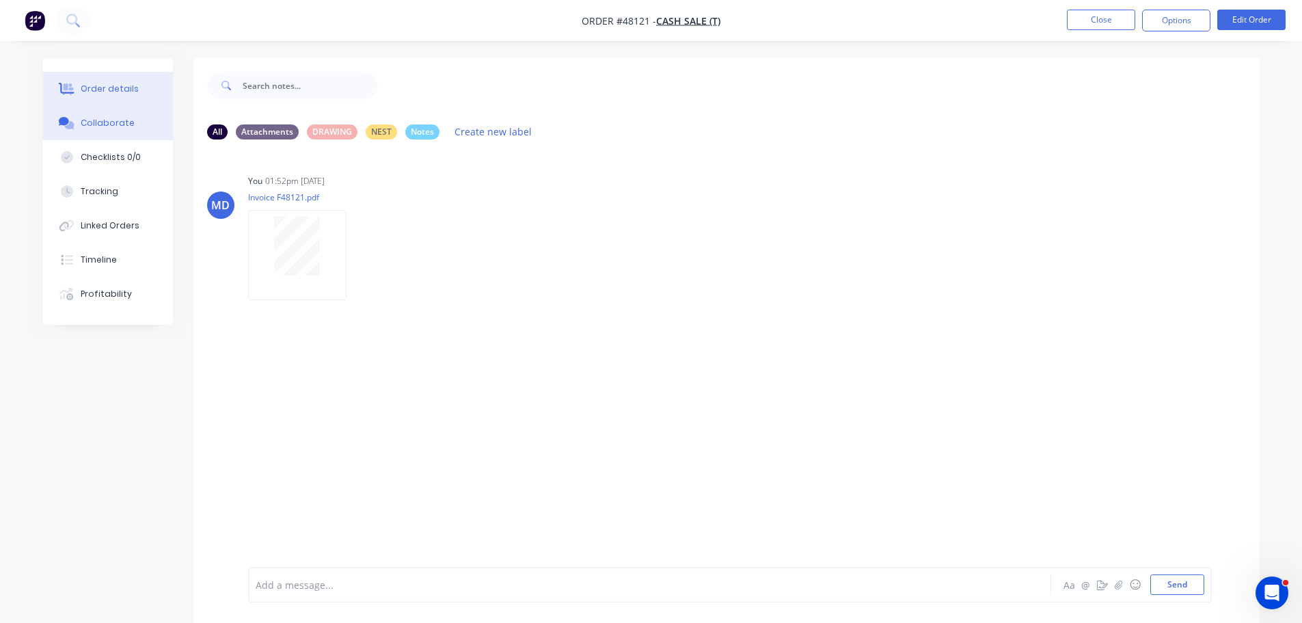
drag, startPoint x: 117, startPoint y: 89, endPoint x: 147, endPoint y: 86, distance: 30.2
click at [118, 88] on div "Order details" at bounding box center [110, 89] width 58 height 12
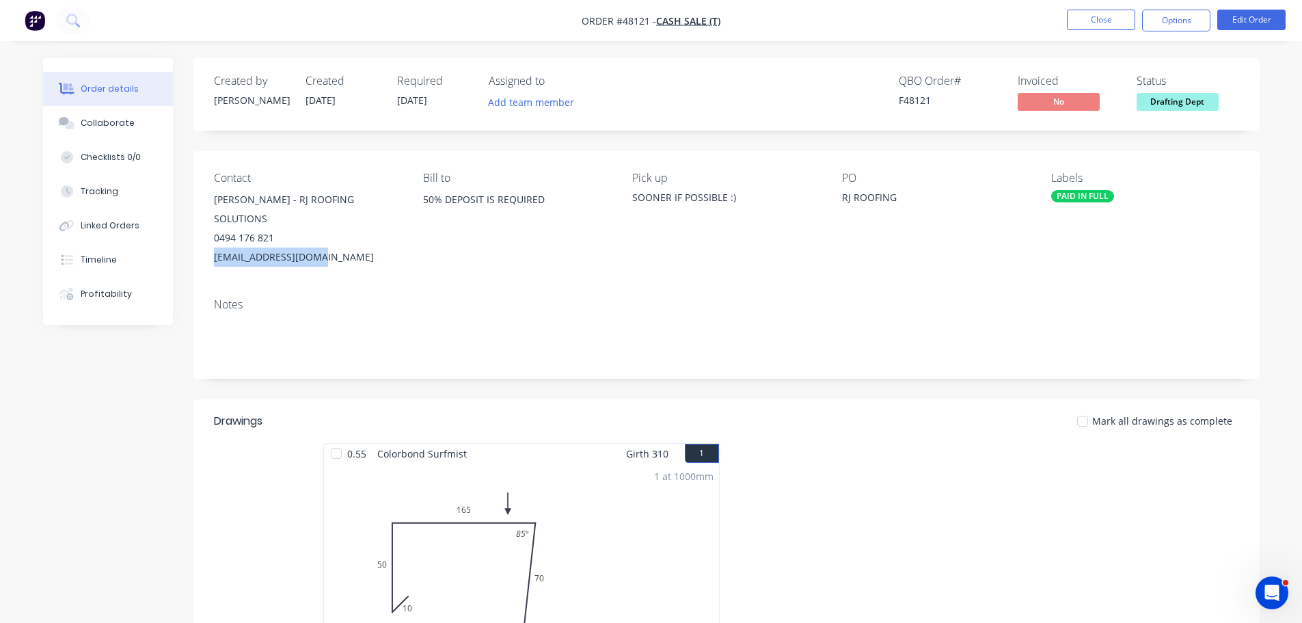
drag, startPoint x: 345, startPoint y: 243, endPoint x: 208, endPoint y: 253, distance: 137.8
click at [208, 253] on div "Contact REECE MCKEON - RJ ROOFING SOLUTIONS 0494 176 821 RJMCKEON13@GMAIL.COM B…" at bounding box center [726, 219] width 1067 height 136
copy div "RJMCKEON13@GMAIL.COM"
click at [1098, 25] on button "Close" at bounding box center [1101, 20] width 68 height 21
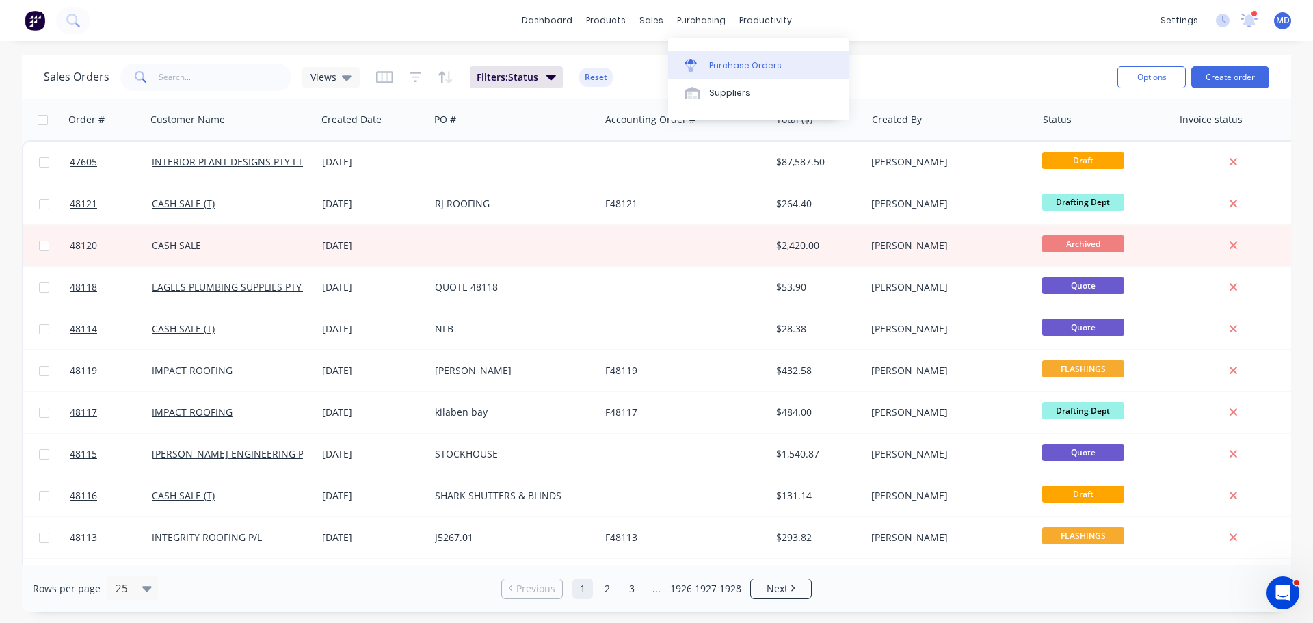
click at [706, 65] on link "Purchase Orders" at bounding box center [758, 64] width 181 height 27
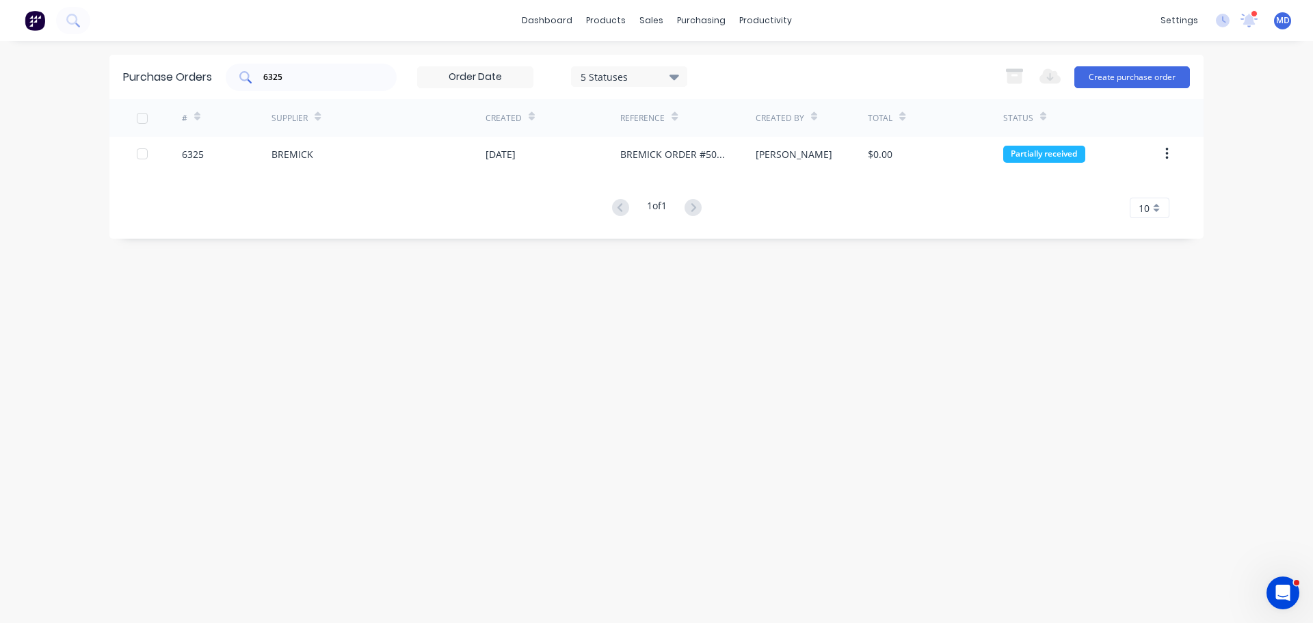
drag, startPoint x: 288, startPoint y: 86, endPoint x: 232, endPoint y: 85, distance: 55.4
click at [232, 85] on div "6325" at bounding box center [311, 77] width 171 height 27
type input "6"
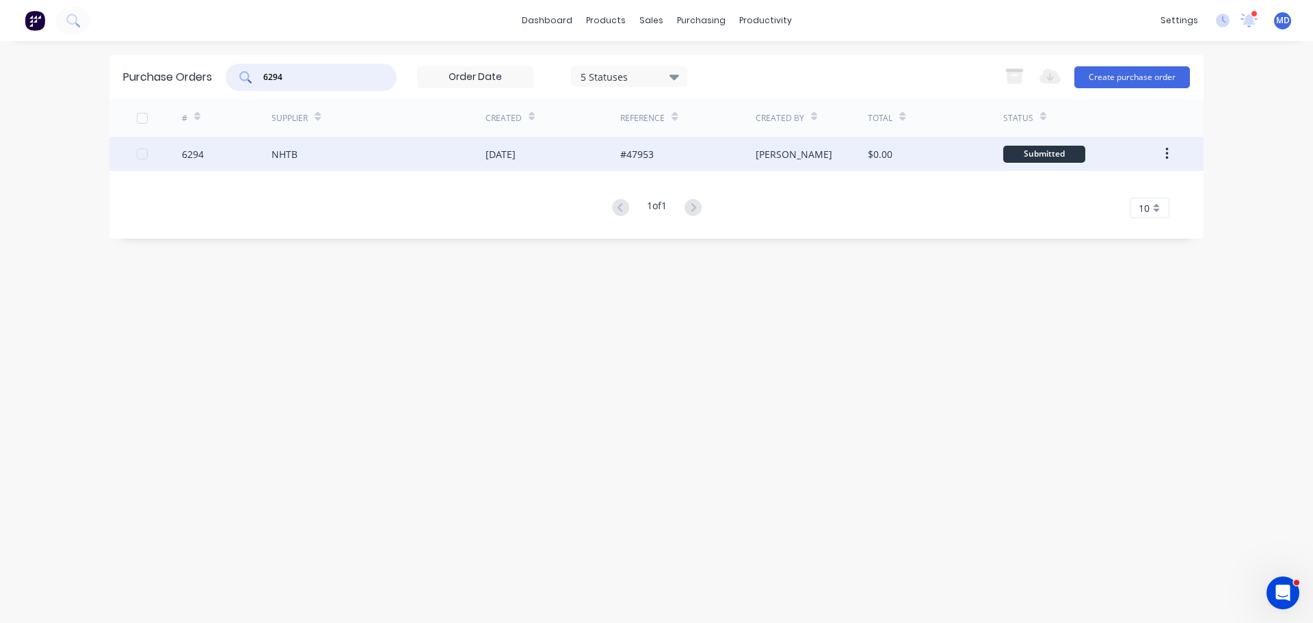
type input "6294"
click at [178, 155] on div at bounding box center [159, 154] width 45 height 34
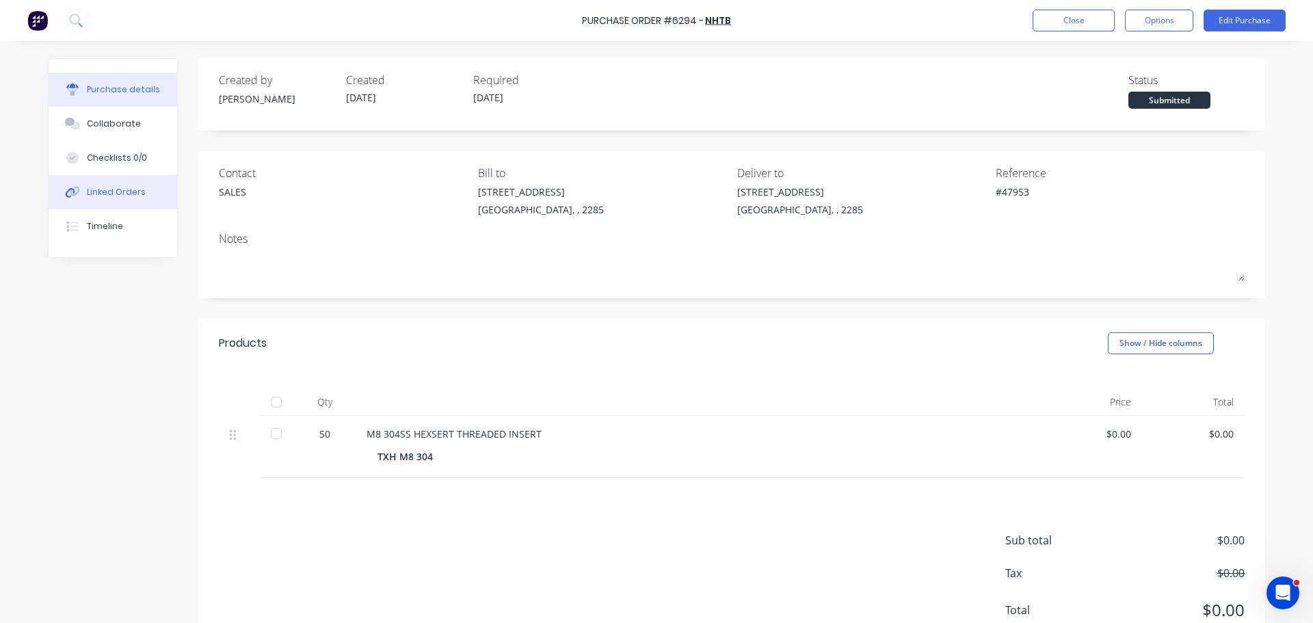
click at [82, 185] on button "Linked Orders" at bounding box center [113, 192] width 129 height 34
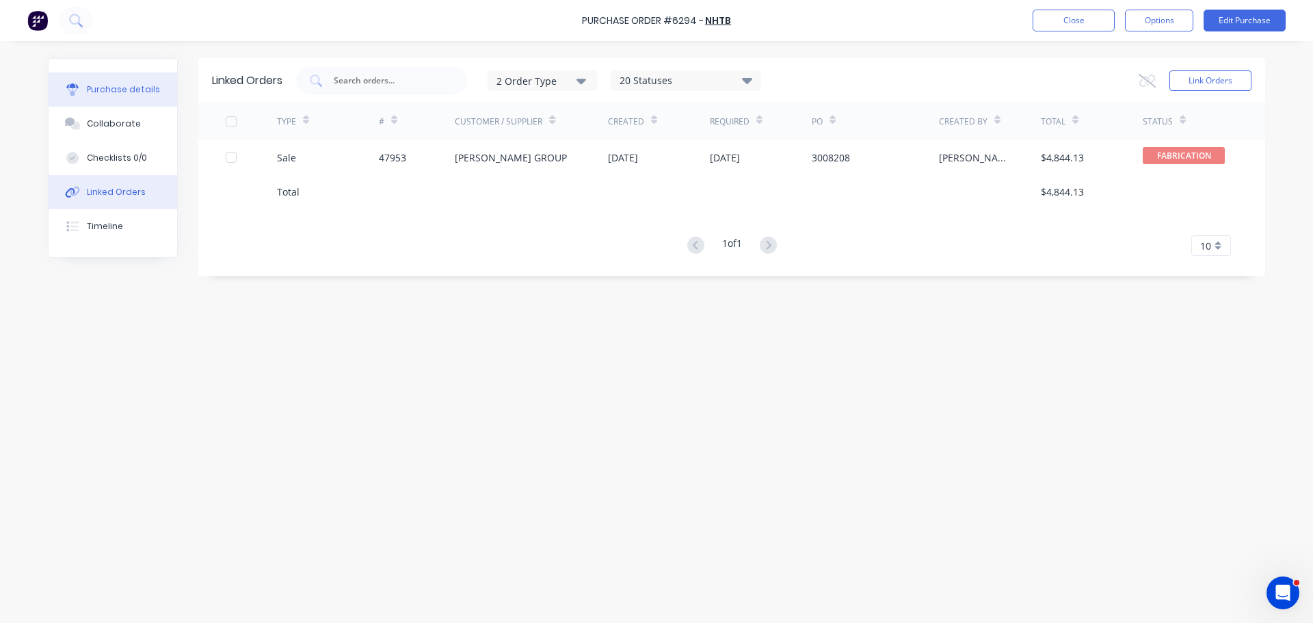
click at [108, 96] on button "Purchase details" at bounding box center [113, 89] width 129 height 34
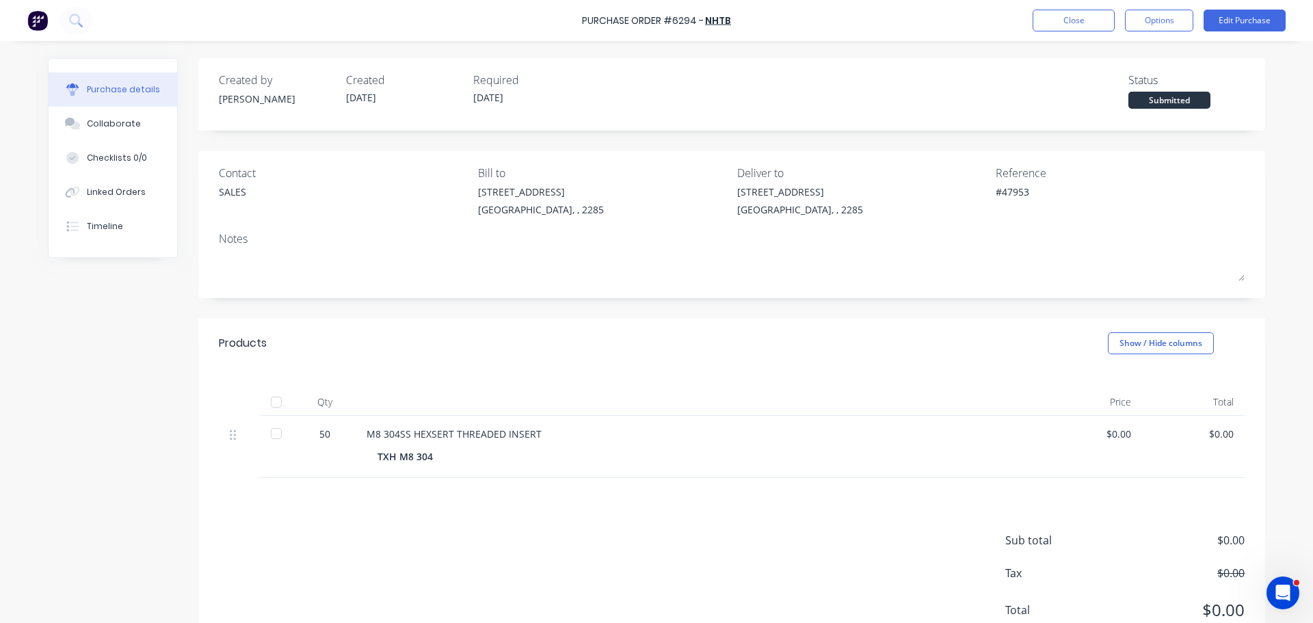
click at [273, 403] on div at bounding box center [276, 401] width 27 height 27
type textarea "x"
click at [1069, 24] on button "Close" at bounding box center [1073, 21] width 82 height 22
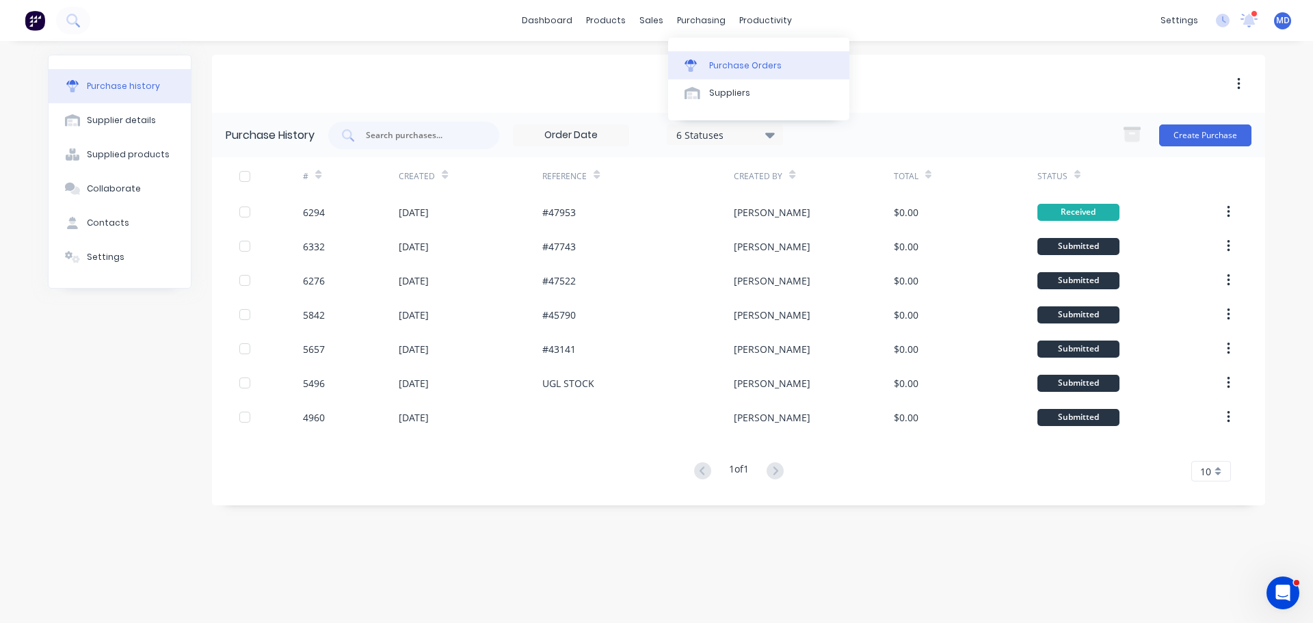
click at [731, 66] on div "Purchase Orders" at bounding box center [745, 65] width 72 height 12
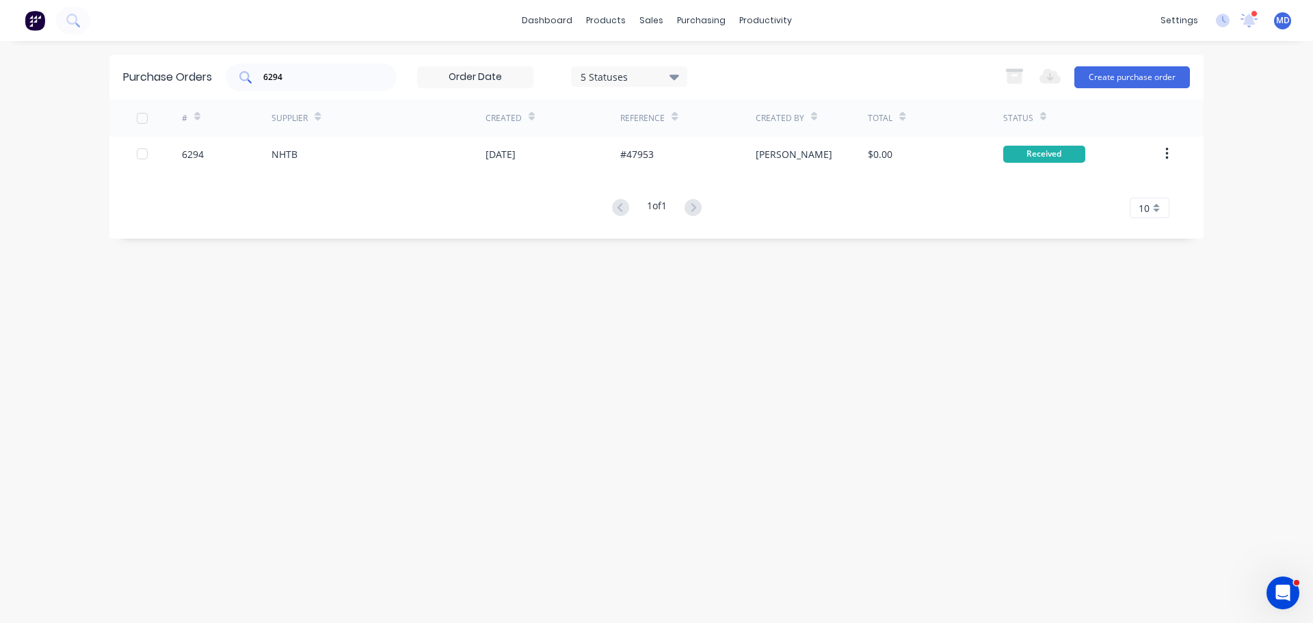
click at [335, 85] on div "6294" at bounding box center [311, 77] width 171 height 27
type input "6"
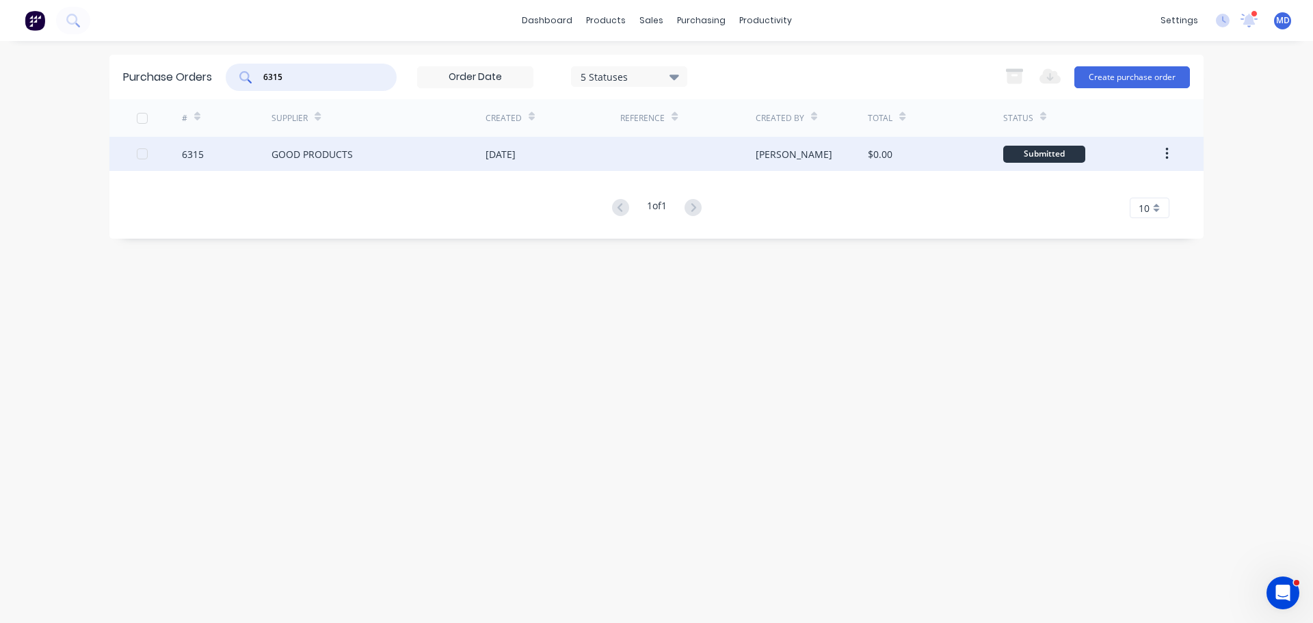
type input "6315"
click at [176, 152] on div at bounding box center [159, 154] width 45 height 34
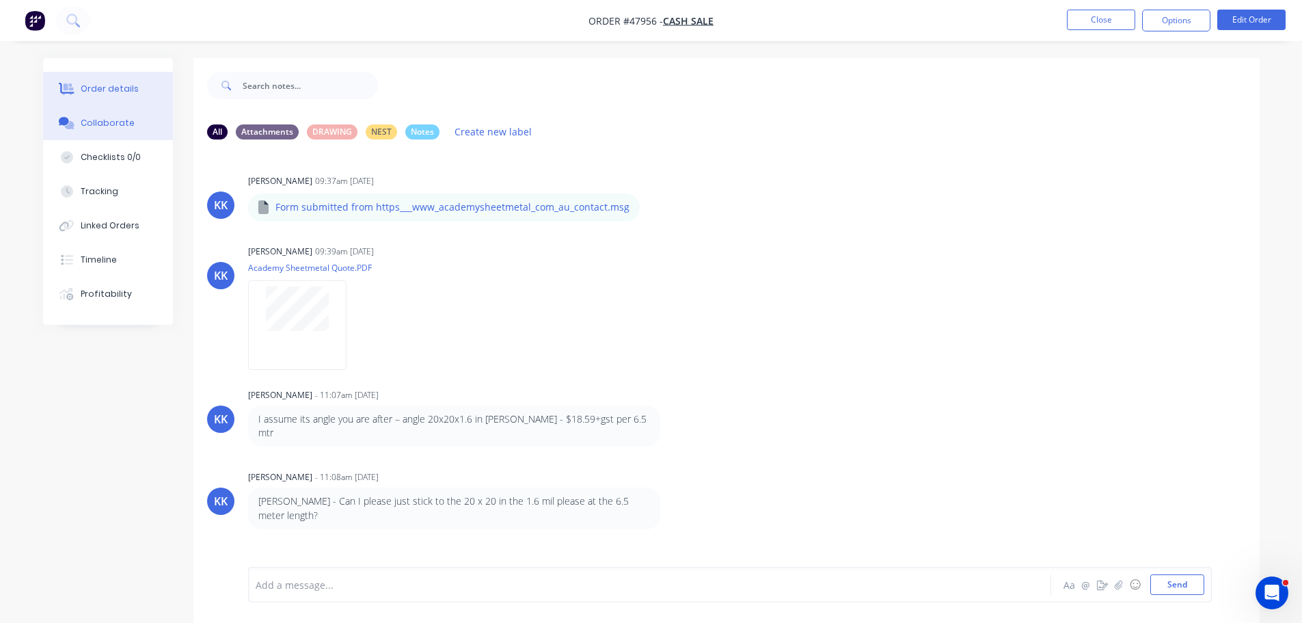
click at [135, 92] on button "Order details" at bounding box center [108, 89] width 130 height 34
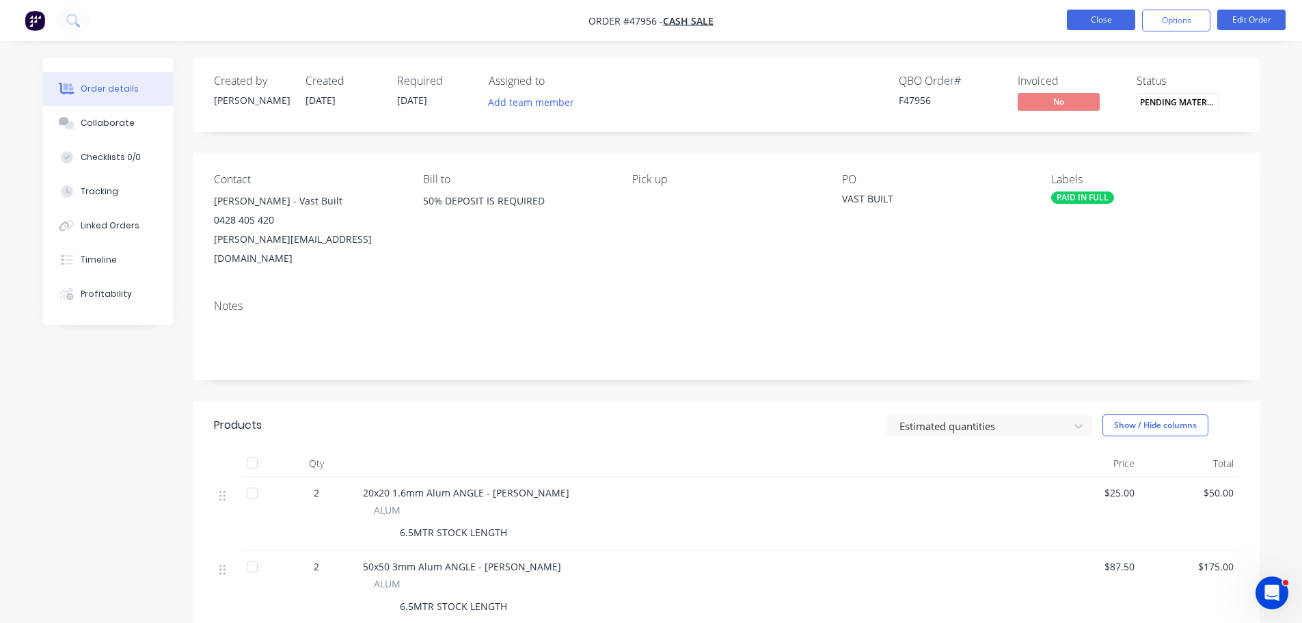
click at [1095, 15] on button "Close" at bounding box center [1101, 20] width 68 height 21
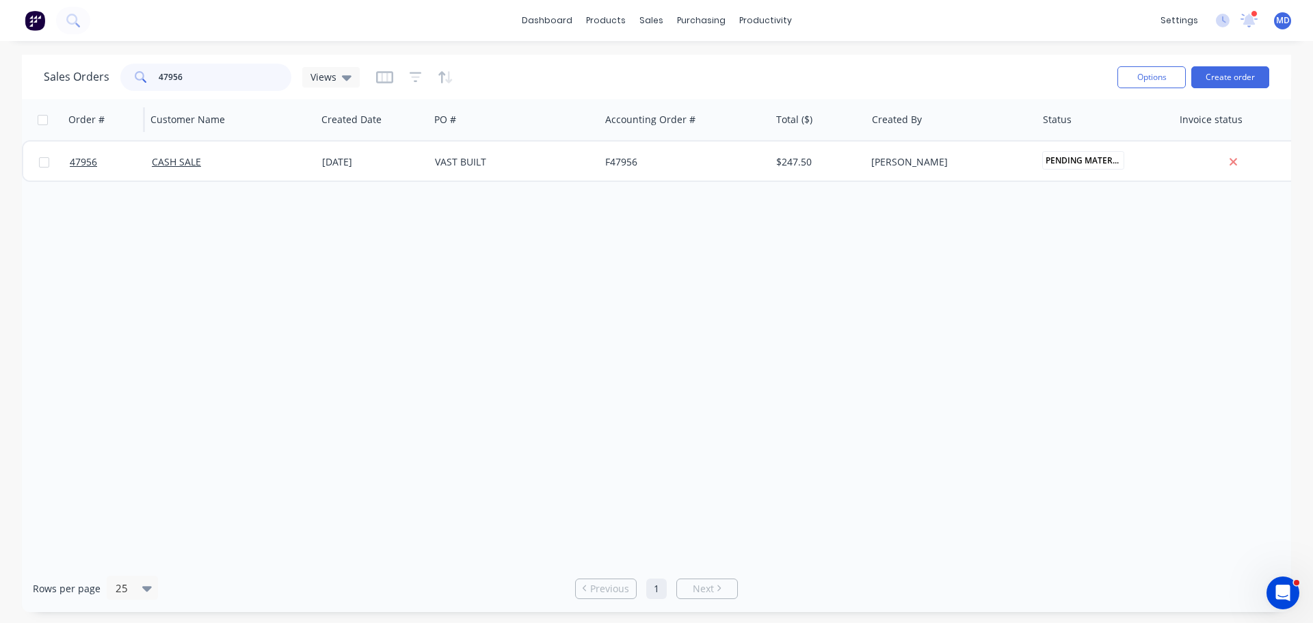
drag, startPoint x: 241, startPoint y: 77, endPoint x: 87, endPoint y: 103, distance: 156.0
click at [87, 103] on div "Sales Orders 47956 Views Options Create order Order # Customer Name Created Dat…" at bounding box center [656, 333] width 1269 height 557
type input "baxco"
click at [416, 72] on icon "button" at bounding box center [416, 77] width 12 height 10
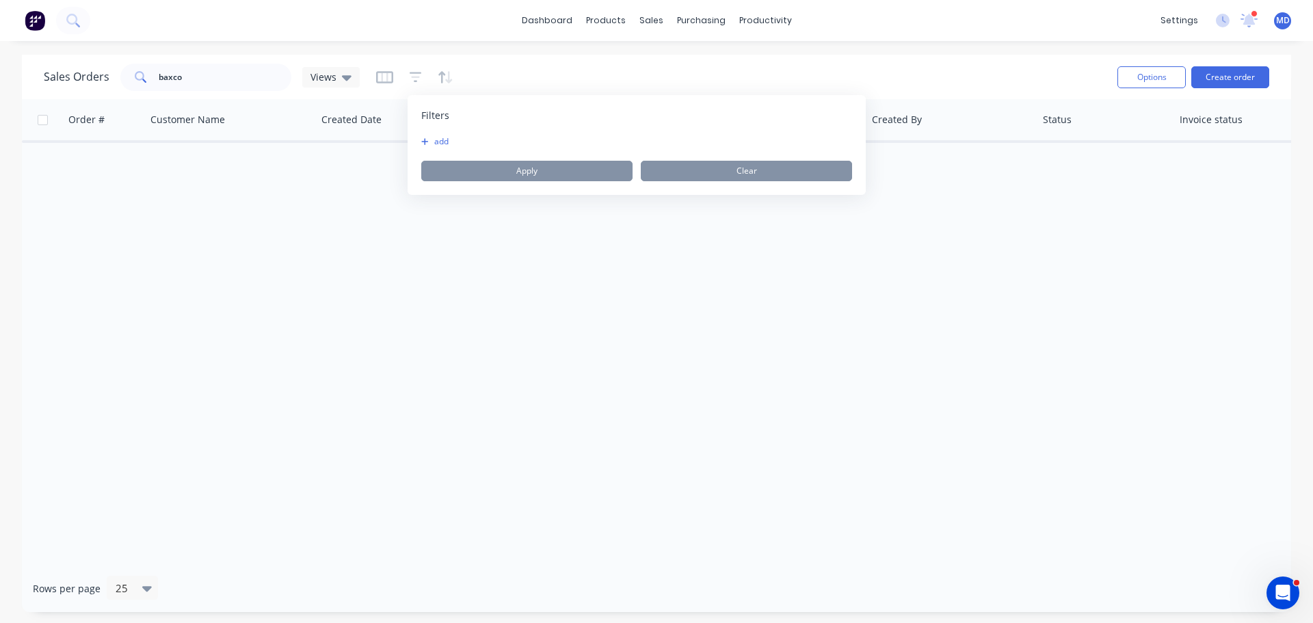
click at [433, 135] on div "Filters add Apply Clear" at bounding box center [636, 145] width 458 height 100
click at [432, 138] on button "add" at bounding box center [438, 141] width 34 height 11
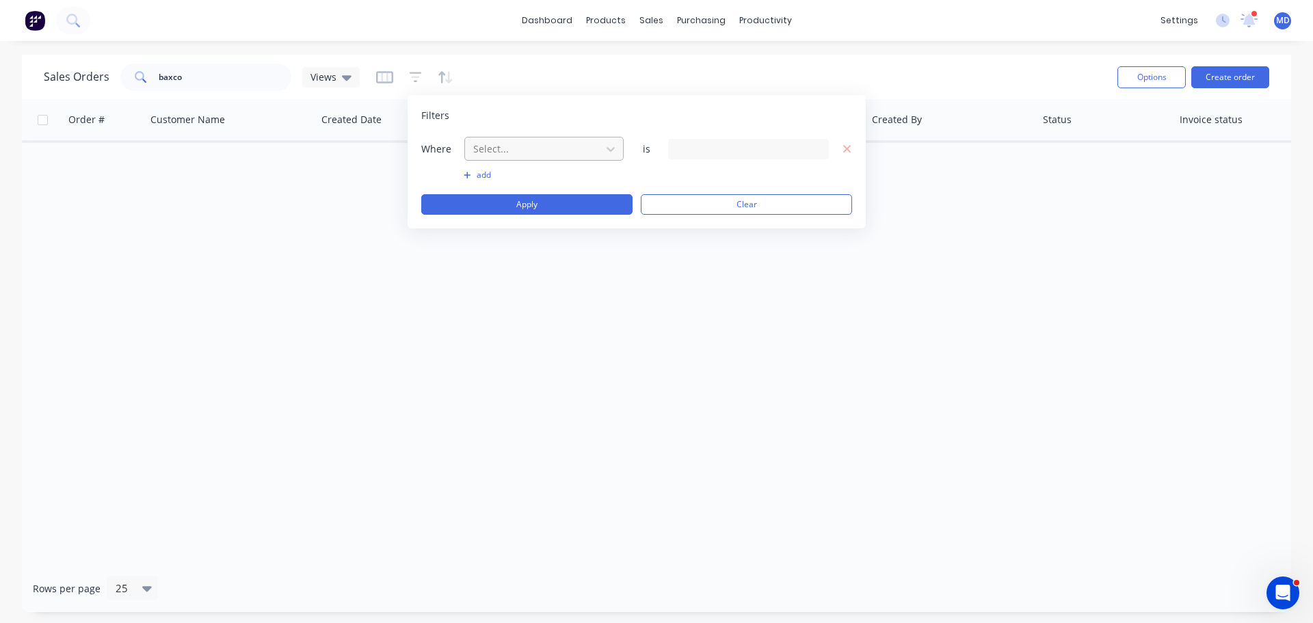
click at [524, 155] on div at bounding box center [533, 148] width 122 height 17
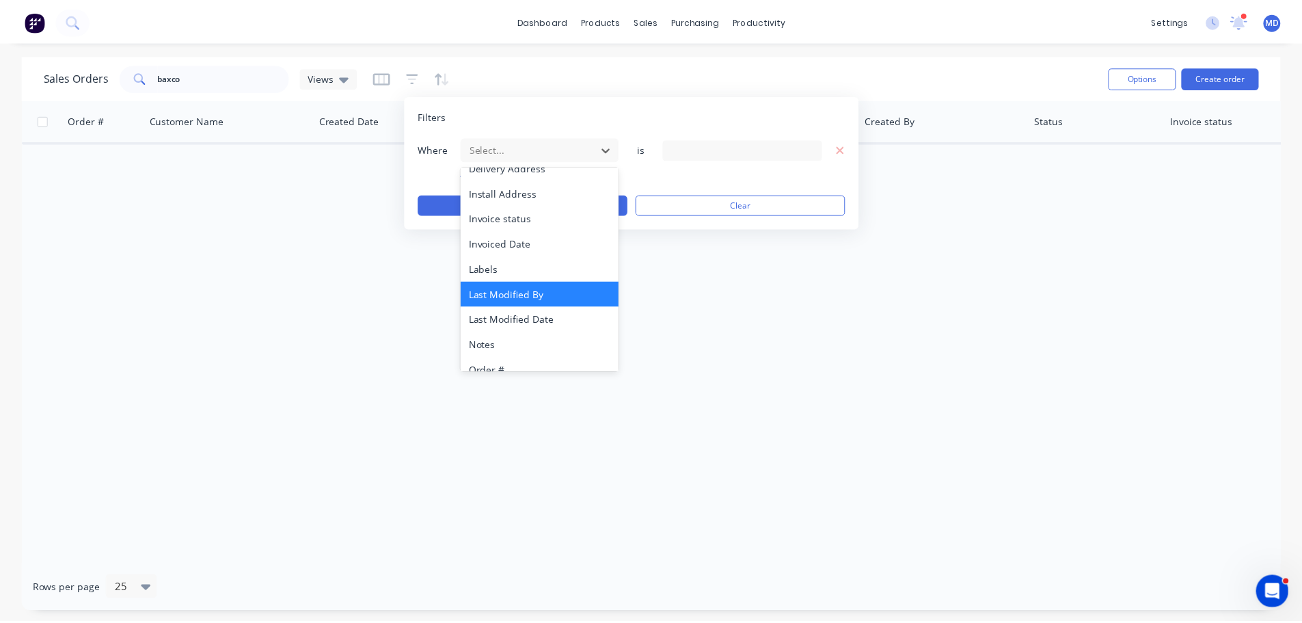
scroll to position [332, 0]
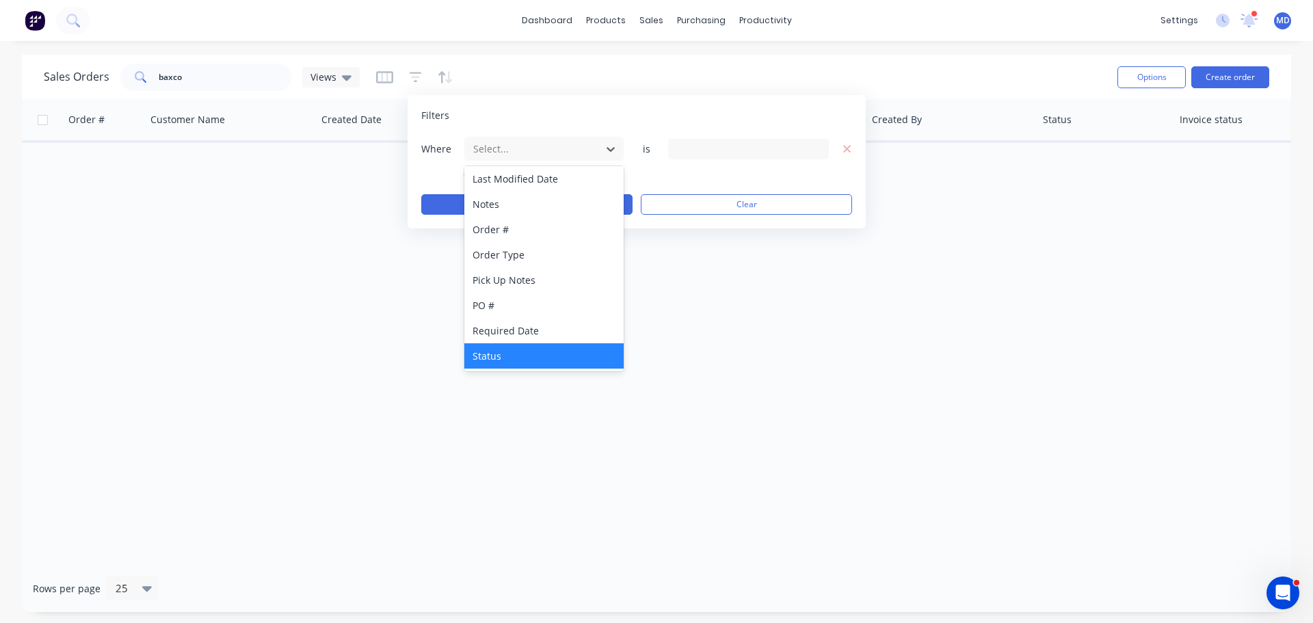
click at [484, 356] on div "Status" at bounding box center [543, 355] width 159 height 25
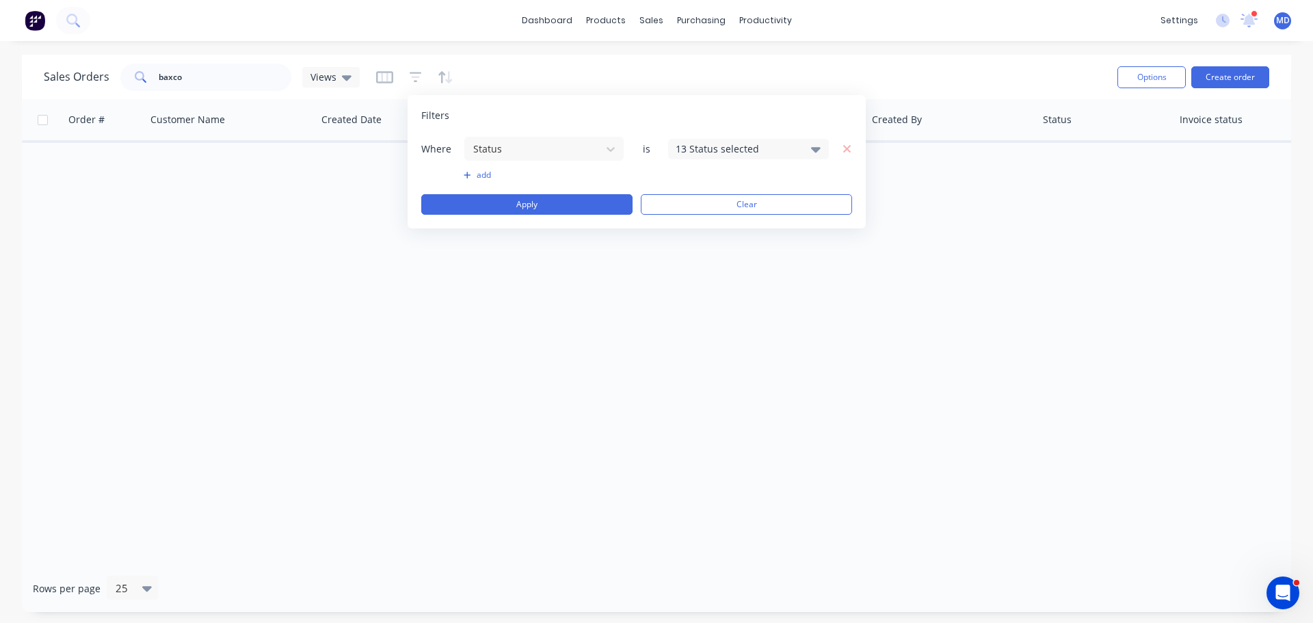
click at [708, 155] on div "13 Status selected" at bounding box center [737, 149] width 124 height 14
click at [686, 227] on div at bounding box center [690, 224] width 27 height 27
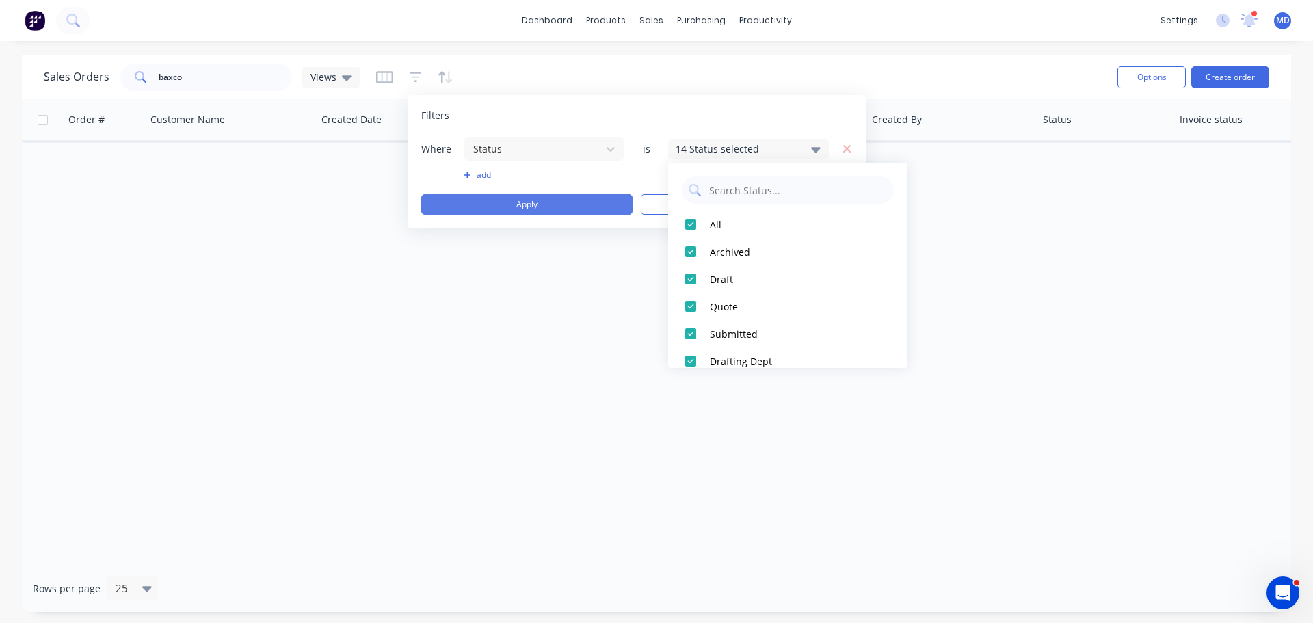
click at [498, 206] on button "Apply" at bounding box center [526, 204] width 211 height 21
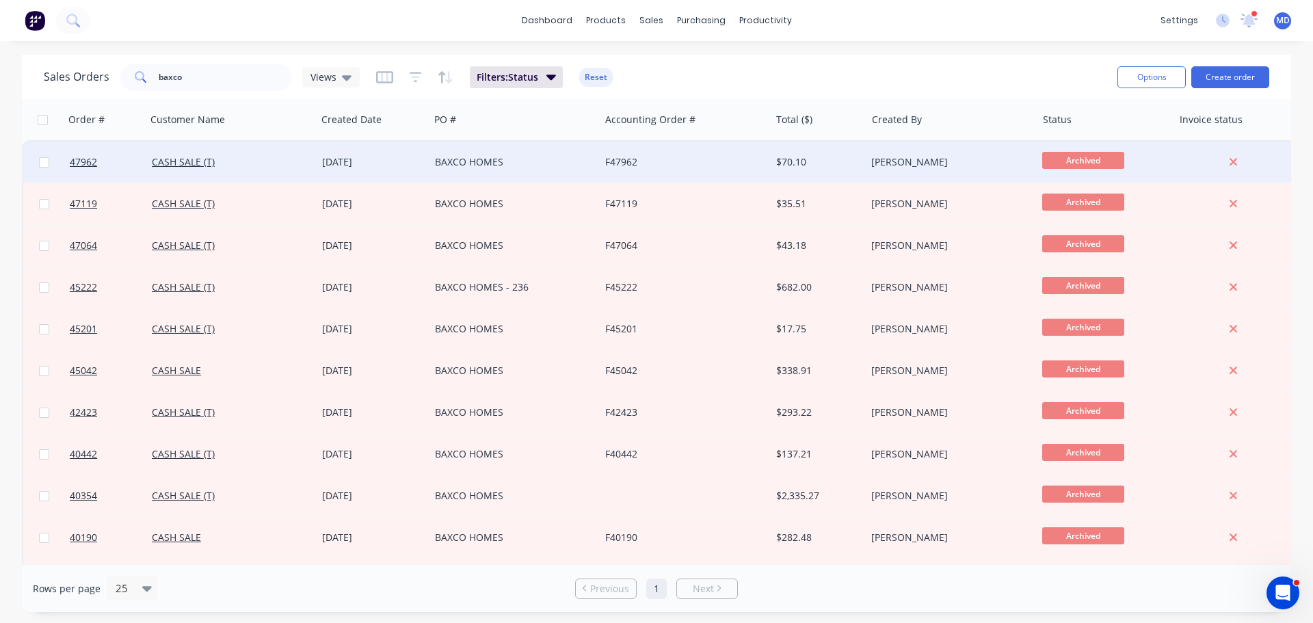
click at [68, 151] on div at bounding box center [105, 162] width 82 height 41
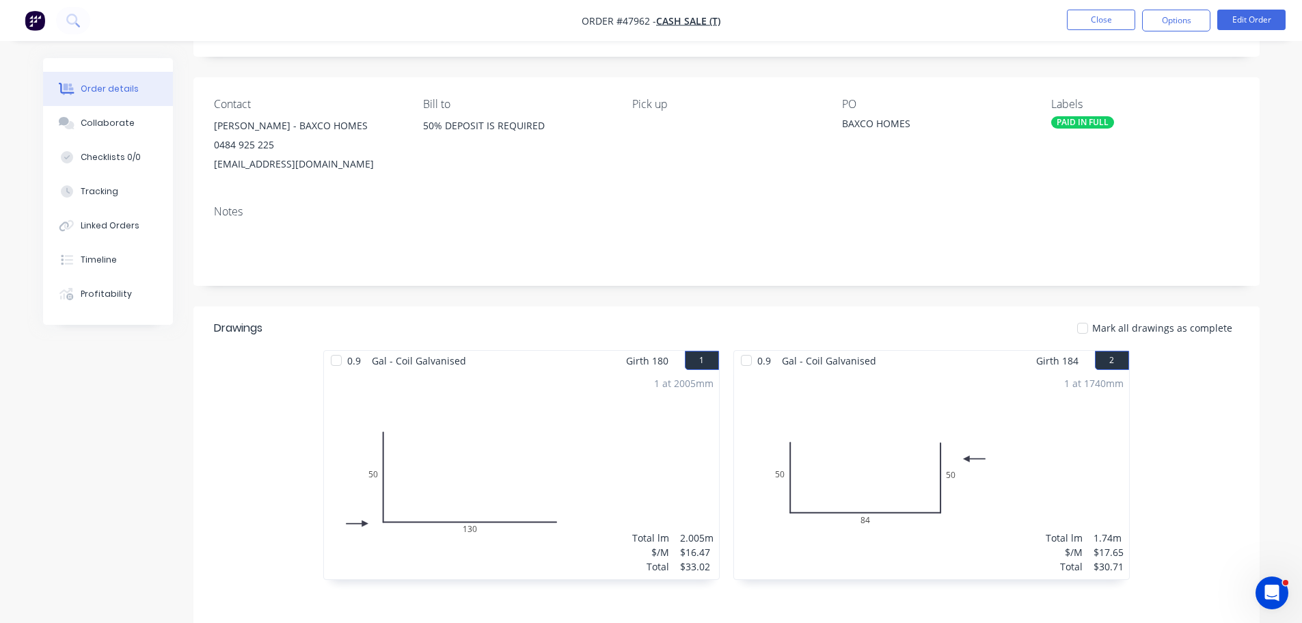
scroll to position [258, 0]
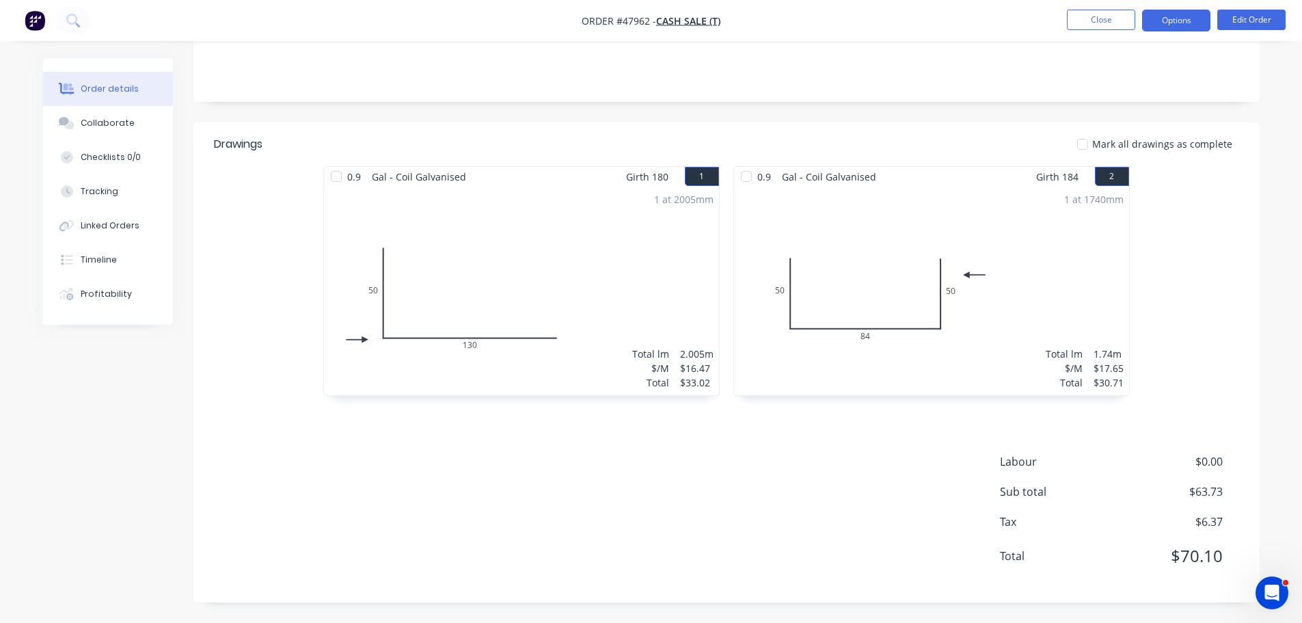
click at [1167, 12] on button "Options" at bounding box center [1176, 21] width 68 height 22
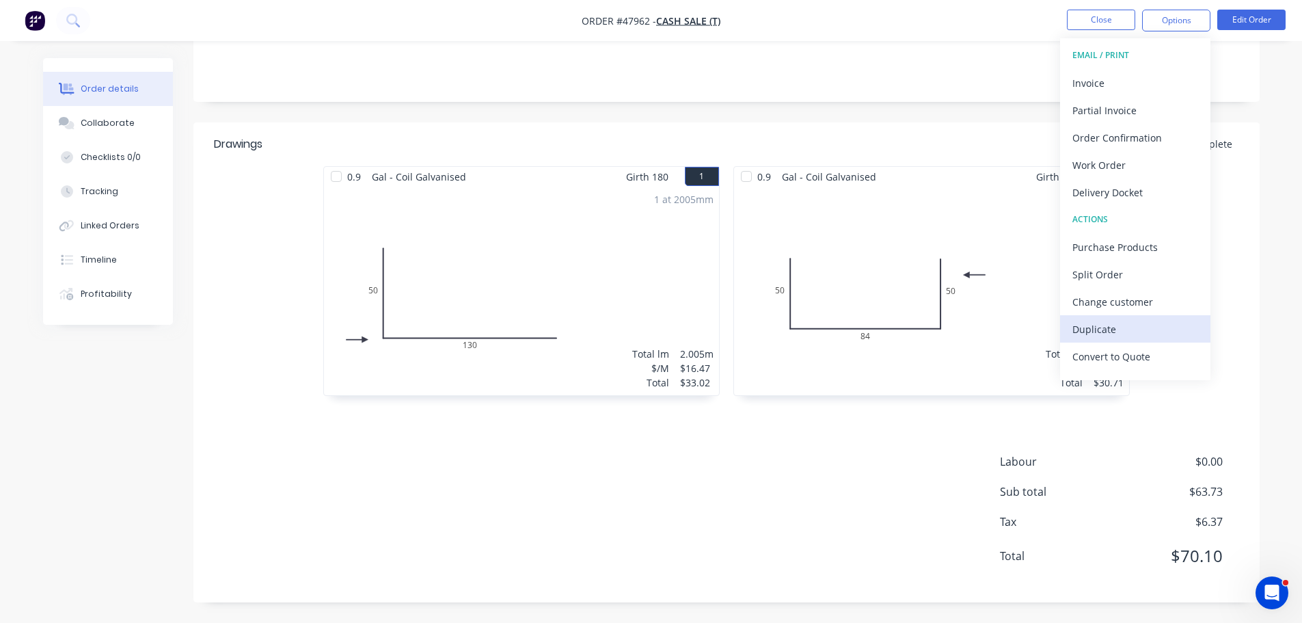
click at [1121, 319] on div "Duplicate" at bounding box center [1136, 329] width 126 height 20
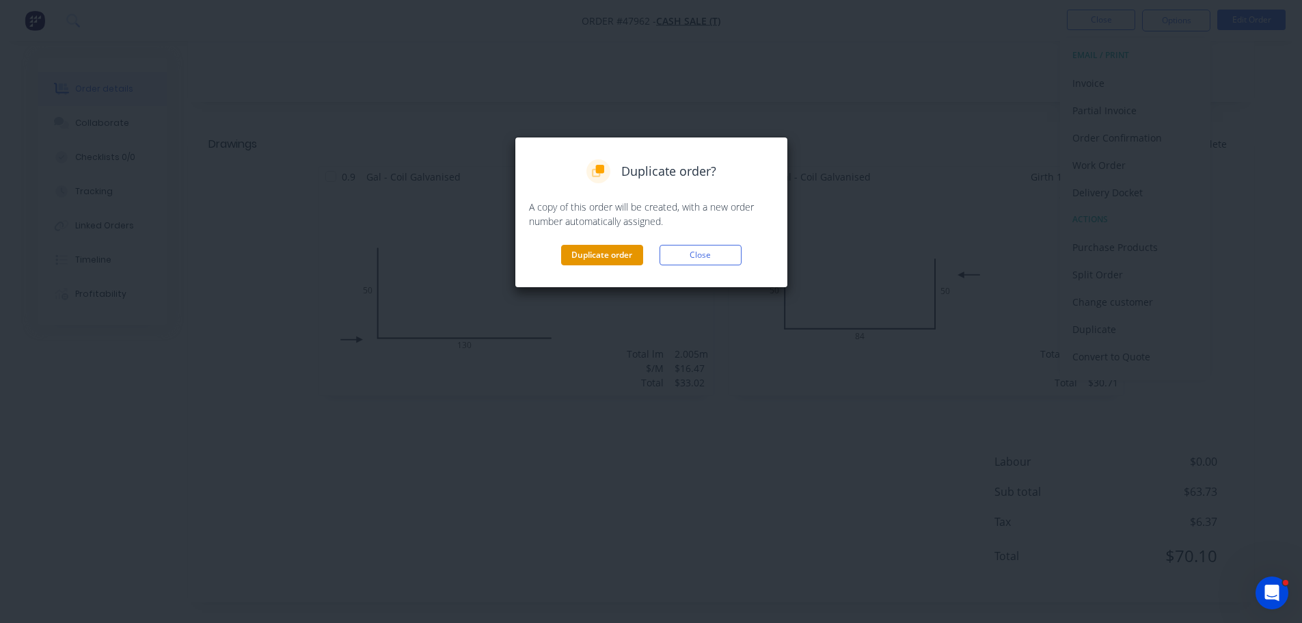
click at [587, 258] on button "Duplicate order" at bounding box center [602, 255] width 82 height 21
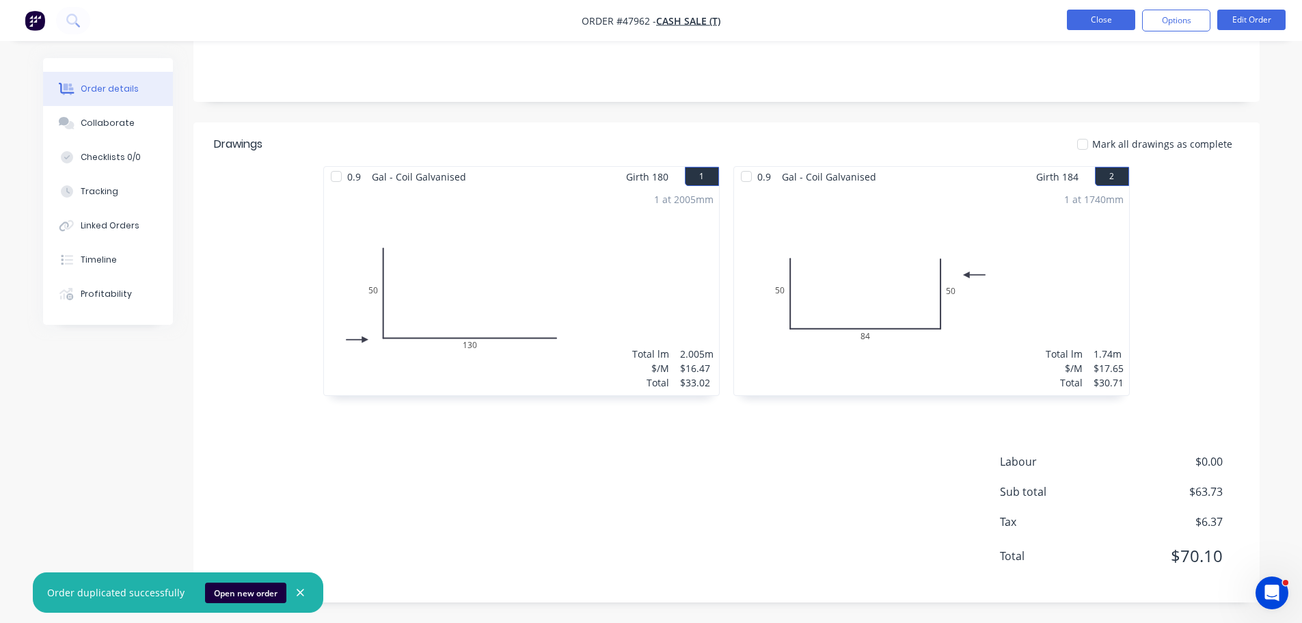
click at [1103, 21] on button "Close" at bounding box center [1101, 20] width 68 height 21
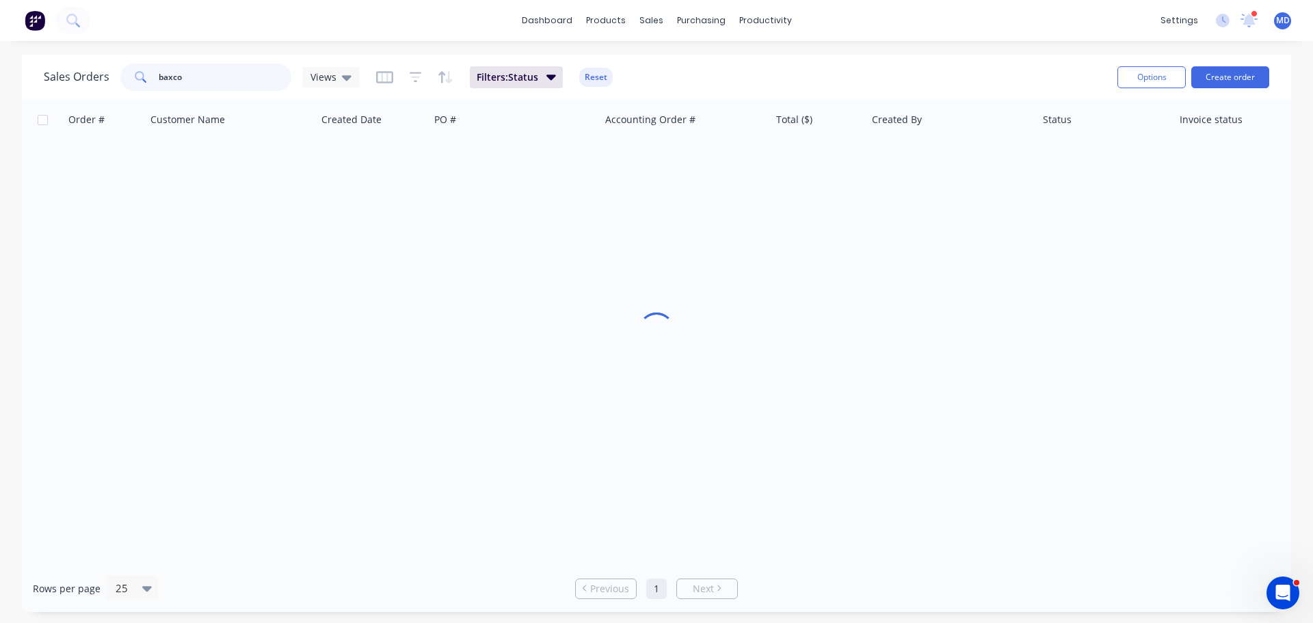
drag, startPoint x: 197, startPoint y: 72, endPoint x: 139, endPoint y: 82, distance: 58.2
click at [140, 83] on div "baxco" at bounding box center [205, 77] width 171 height 27
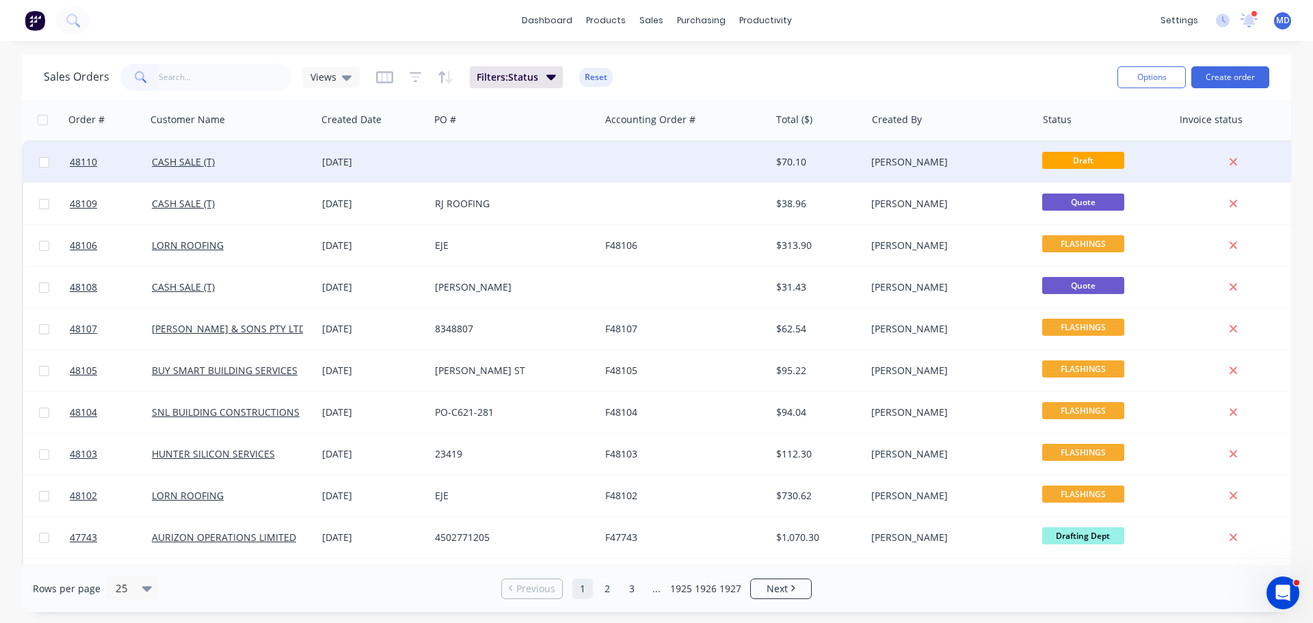
click at [67, 152] on div at bounding box center [105, 162] width 82 height 41
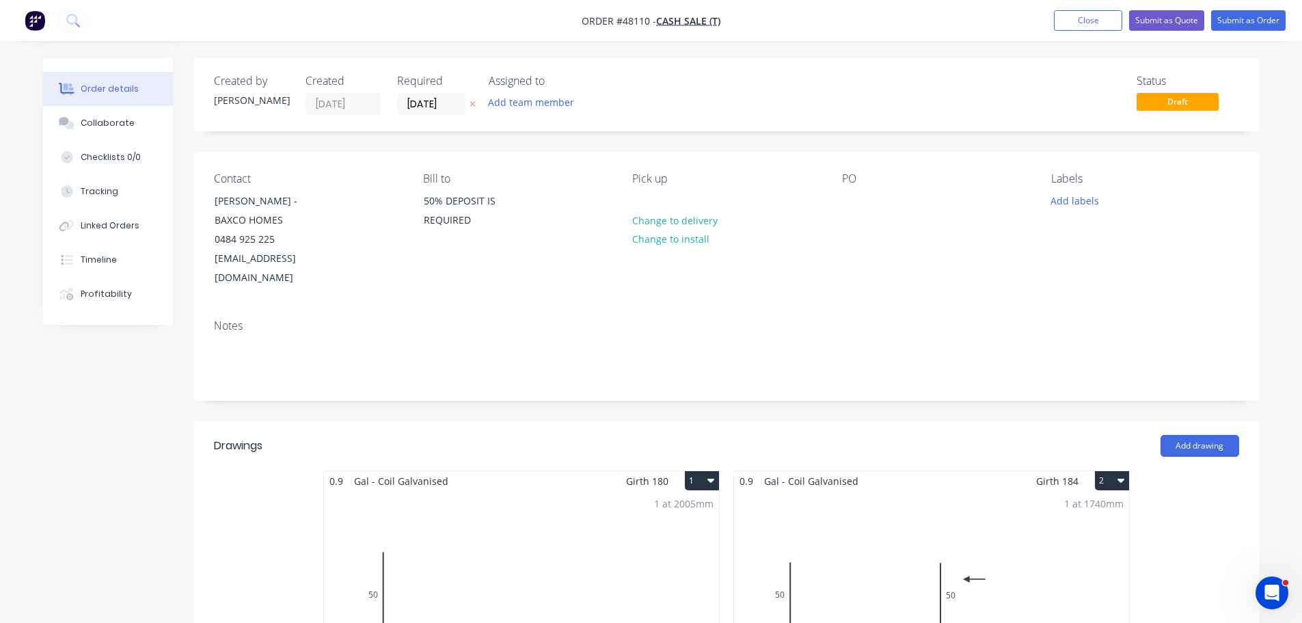
click at [698, 471] on button "1" at bounding box center [702, 480] width 34 height 19
click at [649, 559] on div "Delete" at bounding box center [654, 569] width 105 height 20
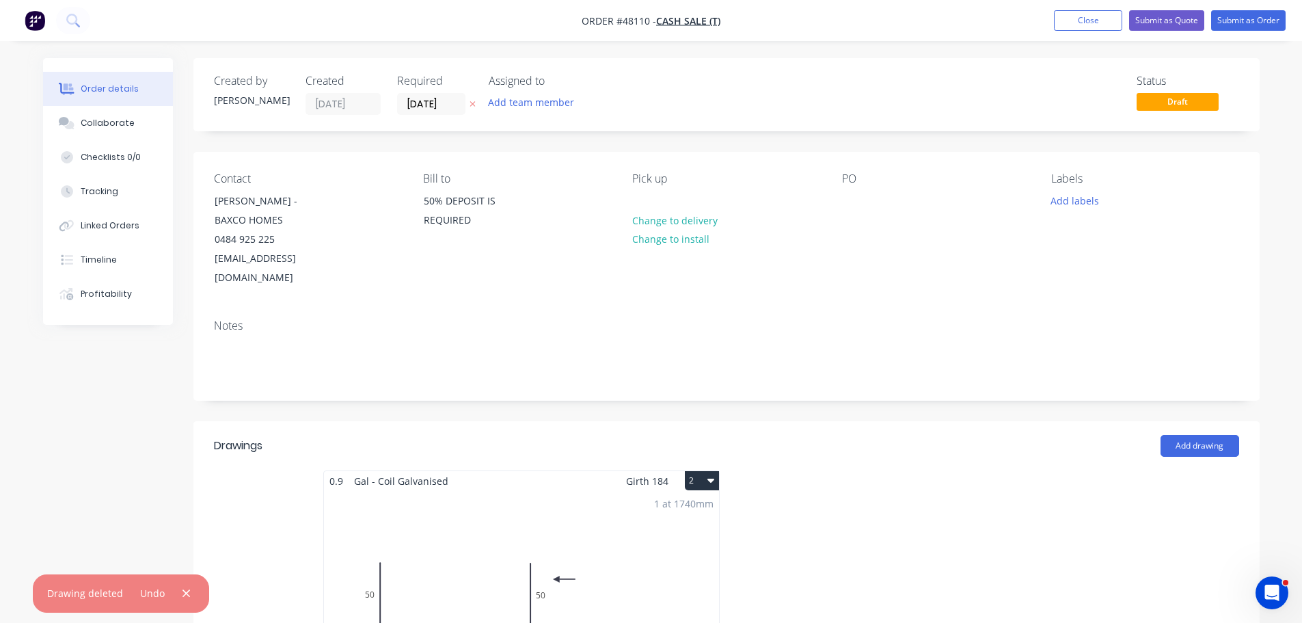
click at [498, 533] on div "1 at 1740mm Total lm $/M Total 1.74m $17.65 $30.71" at bounding box center [521, 595] width 395 height 209
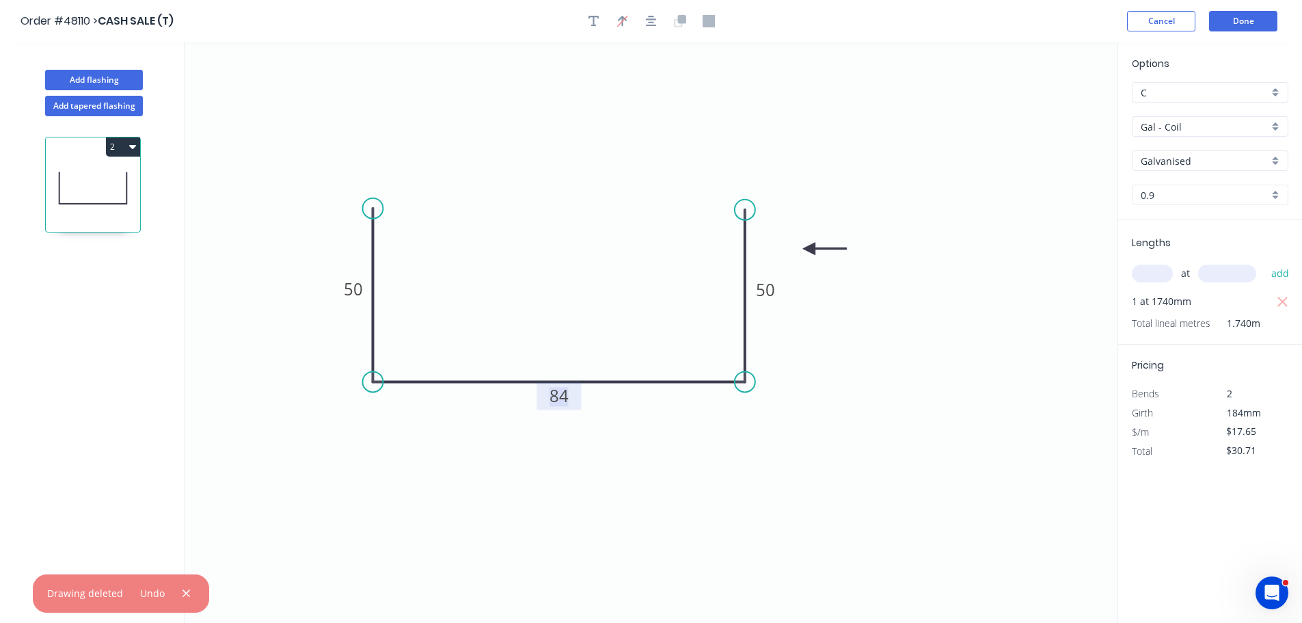
click at [563, 398] on tspan "84" at bounding box center [559, 395] width 19 height 23
click at [590, 15] on icon "button" at bounding box center [594, 21] width 11 height 12
click at [273, 92] on textarea at bounding box center [272, 96] width 111 height 51
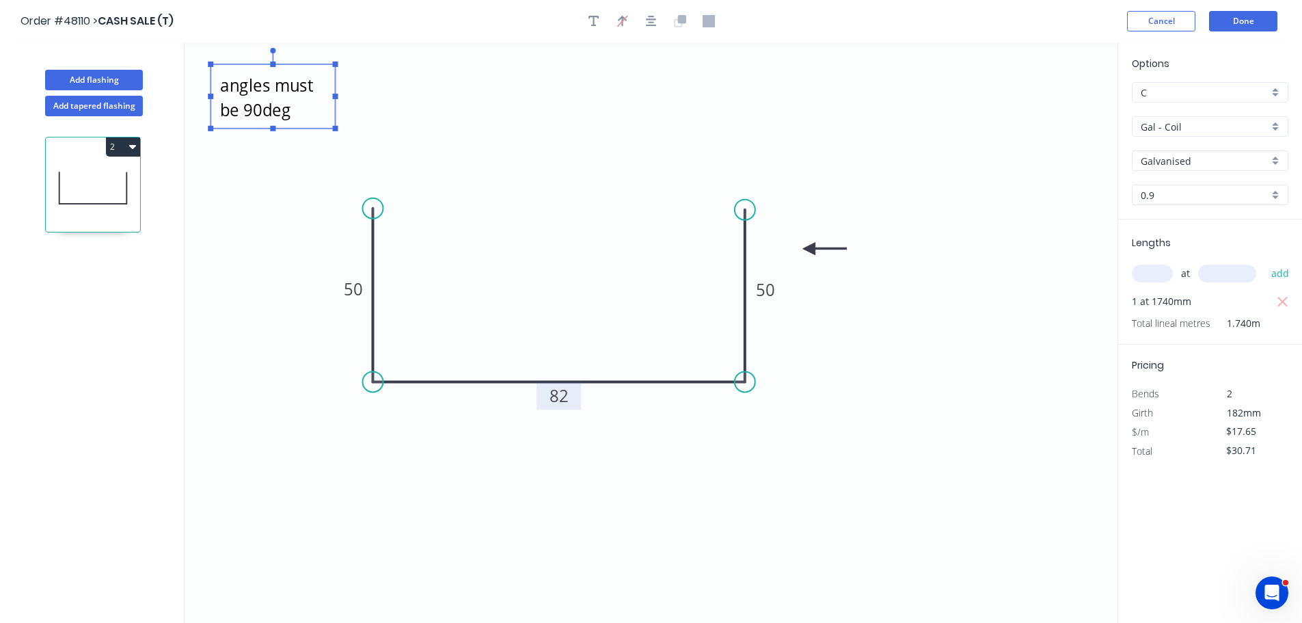
click at [398, 111] on icon "angles must be 90deg 50 82 50" at bounding box center [651, 332] width 933 height 580
type textarea "angles must be 90deg"
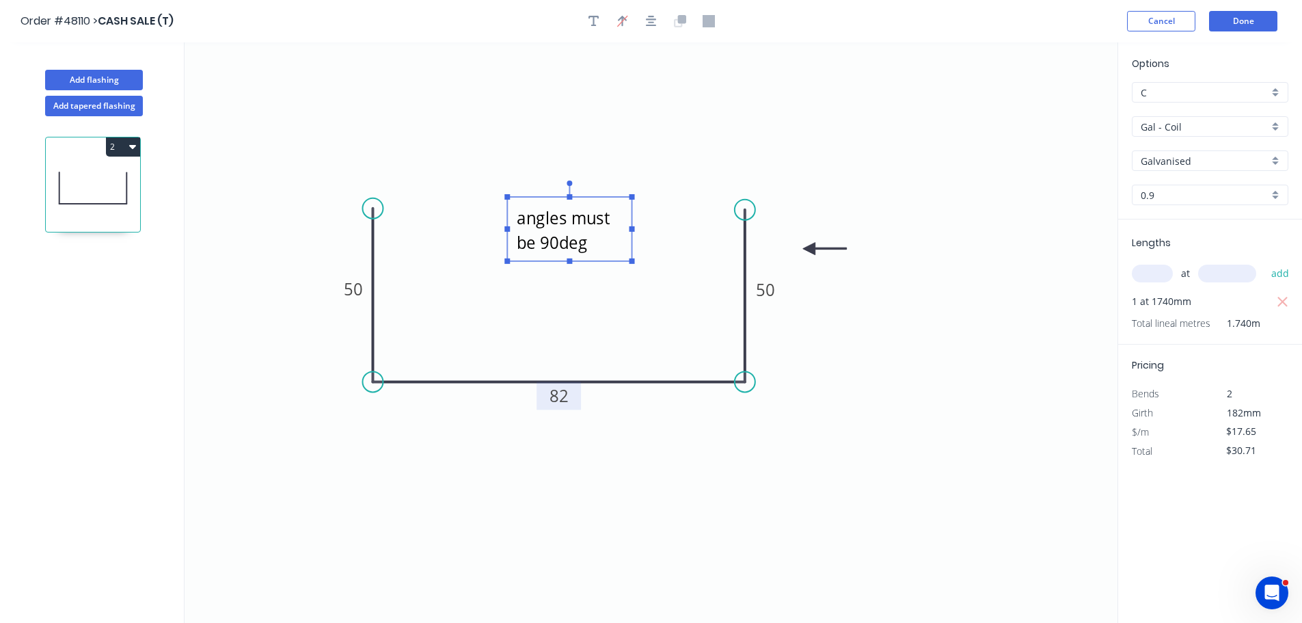
drag, startPoint x: 242, startPoint y: 85, endPoint x: 539, endPoint y: 217, distance: 325.0
click at [539, 217] on textarea "angles must be 90deg" at bounding box center [569, 229] width 111 height 51
click at [587, 15] on button "button" at bounding box center [594, 21] width 21 height 21
click at [596, 19] on icon "button" at bounding box center [594, 21] width 11 height 12
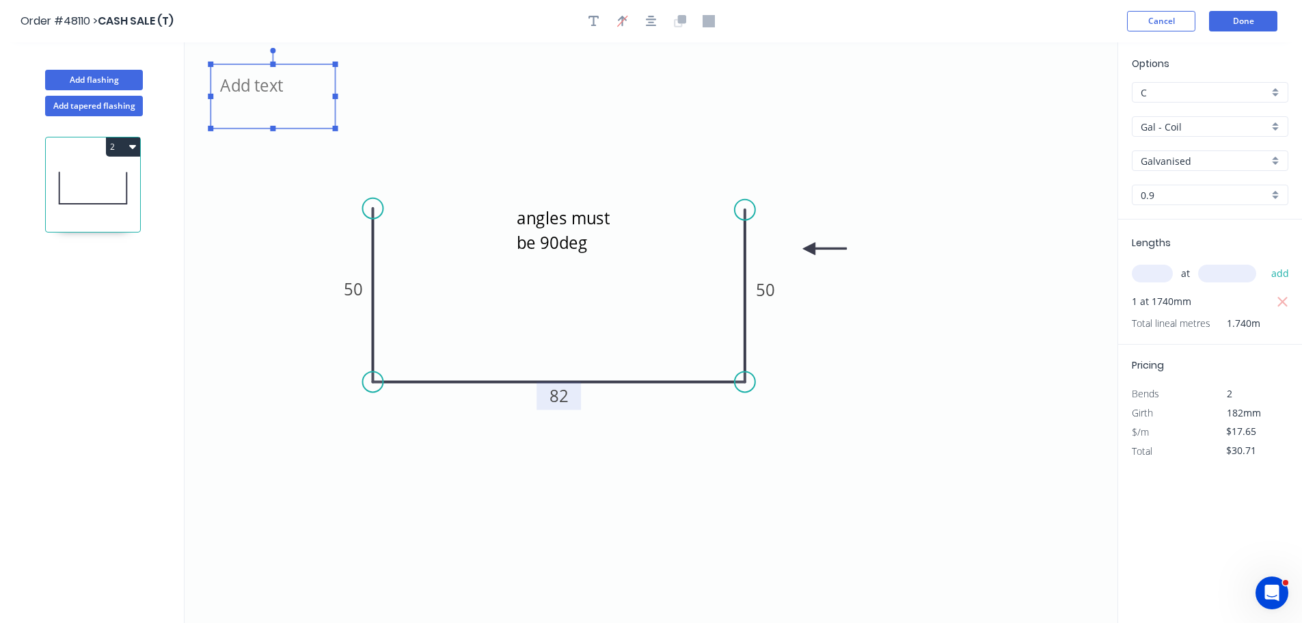
click at [256, 83] on textarea at bounding box center [272, 96] width 111 height 51
drag, startPoint x: 336, startPoint y: 130, endPoint x: 414, endPoint y: 100, distance: 83.5
click at [385, 174] on icon "angles must be 90deg all dimensions are critical 50 82 50" at bounding box center [651, 332] width 933 height 580
type textarea "all dimensions are critical"
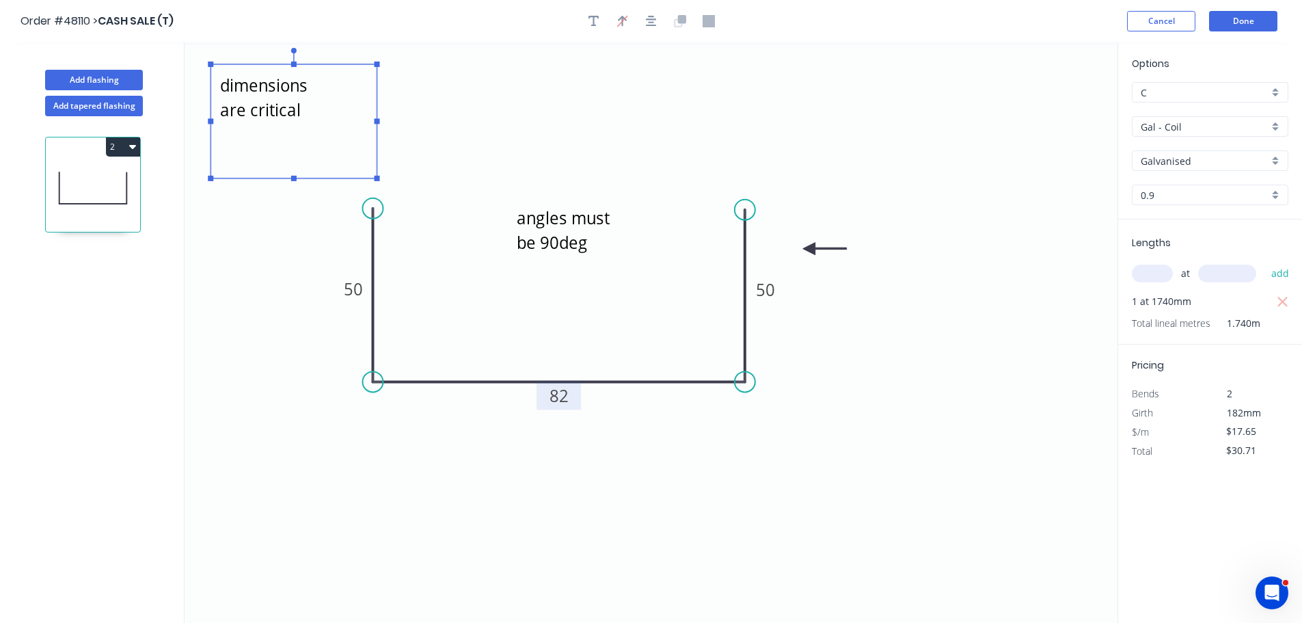
scroll to position [0, 0]
click at [418, 98] on icon "angles must be 90deg all dimensions are critical 50 82 50" at bounding box center [651, 332] width 933 height 580
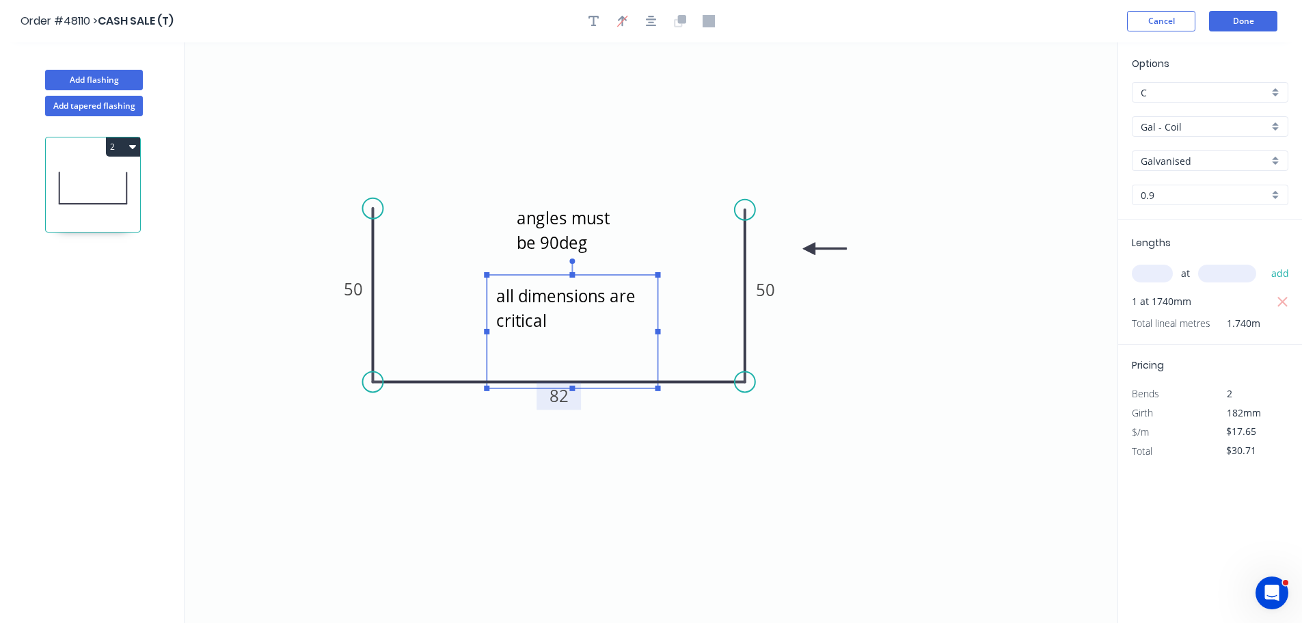
drag, startPoint x: 318, startPoint y: 99, endPoint x: 594, endPoint y: 312, distance: 349.0
click at [594, 312] on textarea "all dimensions are critical" at bounding box center [572, 332] width 157 height 100
click at [580, 69] on icon "angles must be 90deg all dimensions are critical 50 82 50" at bounding box center [651, 332] width 933 height 580
click at [1208, 96] on input "C" at bounding box center [1205, 92] width 128 height 14
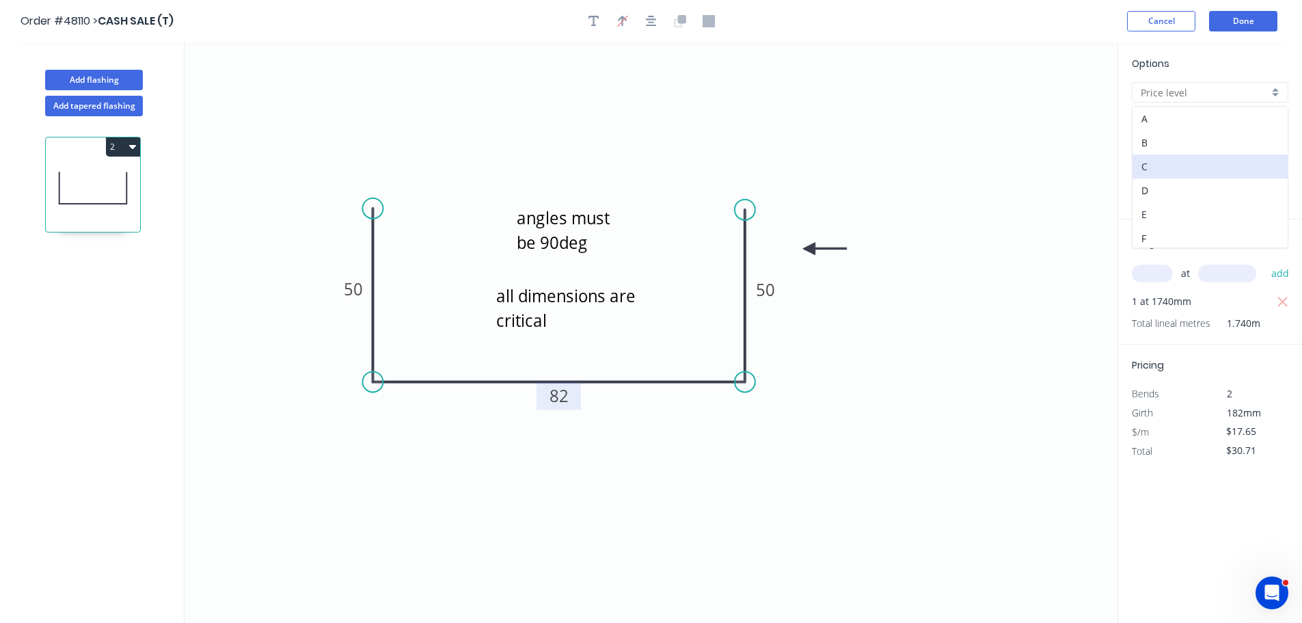
click at [1152, 219] on div "E" at bounding box center [1210, 214] width 155 height 24
type input "E"
click at [1160, 98] on input "E" at bounding box center [1205, 92] width 128 height 14
click at [1160, 170] on div "C" at bounding box center [1210, 167] width 155 height 24
type input "C"
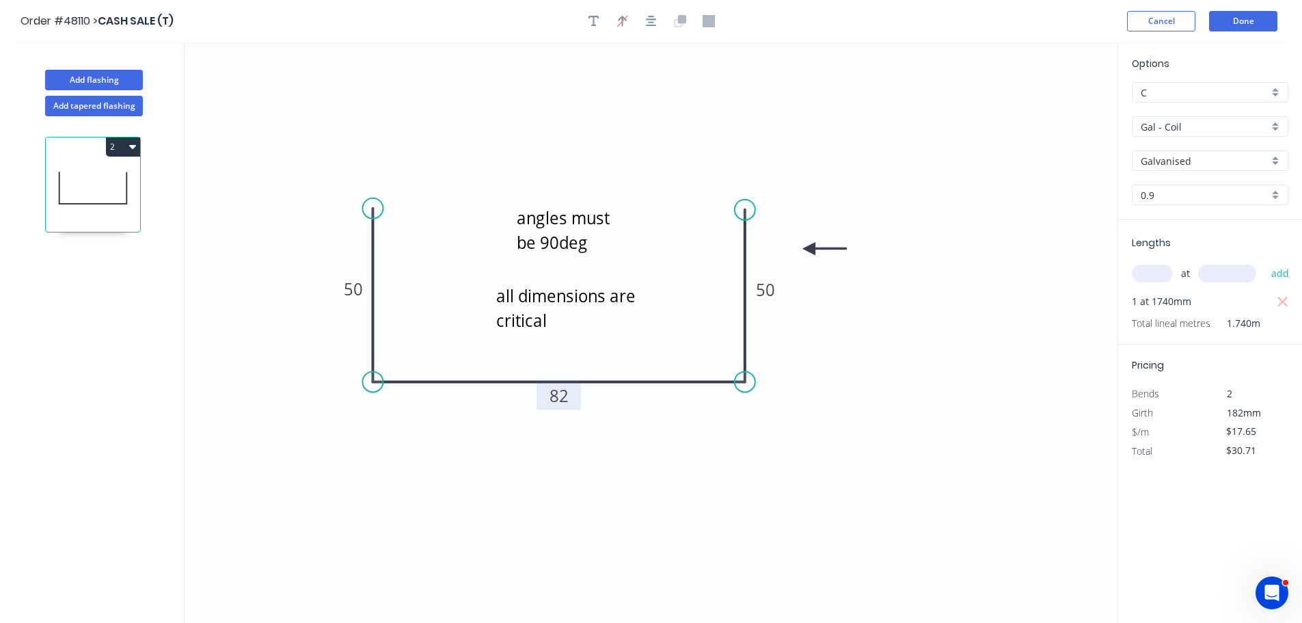
click at [1043, 269] on icon "angles must be 90deg all dimensions are critical 50 82 50" at bounding box center [651, 332] width 933 height 580
click at [1233, 24] on button "Done" at bounding box center [1243, 21] width 68 height 21
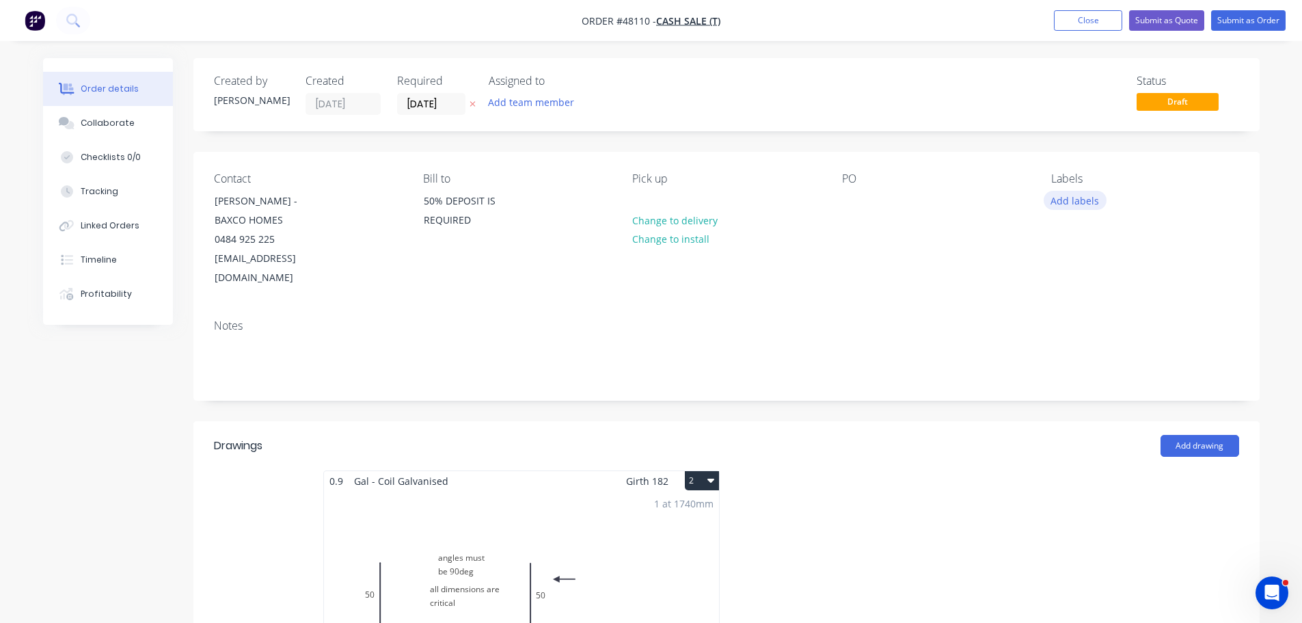
click at [1077, 196] on button "Add labels" at bounding box center [1075, 200] width 63 height 18
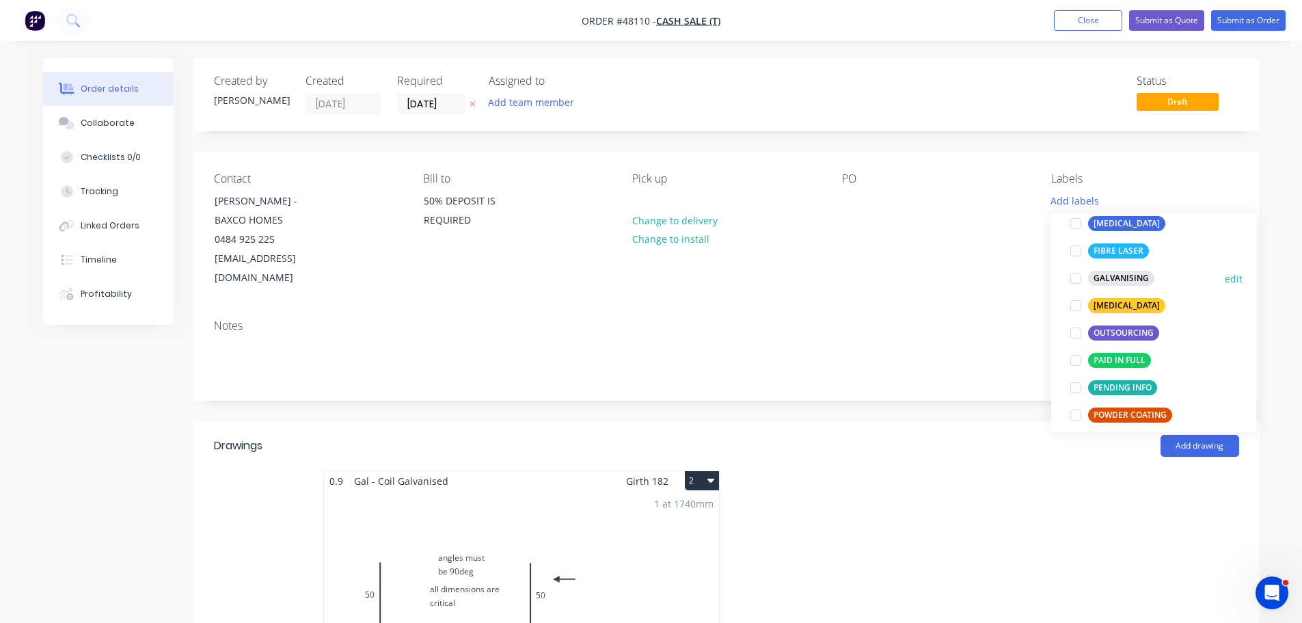
scroll to position [273, 0]
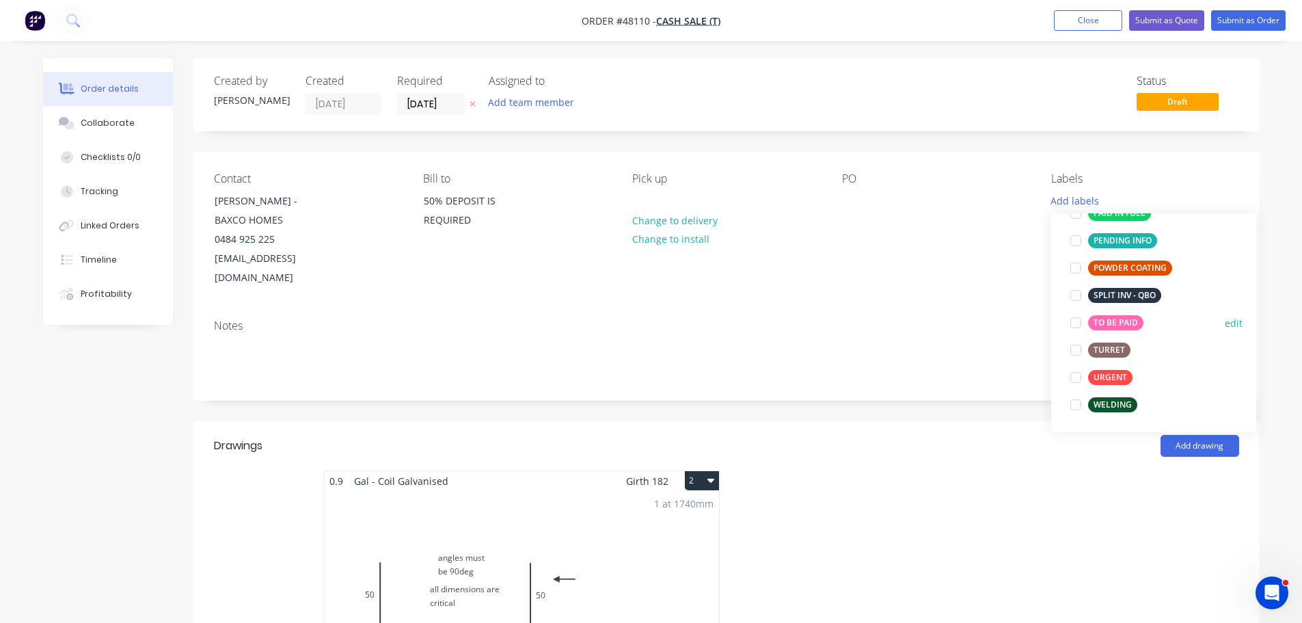
click at [1077, 325] on div at bounding box center [1075, 322] width 27 height 27
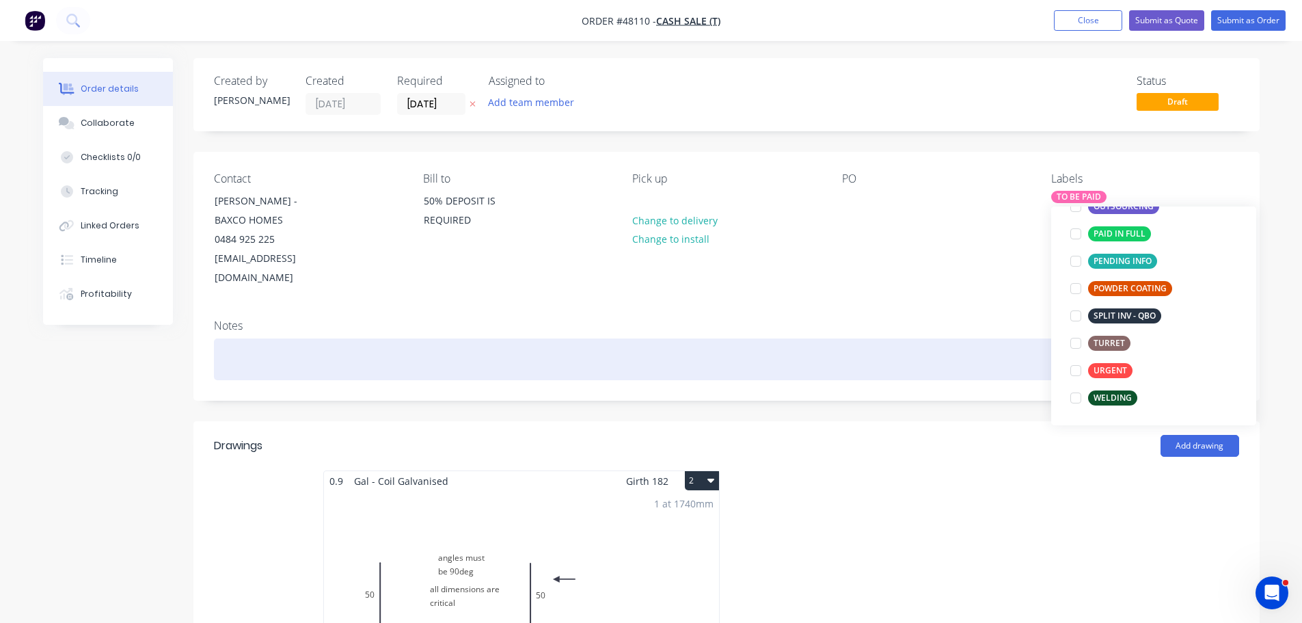
scroll to position [0, 0]
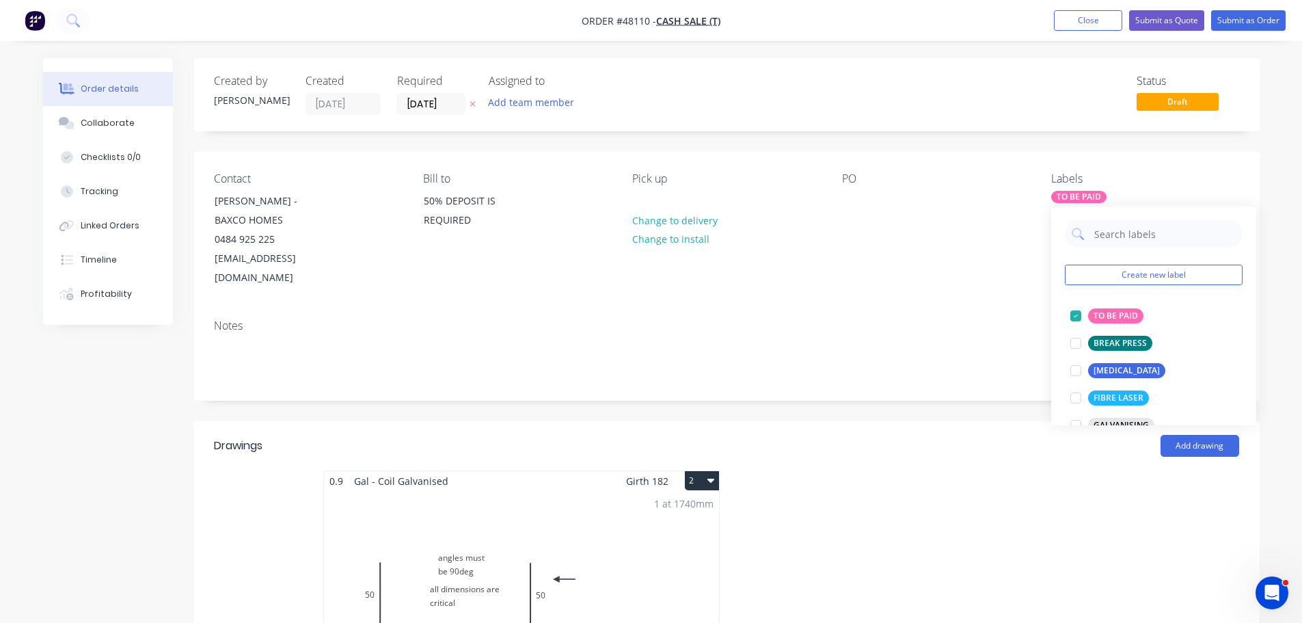
drag, startPoint x: 883, startPoint y: 302, endPoint x: 566, endPoint y: 408, distance: 333.8
click at [882, 319] on div "Notes" at bounding box center [727, 325] width 1026 height 13
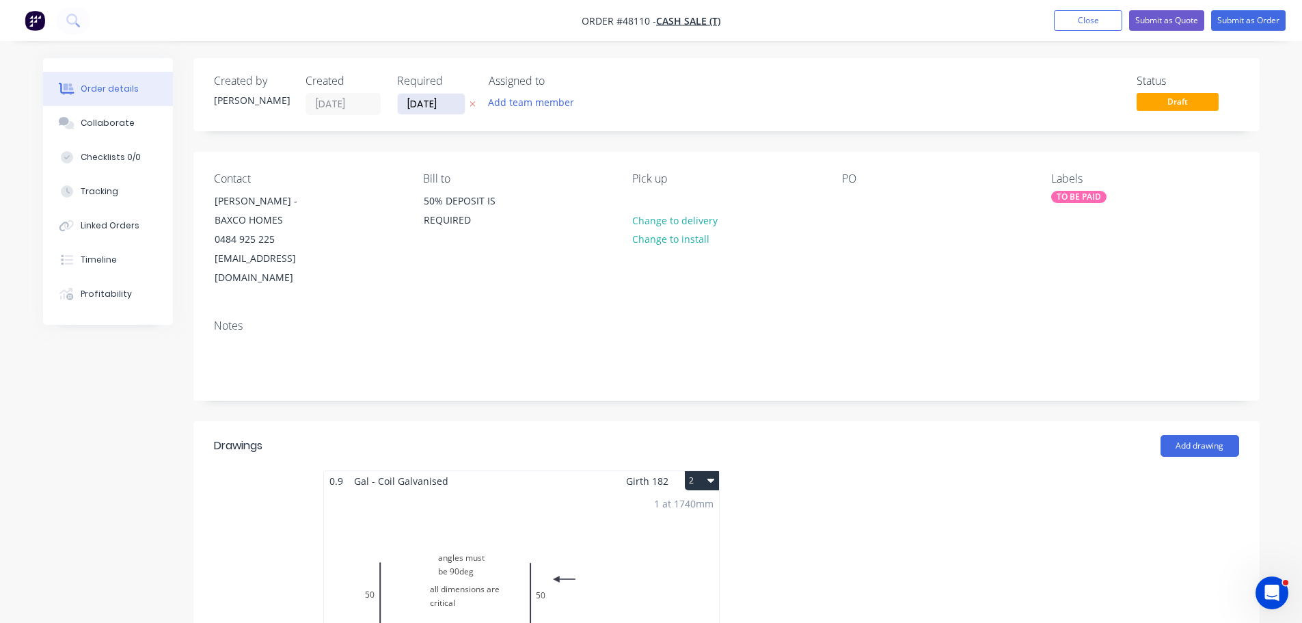
click at [438, 108] on input "[DATE]" at bounding box center [431, 104] width 67 height 21
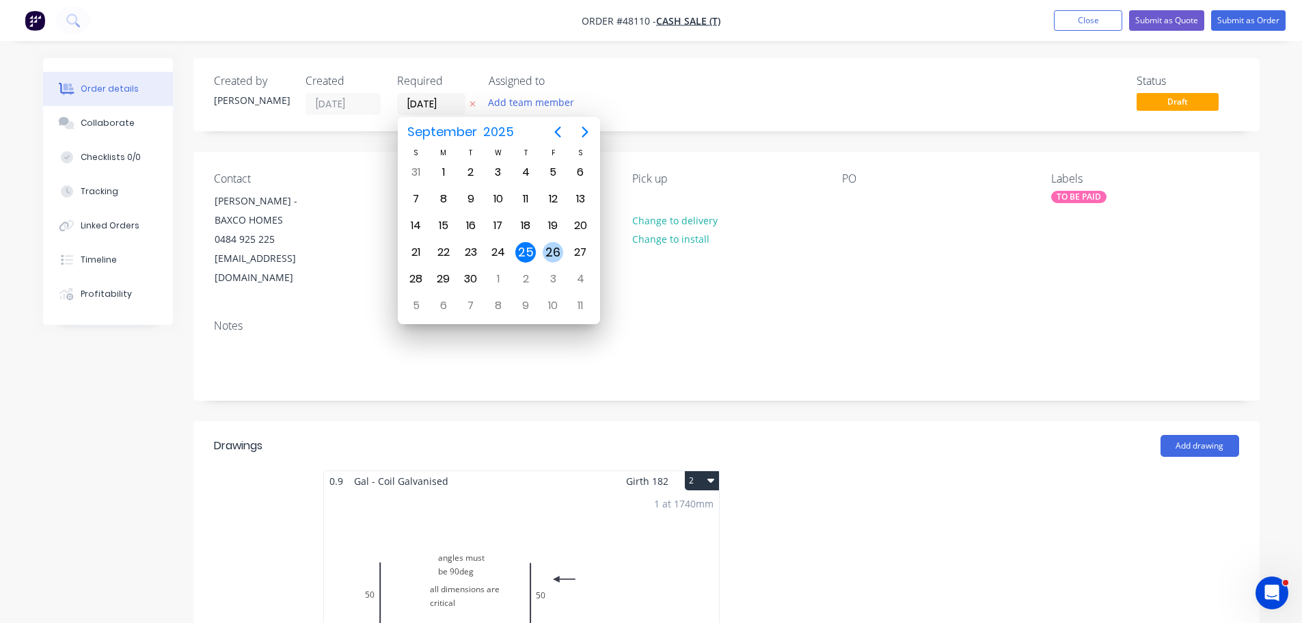
click at [557, 247] on div "26" at bounding box center [553, 252] width 21 height 21
type input "[DATE]"
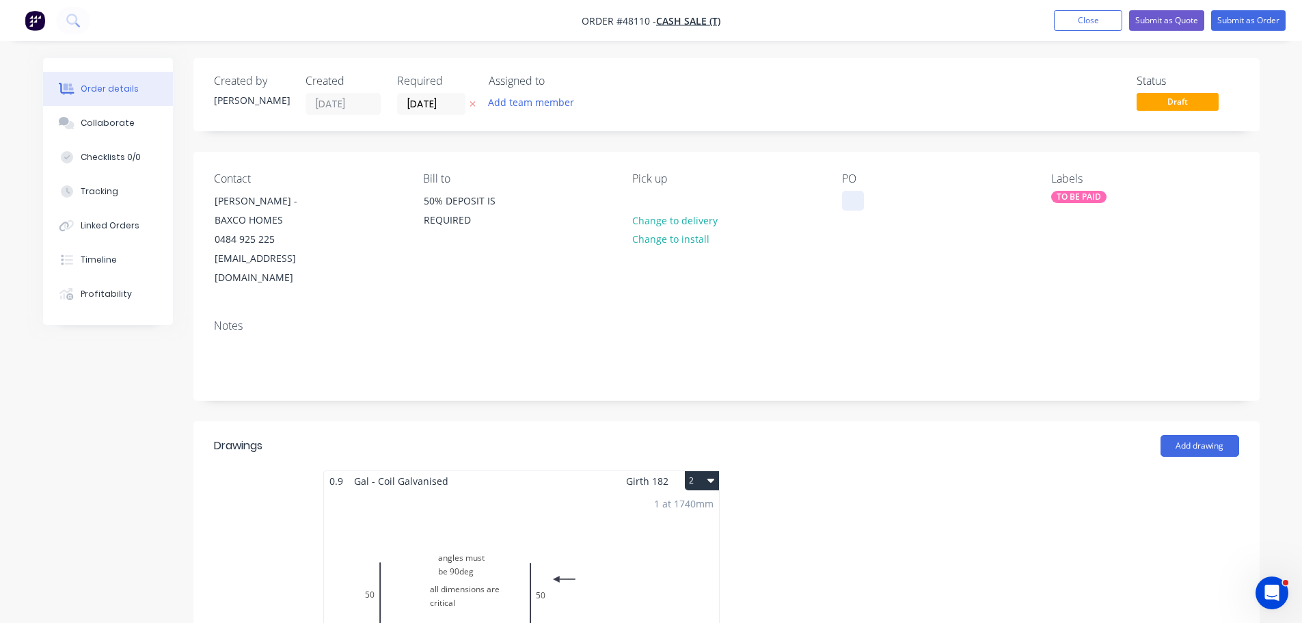
click at [845, 201] on div at bounding box center [853, 201] width 22 height 20
click at [1244, 18] on button "Submit as Order" at bounding box center [1248, 20] width 75 height 21
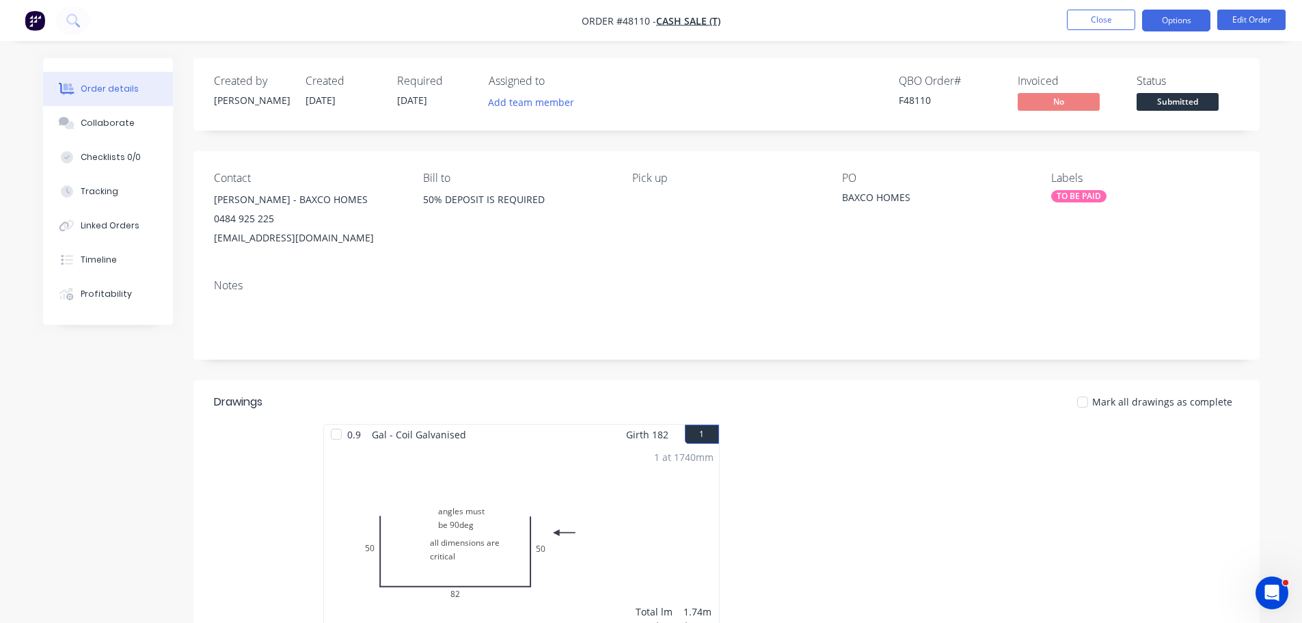
click at [1172, 23] on button "Options" at bounding box center [1176, 21] width 68 height 22
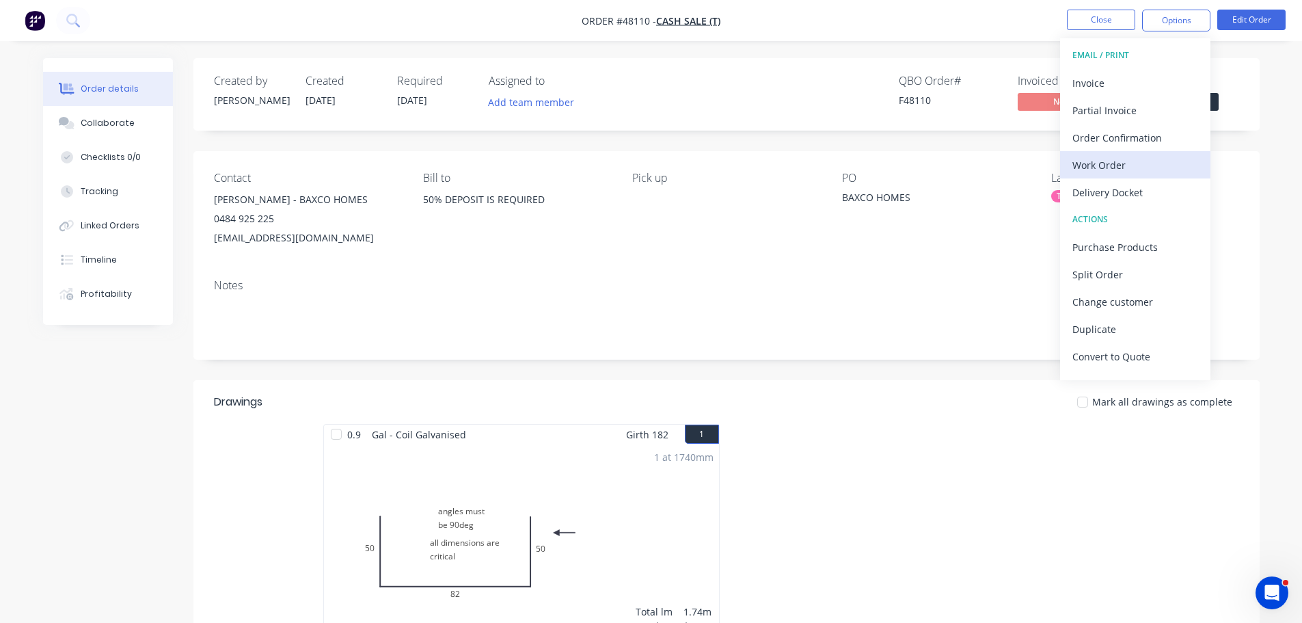
click at [1128, 157] on div "Work Order" at bounding box center [1136, 165] width 126 height 20
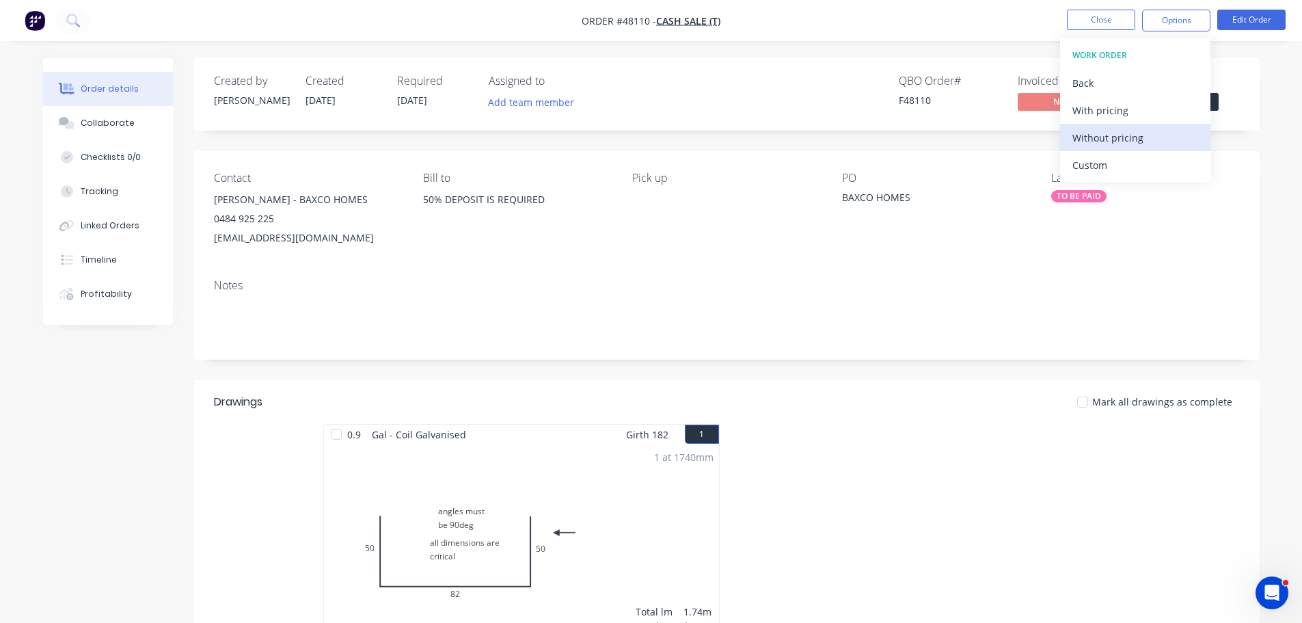
click at [1136, 139] on div "Without pricing" at bounding box center [1136, 138] width 126 height 20
click at [1190, 67] on button "EMAIL / PRINT" at bounding box center [1135, 55] width 150 height 27
click at [1240, 81] on div "Created by Mel Created 25/09/25 Required 26/09/25 Assigned to Add team member Q…" at bounding box center [726, 94] width 1067 height 72
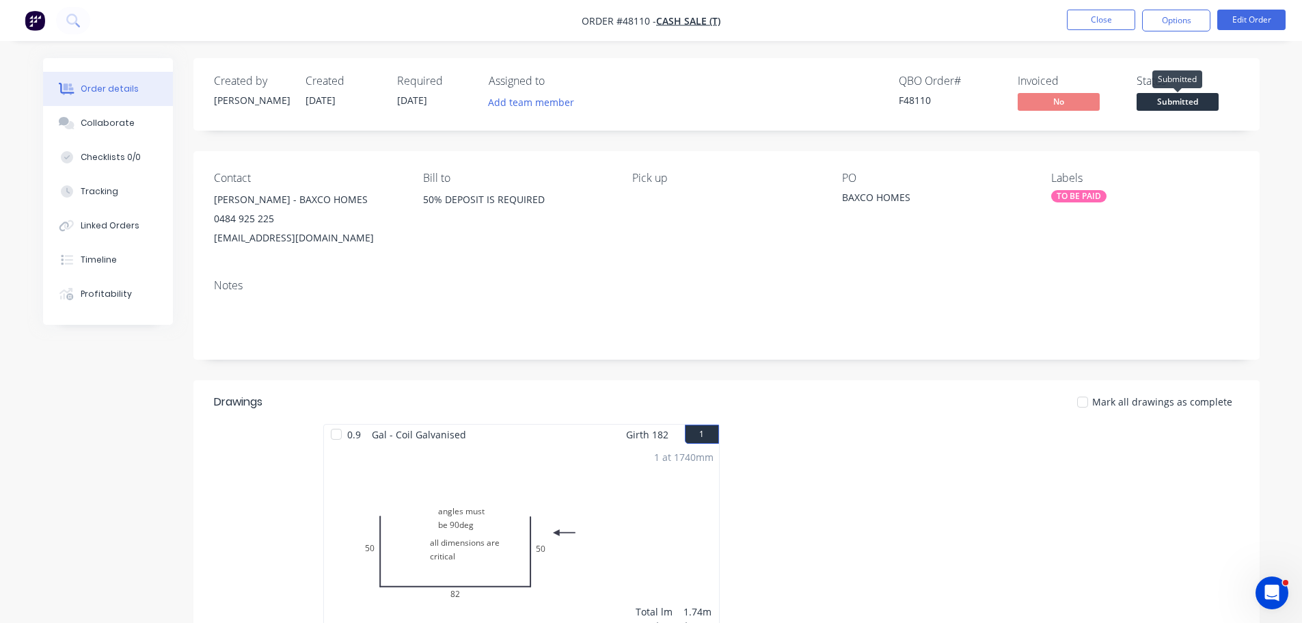
click at [1192, 108] on span "Submitted" at bounding box center [1178, 101] width 82 height 17
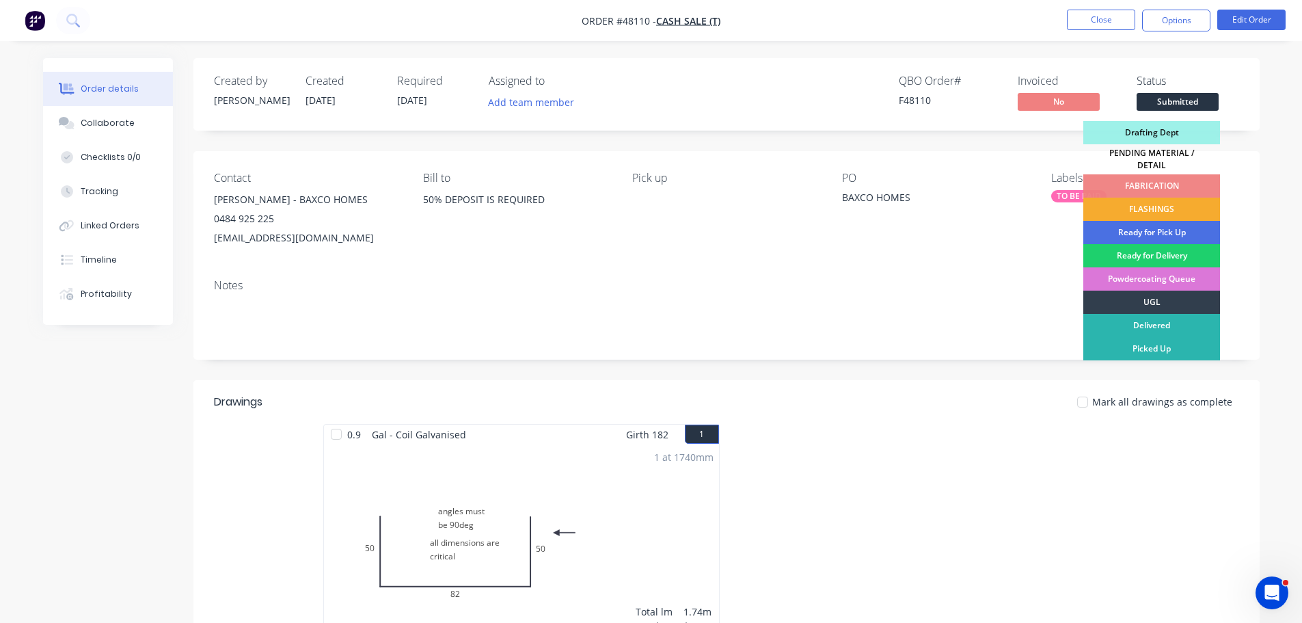
click at [1156, 198] on div "FLASHINGS" at bounding box center [1152, 209] width 137 height 23
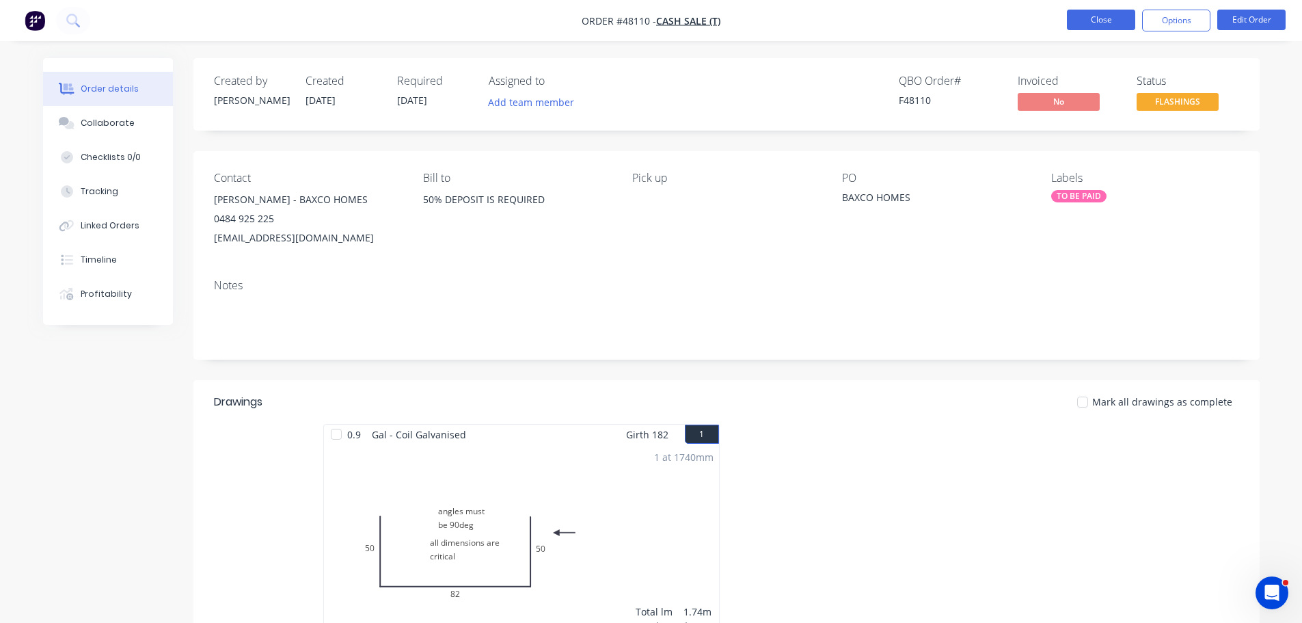
click at [1101, 20] on button "Close" at bounding box center [1101, 20] width 68 height 21
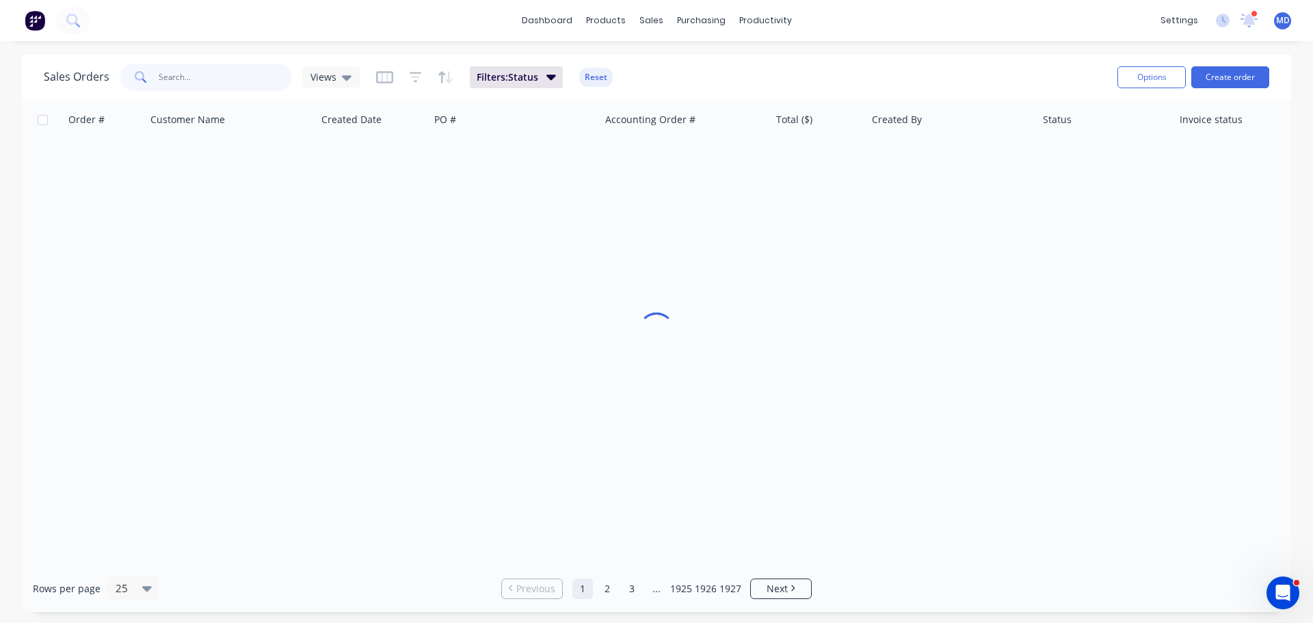
click at [210, 79] on input "text" at bounding box center [225, 77] width 133 height 27
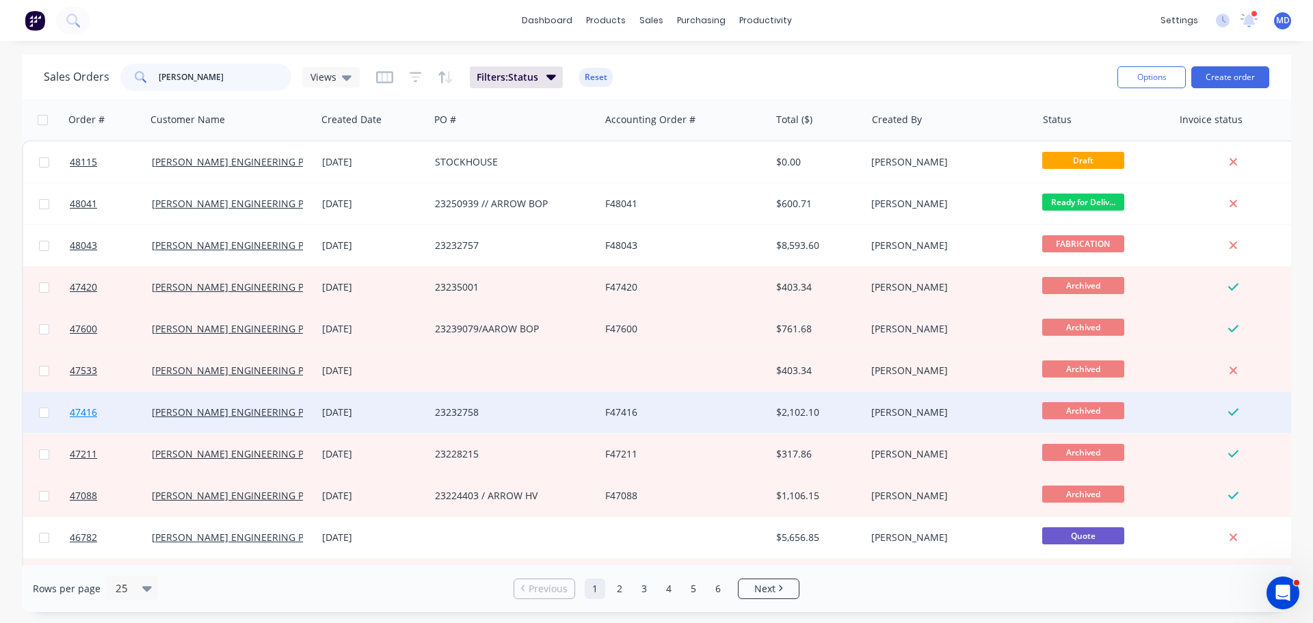
type input "DOWNER"
click at [77, 403] on link "47416" at bounding box center [111, 412] width 82 height 41
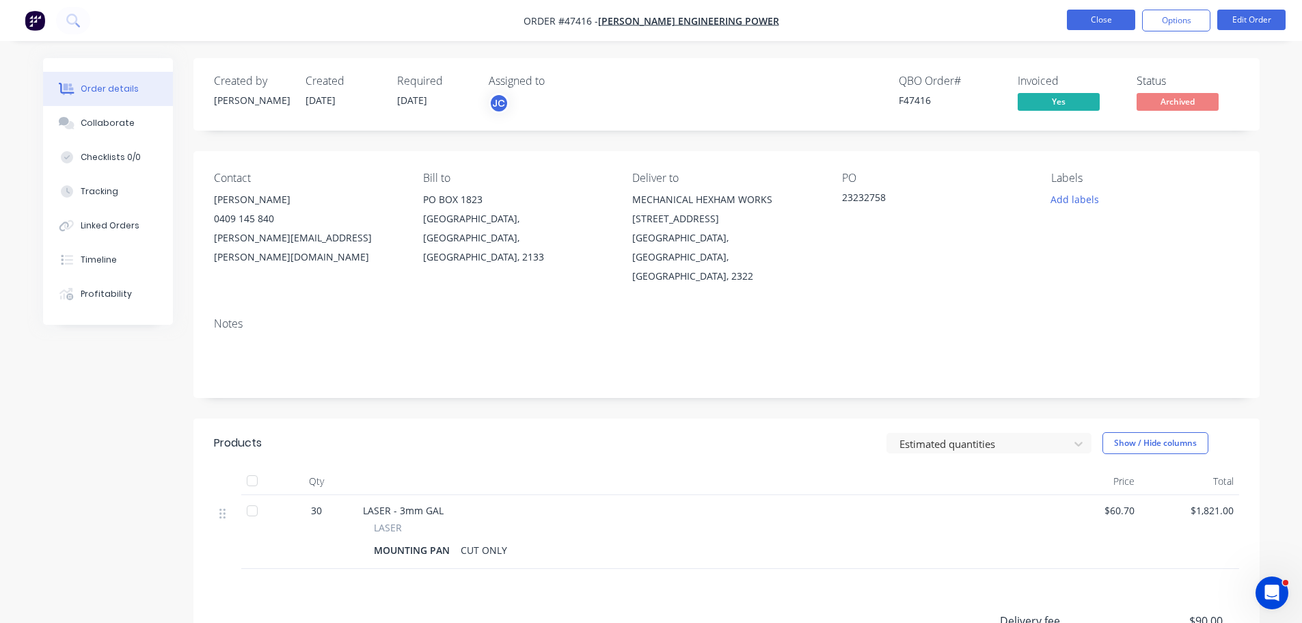
click at [1108, 15] on button "Close" at bounding box center [1101, 20] width 68 height 21
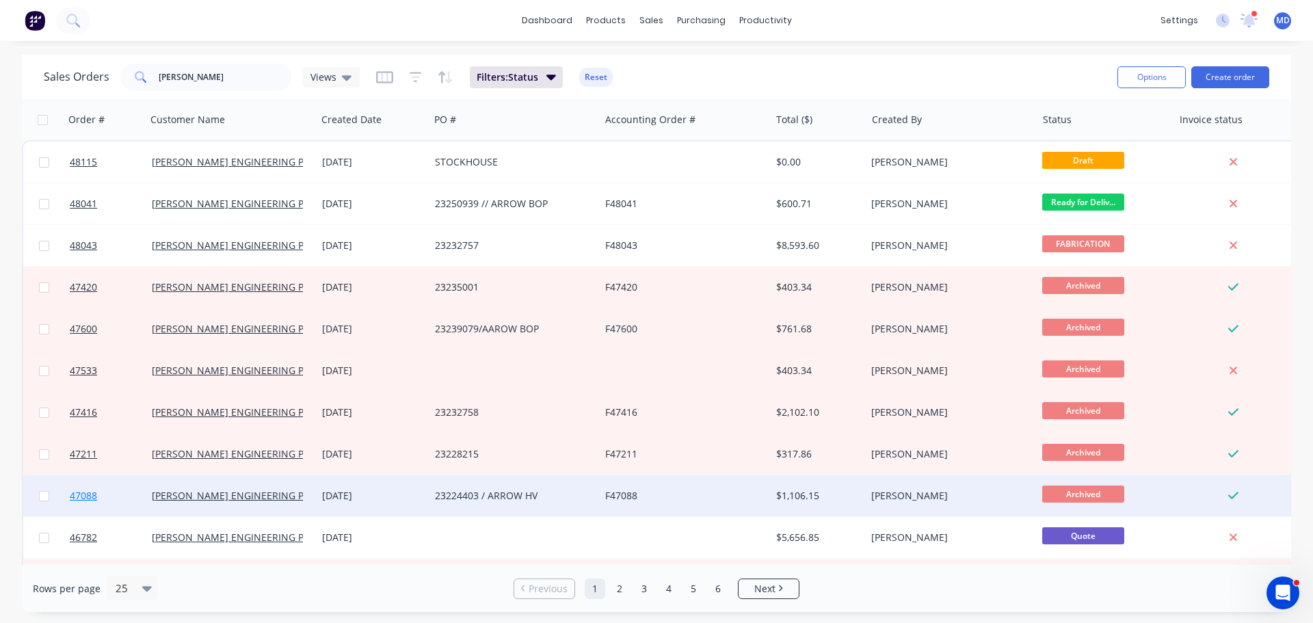
click at [85, 490] on span "47088" at bounding box center [83, 496] width 27 height 14
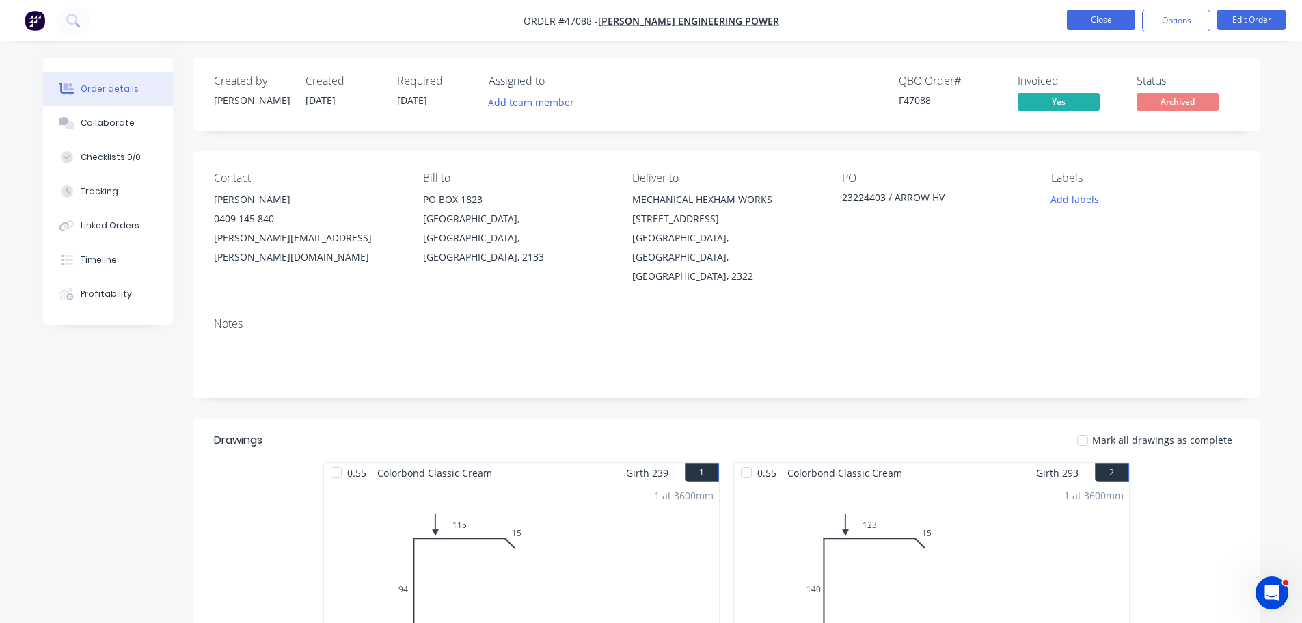
click at [1101, 12] on button "Close" at bounding box center [1101, 20] width 68 height 21
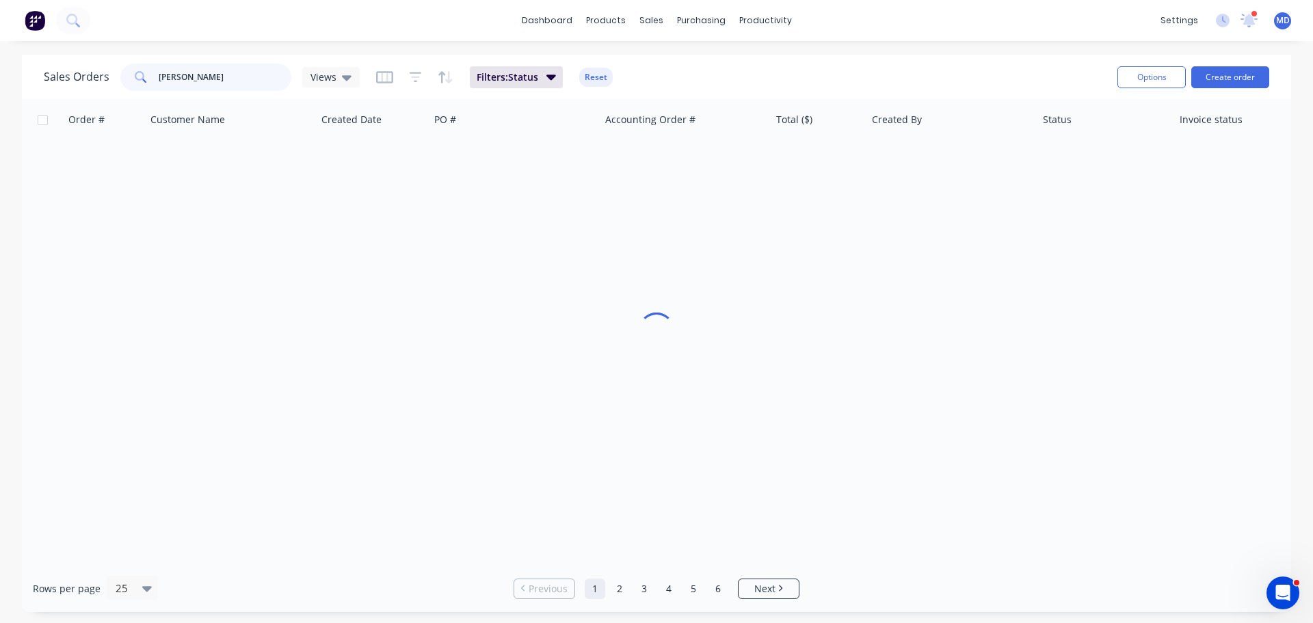
drag, startPoint x: 198, startPoint y: 77, endPoint x: 145, endPoint y: 75, distance: 53.4
click at [145, 75] on div "DOWNER" at bounding box center [205, 77] width 171 height 27
click at [679, 88] on div "Customers" at bounding box center [697, 93] width 49 height 12
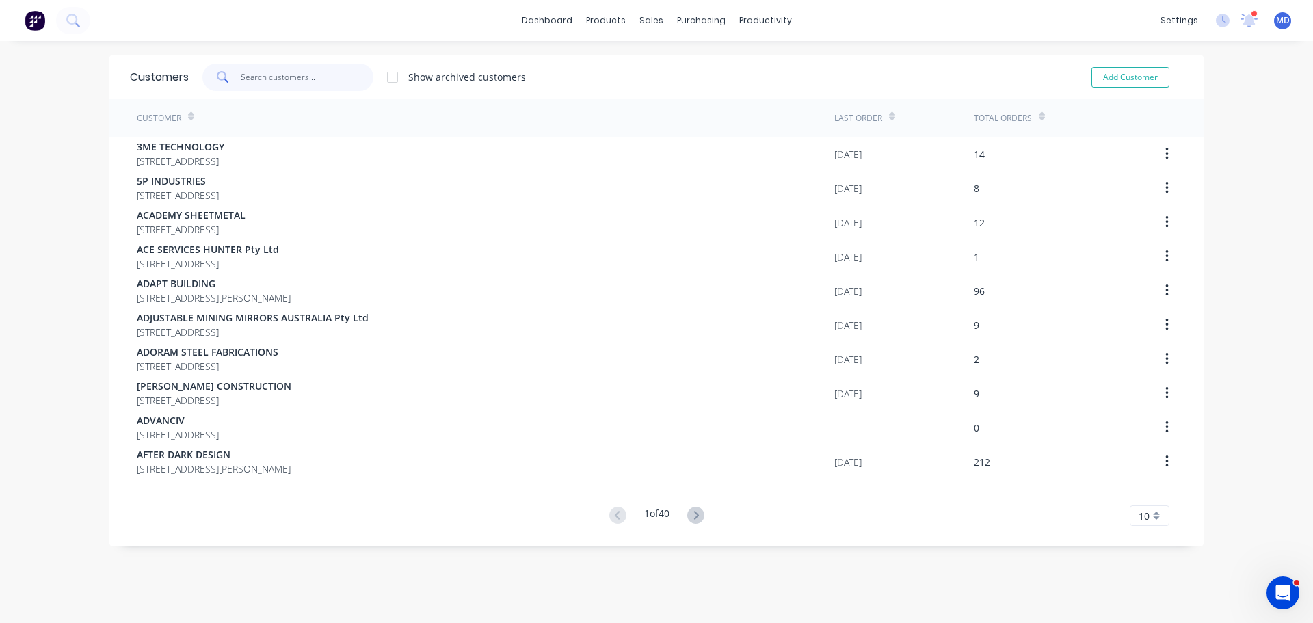
click at [256, 75] on input "text" at bounding box center [307, 77] width 133 height 27
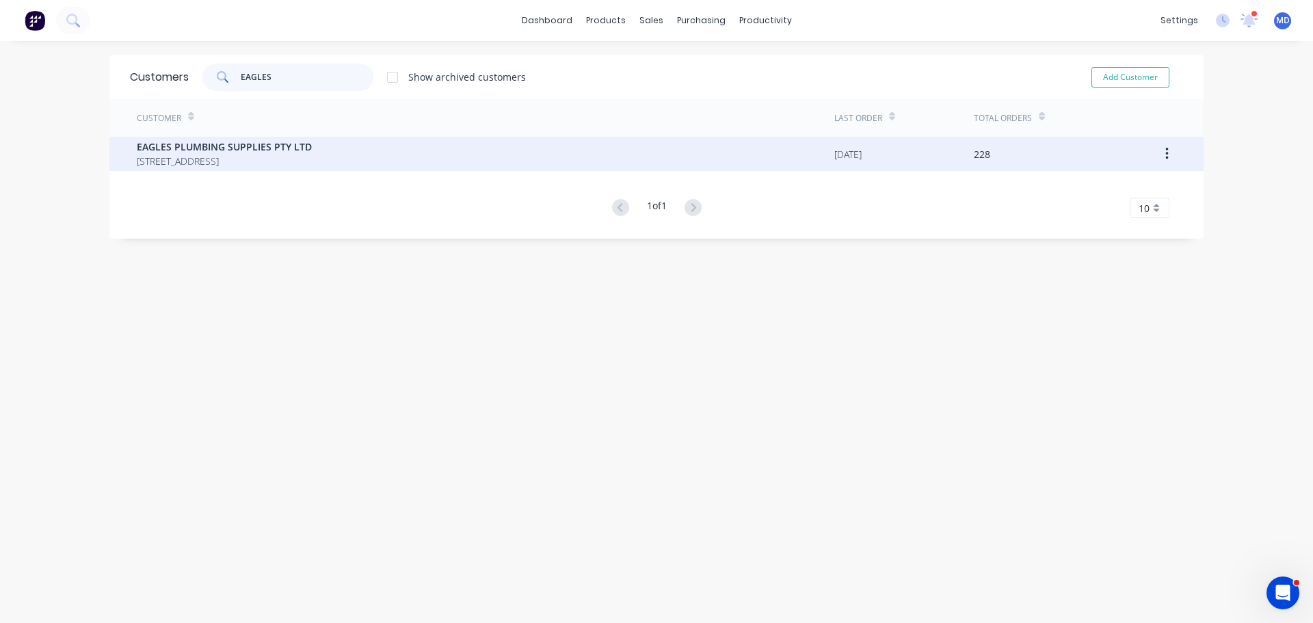
type input "EAGLES"
click at [258, 165] on span "PO BOX 6259 WEST GOSFORD New South Wales Australia 2250" at bounding box center [224, 161] width 175 height 14
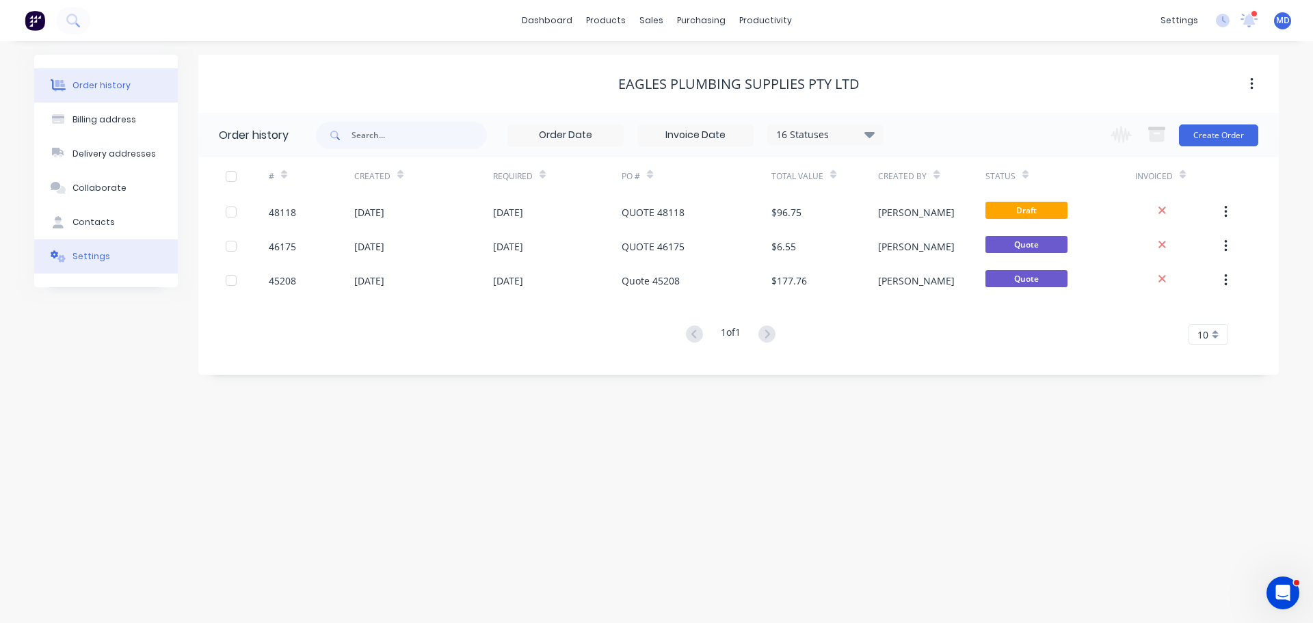
click at [100, 249] on button "Settings" at bounding box center [106, 256] width 144 height 34
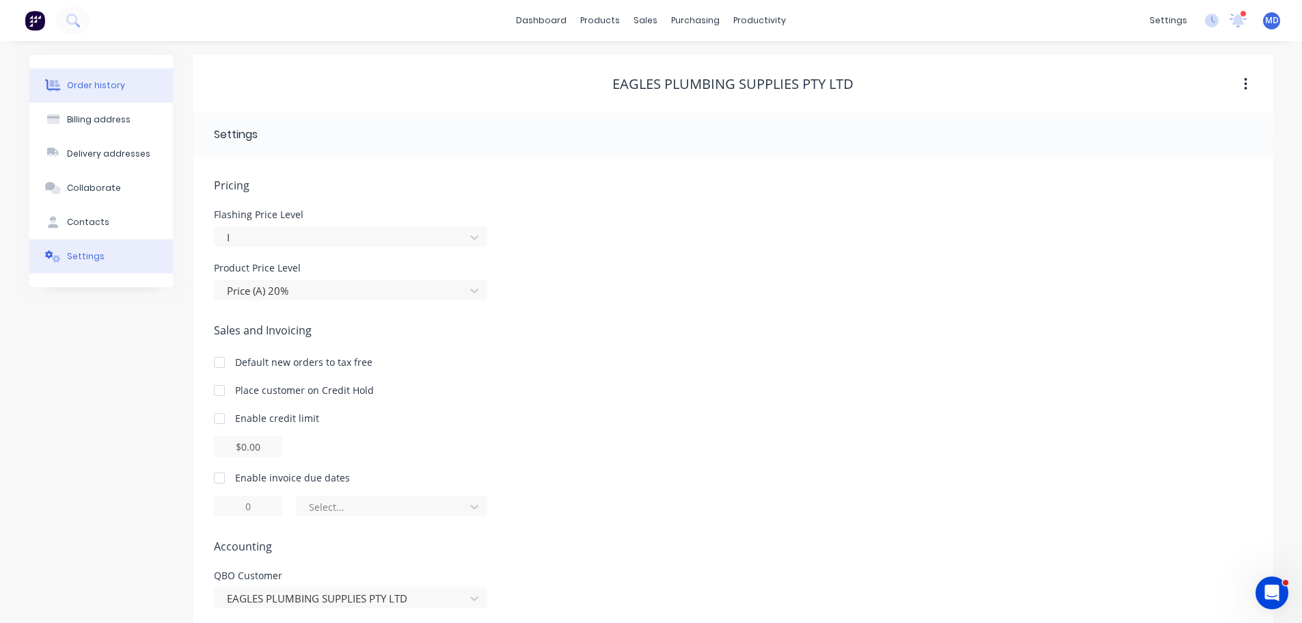
click at [77, 87] on div "Order history" at bounding box center [96, 85] width 58 height 12
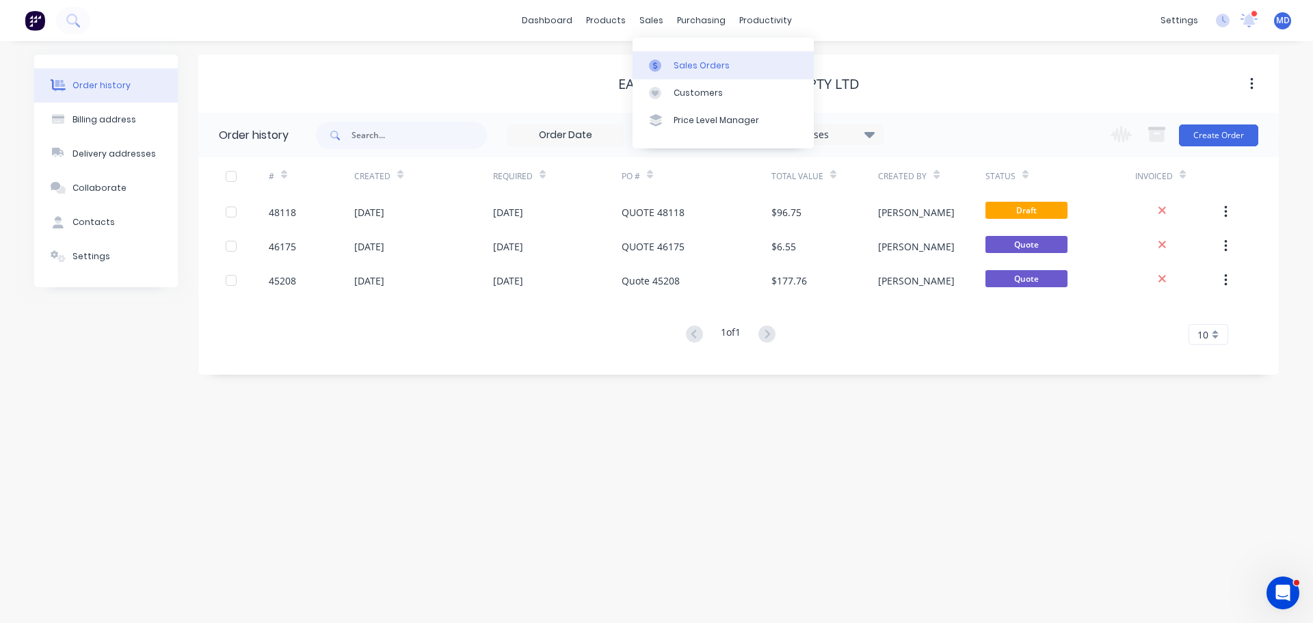
click at [675, 72] on link "Sales Orders" at bounding box center [722, 64] width 181 height 27
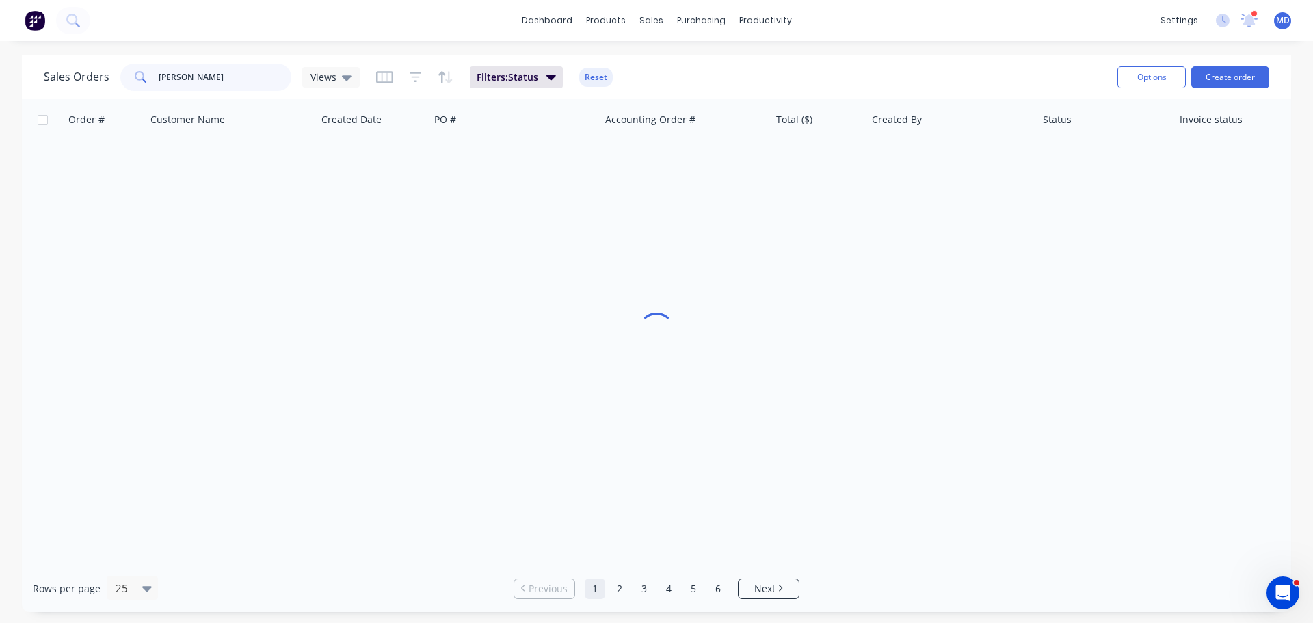
drag, startPoint x: 201, startPoint y: 74, endPoint x: 172, endPoint y: 68, distance: 30.0
click at [170, 71] on input "DOWNER" at bounding box center [225, 77] width 133 height 27
type input "D"
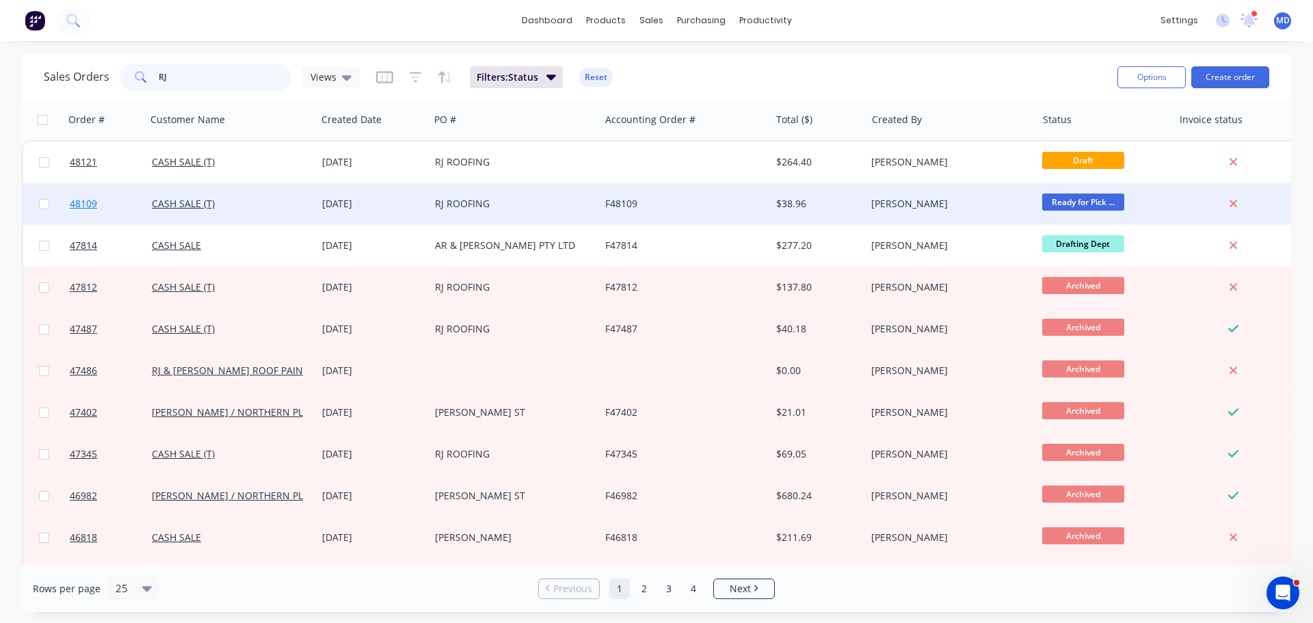
type input "RJ"
click at [90, 202] on span "48109" at bounding box center [83, 204] width 27 height 14
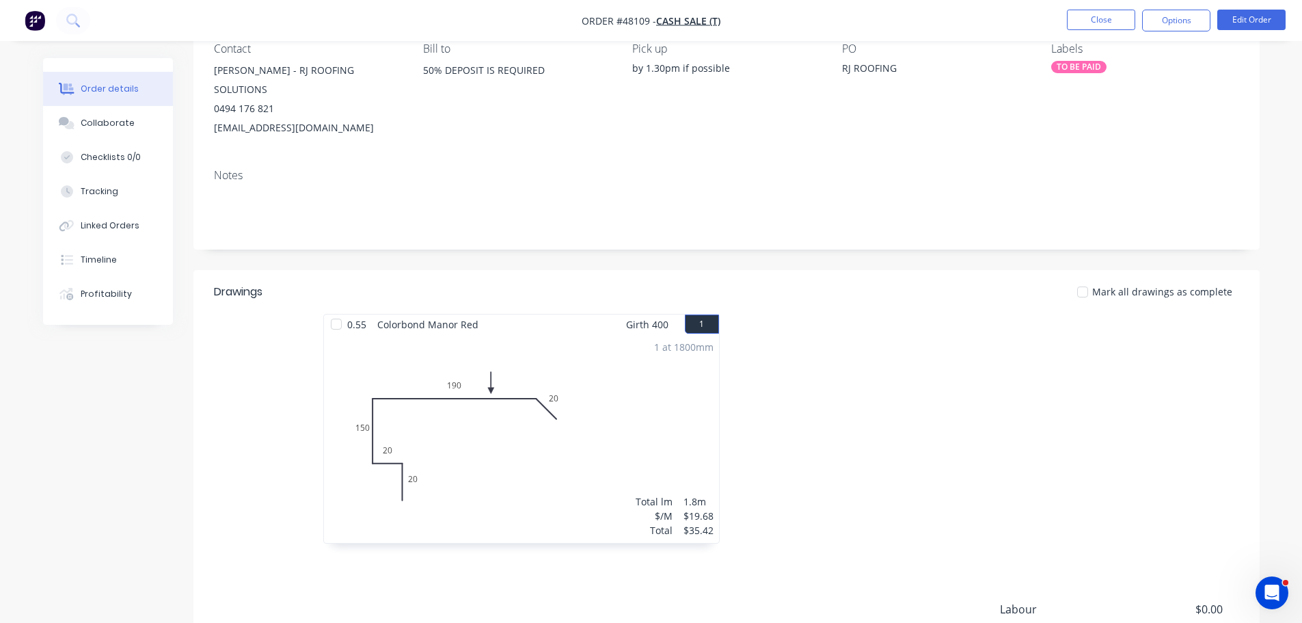
scroll to position [258, 0]
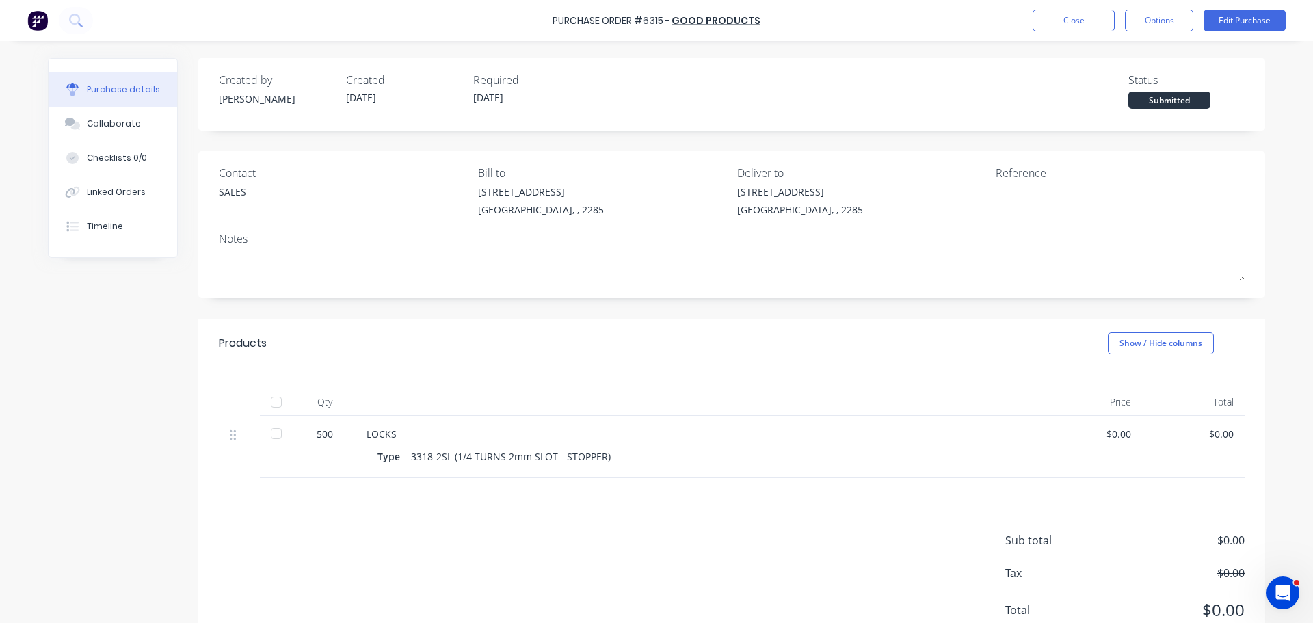
click at [273, 401] on div at bounding box center [276, 401] width 27 height 27
click at [1050, 14] on button "Close" at bounding box center [1073, 21] width 82 height 22
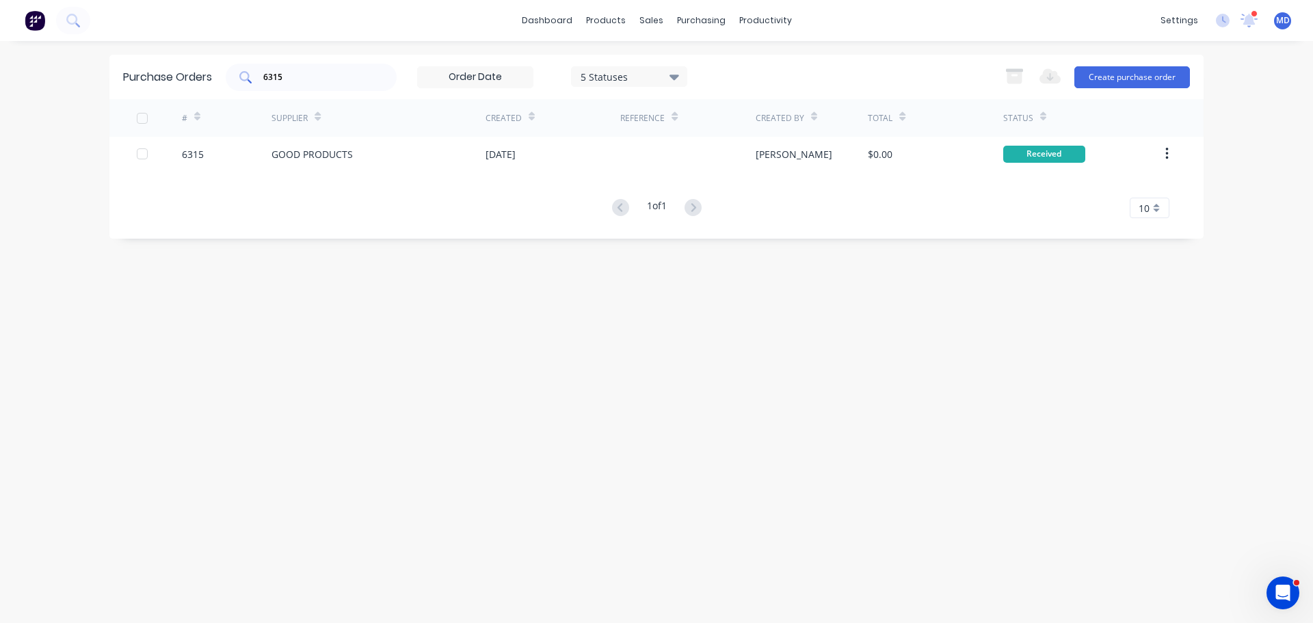
click at [338, 77] on input "6315" at bounding box center [318, 77] width 113 height 14
type input "6"
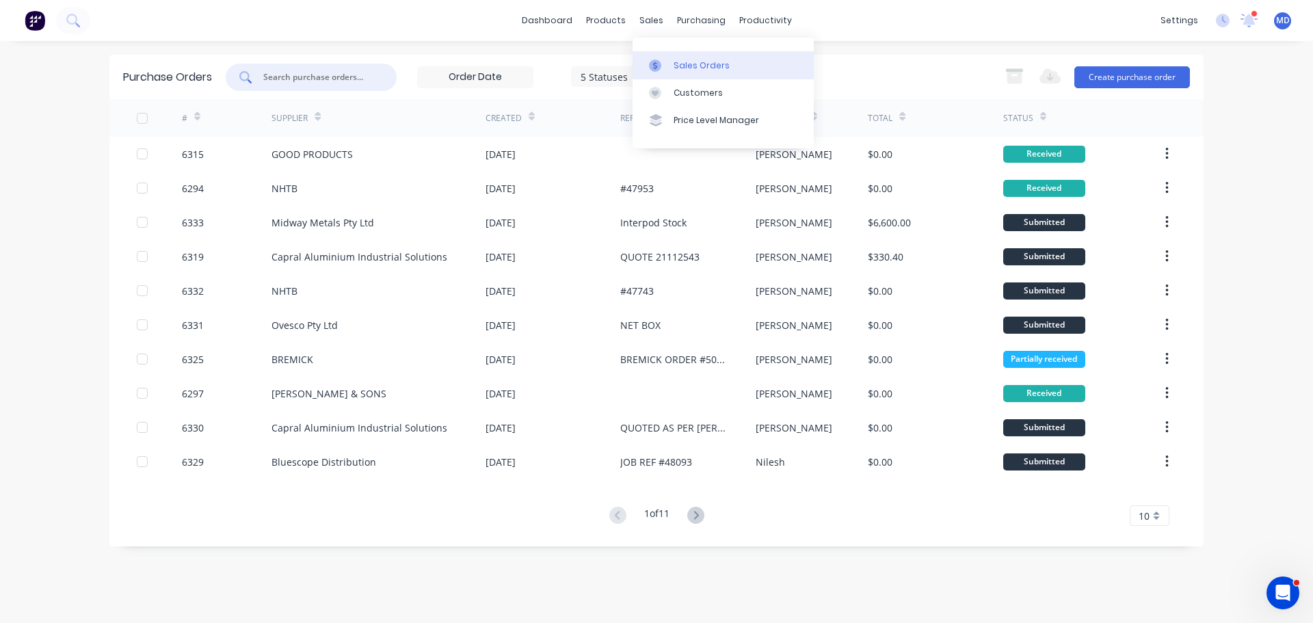
click at [682, 55] on link "Sales Orders" at bounding box center [722, 64] width 181 height 27
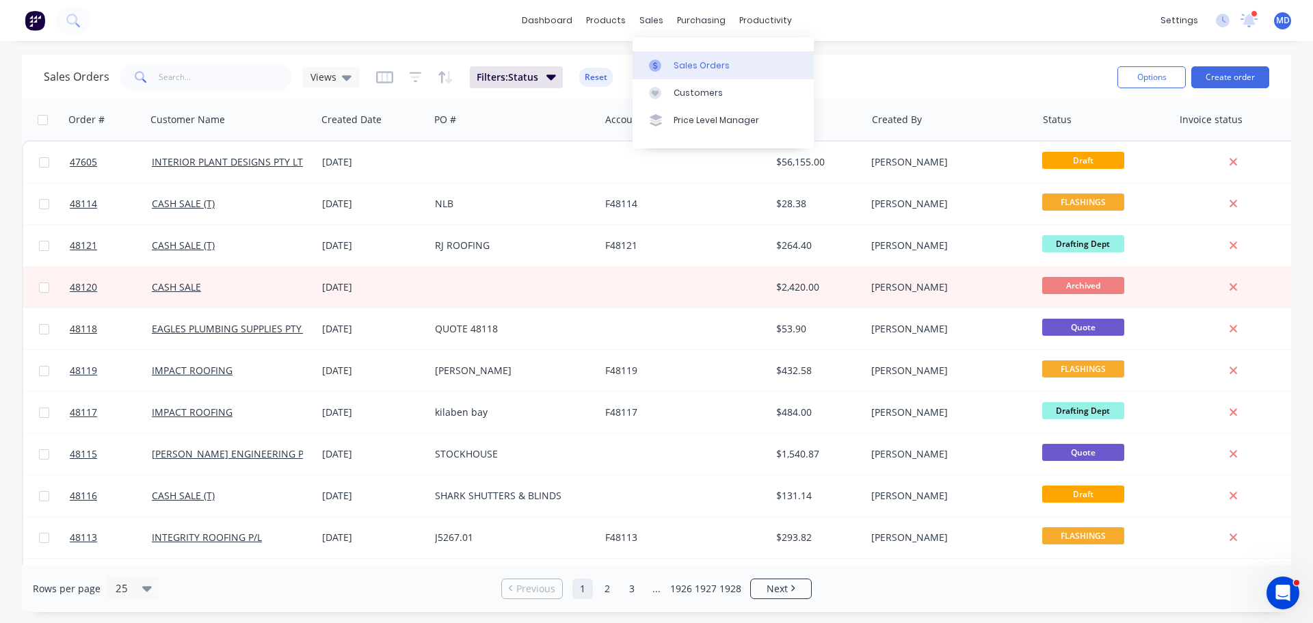
click at [669, 74] on link "Sales Orders" at bounding box center [722, 64] width 181 height 27
click at [224, 80] on input "text" at bounding box center [225, 77] width 133 height 27
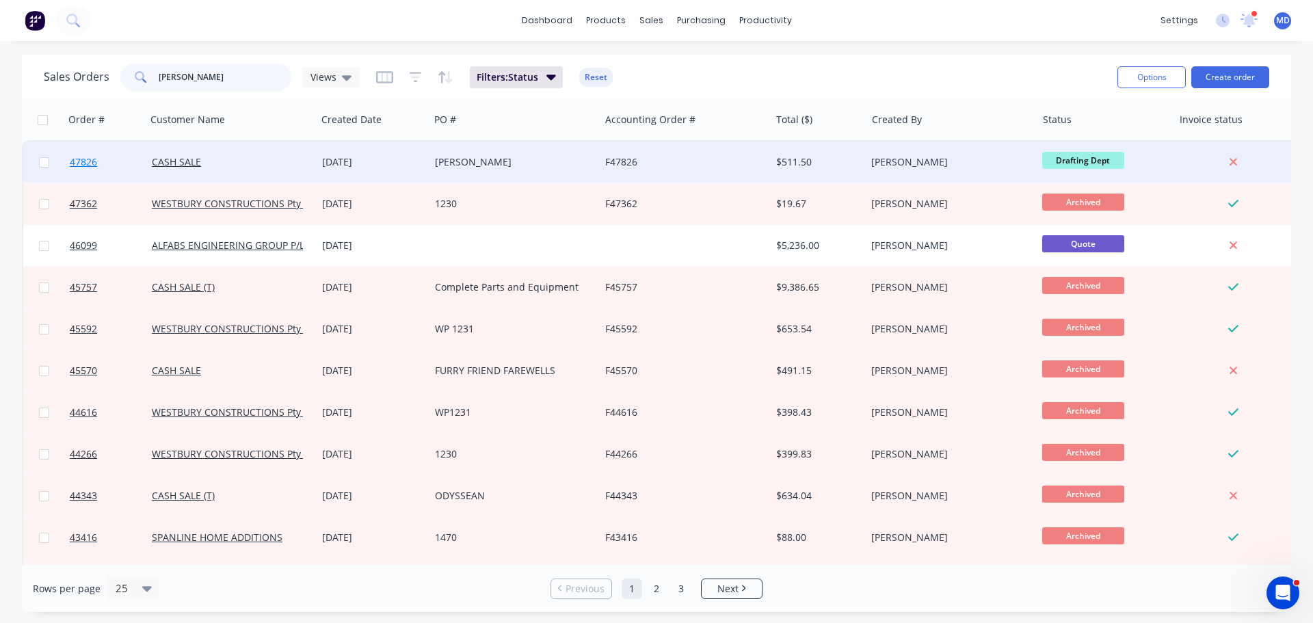
type input "[PERSON_NAME]"
click at [97, 161] on span "47826" at bounding box center [83, 162] width 27 height 14
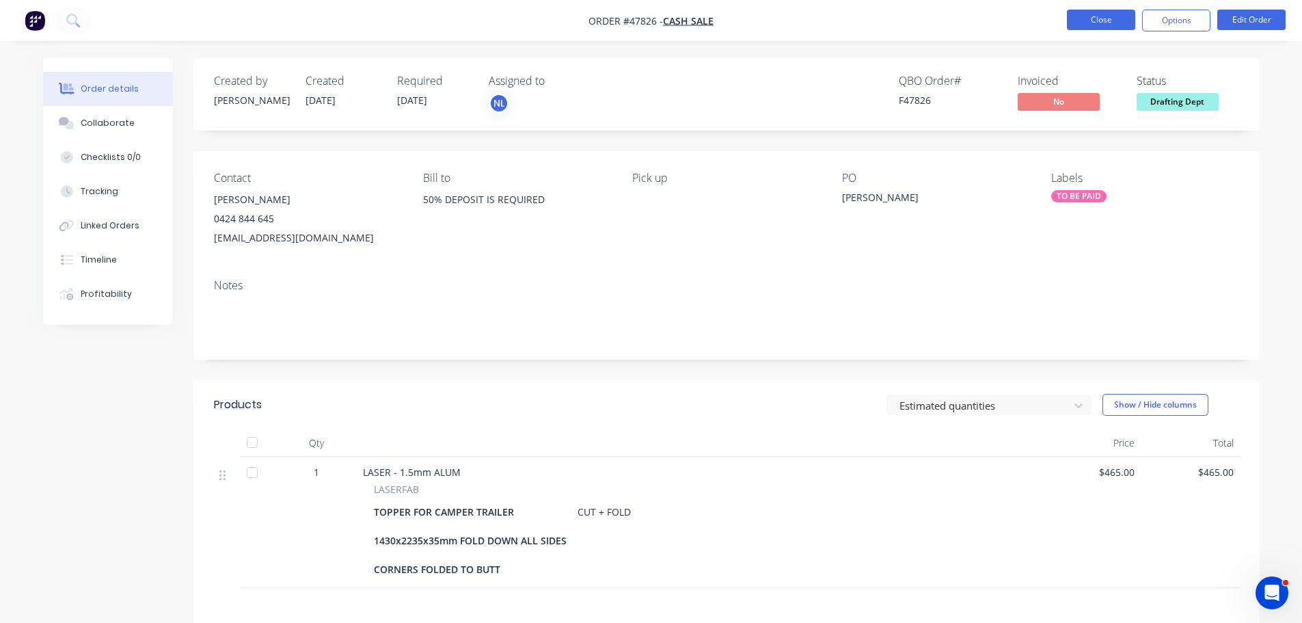
click at [1106, 16] on button "Close" at bounding box center [1101, 20] width 68 height 21
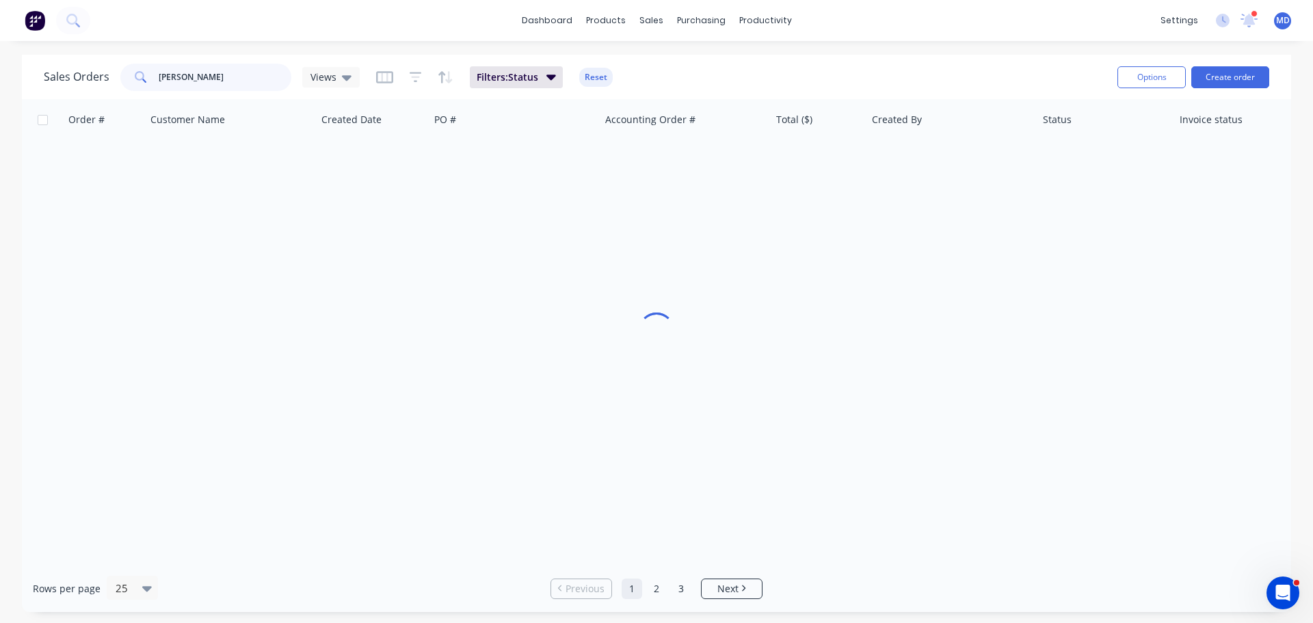
drag, startPoint x: 180, startPoint y: 81, endPoint x: 98, endPoint y: 78, distance: 82.8
click at [98, 78] on div "Sales Orders [PERSON_NAME] Views" at bounding box center [202, 77] width 316 height 27
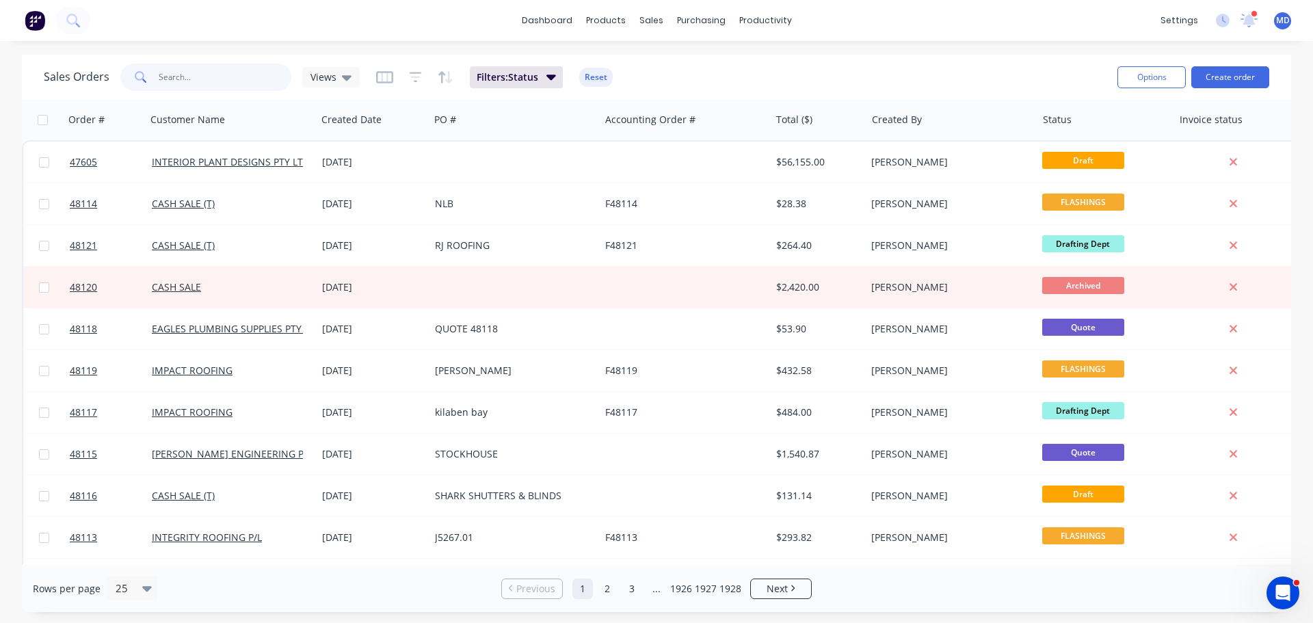
click at [178, 75] on input "text" at bounding box center [225, 77] width 133 height 27
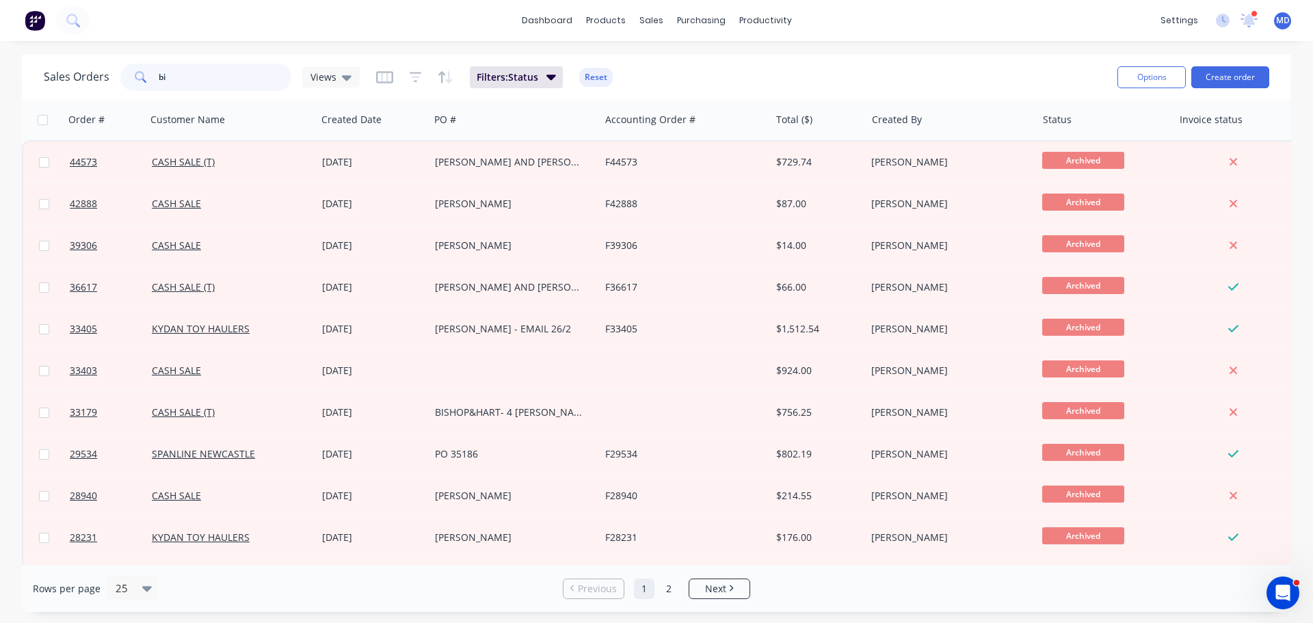
type input "b"
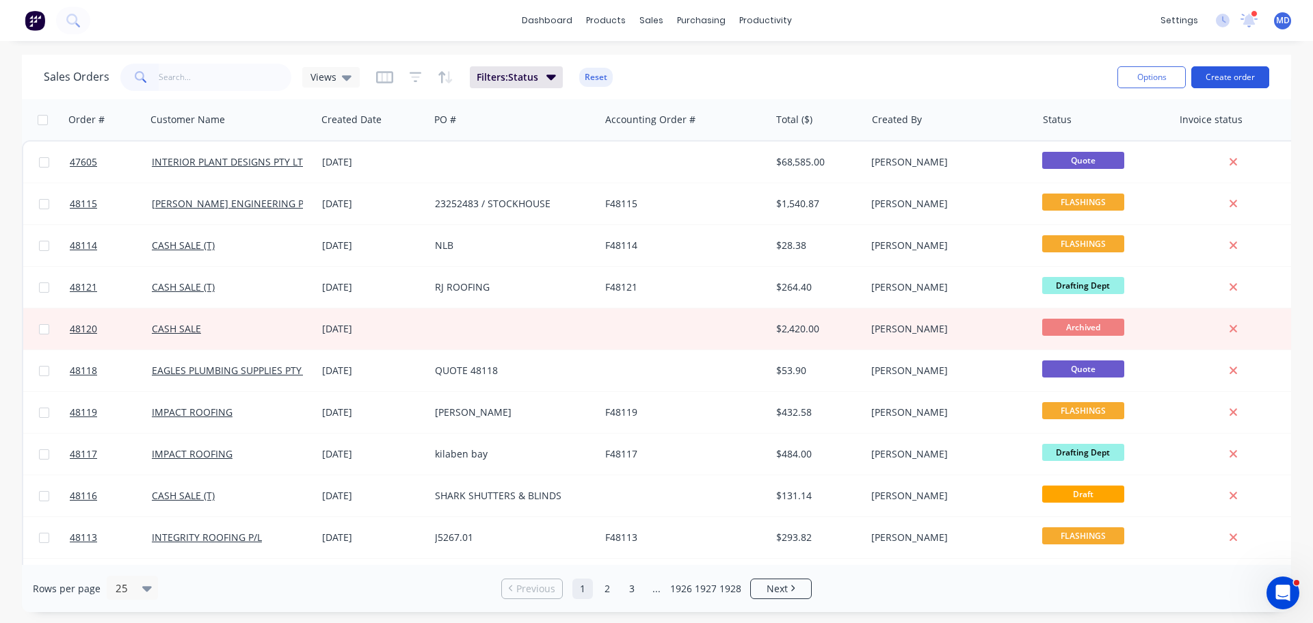
click at [1232, 71] on button "Create order" at bounding box center [1230, 77] width 78 height 22
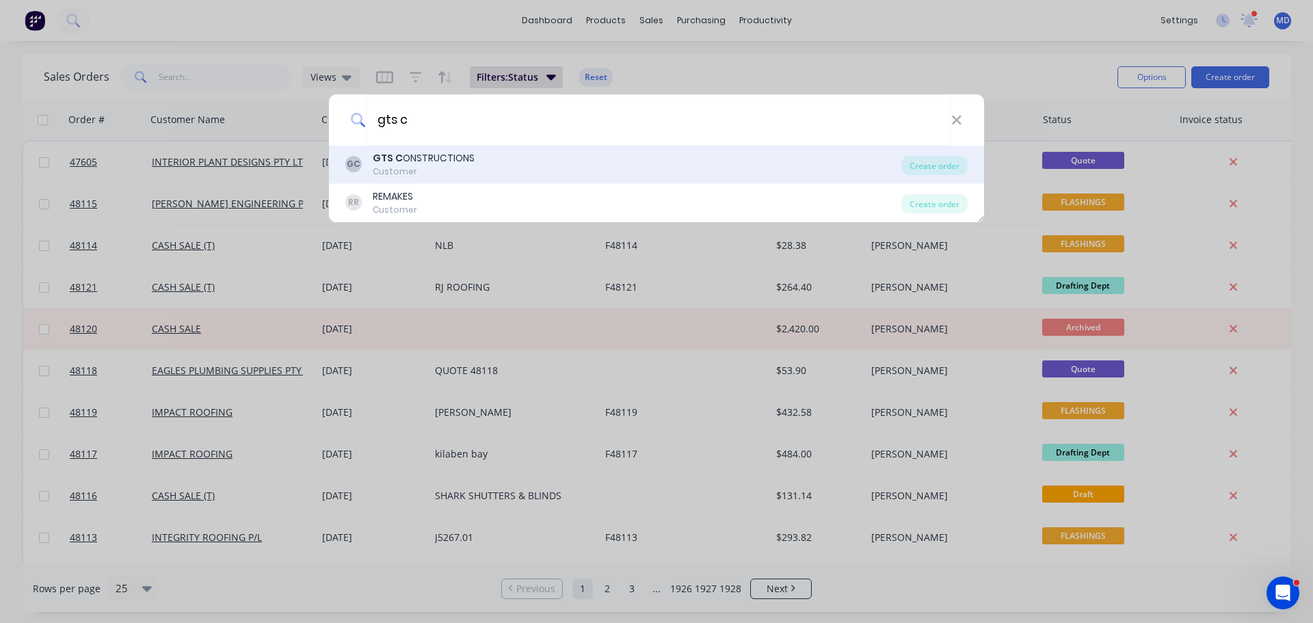
type input "gts c"
click at [437, 159] on div "GTS C ONSTRUCTIONS" at bounding box center [424, 158] width 102 height 14
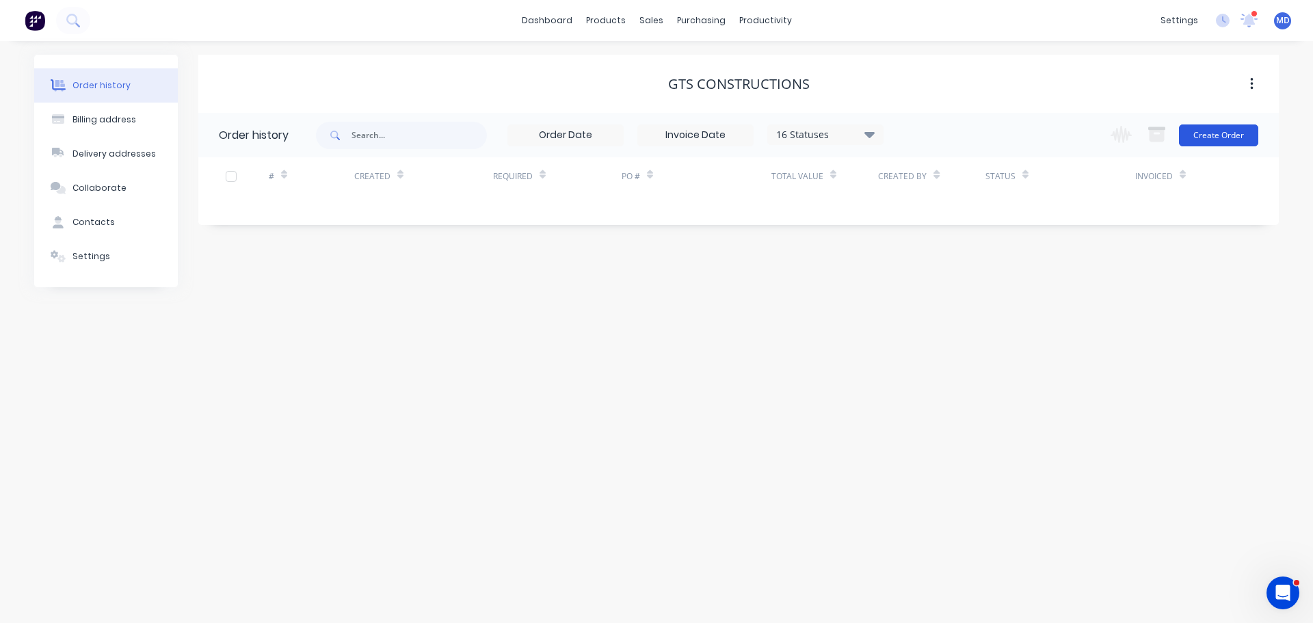
click at [1237, 133] on button "Create Order" at bounding box center [1218, 135] width 79 height 22
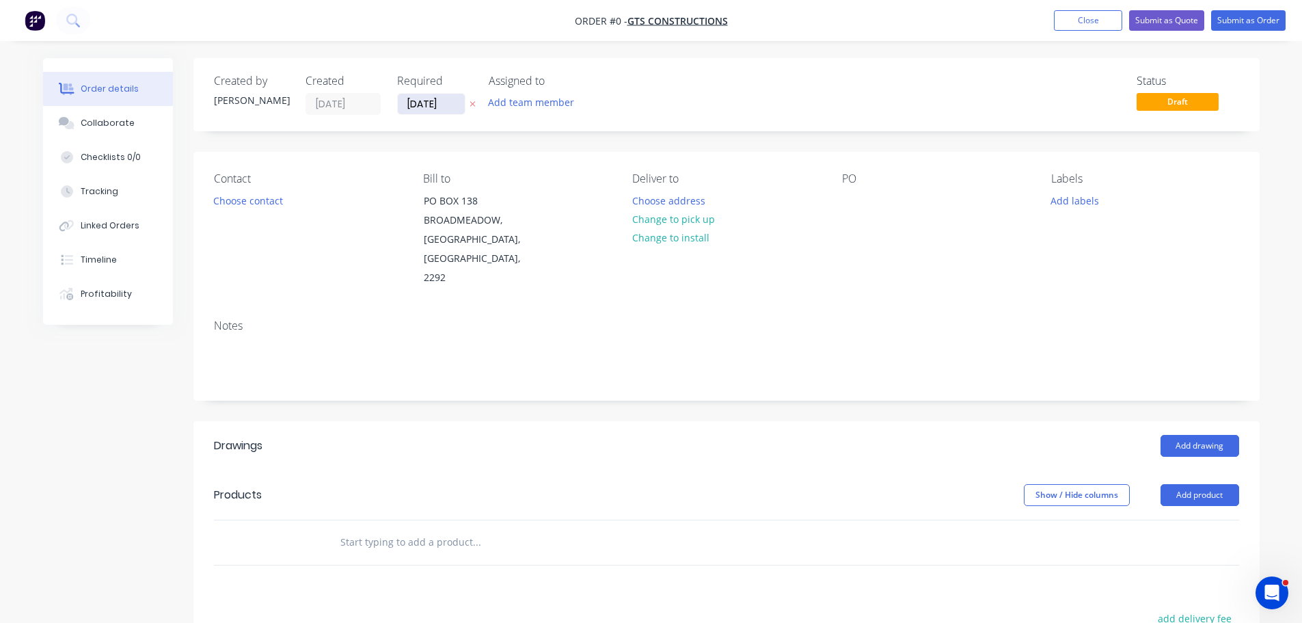
click at [431, 104] on input "[DATE]" at bounding box center [431, 104] width 67 height 21
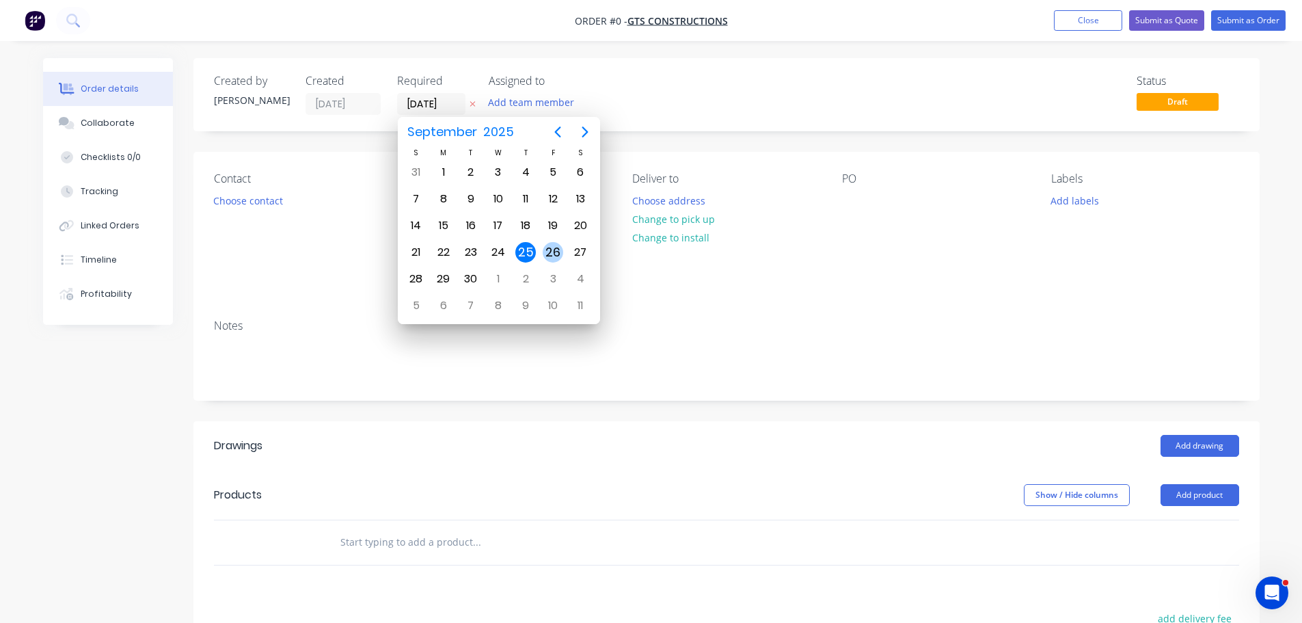
click at [558, 256] on div "26" at bounding box center [553, 252] width 21 height 21
type input "[DATE]"
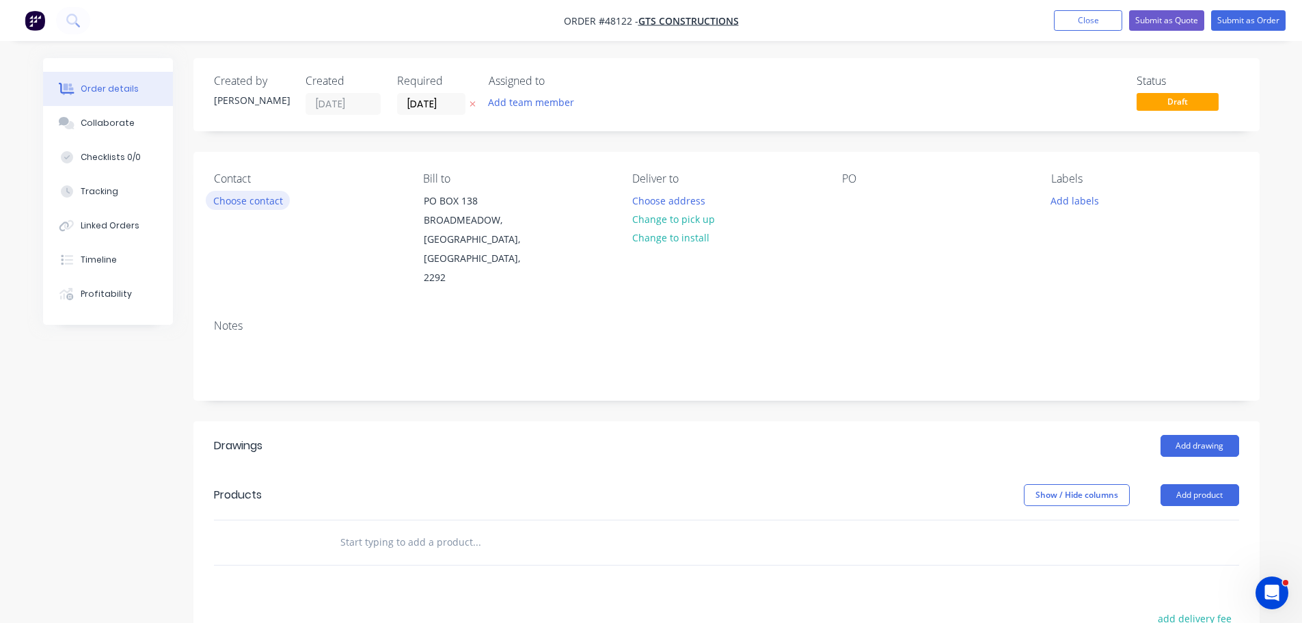
click at [258, 204] on button "Choose contact" at bounding box center [248, 200] width 84 height 18
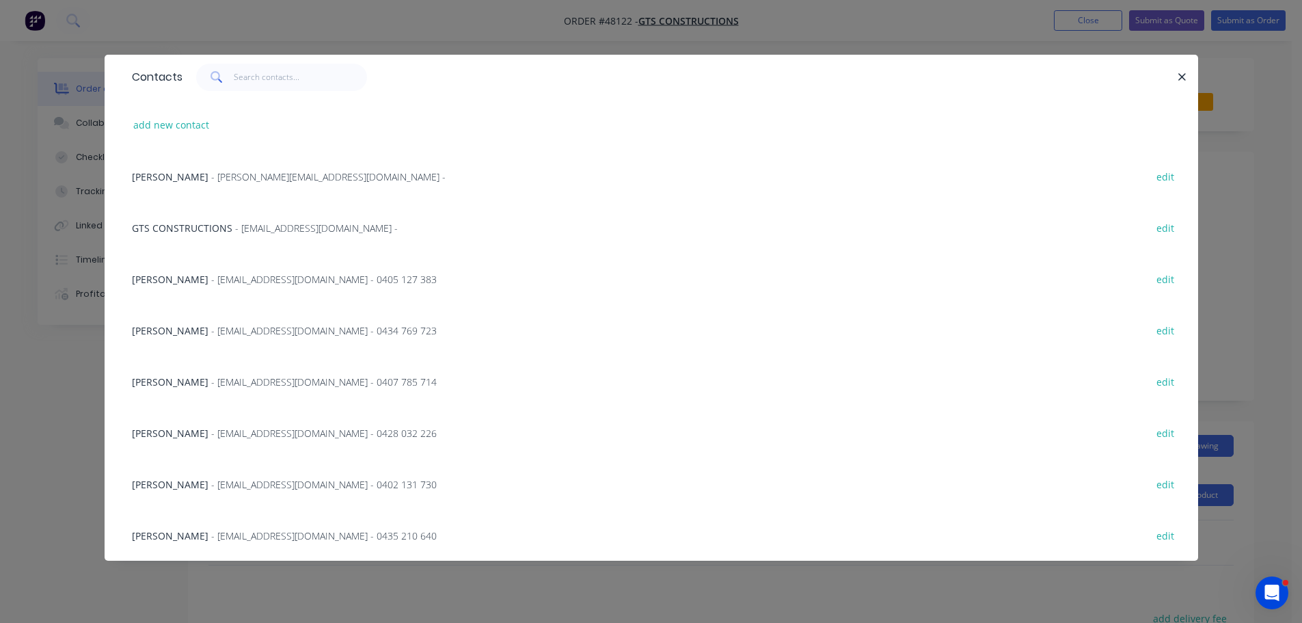
click at [252, 431] on span "- [EMAIL_ADDRESS][DOMAIN_NAME] - 0428 032 226" at bounding box center [324, 433] width 226 height 13
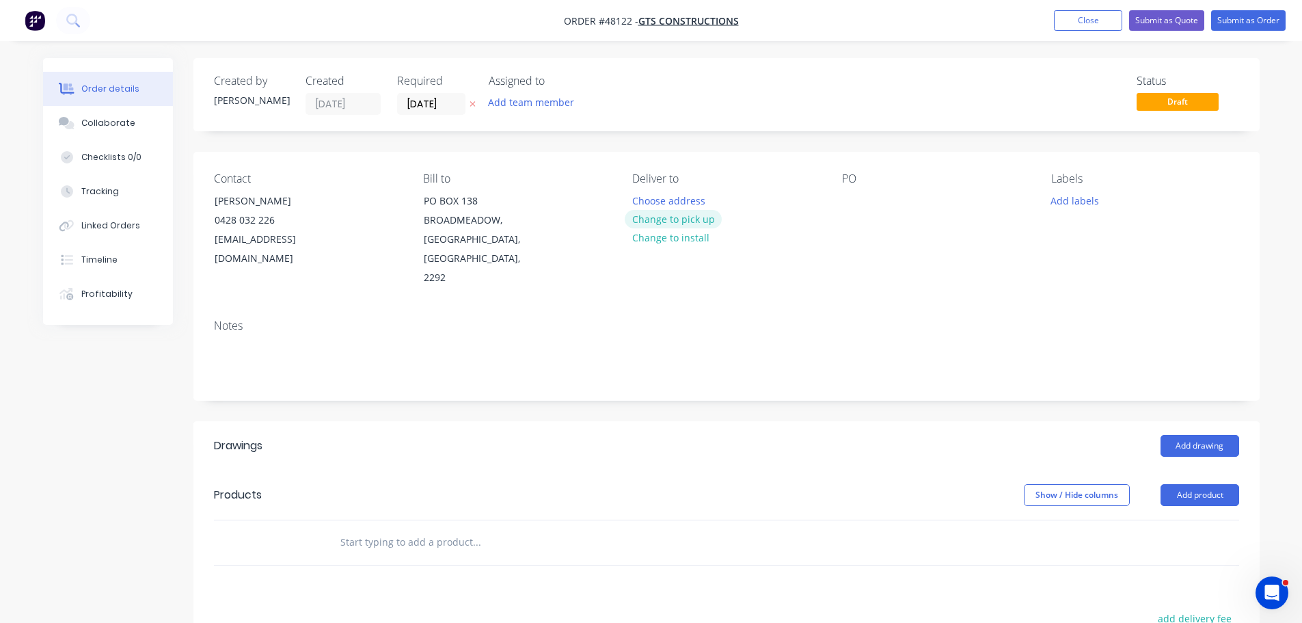
drag, startPoint x: 680, startPoint y: 219, endPoint x: 655, endPoint y: 193, distance: 35.8
click at [680, 218] on button "Change to pick up" at bounding box center [673, 219] width 97 height 18
click at [641, 200] on div at bounding box center [643, 201] width 22 height 20
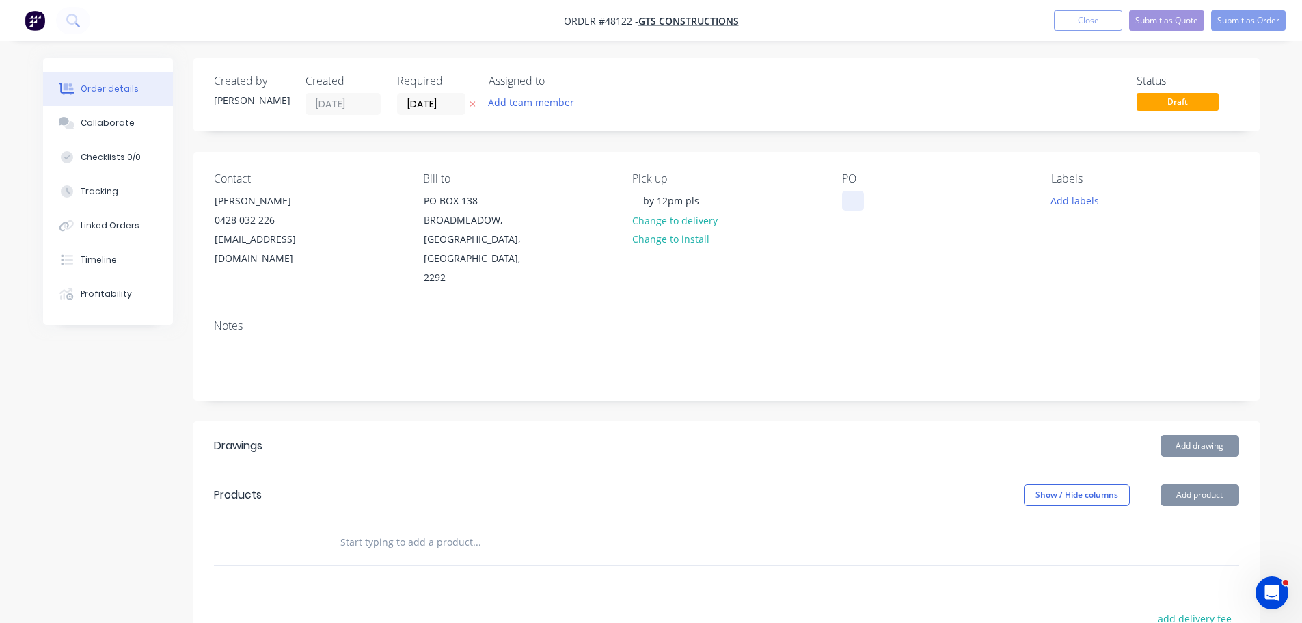
click at [848, 197] on div at bounding box center [853, 201] width 22 height 20
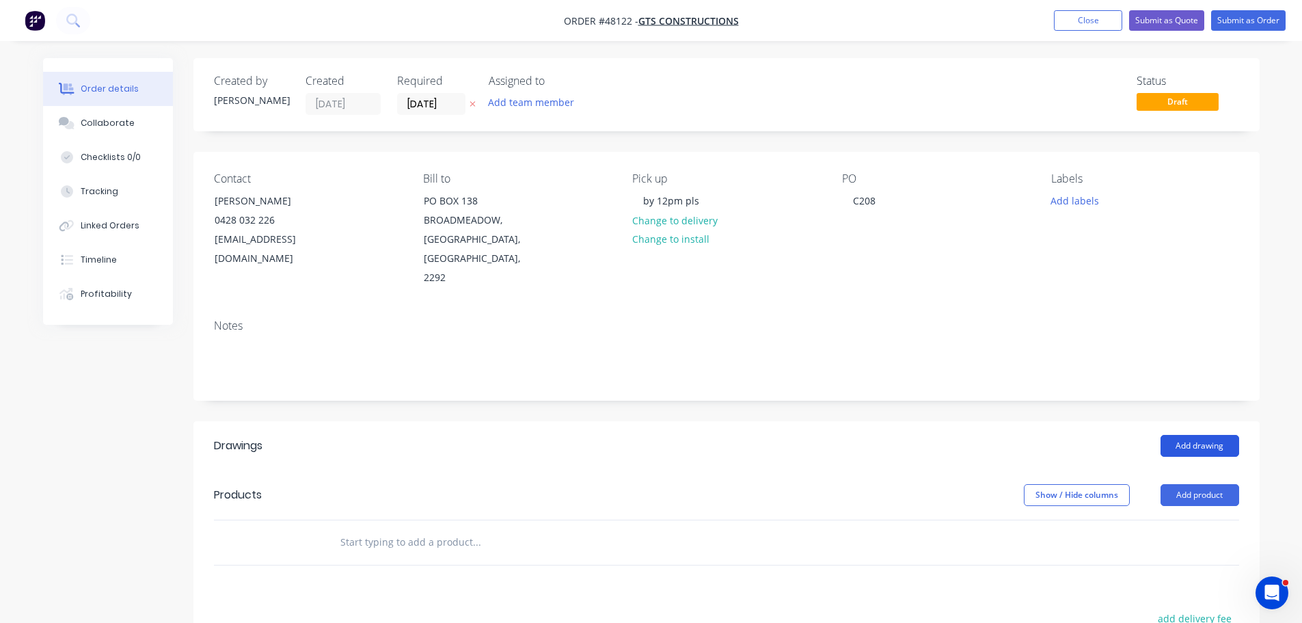
click at [1202, 435] on button "Add drawing" at bounding box center [1200, 446] width 79 height 22
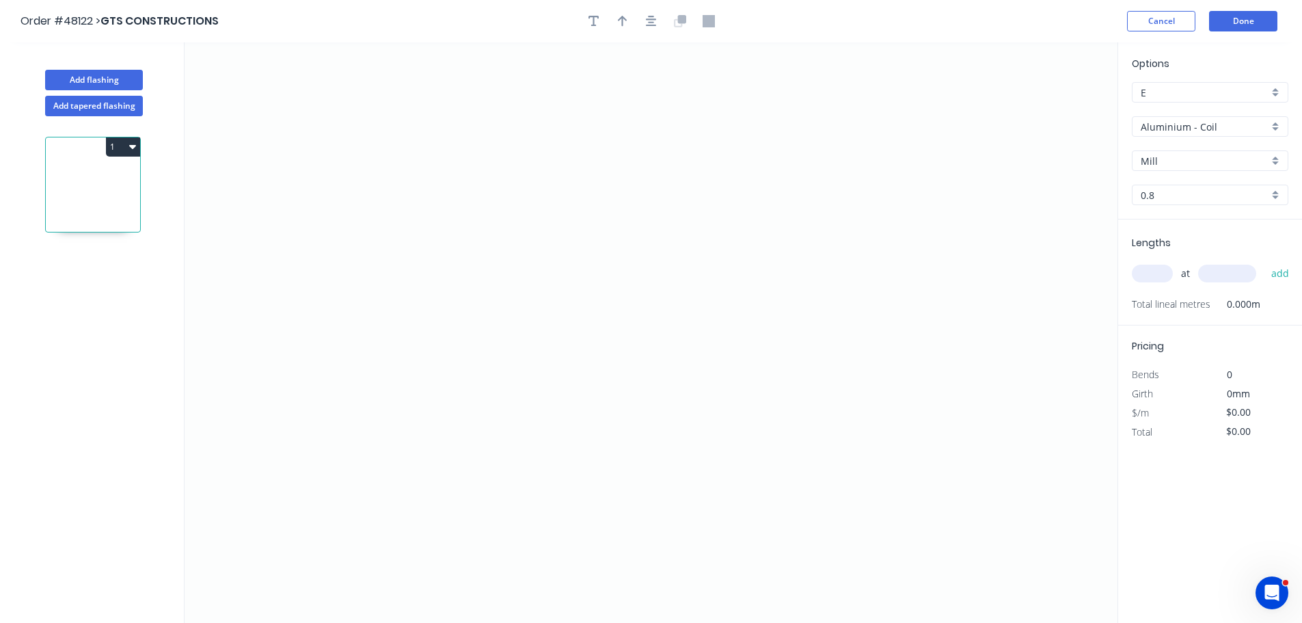
click at [1164, 201] on input "0.8" at bounding box center [1205, 195] width 128 height 14
click at [1155, 254] on div "1.0" at bounding box center [1210, 245] width 155 height 24
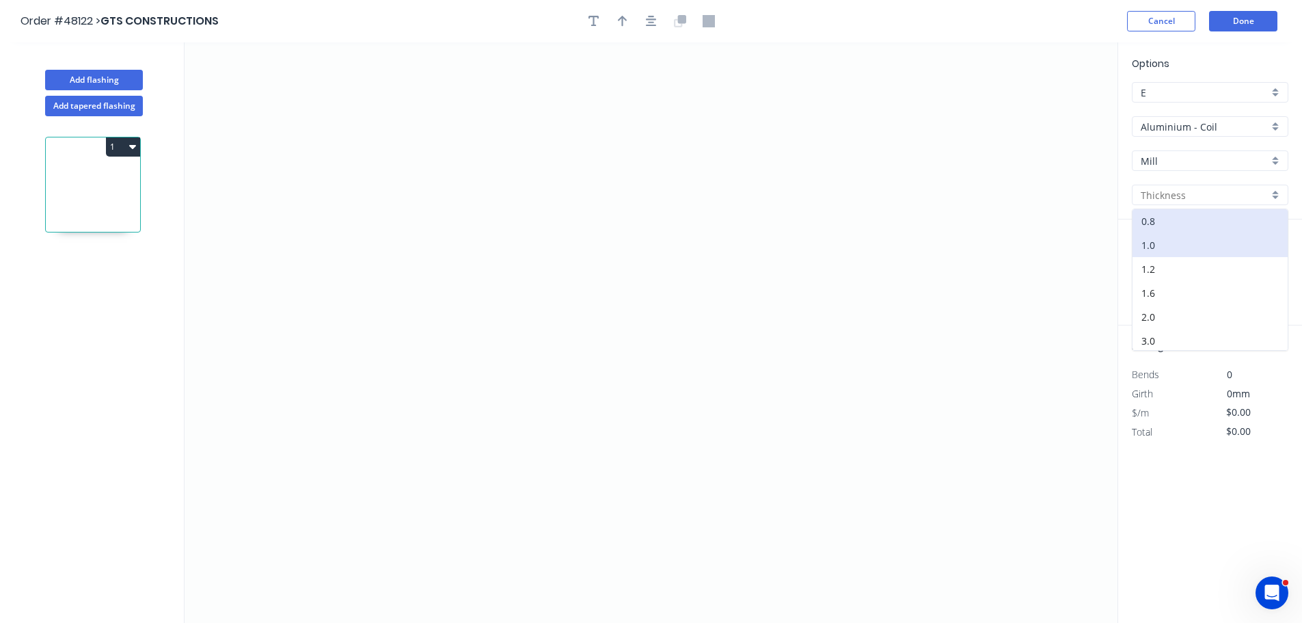
type input "1.0"
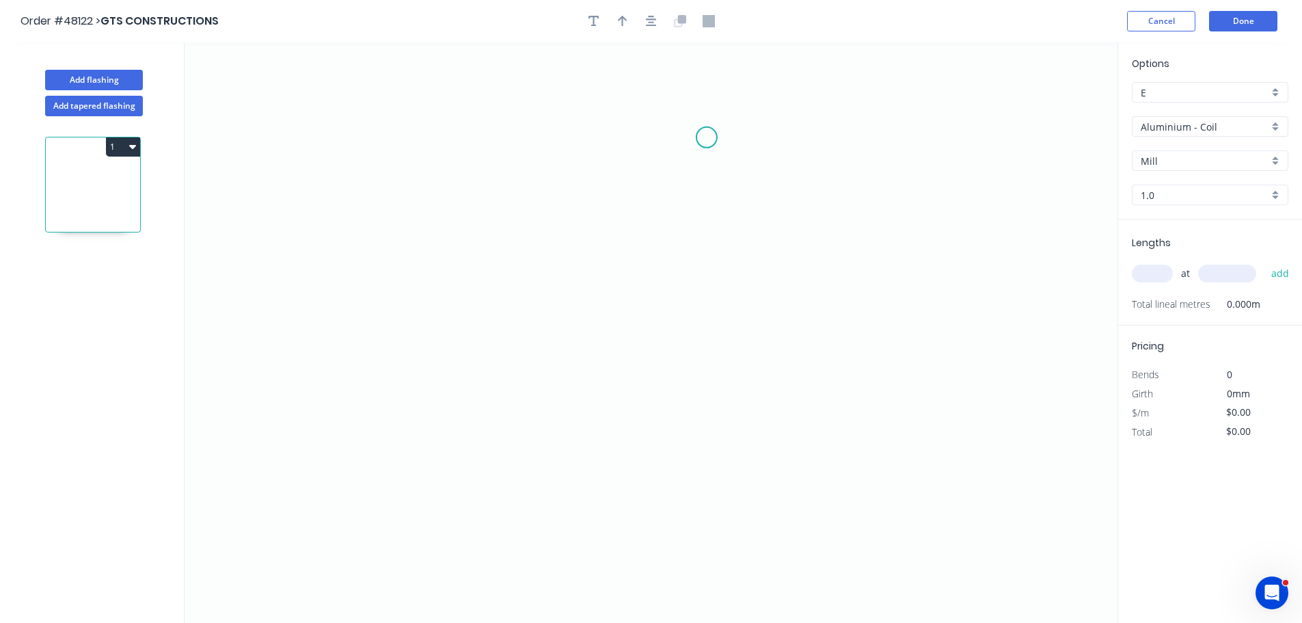
click at [704, 129] on icon "0" at bounding box center [651, 332] width 933 height 580
click at [562, 122] on icon "0" at bounding box center [651, 332] width 933 height 580
click at [548, 511] on icon "0 ?" at bounding box center [651, 332] width 933 height 580
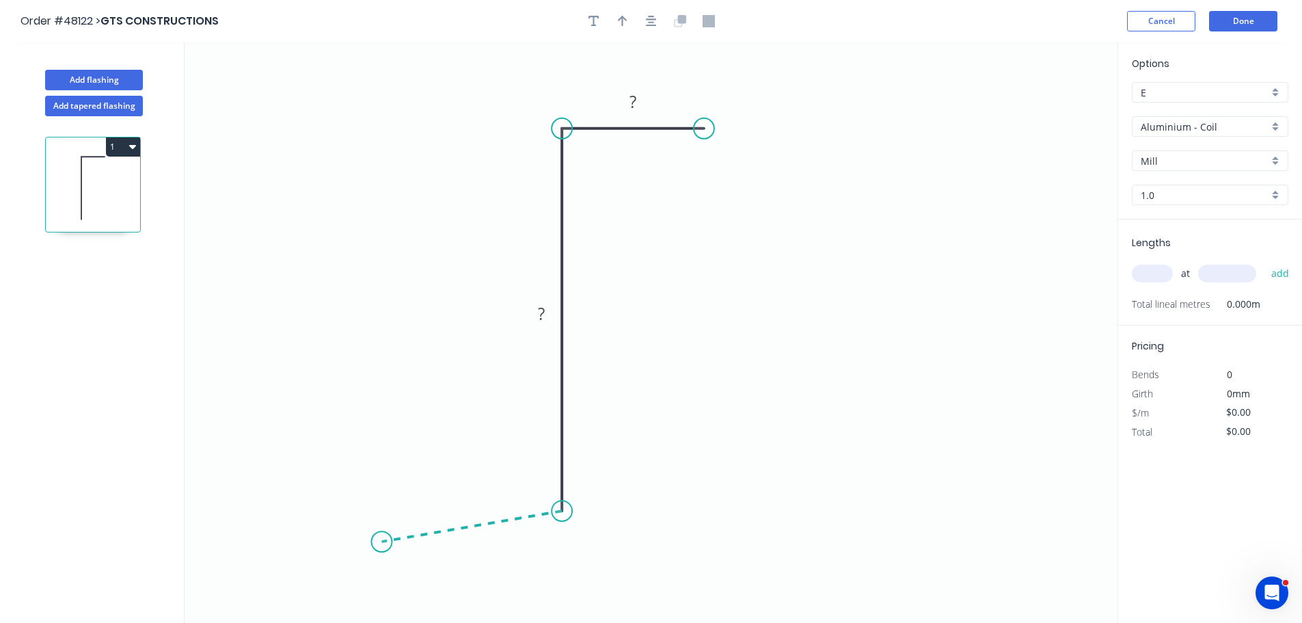
click at [381, 542] on icon "0 ? ?" at bounding box center [651, 332] width 933 height 580
click at [360, 589] on icon "0 ? ? ? ? º" at bounding box center [651, 332] width 933 height 580
drag, startPoint x: 705, startPoint y: 131, endPoint x: 708, endPoint y: 111, distance: 20.8
click at [708, 111] on circle at bounding box center [708, 111] width 21 height 21
click at [637, 88] on rect at bounding box center [632, 93] width 27 height 19
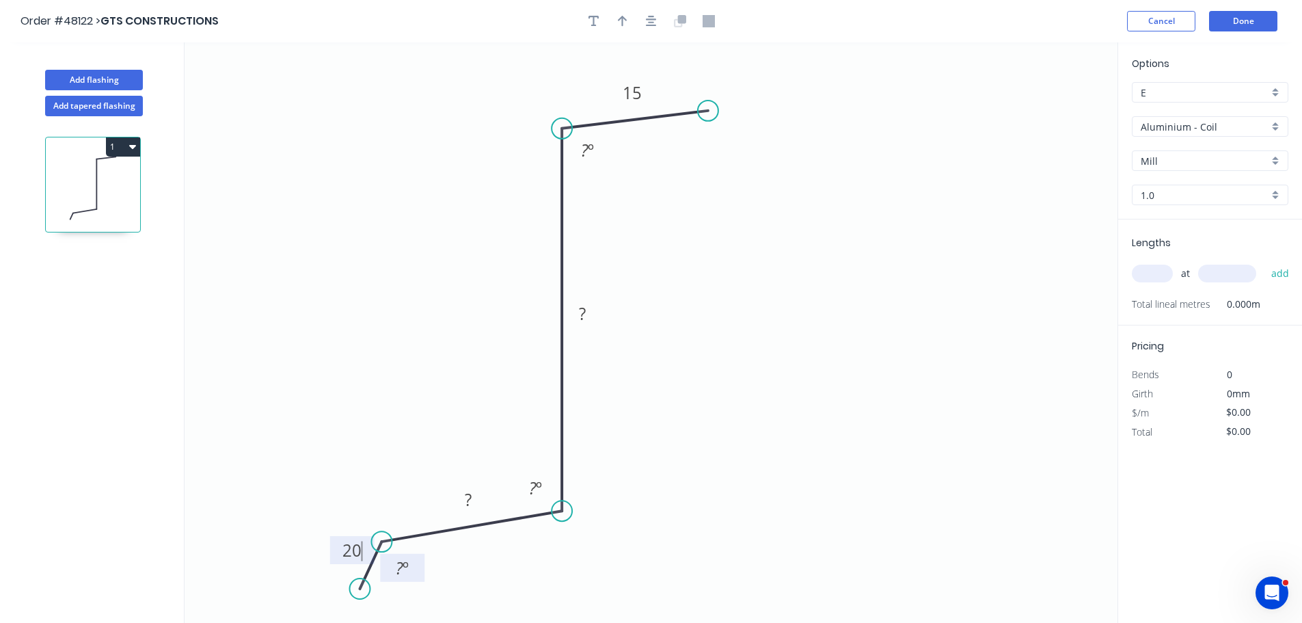
click at [400, 572] on tspan "?" at bounding box center [400, 568] width 8 height 23
type input "$30.98"
click at [624, 25] on icon "button" at bounding box center [623, 21] width 10 height 12
drag, startPoint x: 1049, startPoint y: 108, endPoint x: 463, endPoint y: 310, distance: 619.7
click at [463, 310] on icon at bounding box center [463, 294] width 12 height 44
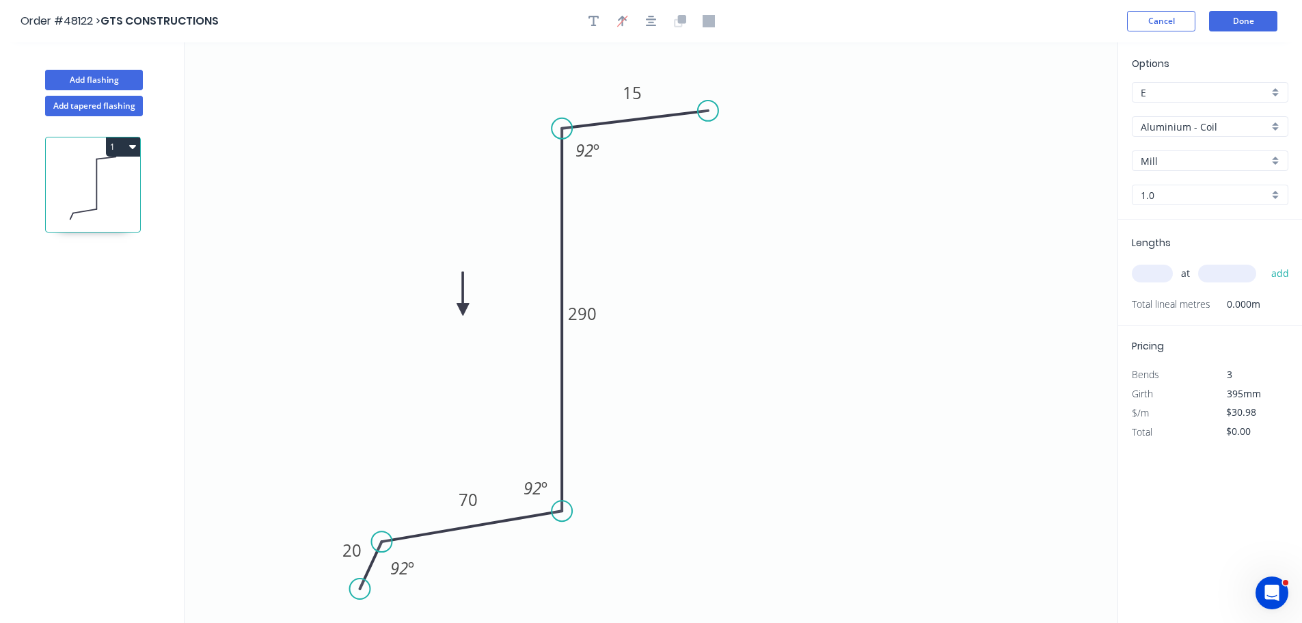
click at [463, 310] on icon at bounding box center [463, 294] width 12 height 44
click at [465, 310] on icon at bounding box center [463, 294] width 12 height 44
click at [466, 310] on icon at bounding box center [479, 310] width 44 height 12
click at [466, 310] on icon at bounding box center [475, 321] width 40 height 40
click at [466, 310] on icon at bounding box center [478, 321] width 40 height 40
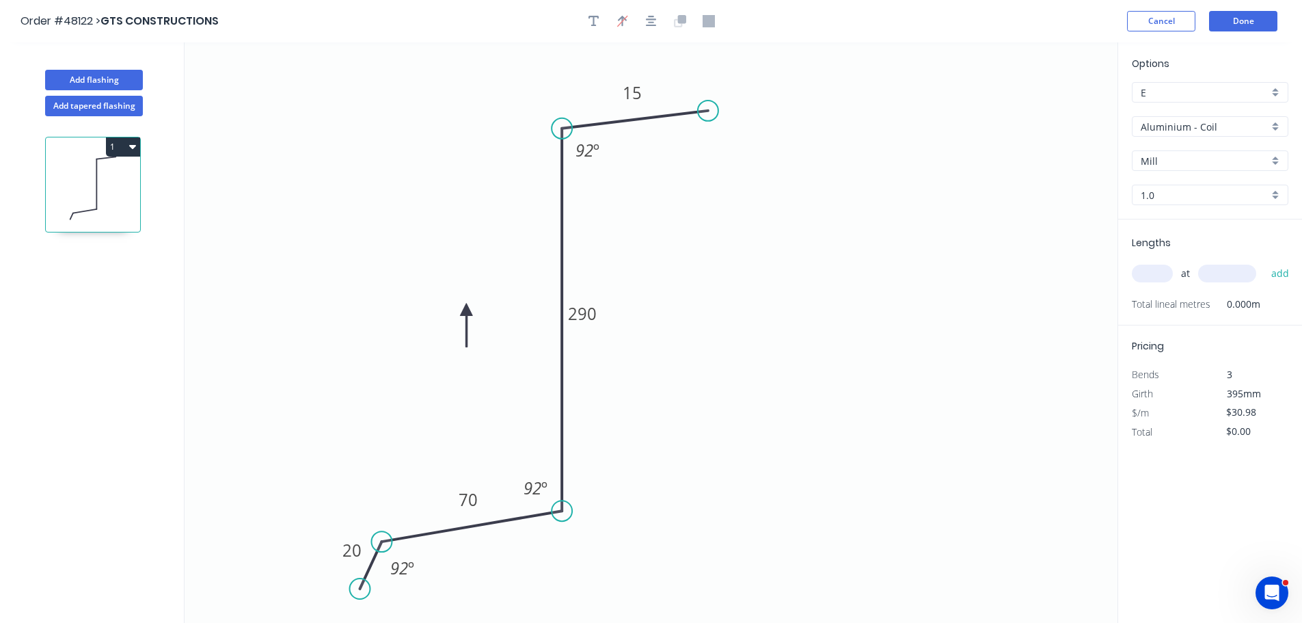
click at [466, 310] on icon at bounding box center [466, 326] width 12 height 44
click at [466, 310] on icon at bounding box center [456, 321] width 40 height 40
click at [1151, 271] on input "text" at bounding box center [1152, 274] width 41 height 18
type input "1"
type input "2800"
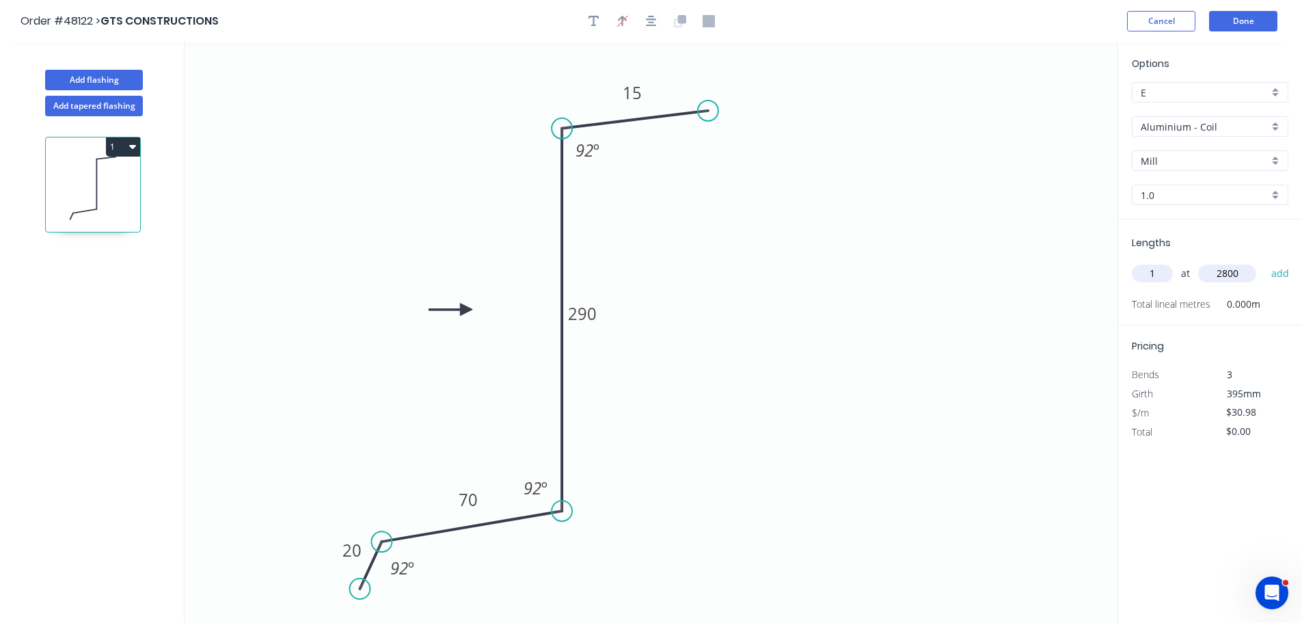
click at [1265, 262] on button "add" at bounding box center [1281, 273] width 32 height 23
click at [105, 144] on div "1" at bounding box center [93, 146] width 94 height 19
click at [115, 146] on button "1" at bounding box center [123, 146] width 34 height 19
click at [98, 178] on div "Duplicate" at bounding box center [75, 181] width 105 height 20
type input "$0.00"
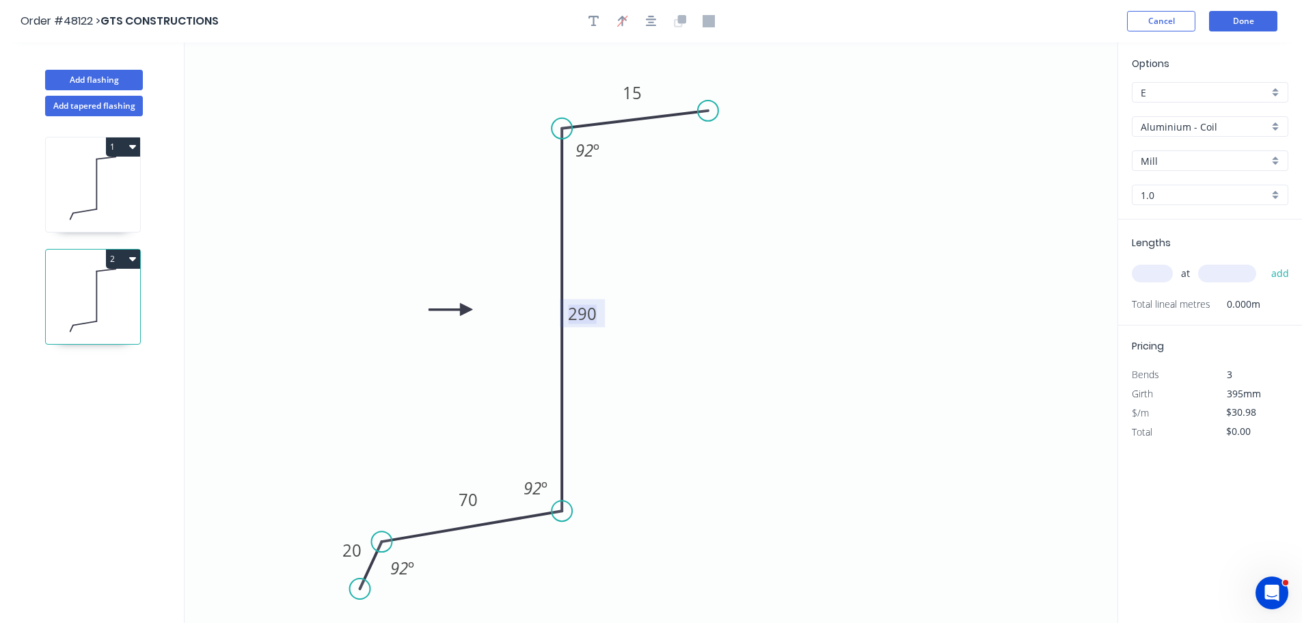
click at [585, 323] on tspan "290" at bounding box center [582, 313] width 29 height 23
click at [536, 487] on tspan "92" at bounding box center [533, 488] width 18 height 23
click at [399, 577] on tspan "92" at bounding box center [399, 568] width 18 height 23
click at [1160, 274] on input "text" at bounding box center [1152, 274] width 41 height 18
type input "1"
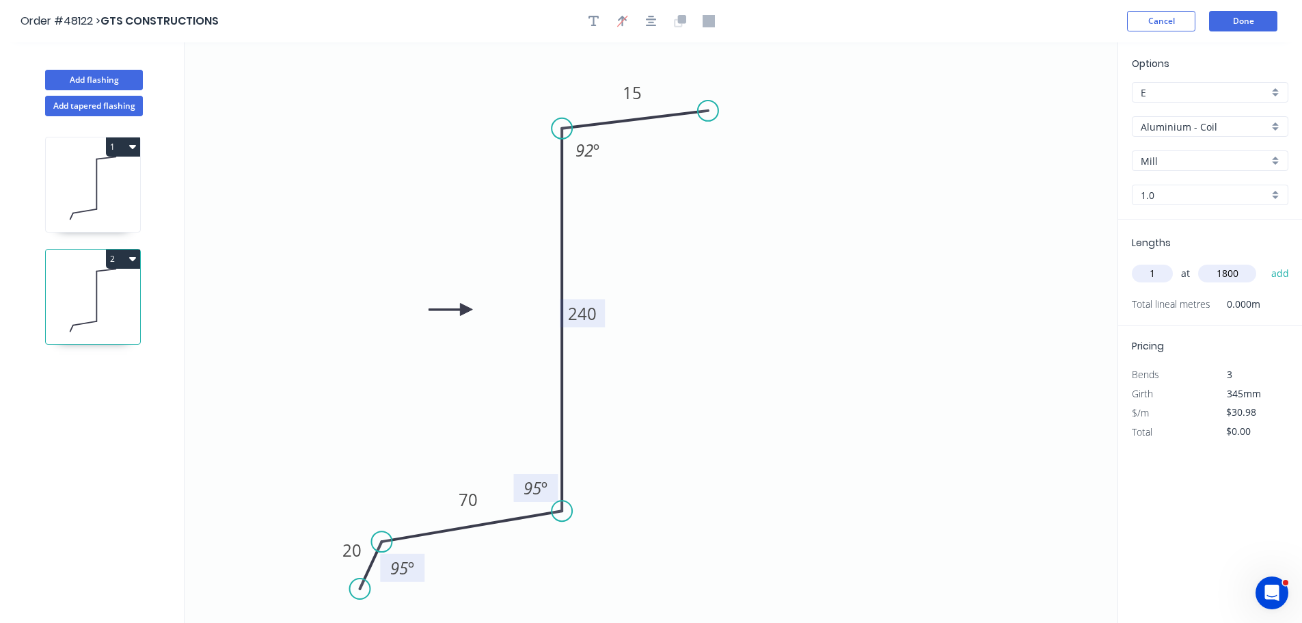
type input "1800"
click at [1265, 262] on button "add" at bounding box center [1281, 273] width 32 height 23
type input "$55.76"
type input "1"
type input "1200"
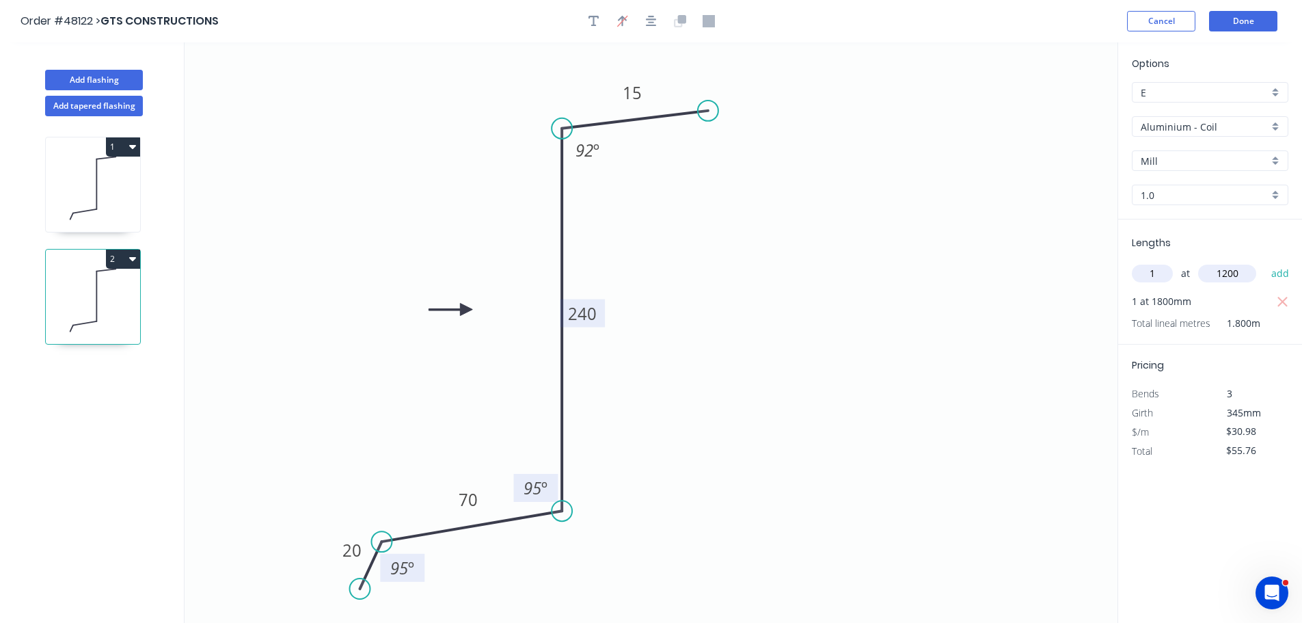
click at [1265, 262] on button "add" at bounding box center [1281, 273] width 32 height 23
type input "$92.94"
type input "3"
type input "5600"
click at [1265, 262] on button "add" at bounding box center [1281, 273] width 32 height 23
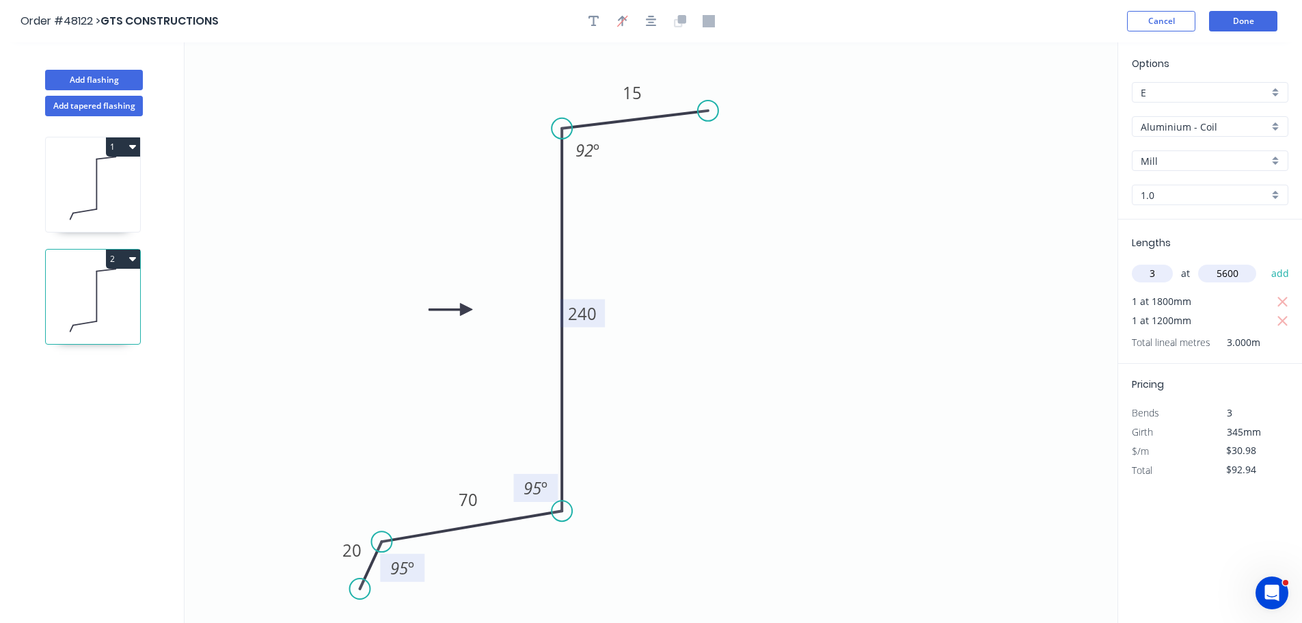
type input "$613.40"
click at [1237, 25] on button "Done" at bounding box center [1243, 21] width 68 height 21
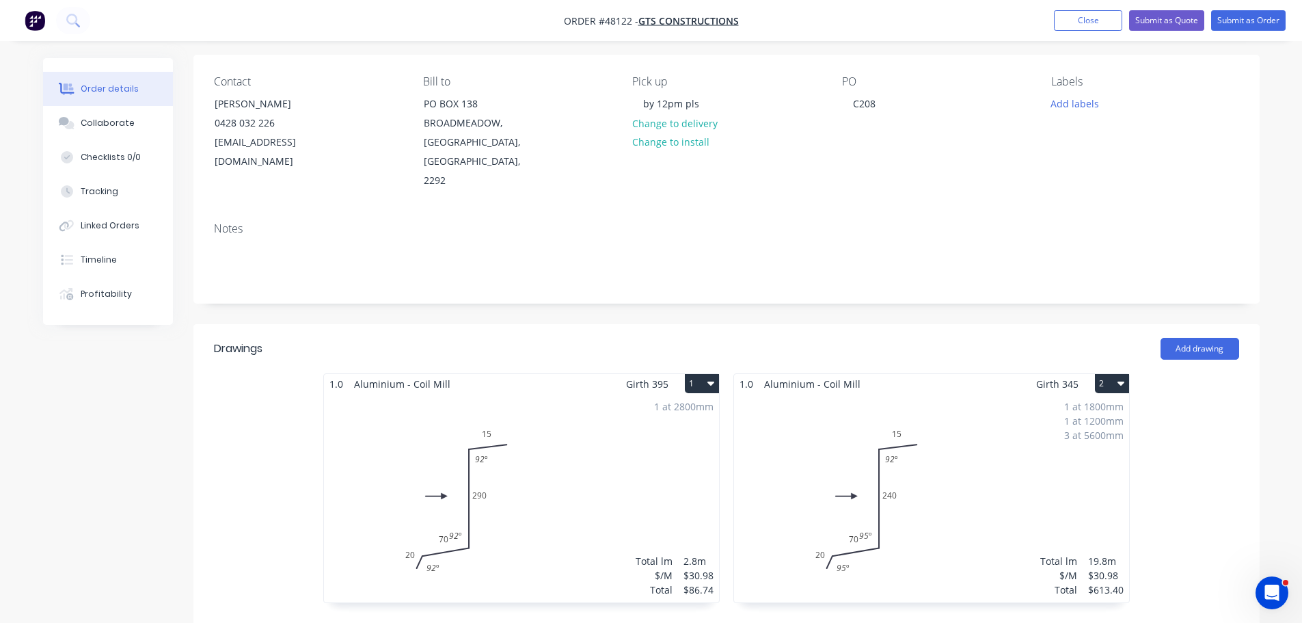
scroll to position [273, 0]
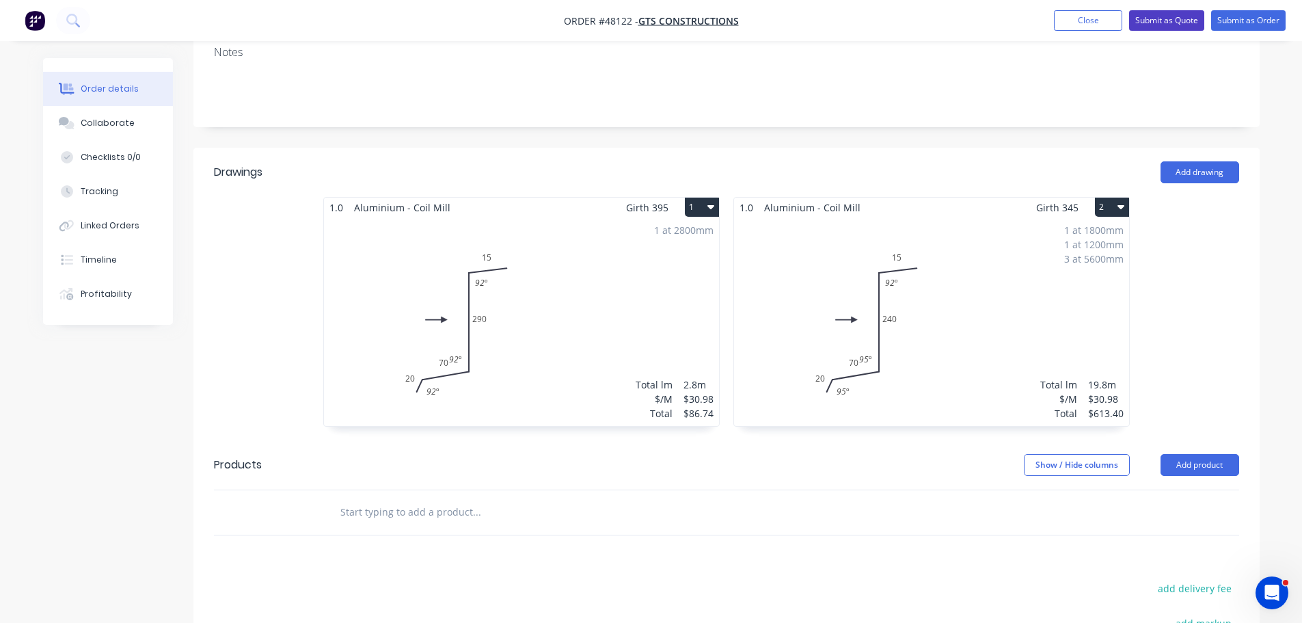
click at [1145, 22] on button "Submit as Quote" at bounding box center [1166, 20] width 75 height 21
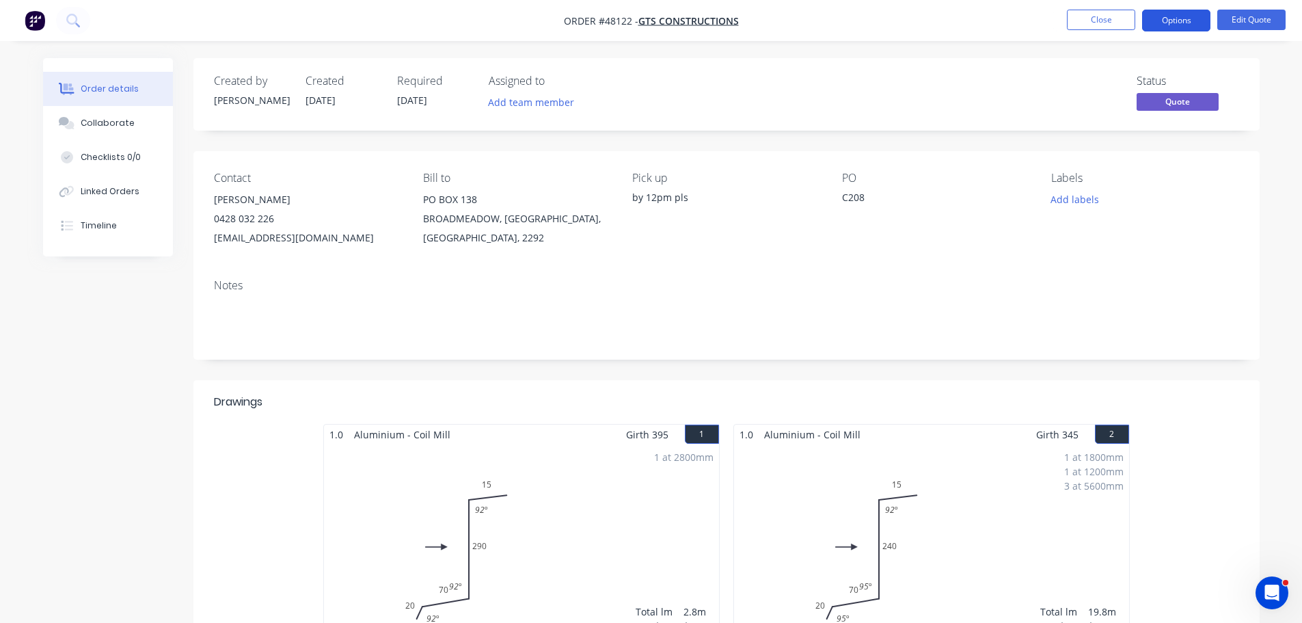
click at [1160, 18] on button "Options" at bounding box center [1176, 21] width 68 height 22
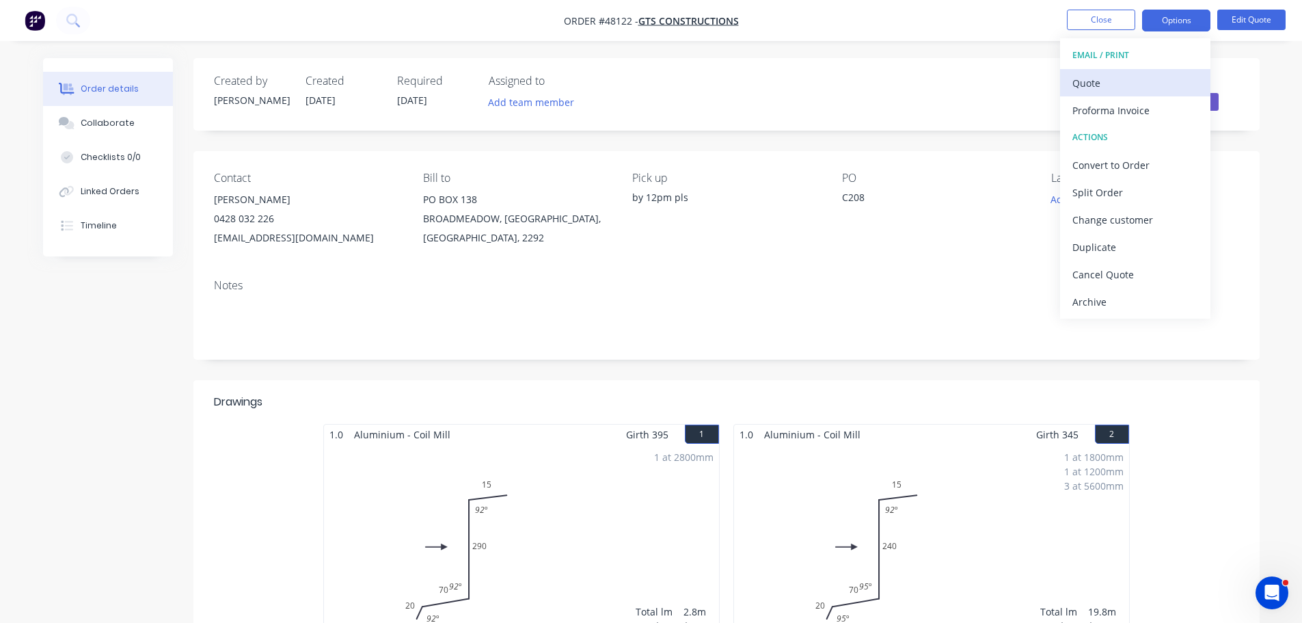
click at [1107, 76] on div "Quote" at bounding box center [1136, 83] width 126 height 20
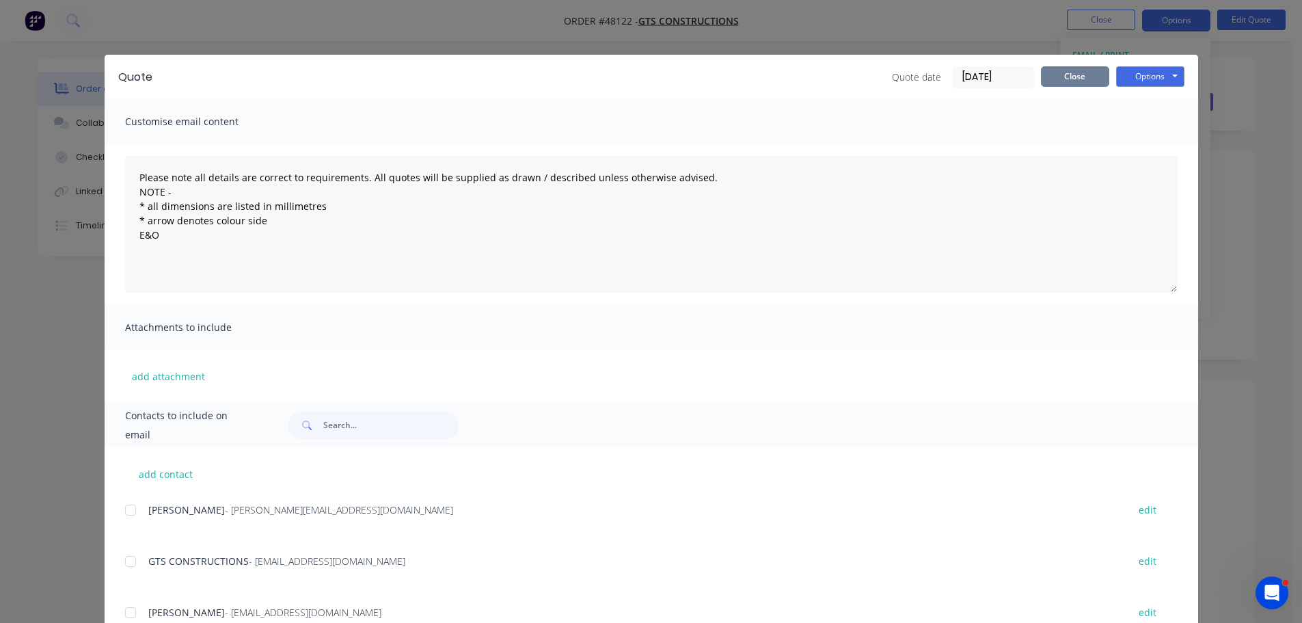
click at [1080, 83] on button "Close" at bounding box center [1075, 76] width 68 height 21
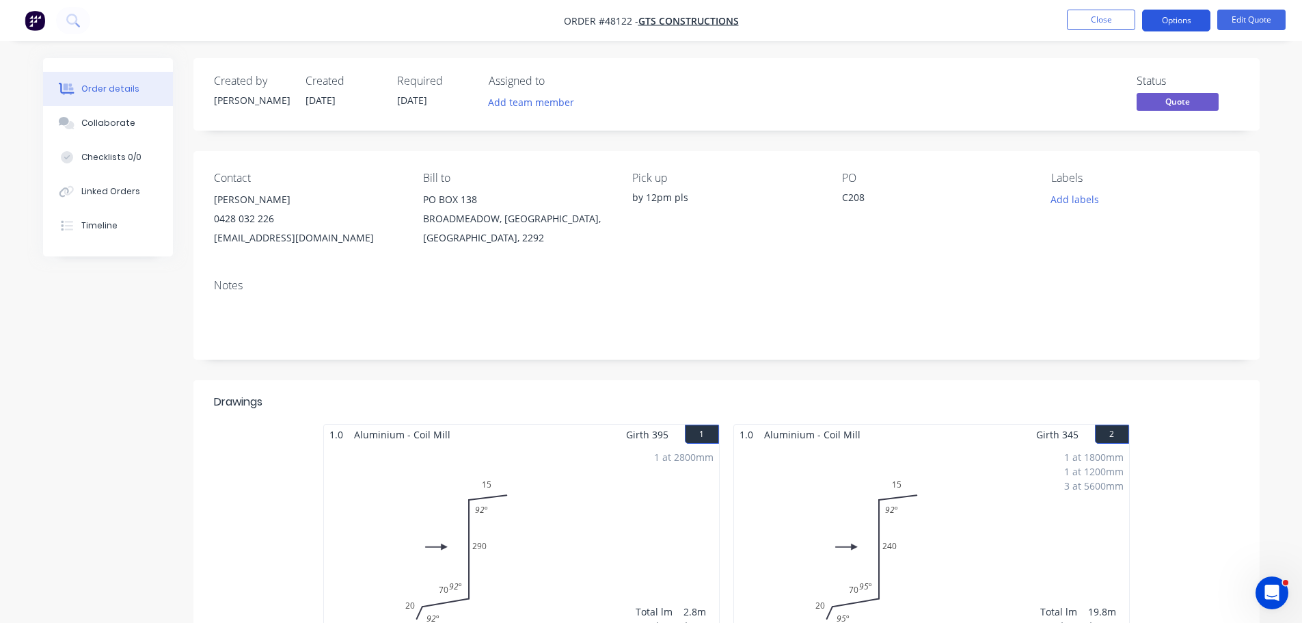
drag, startPoint x: 1160, startPoint y: 35, endPoint x: 1164, endPoint y: 26, distance: 9.8
click at [1160, 33] on nav "Order #48122 - GTS CONSTRUCTIONS Close Options Edit Quote" at bounding box center [651, 20] width 1302 height 41
click at [1164, 25] on button "Options" at bounding box center [1176, 21] width 68 height 22
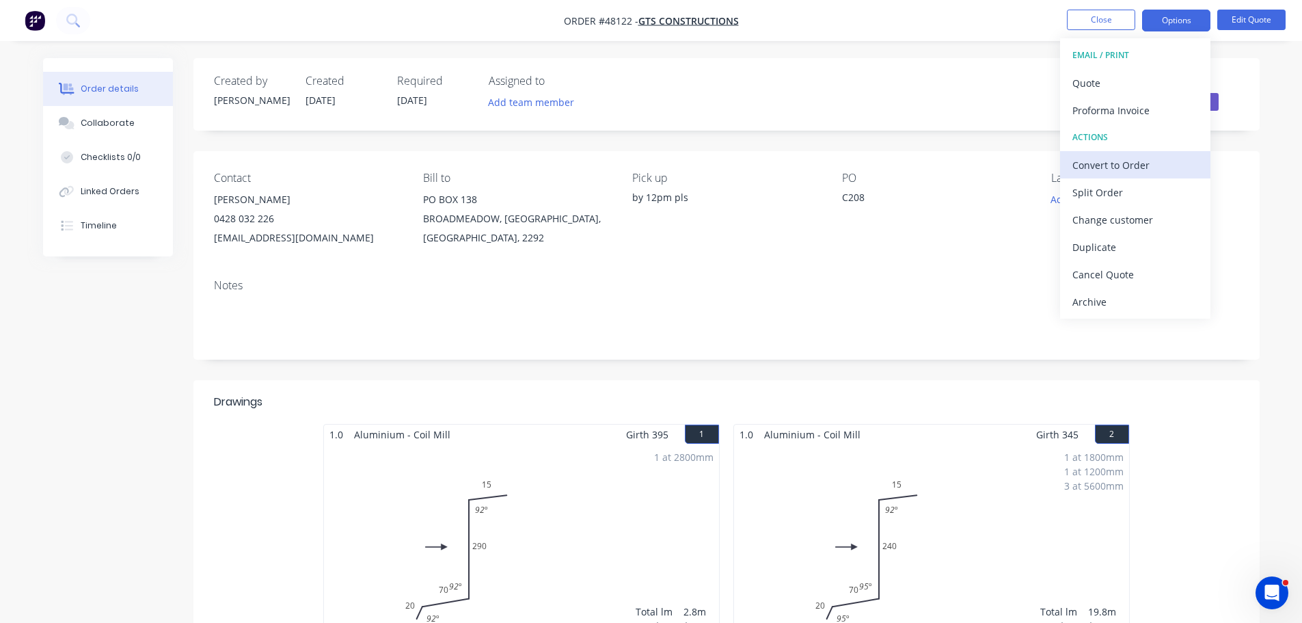
click at [1118, 159] on div "Convert to Order" at bounding box center [1136, 165] width 126 height 20
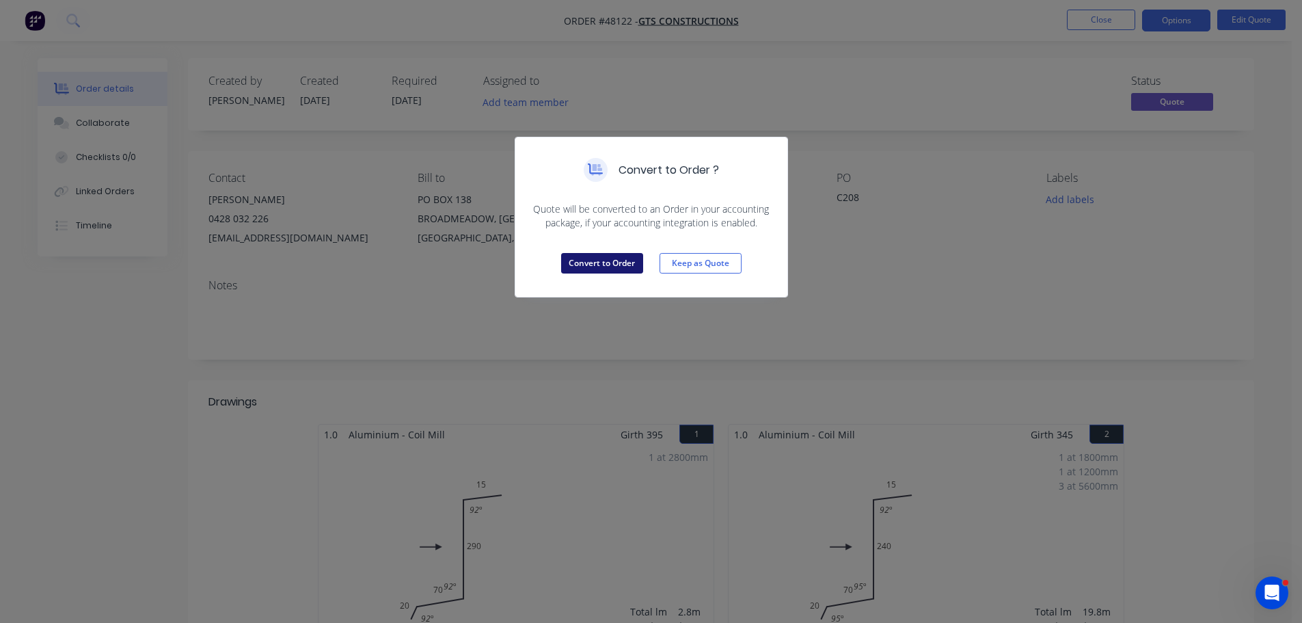
click at [591, 265] on button "Convert to Order" at bounding box center [602, 263] width 82 height 21
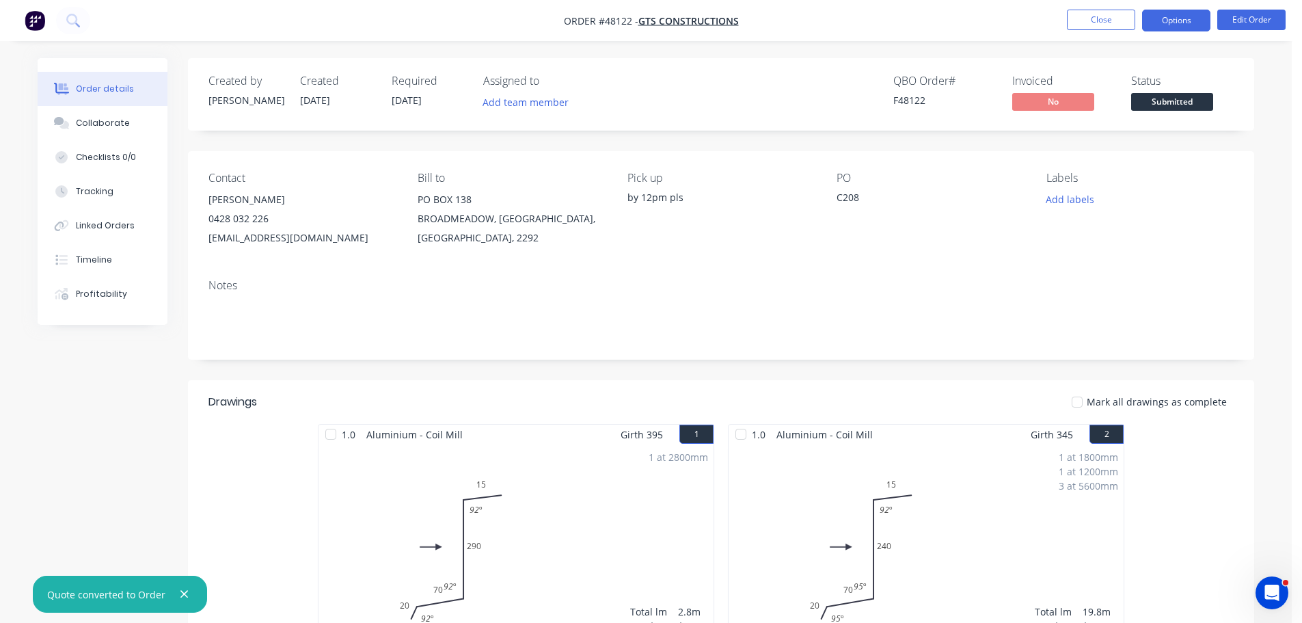
click at [1159, 17] on button "Options" at bounding box center [1176, 21] width 68 height 22
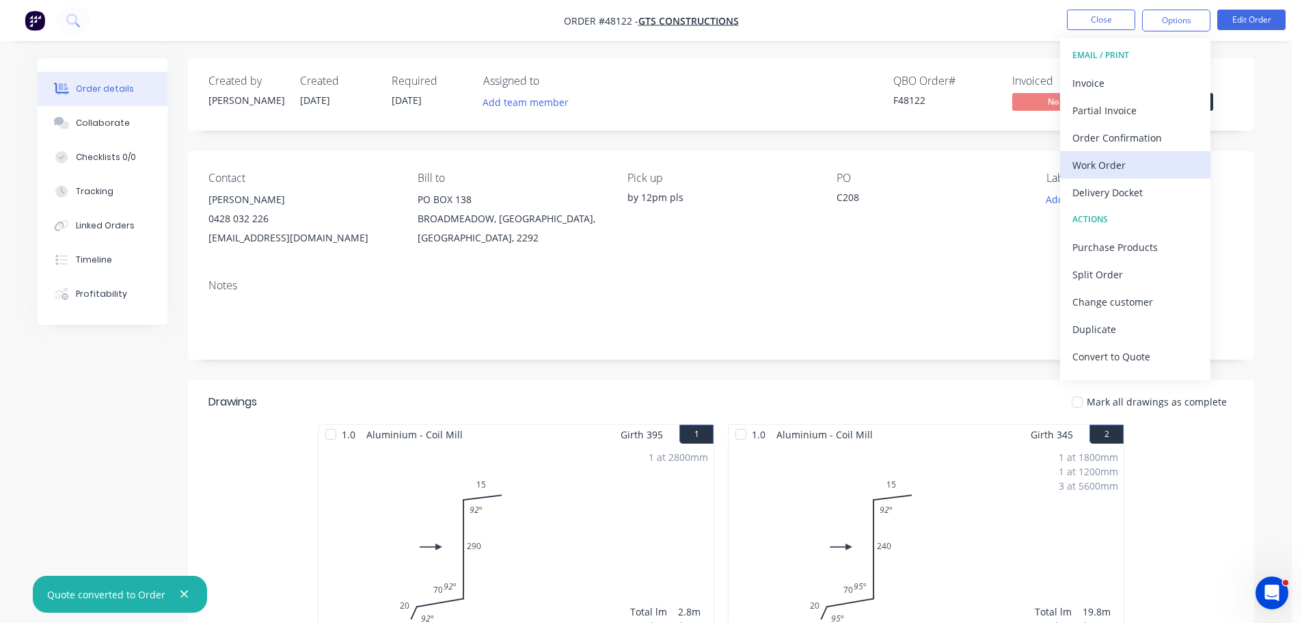
click at [1095, 163] on div "Work Order" at bounding box center [1136, 165] width 126 height 20
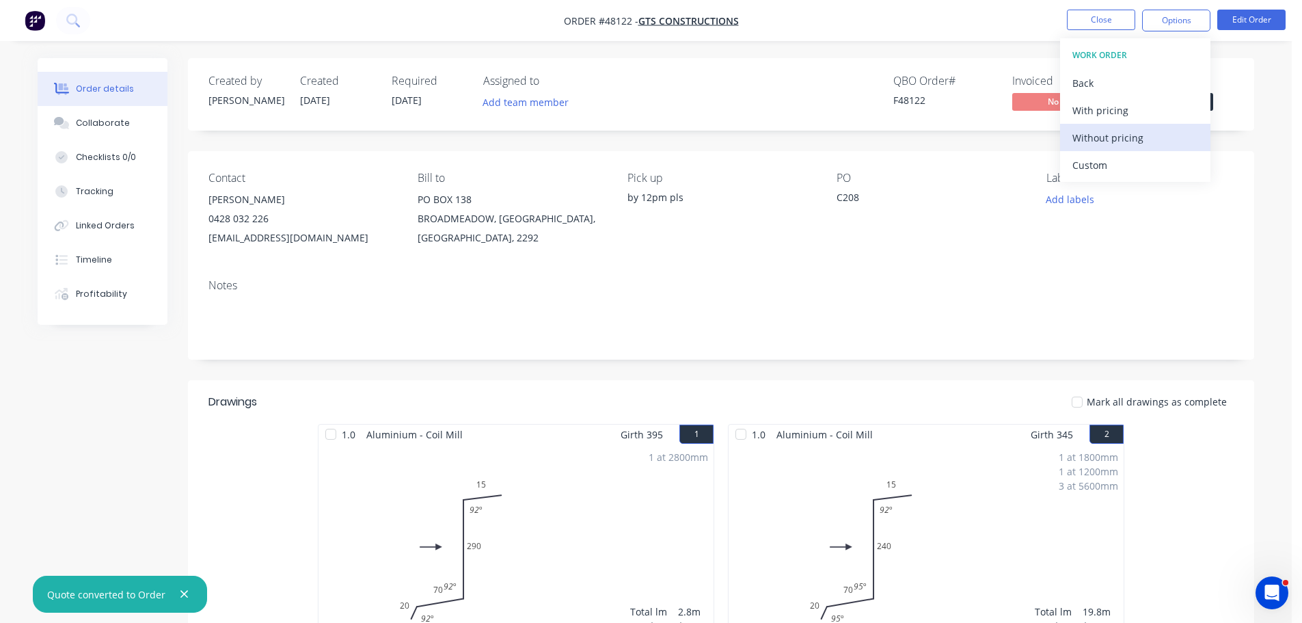
click at [1114, 139] on div "Without pricing" at bounding box center [1136, 138] width 126 height 20
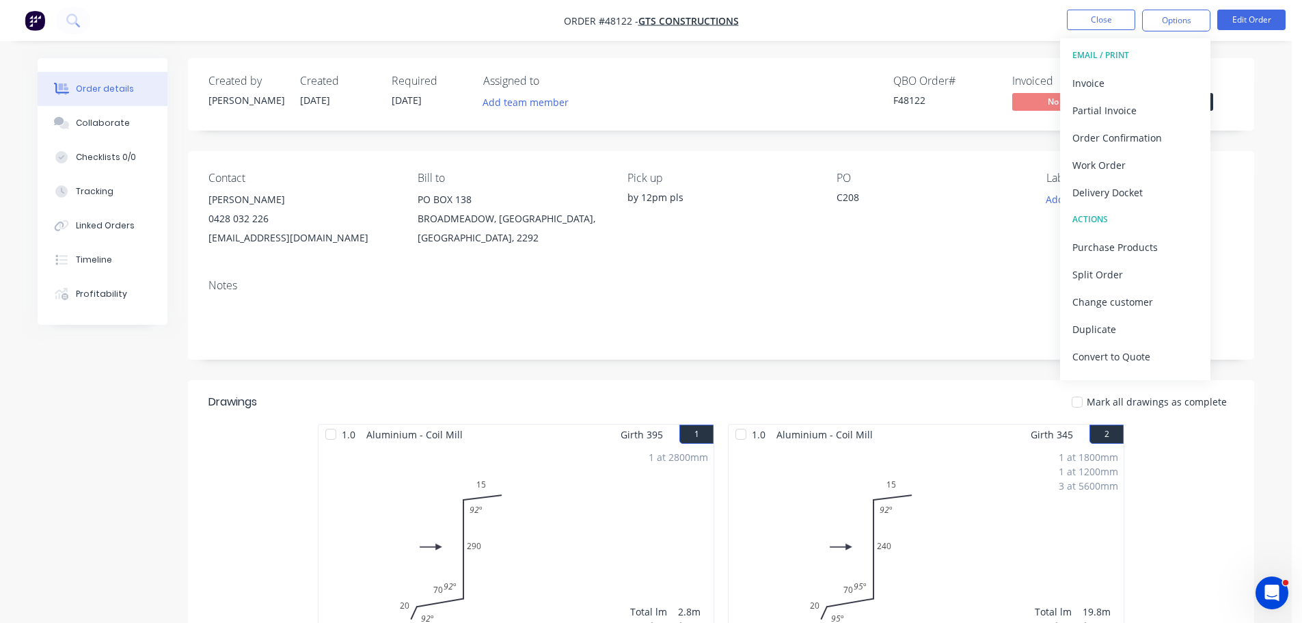
click at [1283, 74] on div "Order details Collaborate Checklists 0/0 Tracking Linked Orders Timeline Profit…" at bounding box center [646, 440] width 1292 height 881
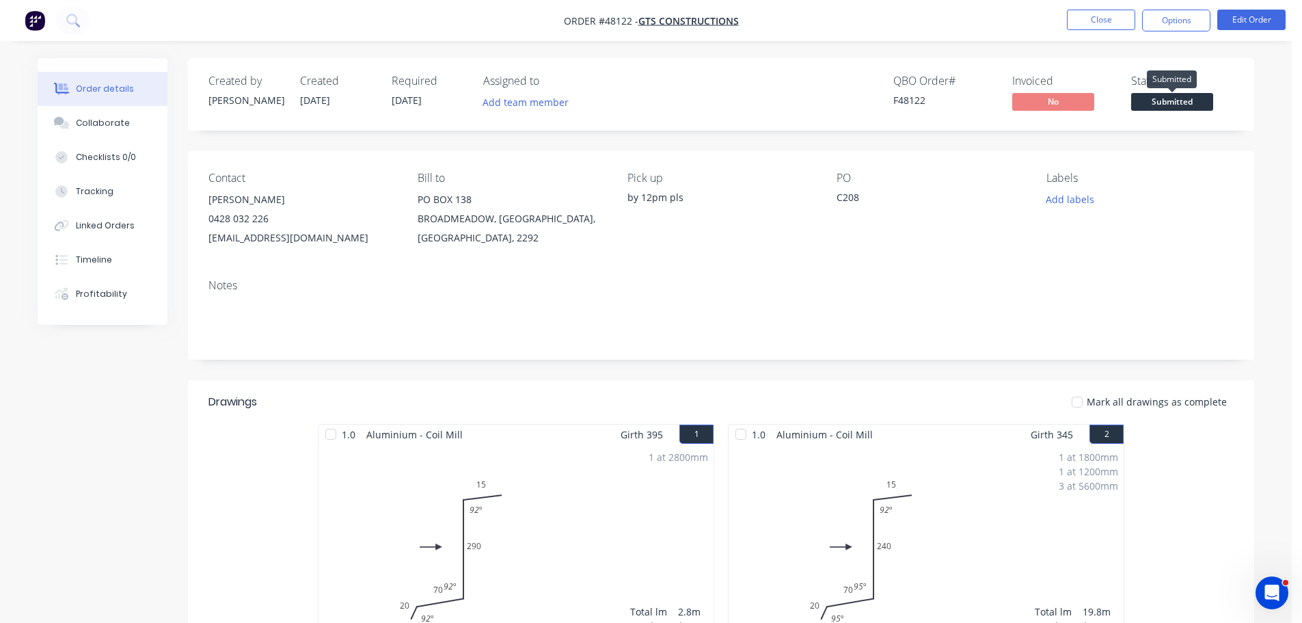
click at [1207, 103] on span "Submitted" at bounding box center [1172, 101] width 82 height 17
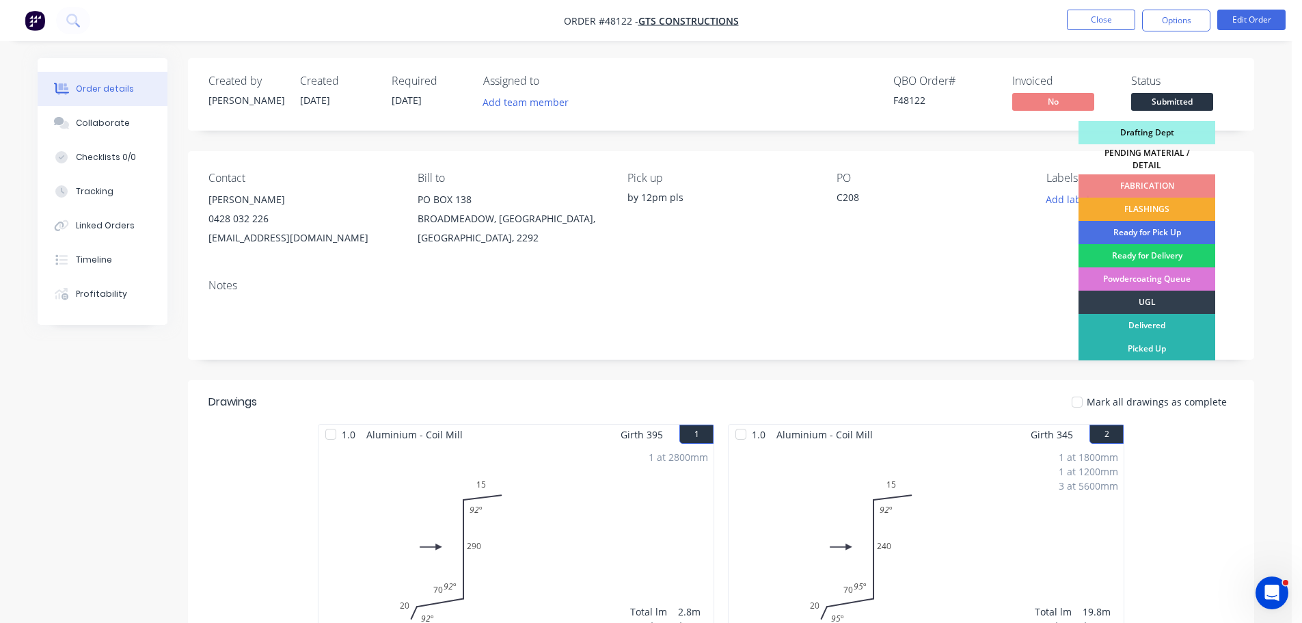
click at [1157, 198] on div "FLASHINGS" at bounding box center [1147, 209] width 137 height 23
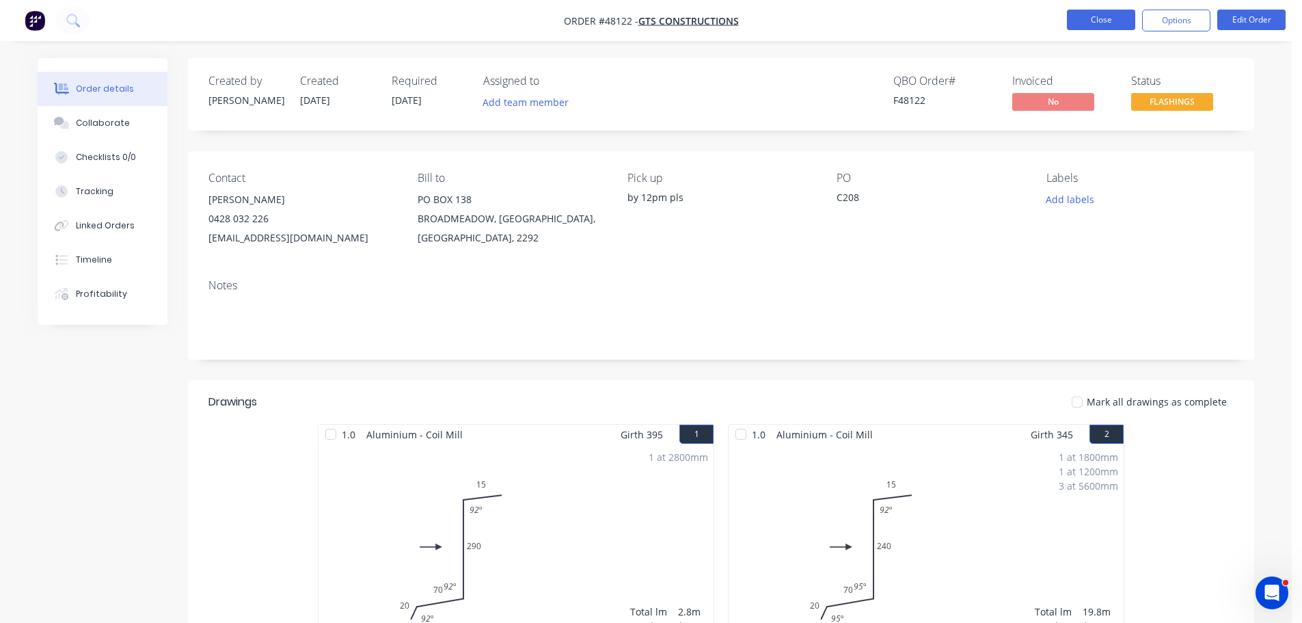
click at [1103, 25] on button "Close" at bounding box center [1101, 20] width 68 height 21
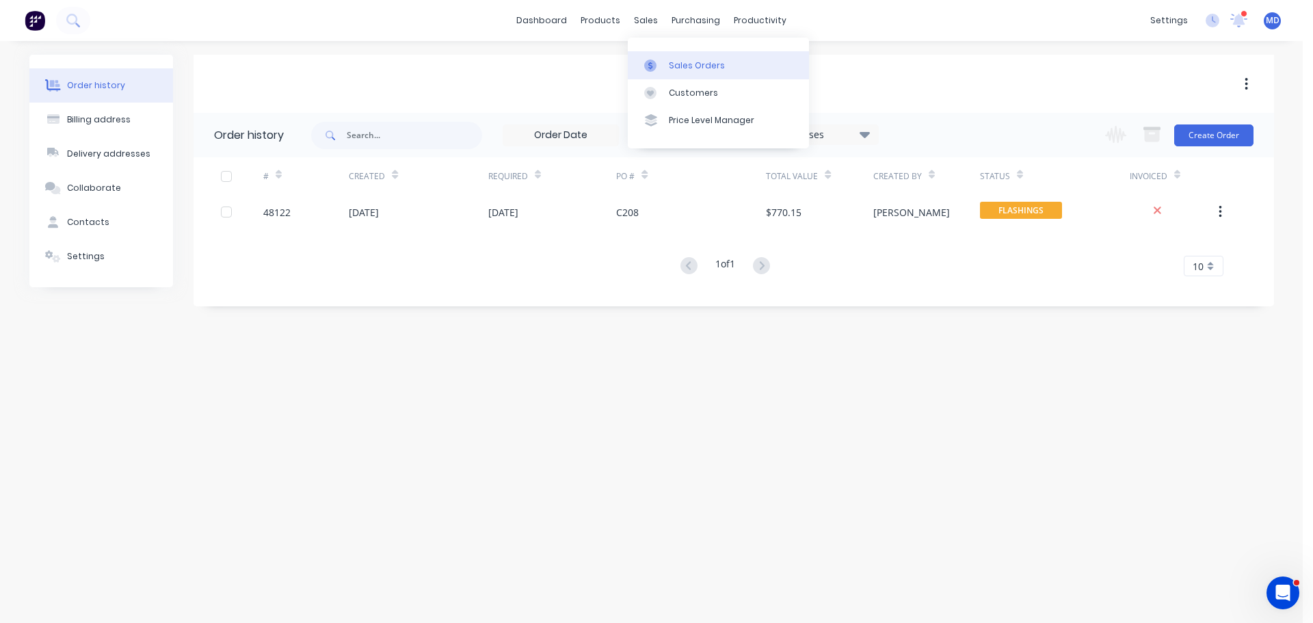
click at [660, 62] on div at bounding box center [654, 65] width 21 height 12
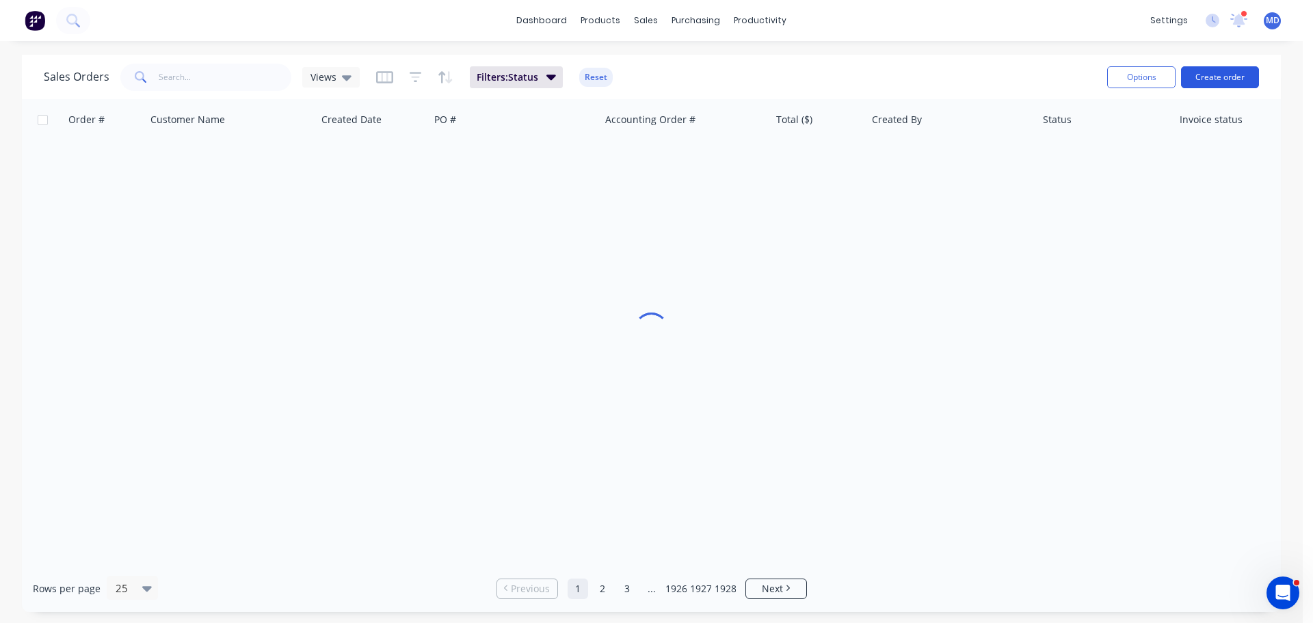
click at [1213, 85] on button "Create order" at bounding box center [1220, 77] width 78 height 22
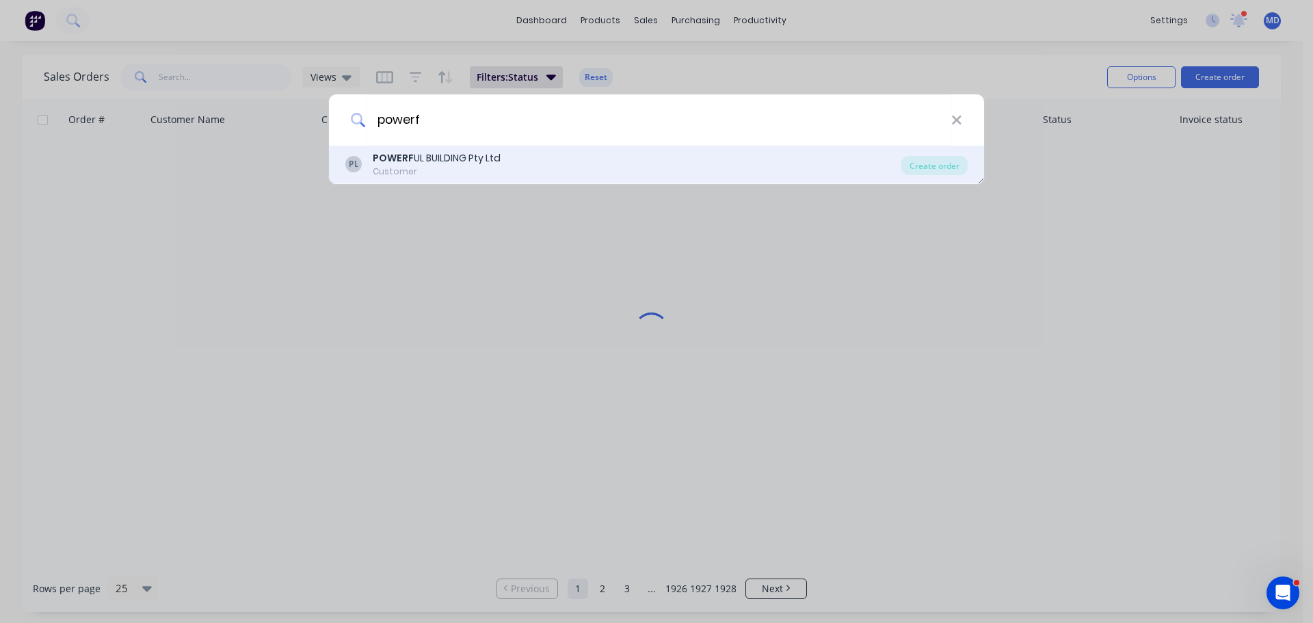
type input "powerf"
click at [423, 167] on div "Customer" at bounding box center [437, 171] width 128 height 12
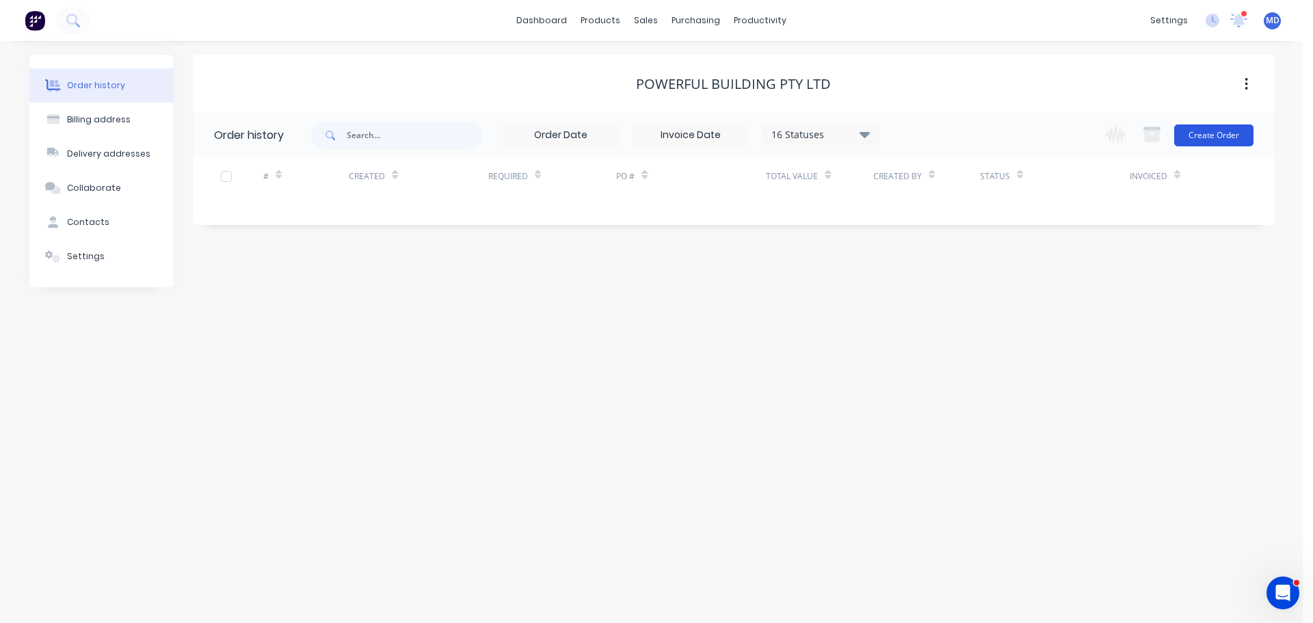
click at [1236, 136] on button "Create Order" at bounding box center [1213, 135] width 79 height 22
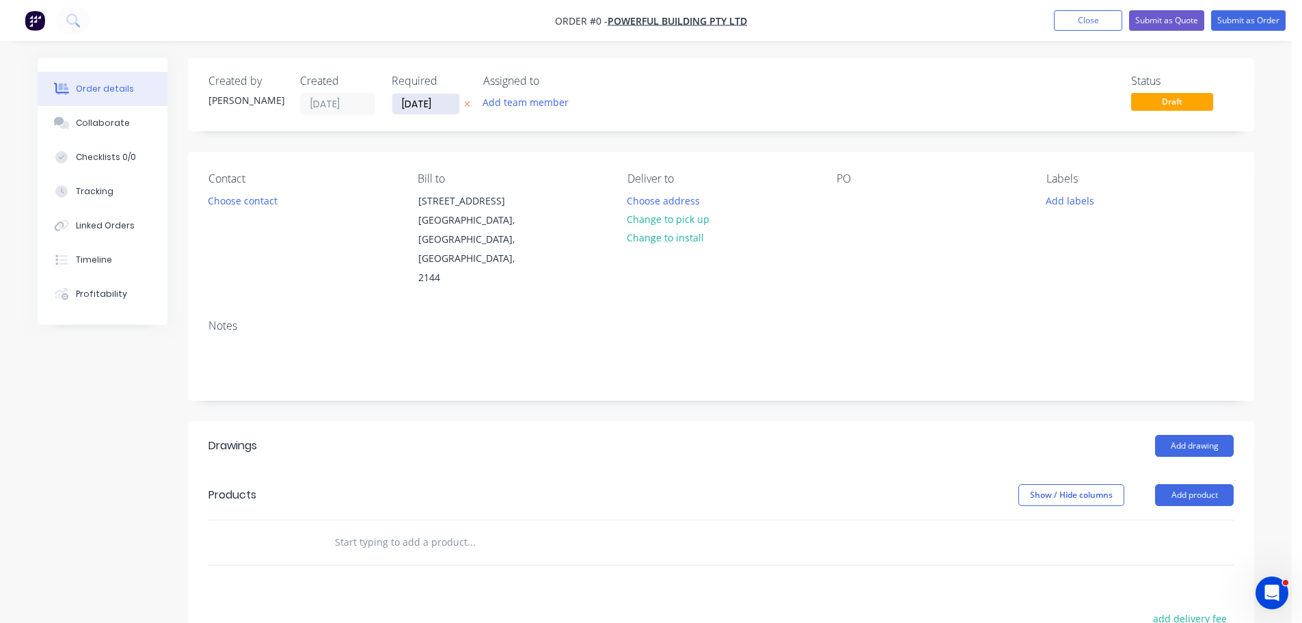
click at [412, 102] on input "[DATE]" at bounding box center [425, 104] width 67 height 21
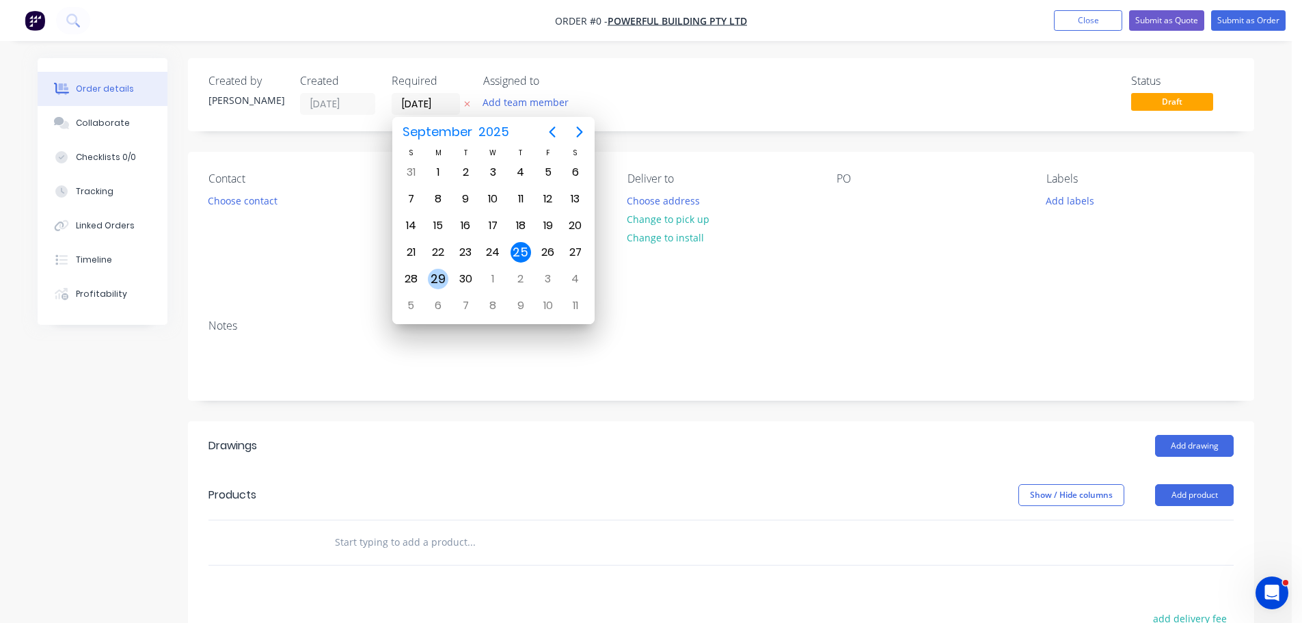
click at [440, 278] on div "29" at bounding box center [438, 279] width 21 height 21
type input "[DATE]"
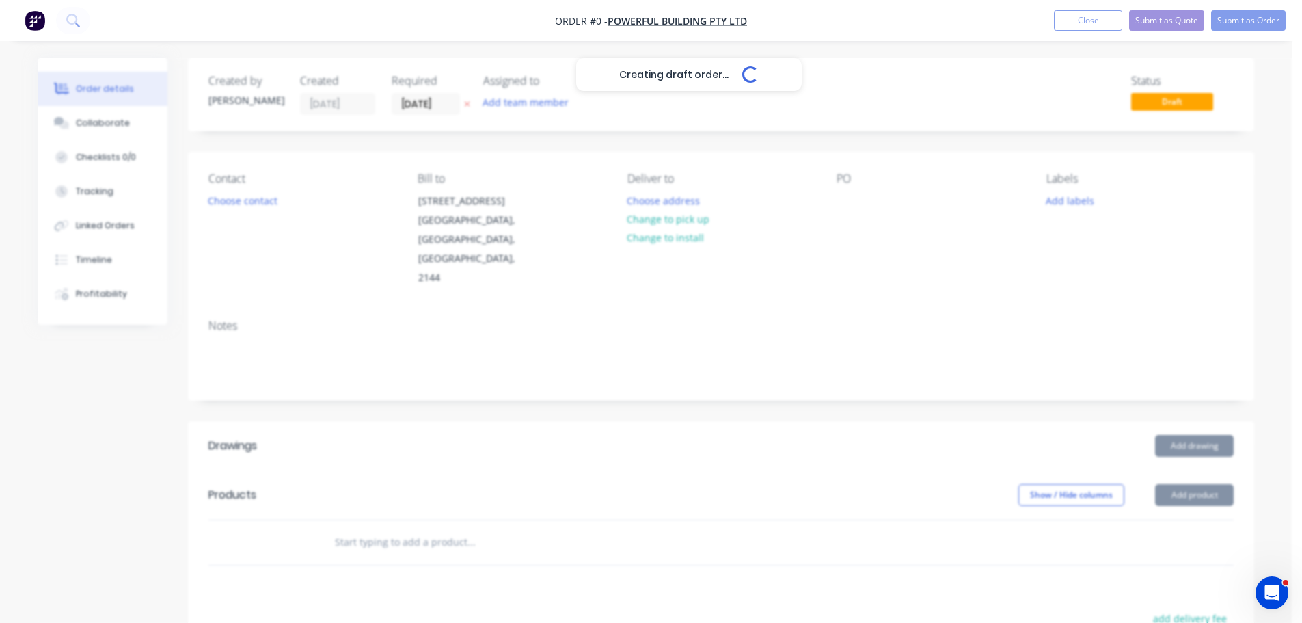
click at [265, 210] on div "Contact Choose contact" at bounding box center [302, 230] width 187 height 116
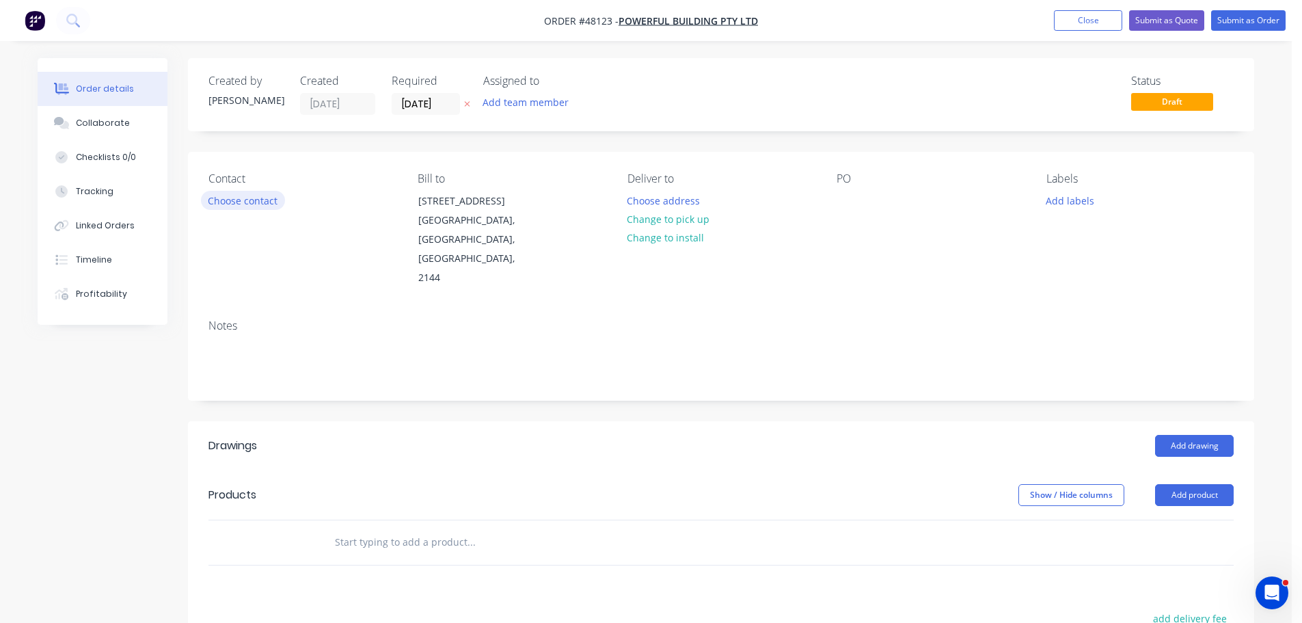
click at [256, 199] on button "Choose contact" at bounding box center [243, 200] width 84 height 18
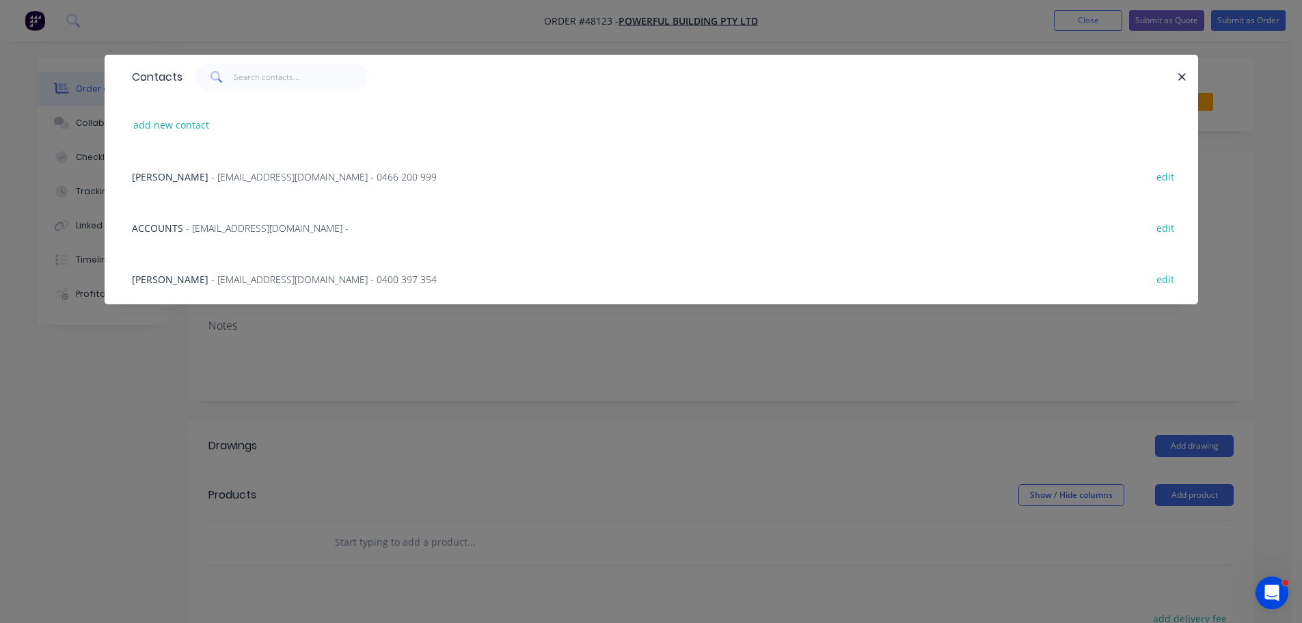
drag, startPoint x: 204, startPoint y: 178, endPoint x: 450, endPoint y: 206, distance: 247.7
click at [204, 178] on span "[PERSON_NAME]" at bounding box center [170, 176] width 77 height 13
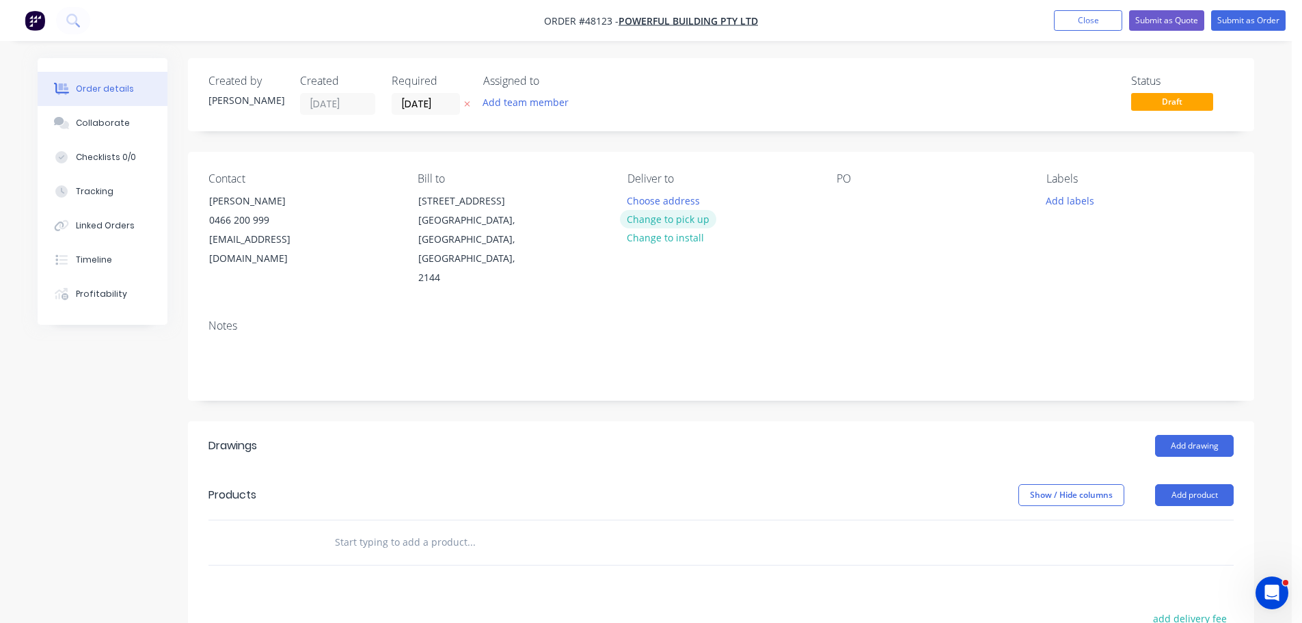
click at [639, 215] on button "Change to pick up" at bounding box center [668, 219] width 97 height 18
click at [641, 196] on div at bounding box center [639, 201] width 22 height 20
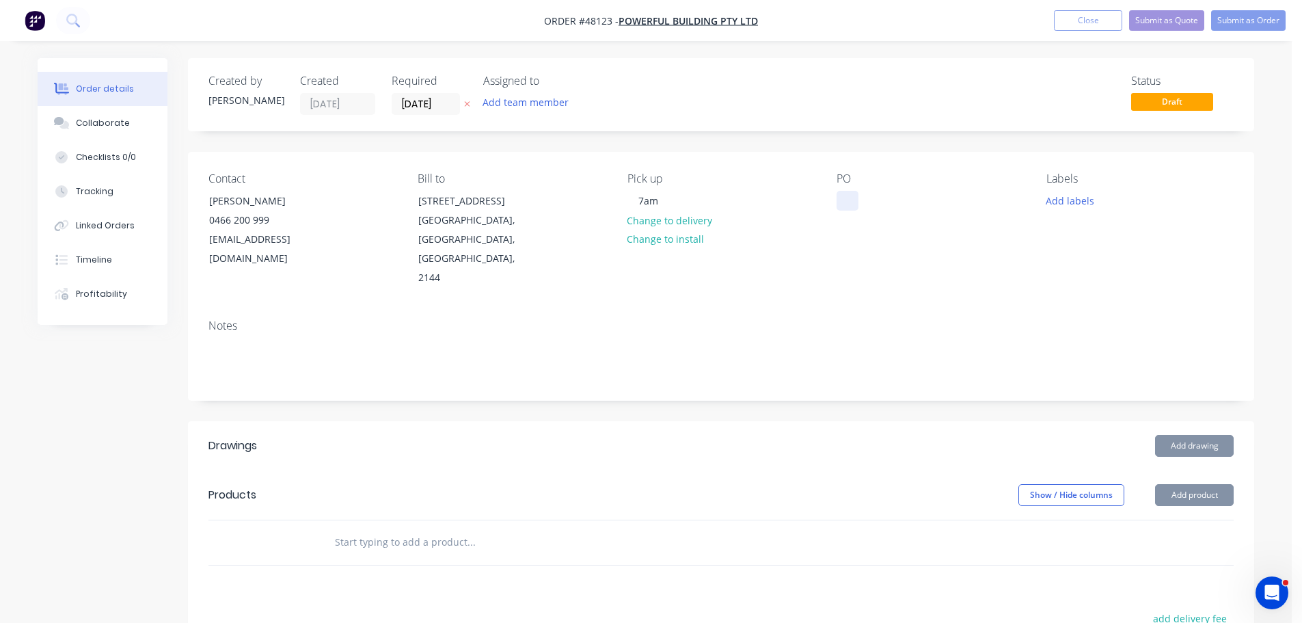
click at [844, 195] on div at bounding box center [848, 201] width 22 height 20
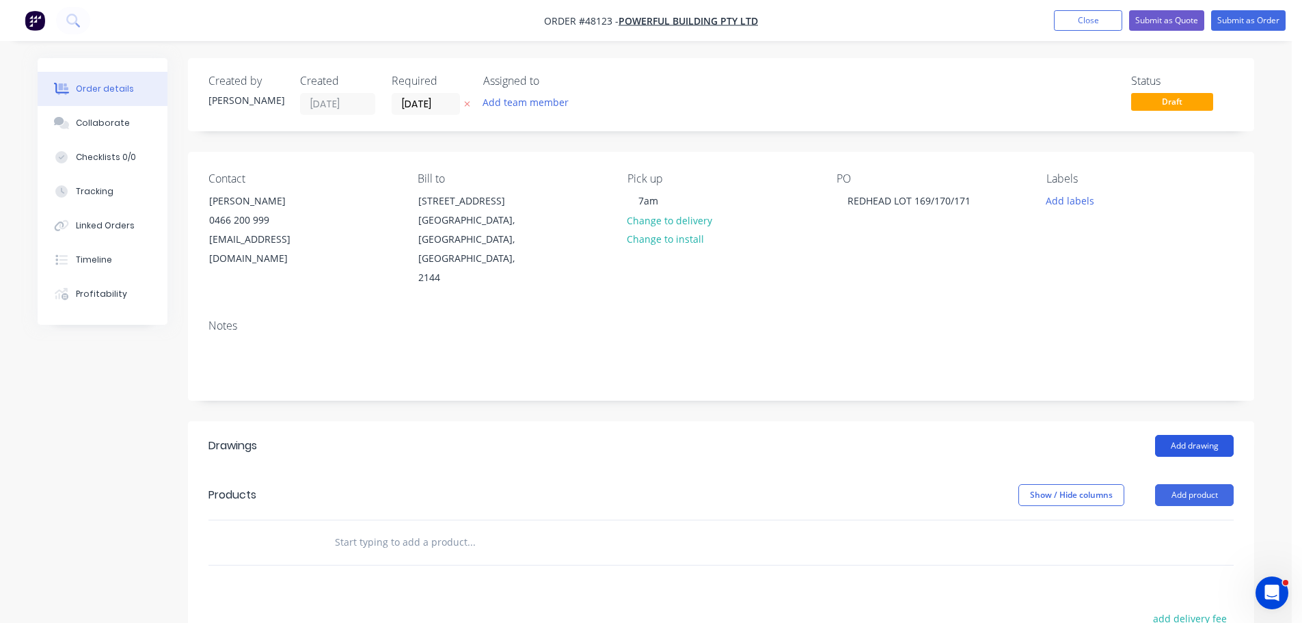
click at [1188, 435] on button "Add drawing" at bounding box center [1194, 446] width 79 height 22
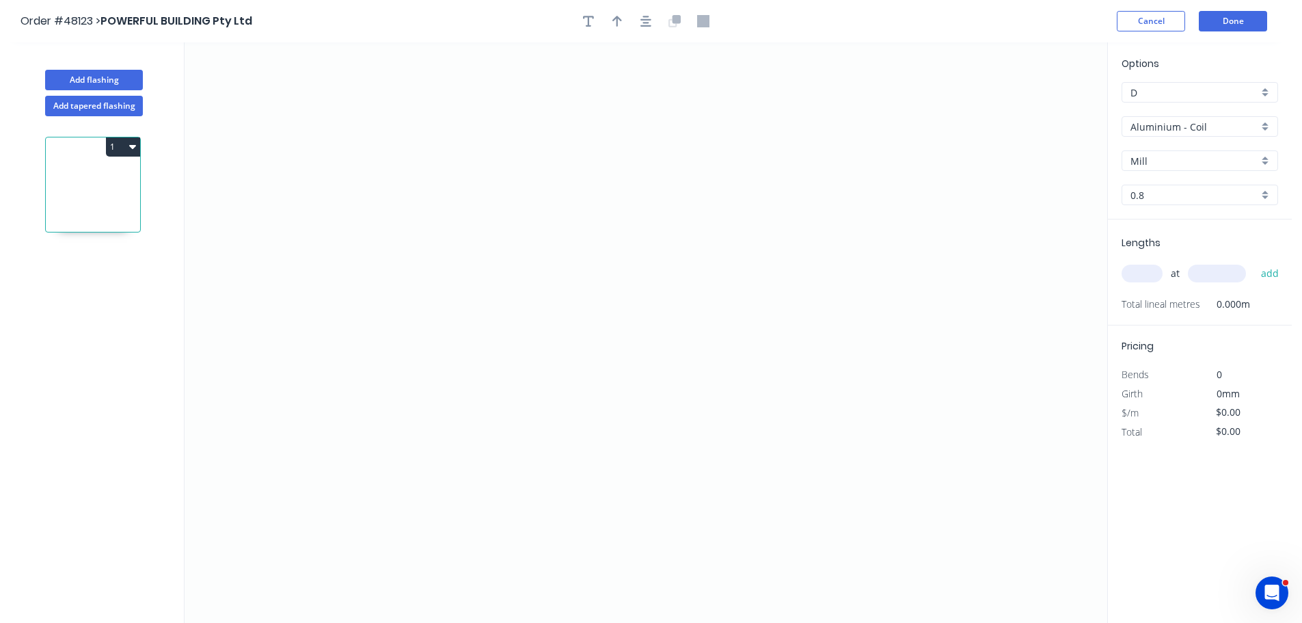
click at [1156, 127] on input "Aluminium - Coil" at bounding box center [1195, 127] width 128 height 14
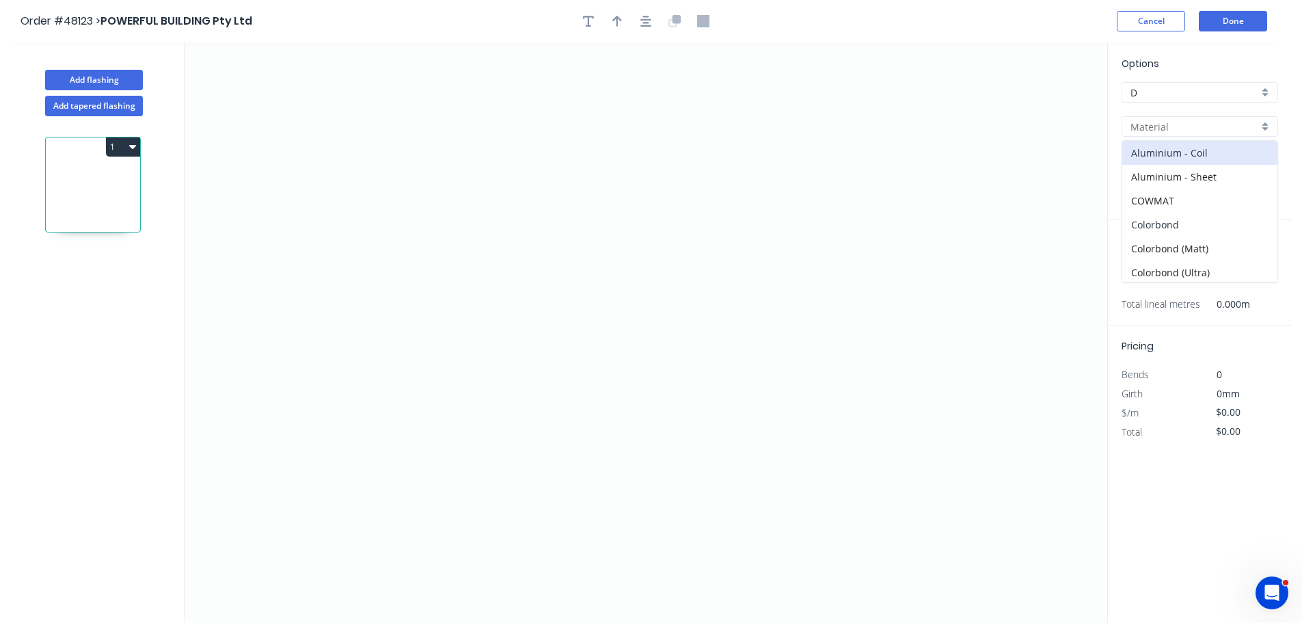
click at [1140, 221] on div "Colorbond" at bounding box center [1200, 225] width 155 height 24
type input "Colorbond"
type input "Basalt"
type input "0.55"
click at [1152, 166] on input "Basalt" at bounding box center [1195, 161] width 128 height 14
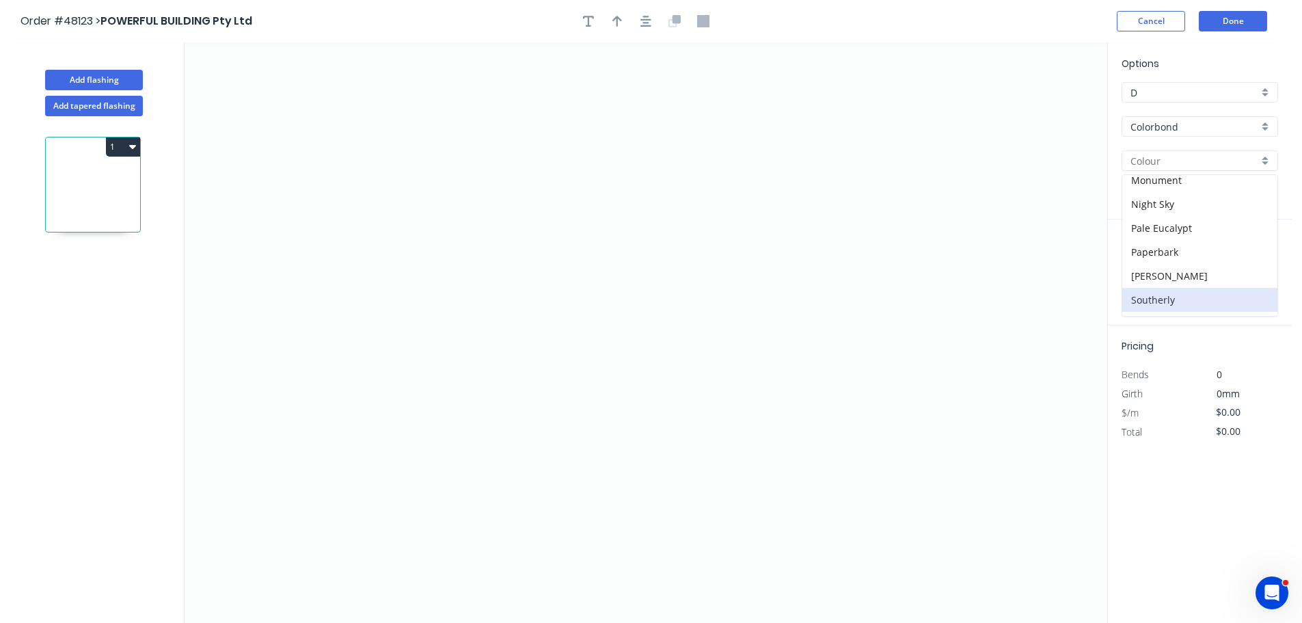
scroll to position [410, 0]
click at [1139, 279] on div "Surfmist" at bounding box center [1200, 279] width 155 height 24
type input "Surfmist"
drag, startPoint x: 314, startPoint y: 131, endPoint x: 316, endPoint y: 253, distance: 121.7
click at [314, 131] on icon "0" at bounding box center [646, 332] width 923 height 580
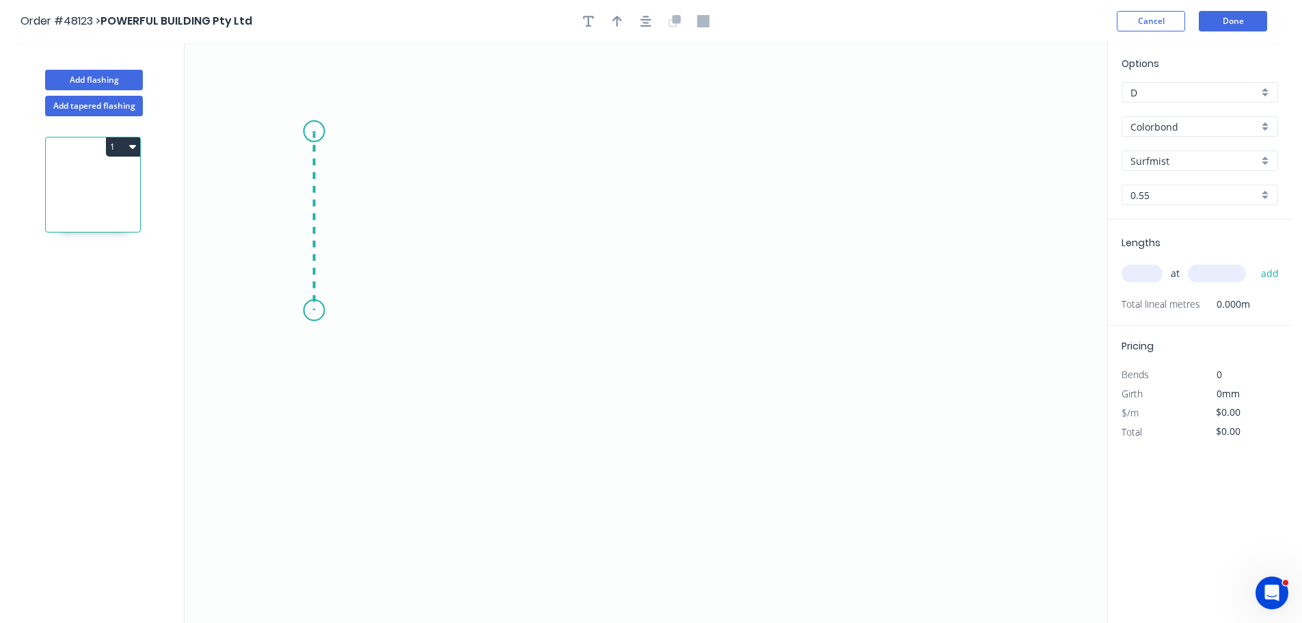
click at [312, 310] on icon "0" at bounding box center [646, 332] width 923 height 580
click at [497, 391] on icon "0 ?" at bounding box center [646, 332] width 923 height 580
click at [503, 494] on icon "0 ? ? ? º" at bounding box center [646, 332] width 923 height 580
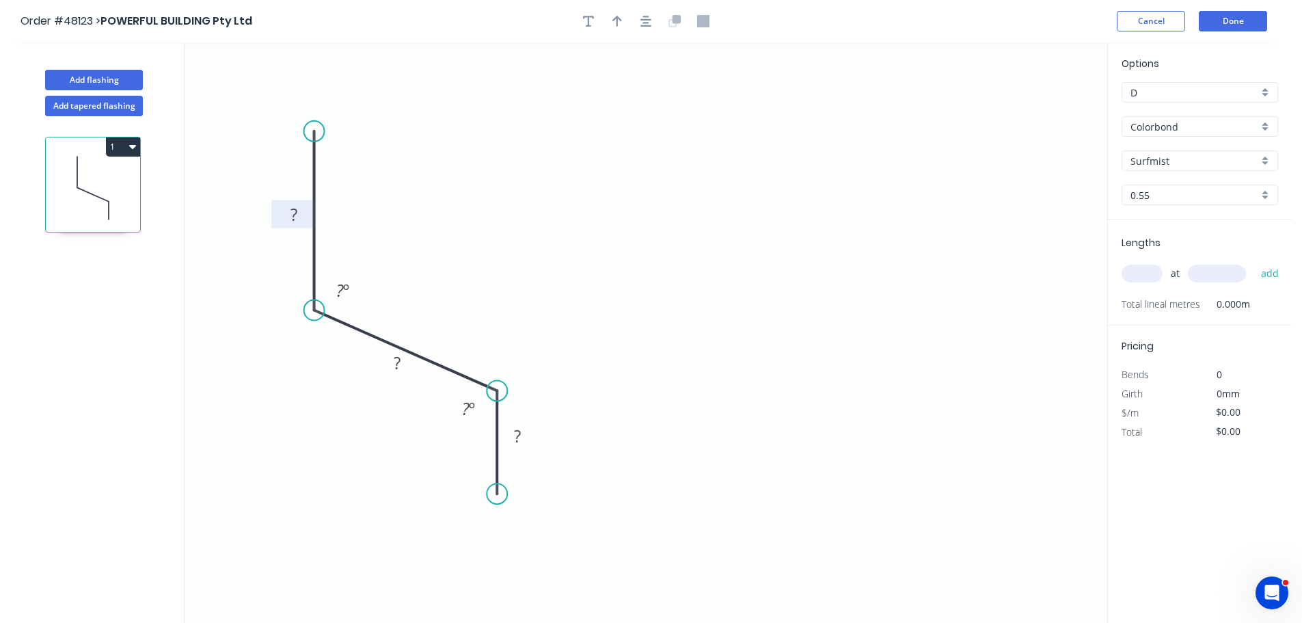
click at [287, 216] on rect at bounding box center [293, 215] width 27 height 19
click at [614, 15] on icon "button" at bounding box center [618, 21] width 10 height 12
type input "$8.02"
drag, startPoint x: 1038, startPoint y: 107, endPoint x: 780, endPoint y: 314, distance: 330.7
click at [418, 295] on icon at bounding box center [415, 279] width 12 height 44
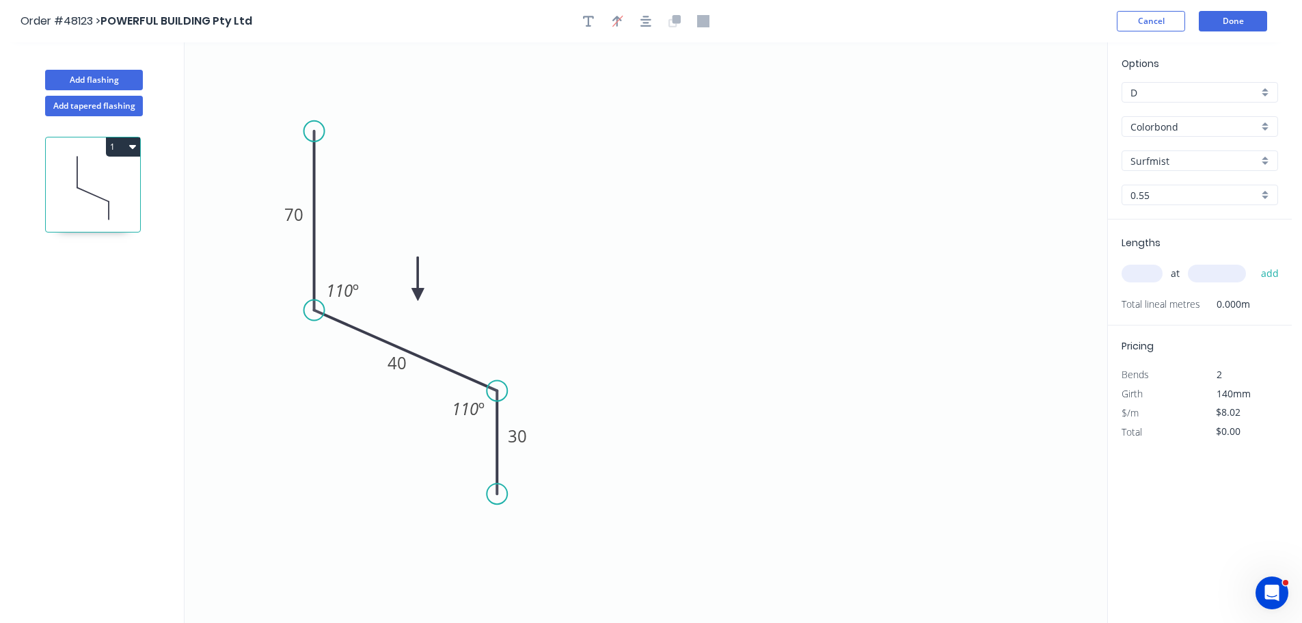
click at [1151, 272] on input "text" at bounding box center [1142, 274] width 41 height 18
type input "20"
type input "2175"
click at [1255, 262] on button "add" at bounding box center [1271, 273] width 32 height 23
type input "$348.87"
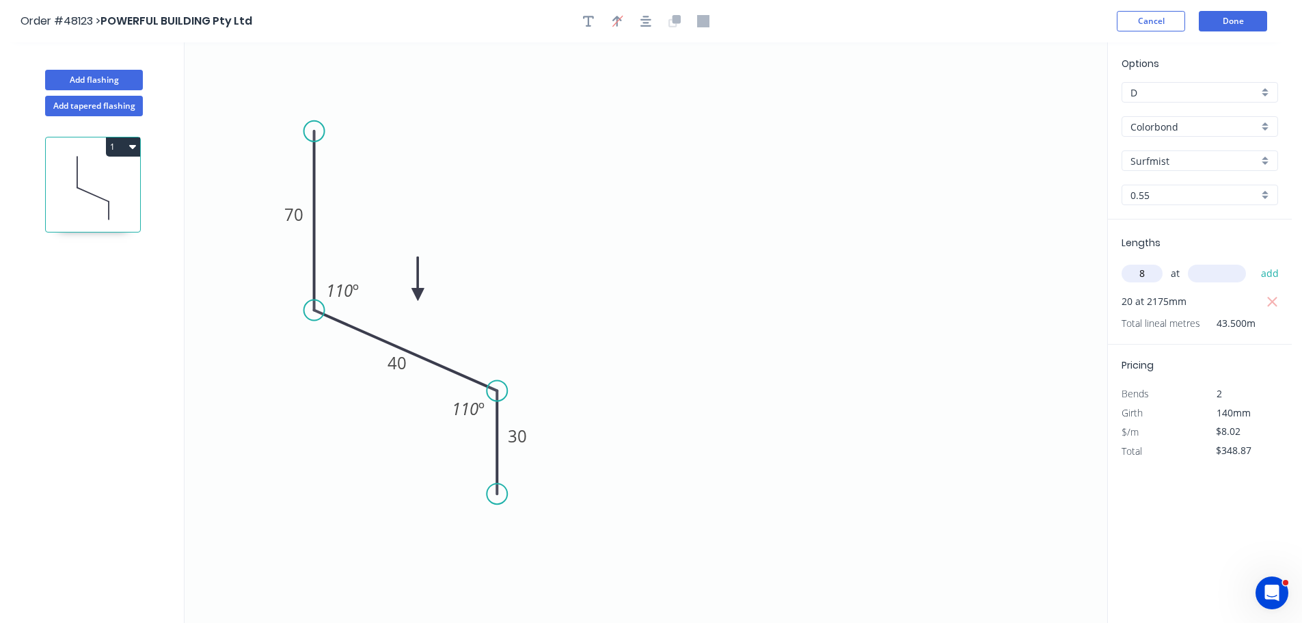
type input "8"
type input "1213"
click at [1255, 262] on button "add" at bounding box center [1271, 273] width 32 height 23
type input "$426.70"
type input "3"
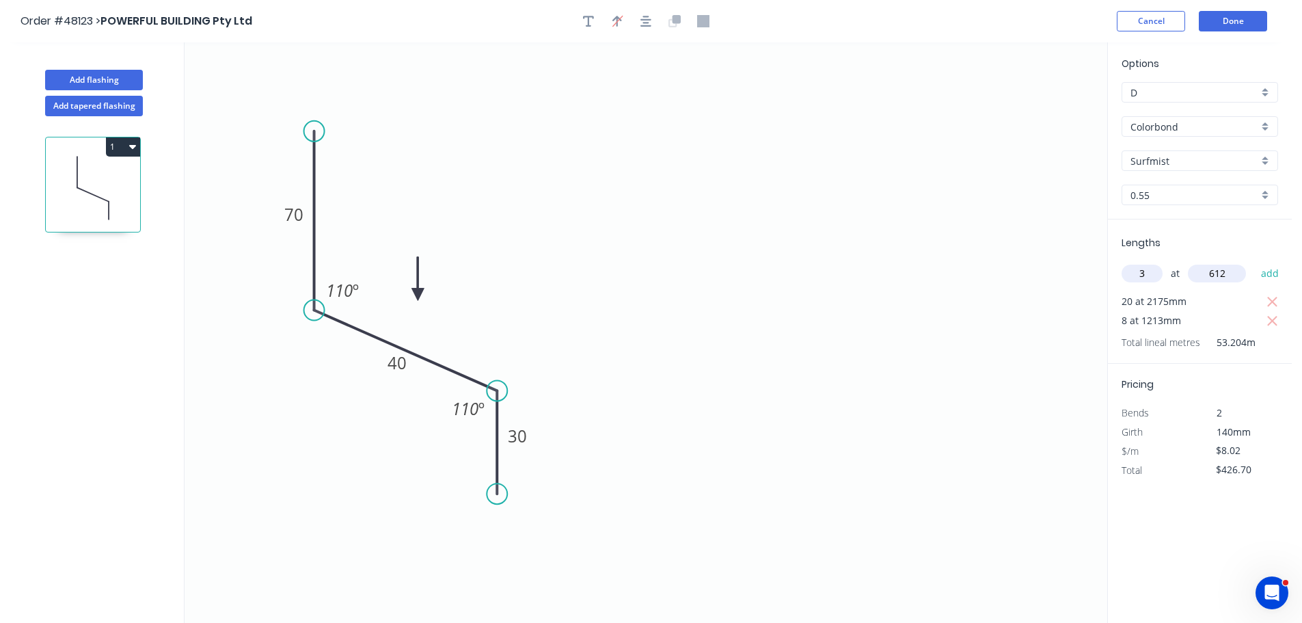
type input "612"
click at [1255, 262] on button "add" at bounding box center [1271, 273] width 32 height 23
type input "$450.76"
type input "1"
type input "2430"
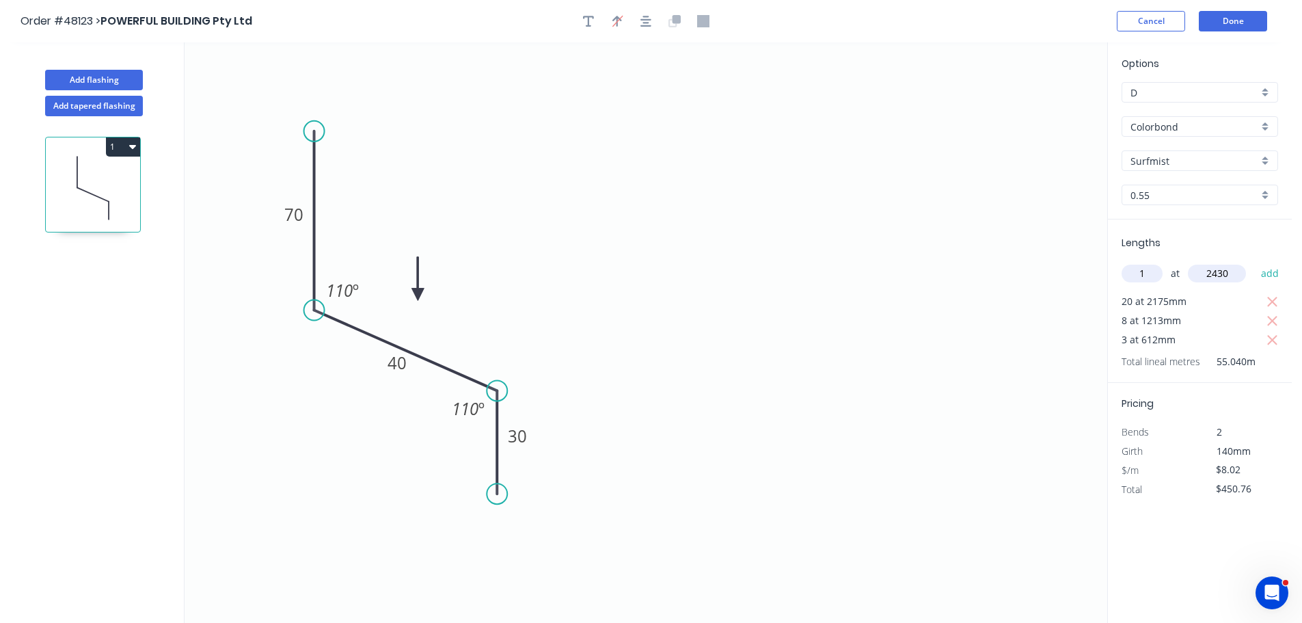
click at [1255, 262] on button "add" at bounding box center [1271, 273] width 32 height 23
type input "$470.24"
type input "3"
type input "1913"
click at [1255, 262] on button "add" at bounding box center [1271, 273] width 32 height 23
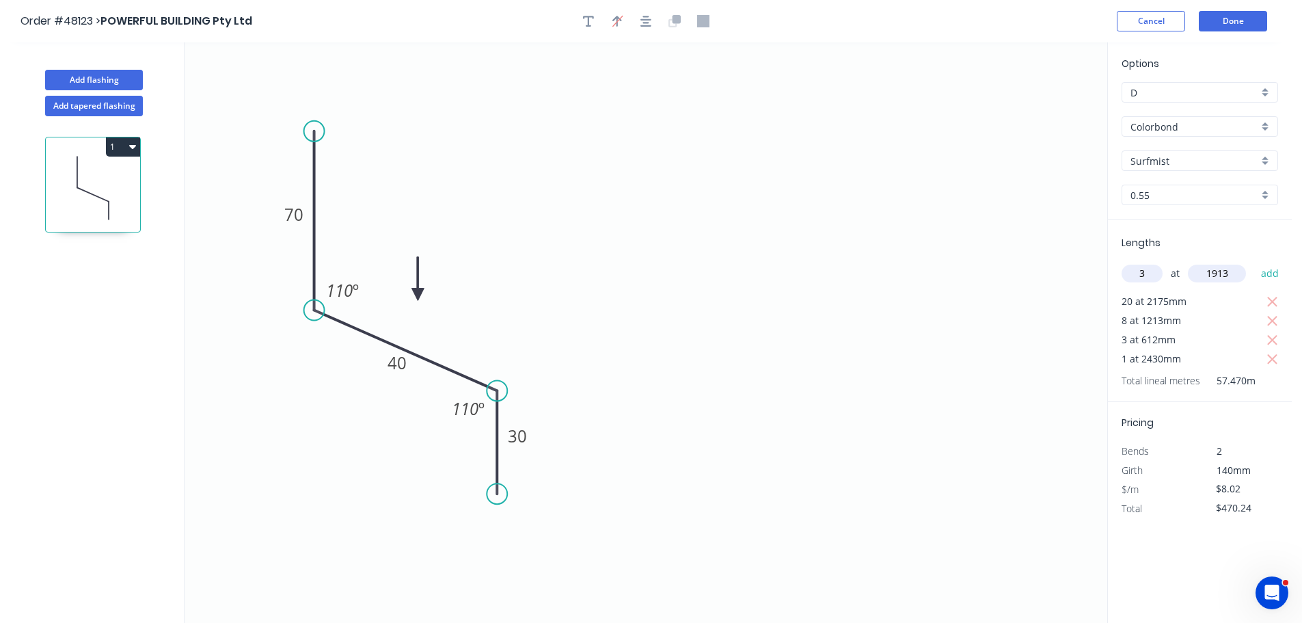
type input "$516.27"
type input "5"
type input "1573"
click at [1255, 262] on button "add" at bounding box center [1271, 273] width 32 height 23
type input "$579.35"
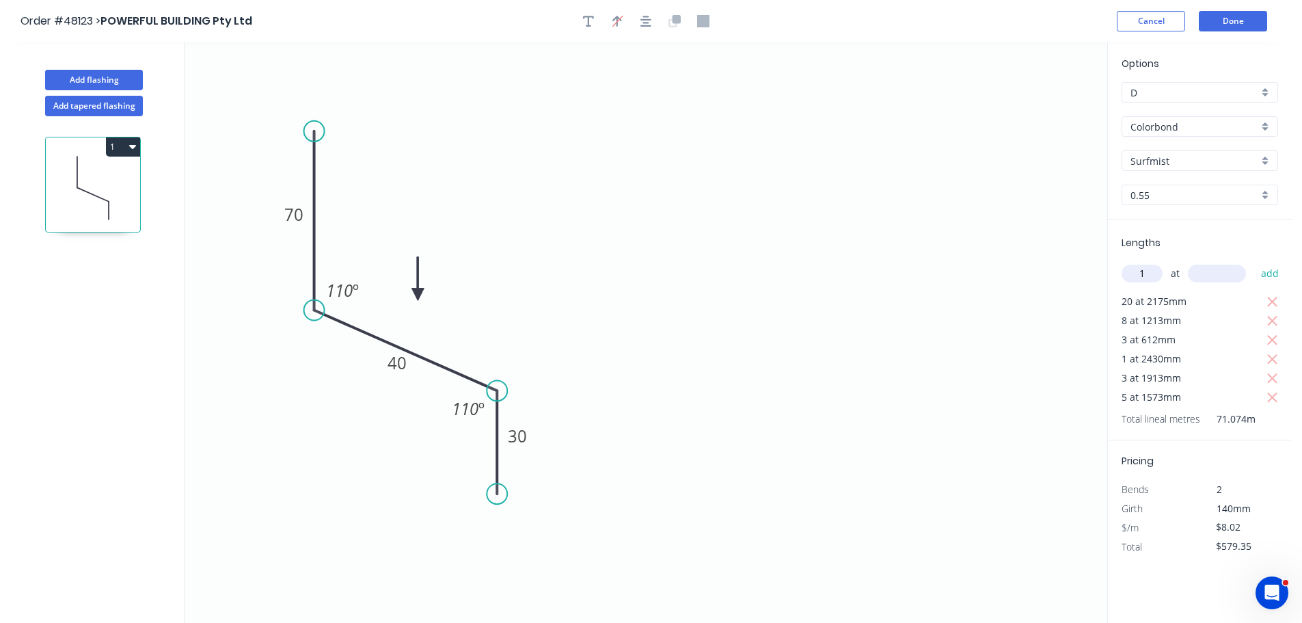
type input "1"
type input "1600"
click at [1255, 262] on button "add" at bounding box center [1271, 273] width 32 height 23
type input "$592.18"
type input "2"
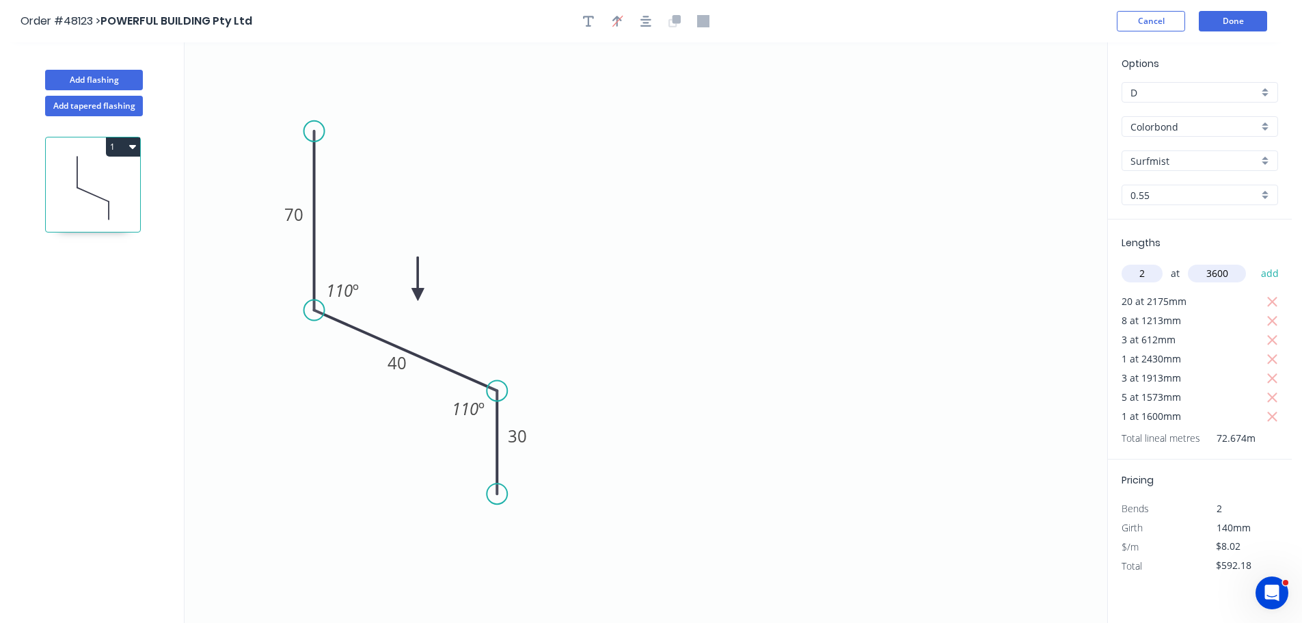
type input "3600"
click at [1255, 262] on button "add" at bounding box center [1271, 273] width 32 height 23
type input "$649.92"
type input "1"
type input "2430"
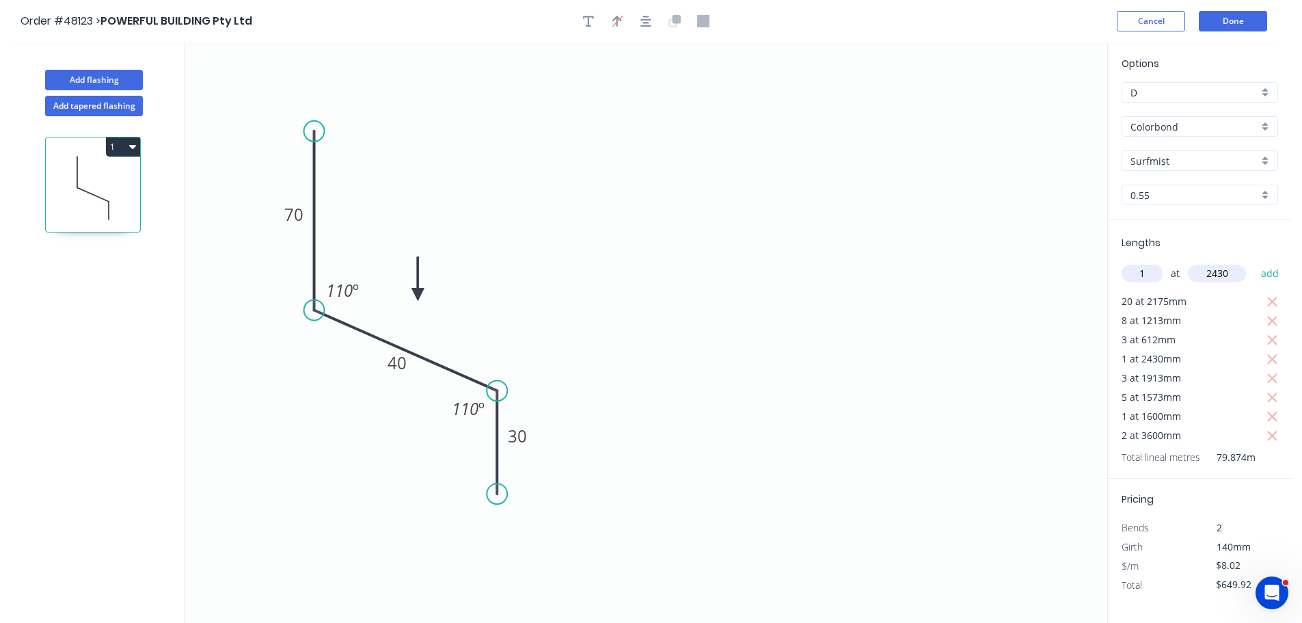
click at [1255, 262] on button "add" at bounding box center [1271, 273] width 32 height 23
click at [118, 148] on button "1" at bounding box center [123, 146] width 34 height 19
click at [103, 186] on div "Duplicate" at bounding box center [75, 181] width 105 height 20
type input "$0.00"
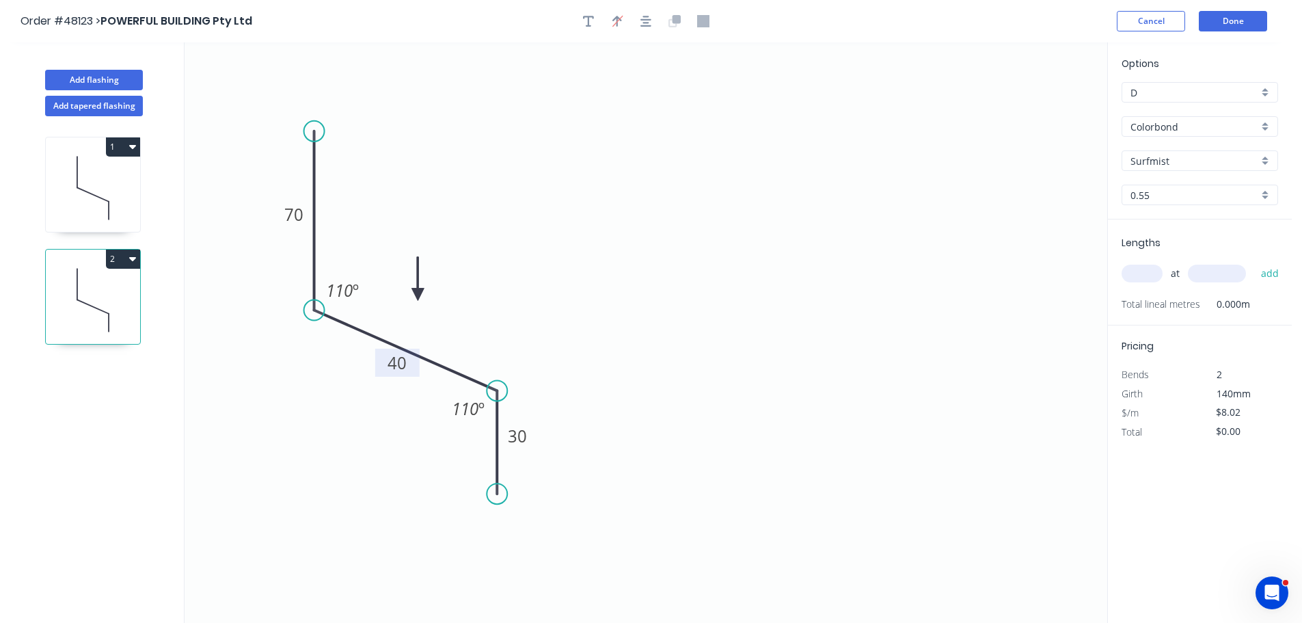
click at [391, 358] on tspan "40" at bounding box center [397, 362] width 19 height 23
click at [1142, 276] on input "text" at bounding box center [1142, 274] width 41 height 18
type input "$10.08"
type input "5"
type input "920"
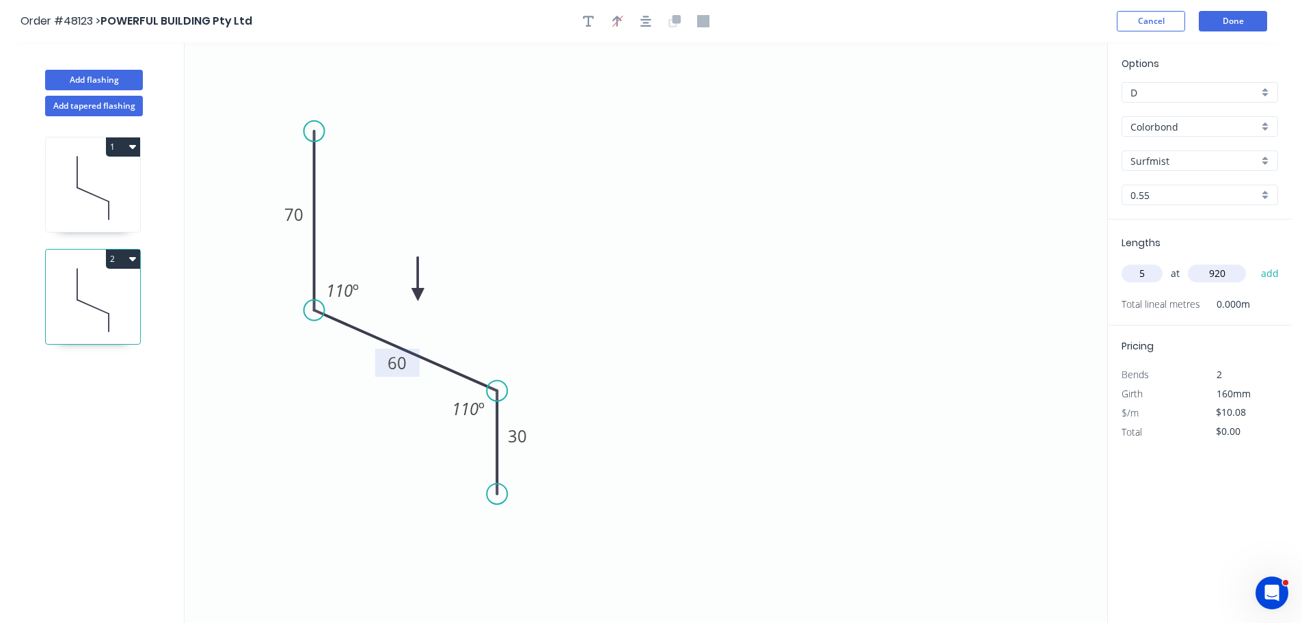
click at [1255, 262] on button "add" at bounding box center [1271, 273] width 32 height 23
click at [134, 254] on icon "button" at bounding box center [132, 258] width 7 height 11
click at [85, 290] on div "Duplicate" at bounding box center [75, 293] width 105 height 20
type input "$0.00"
click at [399, 358] on tspan "60" at bounding box center [397, 362] width 19 height 23
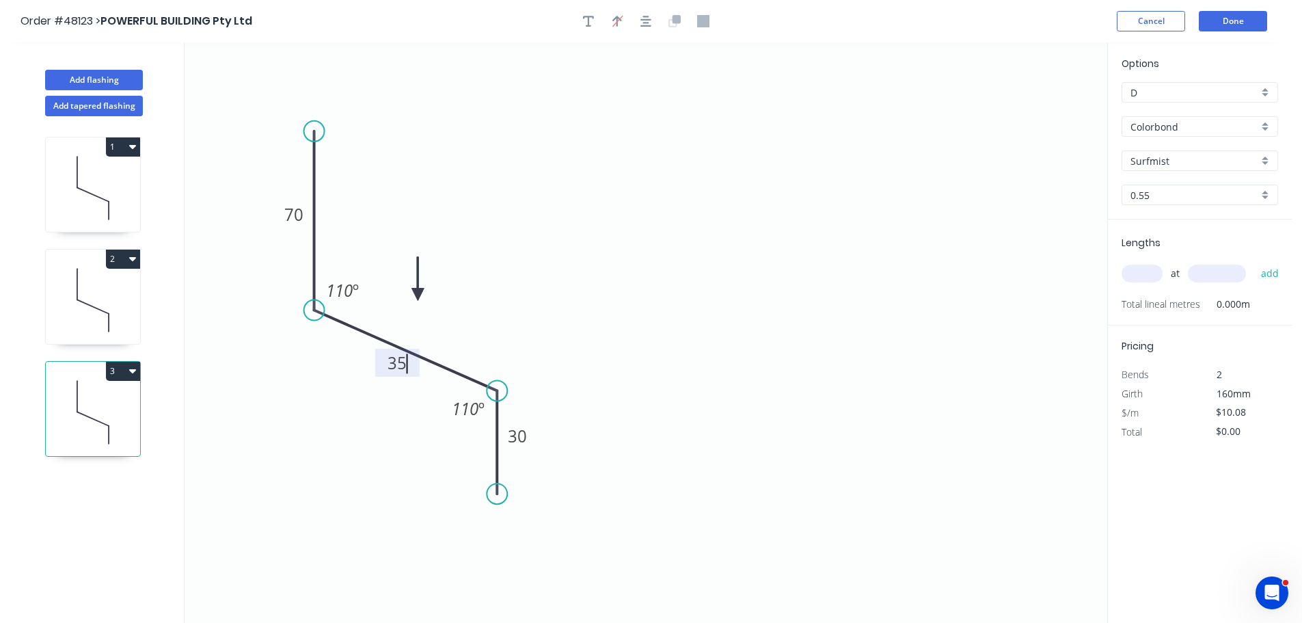
click at [1151, 281] on input "text" at bounding box center [1142, 274] width 41 height 18
type input "$8.02"
type input "3"
type input "4860"
click at [1255, 262] on button "add" at bounding box center [1271, 273] width 32 height 23
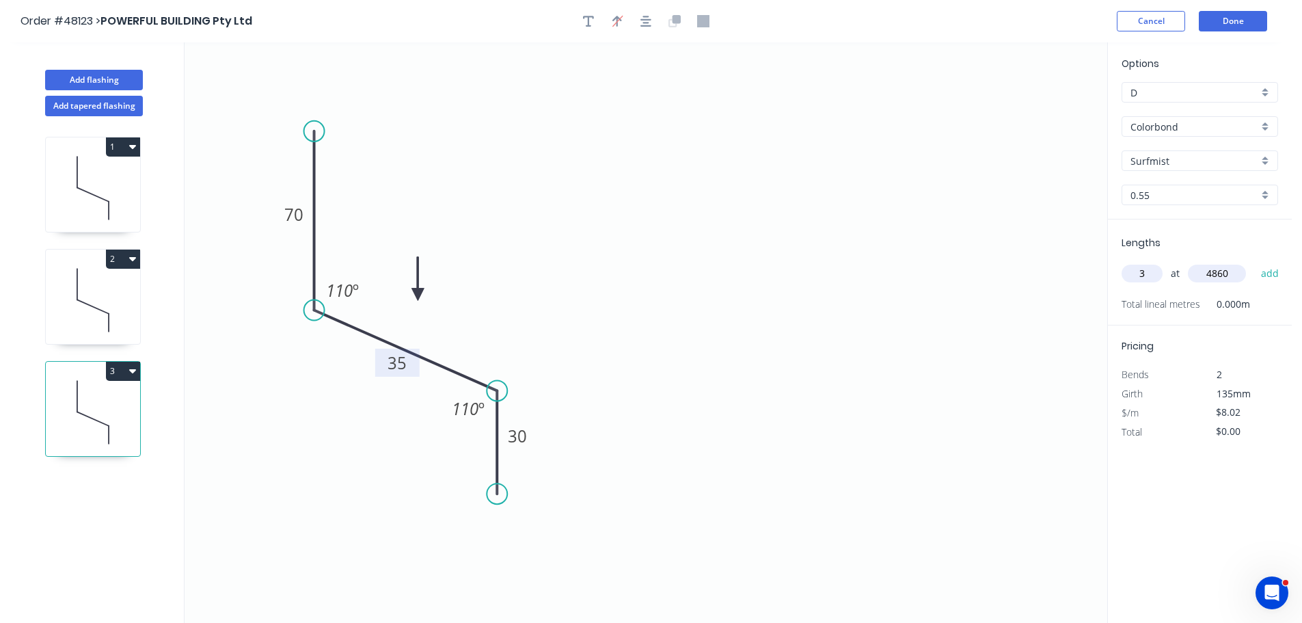
type input "$116.93"
click at [1221, 27] on button "Done" at bounding box center [1233, 21] width 68 height 21
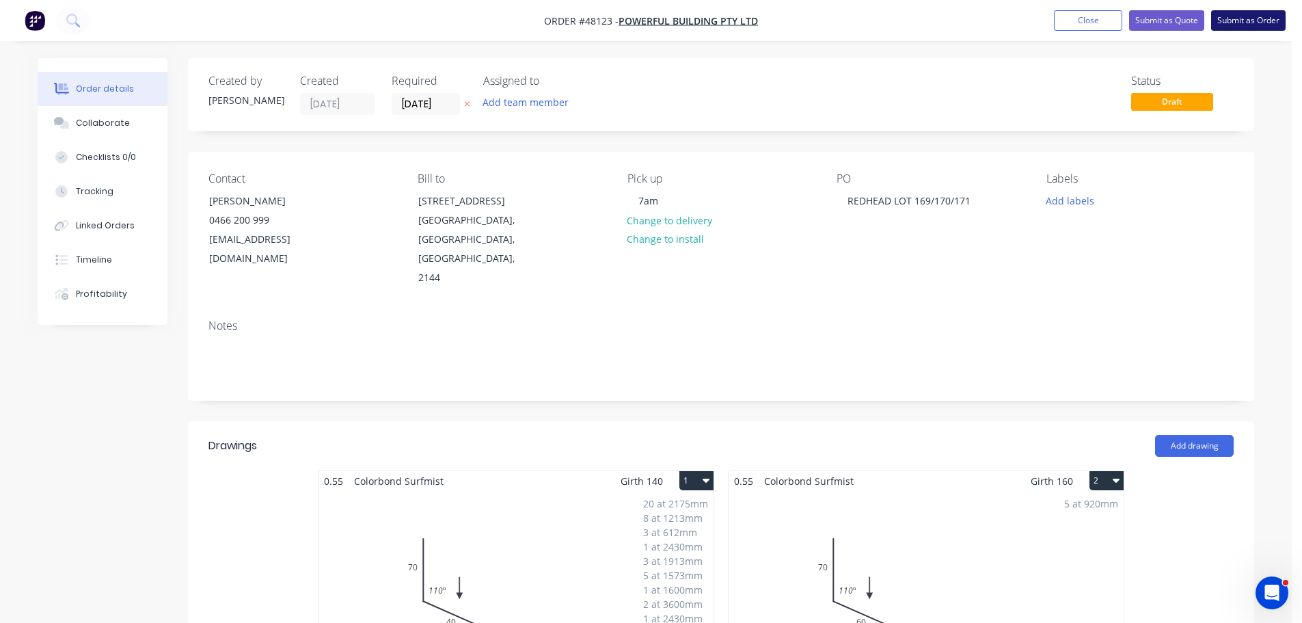
click at [1248, 22] on button "Submit as Order" at bounding box center [1248, 20] width 75 height 21
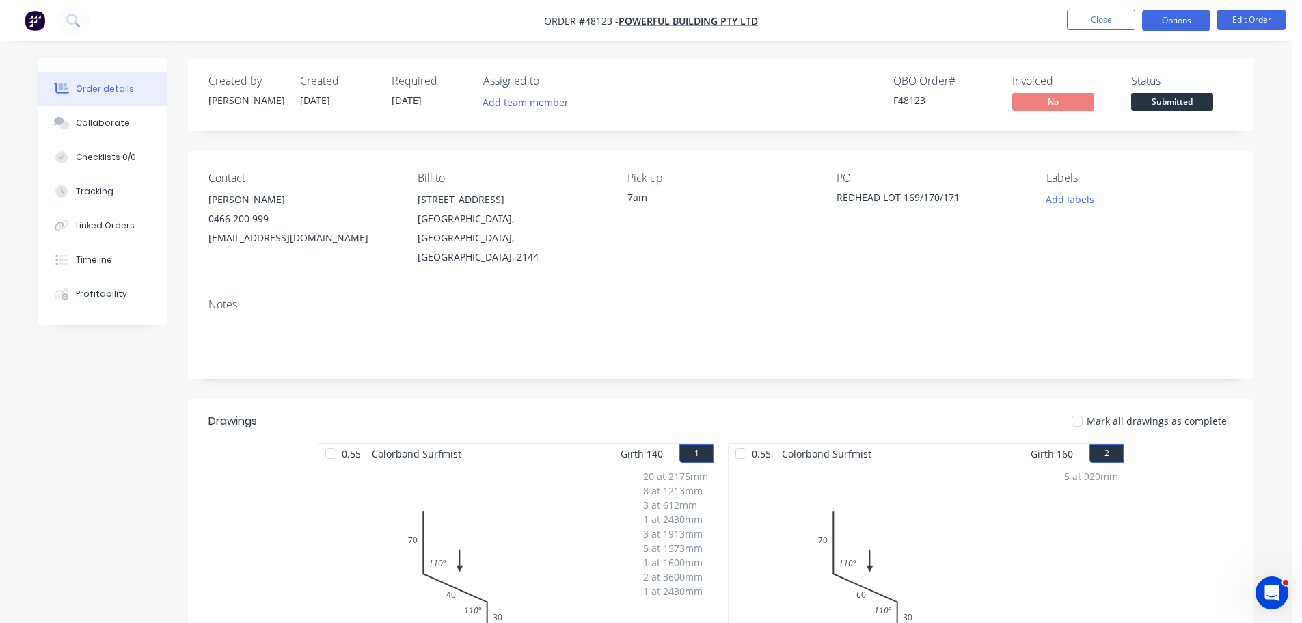
click at [1190, 27] on button "Options" at bounding box center [1176, 21] width 68 height 22
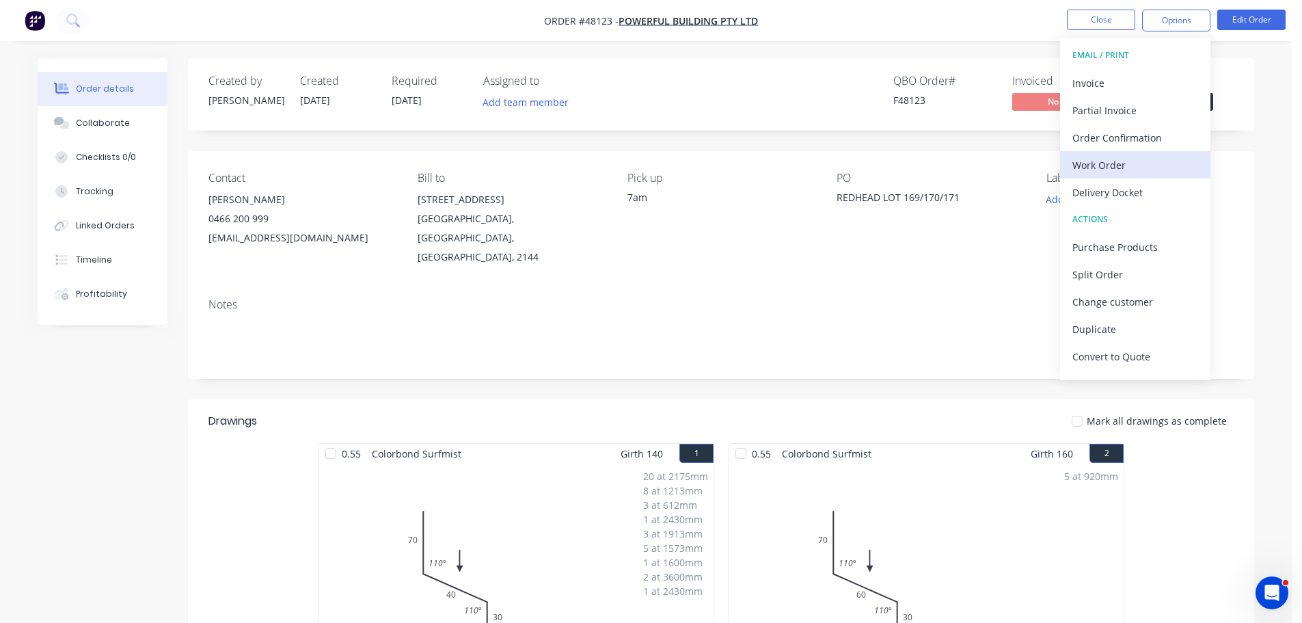
click at [1083, 165] on div "Work Order" at bounding box center [1136, 165] width 126 height 20
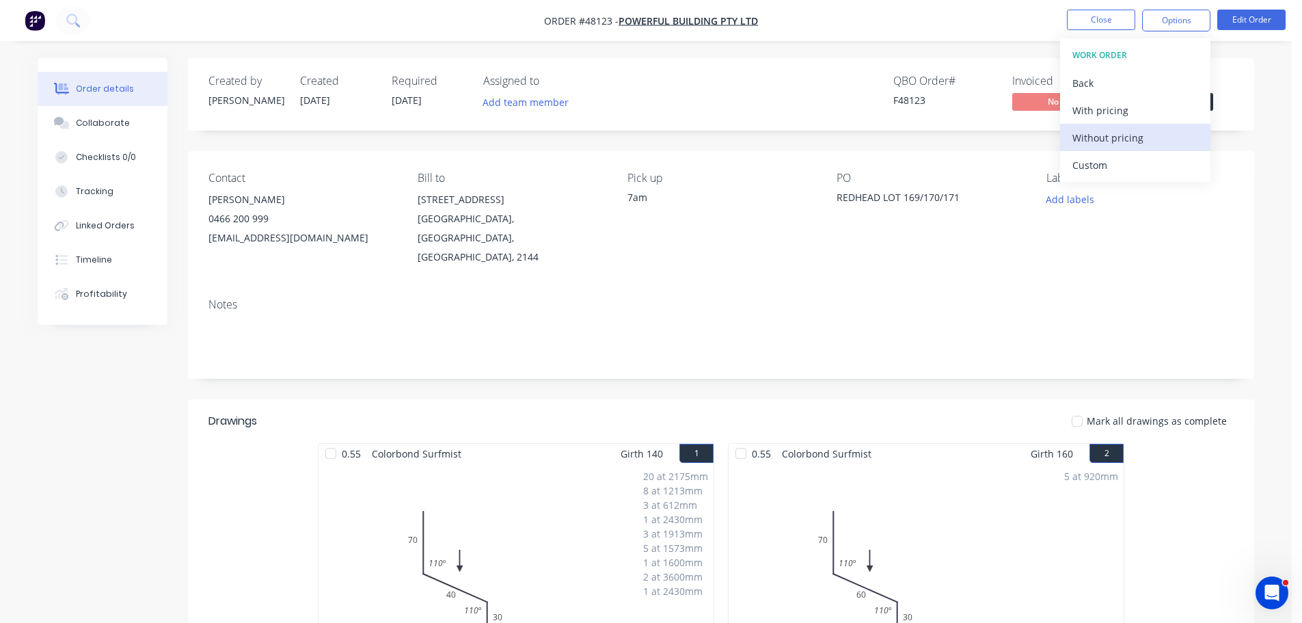
click at [1096, 143] on div "Without pricing" at bounding box center [1136, 138] width 126 height 20
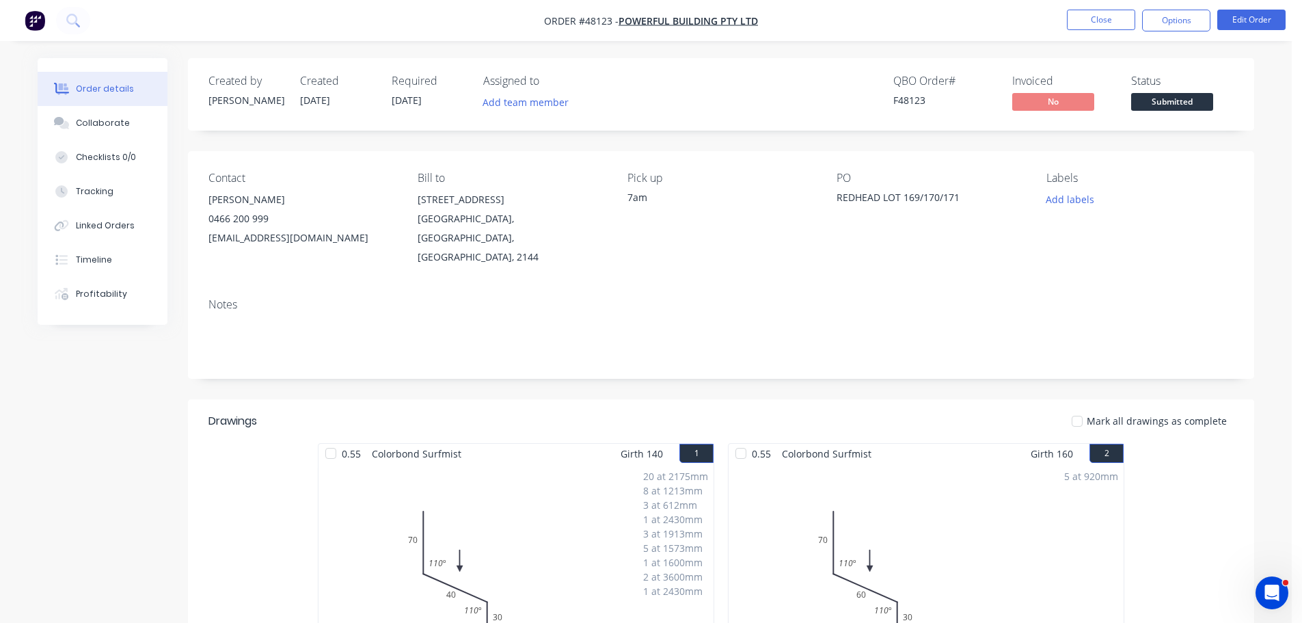
click at [1230, 85] on div "Status" at bounding box center [1182, 81] width 103 height 13
click at [1166, 104] on span "Submitted" at bounding box center [1172, 101] width 82 height 17
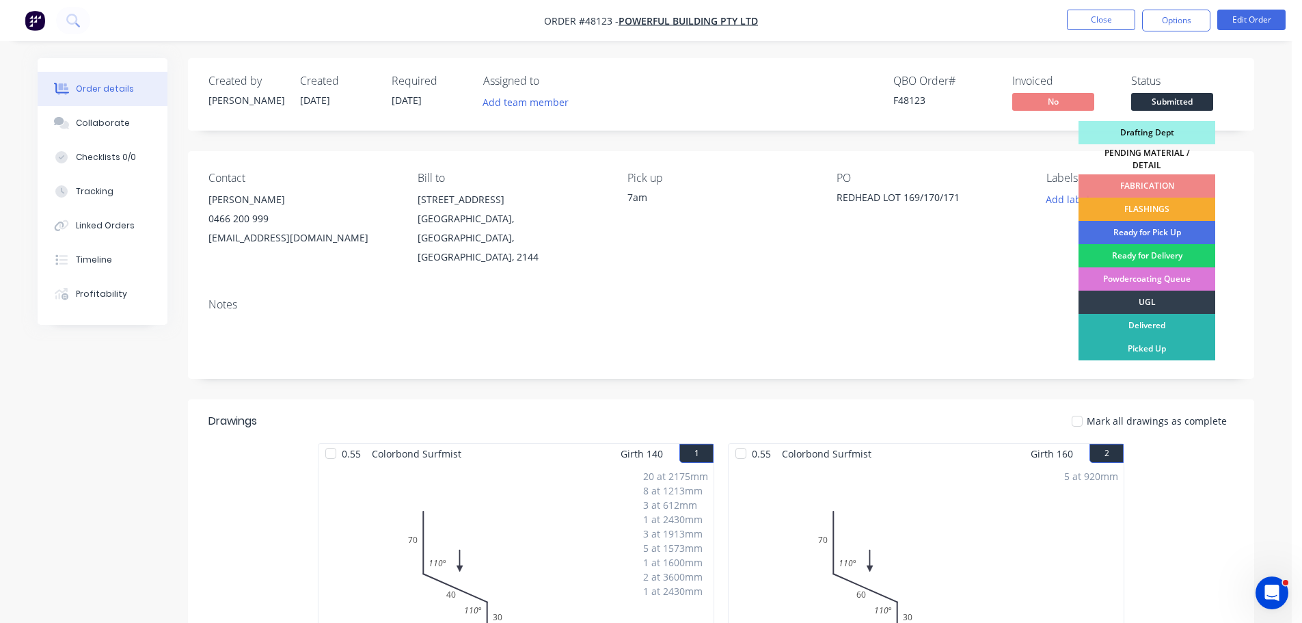
click at [1131, 200] on div "FLASHINGS" at bounding box center [1147, 209] width 137 height 23
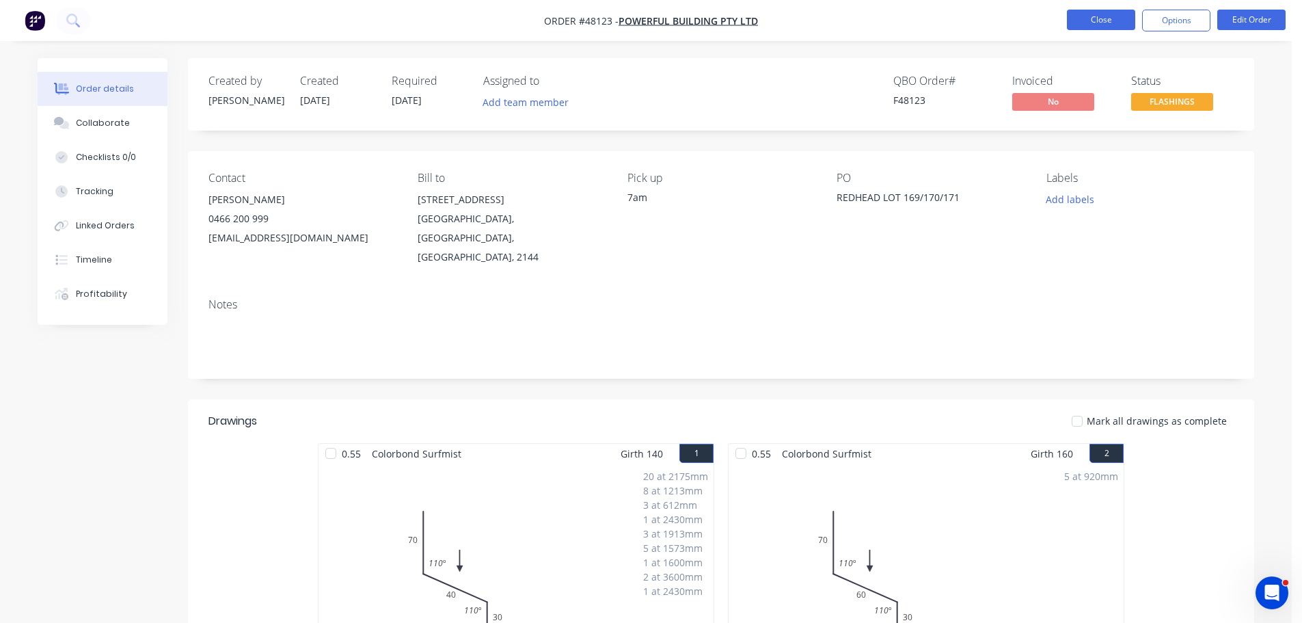
click at [1085, 16] on button "Close" at bounding box center [1101, 20] width 68 height 21
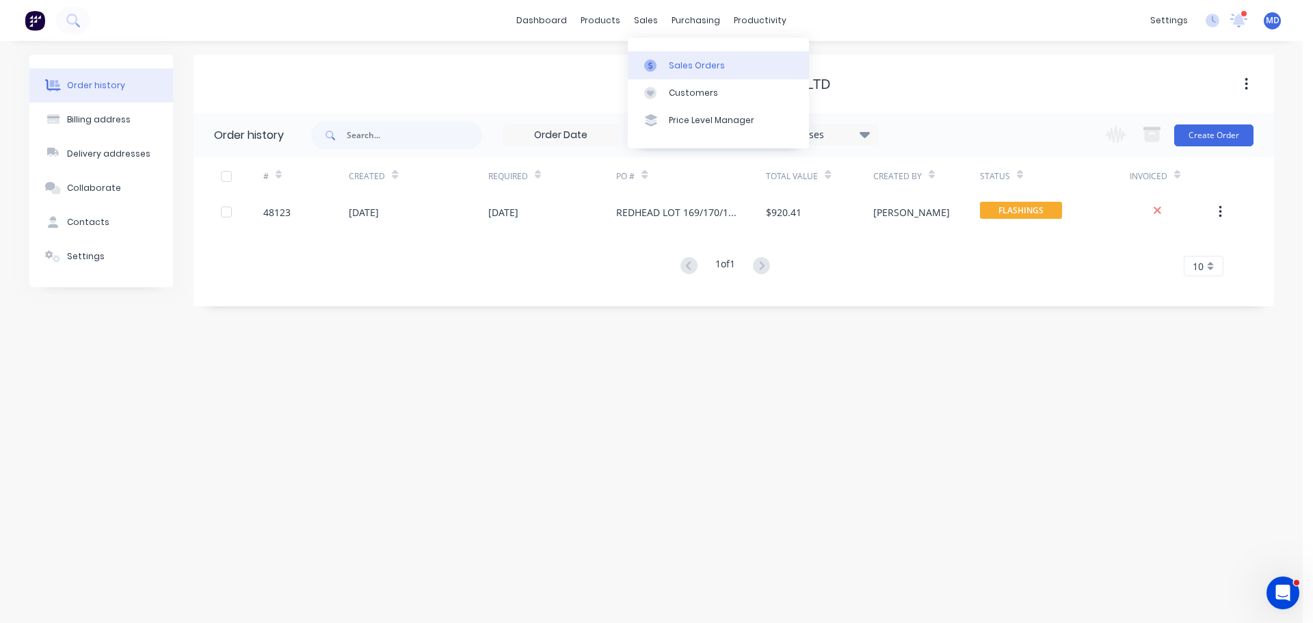
click at [667, 59] on link "Sales Orders" at bounding box center [718, 64] width 181 height 27
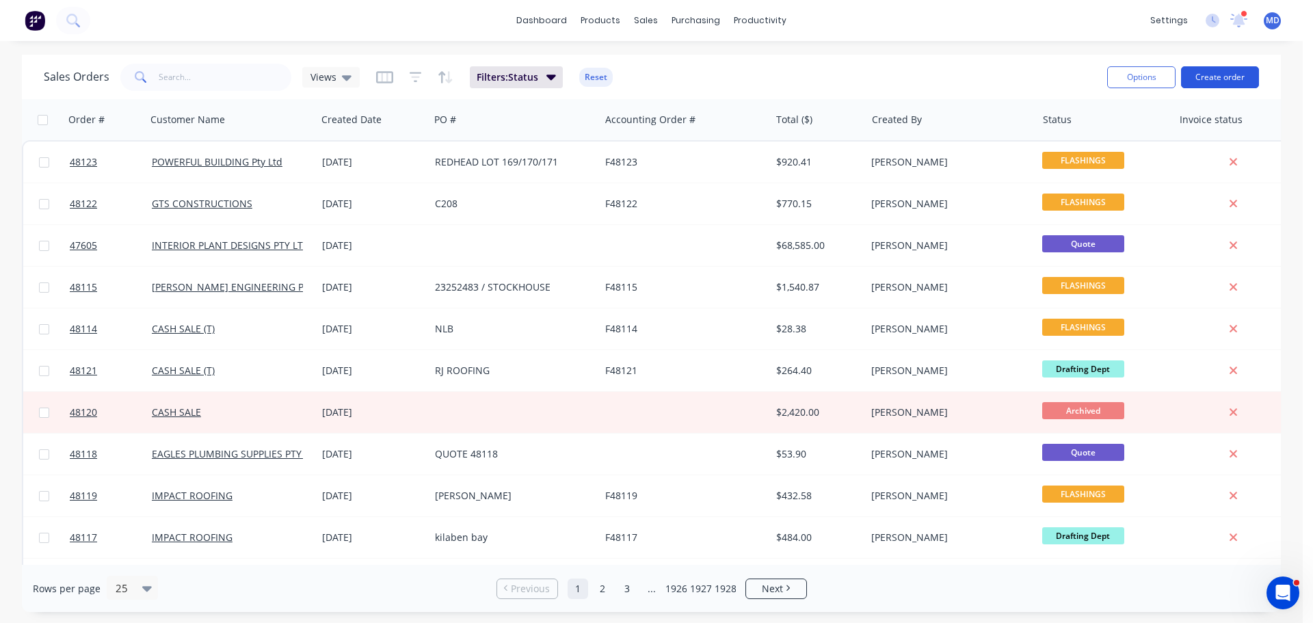
click at [1242, 70] on button "Create order" at bounding box center [1220, 77] width 78 height 22
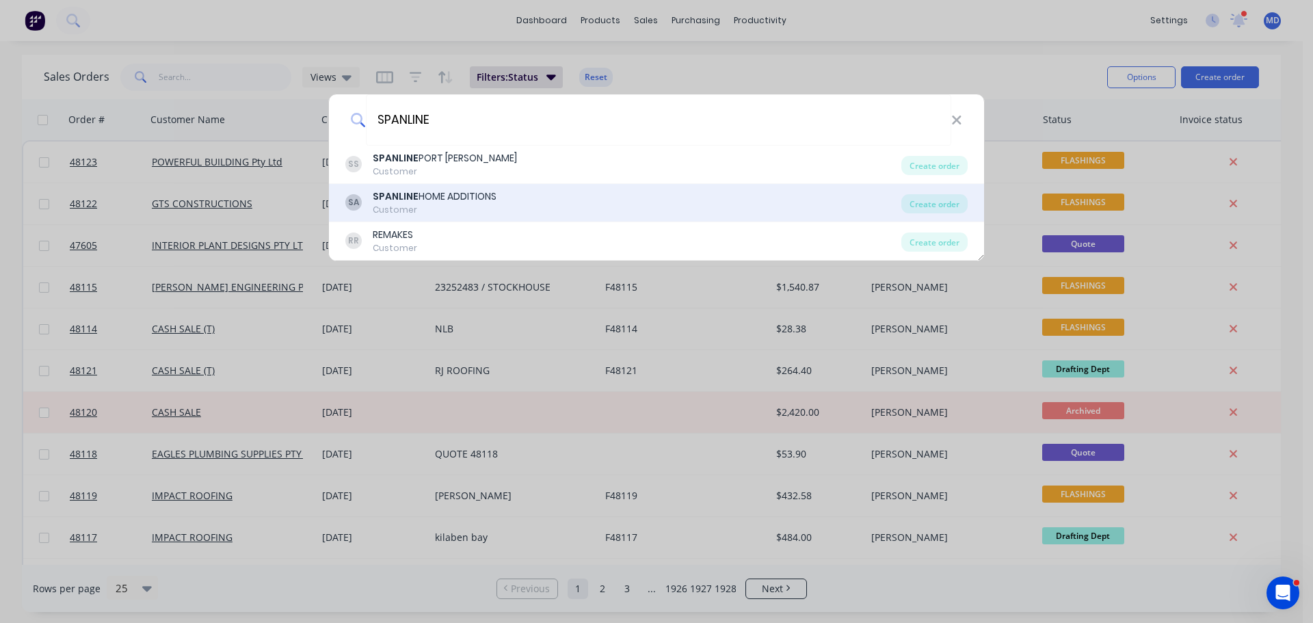
type input "SPANLINE"
click at [405, 198] on b "SPANLINE" at bounding box center [396, 196] width 46 height 14
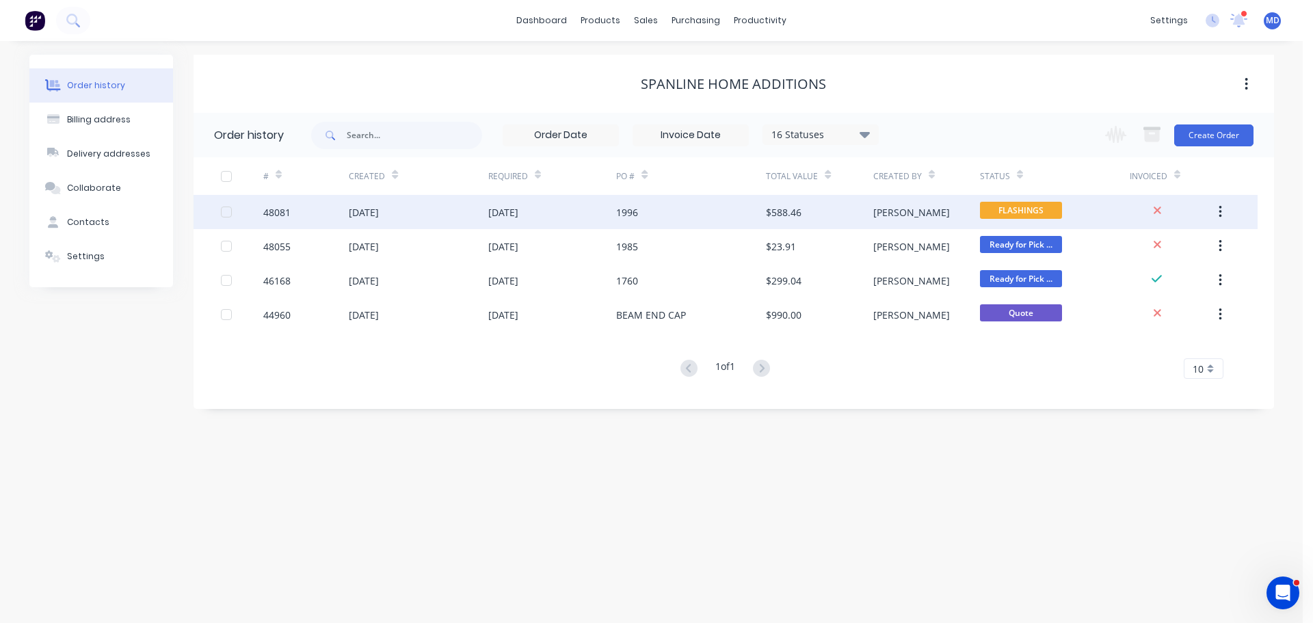
click at [269, 212] on div "48081" at bounding box center [276, 212] width 27 height 14
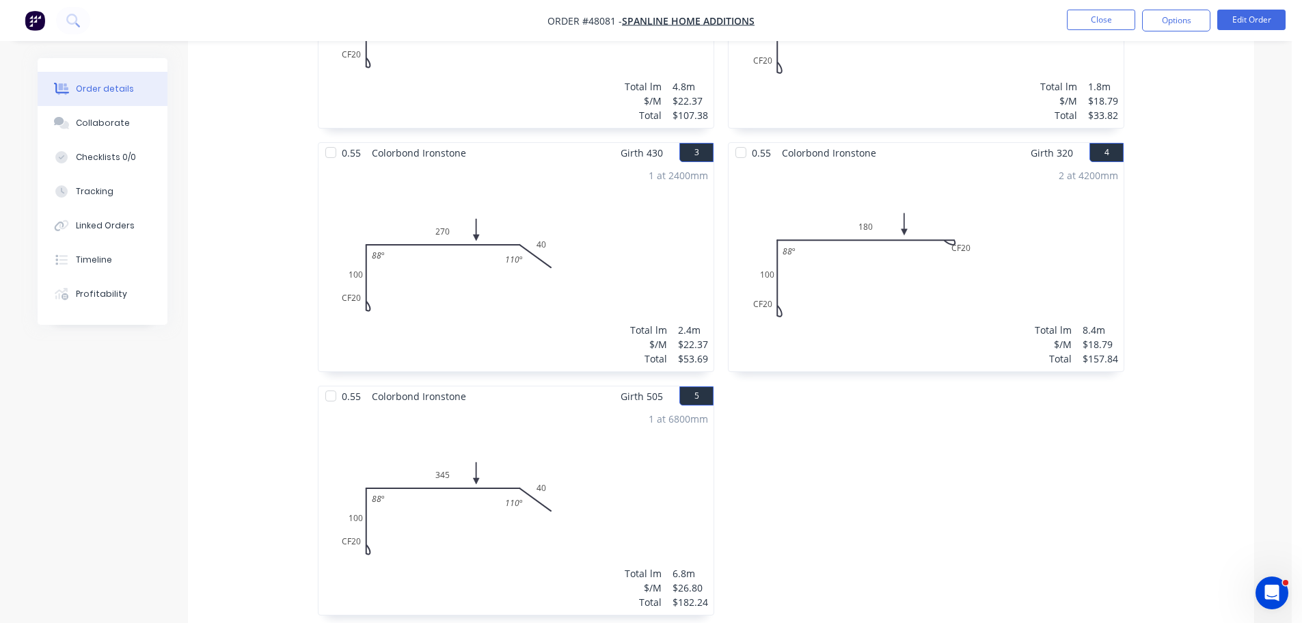
scroll to position [684, 0]
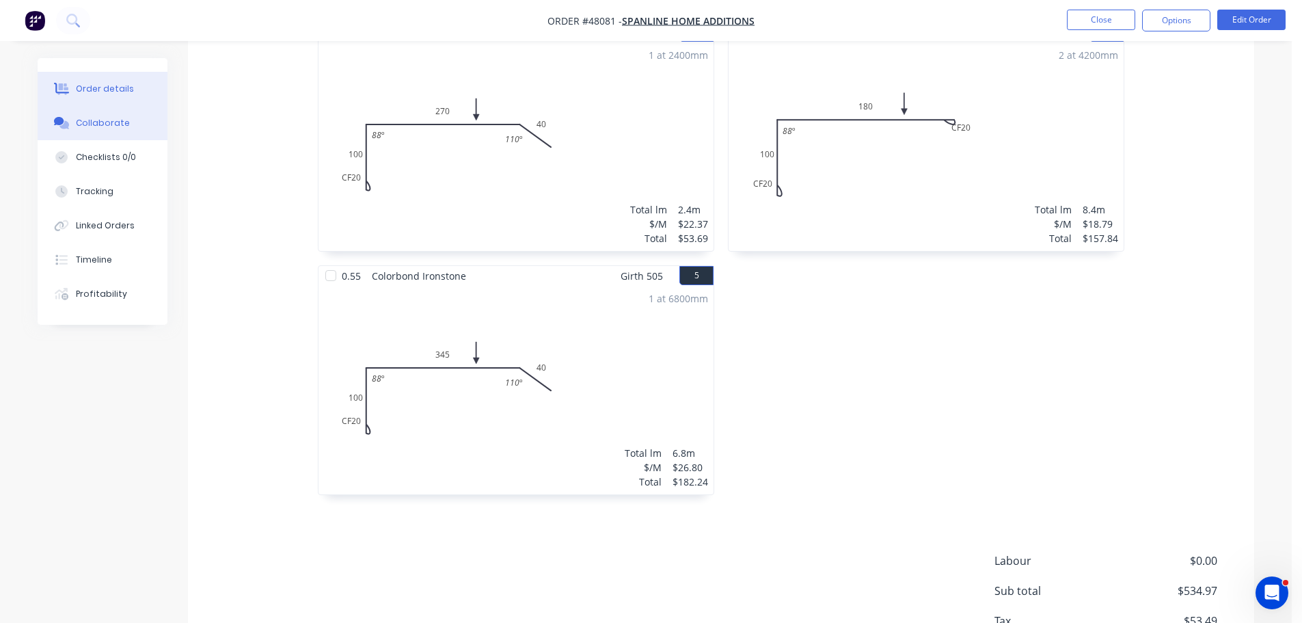
click at [98, 118] on div "Collaborate" at bounding box center [103, 123] width 54 height 12
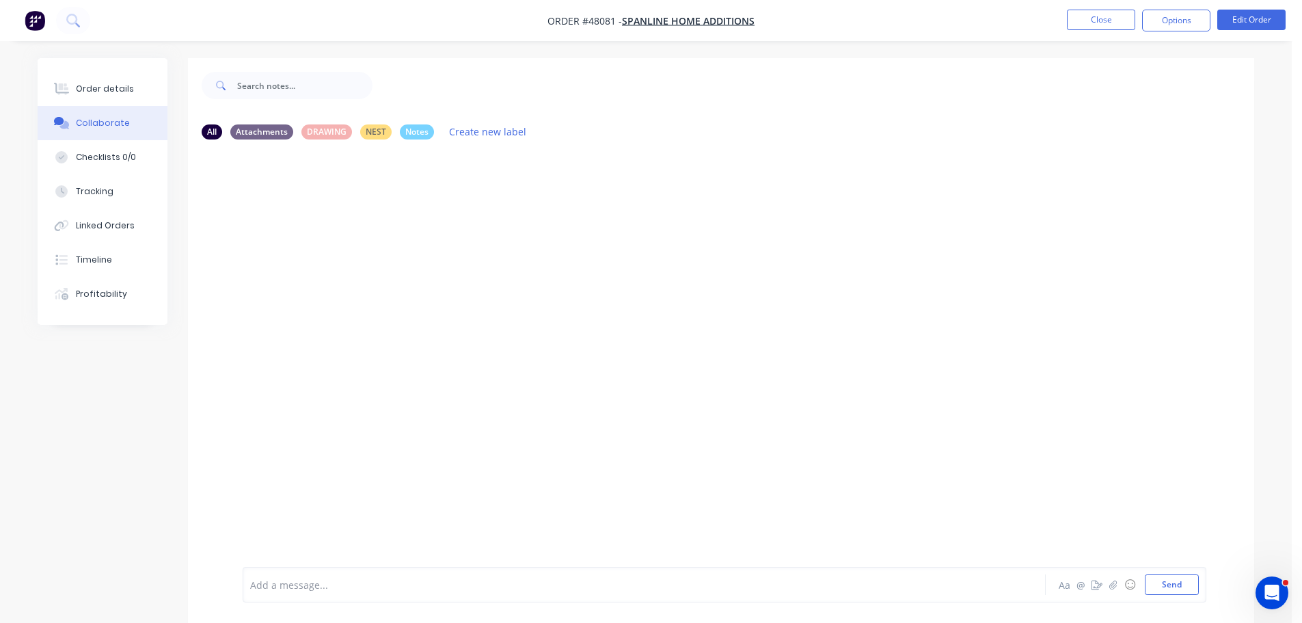
drag, startPoint x: 120, startPoint y: 85, endPoint x: 175, endPoint y: 81, distance: 55.5
click at [120, 85] on div "Order details" at bounding box center [105, 89] width 58 height 12
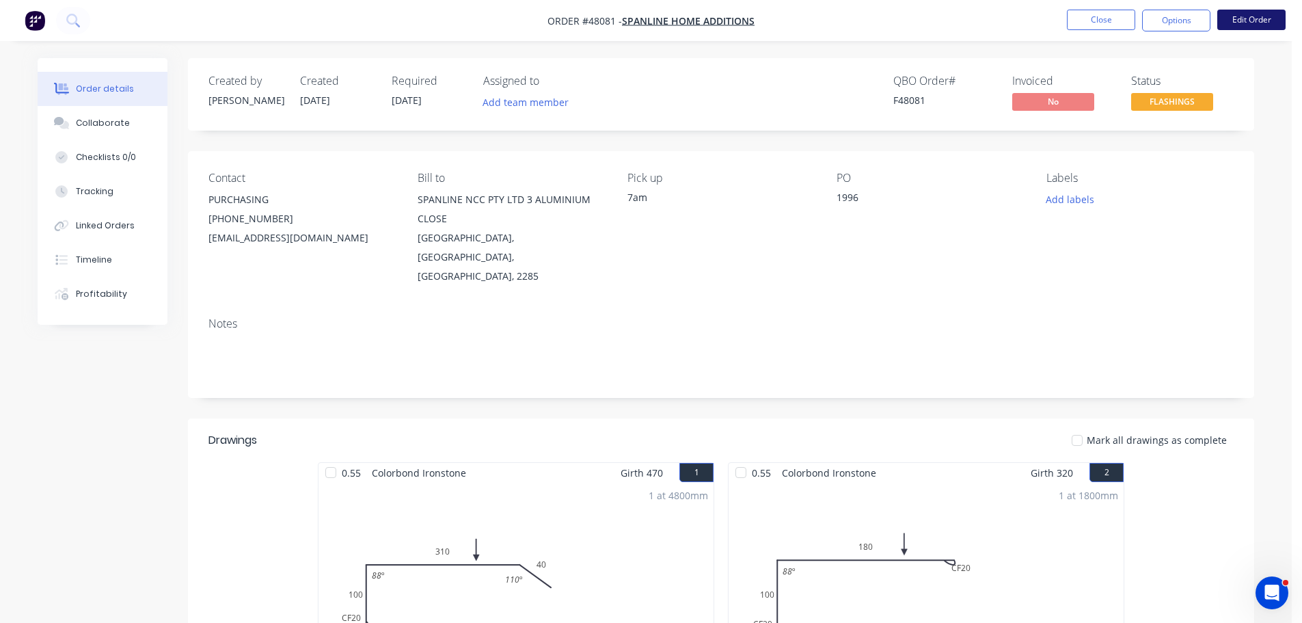
click at [1254, 18] on button "Edit Order" at bounding box center [1252, 20] width 68 height 21
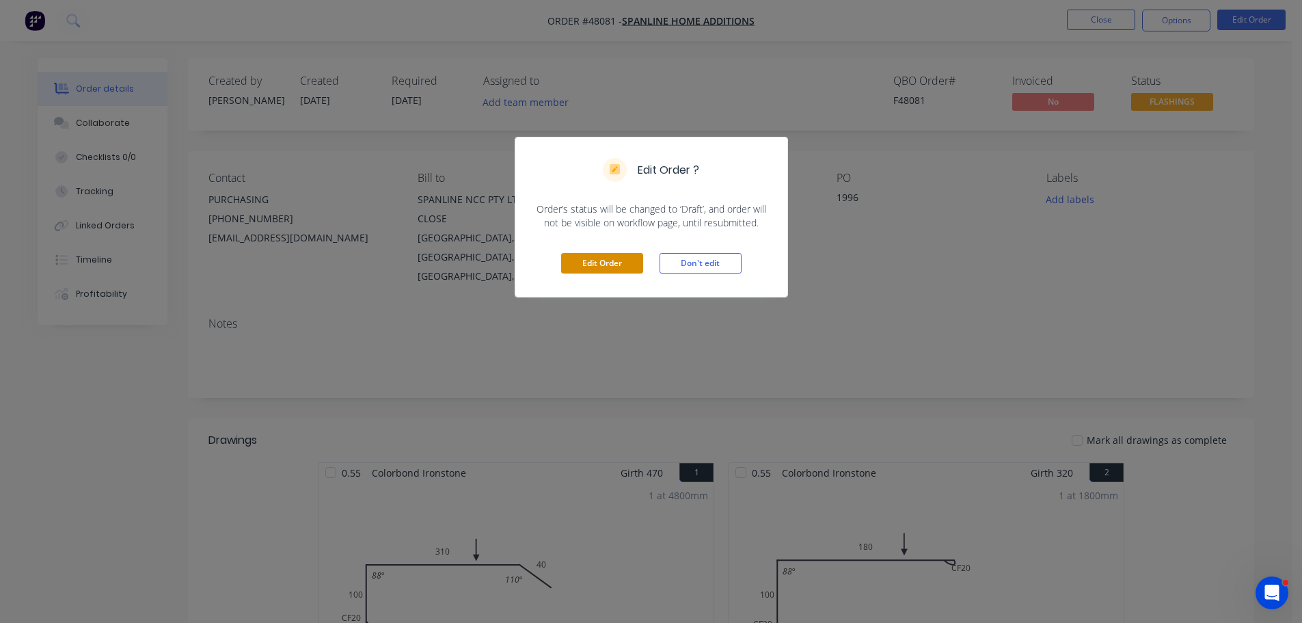
click at [564, 265] on button "Edit Order" at bounding box center [602, 263] width 82 height 21
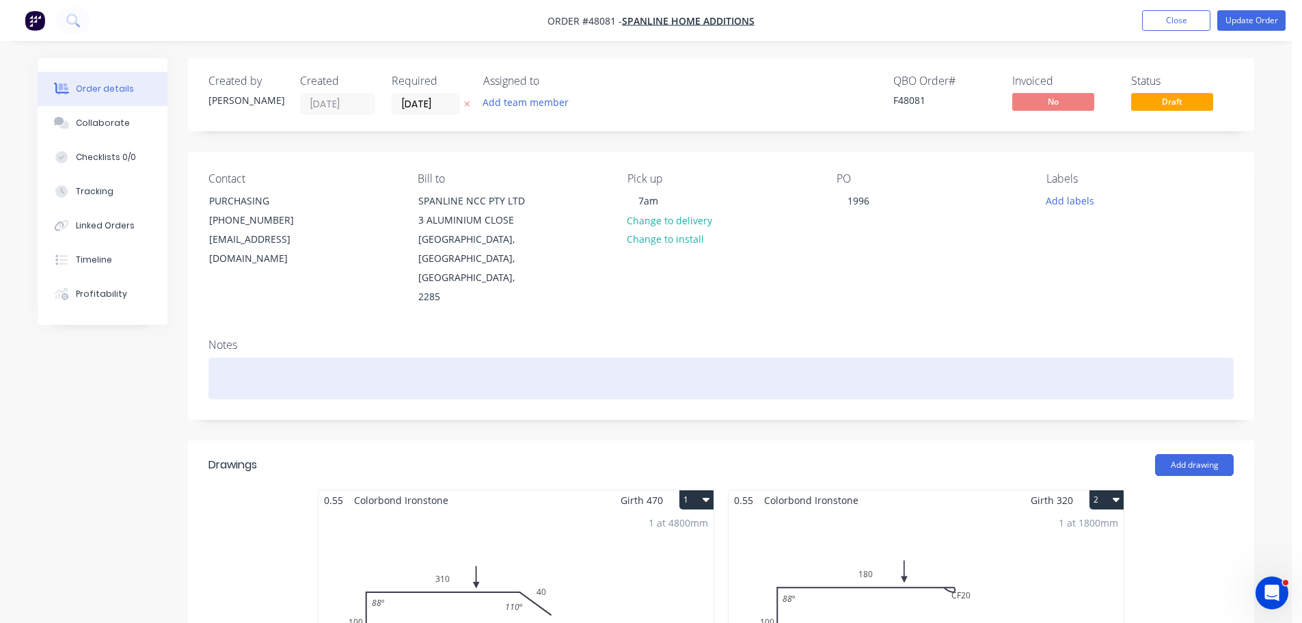
click at [247, 358] on div at bounding box center [722, 379] width 1026 height 42
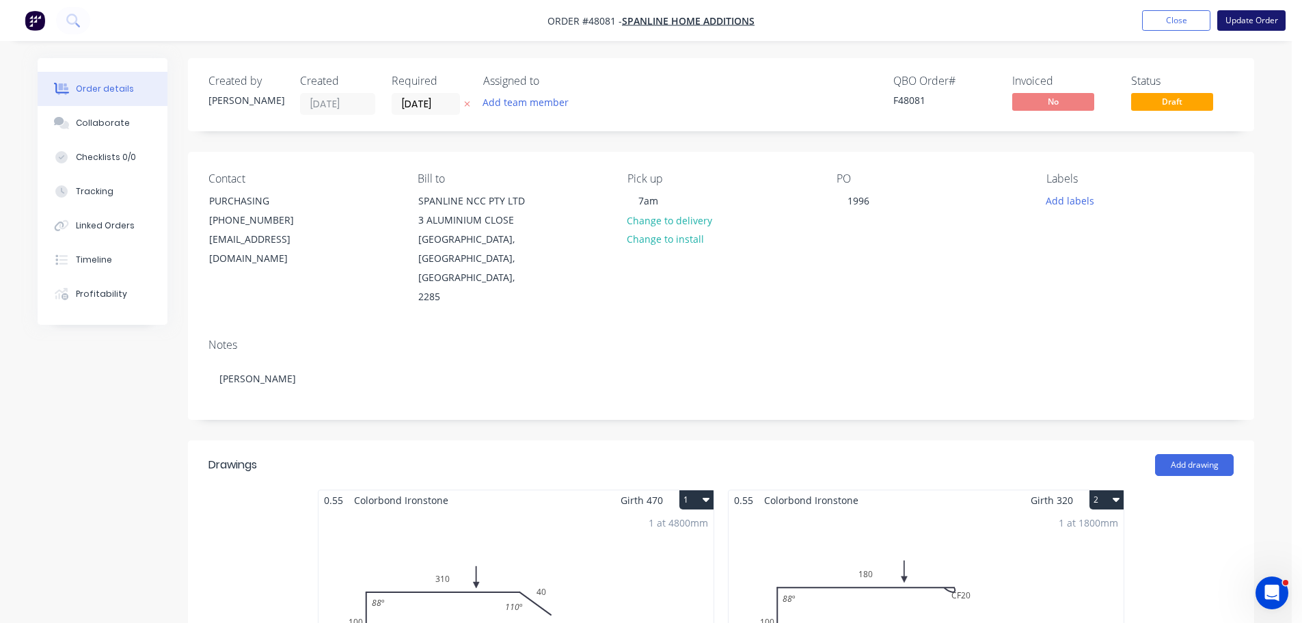
click at [1241, 24] on button "Update Order" at bounding box center [1252, 20] width 68 height 21
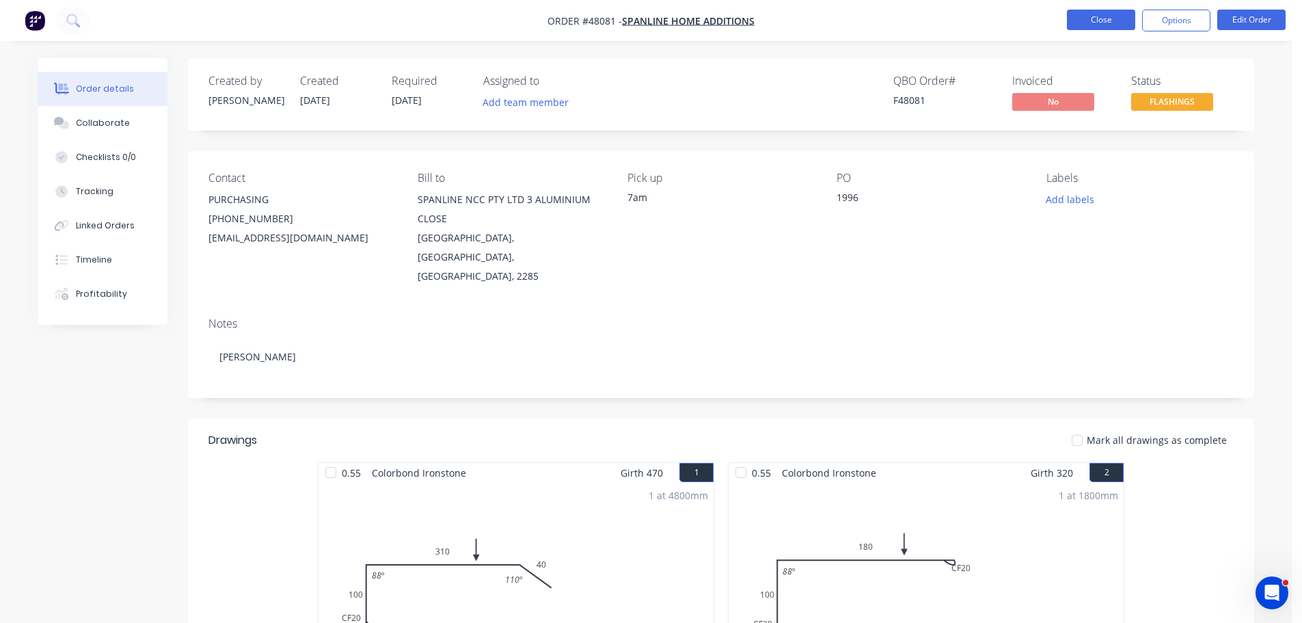
click at [1097, 25] on button "Close" at bounding box center [1101, 20] width 68 height 21
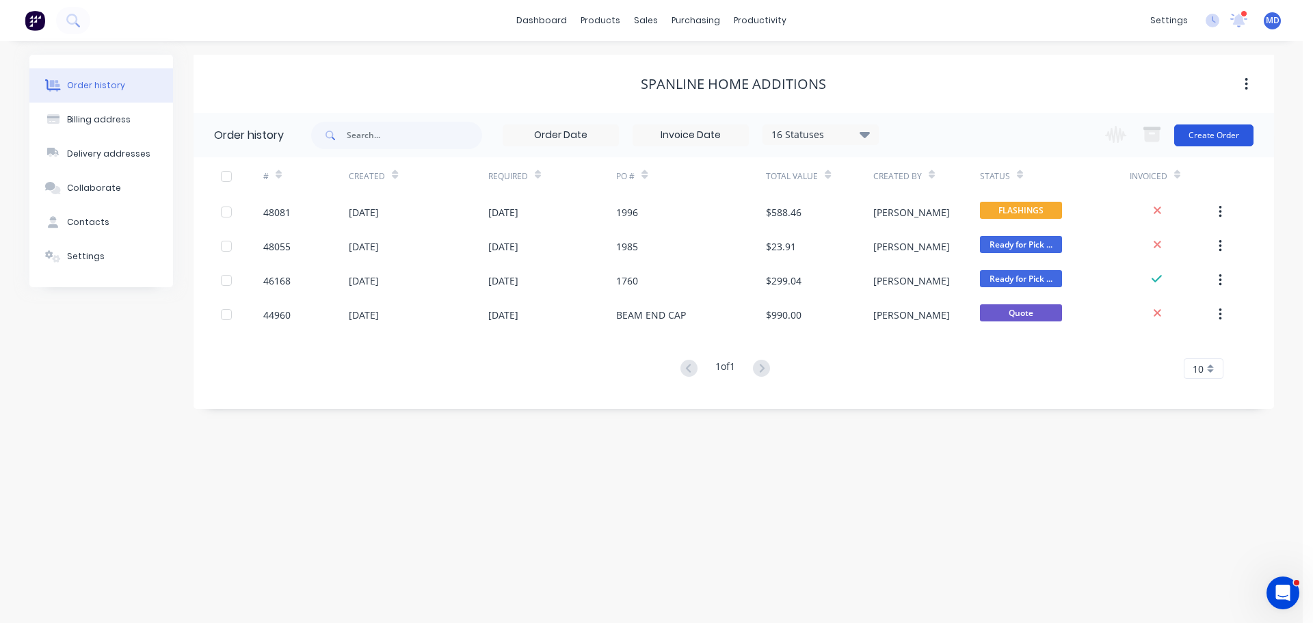
click at [1201, 138] on button "Create Order" at bounding box center [1213, 135] width 79 height 22
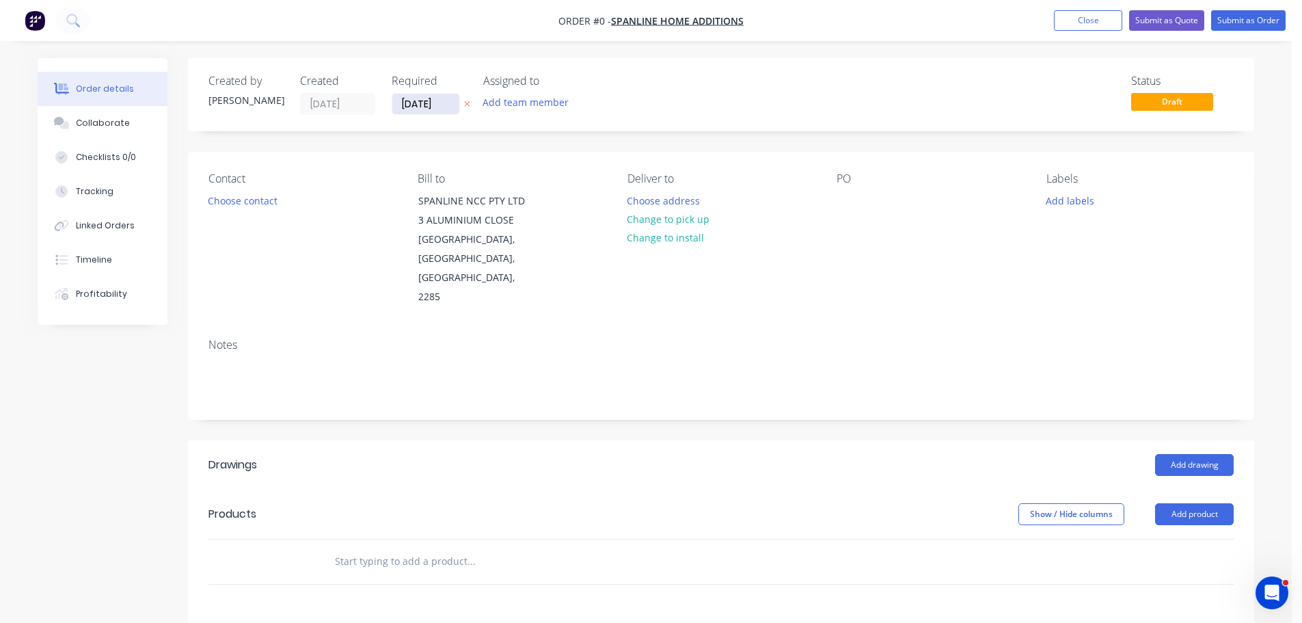
click at [414, 106] on input "[DATE]" at bounding box center [425, 104] width 67 height 21
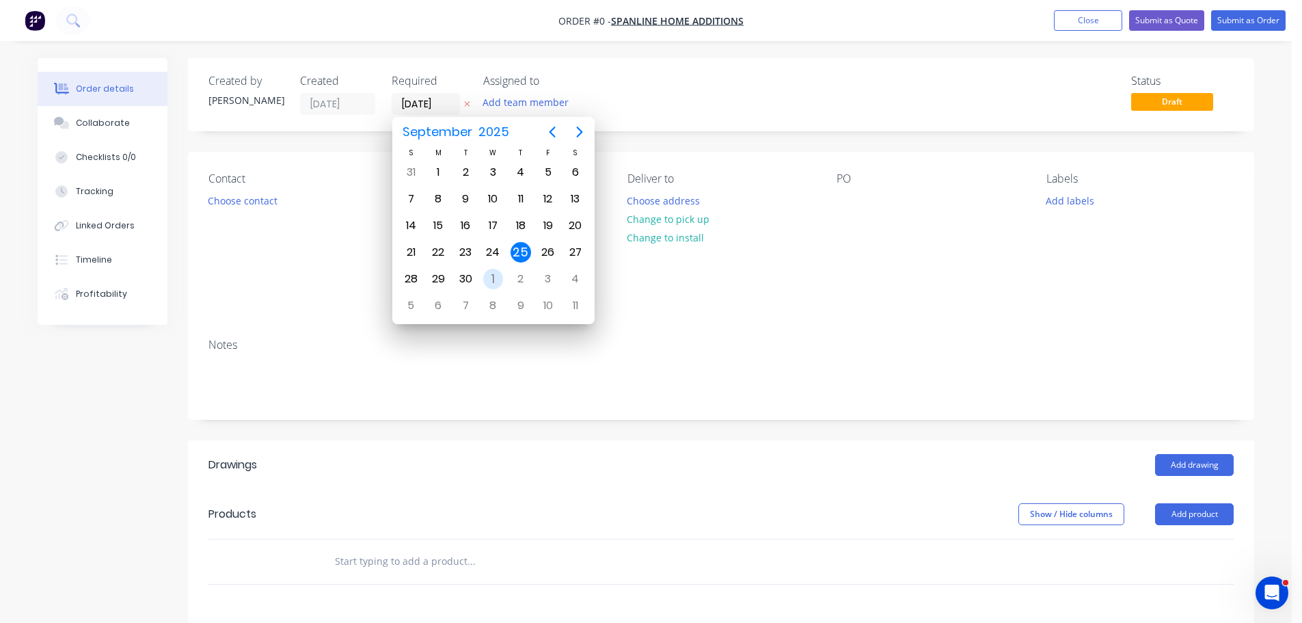
click at [493, 276] on div "1" at bounding box center [493, 279] width 21 height 21
type input "[DATE]"
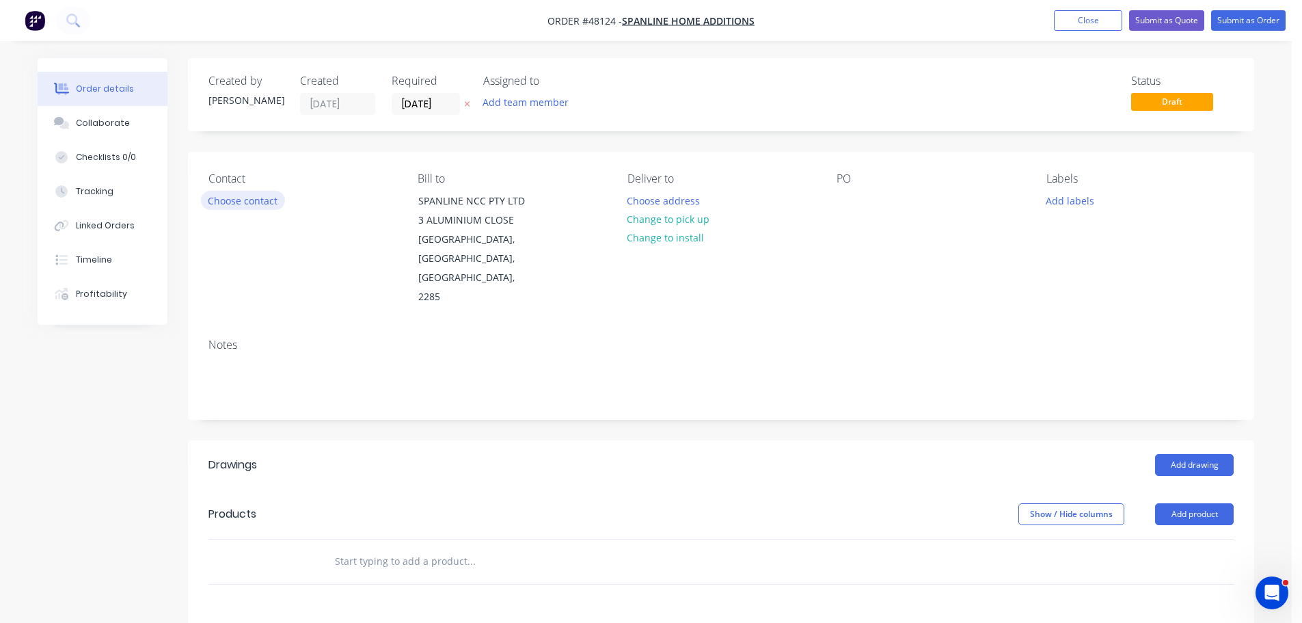
click at [235, 195] on button "Choose contact" at bounding box center [243, 200] width 84 height 18
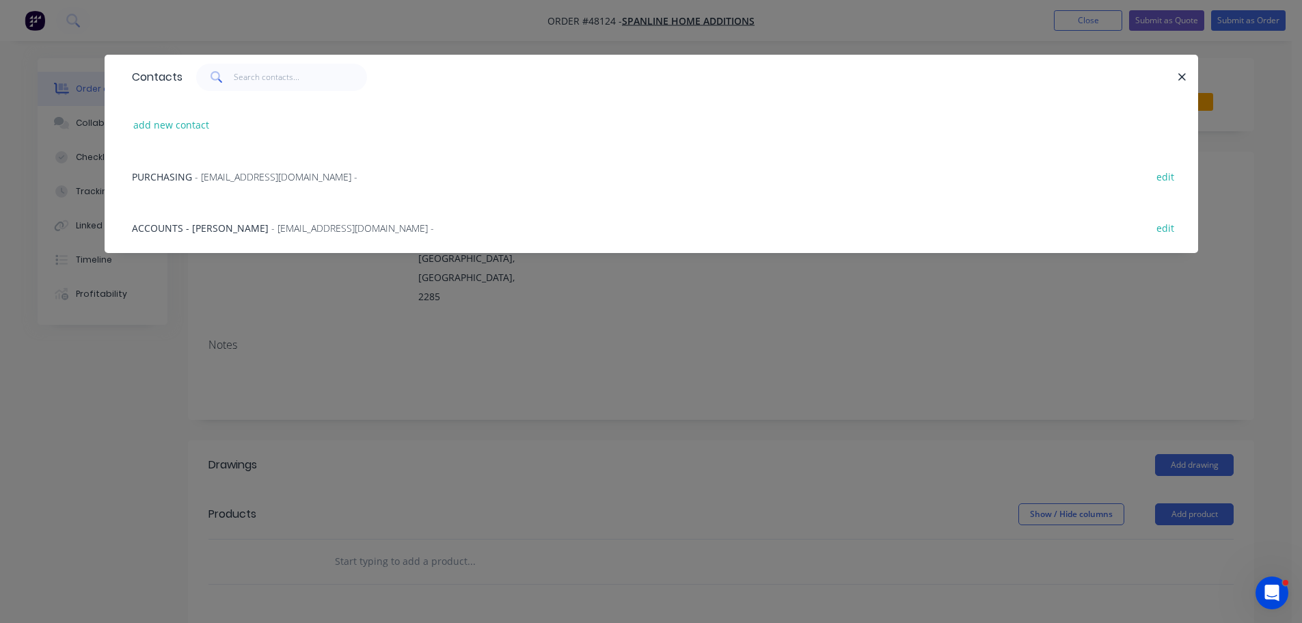
click at [196, 174] on span "- [EMAIL_ADDRESS][DOMAIN_NAME] -" at bounding box center [276, 176] width 163 height 13
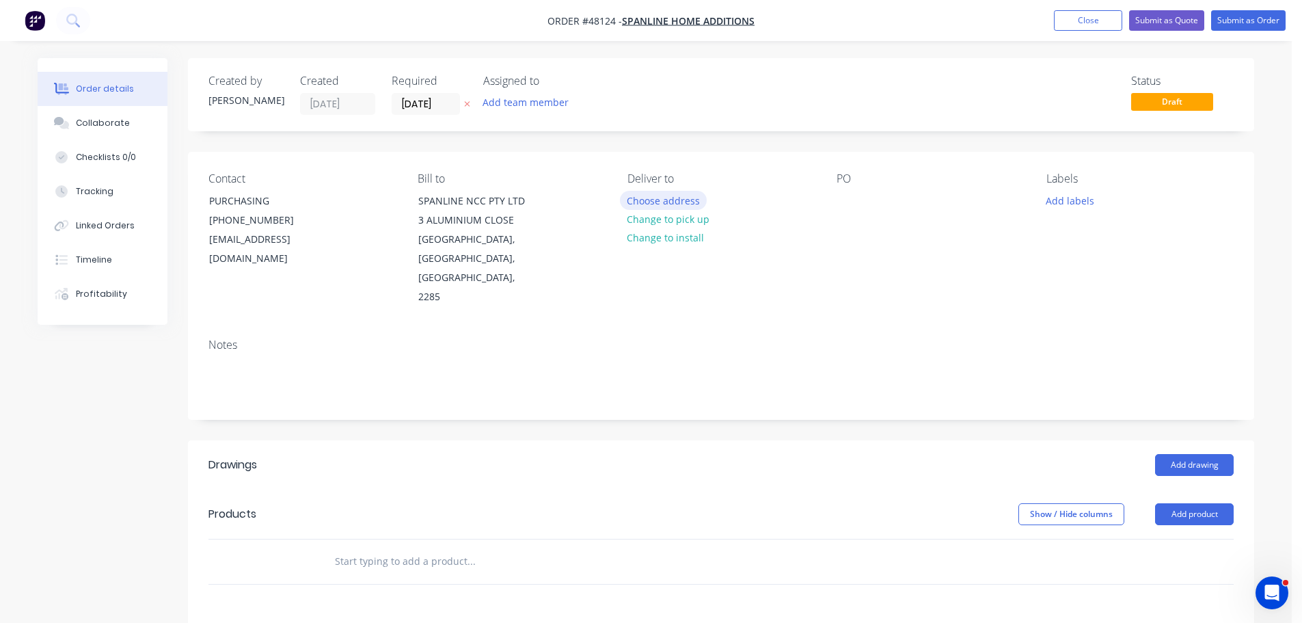
click at [678, 205] on button "Choose address" at bounding box center [664, 200] width 88 height 18
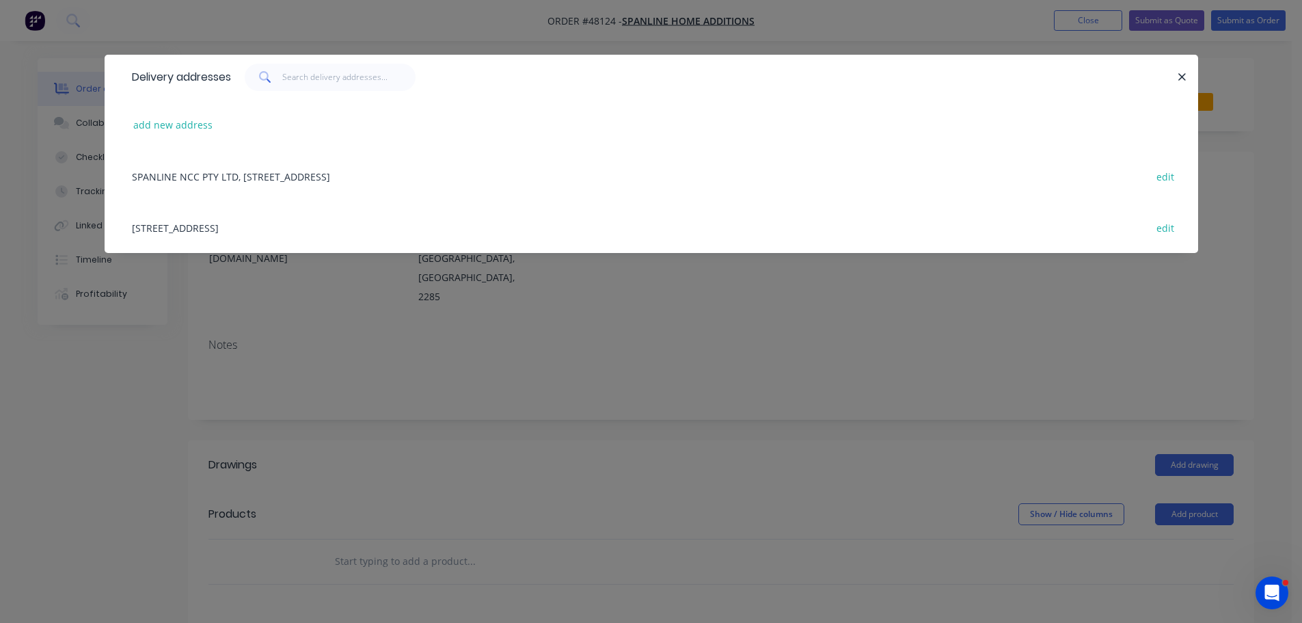
click at [308, 222] on div "[STREET_ADDRESS] edit" at bounding box center [651, 227] width 1053 height 51
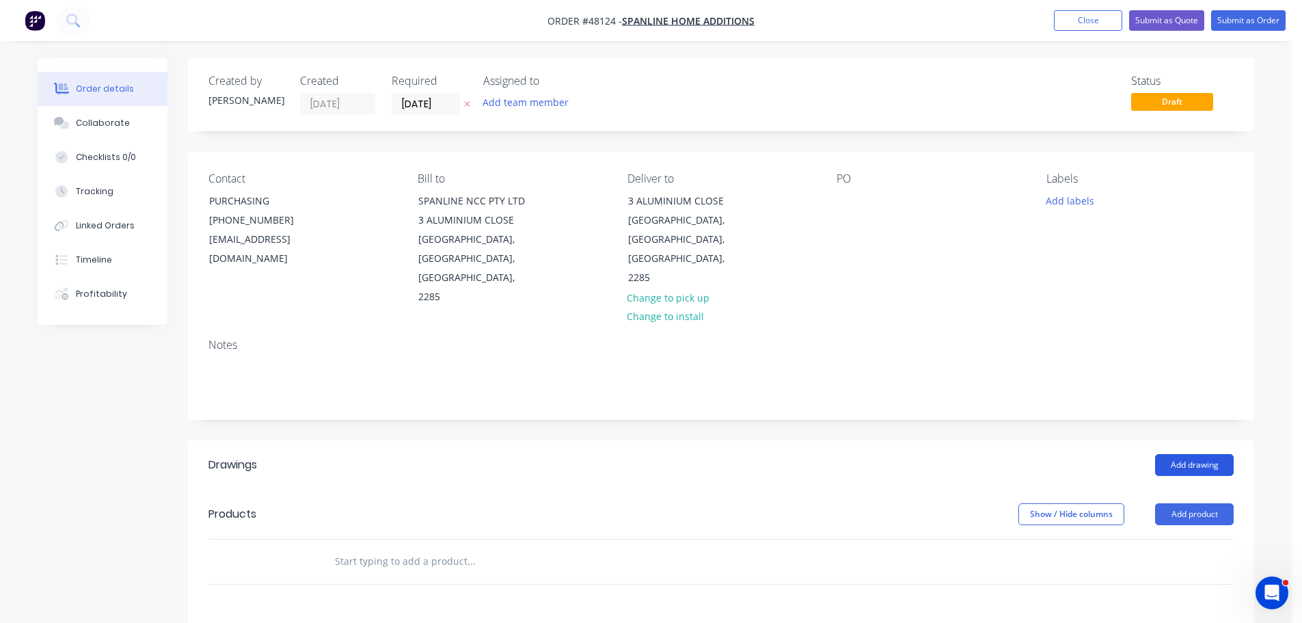
click at [1201, 454] on button "Add drawing" at bounding box center [1194, 465] width 79 height 22
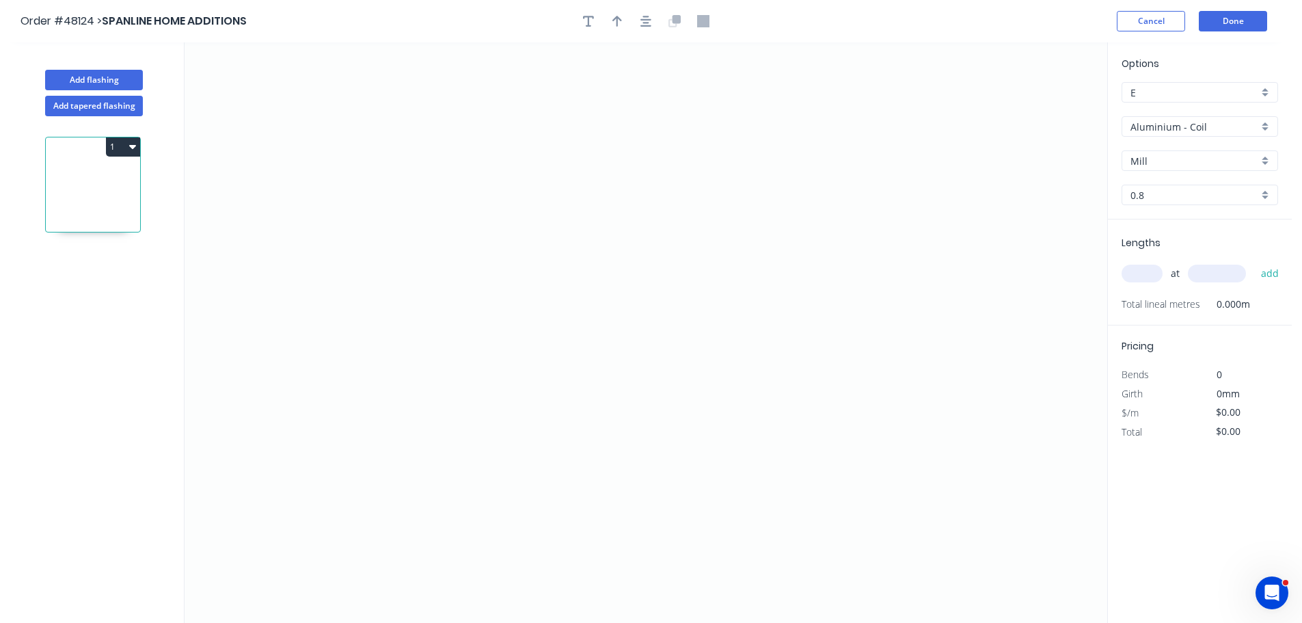
click at [1164, 137] on div "Options E E Aluminium - Coil Aluminium - Coil Mill Mill 0.8 0.8" at bounding box center [1200, 137] width 184 height 163
click at [1168, 125] on input "Aluminium - Coil" at bounding box center [1195, 127] width 128 height 14
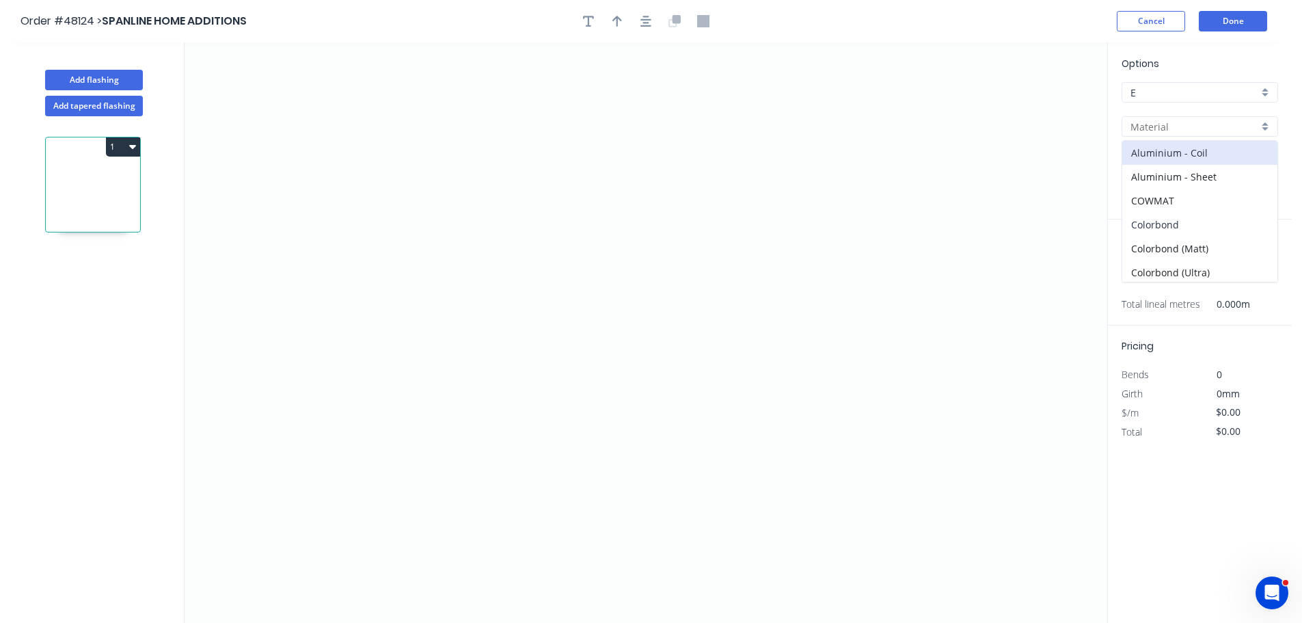
click at [1190, 230] on div "Colorbond" at bounding box center [1200, 225] width 155 height 24
type input "Colorbond"
type input "Basalt"
type input "0.55"
click at [1157, 161] on input "Basalt" at bounding box center [1195, 161] width 128 height 14
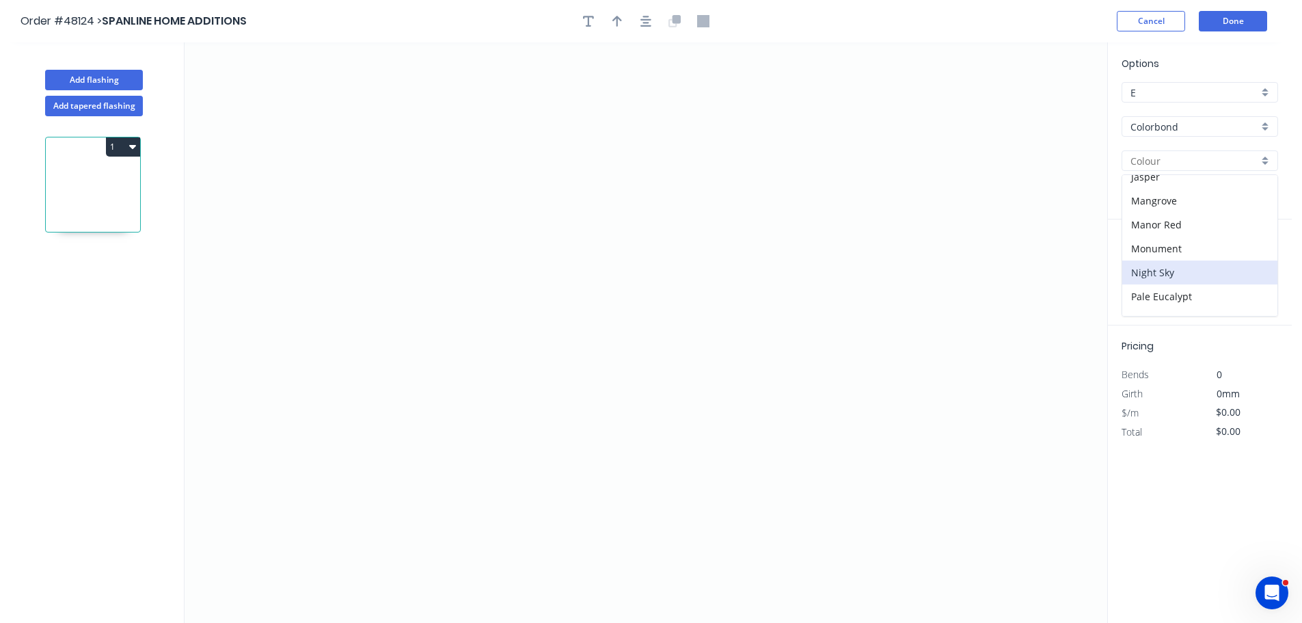
scroll to position [410, 0]
click at [1156, 282] on div "Surfmist" at bounding box center [1200, 279] width 155 height 24
type input "Surfmist"
click at [399, 144] on icon "0" at bounding box center [646, 332] width 923 height 580
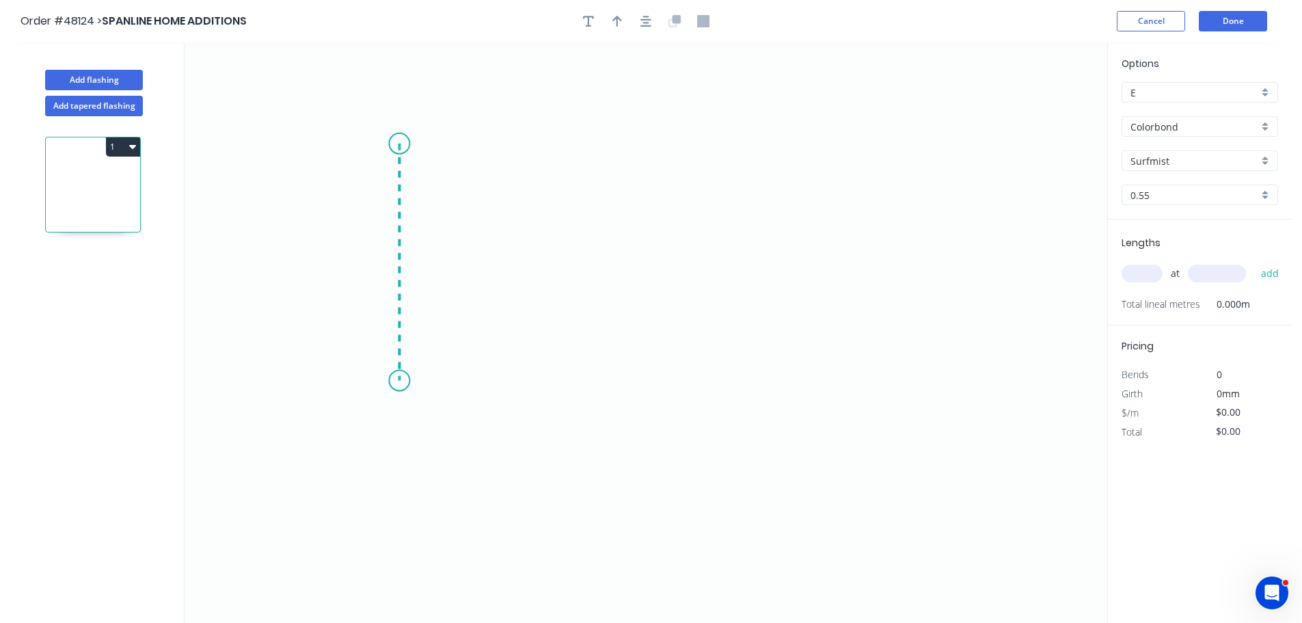
click at [385, 381] on icon "0" at bounding box center [646, 332] width 923 height 580
click at [526, 388] on icon "0 ?" at bounding box center [646, 332] width 923 height 580
click at [636, 518] on icon "0 ? ?" at bounding box center [646, 332] width 923 height 580
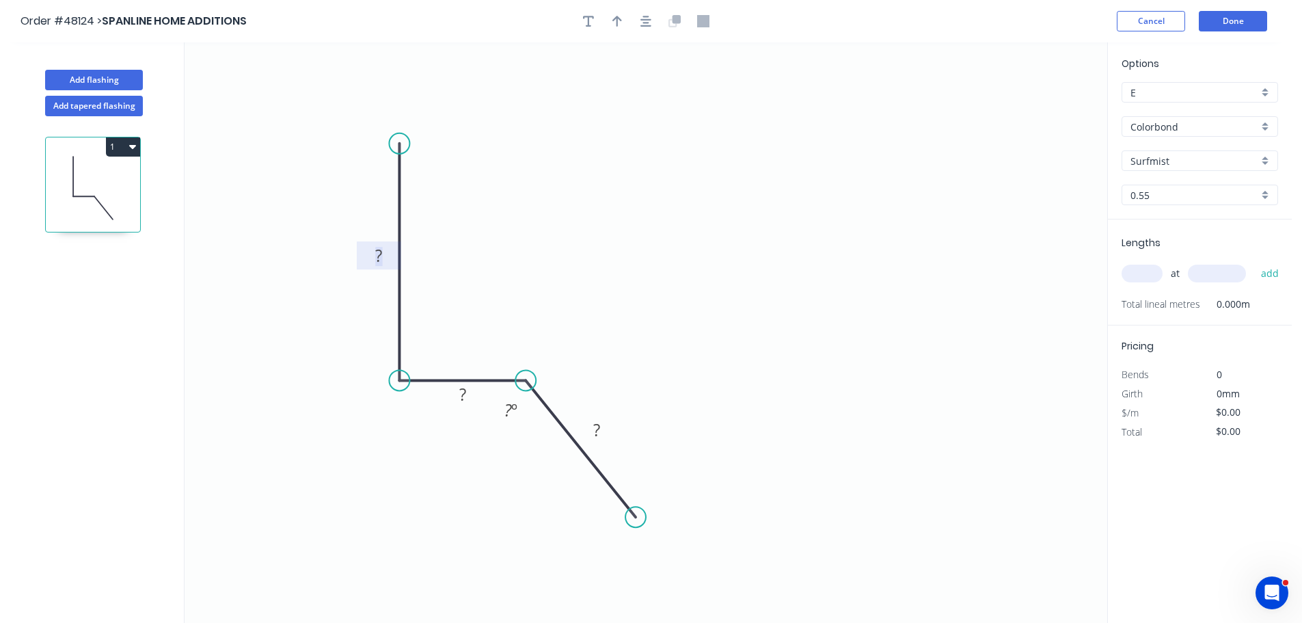
click at [375, 252] on tspan "?" at bounding box center [378, 255] width 7 height 23
drag, startPoint x: 615, startPoint y: 16, endPoint x: 827, endPoint y: 59, distance: 216.4
click at [616, 16] on icon "button" at bounding box center [618, 21] width 10 height 12
type input "$11.16"
drag, startPoint x: 1018, startPoint y: 118, endPoint x: 798, endPoint y: 267, distance: 265.9
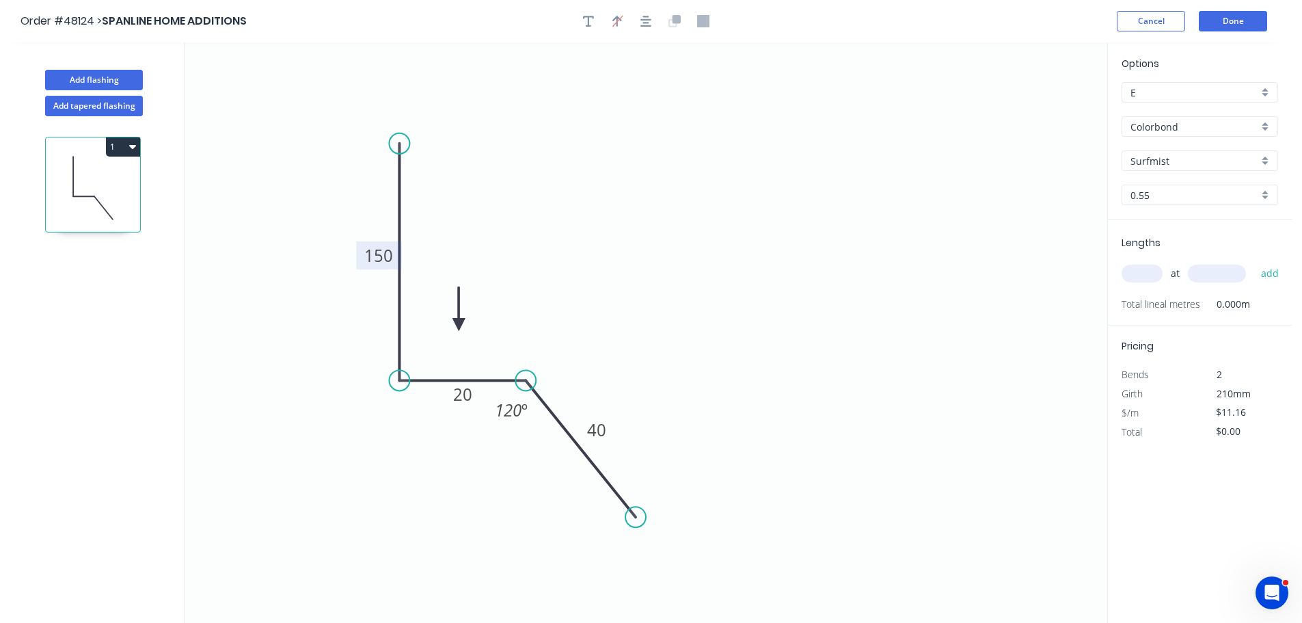
click at [461, 325] on icon at bounding box center [459, 309] width 12 height 44
click at [1138, 272] on input "text" at bounding box center [1142, 274] width 41 height 18
type input "1"
type input "630"
click at [1255, 262] on button "add" at bounding box center [1271, 273] width 32 height 23
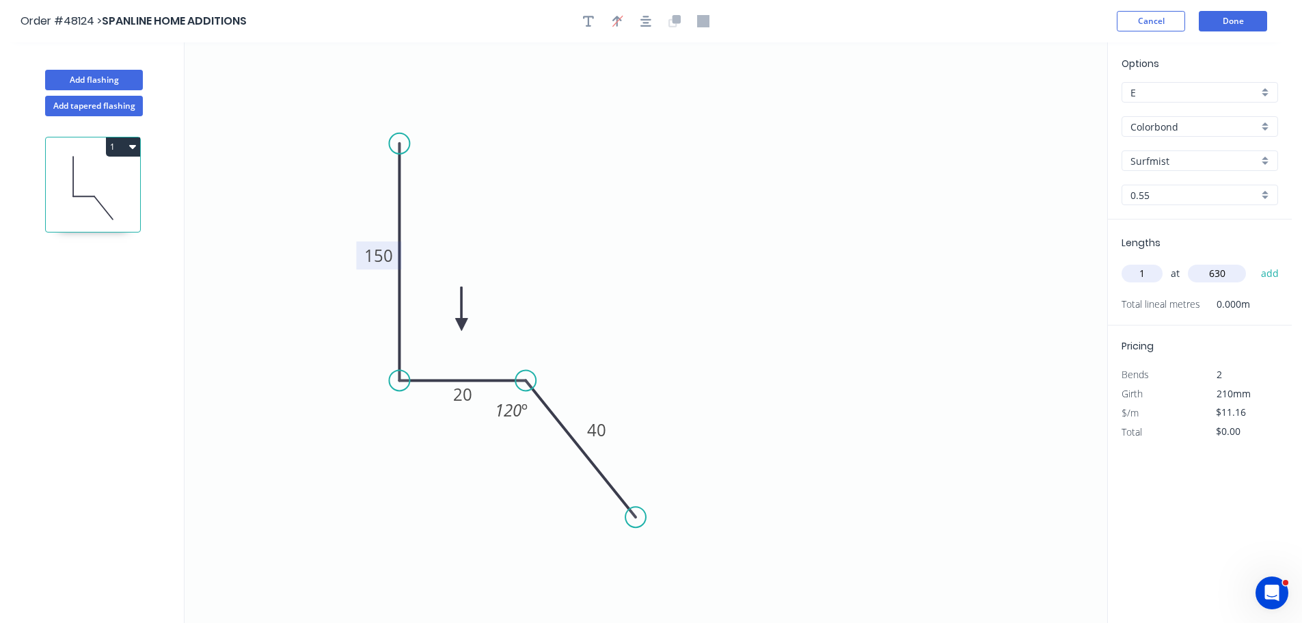
type input "$11.16"
click at [111, 114] on button "Add tapered flashing" at bounding box center [94, 106] width 98 height 21
type input "$0.00"
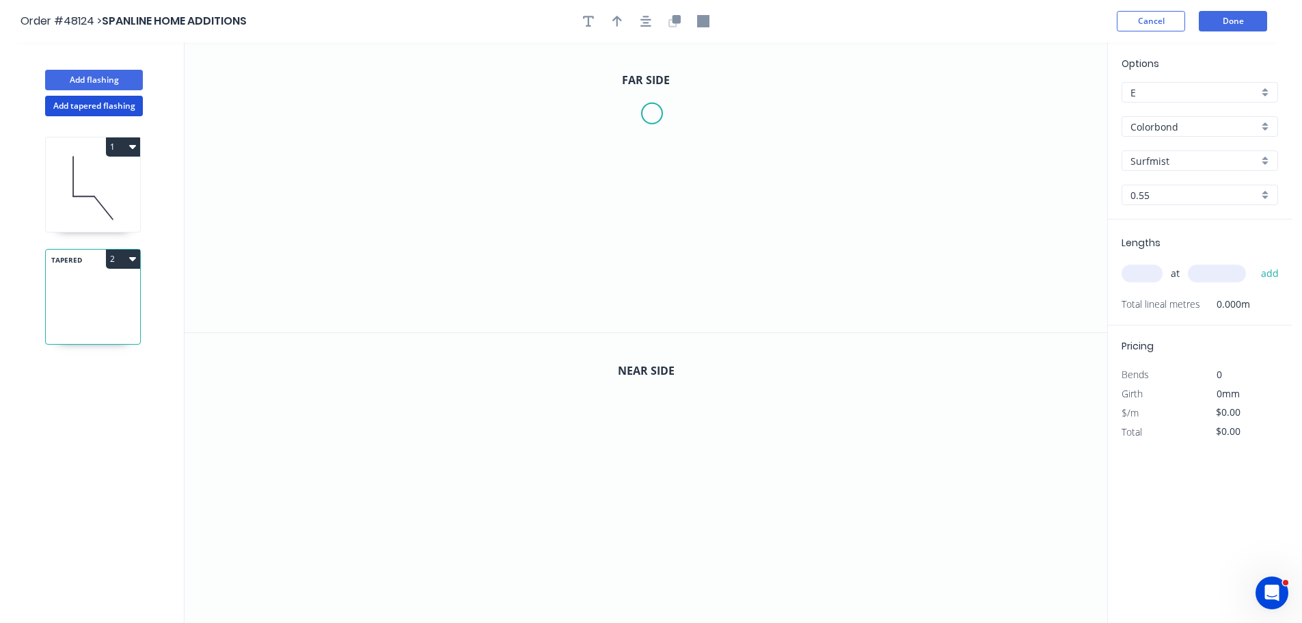
click at [652, 113] on icon "0" at bounding box center [646, 187] width 923 height 290
click at [644, 256] on icon "0" at bounding box center [646, 187] width 923 height 290
click at [493, 258] on icon "0 ?" at bounding box center [646, 187] width 923 height 290
click at [442, 304] on icon "0 ? ?" at bounding box center [646, 187] width 923 height 290
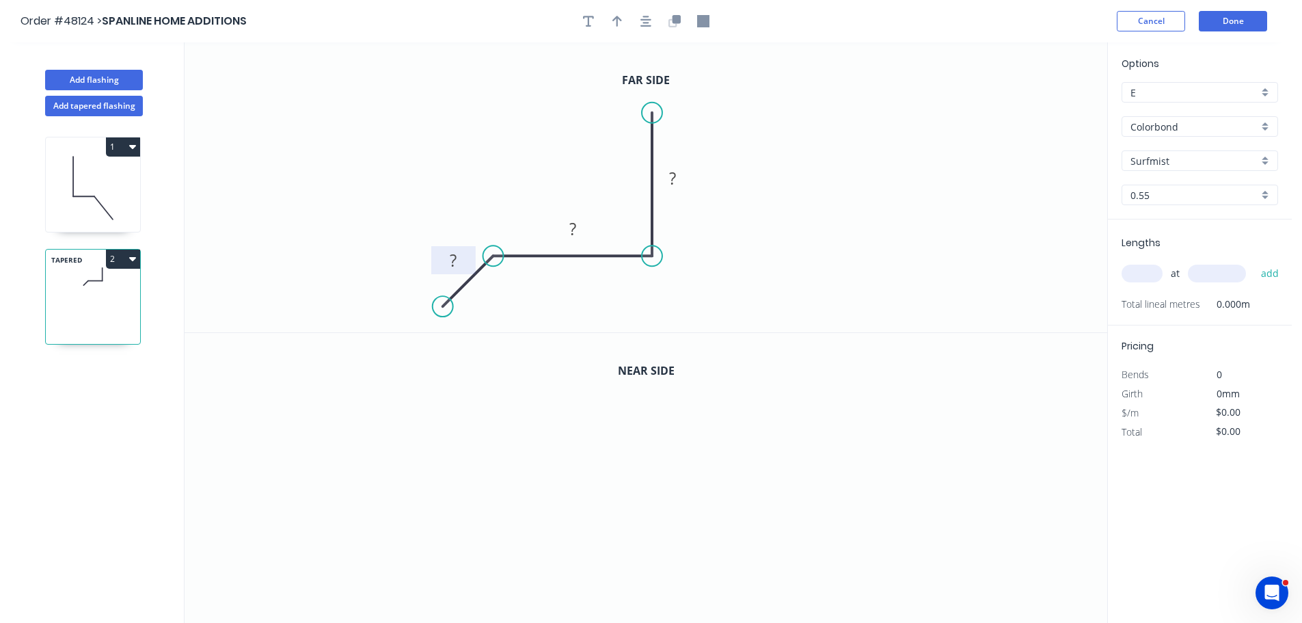
click at [453, 263] on tspan "?" at bounding box center [453, 260] width 7 height 23
click at [616, 20] on icon "button" at bounding box center [618, 21] width 10 height 12
drag, startPoint x: 1039, startPoint y: 108, endPoint x: 613, endPoint y: 152, distance: 428.2
click at [589, 168] on icon at bounding box center [585, 156] width 12 height 44
click at [675, 16] on icon "button" at bounding box center [677, 19] width 8 height 8
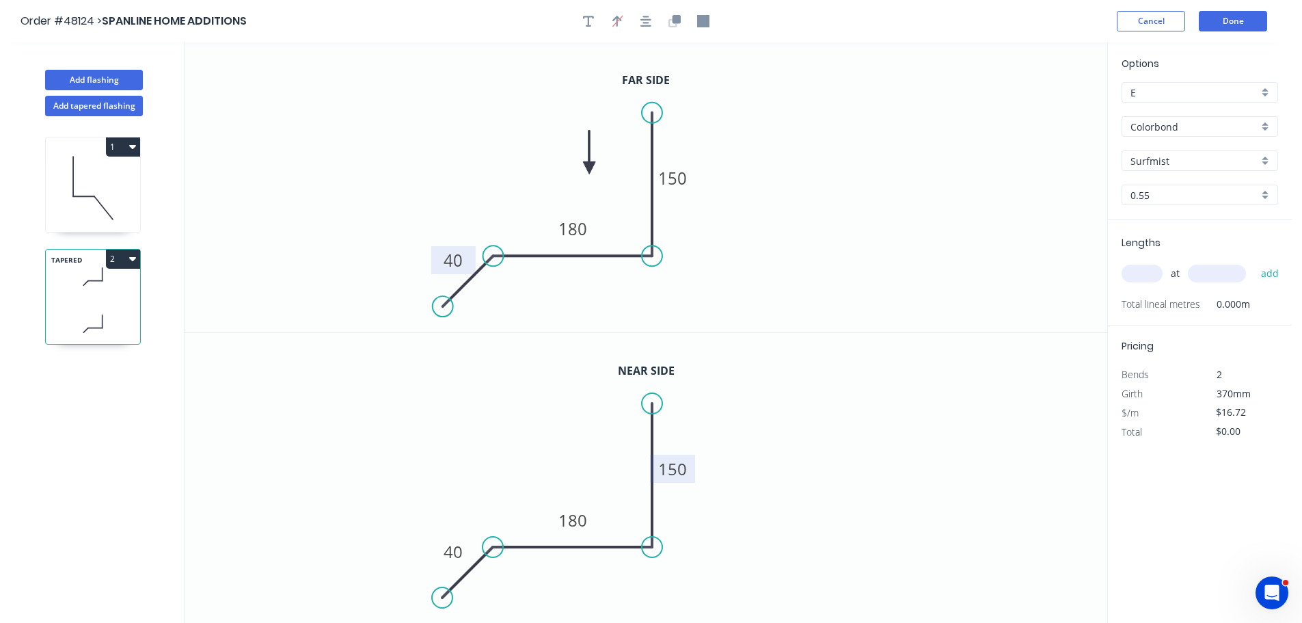
click at [678, 472] on tspan "150" at bounding box center [672, 468] width 29 height 23
click at [1130, 274] on input "text" at bounding box center [1142, 274] width 41 height 18
type input "$28.75"
type input "1"
type input "840"
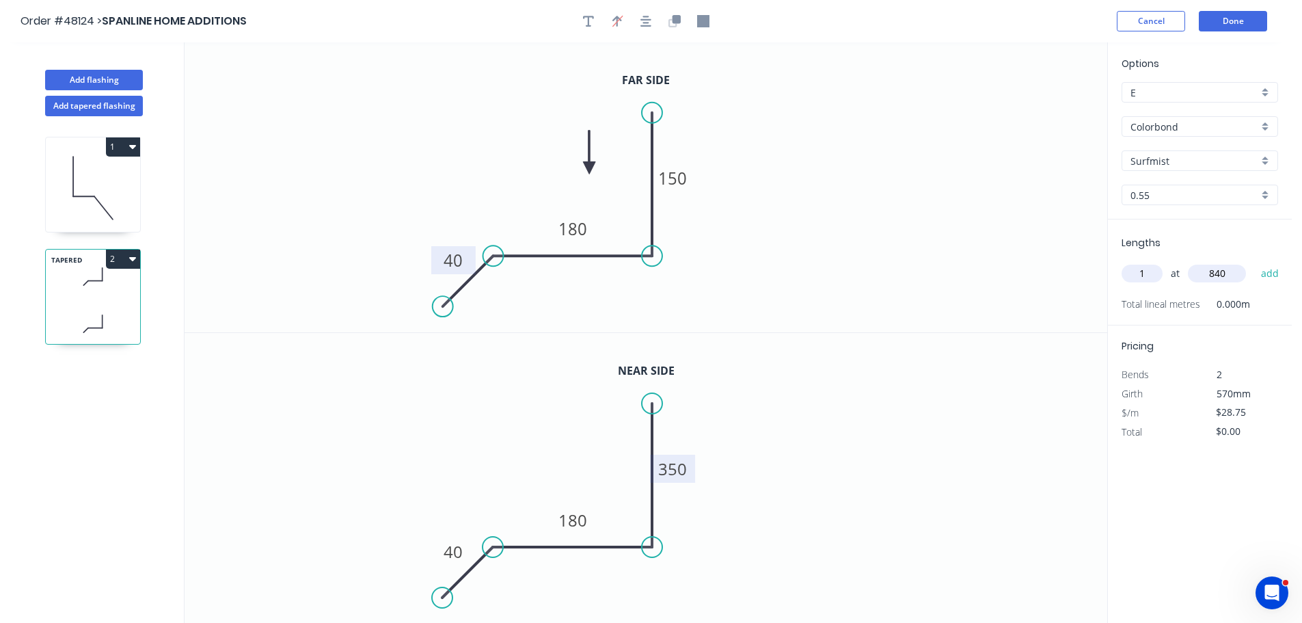
click at [1255, 262] on button "add" at bounding box center [1271, 273] width 32 height 23
type input "$28.75"
click at [1236, 28] on button "Done" at bounding box center [1233, 21] width 68 height 21
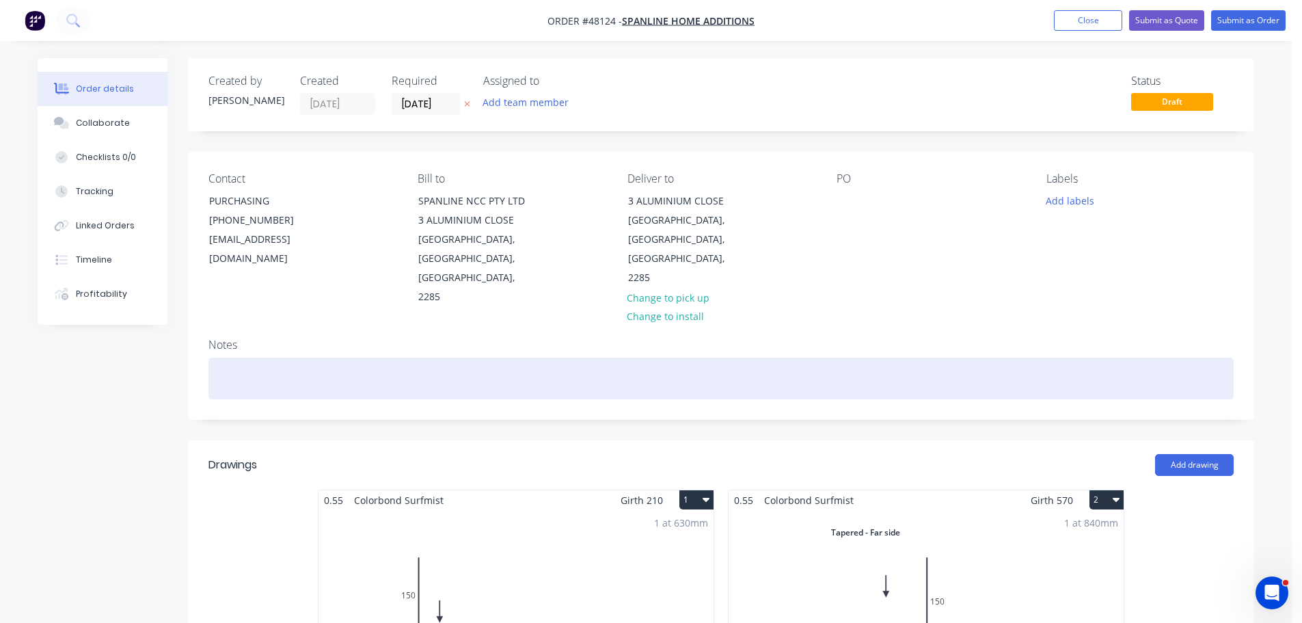
click at [249, 358] on div at bounding box center [722, 379] width 1026 height 42
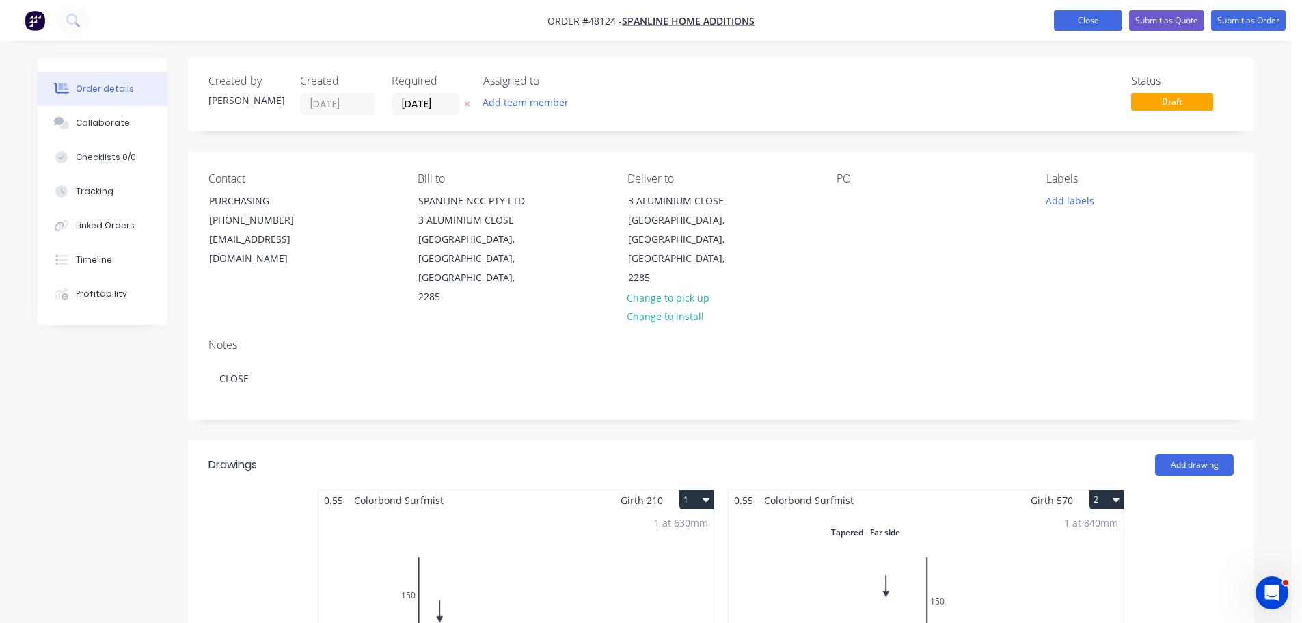
click at [1062, 30] on button "Close" at bounding box center [1088, 20] width 68 height 21
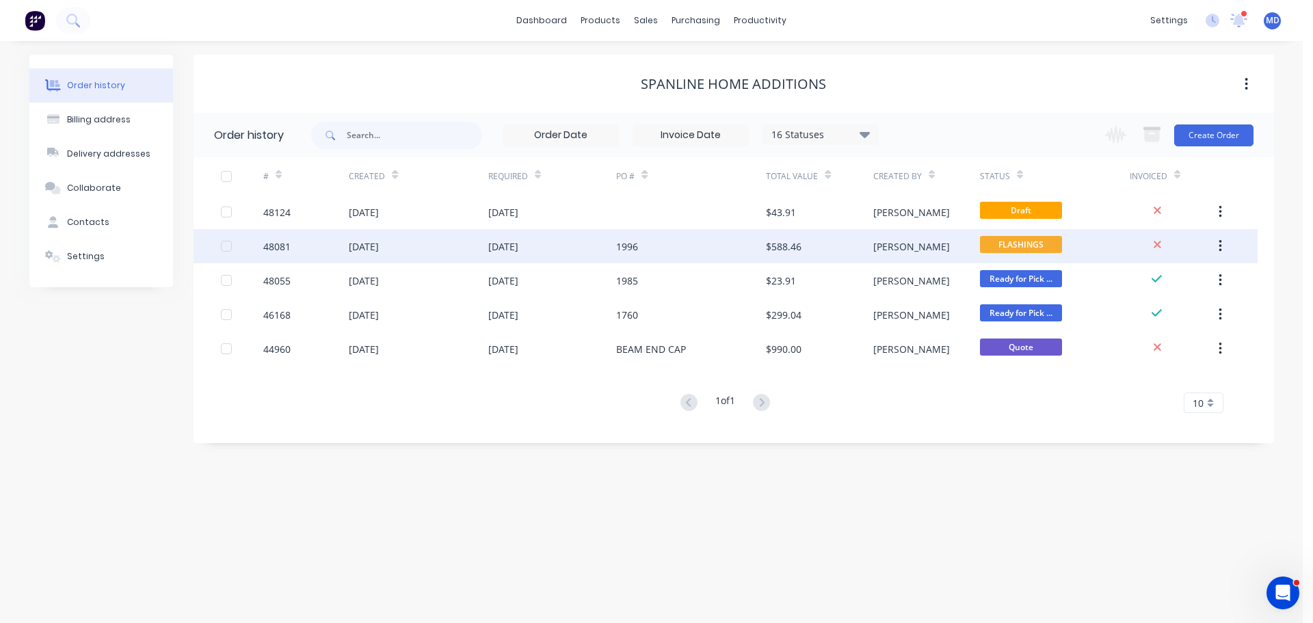
click at [306, 254] on div "48081" at bounding box center [305, 246] width 85 height 34
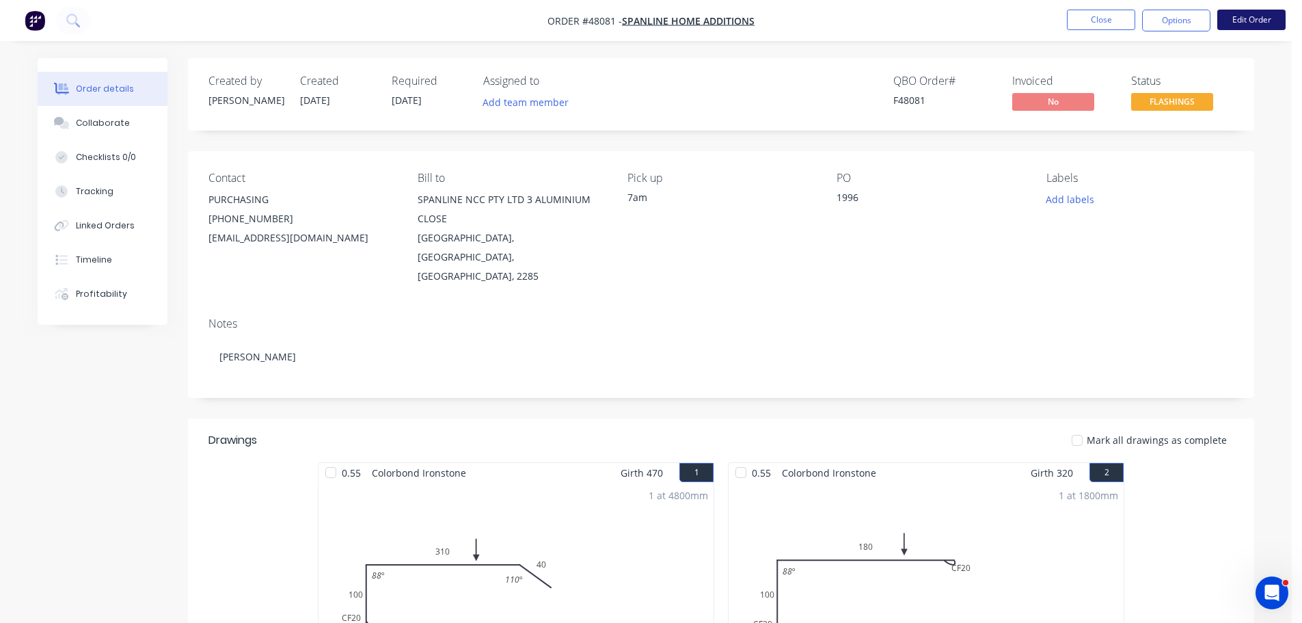
click at [1243, 27] on button "Edit Order" at bounding box center [1252, 20] width 68 height 21
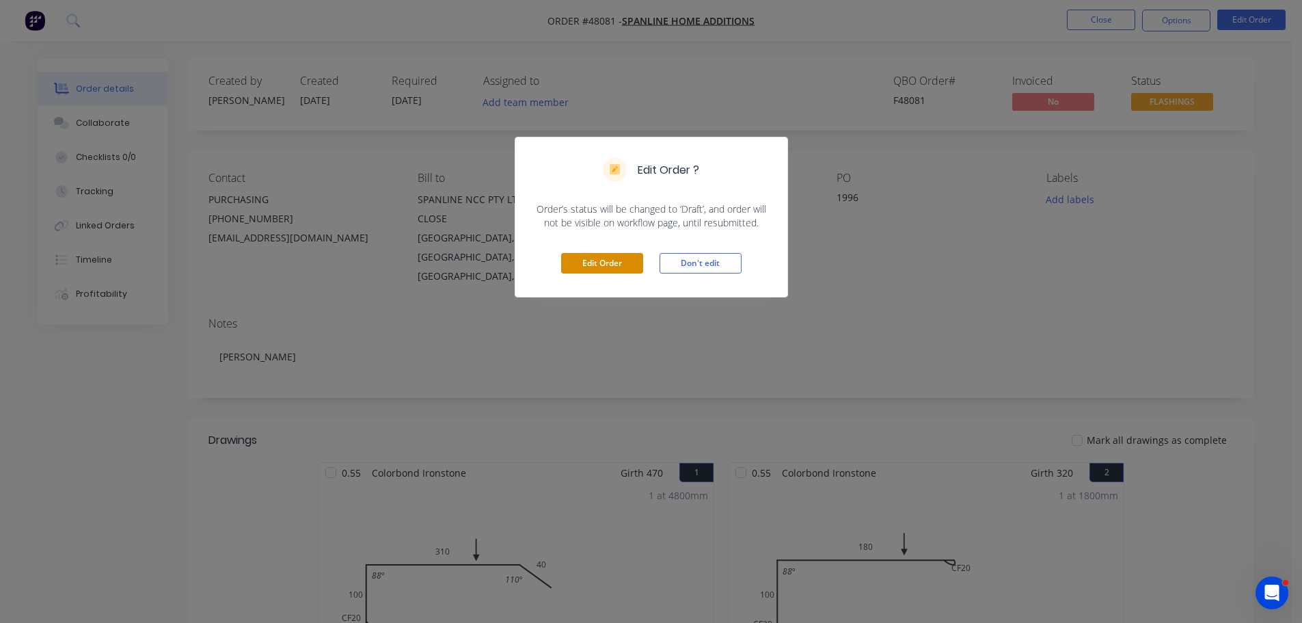
click at [593, 269] on button "Edit Order" at bounding box center [602, 263] width 82 height 21
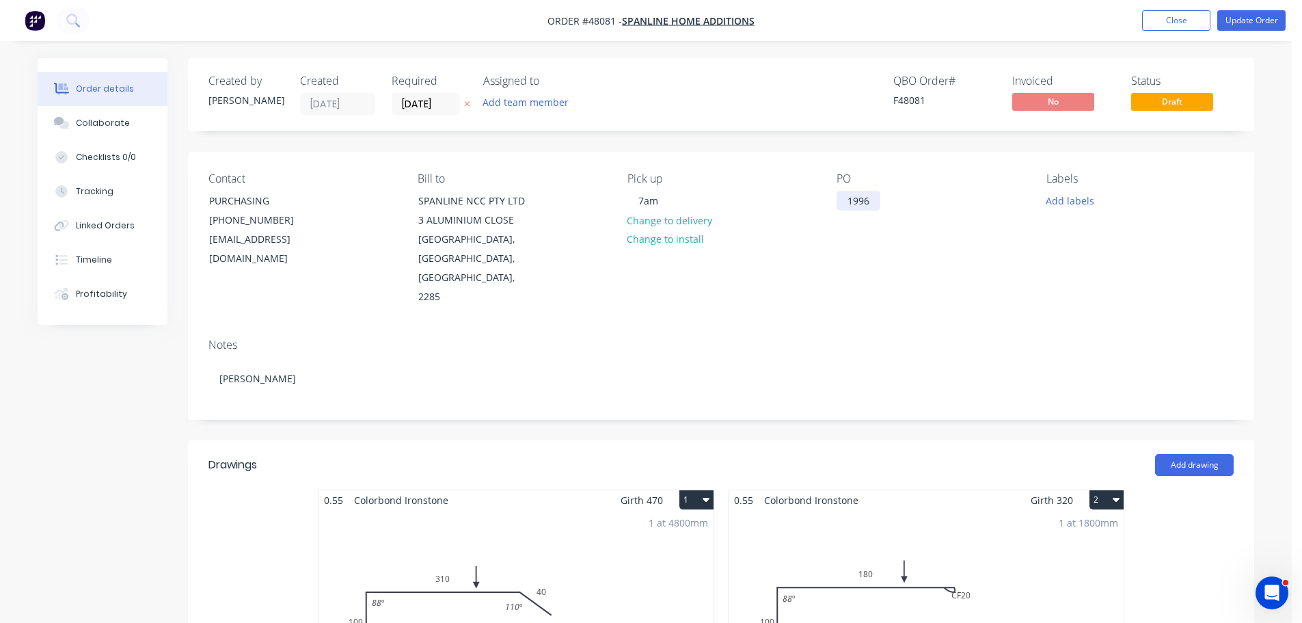
click at [874, 202] on div "1996" at bounding box center [859, 201] width 44 height 20
click at [900, 211] on div "PO 1998" at bounding box center [930, 239] width 187 height 135
click at [112, 127] on div "Collaborate" at bounding box center [103, 123] width 54 height 12
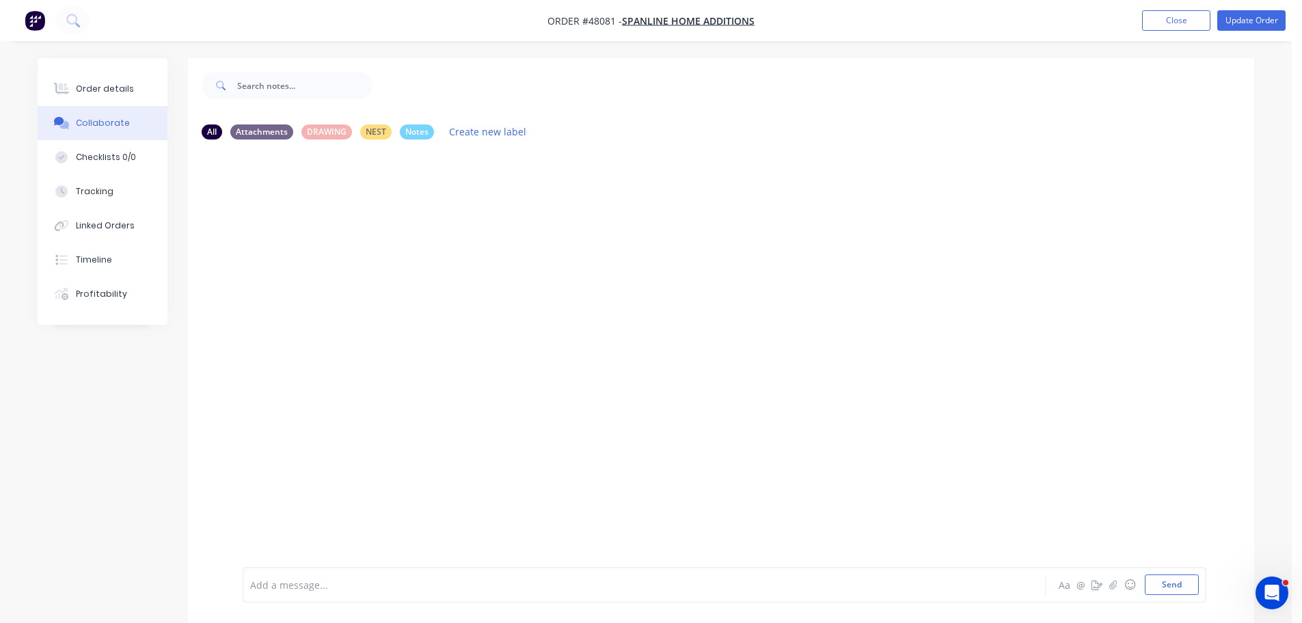
click at [313, 581] on div at bounding box center [606, 585] width 711 height 14
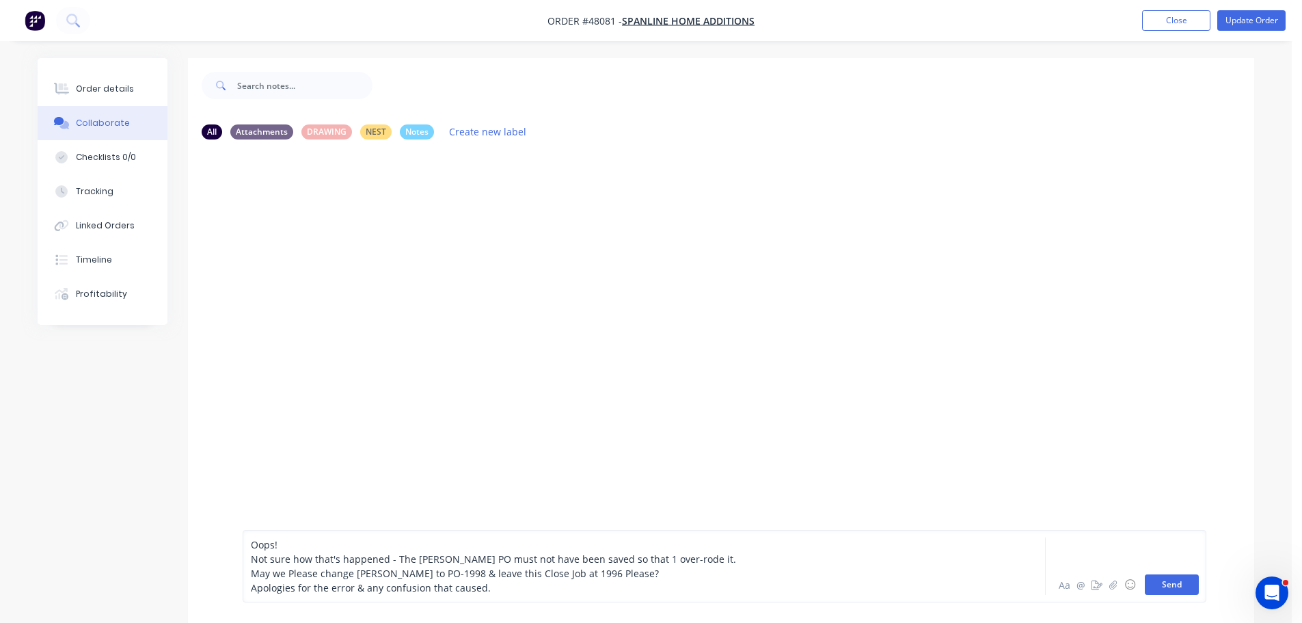
click at [1180, 582] on button "Send" at bounding box center [1172, 584] width 54 height 21
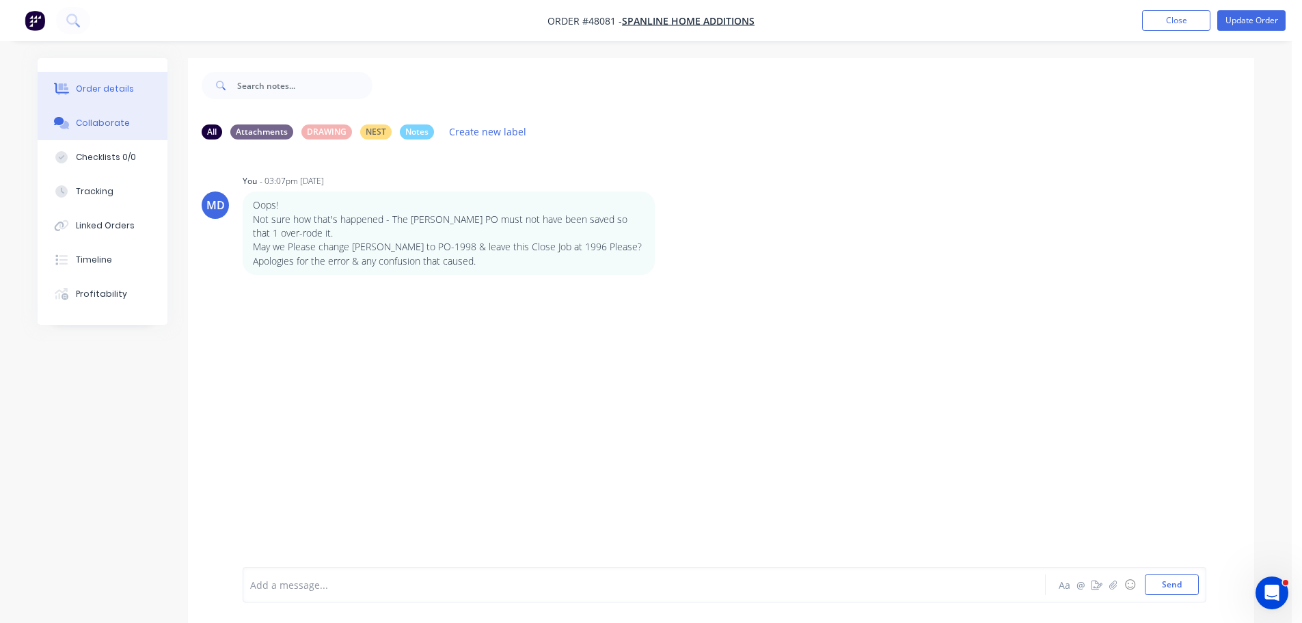
click at [104, 91] on div "Order details" at bounding box center [105, 89] width 58 height 12
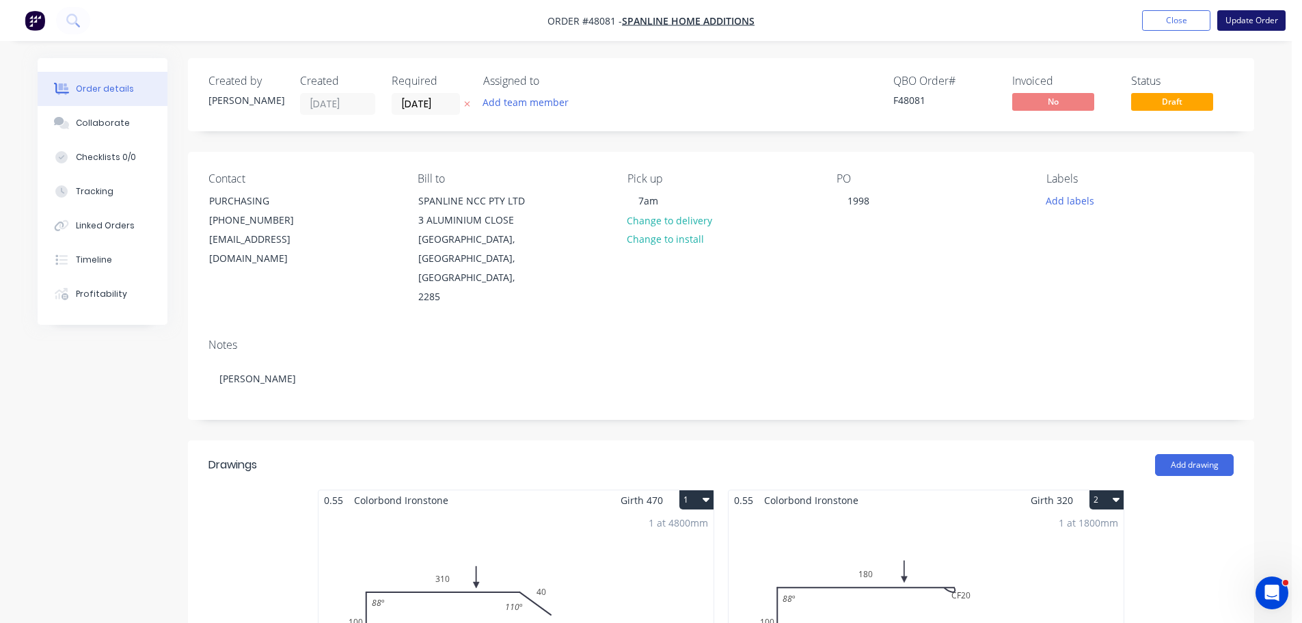
click at [1233, 27] on button "Update Order" at bounding box center [1252, 20] width 68 height 21
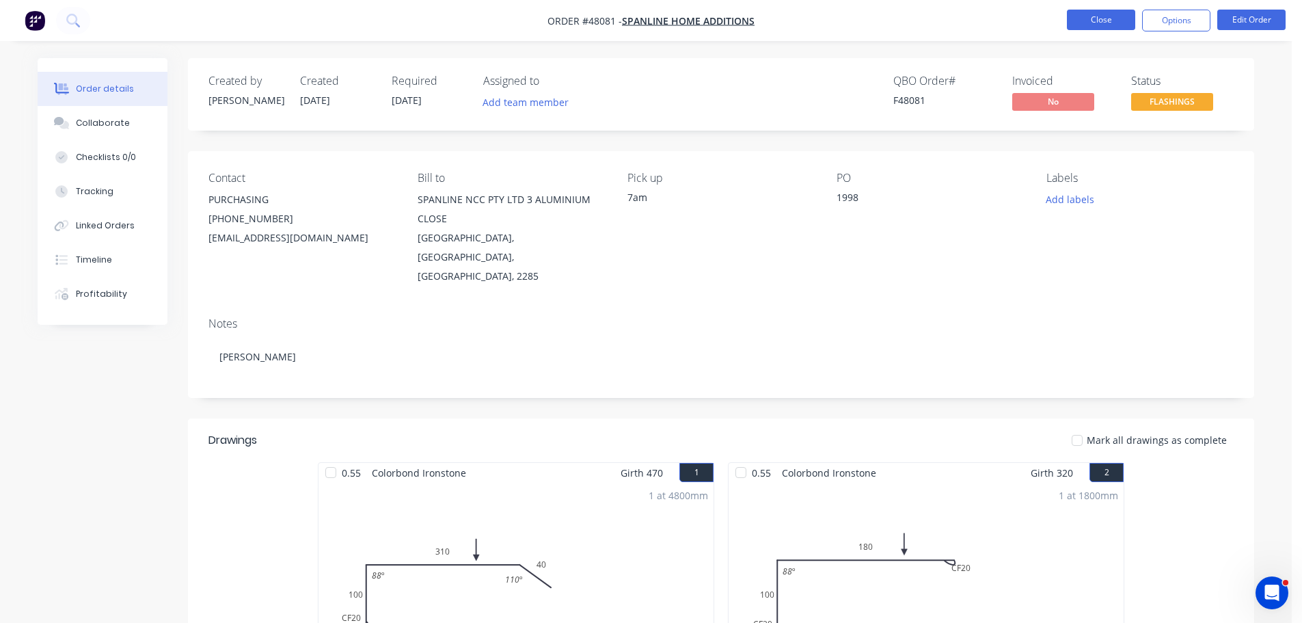
click at [1083, 21] on button "Close" at bounding box center [1101, 20] width 68 height 21
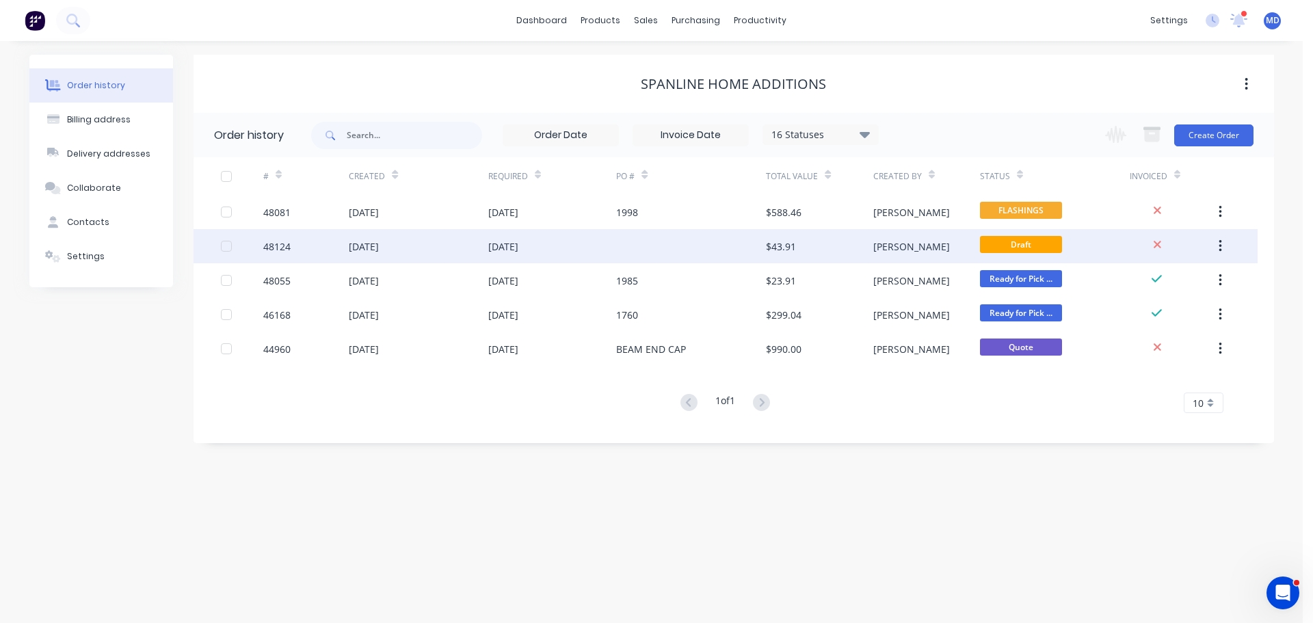
click at [276, 239] on div "48124" at bounding box center [276, 246] width 27 height 14
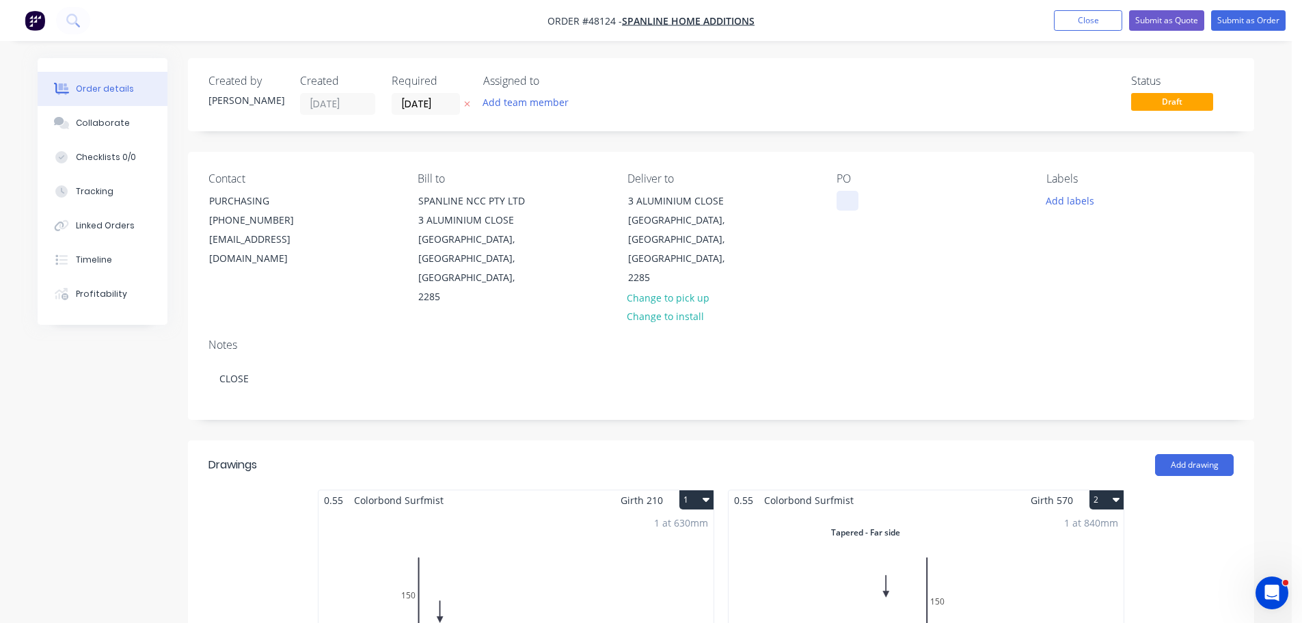
click at [846, 196] on div at bounding box center [848, 201] width 22 height 20
click at [1246, 28] on button "Submit as Order" at bounding box center [1248, 20] width 75 height 21
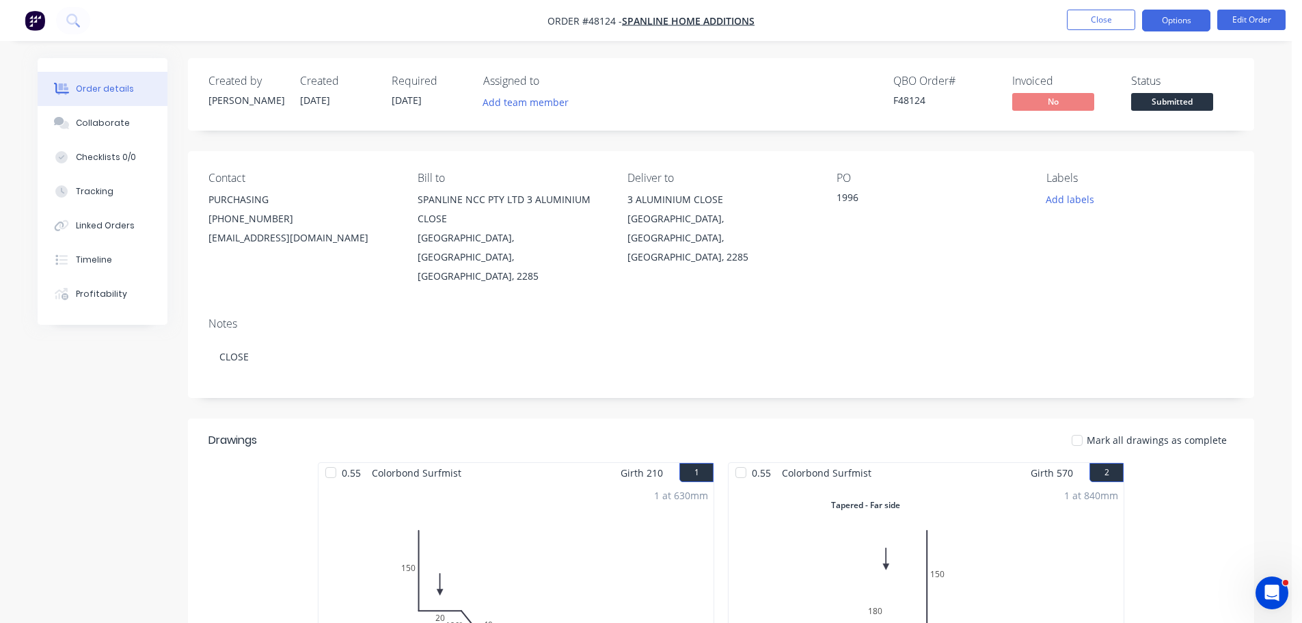
click at [1160, 17] on button "Options" at bounding box center [1176, 21] width 68 height 22
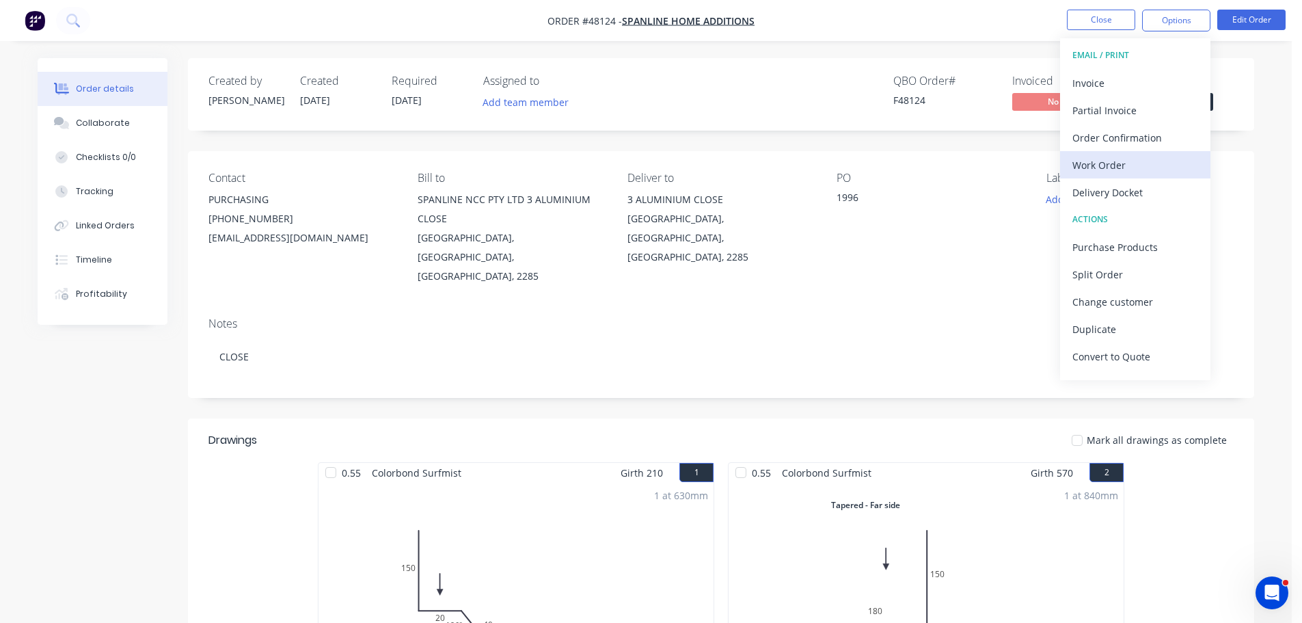
click at [1108, 171] on div "Work Order" at bounding box center [1136, 165] width 126 height 20
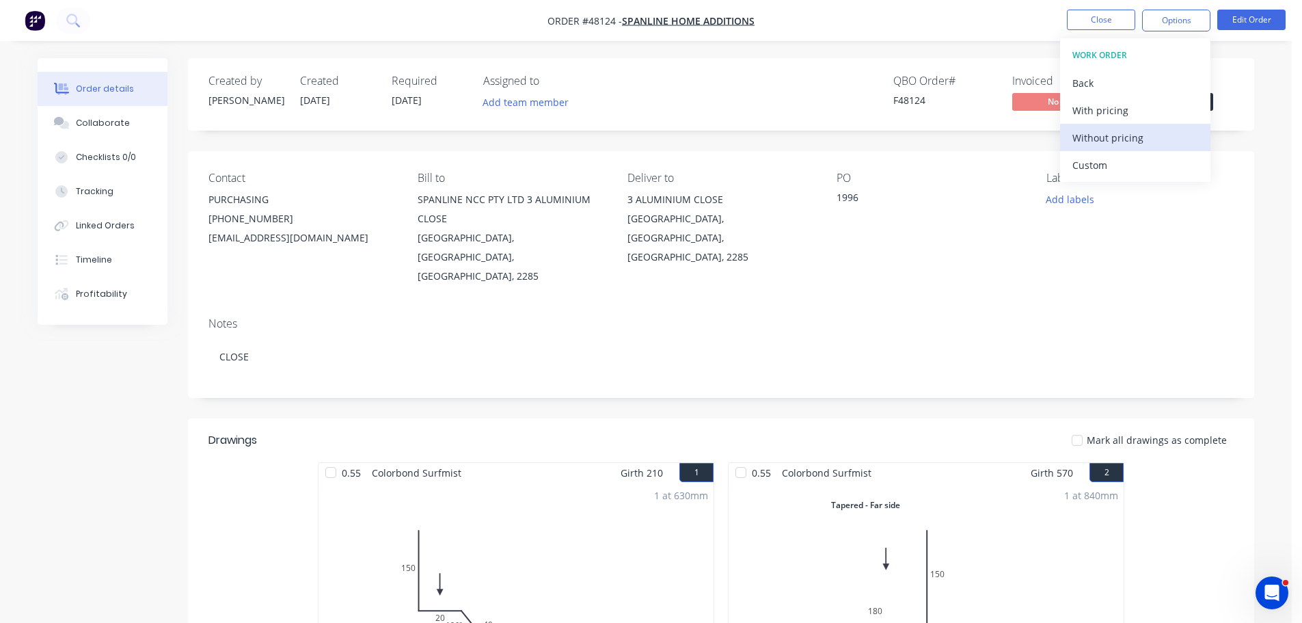
click at [1130, 128] on div "Without pricing" at bounding box center [1136, 138] width 126 height 20
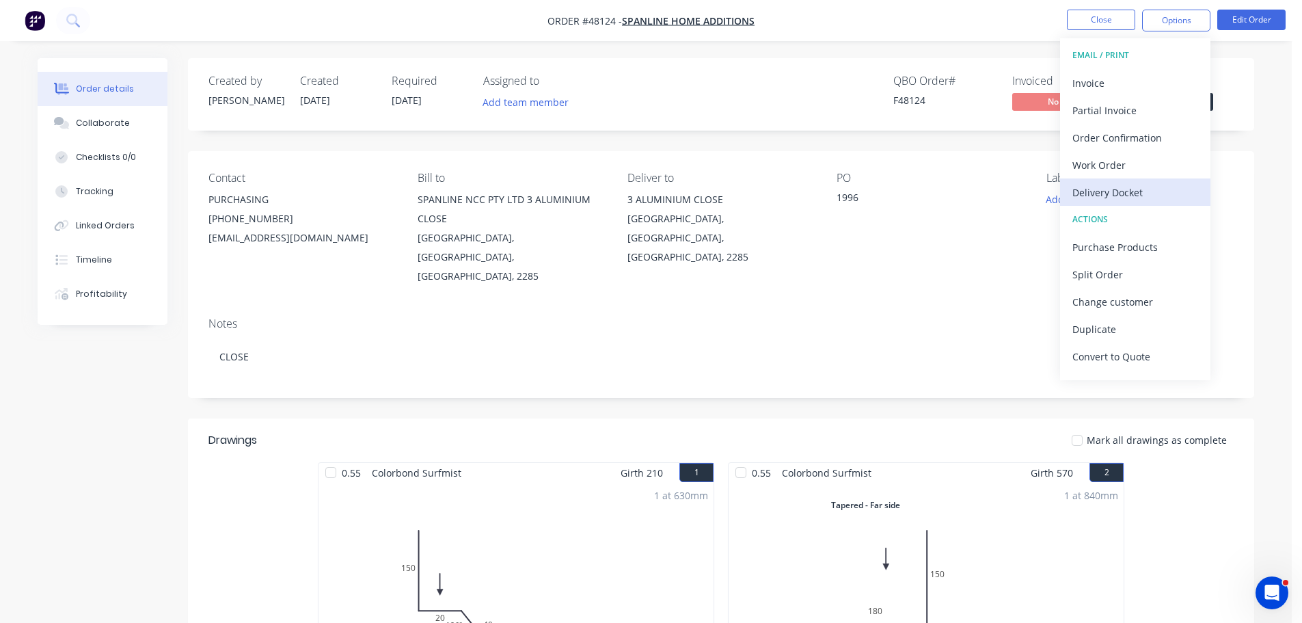
click at [1104, 186] on div "Delivery Docket" at bounding box center [1136, 193] width 126 height 20
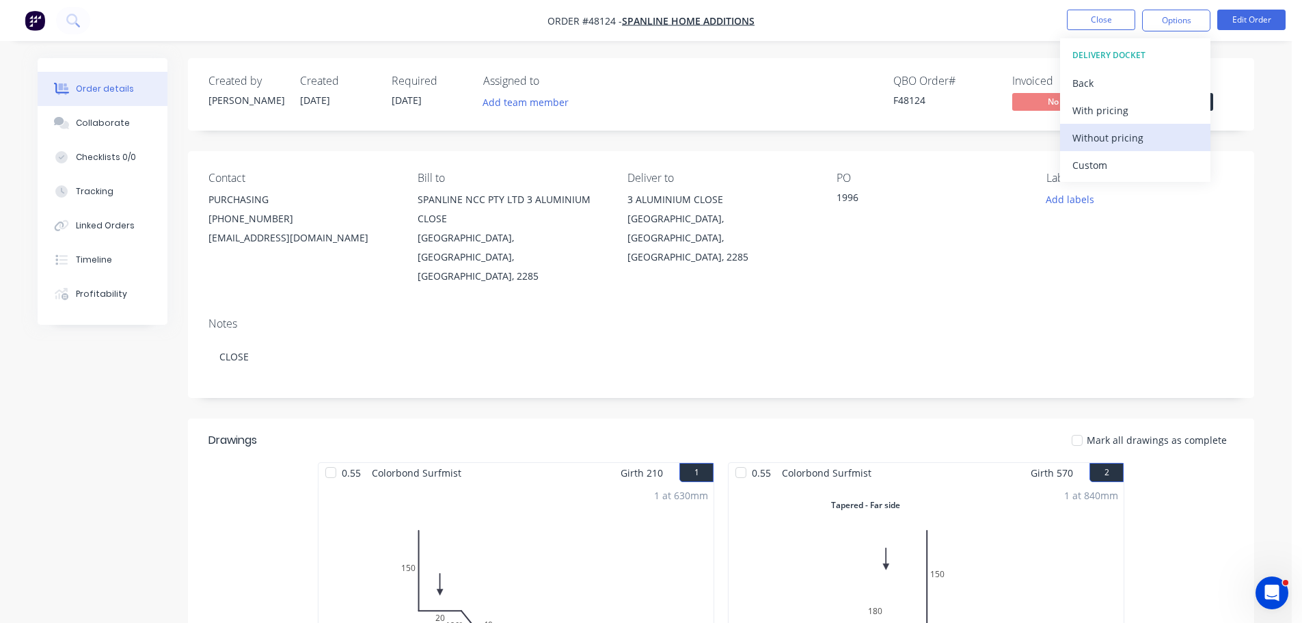
click at [1093, 147] on div "Without pricing" at bounding box center [1136, 138] width 126 height 20
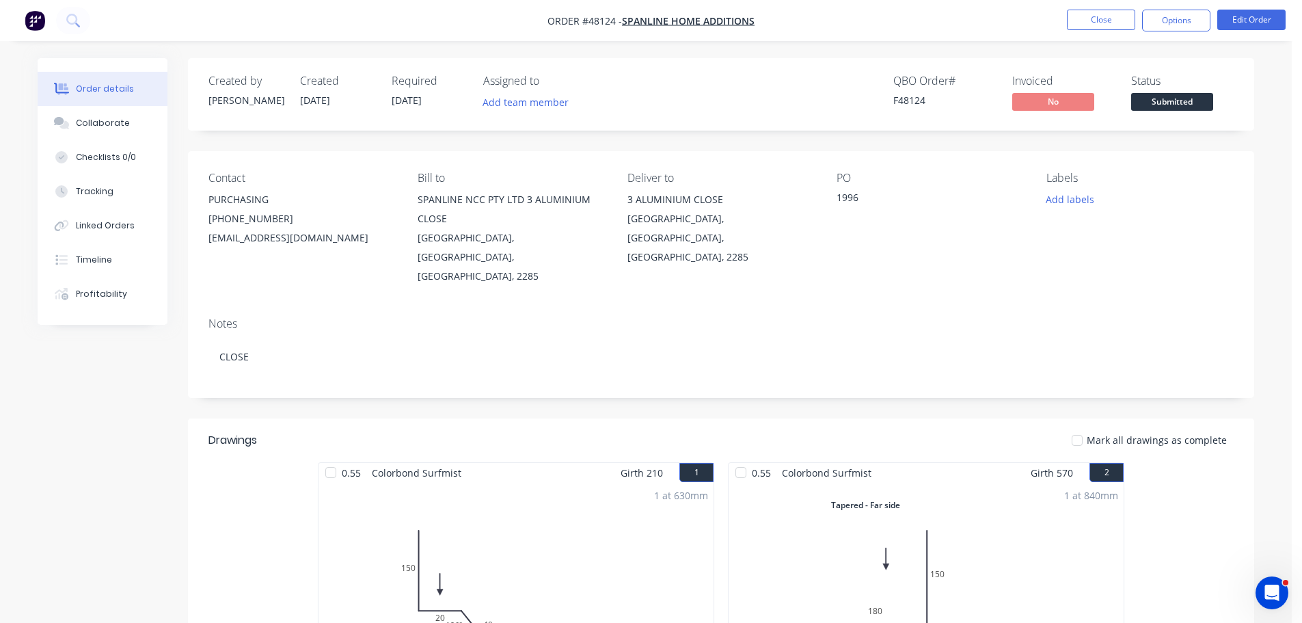
click at [1254, 85] on div "Created by [PERSON_NAME] Created [DATE] Required [DATE] Assigned to Add team me…" at bounding box center [721, 94] width 1067 height 72
click at [1198, 100] on span "Submitted" at bounding box center [1172, 101] width 82 height 17
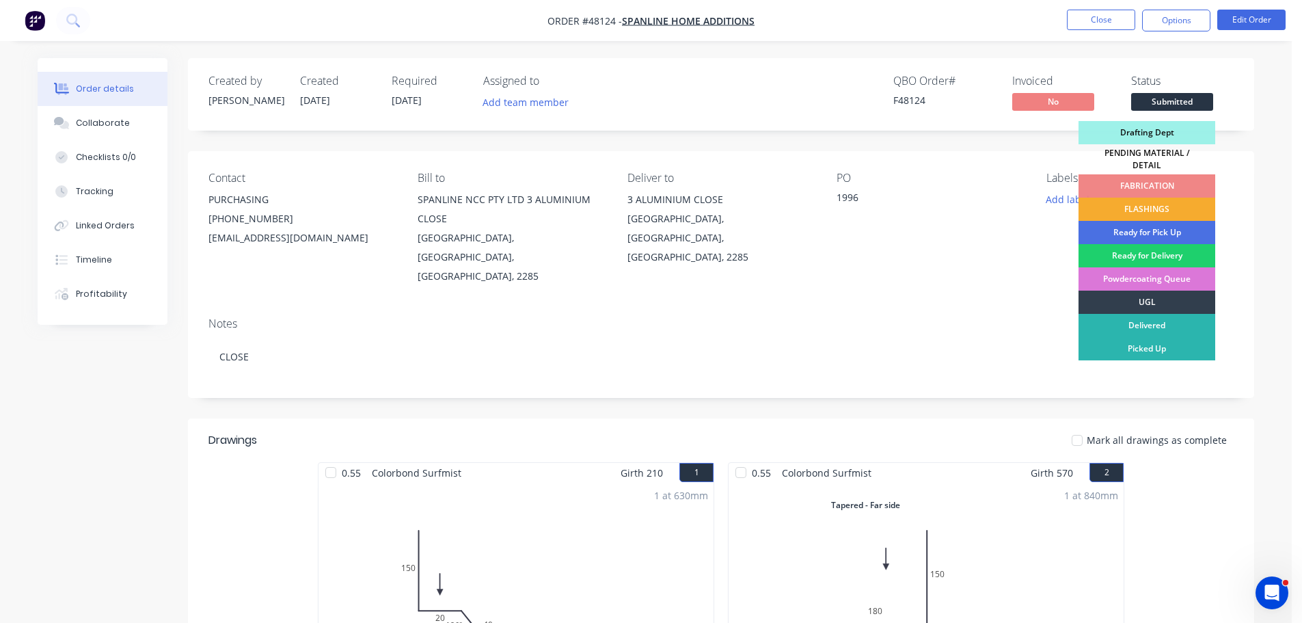
click at [1166, 203] on div "FLASHINGS" at bounding box center [1147, 209] width 137 height 23
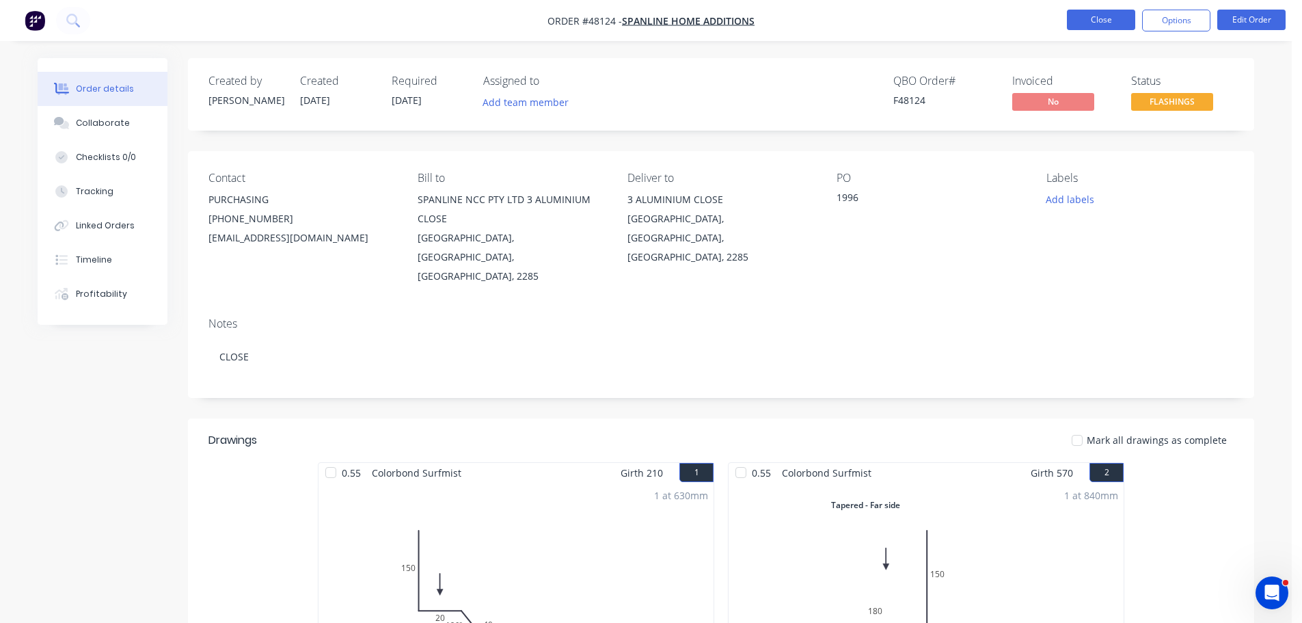
click at [1119, 21] on button "Close" at bounding box center [1101, 20] width 68 height 21
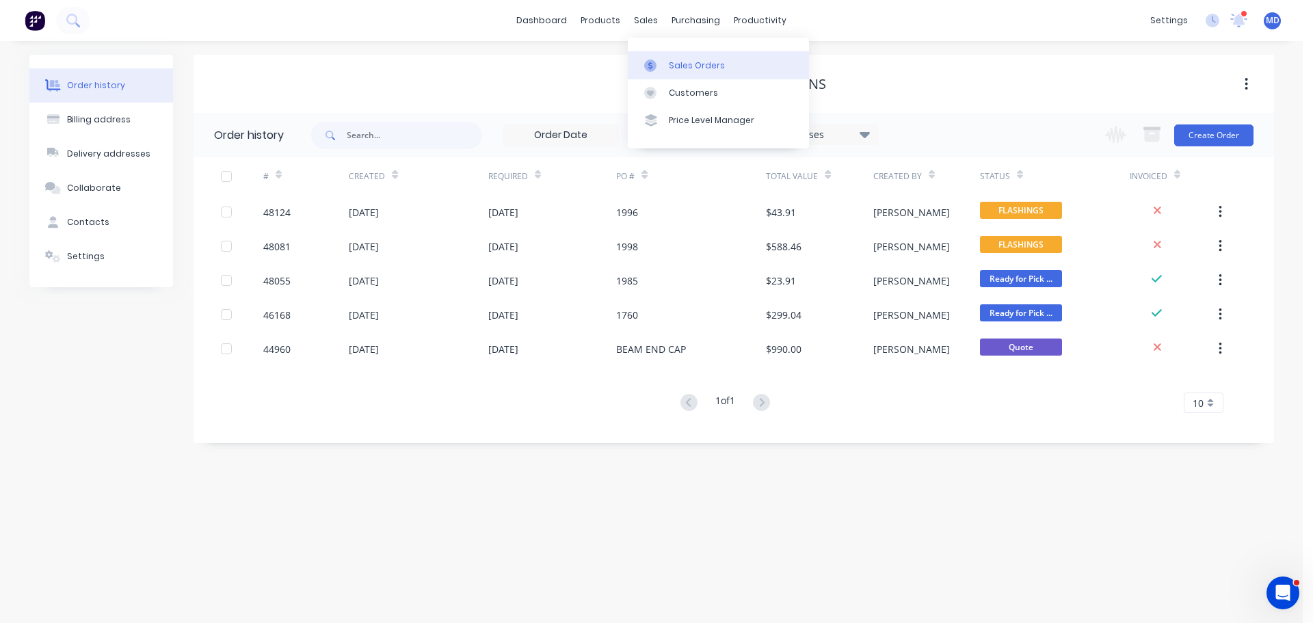
click at [674, 66] on div "Sales Orders" at bounding box center [697, 65] width 56 height 12
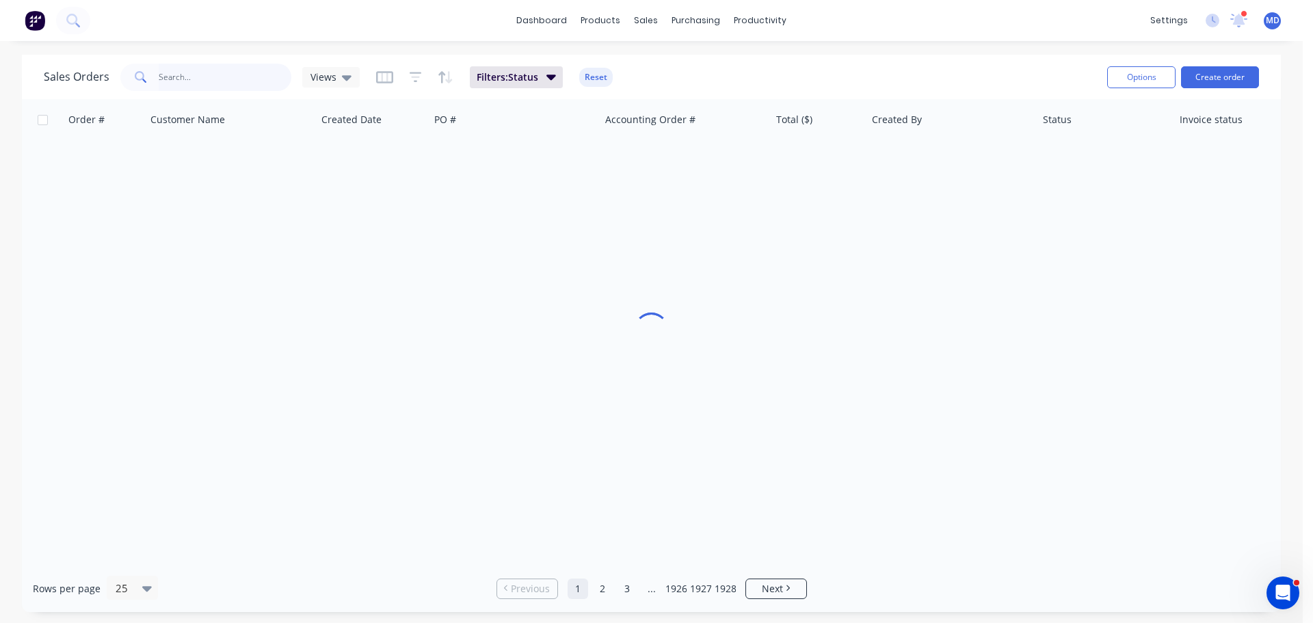
click at [191, 83] on input "text" at bounding box center [225, 77] width 133 height 27
type input "gts"
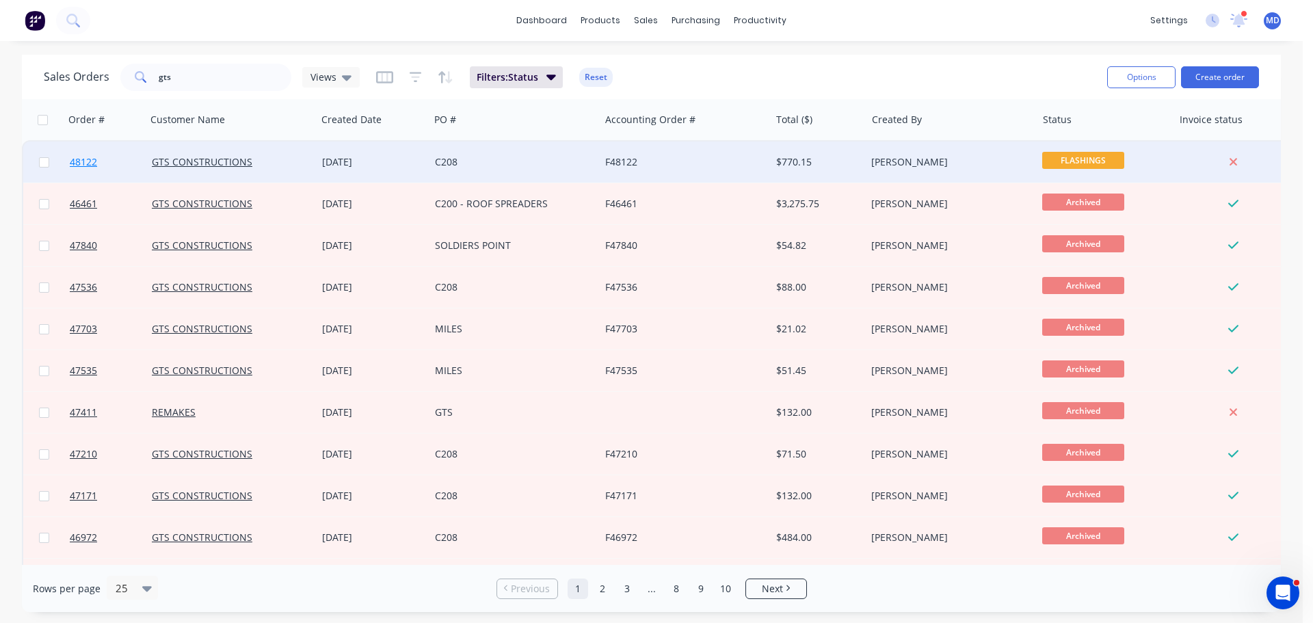
click at [85, 163] on span "48122" at bounding box center [83, 162] width 27 height 14
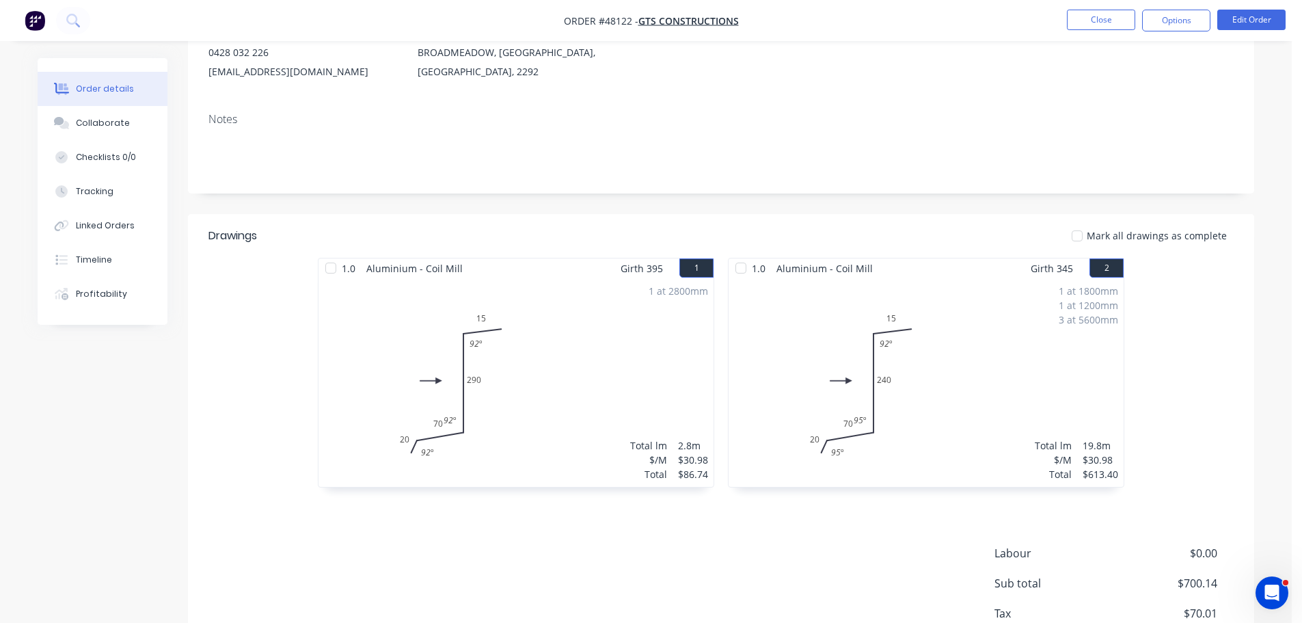
scroll to position [205, 0]
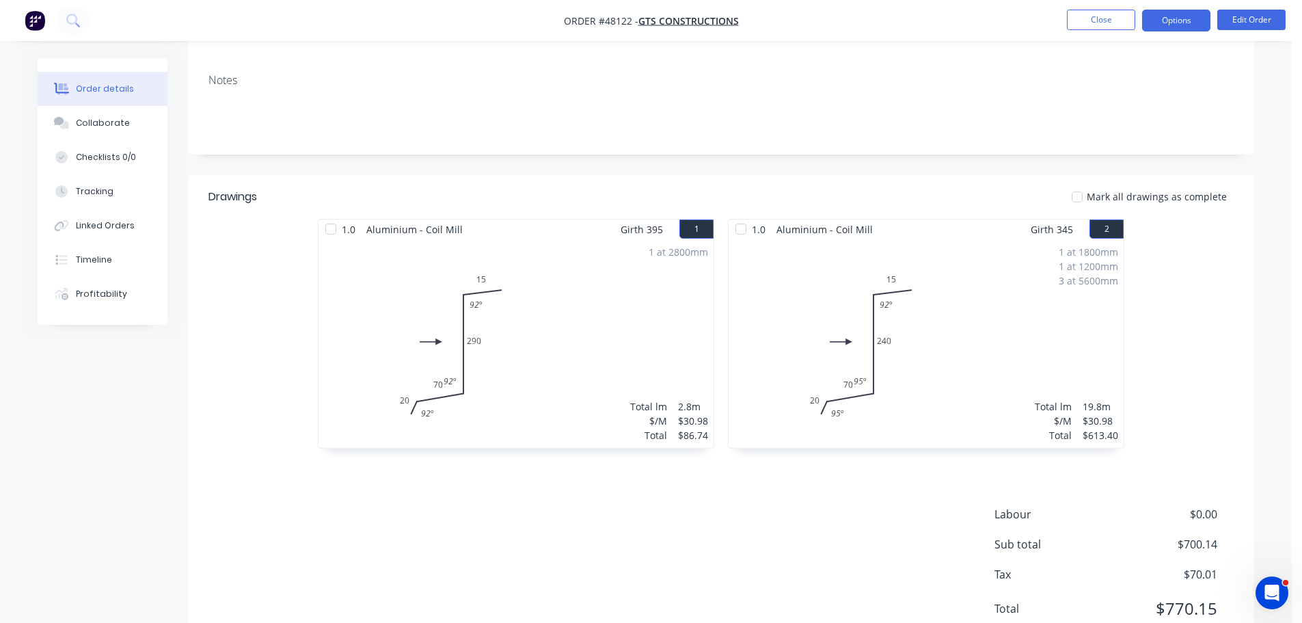
click at [1187, 21] on button "Options" at bounding box center [1176, 21] width 68 height 22
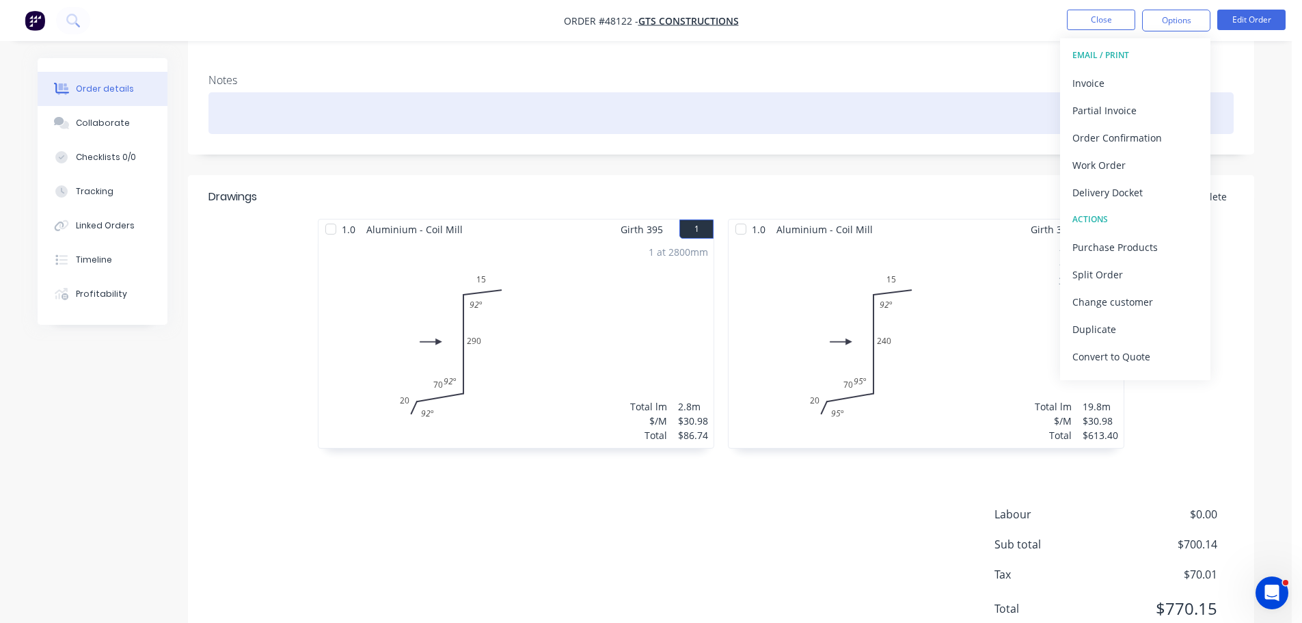
click at [791, 111] on div at bounding box center [722, 113] width 1026 height 42
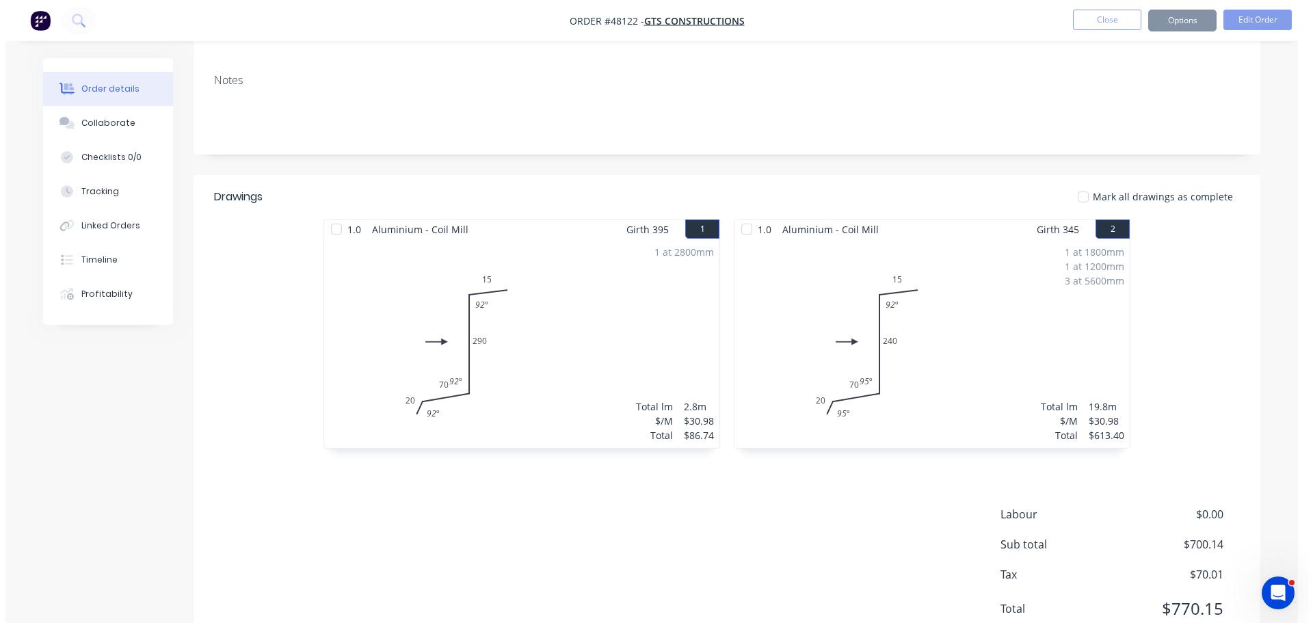
scroll to position [0, 0]
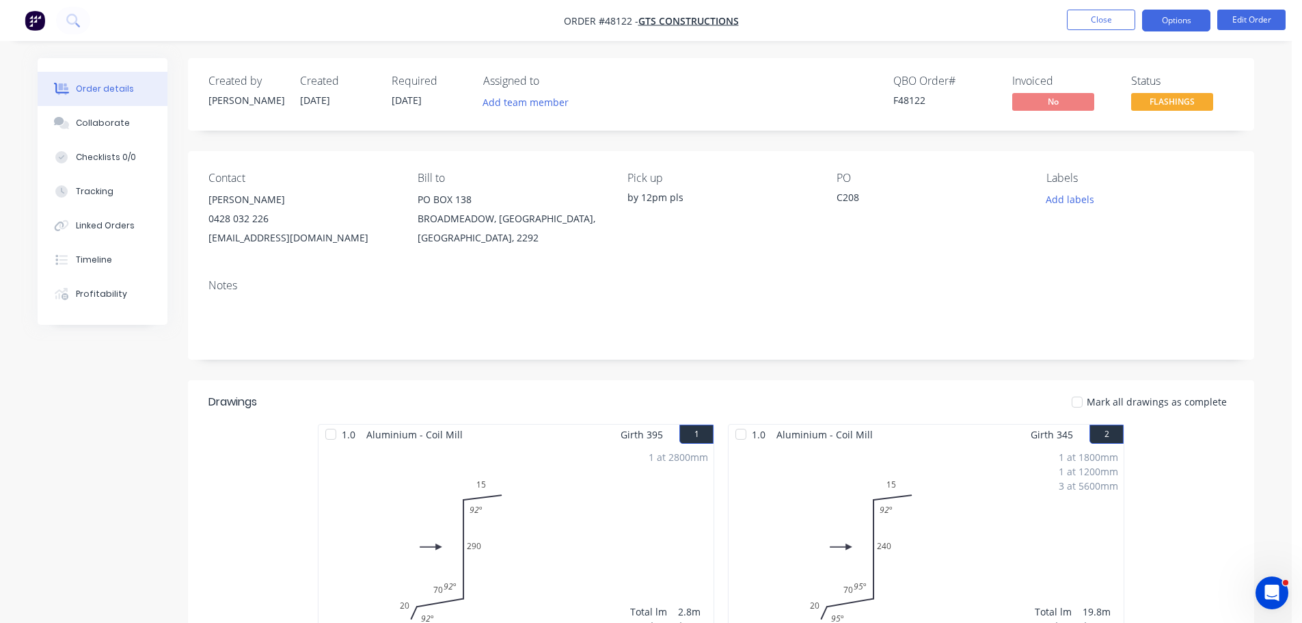
click at [1173, 25] on button "Options" at bounding box center [1176, 21] width 68 height 22
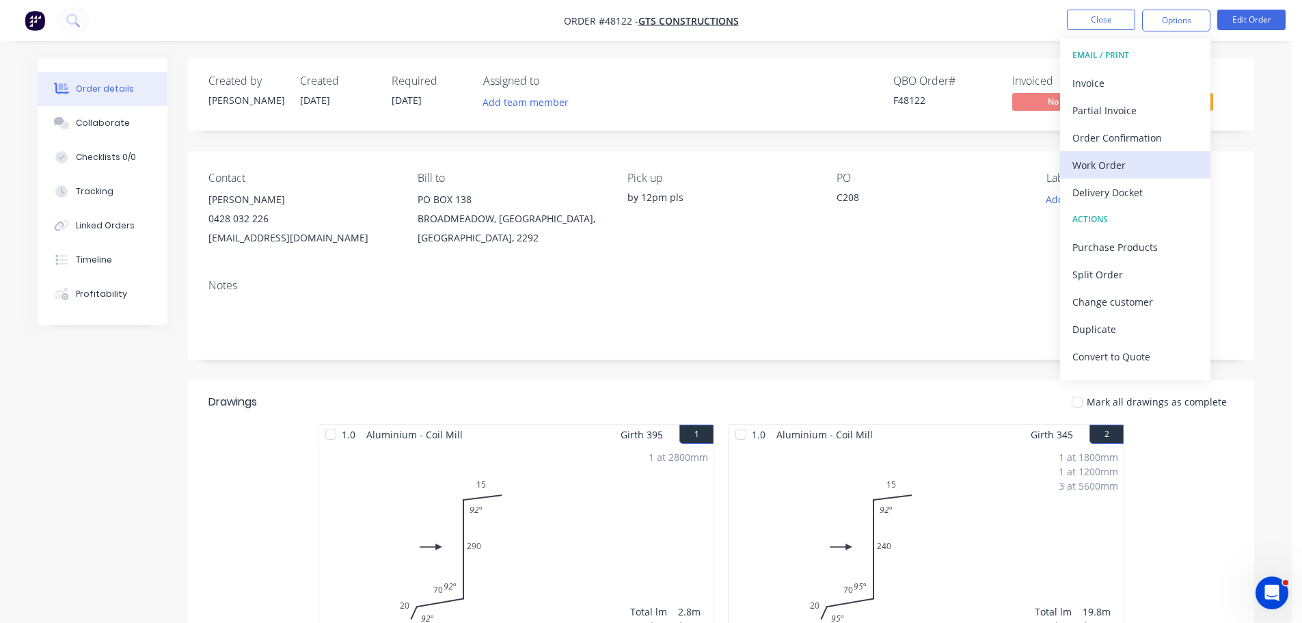
click at [1131, 157] on div "Work Order" at bounding box center [1136, 165] width 126 height 20
click at [1136, 144] on div "Without pricing" at bounding box center [1136, 138] width 126 height 20
drag, startPoint x: 1233, startPoint y: 69, endPoint x: 1227, endPoint y: 60, distance: 10.8
click at [1234, 68] on div "Created by [PERSON_NAME] Created [DATE] Required [DATE] Assigned to Add team me…" at bounding box center [721, 94] width 1067 height 72
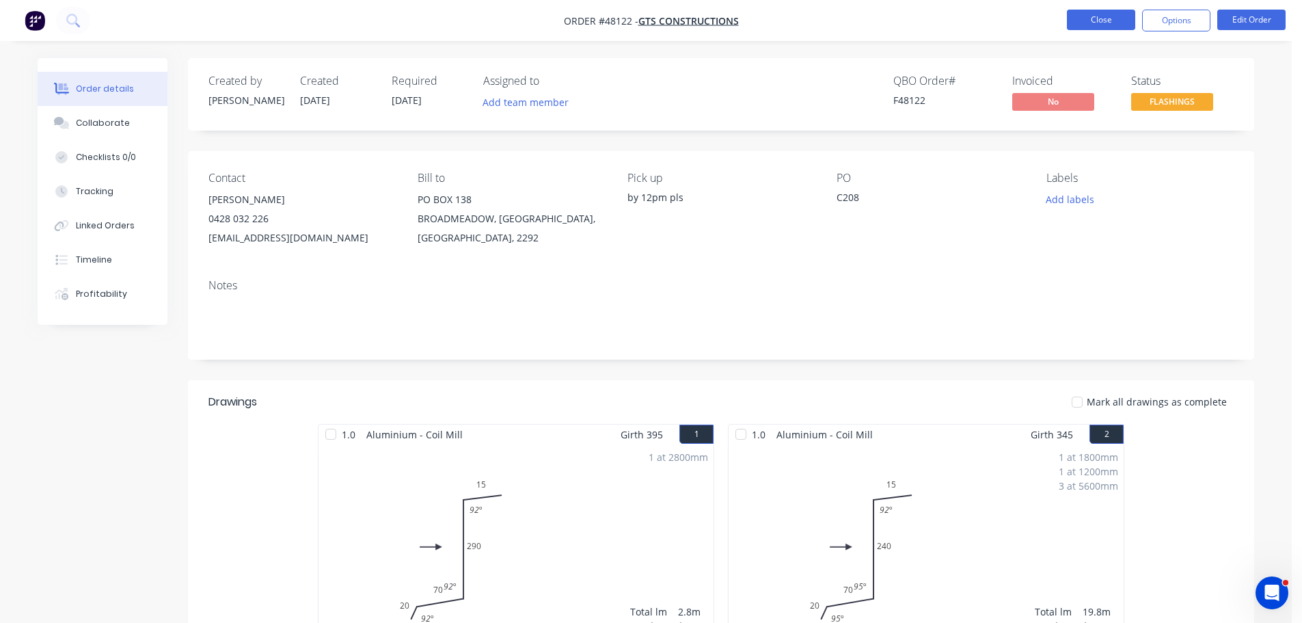
click at [1107, 23] on button "Close" at bounding box center [1101, 20] width 68 height 21
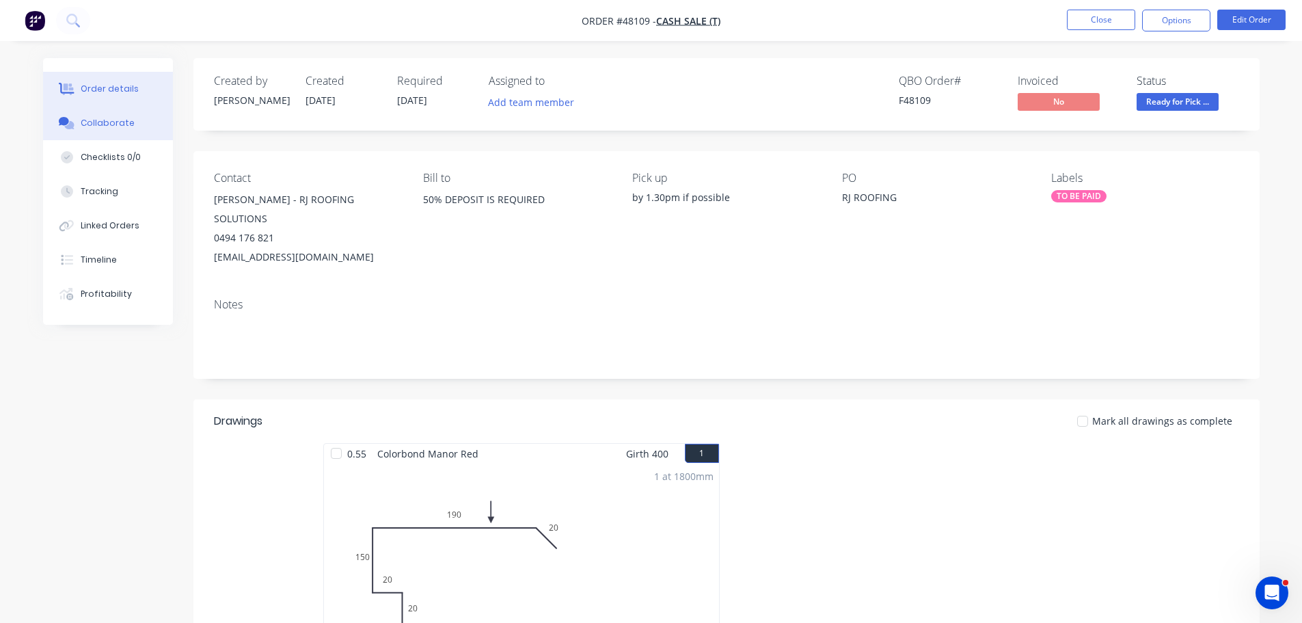
click at [103, 131] on button "Collaborate" at bounding box center [108, 123] width 130 height 34
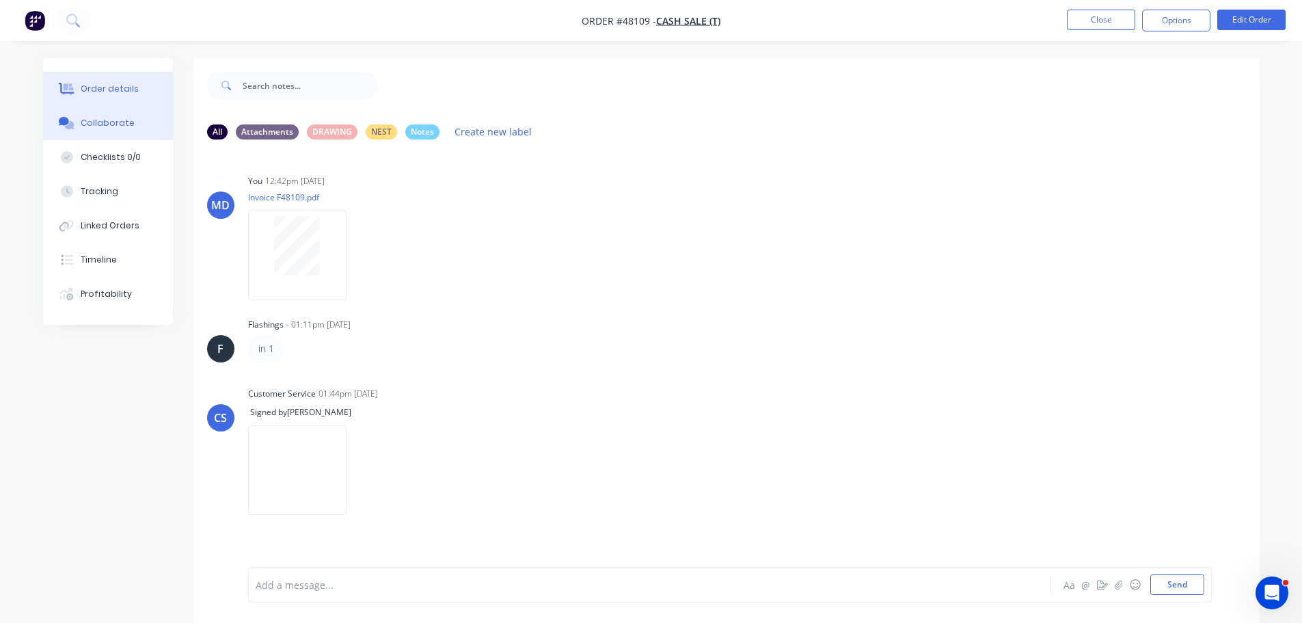
click at [100, 92] on div "Order details" at bounding box center [110, 89] width 58 height 12
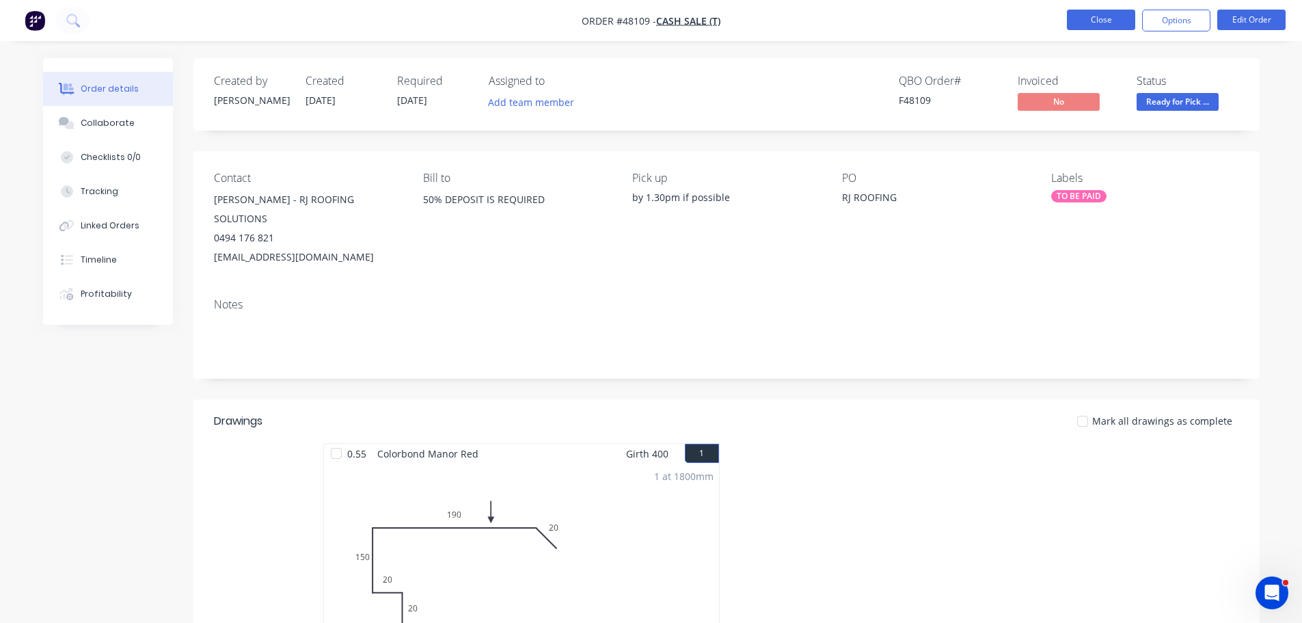
click at [1098, 20] on button "Close" at bounding box center [1101, 20] width 68 height 21
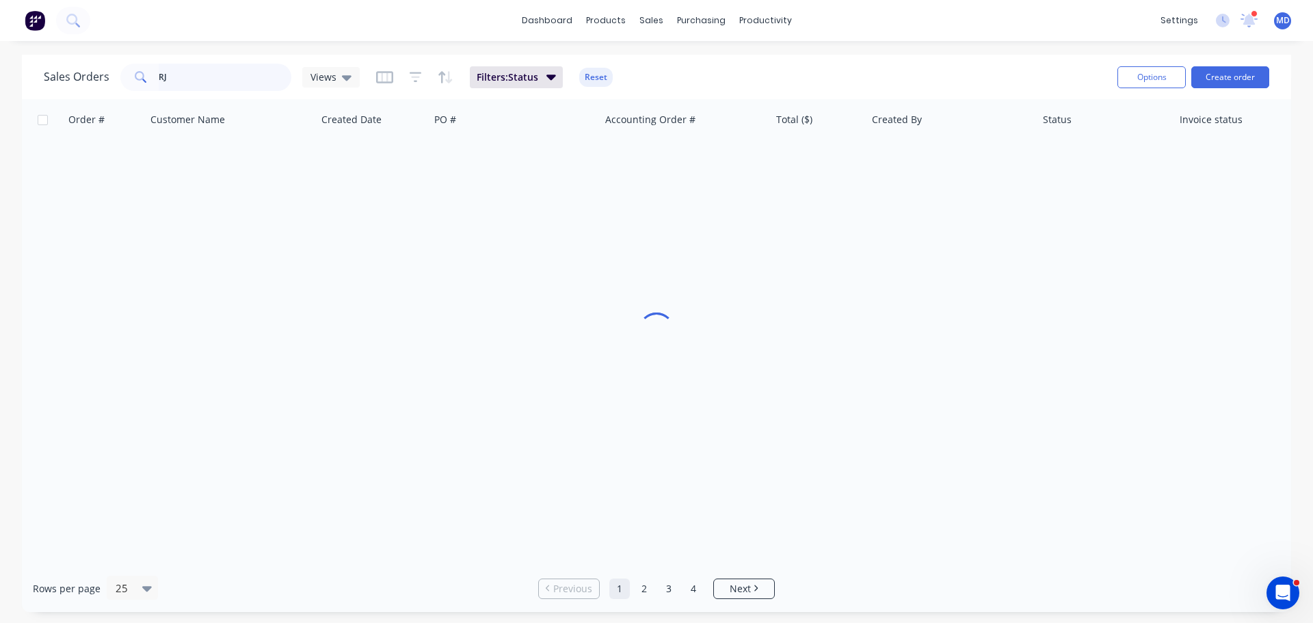
click at [201, 86] on input "RJ" at bounding box center [225, 77] width 133 height 27
type input "R"
